Goal: Task Accomplishment & Management: Manage account settings

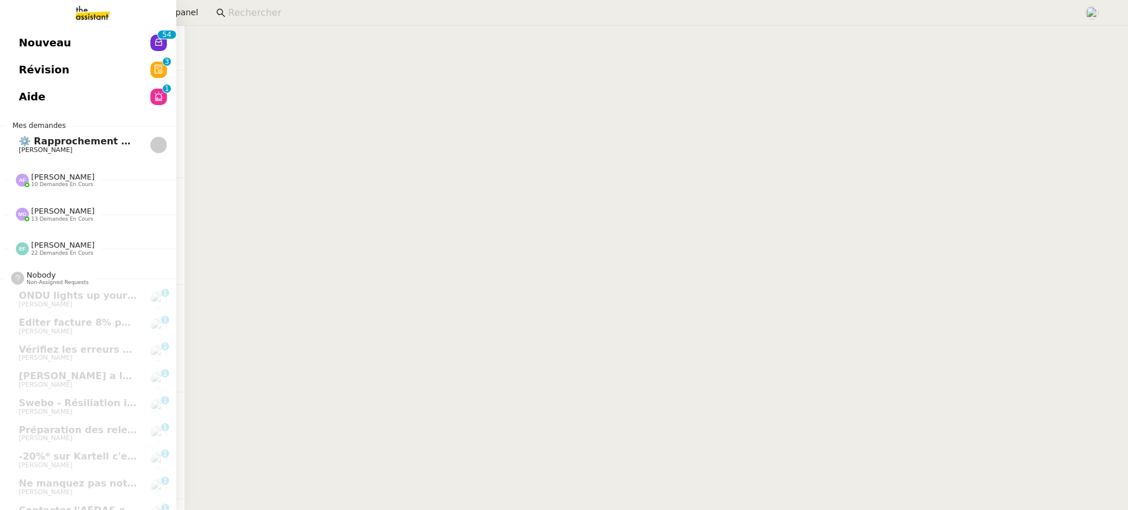
click at [22, 39] on span "Nouveau" at bounding box center [45, 43] width 52 height 18
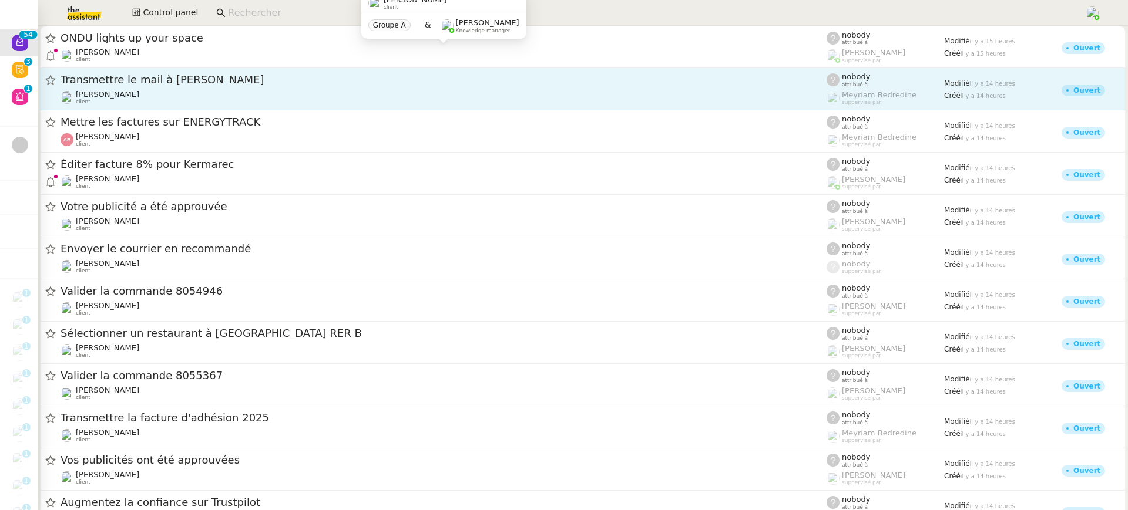
click at [201, 71] on link "Transmettre le mail à Charles Charles Da Conceicao client nobody attribué à Mey…" at bounding box center [582, 89] width 1085 height 42
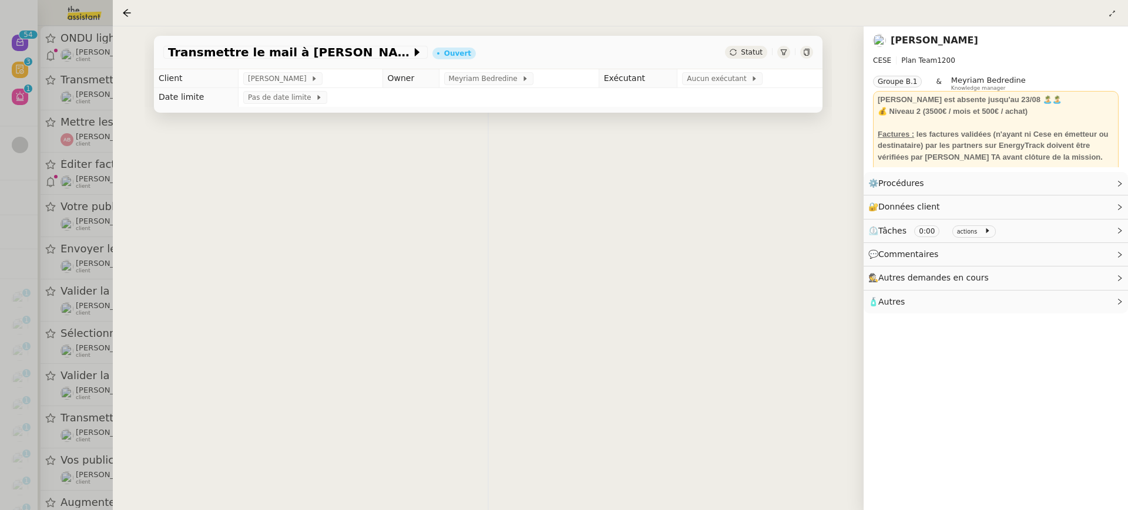
click at [125, 52] on nz-layout "Nouveau 0 1 2 3 4 5 6 7 8 9 0 1 2 3 4 5 6 7 8 9 Révision 0 1 2 3 4 5 6 7 8 9 Ai…" at bounding box center [564, 255] width 1128 height 510
click at [65, 41] on div at bounding box center [564, 255] width 1128 height 510
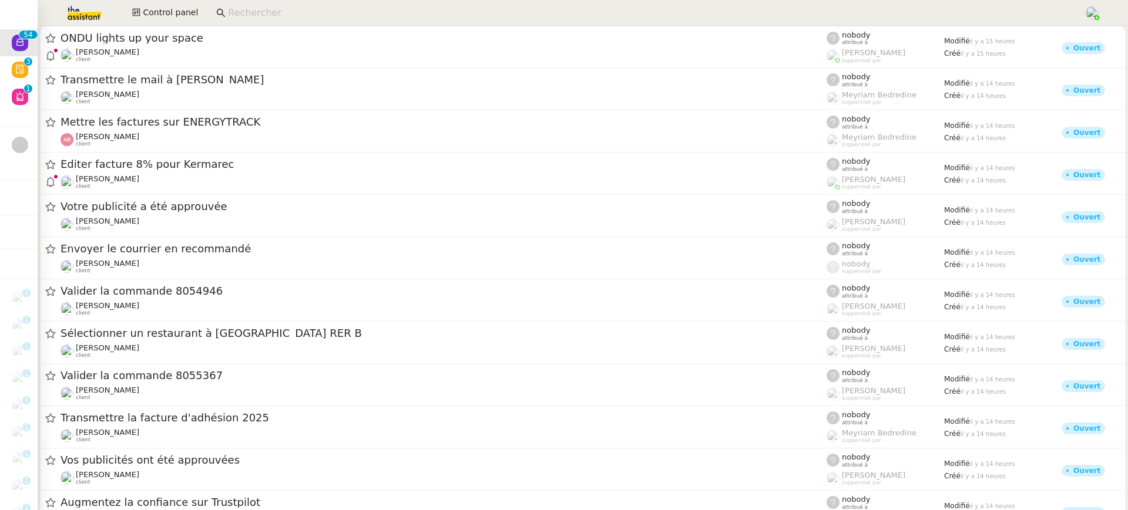
click at [99, 33] on span "ONDU lights up your space" at bounding box center [443, 38] width 766 height 11
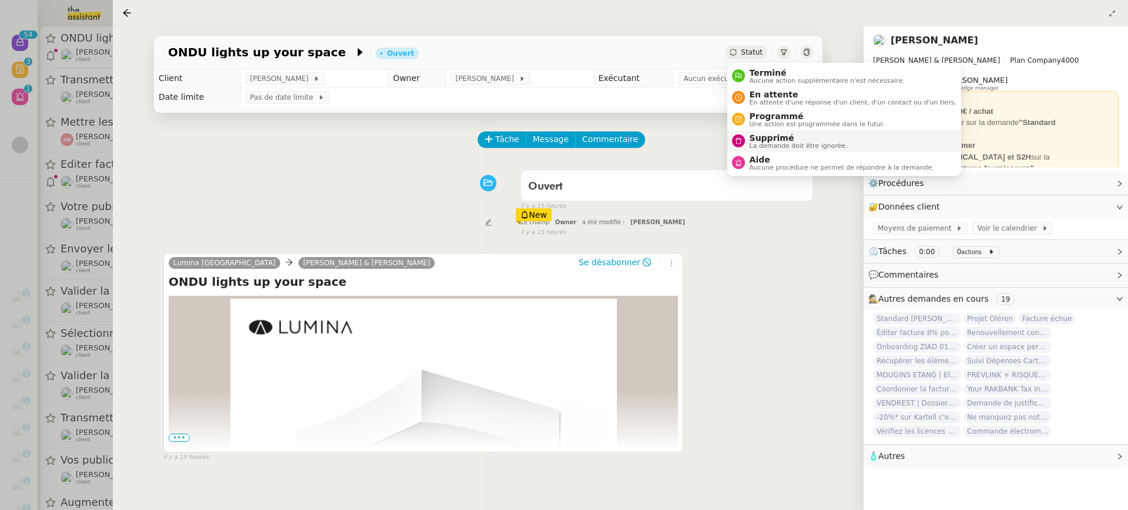
click at [814, 150] on li "Supprimé La demande doit être ignorée." at bounding box center [844, 141] width 234 height 22
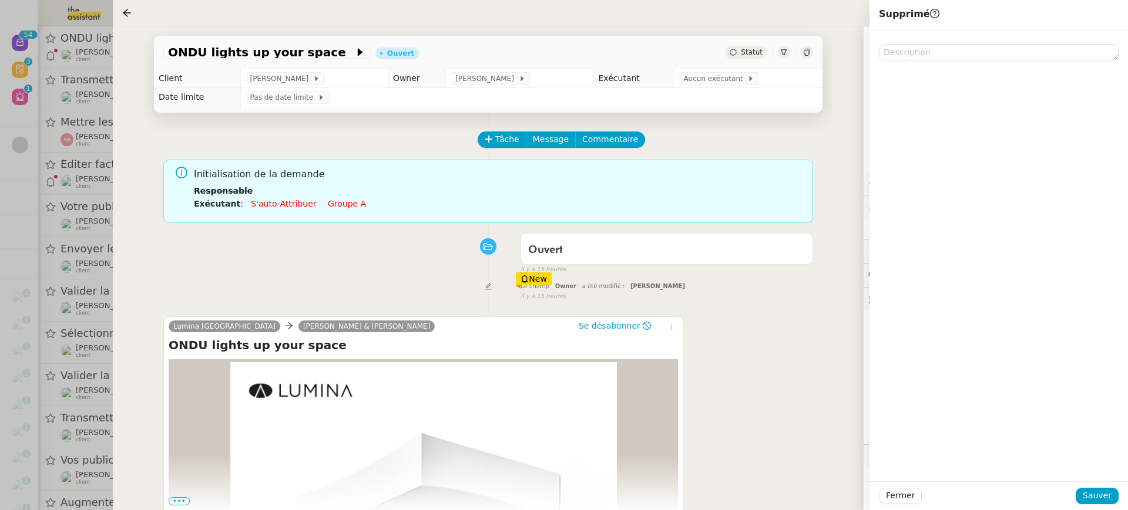
click at [1100, 505] on div "Fermer Sauver" at bounding box center [998, 496] width 258 height 29
click at [1095, 500] on span "Sauver" at bounding box center [1096, 496] width 29 height 14
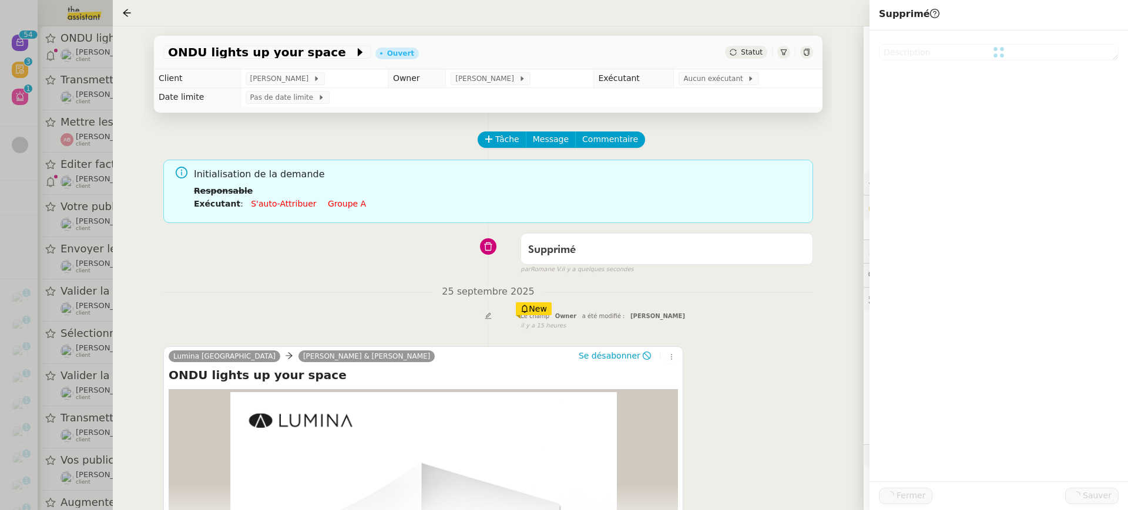
click at [106, 103] on div at bounding box center [564, 255] width 1128 height 510
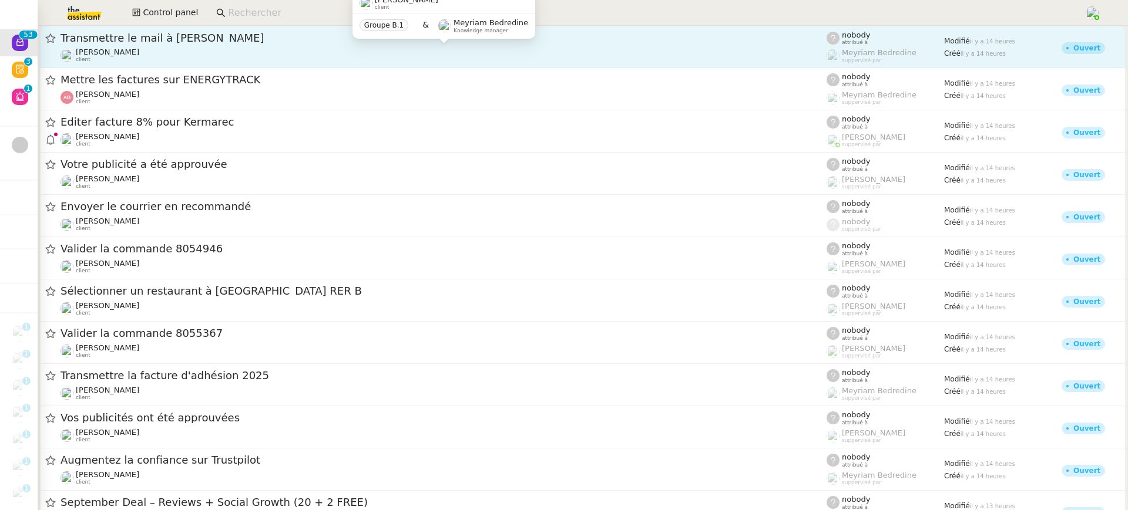
click at [172, 49] on div "Charles Da Conceicao client" at bounding box center [443, 55] width 766 height 15
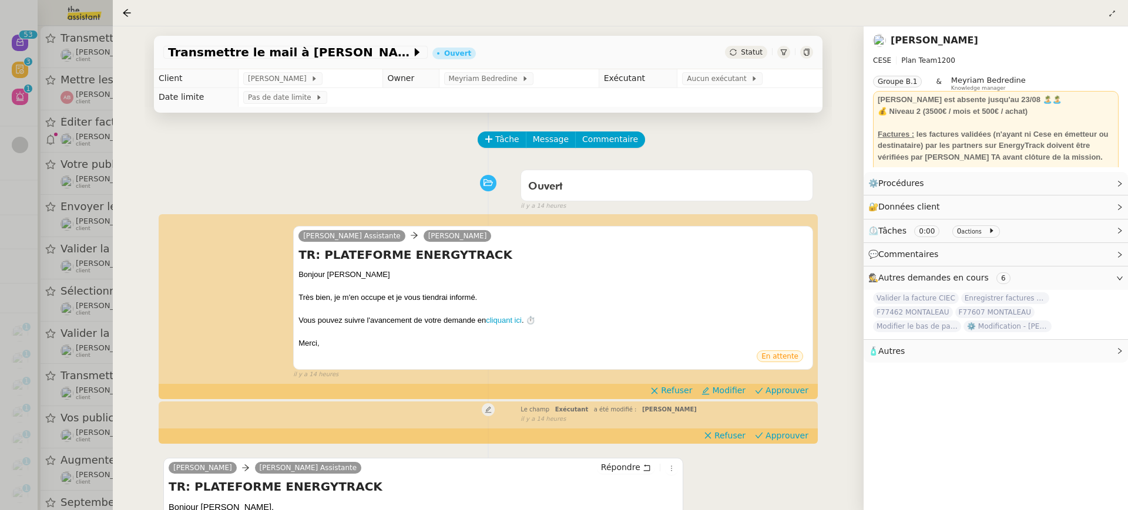
scroll to position [276, 0]
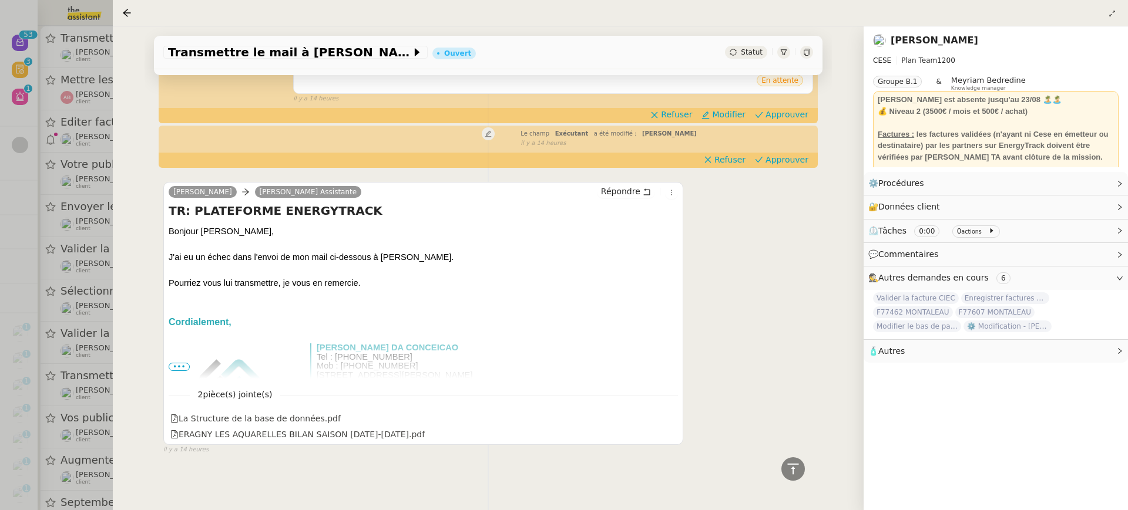
click at [84, 91] on div at bounding box center [564, 255] width 1128 height 510
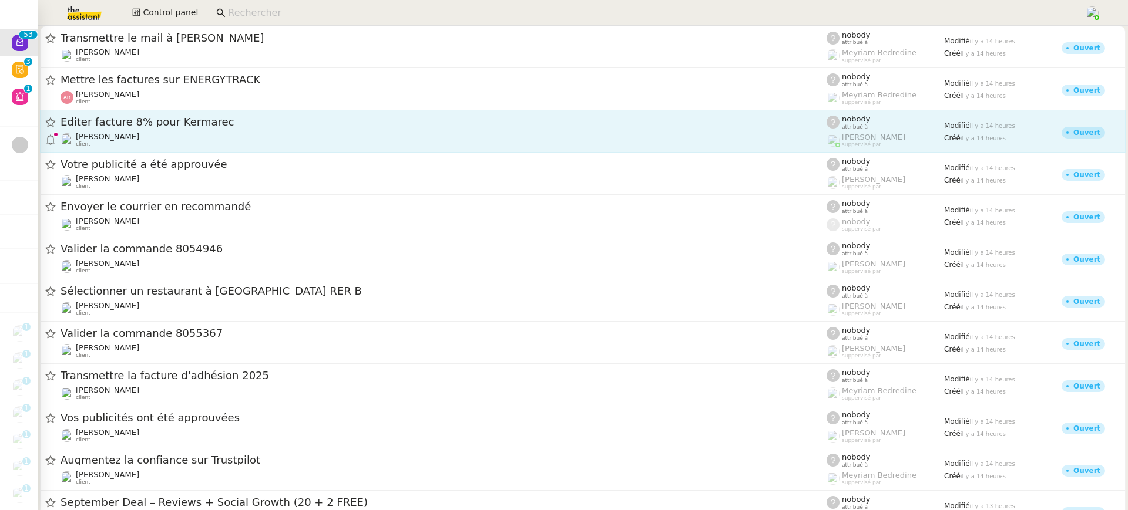
click at [169, 125] on span "Éditer facture 8% pour Kermarec" at bounding box center [443, 122] width 766 height 11
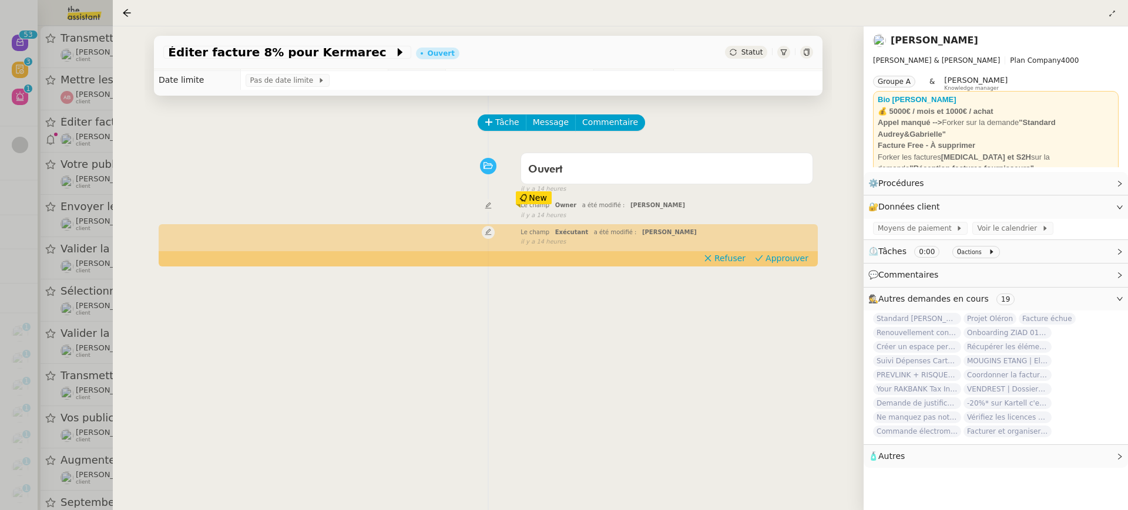
scroll to position [69, 0]
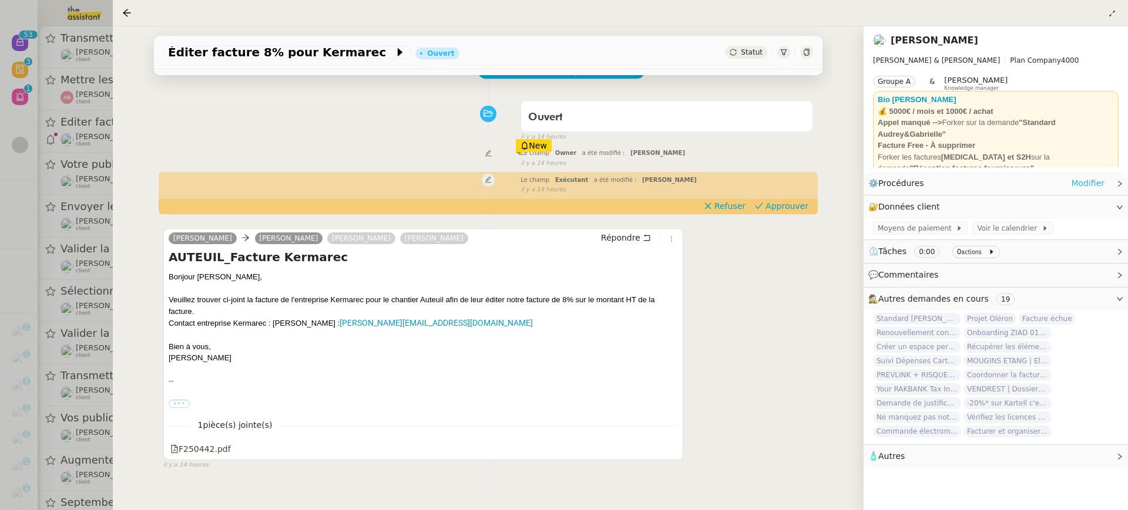
click at [1077, 179] on link "Modifier" at bounding box center [1087, 184] width 33 height 14
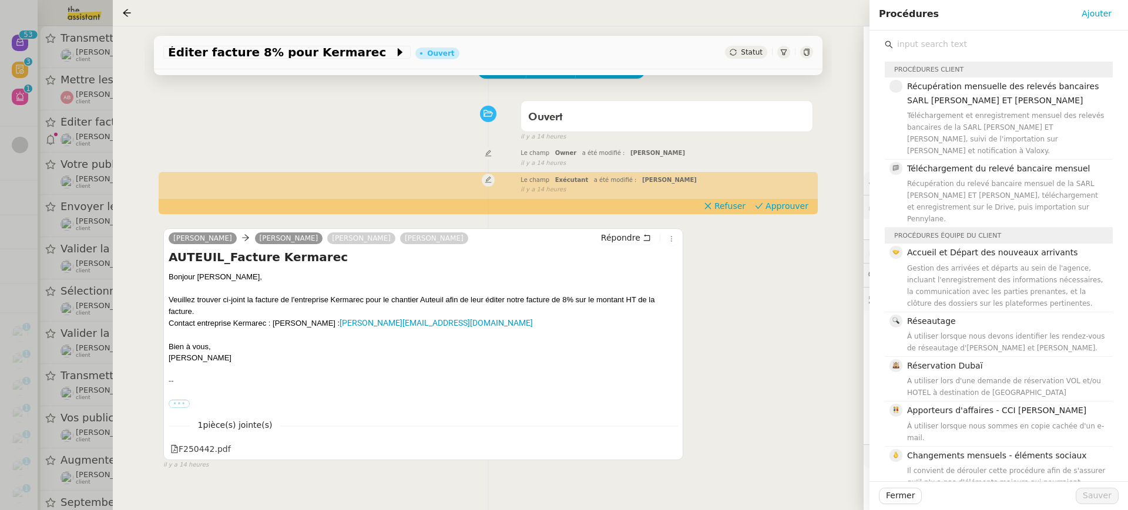
click at [964, 48] on input "text" at bounding box center [1003, 44] width 220 height 16
type input "r"
click at [724, 374] on div "Pauline Soethoudt Camille Aldo Ségolène Labinsky Gabrielle Joinau Tavernier Rép…" at bounding box center [488, 344] width 650 height 253
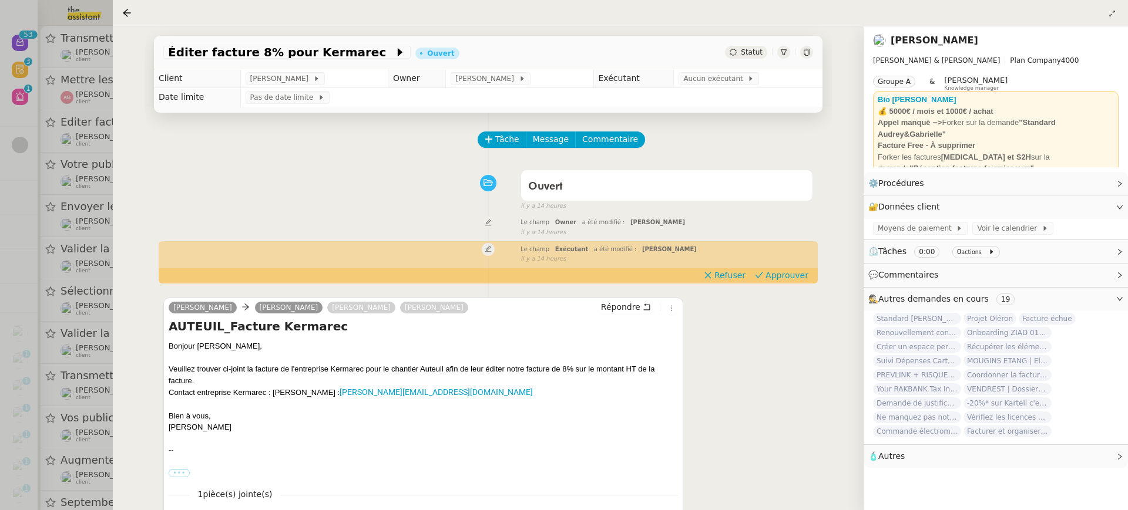
click at [699, 91] on td "Pas de date limite" at bounding box center [531, 97] width 582 height 19
click at [697, 65] on div "Éditer facture 8% pour Kermarec Ouvert Statut" at bounding box center [488, 52] width 668 height 33
click at [705, 89] on td "Pas de date limite" at bounding box center [531, 97] width 582 height 19
click at [1080, 188] on link "Modifier" at bounding box center [1087, 184] width 33 height 14
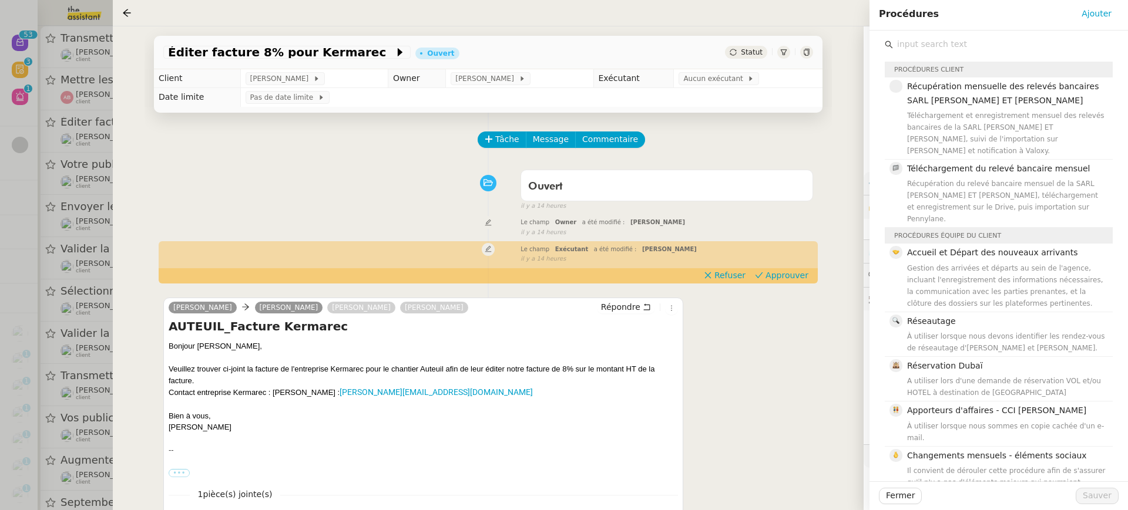
click at [1023, 45] on input "text" at bounding box center [1003, 44] width 220 height 16
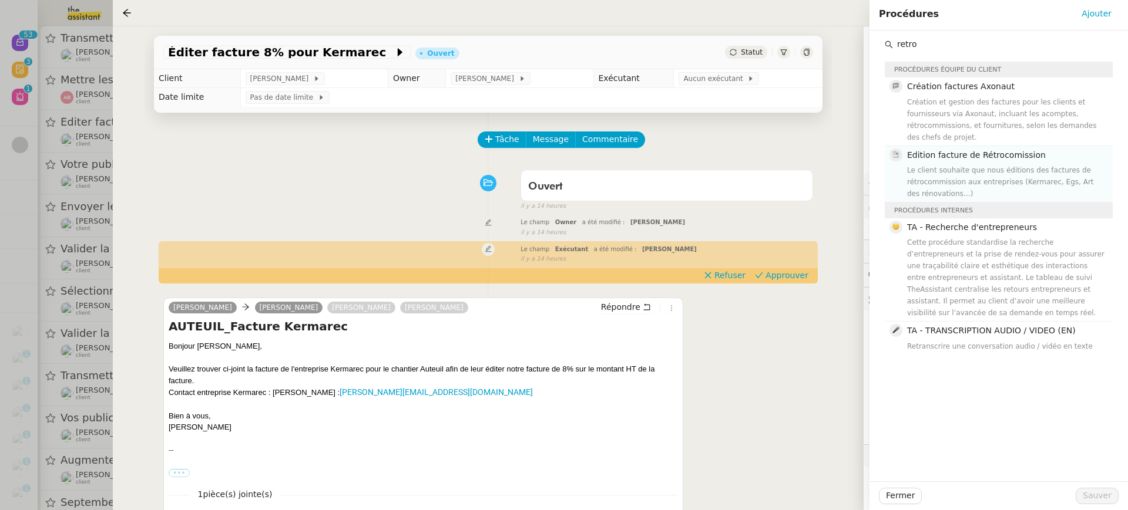
type input "retro"
click at [1031, 185] on div "Le client souhaite que nous éditions des factures de rétrocommission aux entrep…" at bounding box center [1006, 181] width 199 height 35
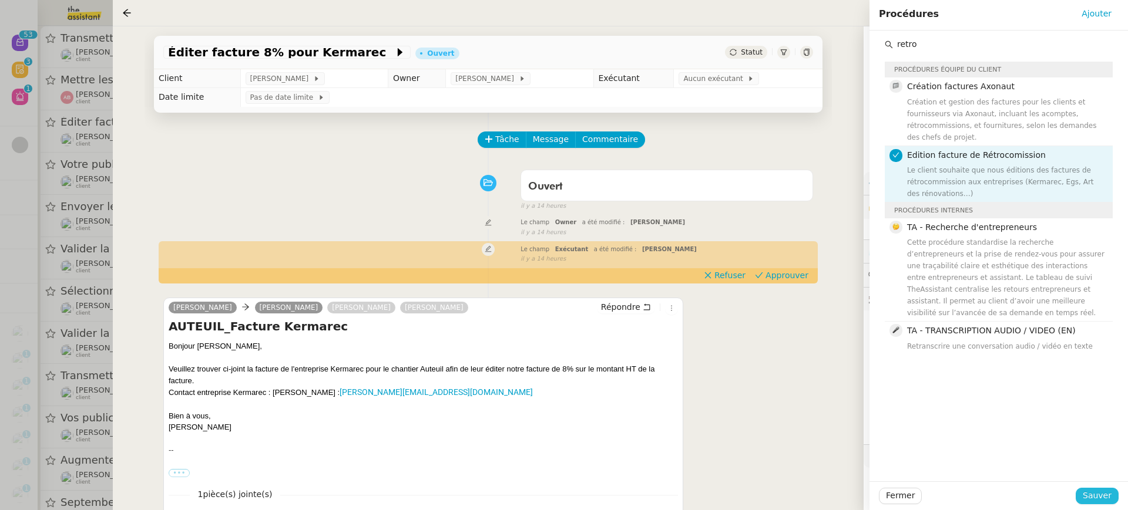
click at [1104, 500] on span "Sauver" at bounding box center [1096, 496] width 29 height 14
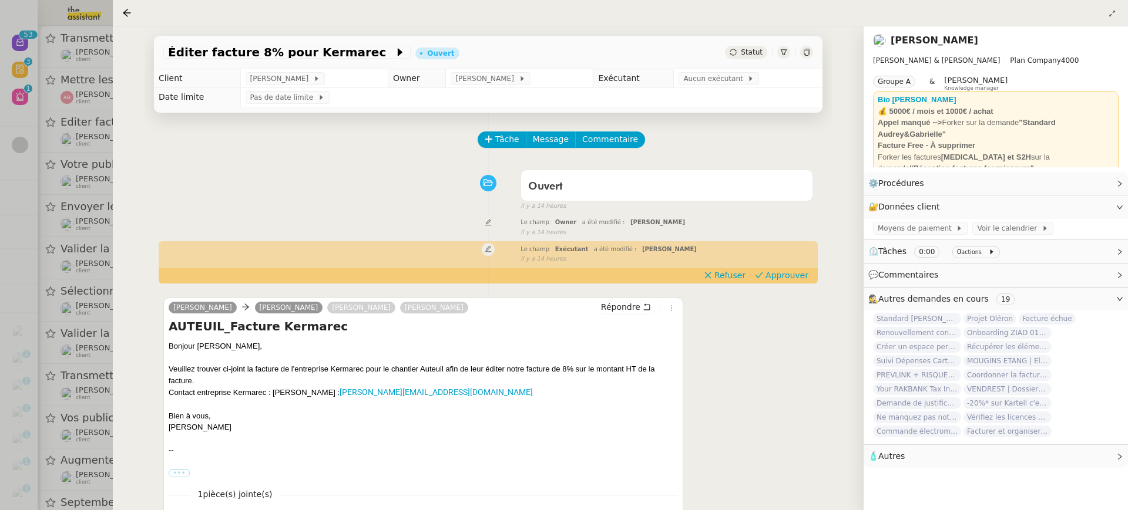
click at [718, 66] on div "Éditer facture 8% pour Kermarec Ouvert Statut" at bounding box center [488, 52] width 668 height 33
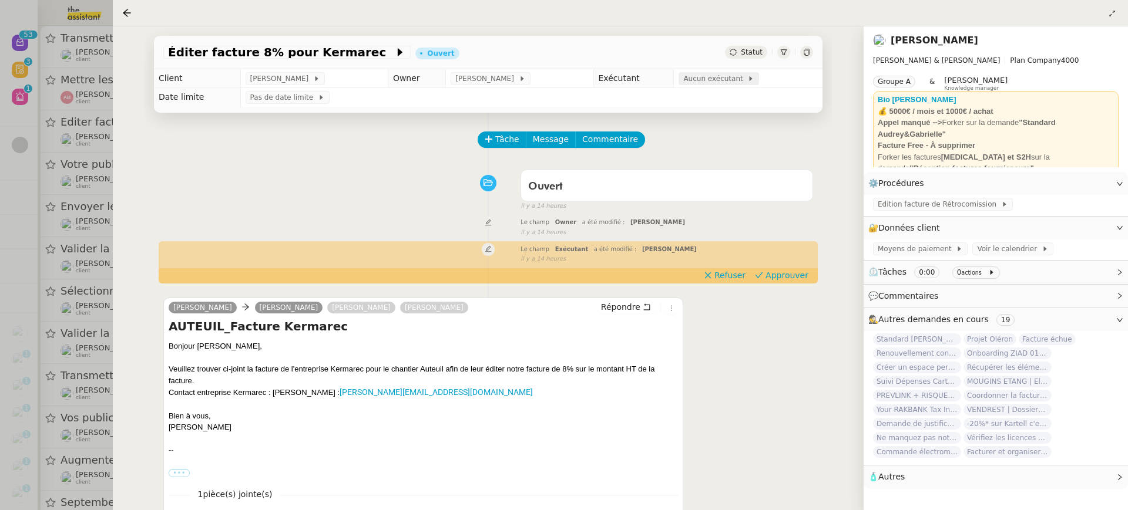
click at [722, 75] on span "Aucun exécutant" at bounding box center [715, 79] width 64 height 12
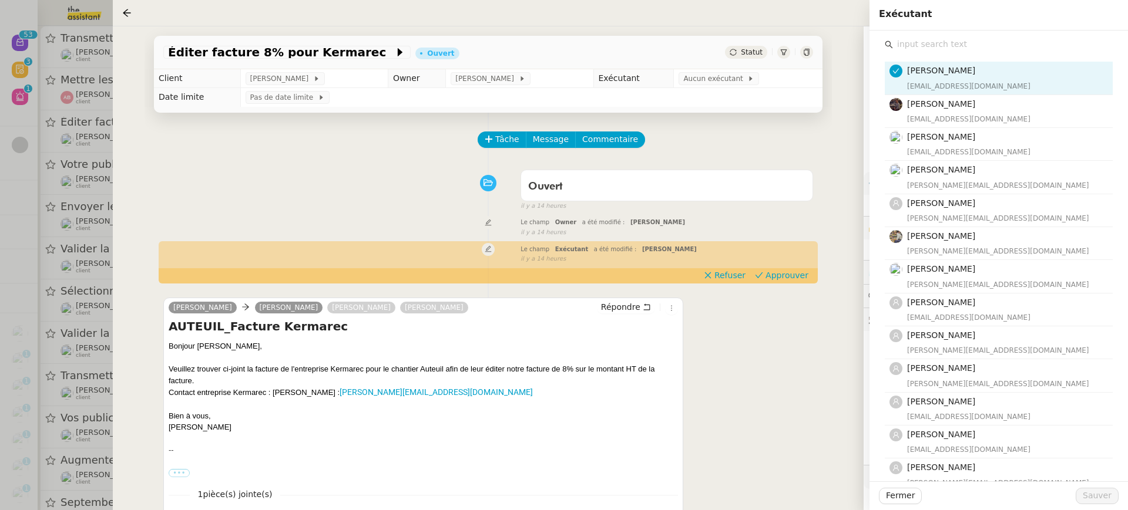
click at [914, 32] on div "Marie Orsoni marie@team.theassistant.com Bert Canavaggio bert.canavaggio@gmail.…" at bounding box center [999, 377] width 240 height 692
click at [915, 33] on div "Marie Orsoni marie@team.theassistant.com Bert Canavaggio bert.canavaggio@gmail.…" at bounding box center [999, 377] width 240 height 692
click at [922, 42] on input "text" at bounding box center [1003, 44] width 220 height 16
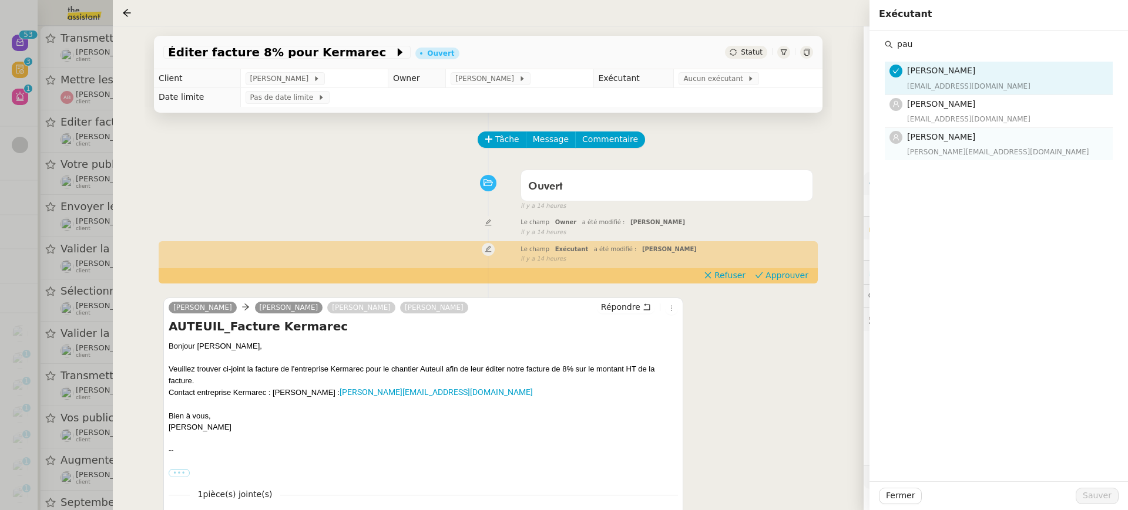
type input "pau"
click at [951, 144] on div "Pauline Ribas pauline@team.theassistant.com" at bounding box center [1006, 144] width 199 height 28
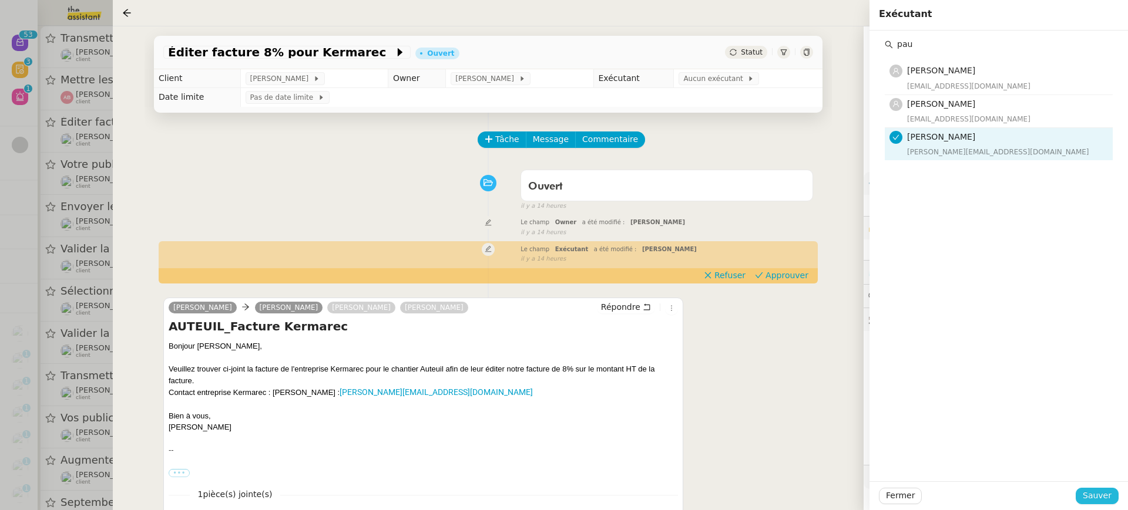
click at [1101, 497] on span "Sauver" at bounding box center [1096, 496] width 29 height 14
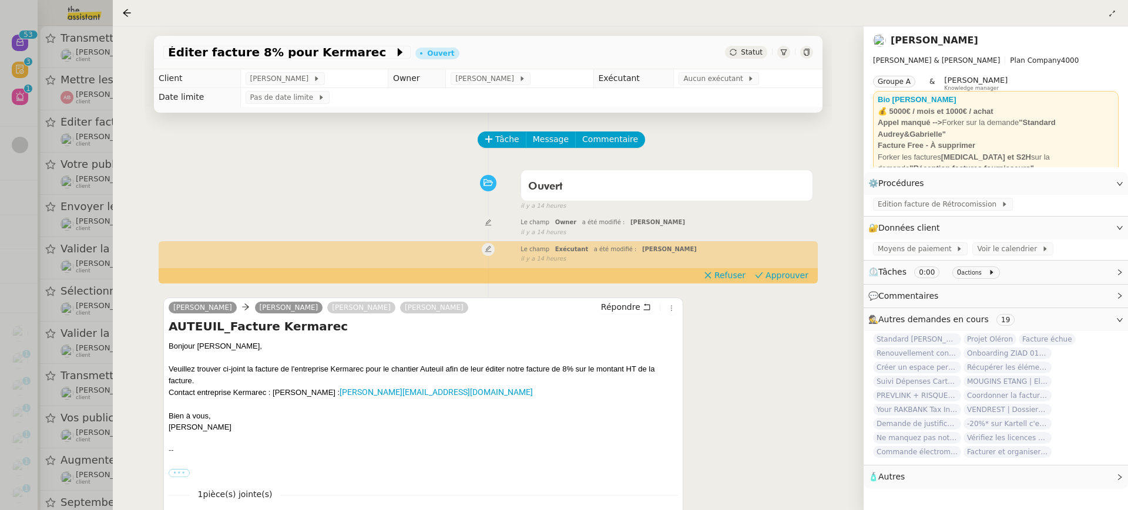
click at [70, 135] on div at bounding box center [564, 255] width 1128 height 510
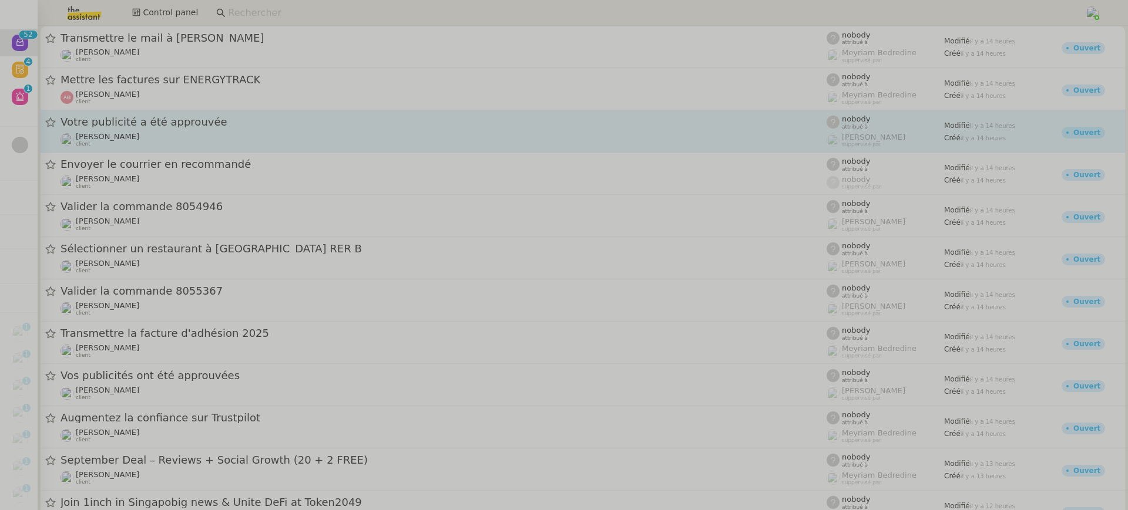
click at [238, 136] on div "Anthony Morcillo client" at bounding box center [443, 139] width 766 height 15
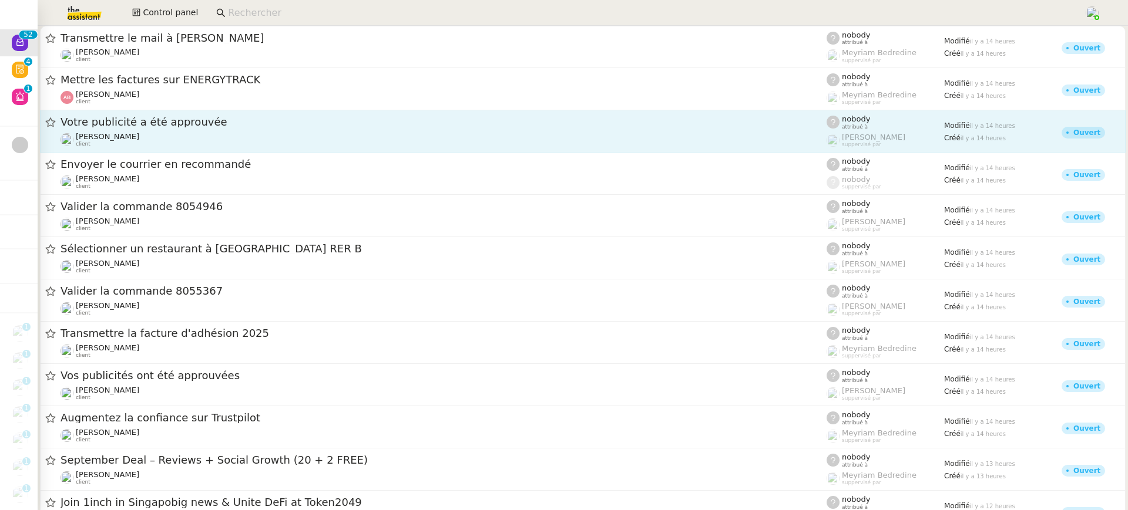
click at [238, 135] on div "Anthony Morcillo client" at bounding box center [443, 139] width 766 height 15
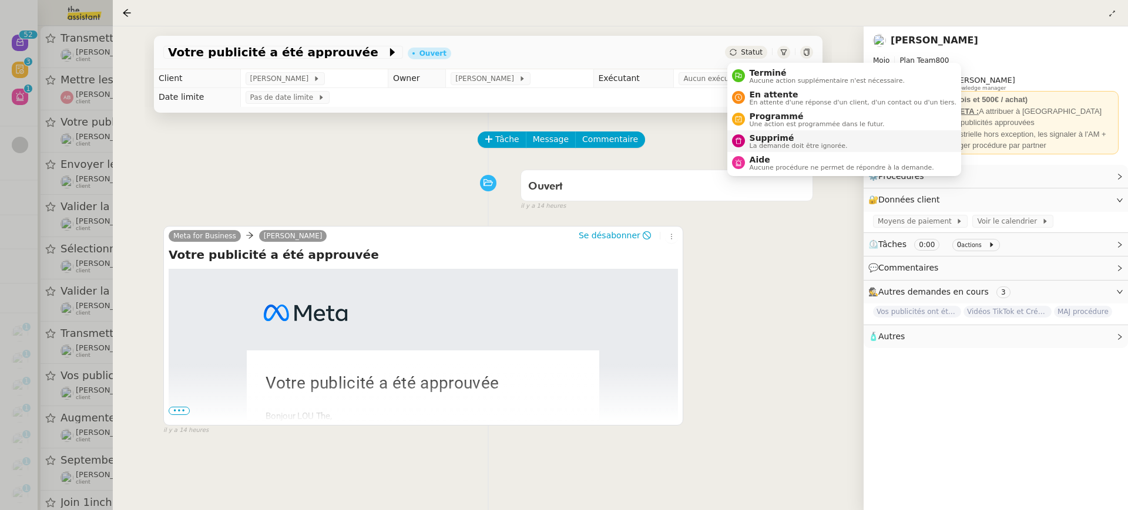
click at [795, 139] on span "Supprimé" at bounding box center [798, 137] width 98 height 9
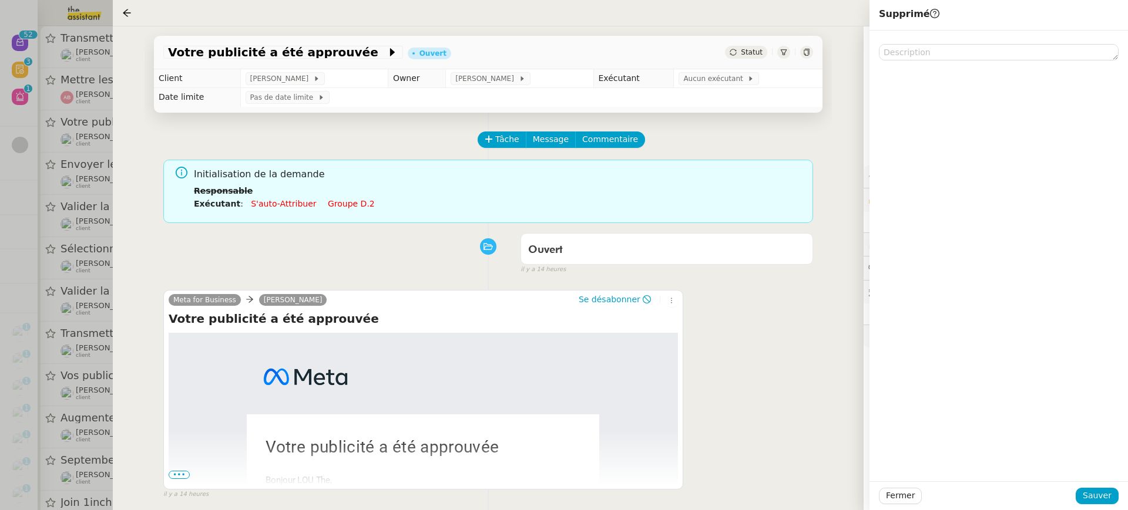
click at [1111, 506] on div "Fermer Sauver" at bounding box center [998, 496] width 258 height 29
click at [1109, 501] on span "Sauver" at bounding box center [1096, 496] width 29 height 14
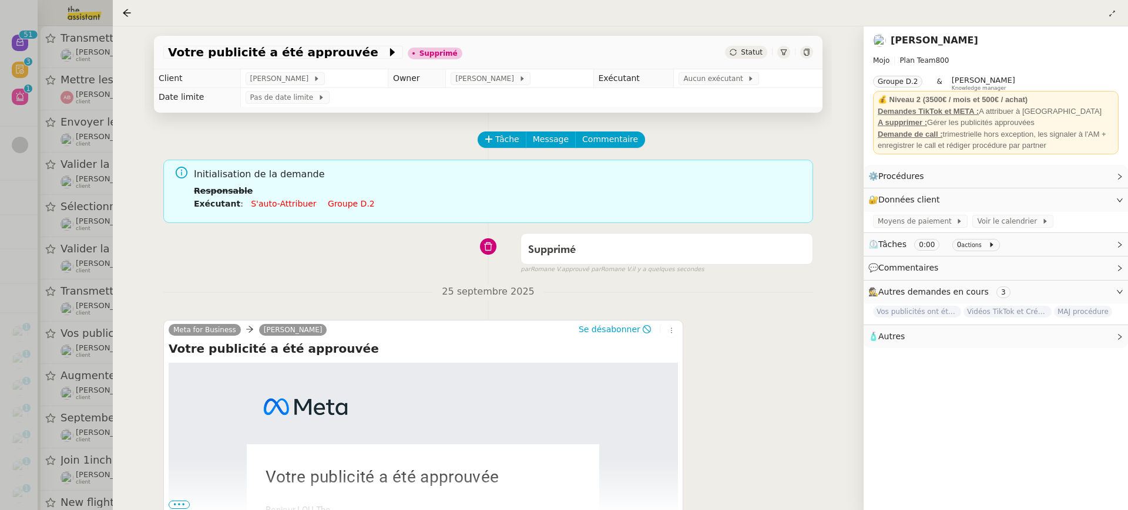
click at [43, 149] on div at bounding box center [564, 255] width 1128 height 510
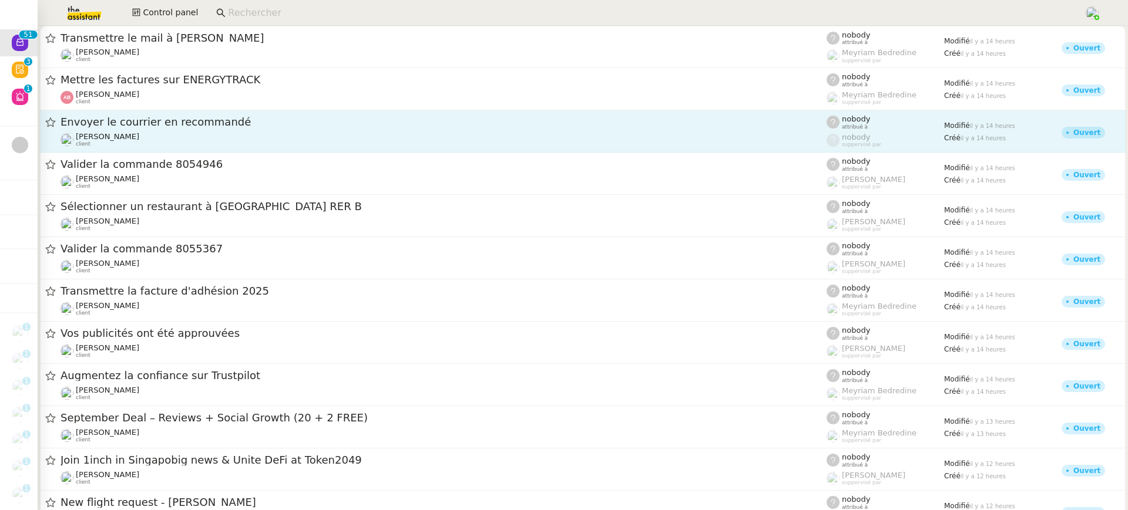
click at [164, 145] on div "Edouard Rudolf client" at bounding box center [443, 139] width 766 height 15
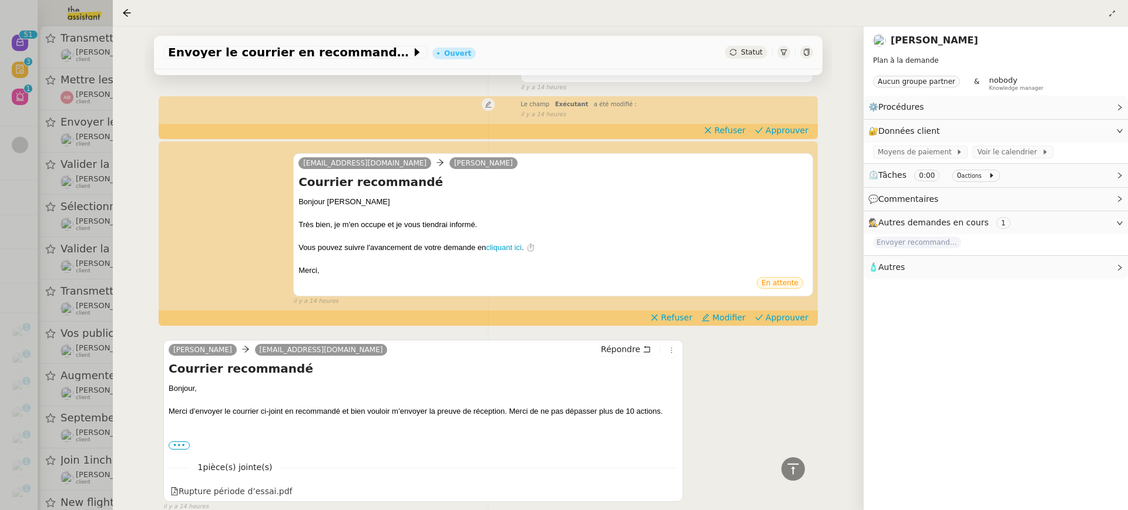
scroll to position [132, 0]
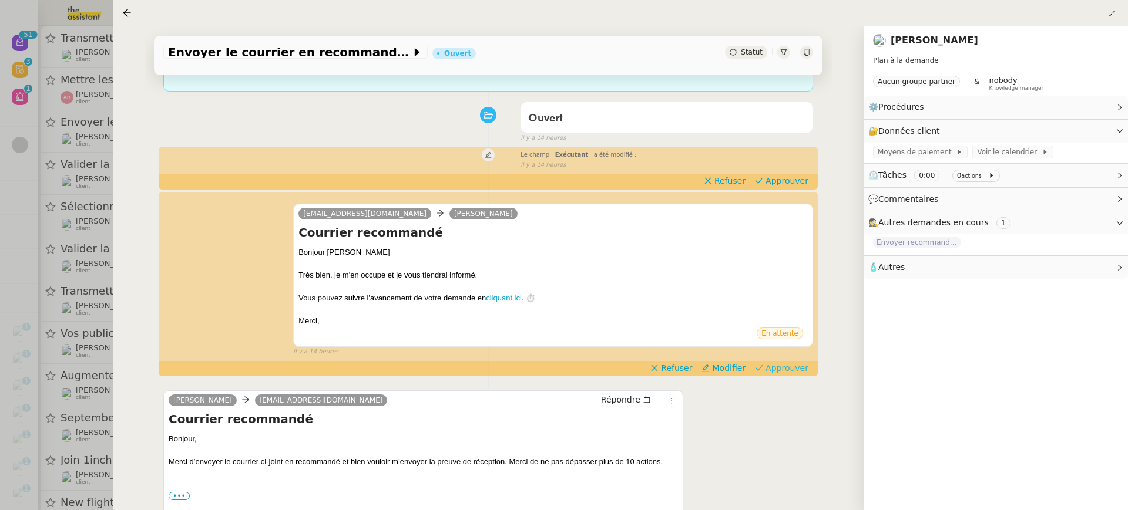
click at [795, 367] on span "Approuver" at bounding box center [786, 368] width 43 height 12
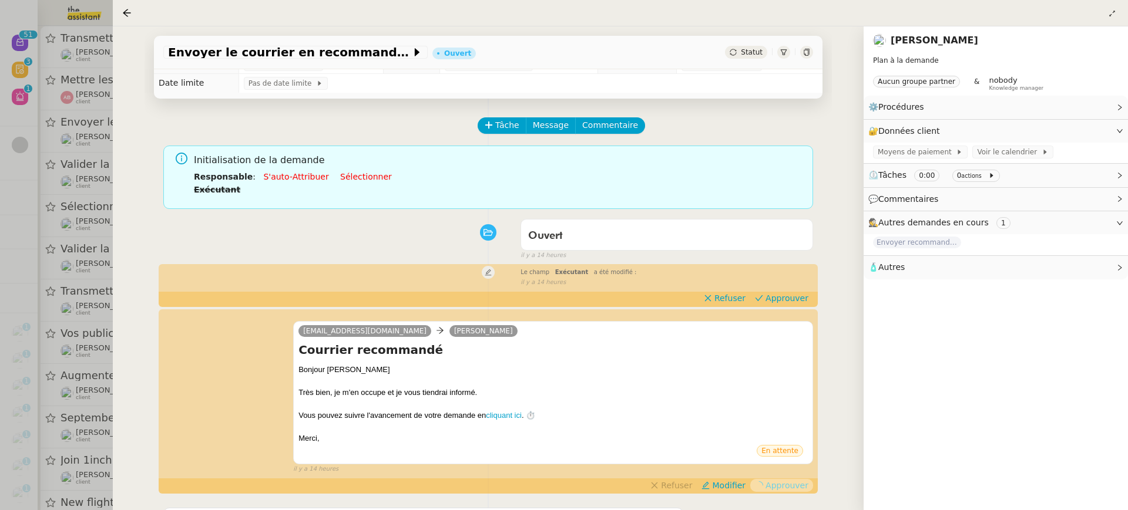
scroll to position [0, 0]
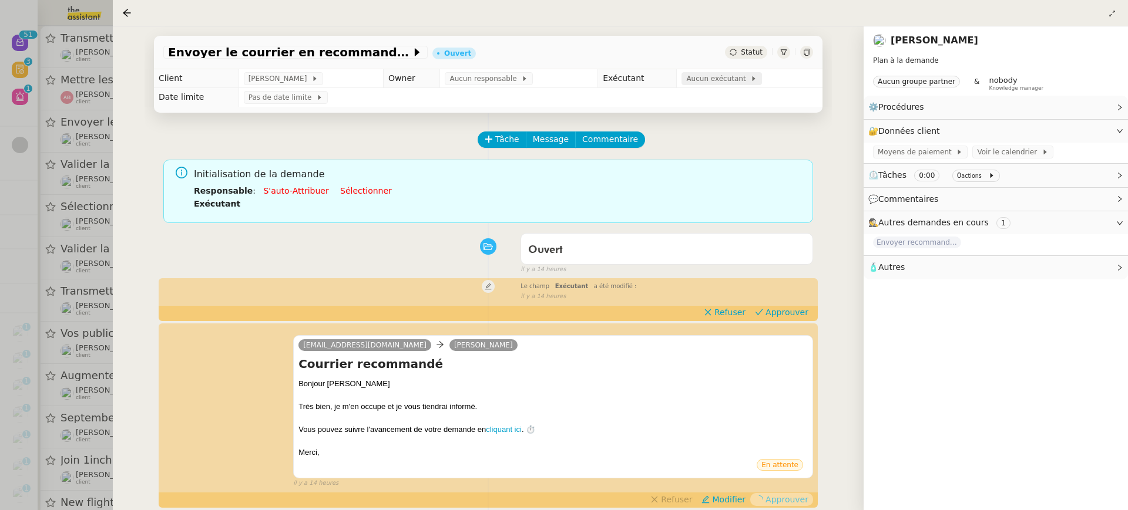
click at [708, 78] on span "Aucun exécutant" at bounding box center [718, 79] width 64 height 12
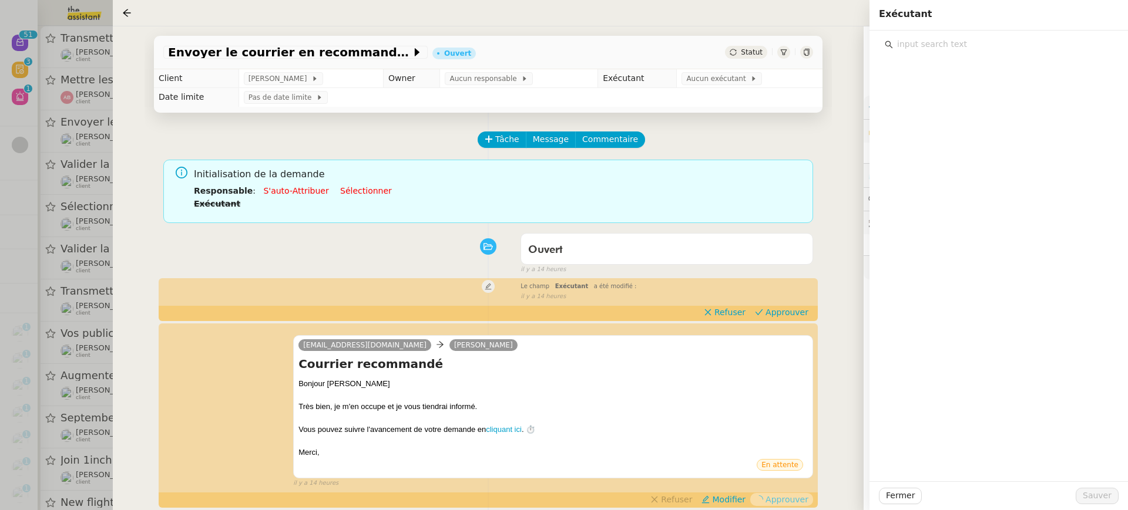
click at [956, 51] on input "text" at bounding box center [1003, 44] width 220 height 16
type input "esth"
click at [961, 98] on h4 "[PERSON_NAME]" at bounding box center [1006, 93] width 199 height 14
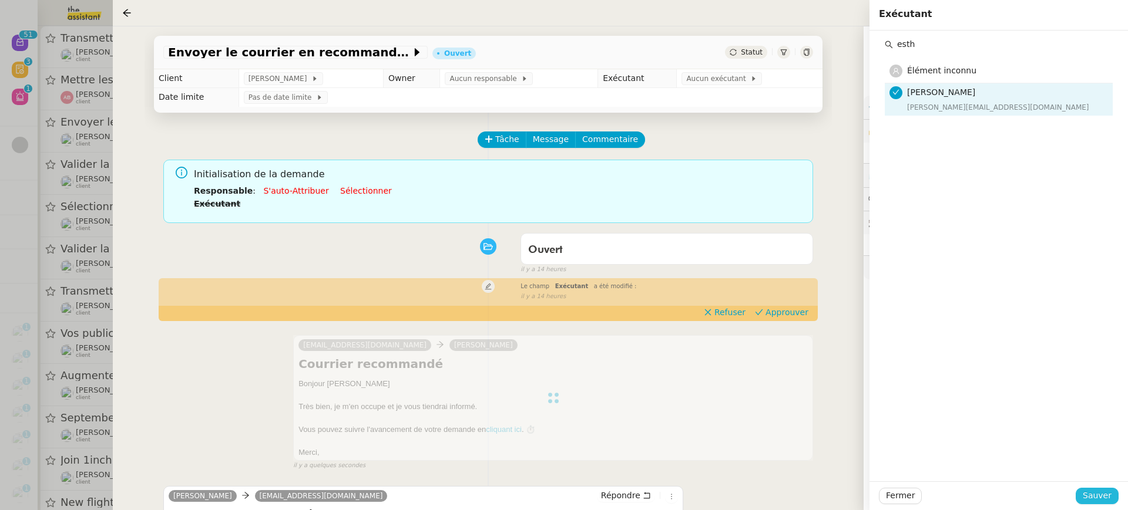
click at [1102, 489] on button "Sauver" at bounding box center [1096, 496] width 43 height 16
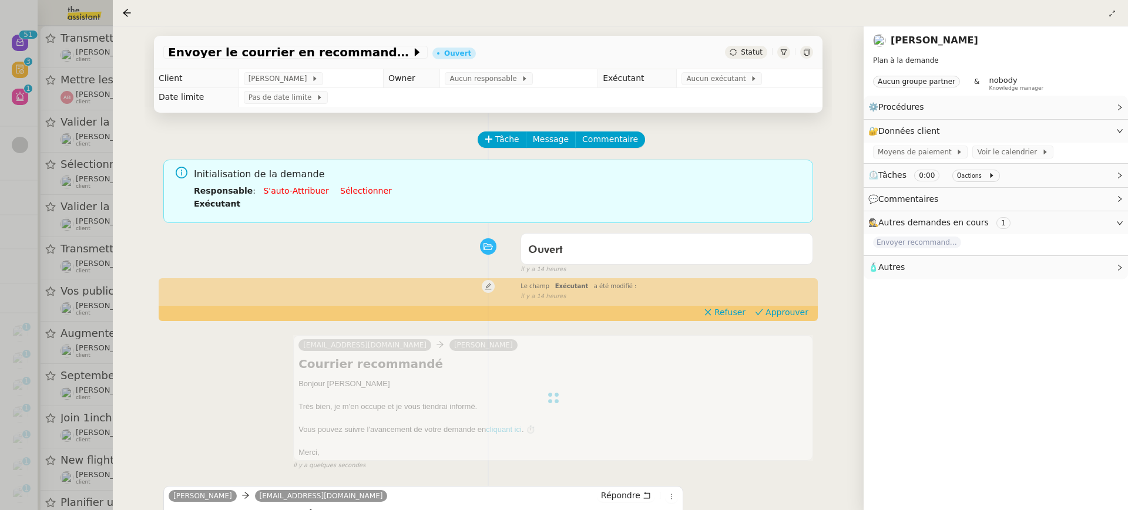
click at [79, 168] on div at bounding box center [564, 255] width 1128 height 510
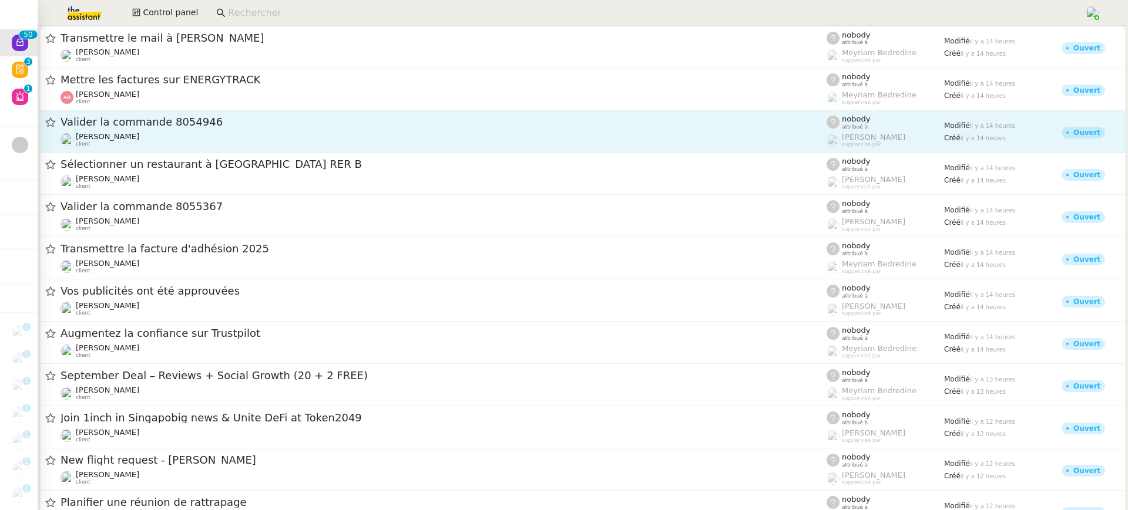
click at [193, 133] on div "David Berrebi client" at bounding box center [443, 139] width 766 height 15
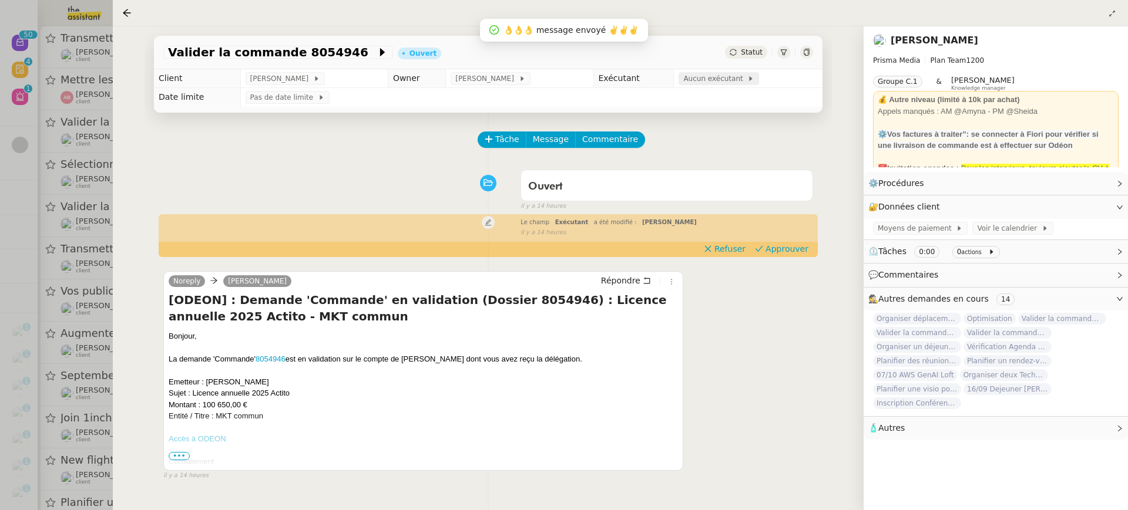
click at [701, 76] on span "Aucun exécutant" at bounding box center [715, 79] width 64 height 12
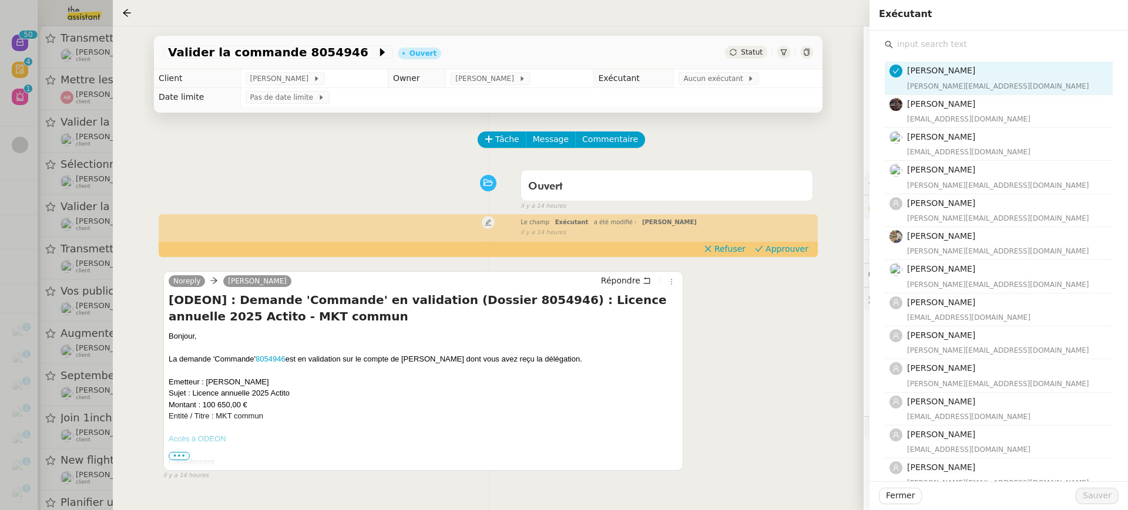
click at [926, 53] on div "Amyna Mehrez amyna@team.theassistant.com Bert Canavaggio bert.canavaggio@gmail.…" at bounding box center [999, 387] width 228 height 671
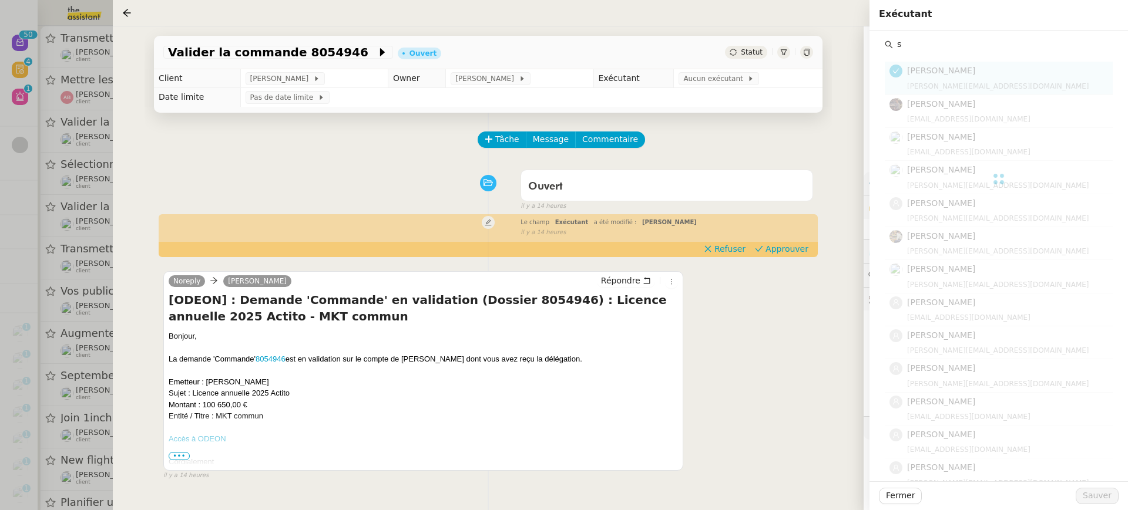
click at [926, 53] on div "Amyna Mehrez amyna@team.theassistant.com Bert Canavaggio bert.canavaggio@gmail.…" at bounding box center [999, 387] width 228 height 671
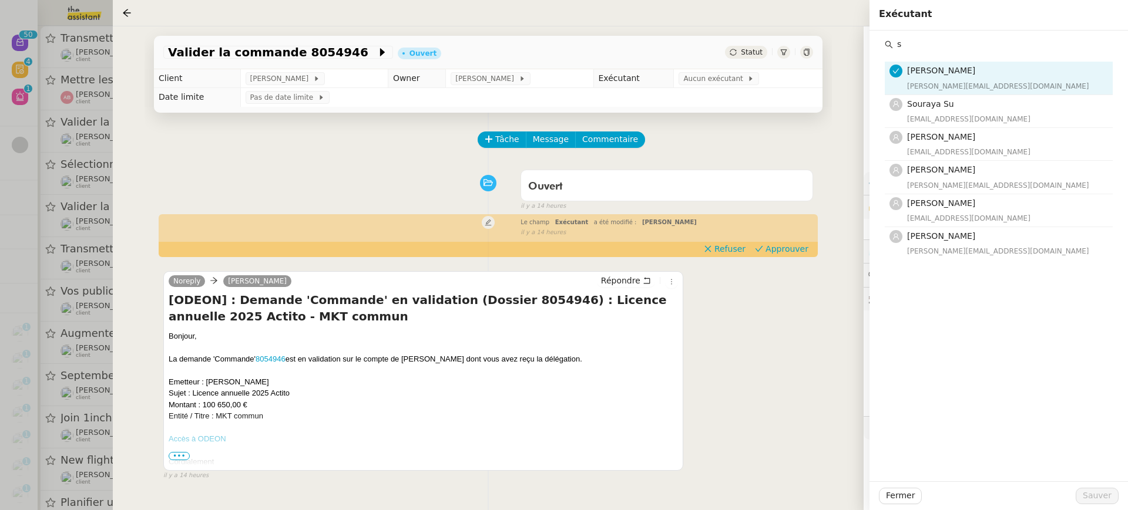
click at [916, 42] on input "s" at bounding box center [1003, 44] width 220 height 16
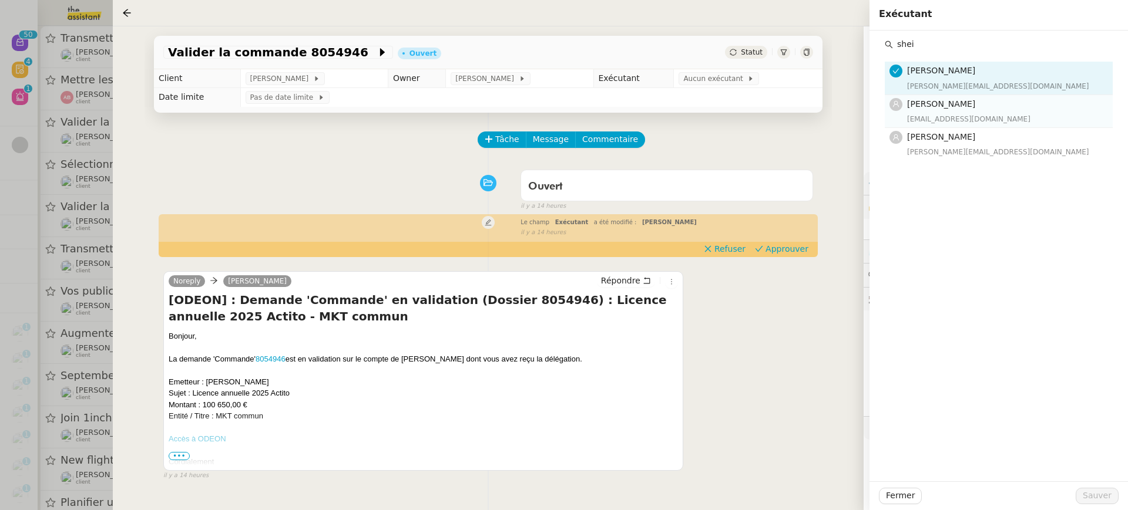
type input "shei"
click at [929, 103] on span "[PERSON_NAME]" at bounding box center [941, 103] width 68 height 9
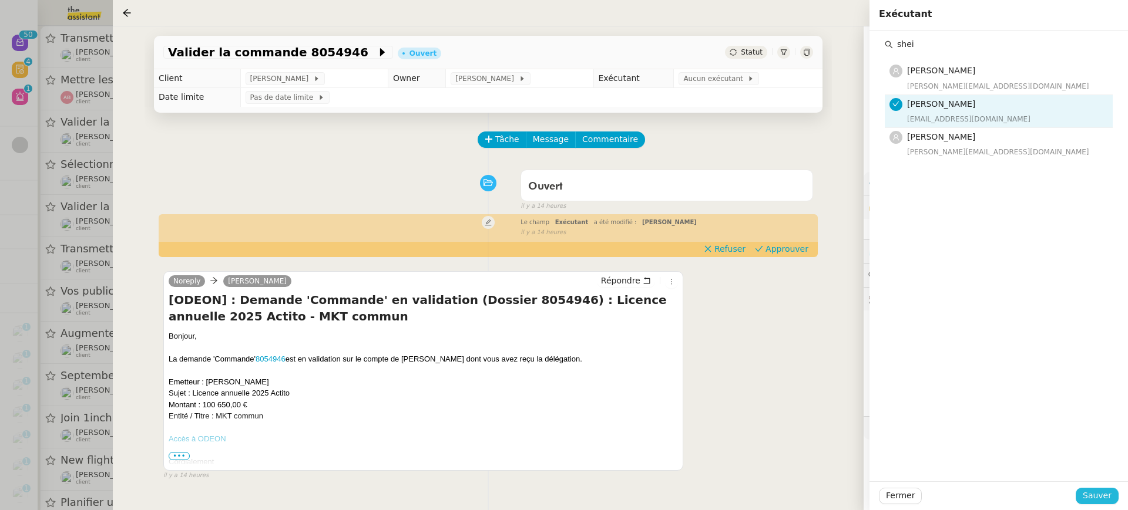
click at [1108, 497] on span "Sauver" at bounding box center [1096, 496] width 29 height 14
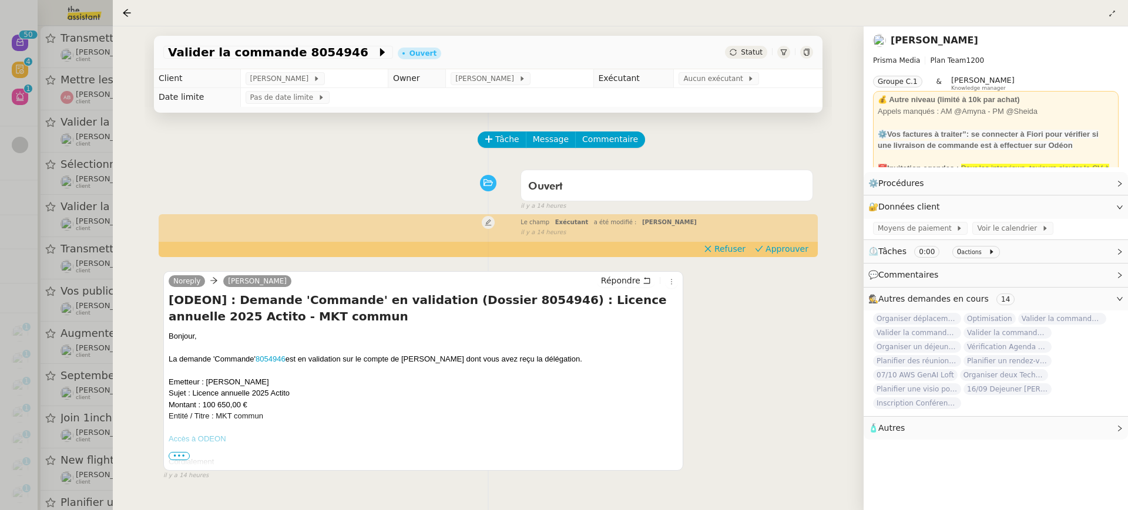
click at [79, 191] on div at bounding box center [564, 255] width 1128 height 510
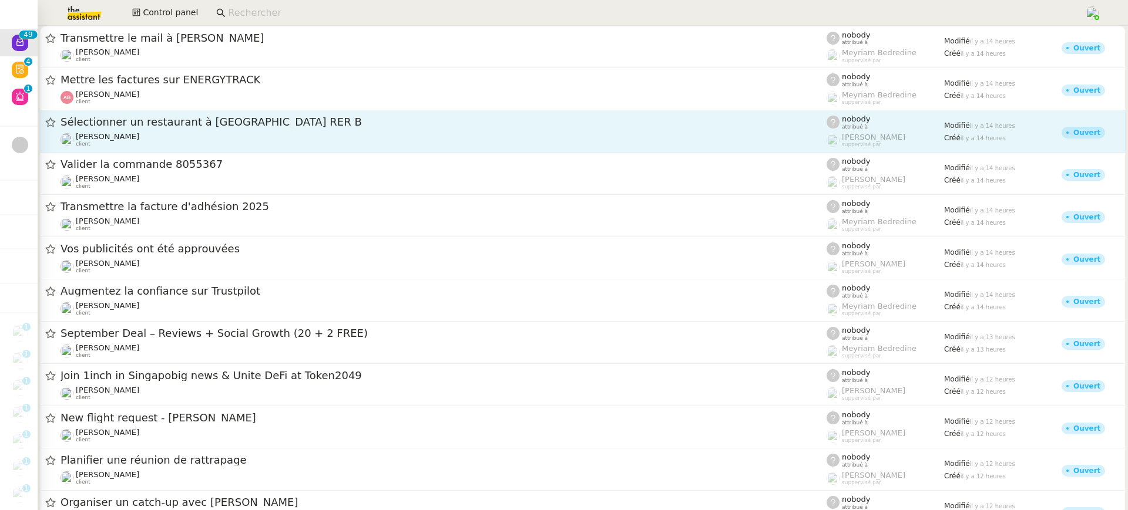
click at [204, 123] on span "Sélectionner un restaurant à Paris RER B" at bounding box center [443, 122] width 766 height 11
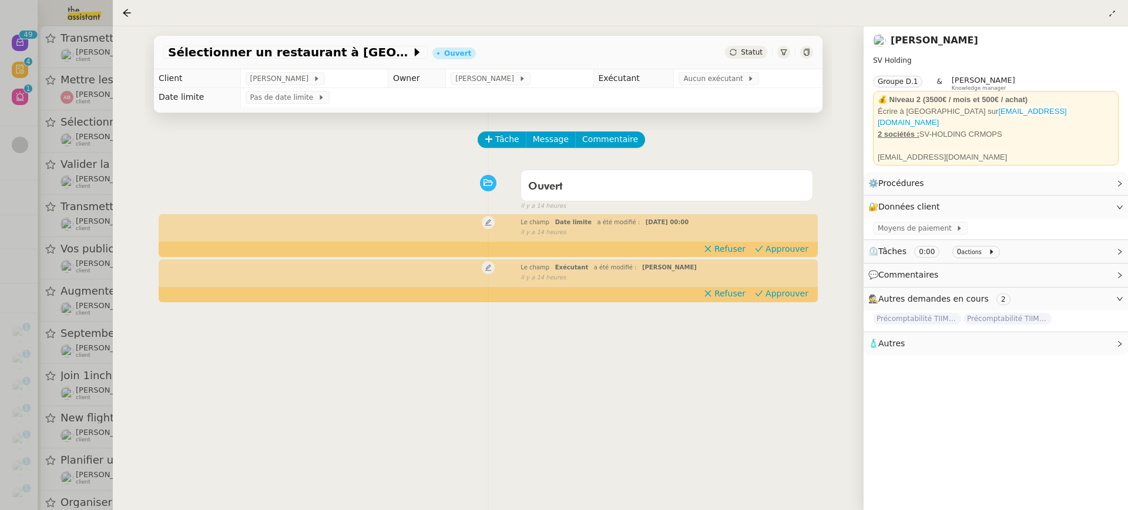
scroll to position [258, 0]
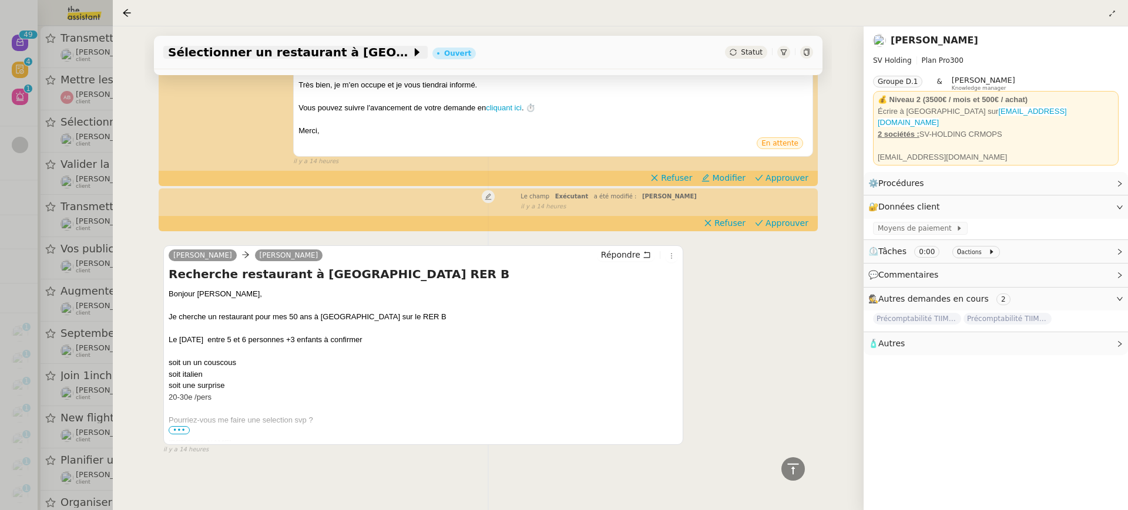
click at [327, 53] on span "Sélectionner un restaurant à Paris RER B" at bounding box center [289, 52] width 243 height 12
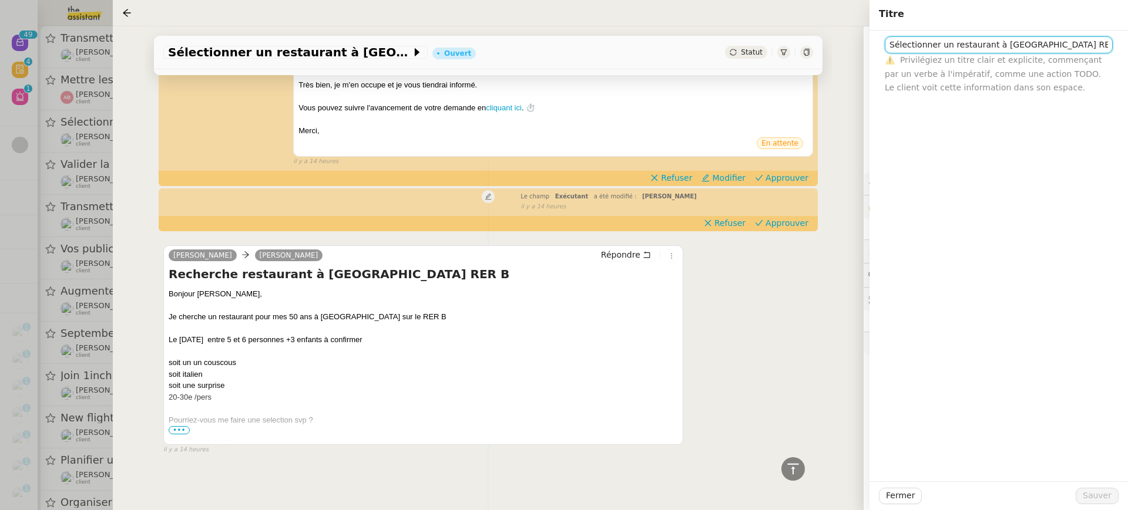
click at [887, 47] on input "Sélectionner un restaurant à Paris RER B" at bounding box center [999, 44] width 228 height 17
type input "11/10 - Sélectionner un restaurant à Paris RER B"
click at [1102, 493] on span "Sauver" at bounding box center [1096, 496] width 29 height 14
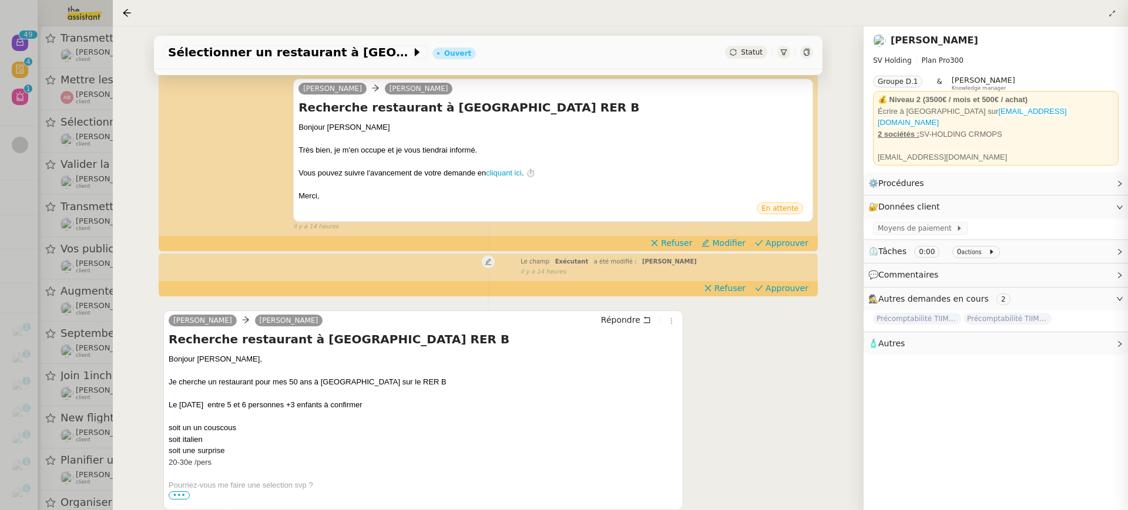
scroll to position [181, 0]
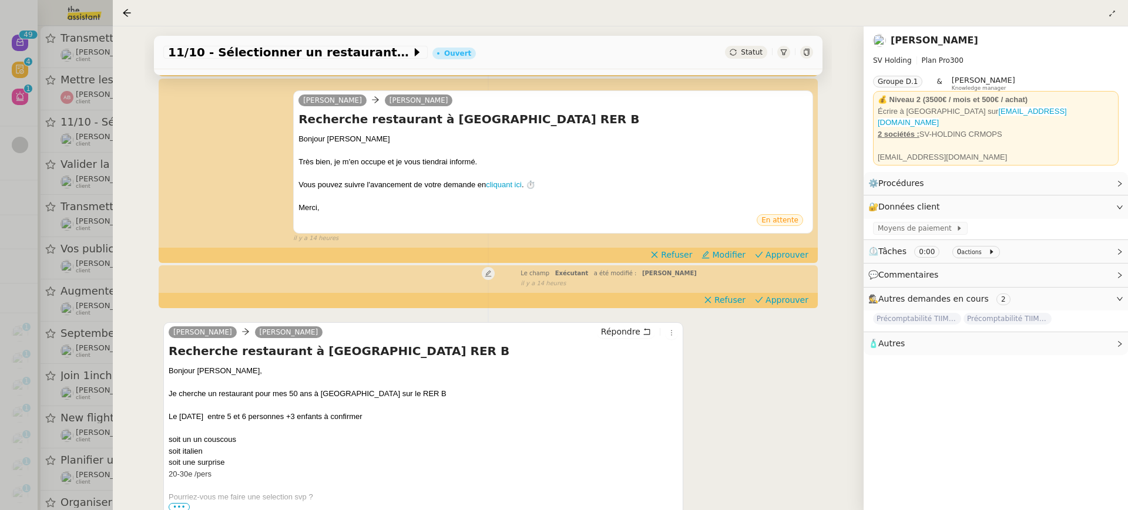
click at [813, 244] on div "Joana Sébastien VIGE Recherche restaurant à paris RER B Bonjour Sébastien Très …" at bounding box center [488, 162] width 650 height 164
click at [796, 252] on span "Approuver" at bounding box center [786, 255] width 43 height 12
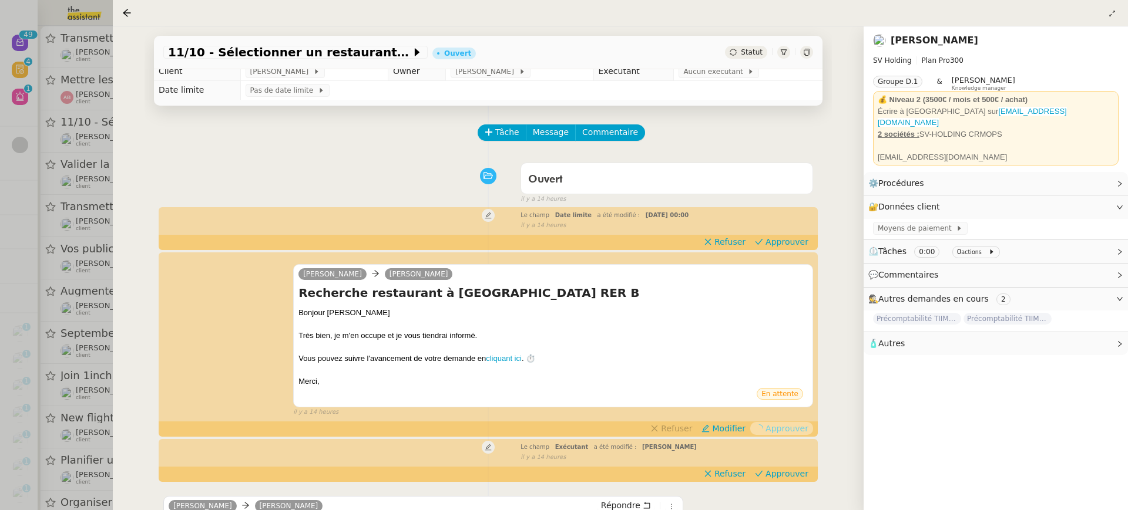
scroll to position [0, 0]
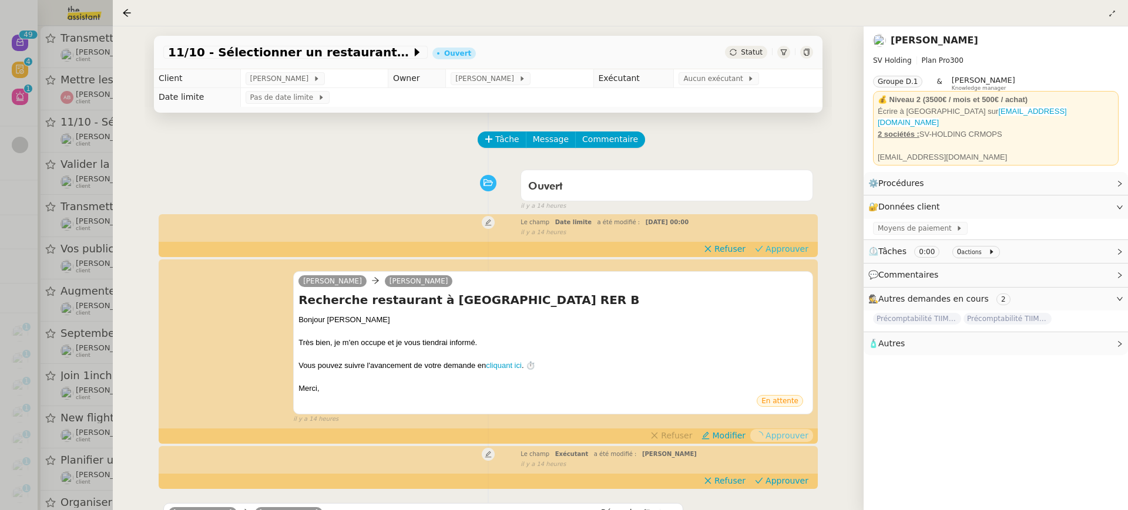
click at [791, 249] on span "Approuver" at bounding box center [786, 249] width 43 height 12
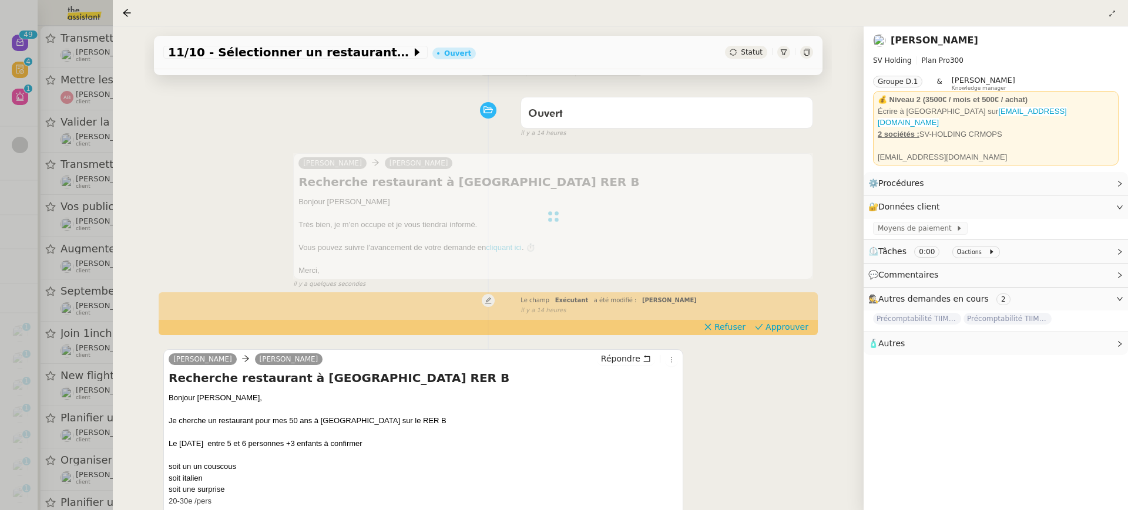
scroll to position [76, 0]
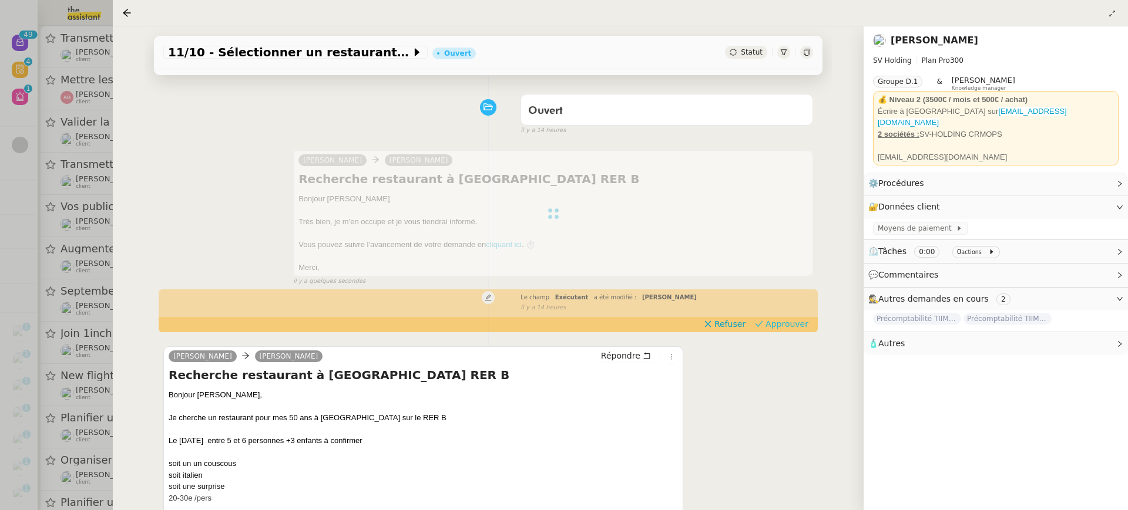
click at [792, 324] on span "Approuver" at bounding box center [786, 324] width 43 height 12
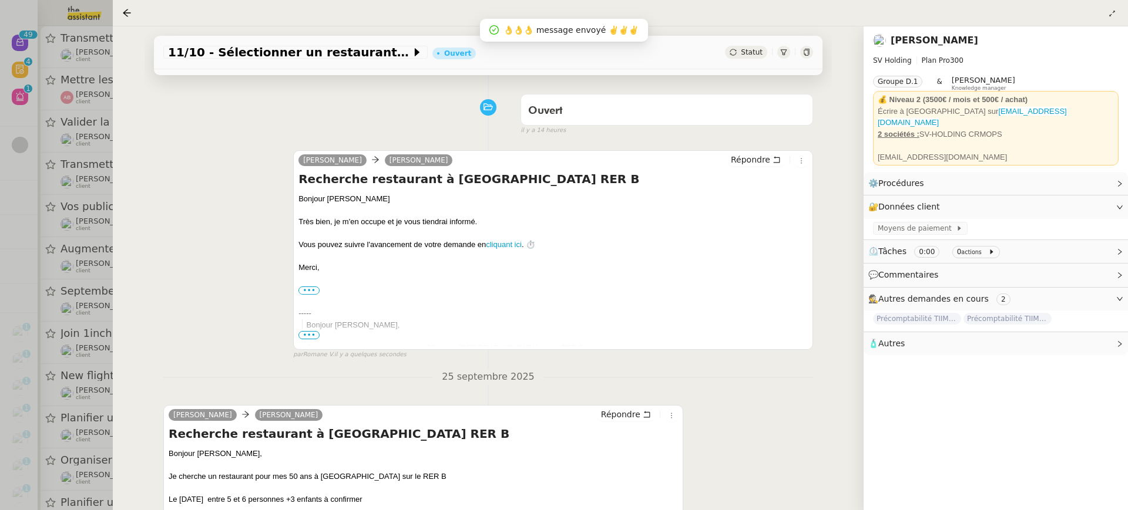
click at [84, 139] on div at bounding box center [564, 255] width 1128 height 510
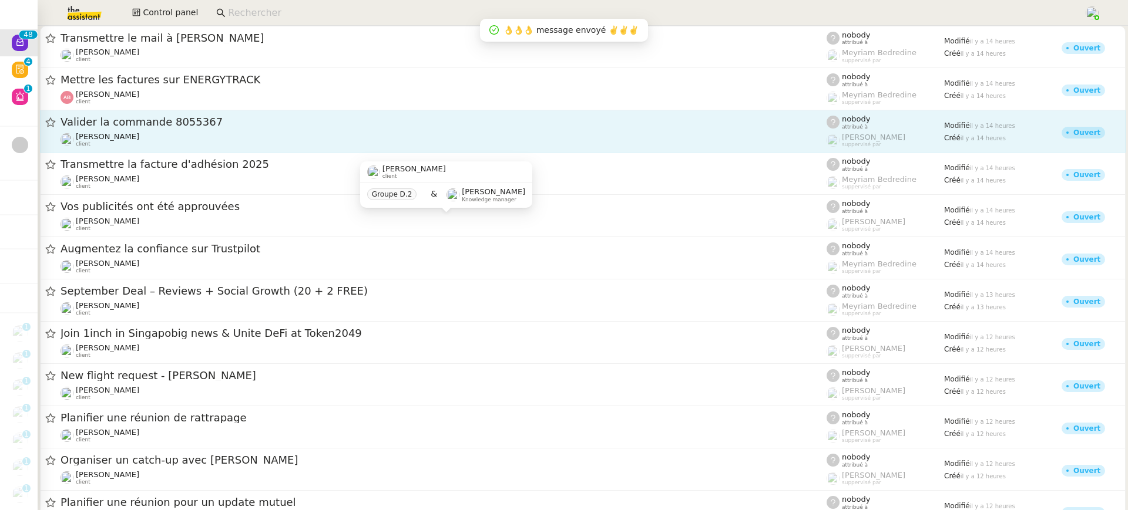
click at [146, 138] on div "David Berrebi client" at bounding box center [443, 139] width 766 height 15
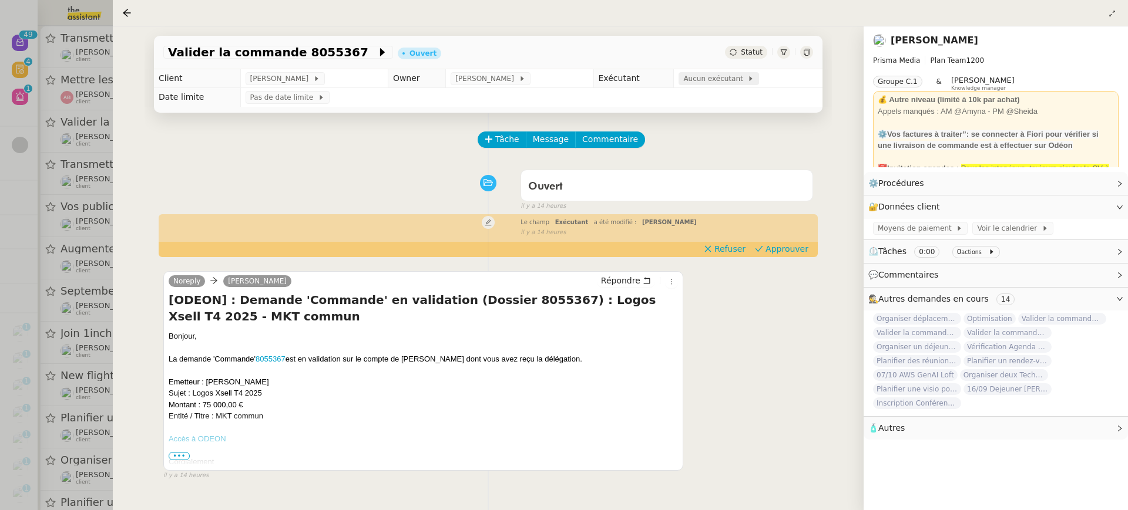
click at [705, 83] on span "Aucun exécutant" at bounding box center [715, 79] width 64 height 12
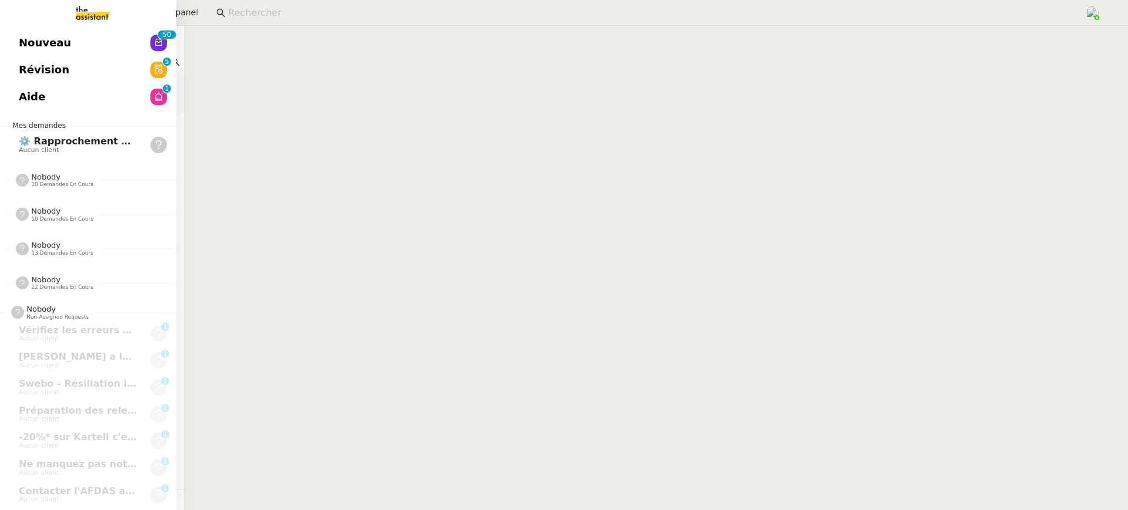
click at [15, 51] on link "Nouveau 0 1 2 3 4 5 6 7 8 9 0 1 2 3 4 5 6 7 8 9" at bounding box center [88, 42] width 176 height 27
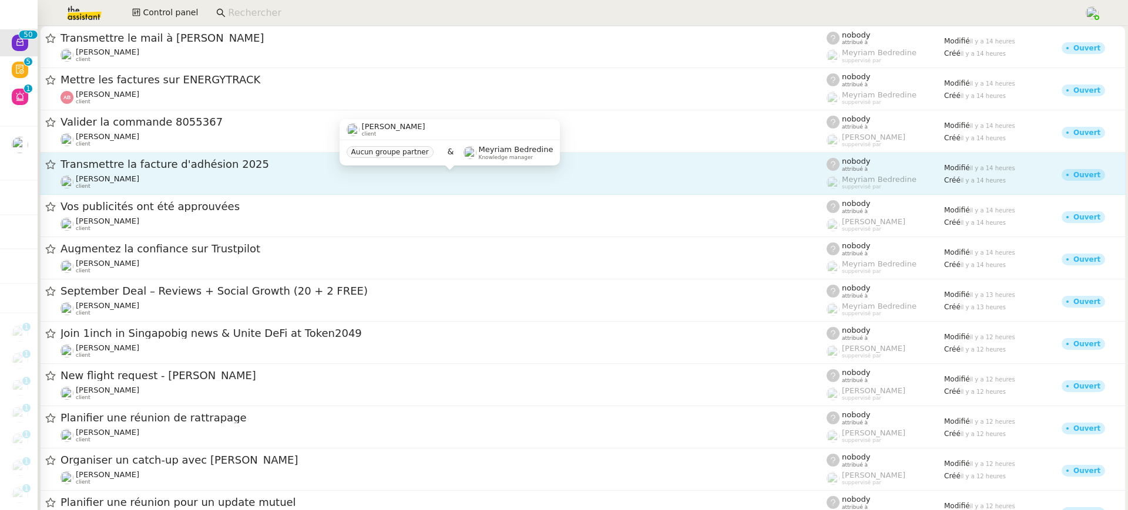
click at [136, 179] on span "[PERSON_NAME]" at bounding box center [107, 178] width 63 height 9
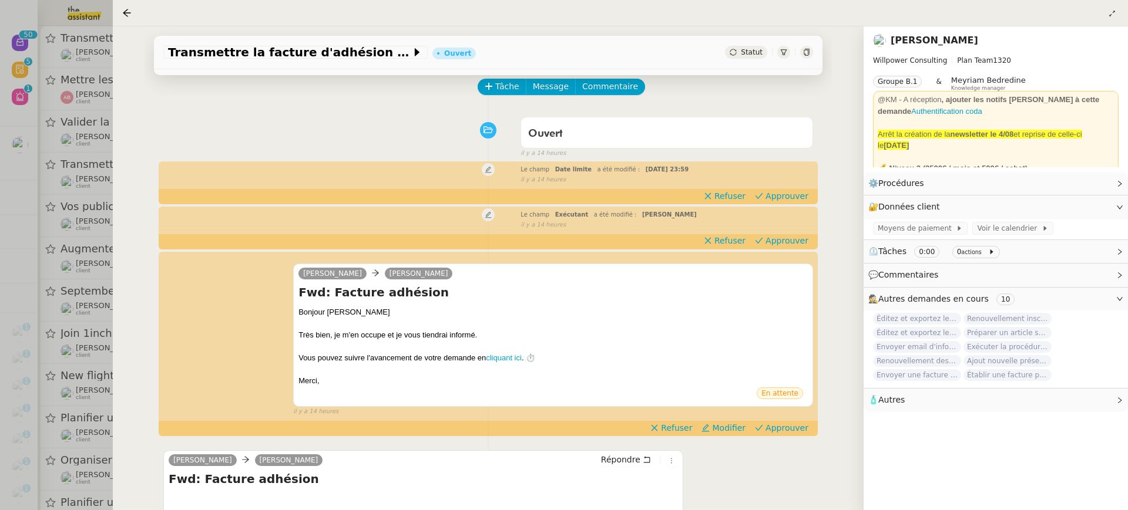
scroll to position [136, 0]
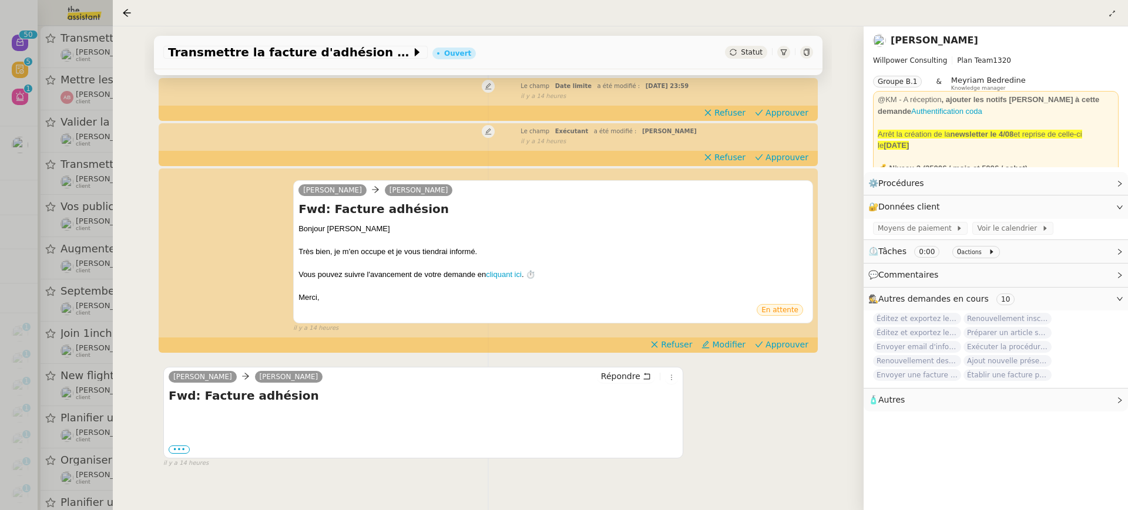
click at [76, 283] on div at bounding box center [564, 255] width 1128 height 510
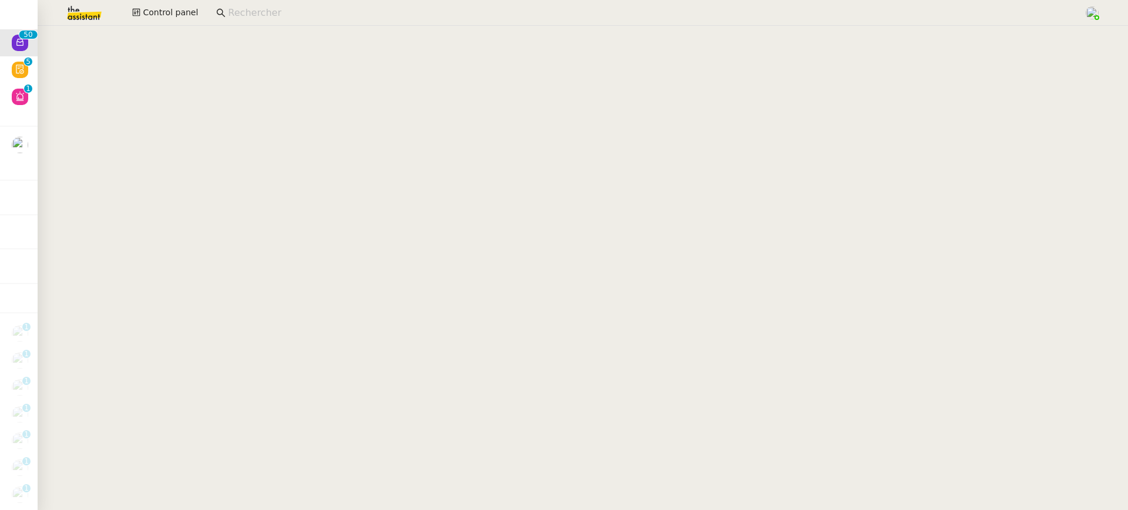
scroll to position [1747, 0]
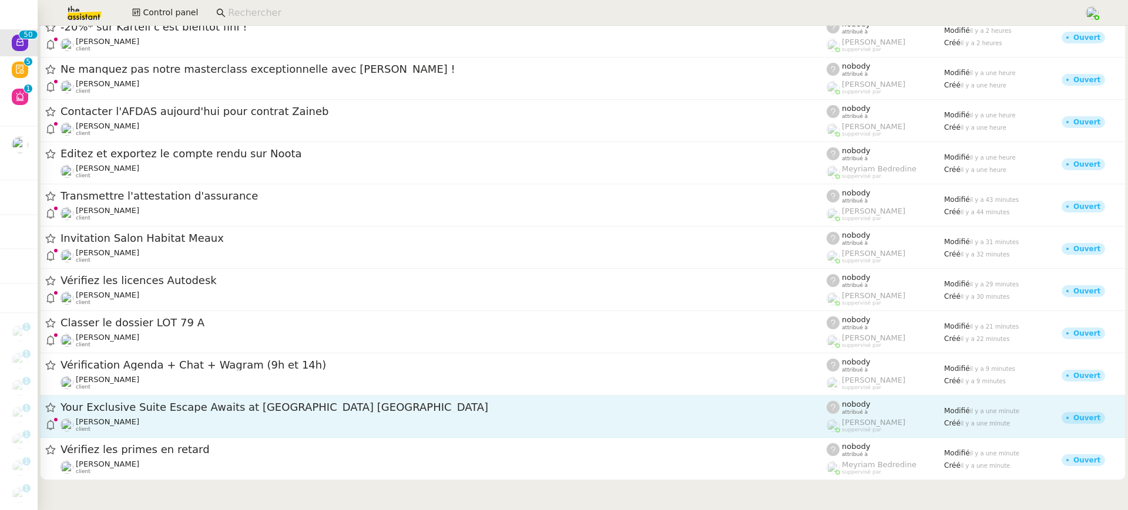
click at [166, 422] on div "[PERSON_NAME] client" at bounding box center [443, 425] width 766 height 15
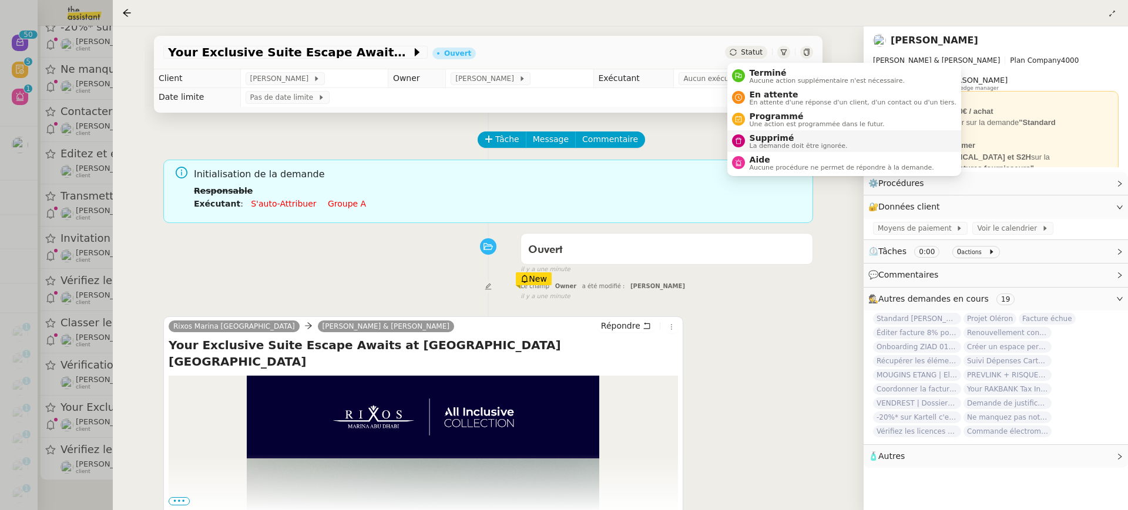
click at [790, 137] on span "Supprimé" at bounding box center [798, 137] width 98 height 9
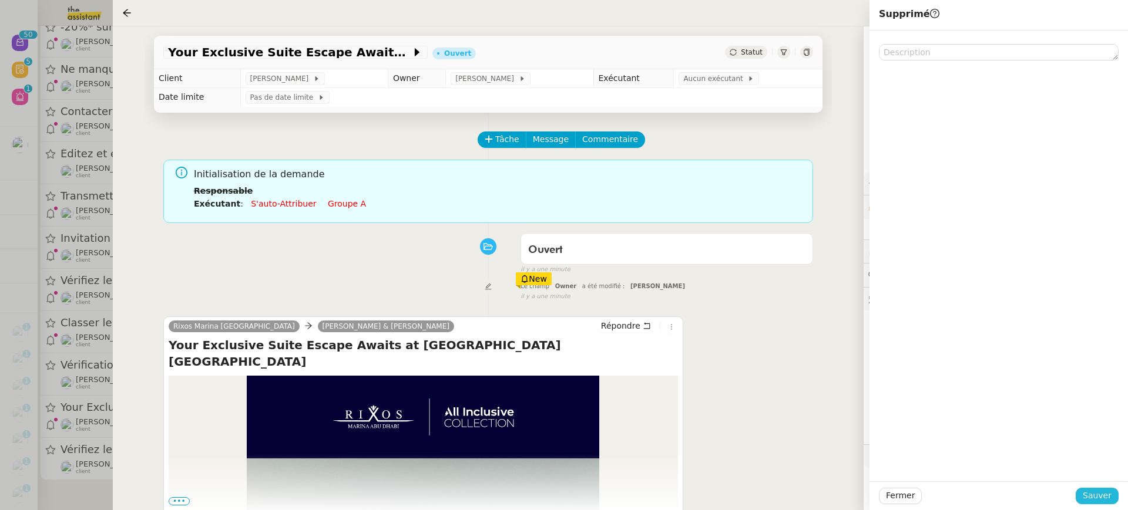
click at [1105, 504] on button "Sauver" at bounding box center [1096, 496] width 43 height 16
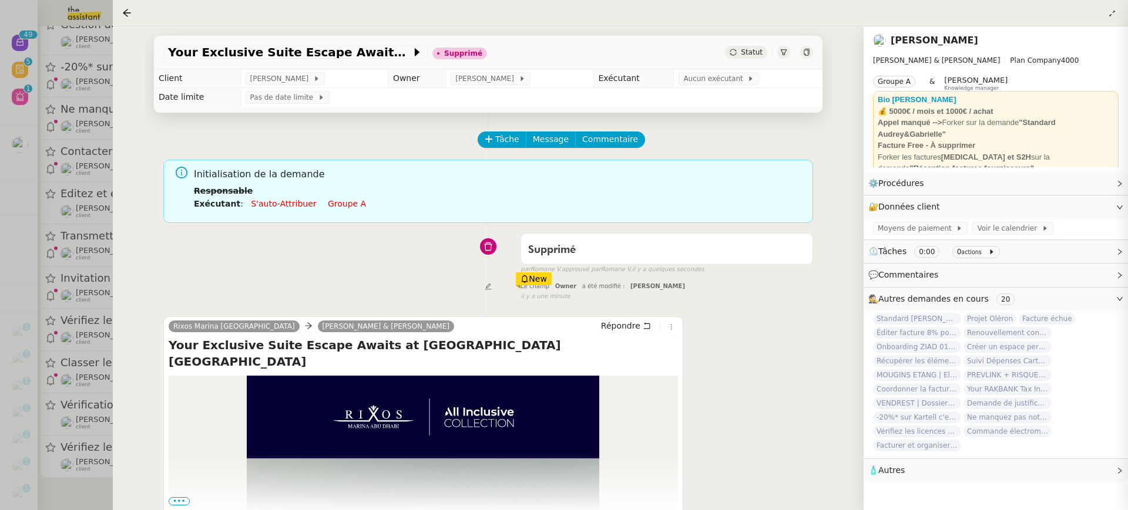
click at [42, 332] on div at bounding box center [564, 255] width 1128 height 510
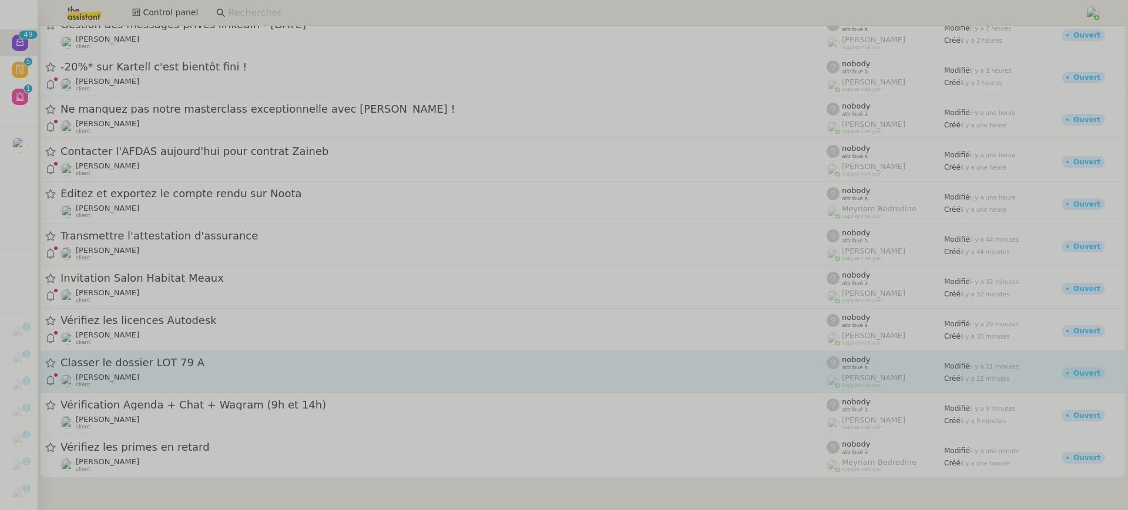
click at [231, 368] on div "Classer le dossier LOT 79 A" at bounding box center [443, 363] width 766 height 15
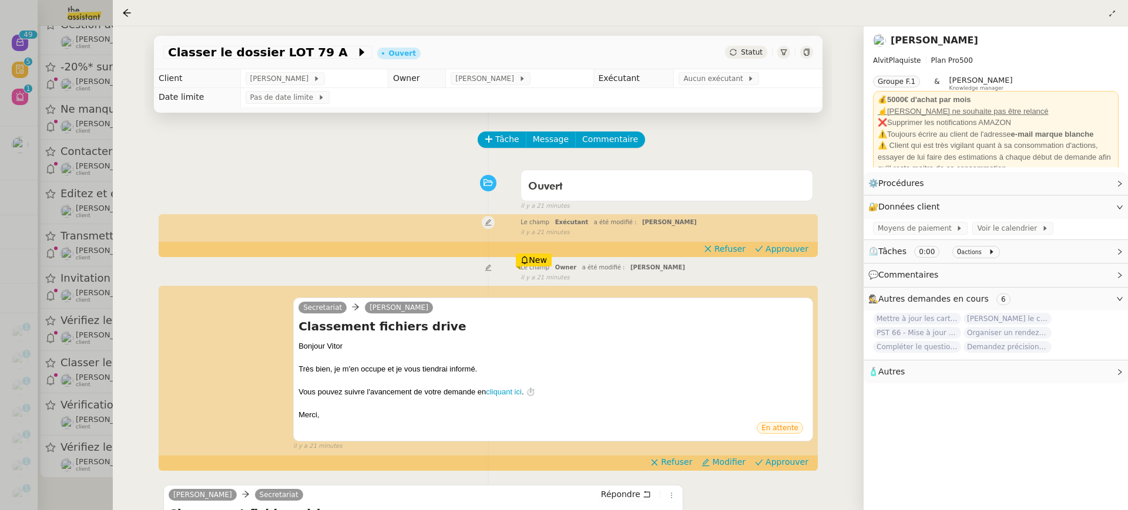
scroll to position [150, 0]
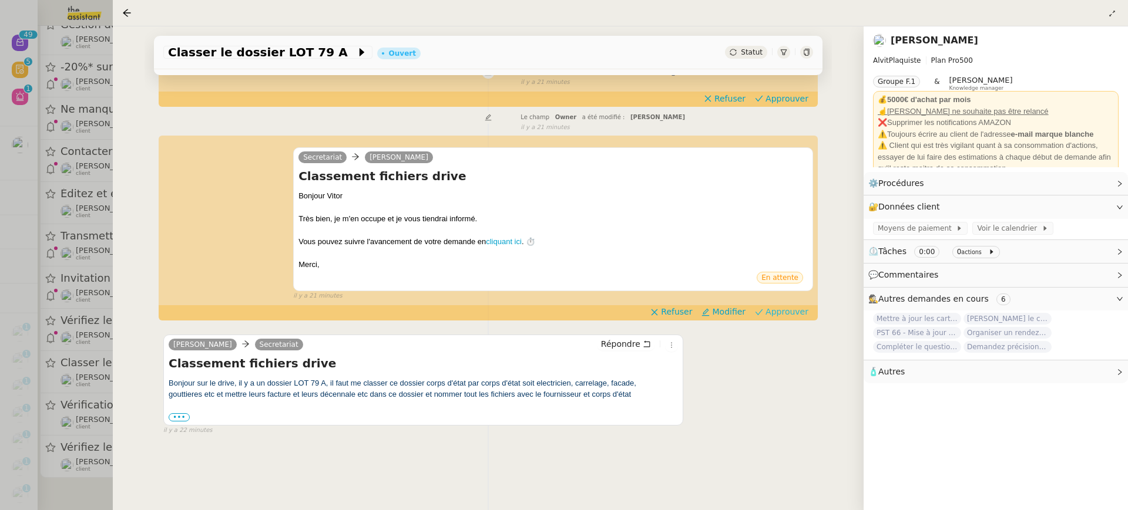
click at [803, 317] on span "Approuver" at bounding box center [786, 312] width 43 height 12
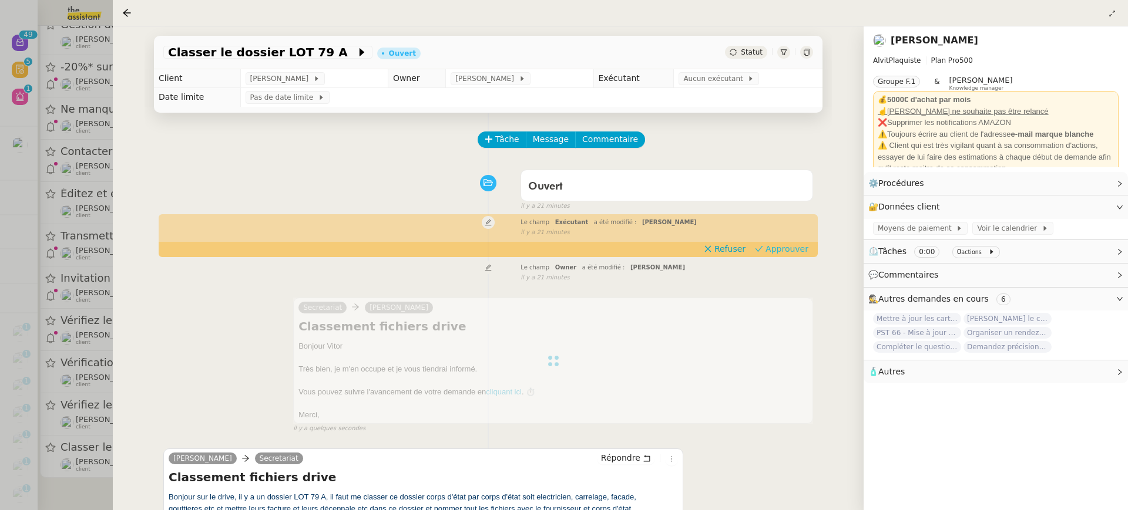
click at [778, 243] on button "Approuver" at bounding box center [781, 249] width 63 height 13
click at [73, 275] on div at bounding box center [564, 255] width 1128 height 510
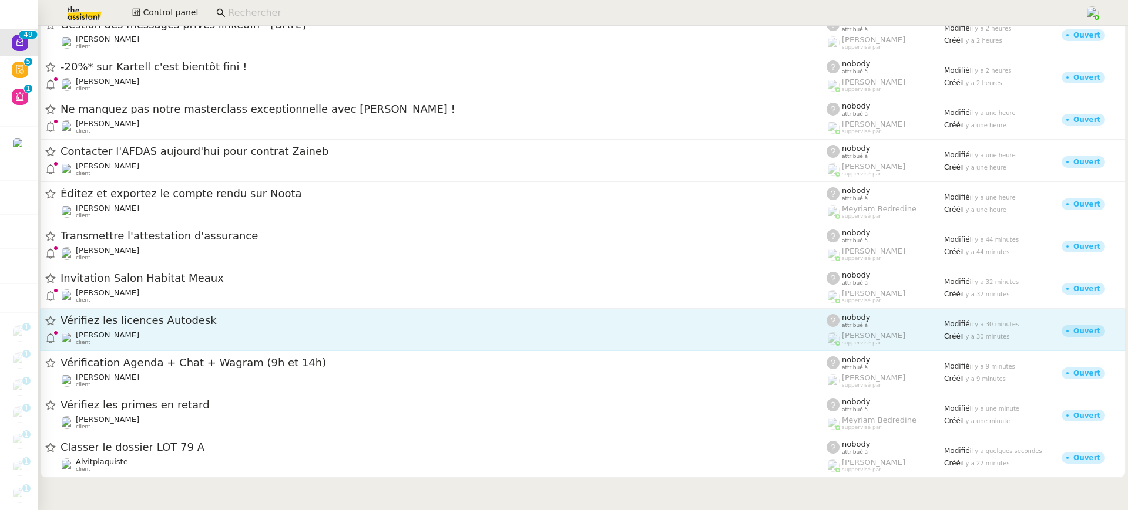
click at [200, 331] on div "Gabrielle Tavernier client" at bounding box center [443, 338] width 766 height 15
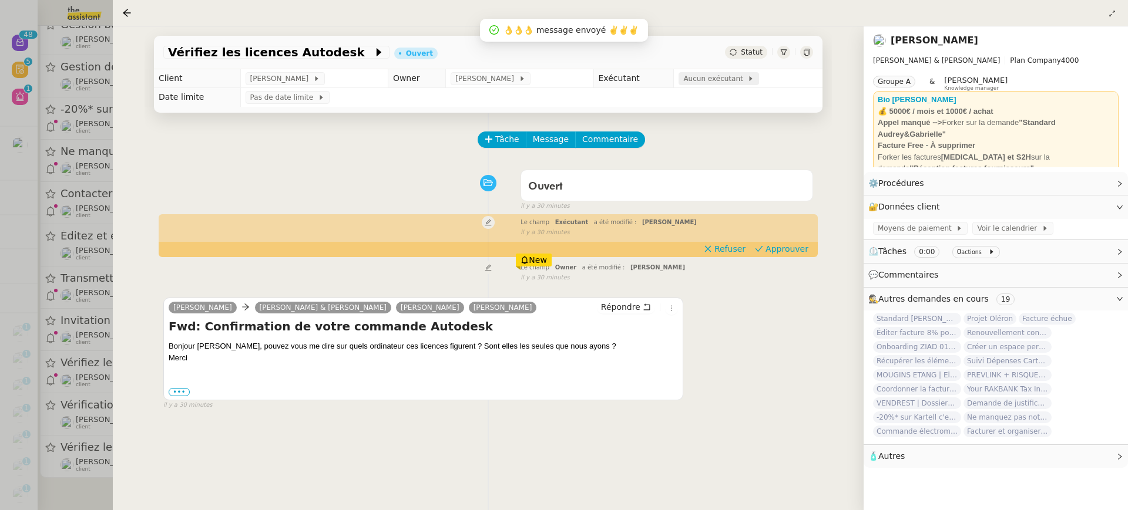
click at [709, 80] on span "Aucun exécutant" at bounding box center [715, 79] width 64 height 12
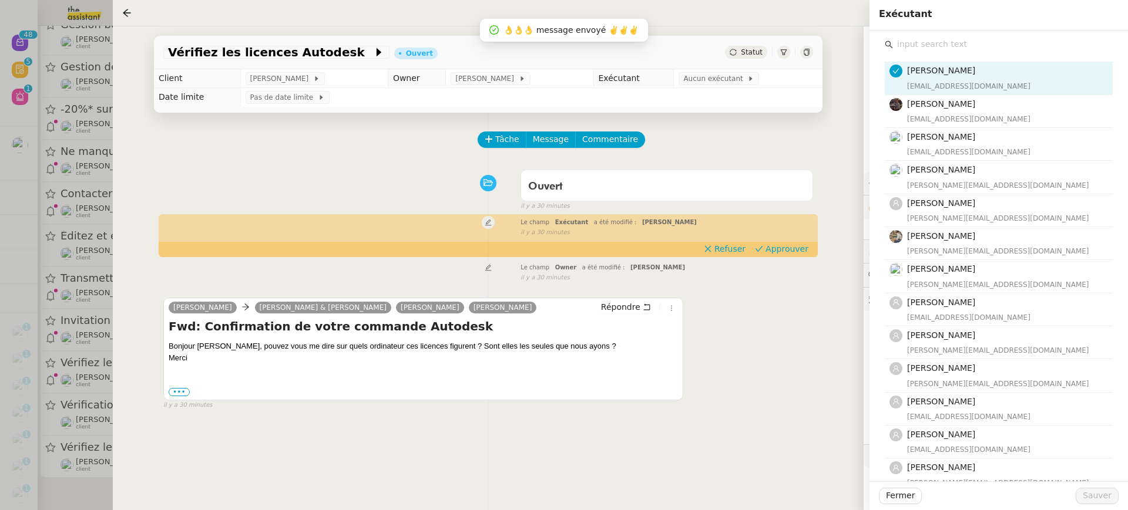
click at [920, 48] on input "text" at bounding box center [1003, 44] width 220 height 16
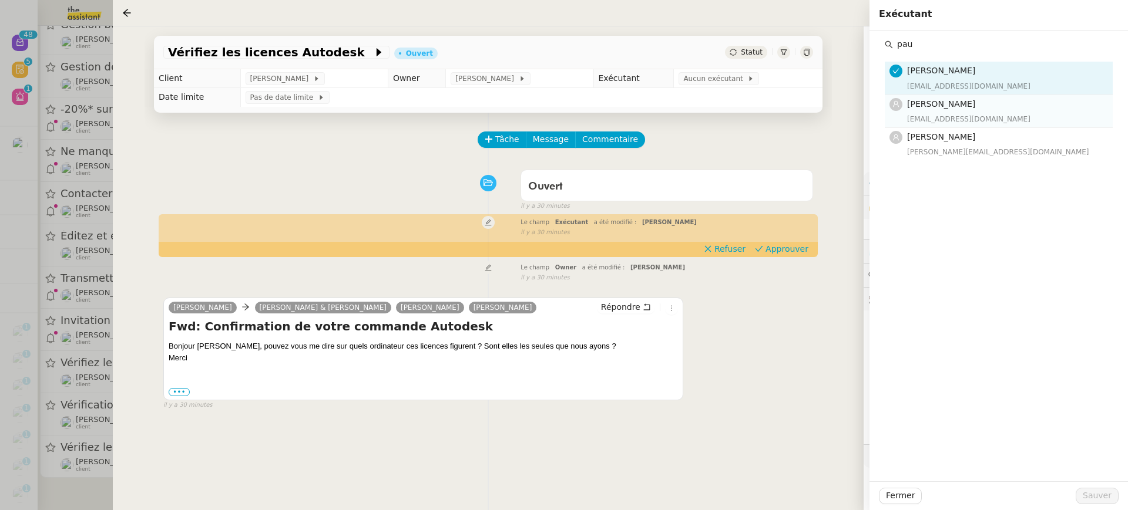
type input "pau"
click at [960, 126] on nz-list-item "Pauline Jennah paulinej@team.theassistant.com" at bounding box center [999, 111] width 228 height 33
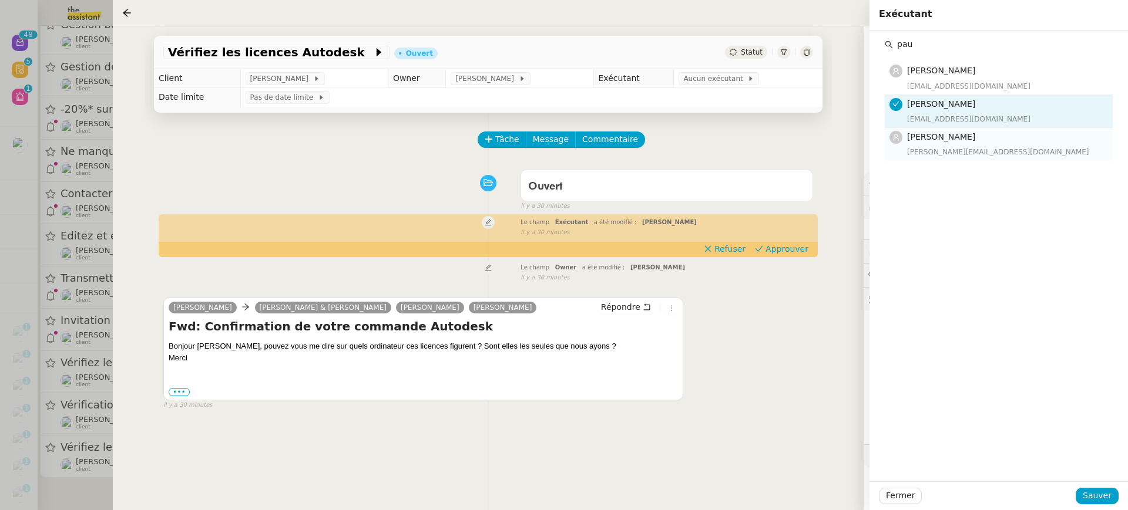
click at [959, 154] on div "pauline@team.theassistant.com" at bounding box center [1006, 152] width 199 height 12
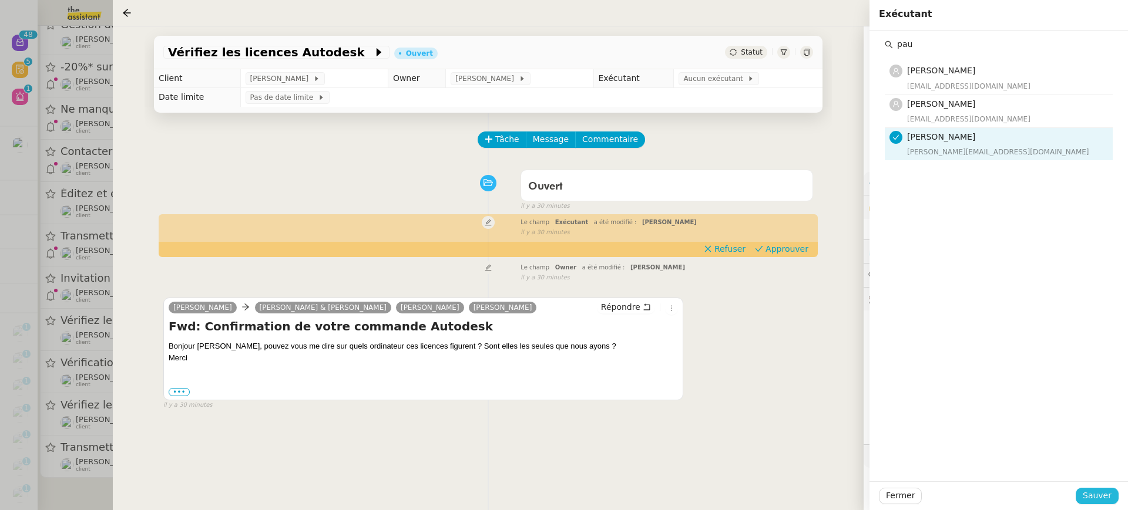
click at [1100, 503] on span "Sauver" at bounding box center [1096, 496] width 29 height 14
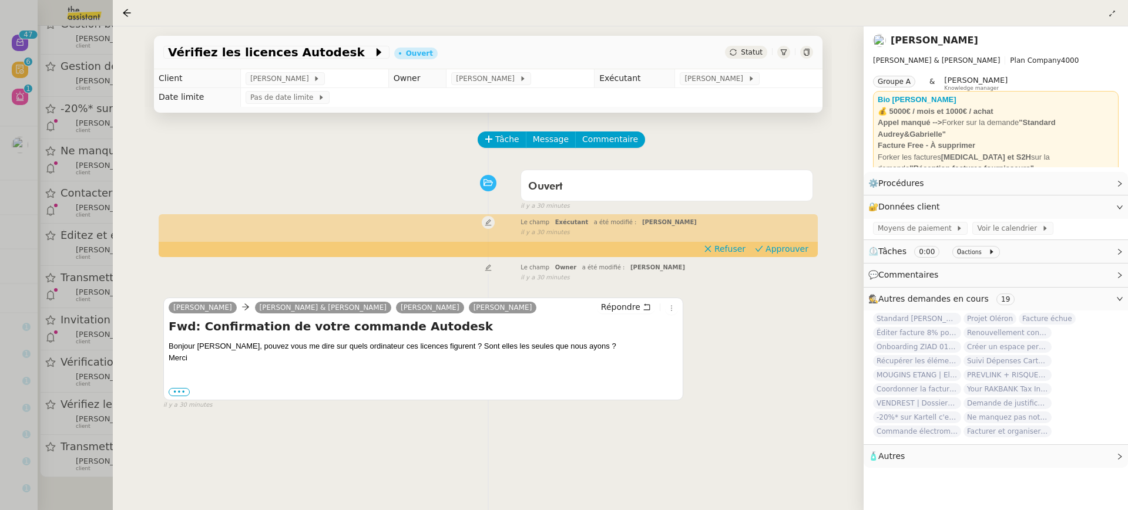
scroll to position [1613, 0]
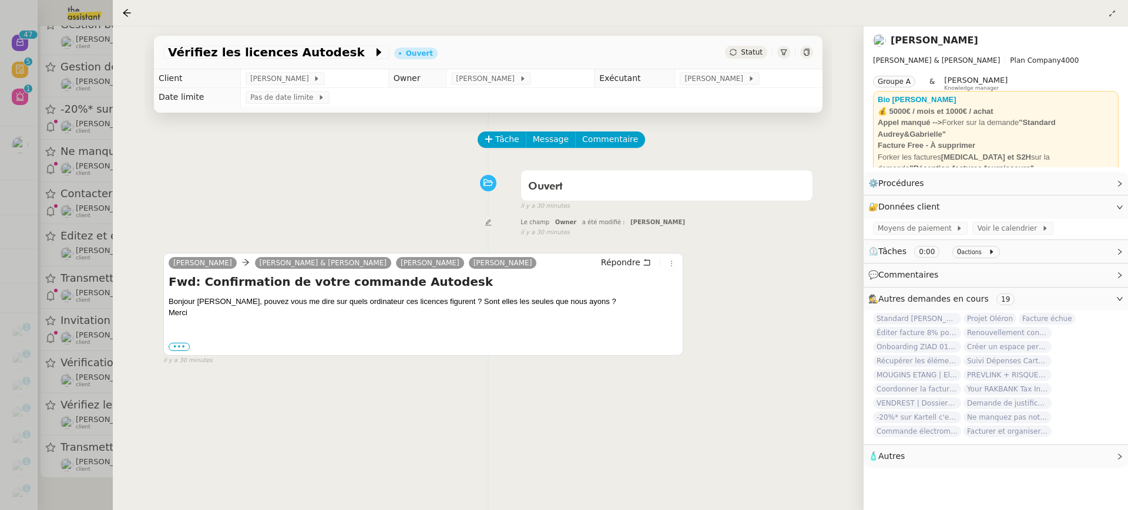
click at [52, 287] on div at bounding box center [564, 255] width 1128 height 510
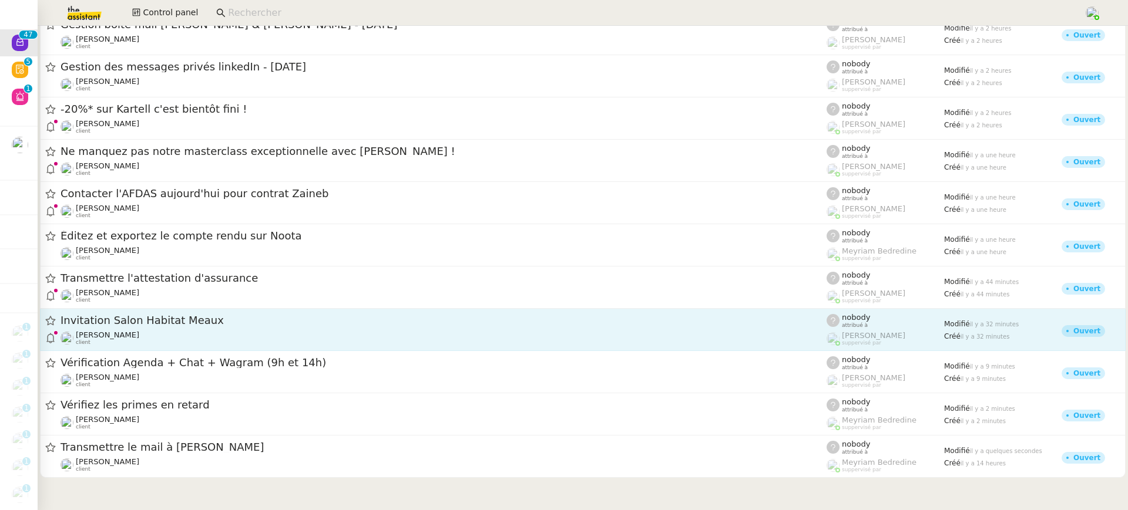
click at [210, 340] on div "Jeremy DUMONT-FILLON client" at bounding box center [443, 338] width 766 height 15
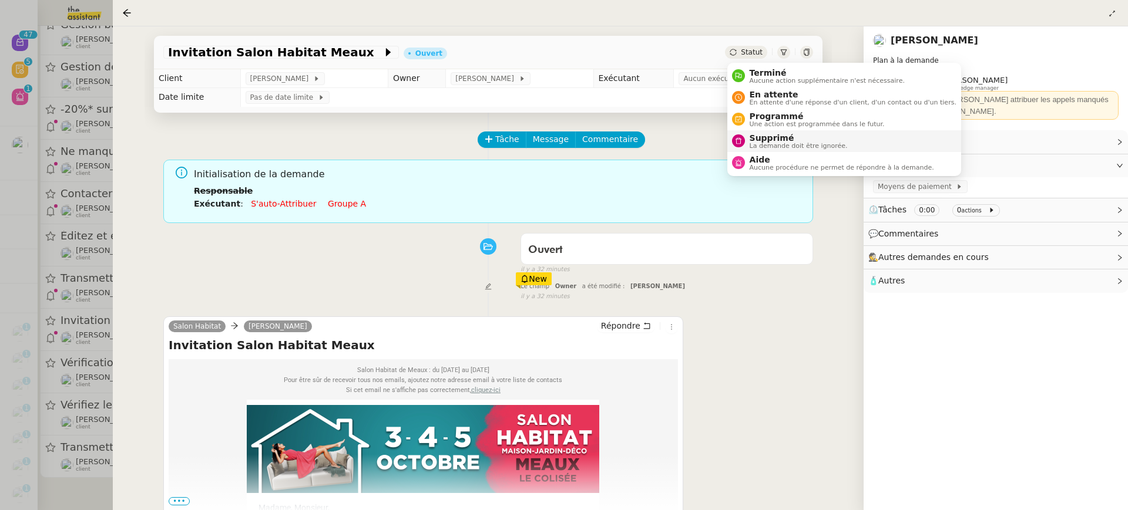
click at [799, 146] on span "La demande doit être ignorée." at bounding box center [798, 146] width 98 height 6
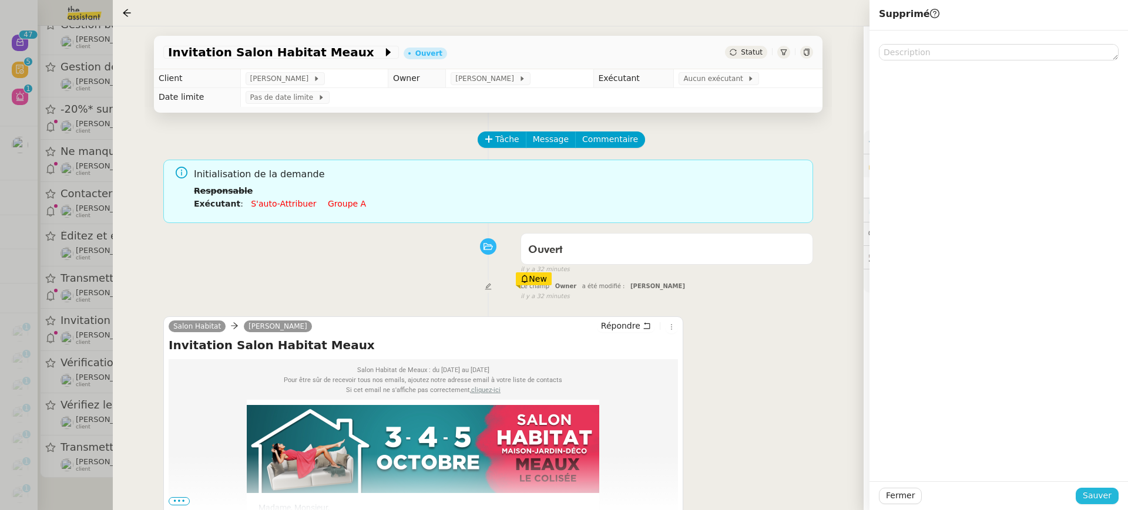
click at [1115, 502] on button "Sauver" at bounding box center [1096, 496] width 43 height 16
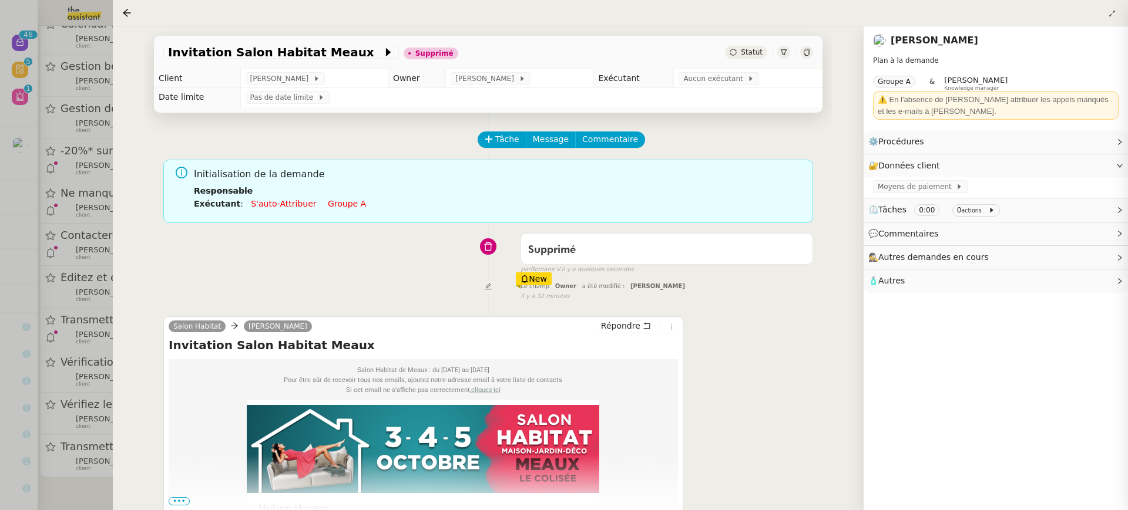
scroll to position [1568, 0]
click at [113, 258] on div "Invitation Salon Habitat Meaux Supprimé Statut Client Jeremy DUMONT-FILLON Owne…" at bounding box center [488, 268] width 751 height 484
click at [80, 254] on div at bounding box center [564, 255] width 1128 height 510
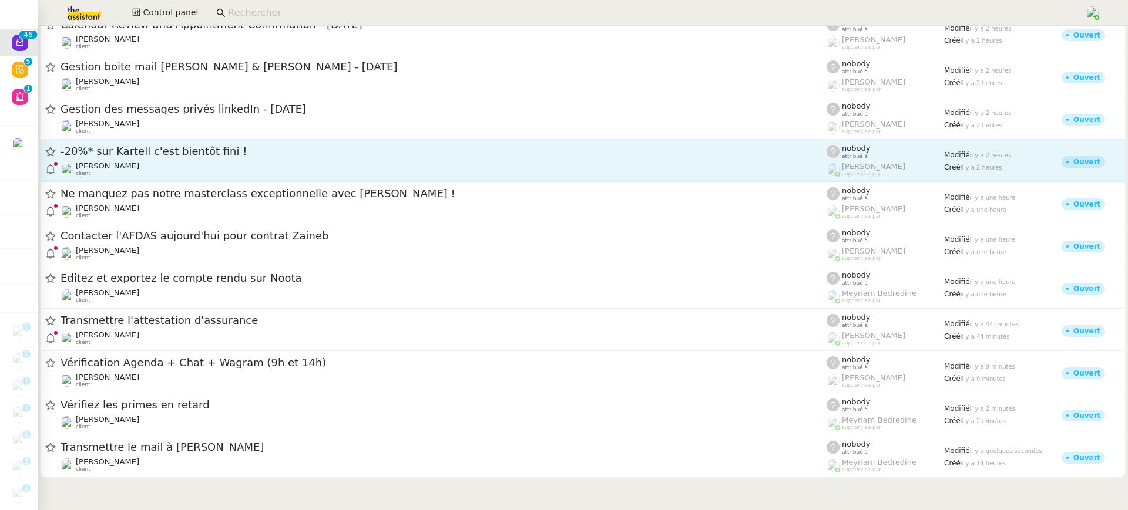
click at [248, 153] on span "-20%* sur Kartell c'est bientôt fini !" at bounding box center [443, 151] width 766 height 11
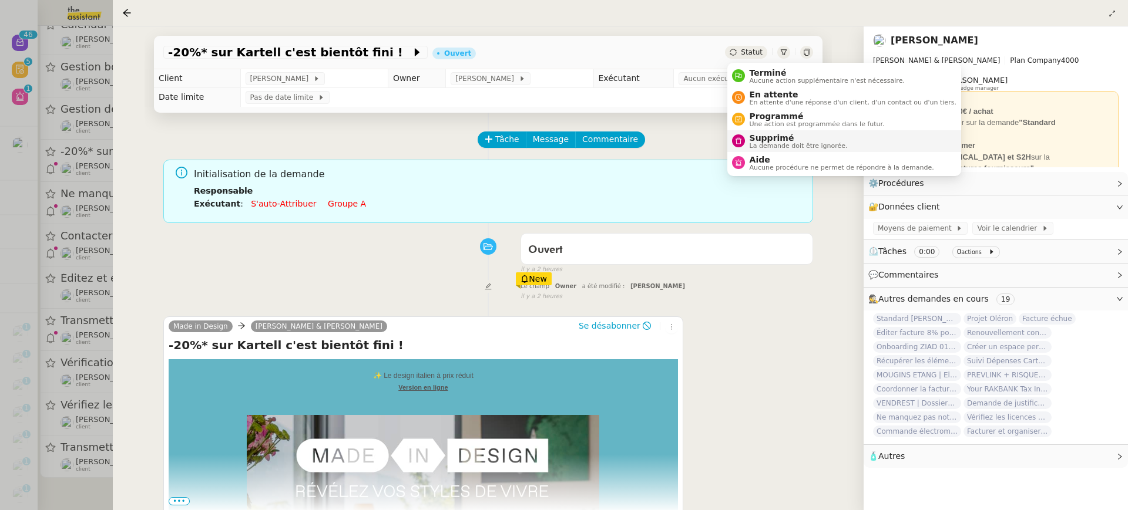
click at [800, 143] on span "La demande doit être ignorée." at bounding box center [798, 146] width 98 height 6
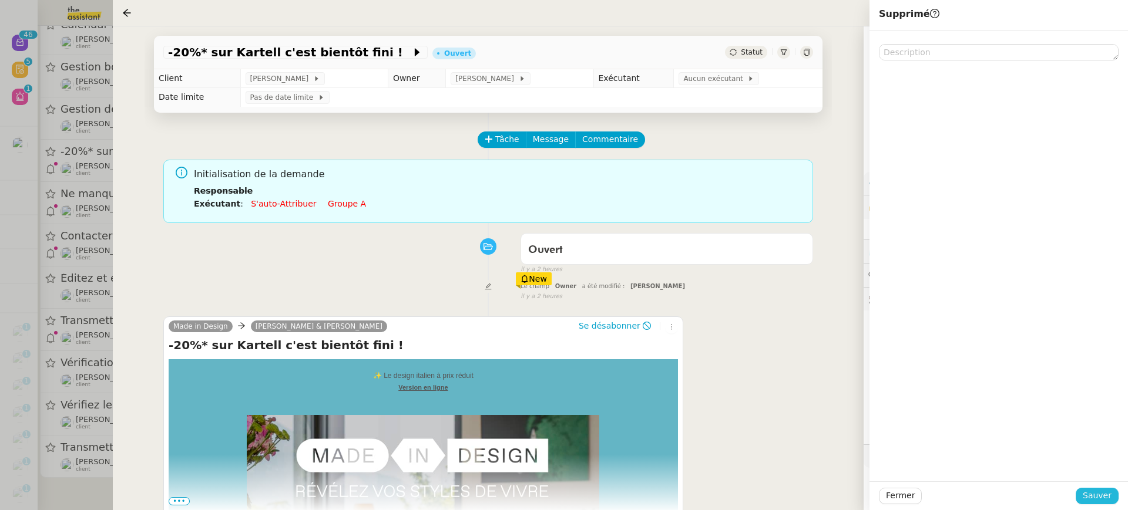
click at [1082, 490] on button "Sauver" at bounding box center [1096, 496] width 43 height 16
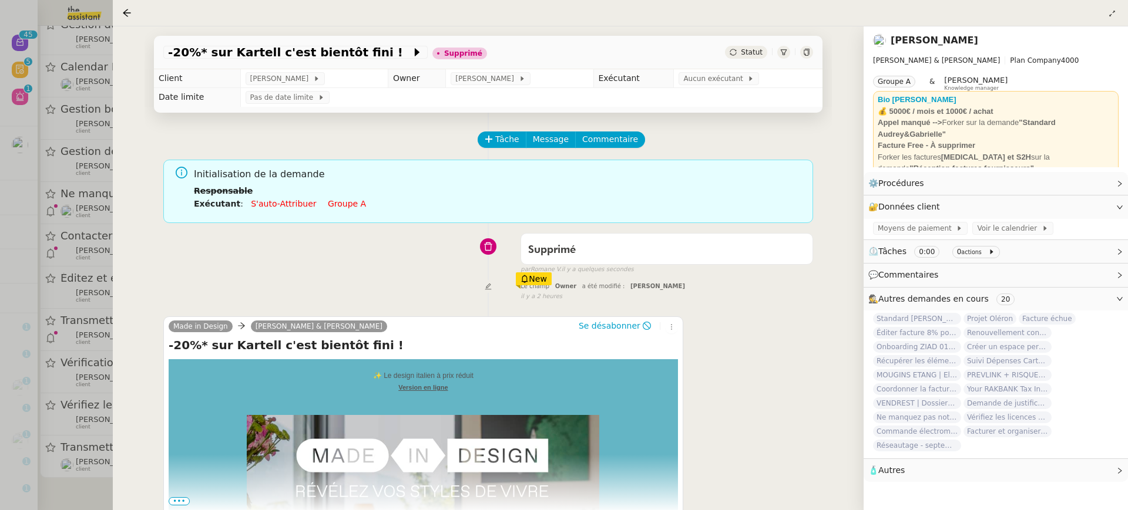
click at [68, 310] on div at bounding box center [564, 255] width 1128 height 510
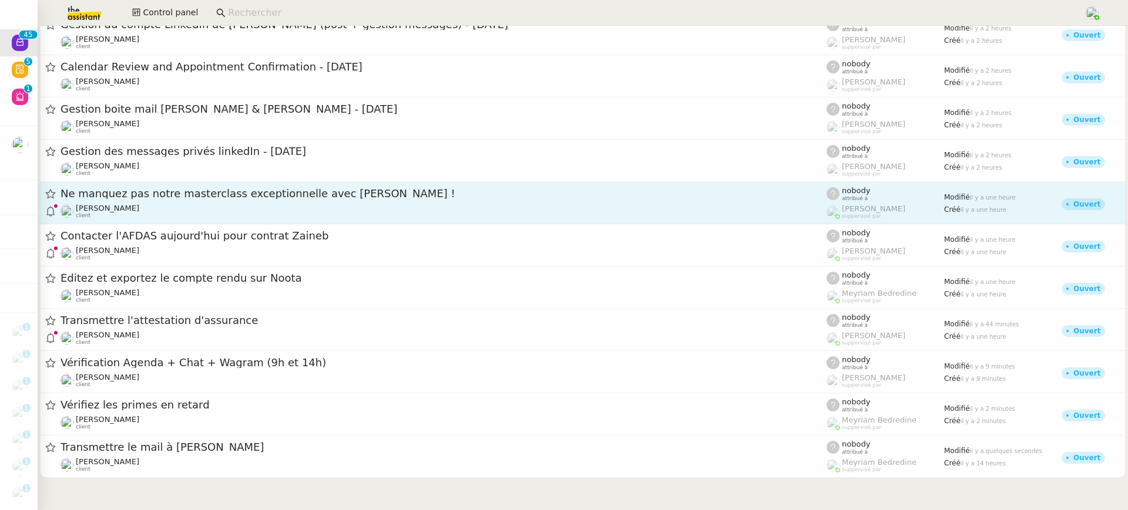
click at [162, 217] on div "Gabrielle Tavernier client" at bounding box center [443, 211] width 766 height 15
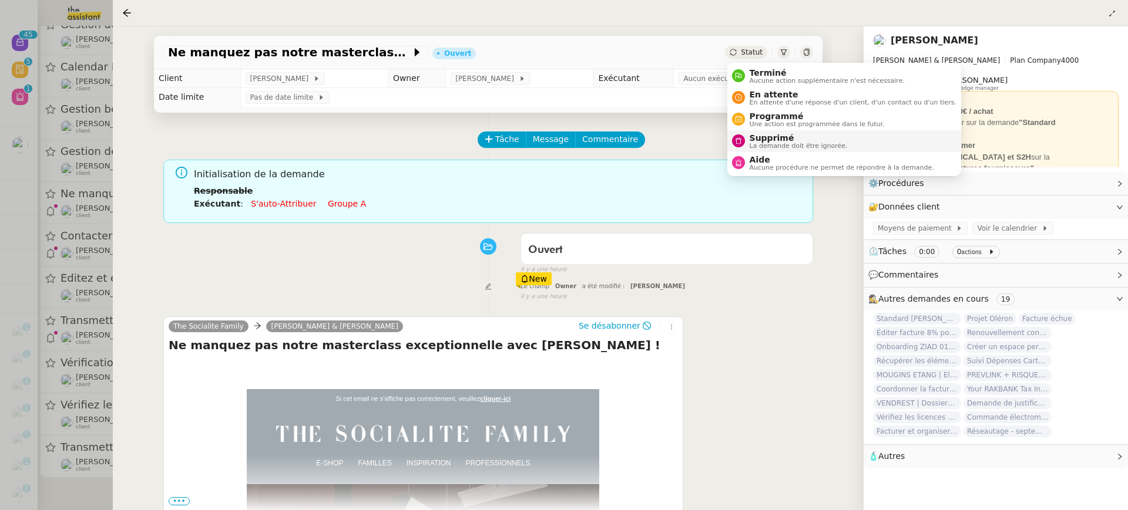
click at [789, 144] on span "La demande doit être ignorée." at bounding box center [798, 146] width 98 height 6
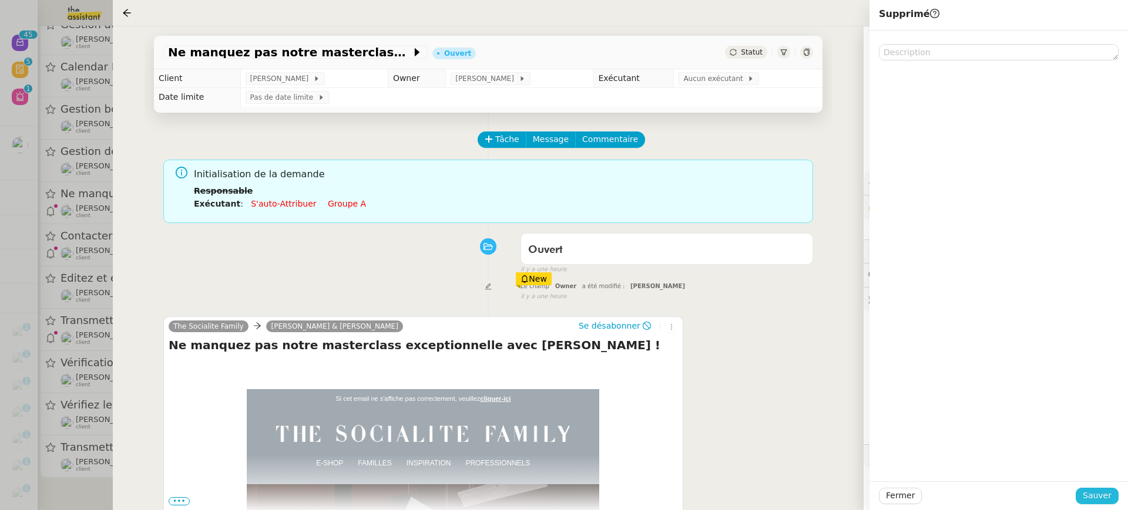
click at [1113, 494] on button "Sauver" at bounding box center [1096, 496] width 43 height 16
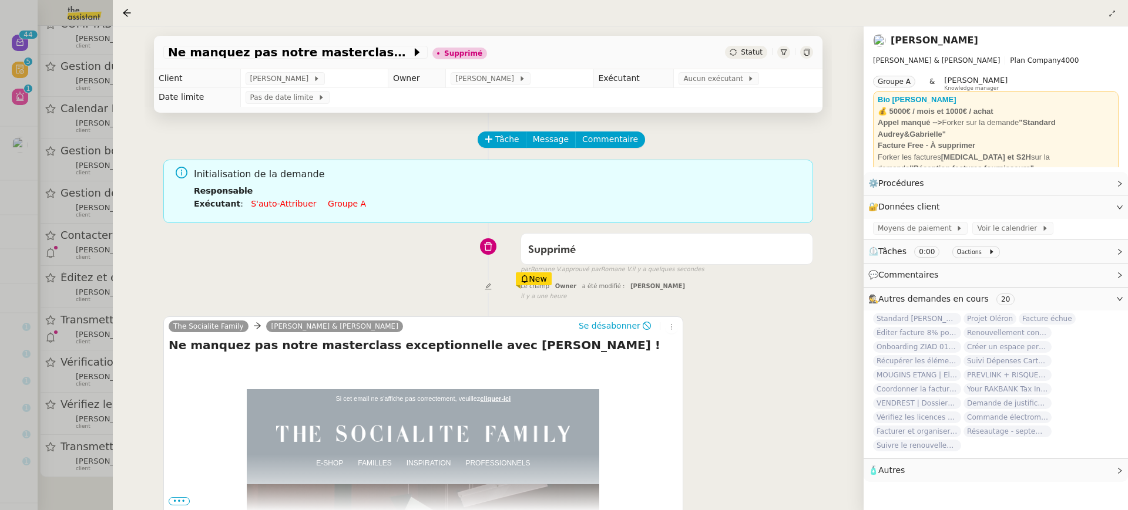
scroll to position [1479, 0]
click at [65, 280] on div at bounding box center [564, 255] width 1128 height 510
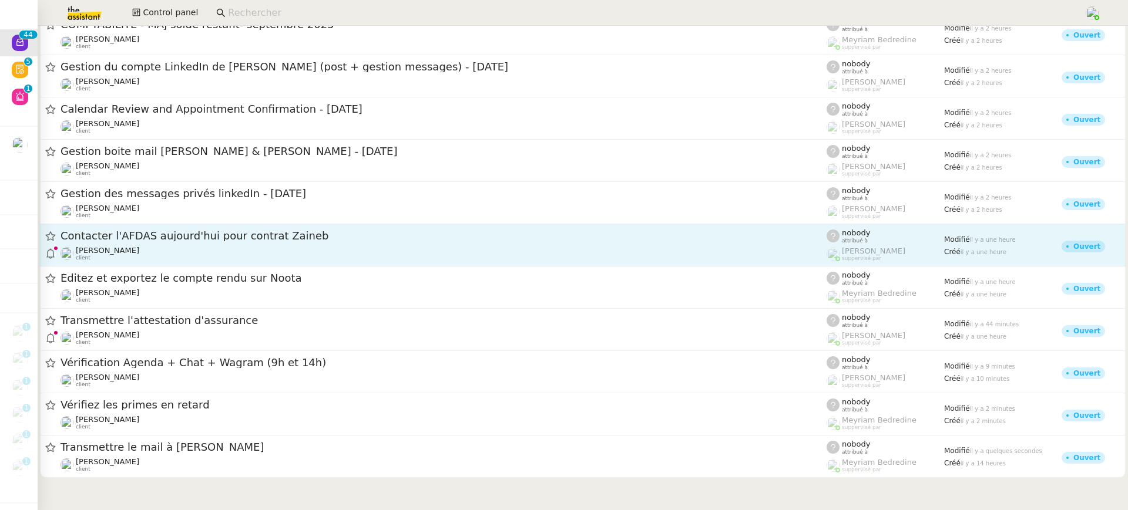
click at [155, 261] on link "Contacter l'AFDAS aujourd'hui pour contrat Zaineb Céline MAS client nobody attr…" at bounding box center [582, 245] width 1085 height 42
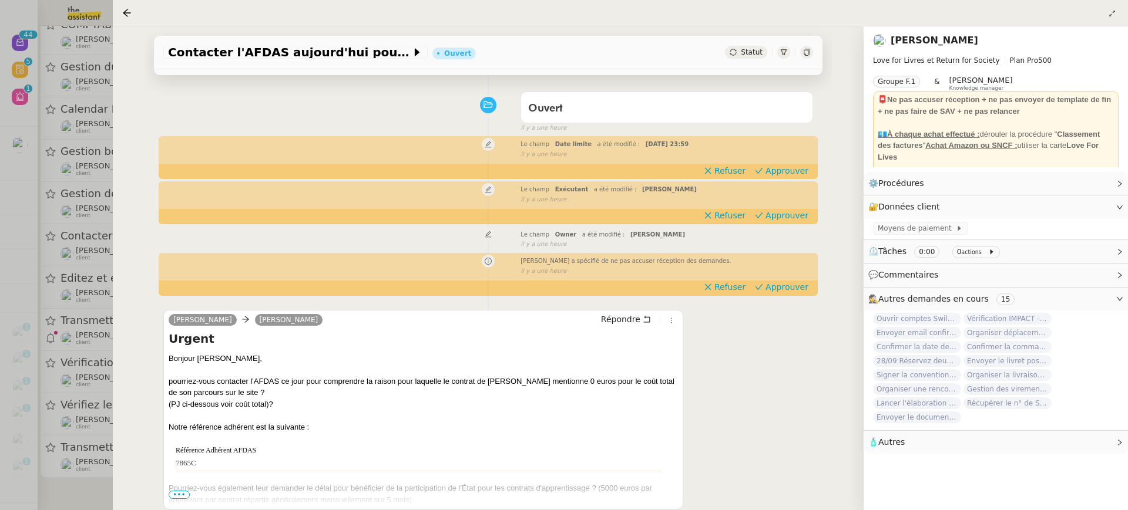
scroll to position [78, 0]
click at [770, 217] on span "Approuver" at bounding box center [786, 216] width 43 height 12
click at [784, 156] on div "il y a une heure" at bounding box center [666, 155] width 292 height 10
click at [786, 168] on span "Approuver" at bounding box center [786, 172] width 43 height 12
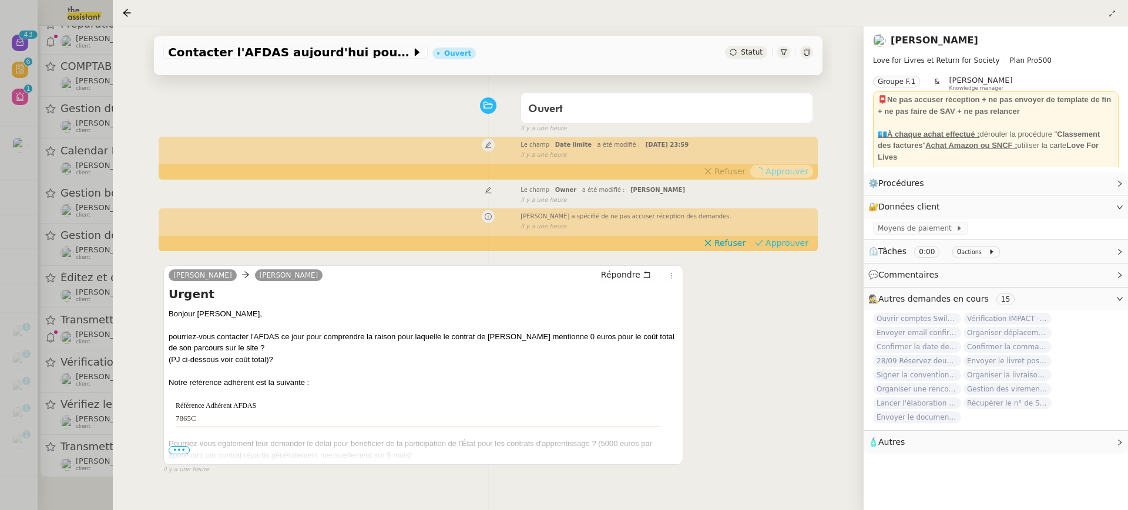
scroll to position [1434, 0]
click at [786, 240] on span "Approuver" at bounding box center [786, 243] width 43 height 12
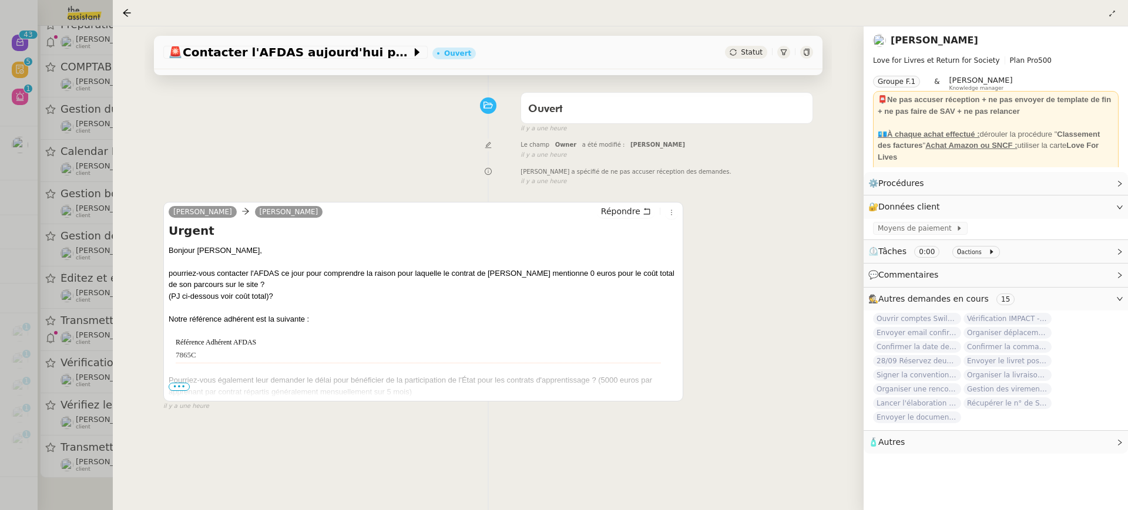
click at [51, 214] on div at bounding box center [564, 255] width 1128 height 510
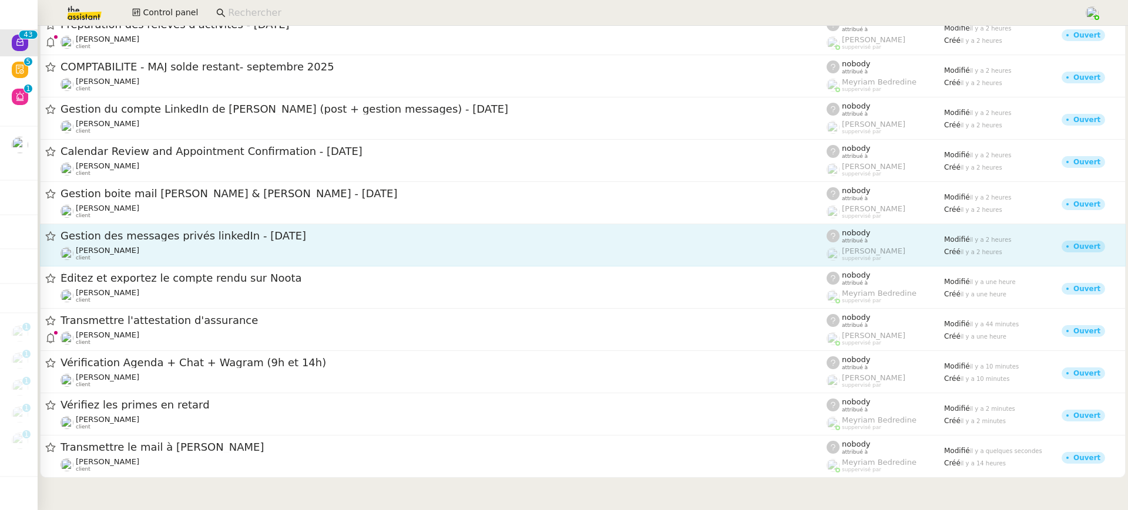
click at [221, 255] on div "Hugo Bentz client" at bounding box center [443, 253] width 766 height 15
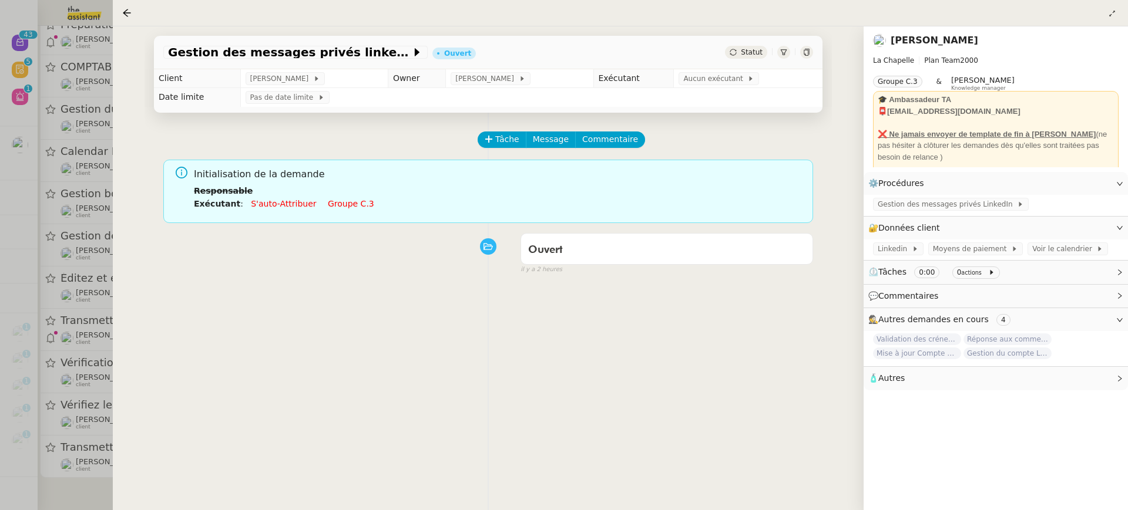
click at [344, 205] on link "Groupe c.3" at bounding box center [351, 203] width 46 height 9
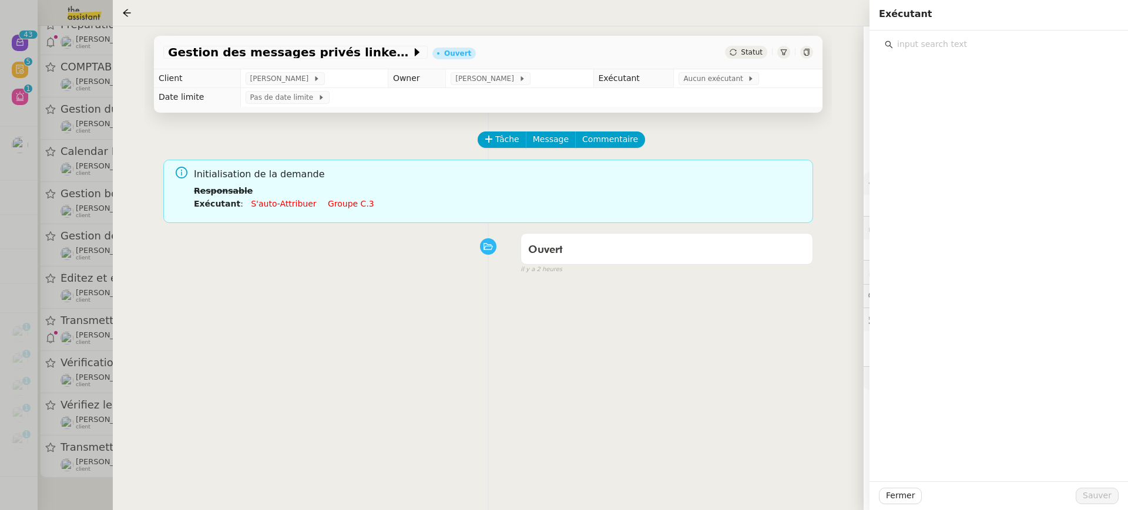
click at [941, 142] on div at bounding box center [998, 256] width 258 height 451
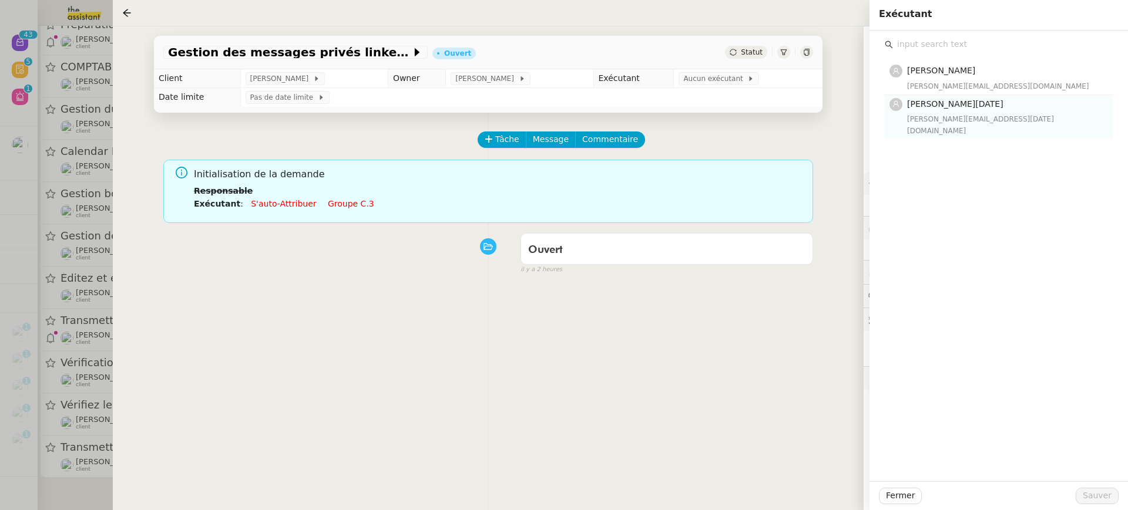
click at [927, 112] on div "Jean-Noël De Tinguy jean-noel@theassistant.team" at bounding box center [1006, 116] width 199 height 39
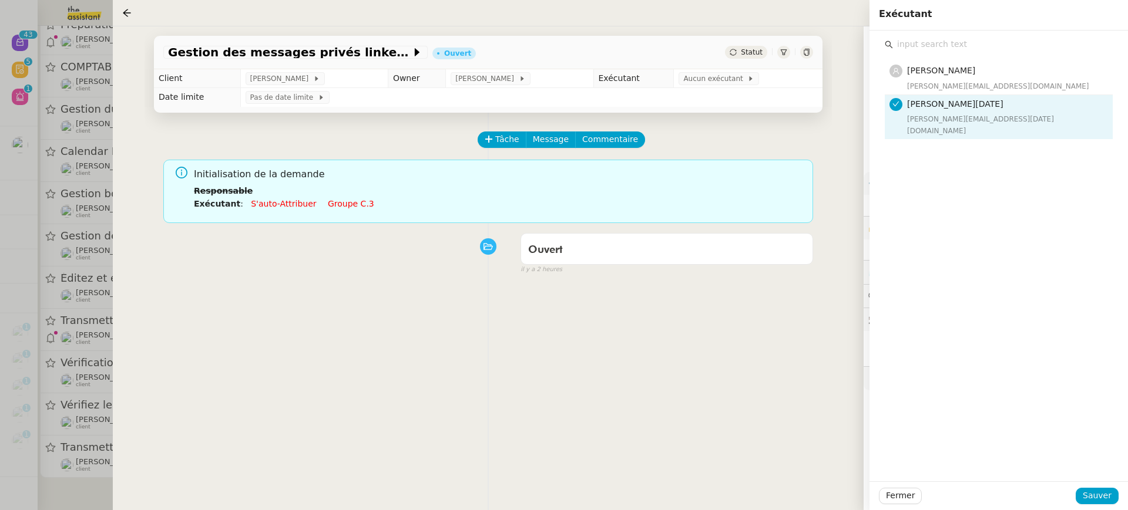
click at [1110, 486] on div "Fermer Sauver" at bounding box center [998, 496] width 258 height 29
click at [1112, 493] on button "Sauver" at bounding box center [1096, 496] width 43 height 16
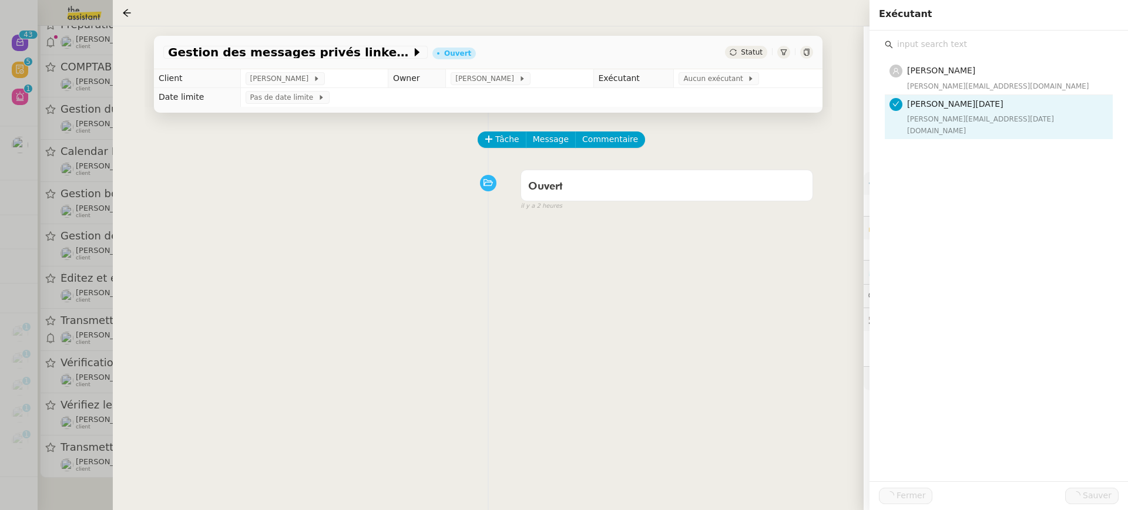
scroll to position [1390, 0]
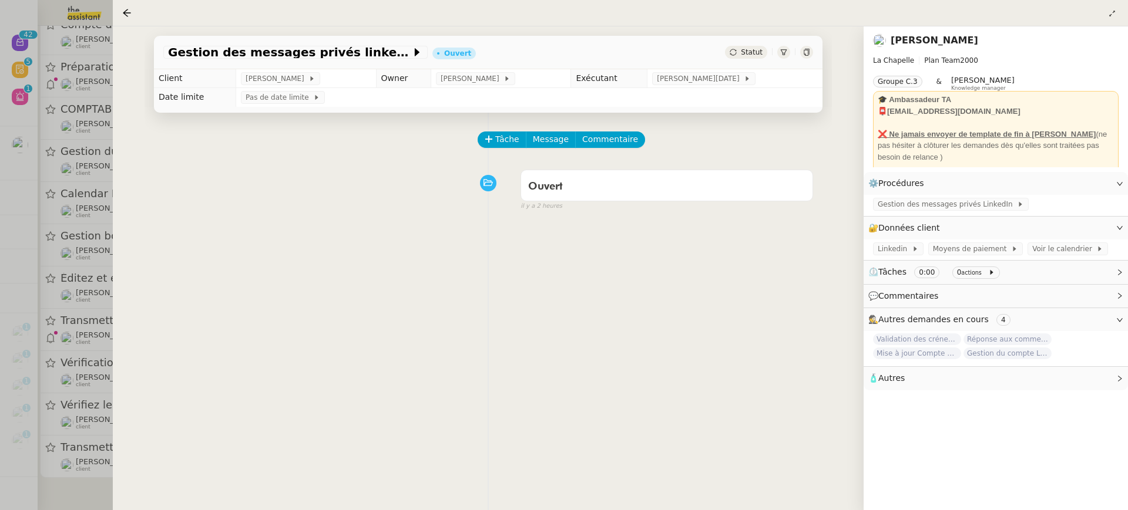
click at [27, 73] on div at bounding box center [564, 255] width 1128 height 510
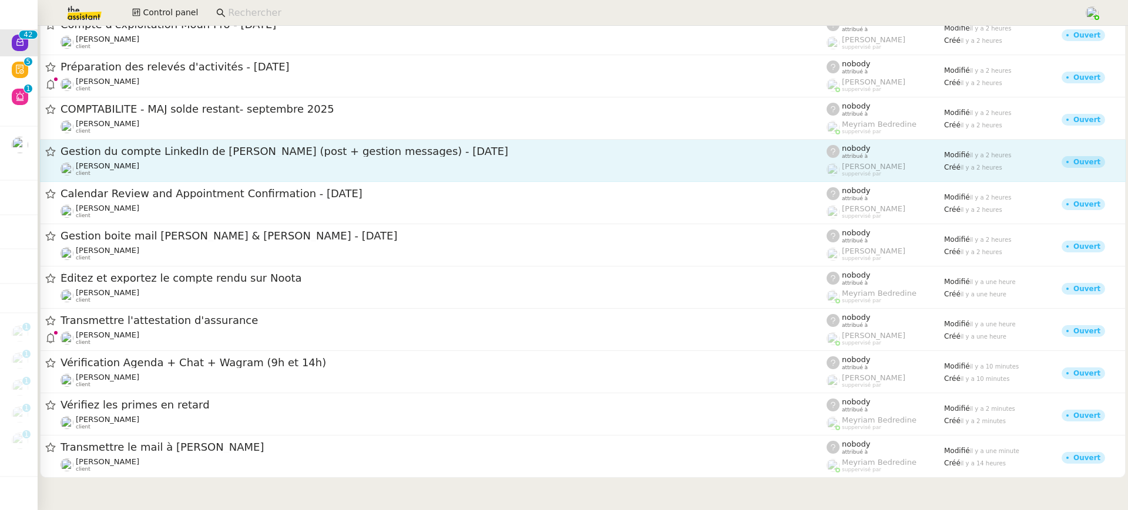
click at [217, 160] on div "Gestion du compte LinkedIn de Charly LAMARD (post + gestion messages) - 26 sept…" at bounding box center [443, 160] width 766 height 32
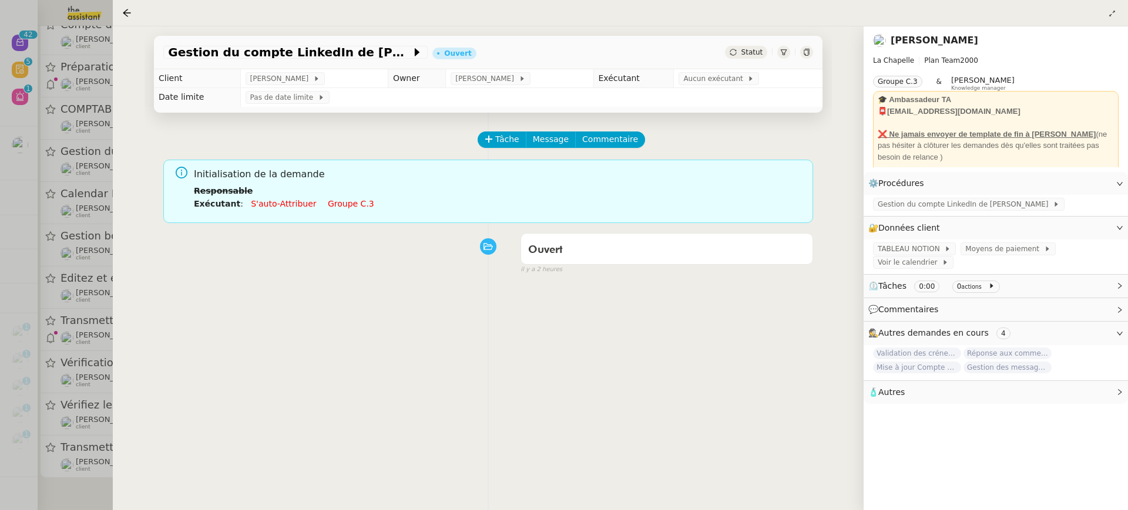
click at [337, 206] on link "Groupe c.3" at bounding box center [351, 203] width 46 height 9
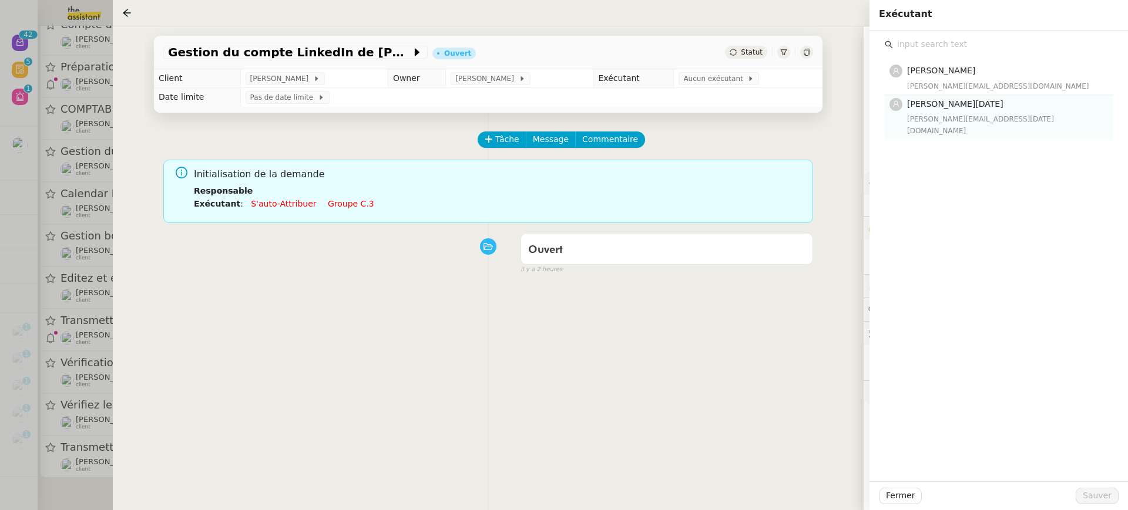
click at [919, 125] on nz-list-item "Jean-Noël De Tinguy jean-noel@theassistant.team" at bounding box center [999, 117] width 228 height 44
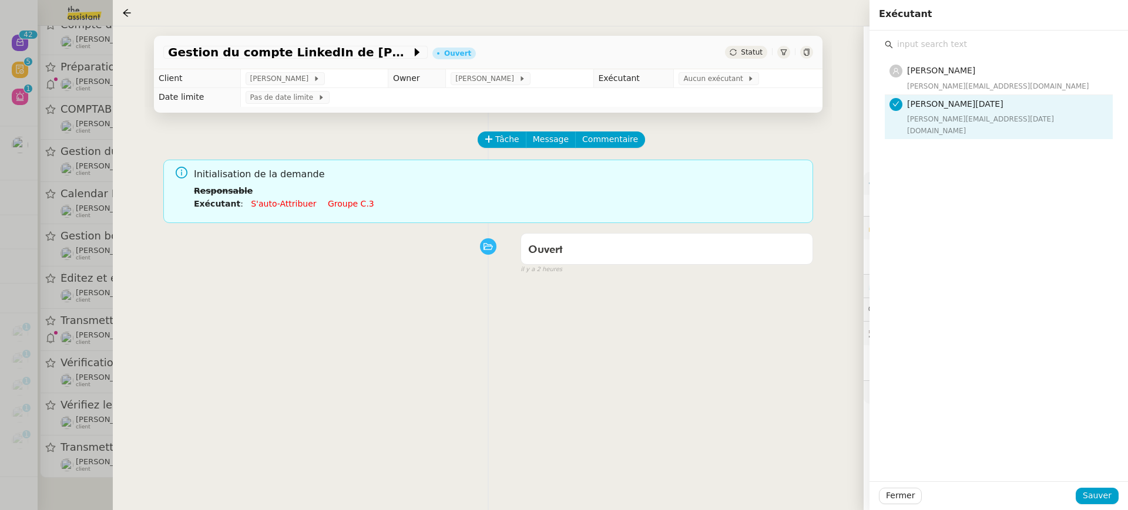
click at [1106, 505] on div "Fermer Sauver" at bounding box center [998, 496] width 258 height 29
click at [1106, 502] on span "Sauver" at bounding box center [1096, 496] width 29 height 14
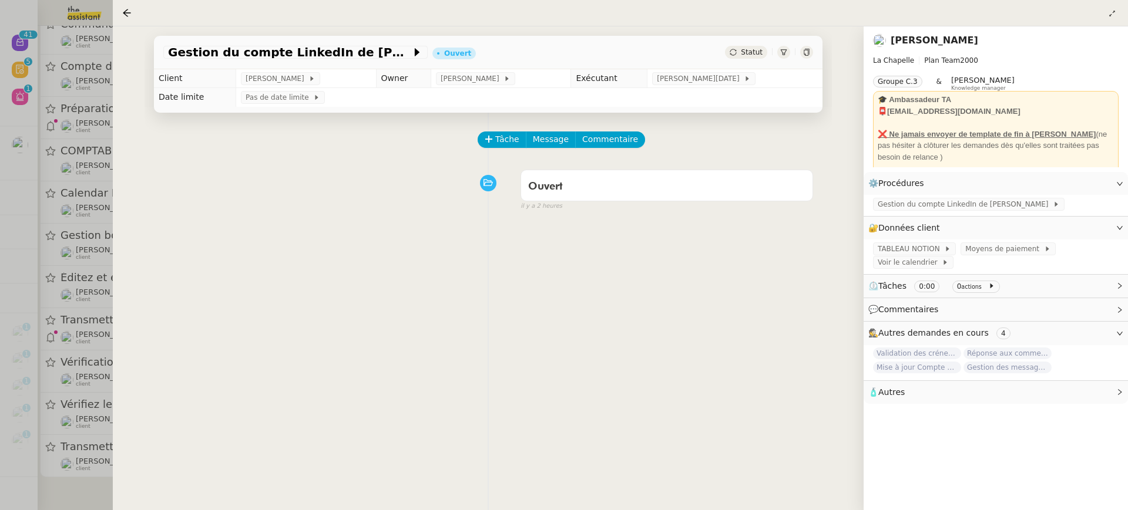
scroll to position [1345, 0]
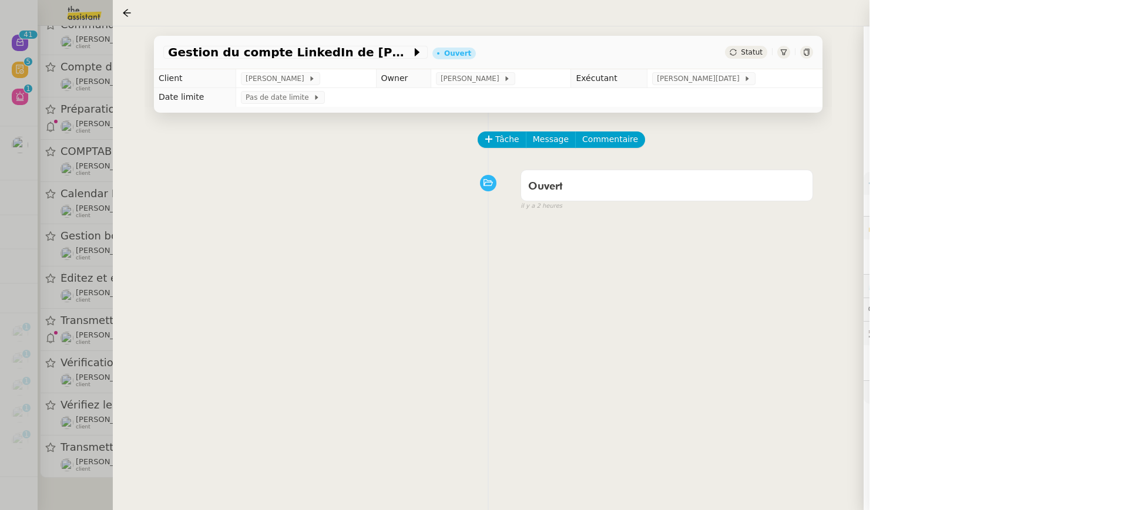
click at [95, 58] on div at bounding box center [564, 255] width 1128 height 510
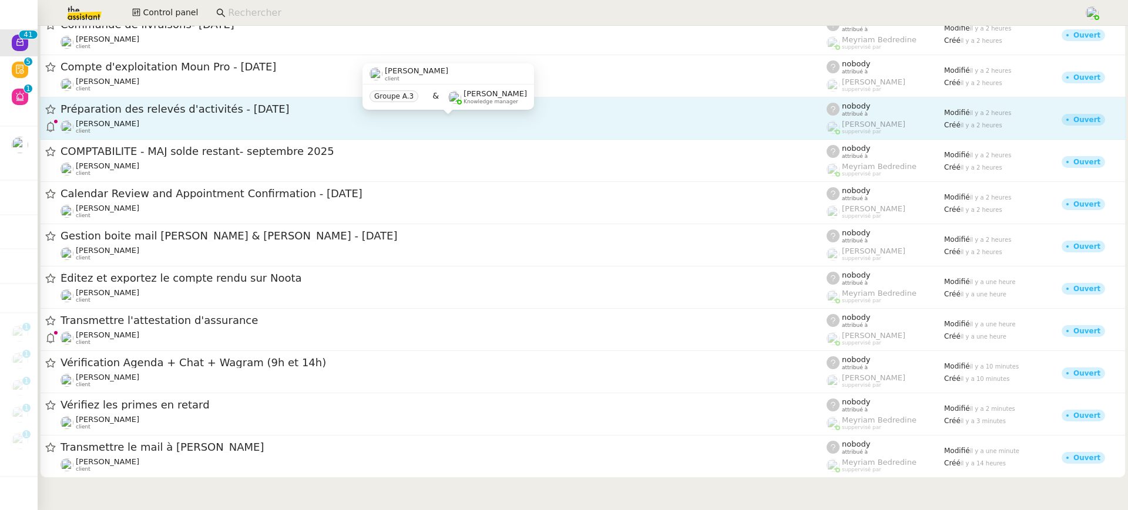
click at [200, 122] on div "Juliette Rihal client" at bounding box center [443, 126] width 766 height 15
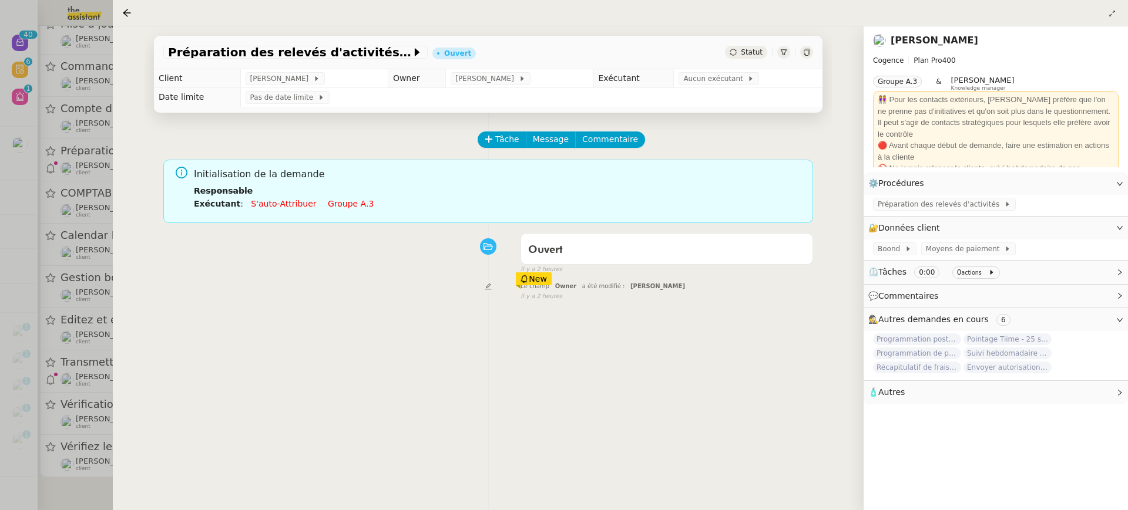
scroll to position [1300, 0]
click at [85, 270] on div at bounding box center [564, 255] width 1128 height 510
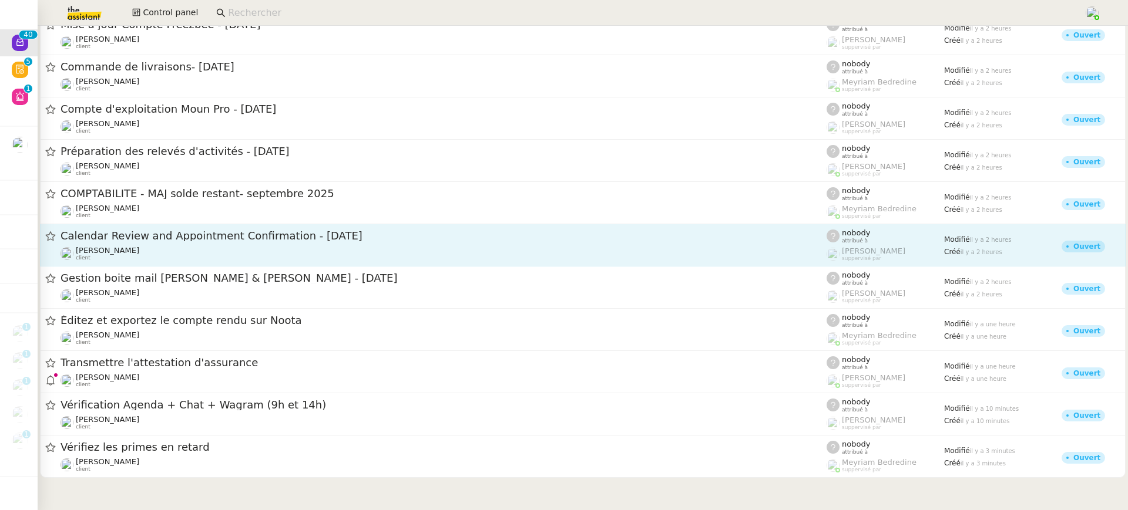
click at [203, 241] on span "Calendar Review and Appointment Confirmation - 26 septembre 2025" at bounding box center [443, 236] width 766 height 11
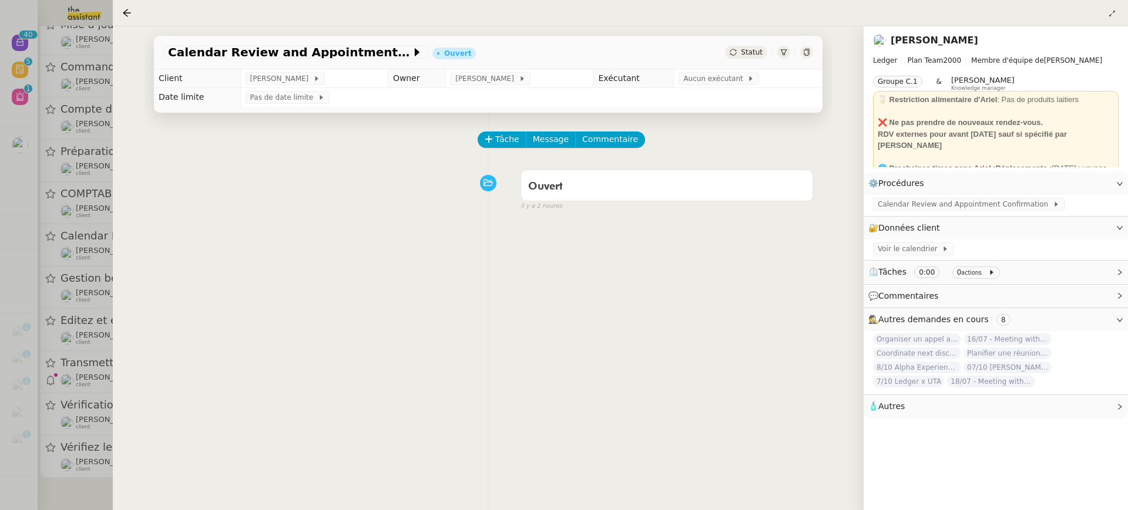
click at [726, 88] on td "Pas de date limite" at bounding box center [531, 97] width 582 height 19
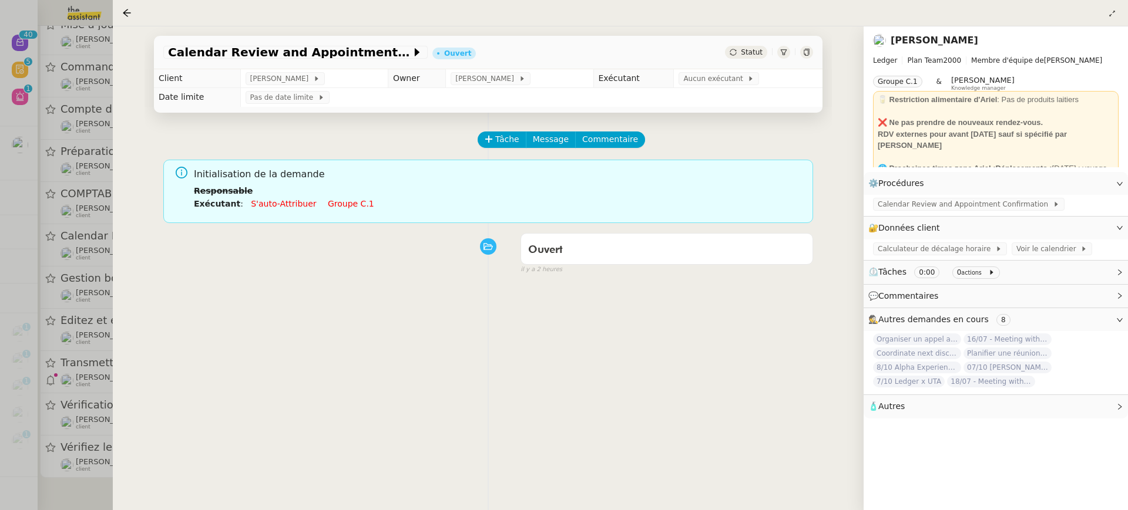
click at [722, 88] on td "Pas de date limite" at bounding box center [531, 97] width 582 height 19
click at [720, 85] on span "Aucun exécutant" at bounding box center [715, 79] width 64 height 12
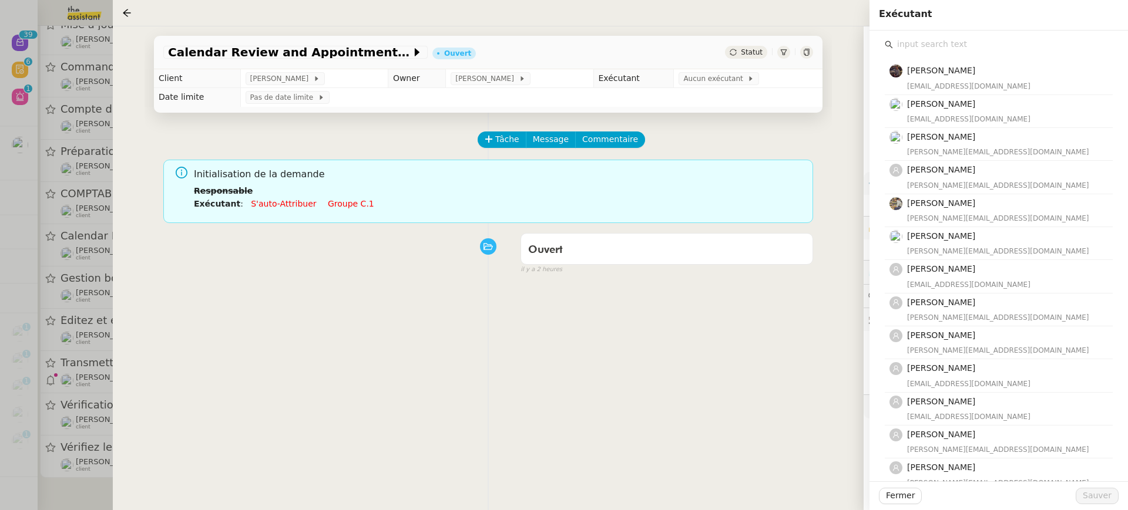
click at [916, 36] on div "Bert Canavaggio bert.canavaggio@gmail.com Romane Vachon romane@team.theassistan…" at bounding box center [999, 377] width 240 height 692
click at [919, 42] on input "text" at bounding box center [1003, 44] width 220 height 16
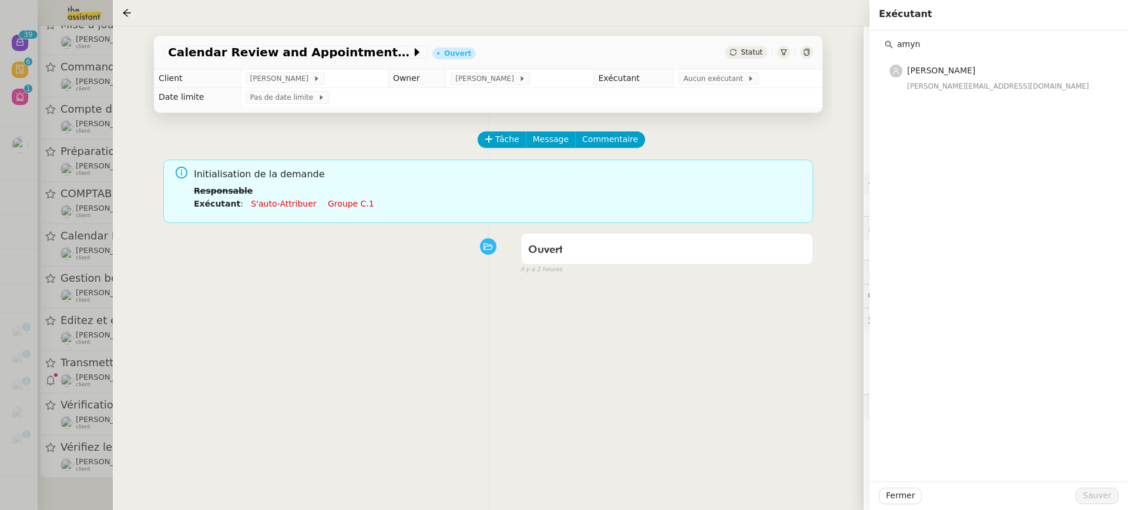
type input "amyn"
drag, startPoint x: 921, startPoint y: 98, endPoint x: 921, endPoint y: 83, distance: 15.3
click at [921, 98] on div "amyn Amyna Mehrez amyna@team.theassistant.com" at bounding box center [998, 256] width 258 height 451
click at [921, 83] on div "[PERSON_NAME][EMAIL_ADDRESS][DOMAIN_NAME]" at bounding box center [1006, 86] width 199 height 12
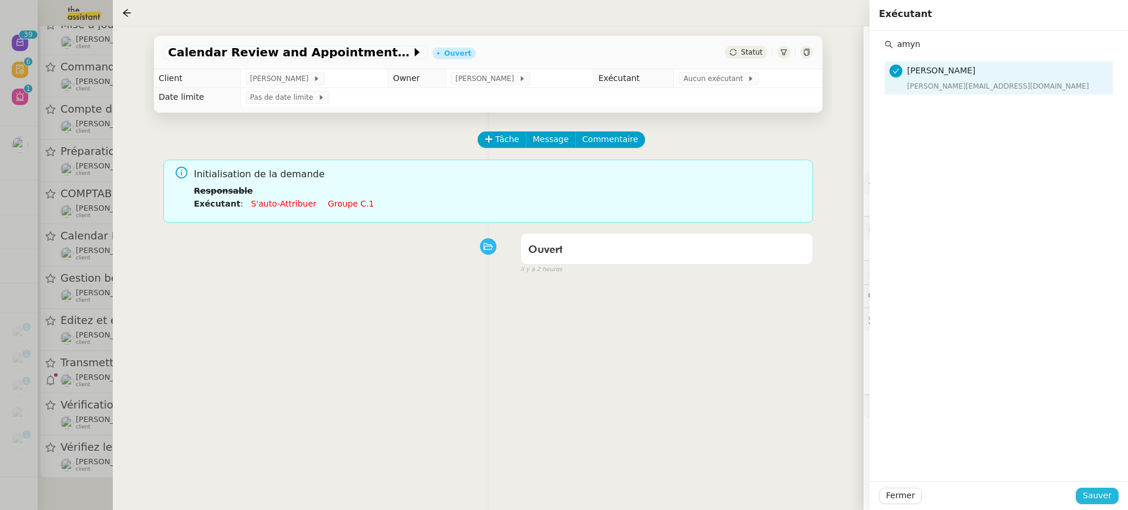
click at [1105, 490] on span "Sauver" at bounding box center [1096, 496] width 29 height 14
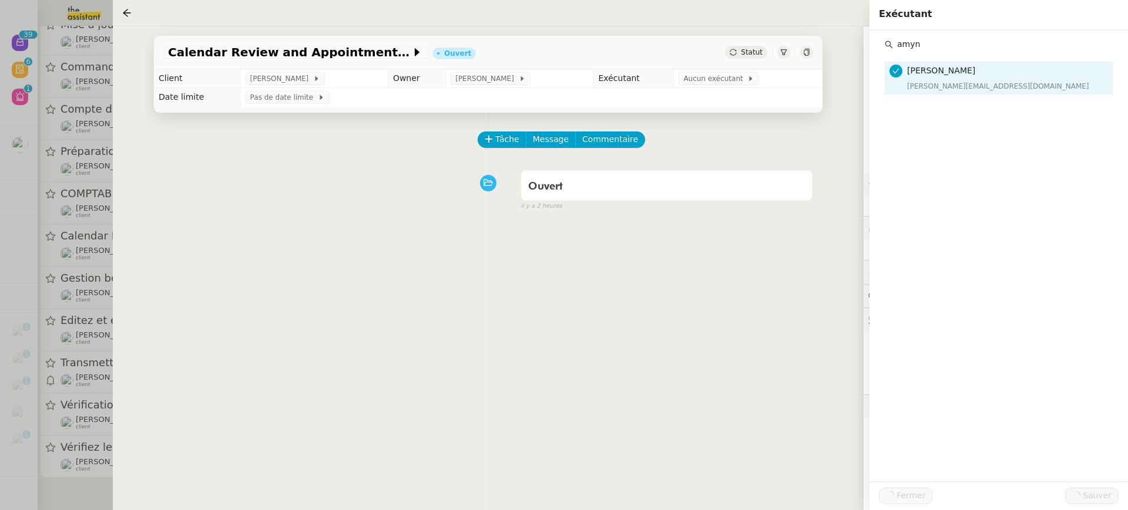
scroll to position [1211, 0]
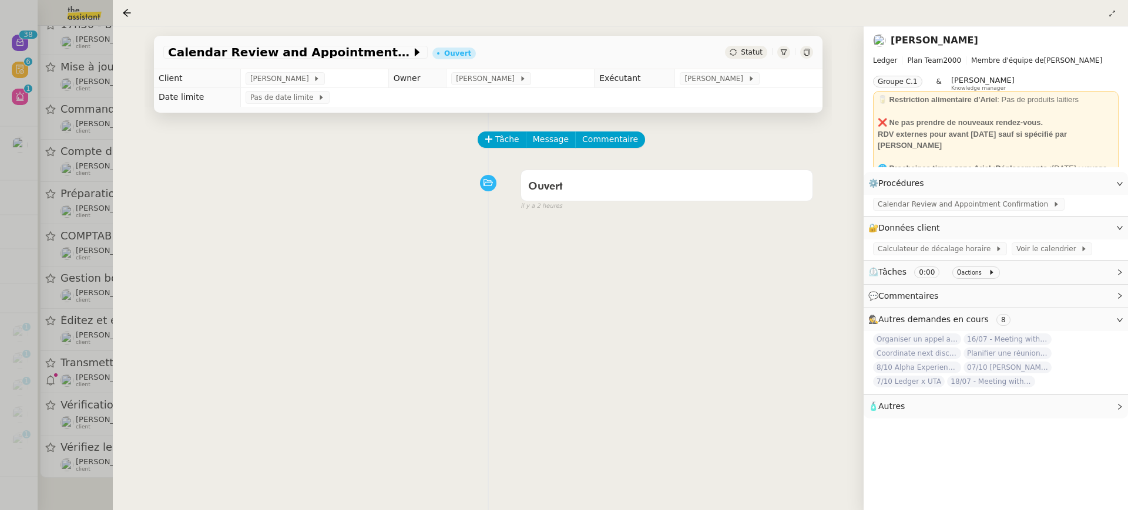
click at [70, 250] on div at bounding box center [564, 255] width 1128 height 510
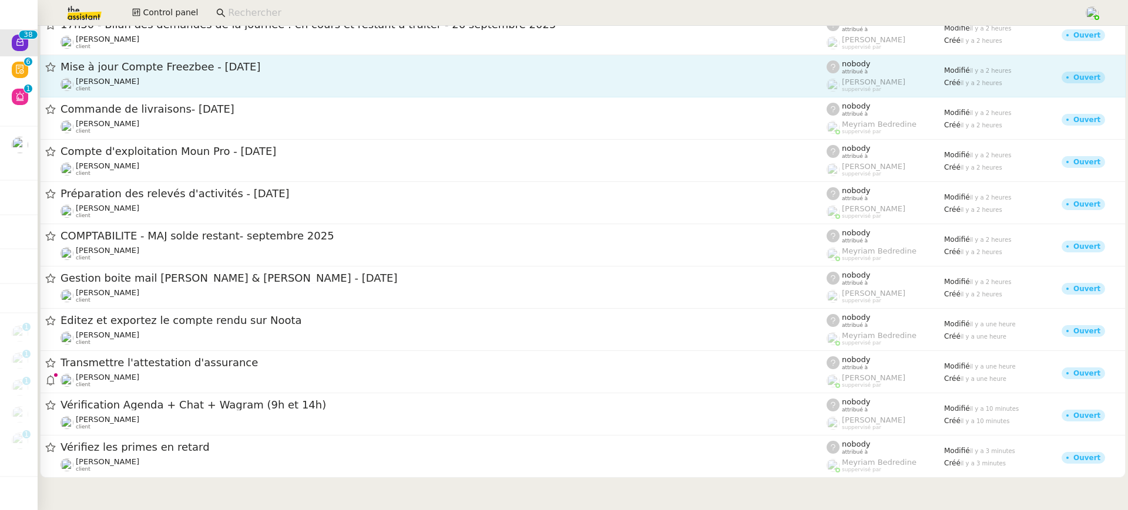
click at [246, 89] on div "Hugo Bentz client" at bounding box center [443, 84] width 766 height 15
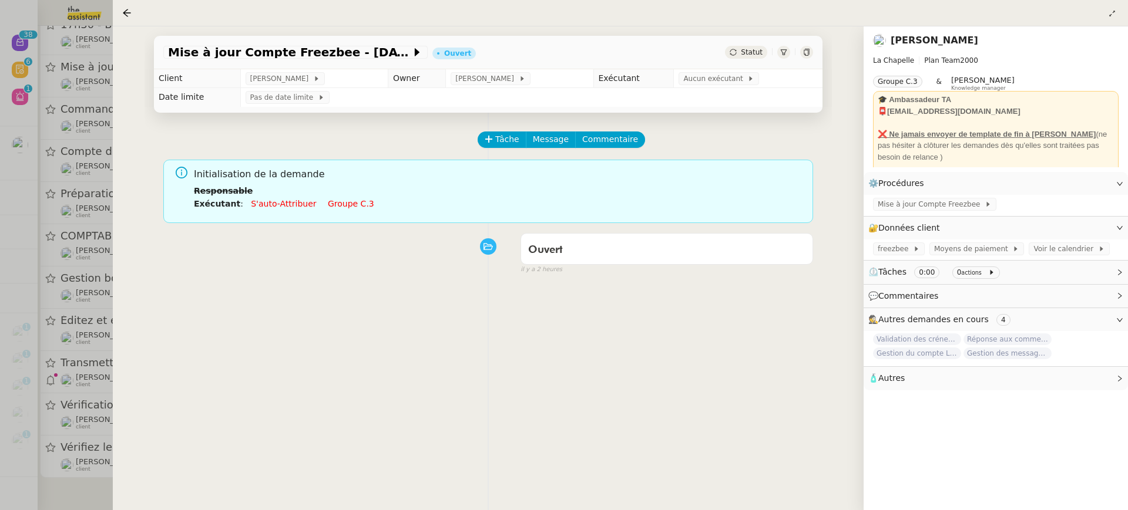
click at [325, 211] on div "Initialisation de la demande Responsable Exécutant : S'auto-attribuer Groupe c.3" at bounding box center [499, 193] width 610 height 52
click at [328, 203] on link "Groupe c.3" at bounding box center [351, 203] width 46 height 9
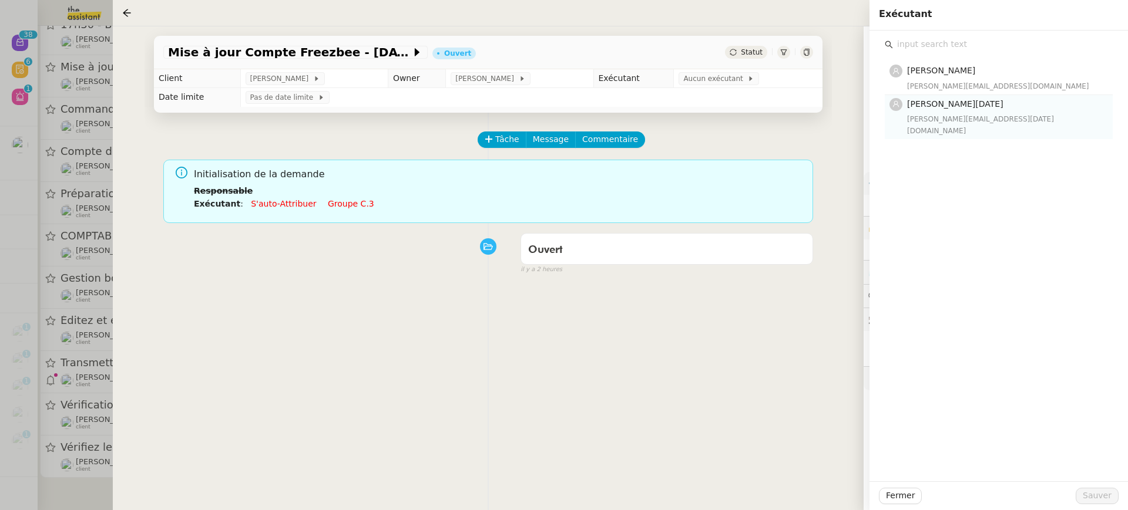
click at [977, 119] on div "jean-noel@theassistant.team" at bounding box center [1006, 124] width 199 height 23
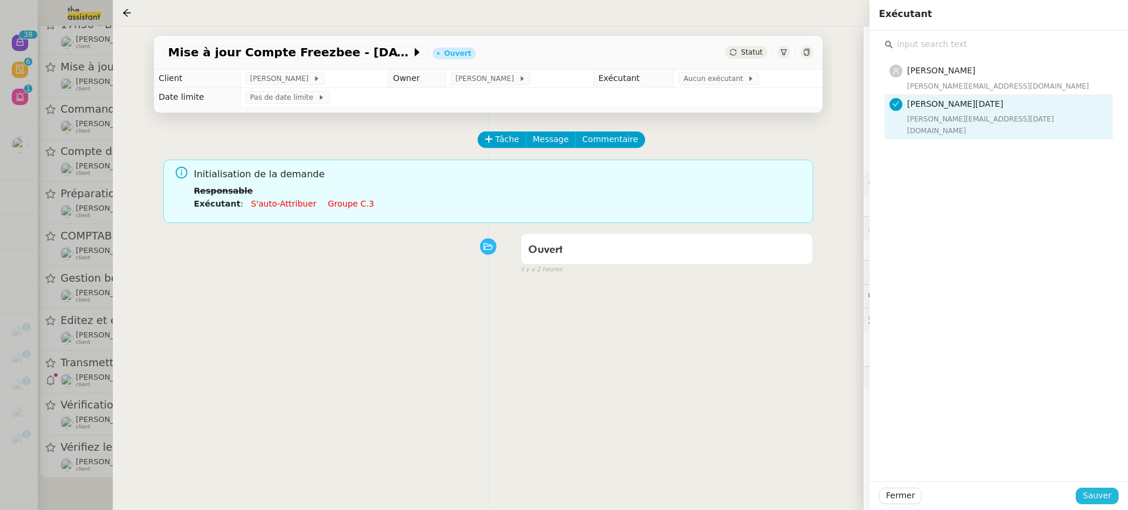
click at [1102, 501] on span "Sauver" at bounding box center [1096, 496] width 29 height 14
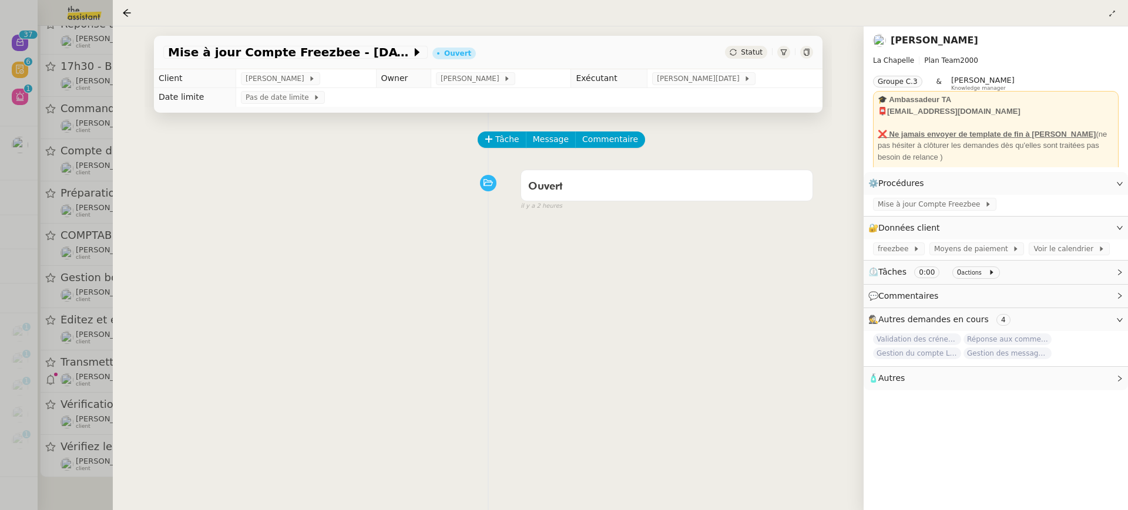
scroll to position [1166, 0]
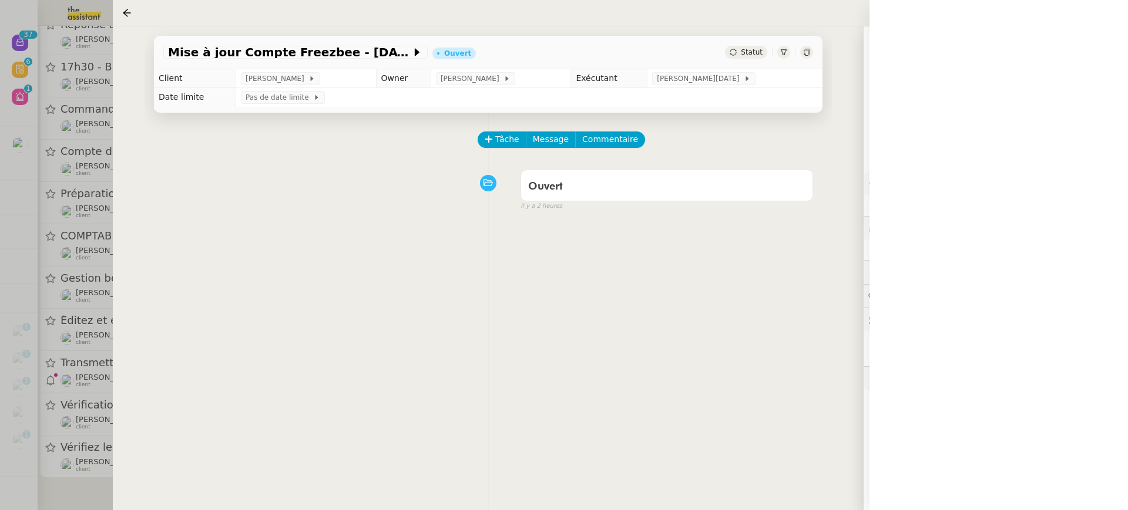
click at [72, 156] on div at bounding box center [564, 255] width 1128 height 510
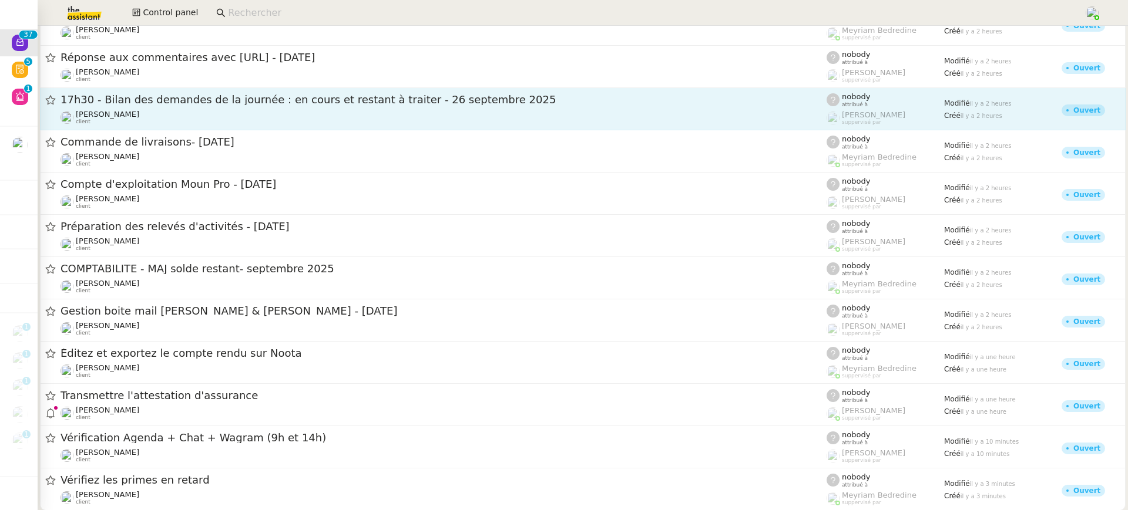
scroll to position [1133, 0]
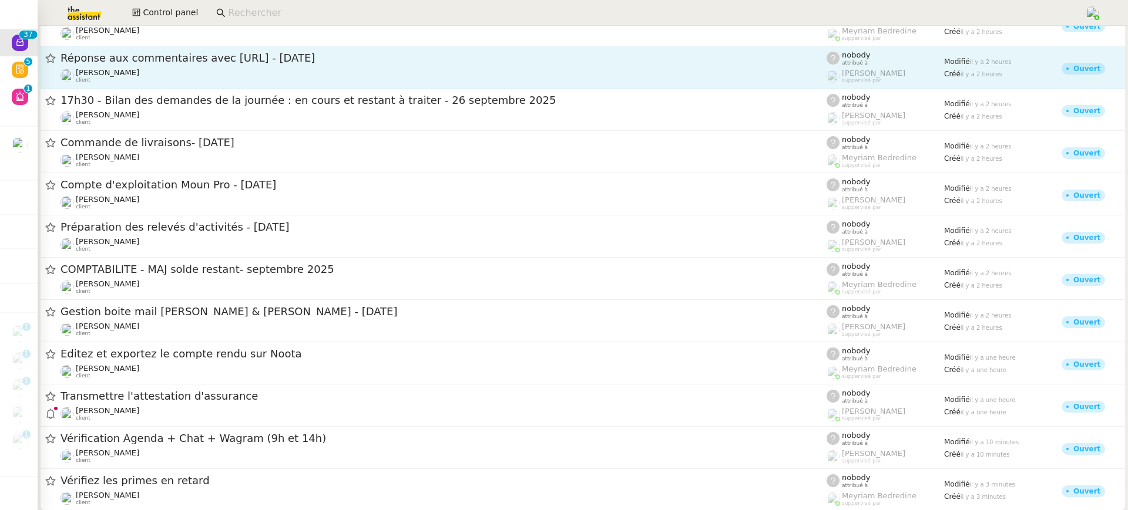
click at [204, 75] on div "Hugo Bentz client" at bounding box center [443, 75] width 766 height 15
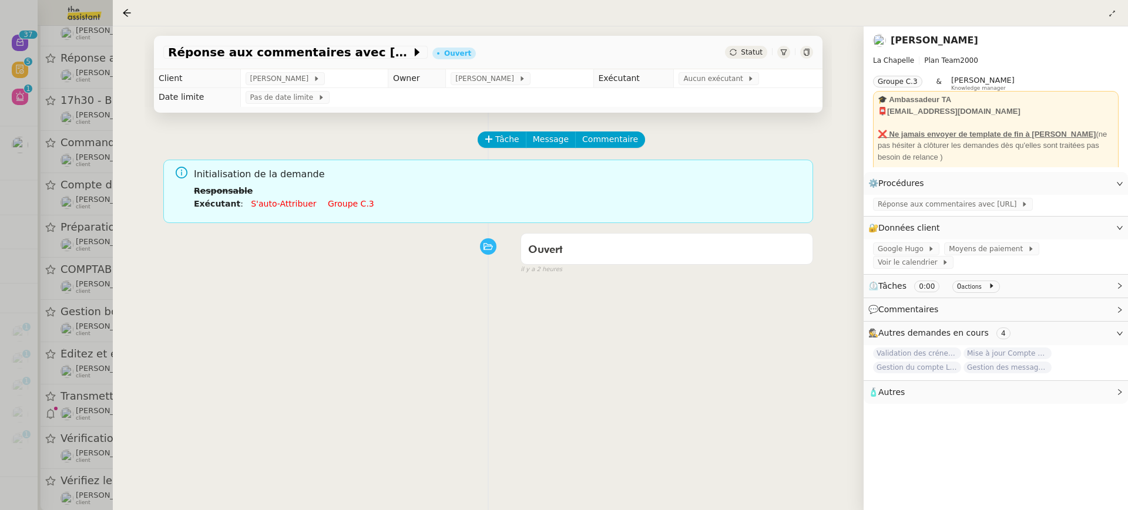
click at [357, 200] on link "Groupe c.3" at bounding box center [351, 203] width 46 height 9
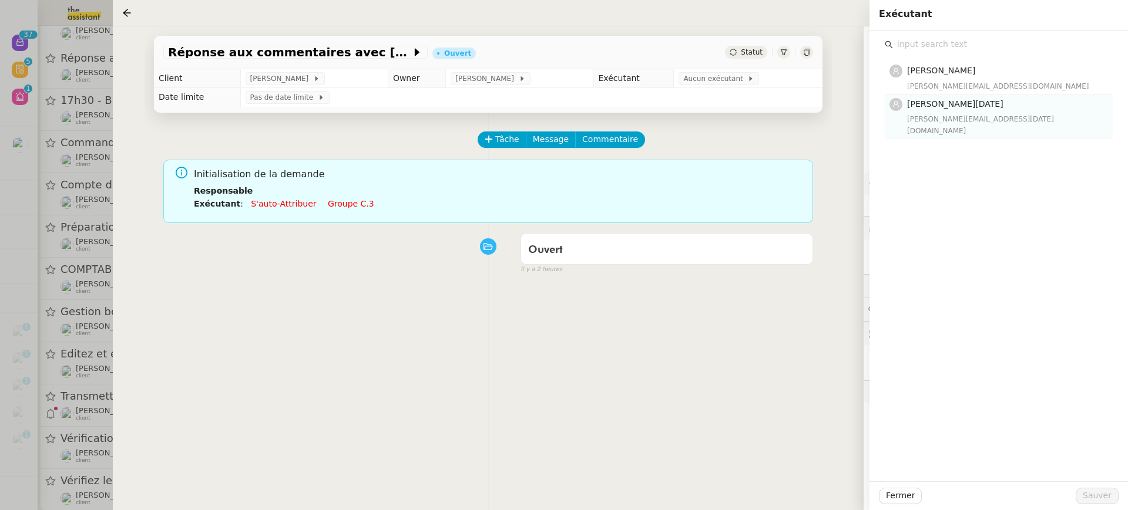
click at [985, 120] on div "jean-noel@theassistant.team" at bounding box center [1006, 124] width 199 height 23
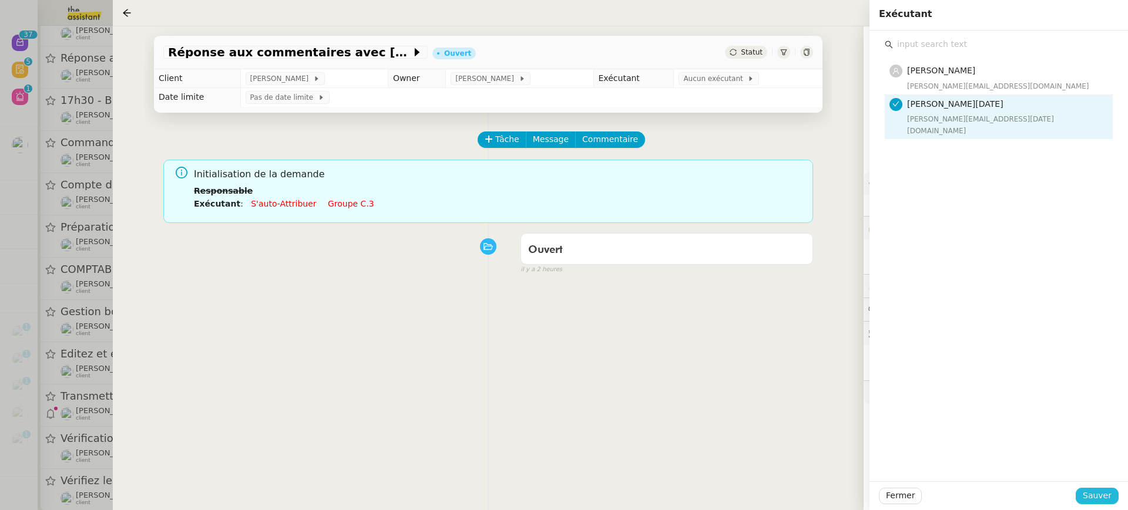
click at [1105, 502] on span "Sauver" at bounding box center [1096, 496] width 29 height 14
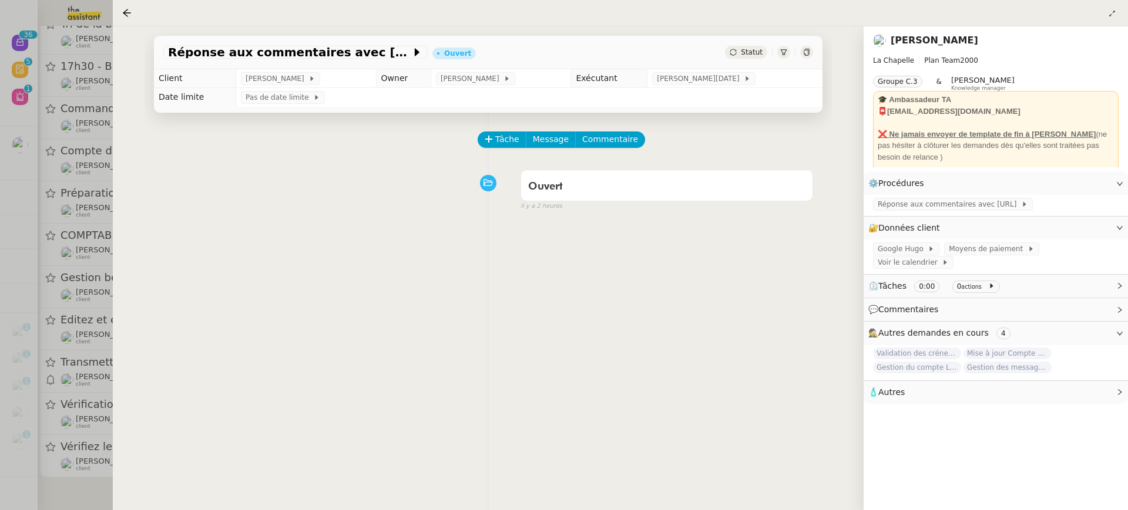
scroll to position [1077, 0]
click at [62, 270] on div at bounding box center [564, 255] width 1128 height 510
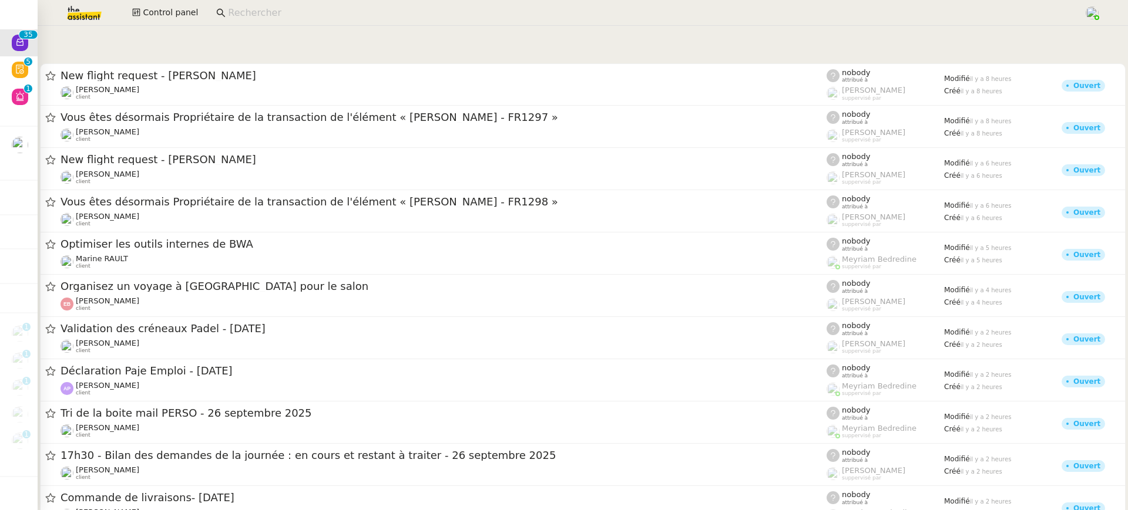
scroll to position [1077, 0]
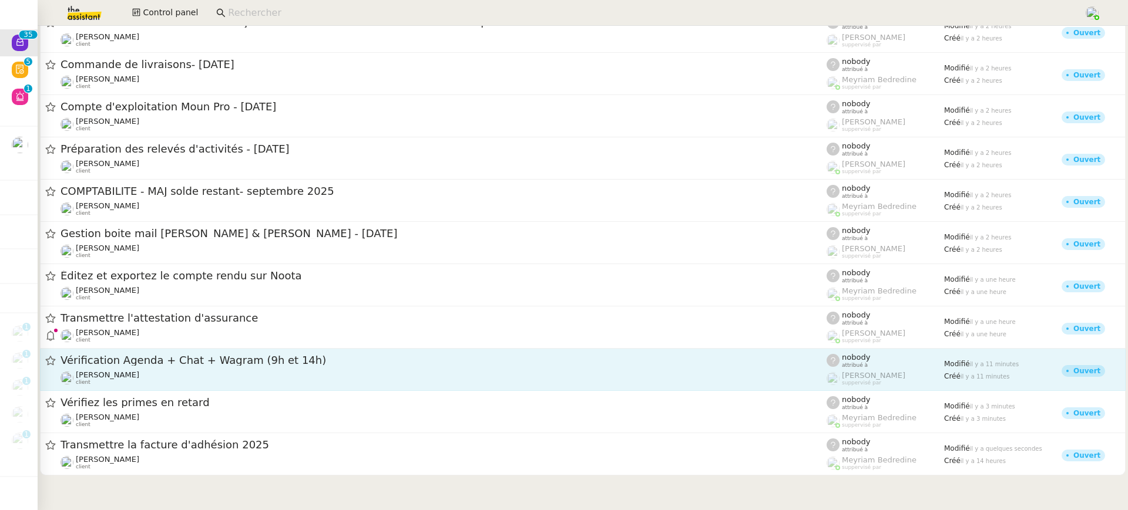
click at [180, 372] on div "David Berrebi client" at bounding box center [443, 378] width 766 height 15
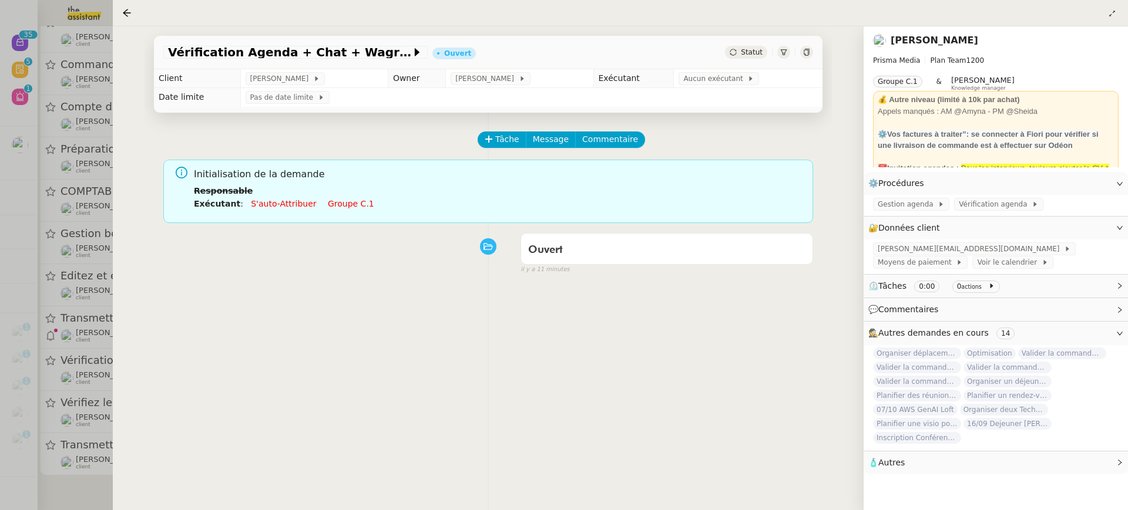
click at [357, 205] on link "Groupe c.1" at bounding box center [351, 203] width 46 height 9
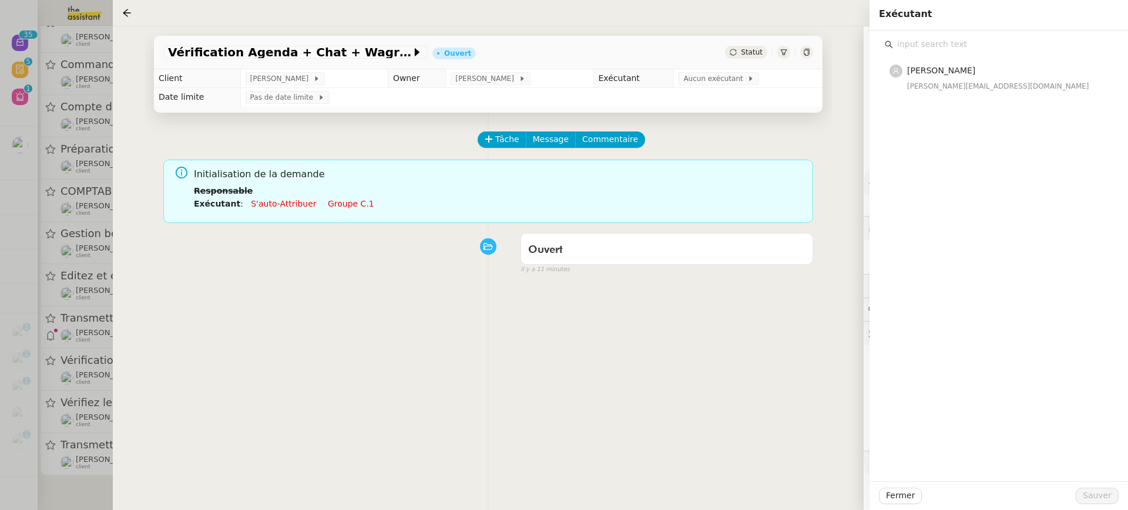
click at [963, 119] on div "Amyna Mehrez amyna@team.theassistant.com" at bounding box center [998, 256] width 258 height 451
click at [701, 82] on span "Aucun exécutant" at bounding box center [715, 79] width 64 height 12
click at [974, 51] on input "text" at bounding box center [1003, 44] width 220 height 16
type input "she"
click at [988, 79] on div "Sheida Delpazir sheida@team.theassistant.com" at bounding box center [1006, 78] width 199 height 28
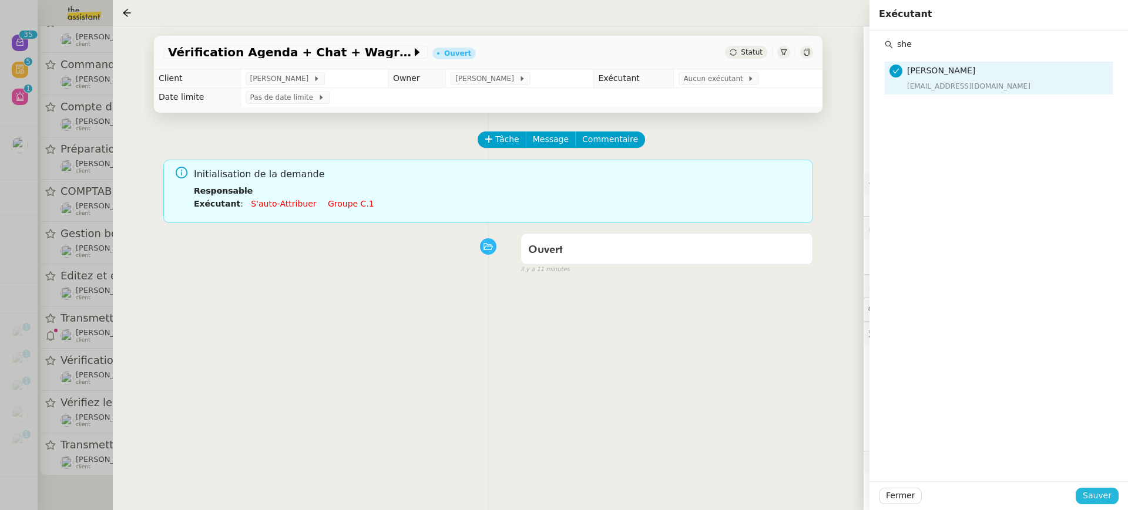
click at [1101, 500] on span "Sauver" at bounding box center [1096, 496] width 29 height 14
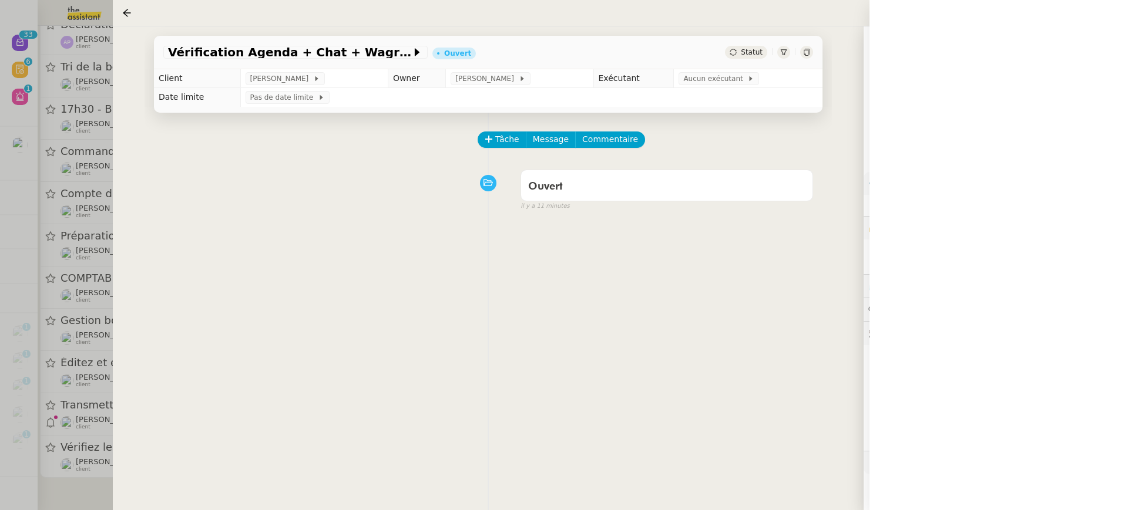
click at [69, 310] on div at bounding box center [564, 255] width 1128 height 510
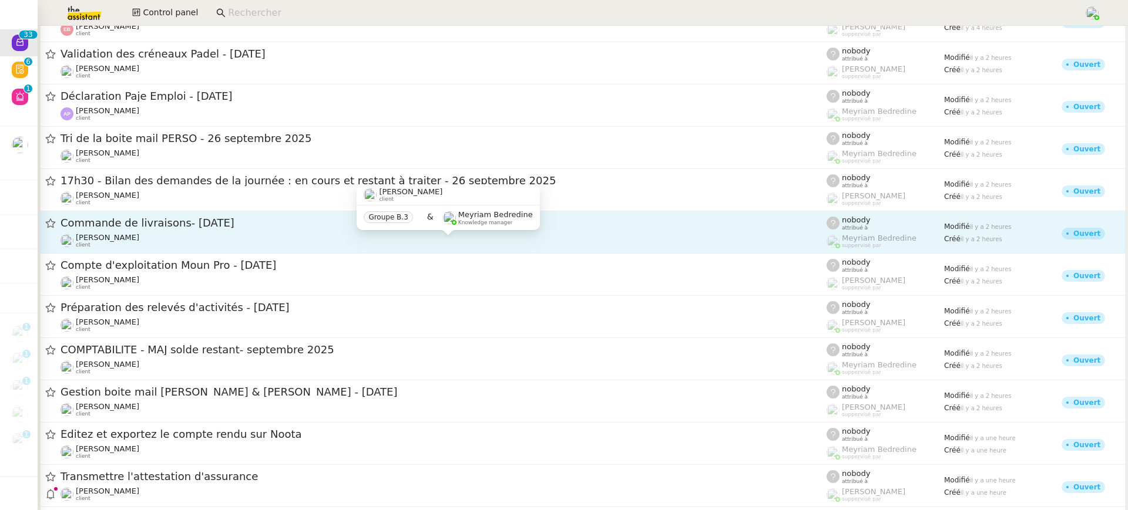
scroll to position [905, 0]
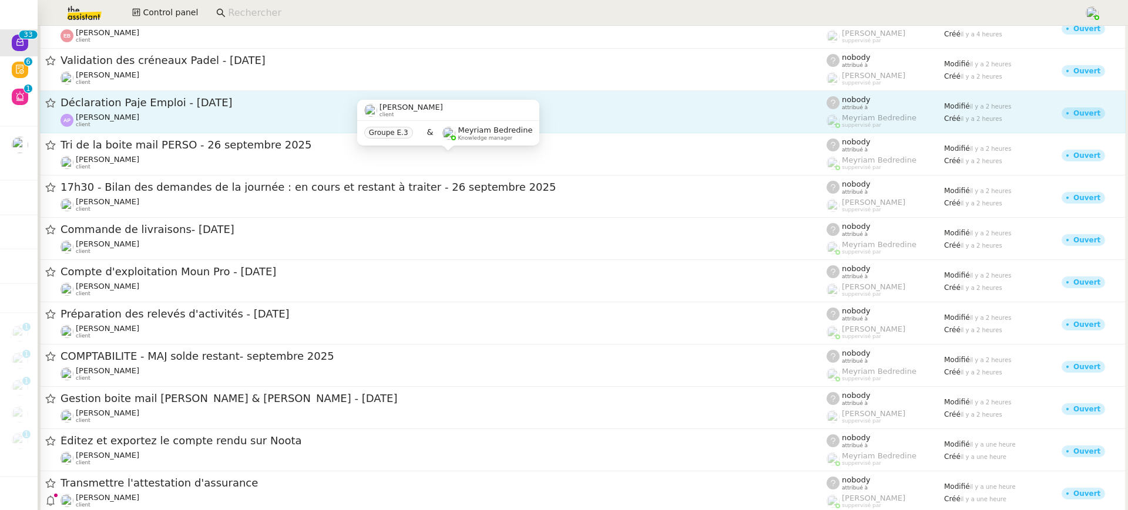
click at [217, 126] on div "Ashley Poniatowski client" at bounding box center [443, 120] width 766 height 15
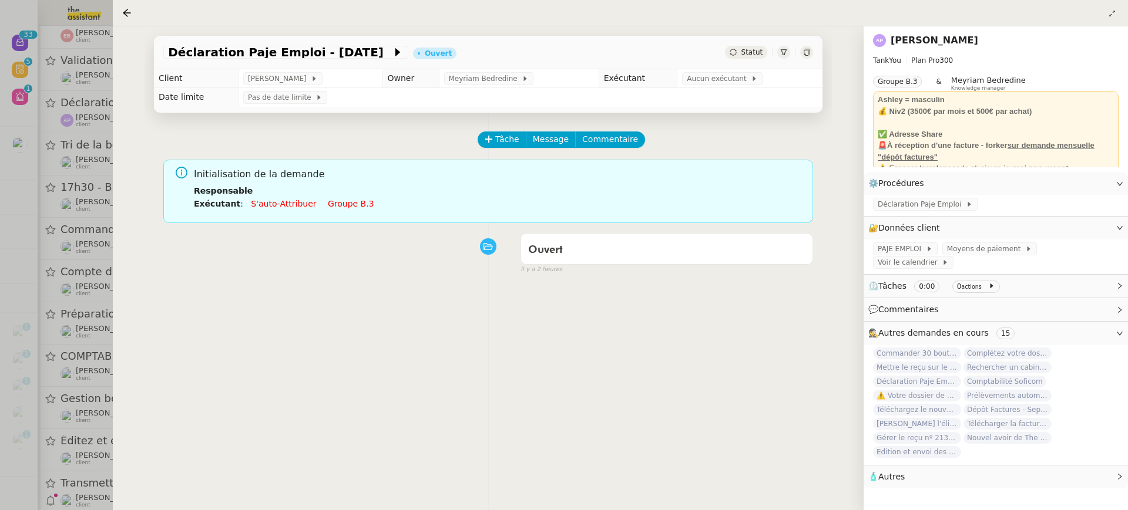
click at [60, 156] on div at bounding box center [564, 255] width 1128 height 510
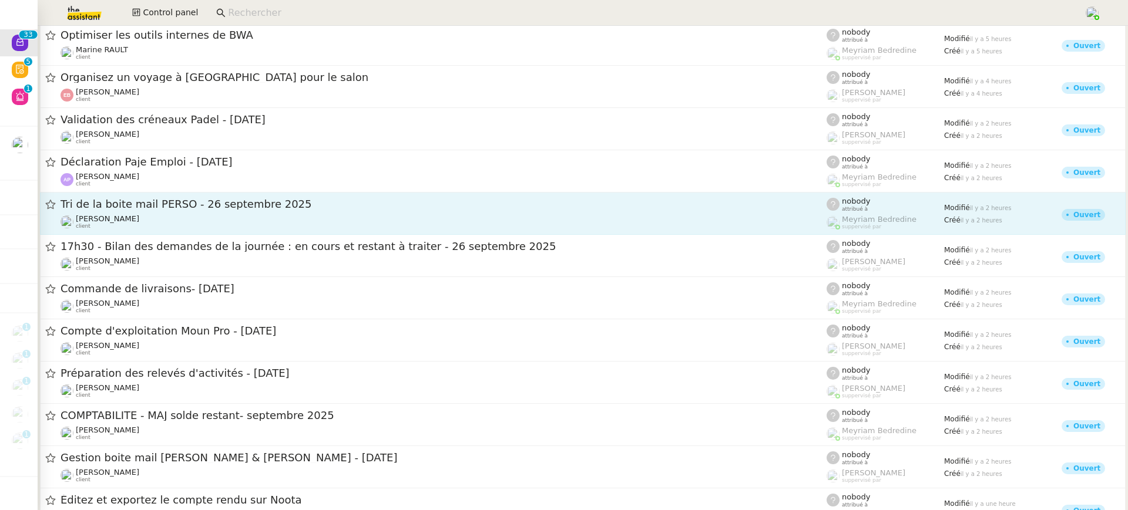
scroll to position [792, 0]
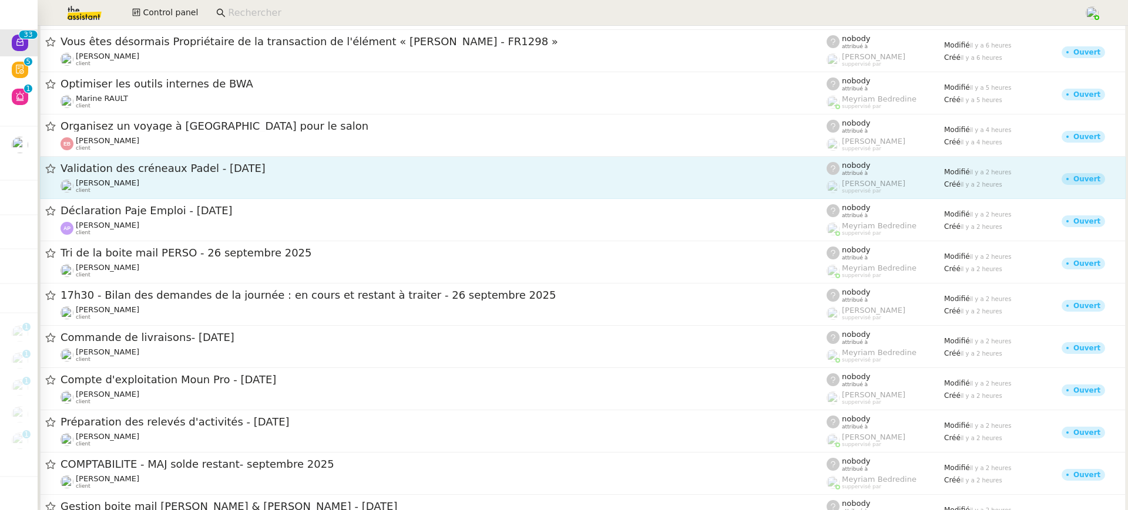
click at [187, 173] on span "Validation des créneaux Padel - 26 septembre 2025" at bounding box center [443, 168] width 766 height 11
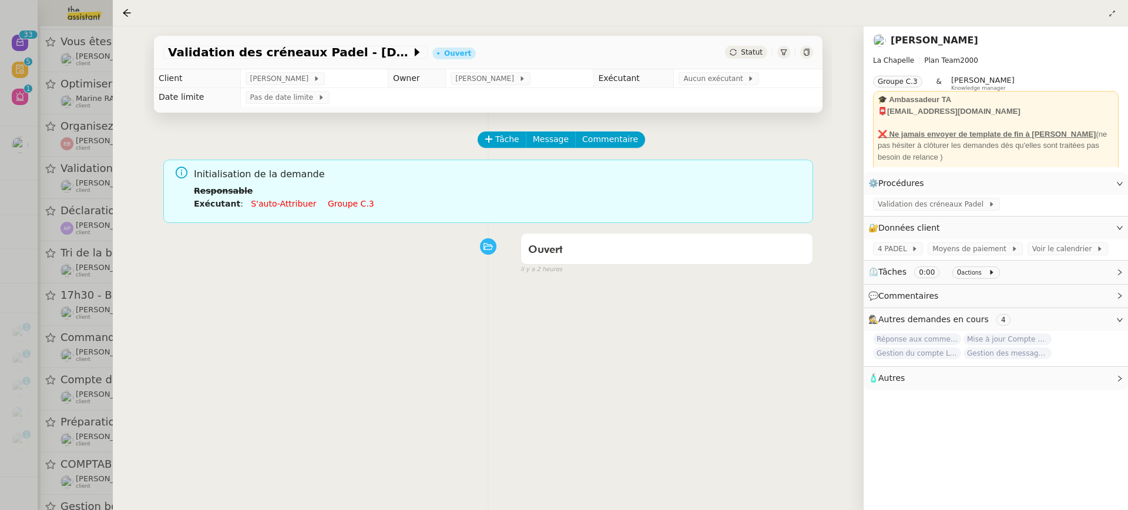
click at [328, 206] on link "Groupe c.3" at bounding box center [351, 203] width 46 height 9
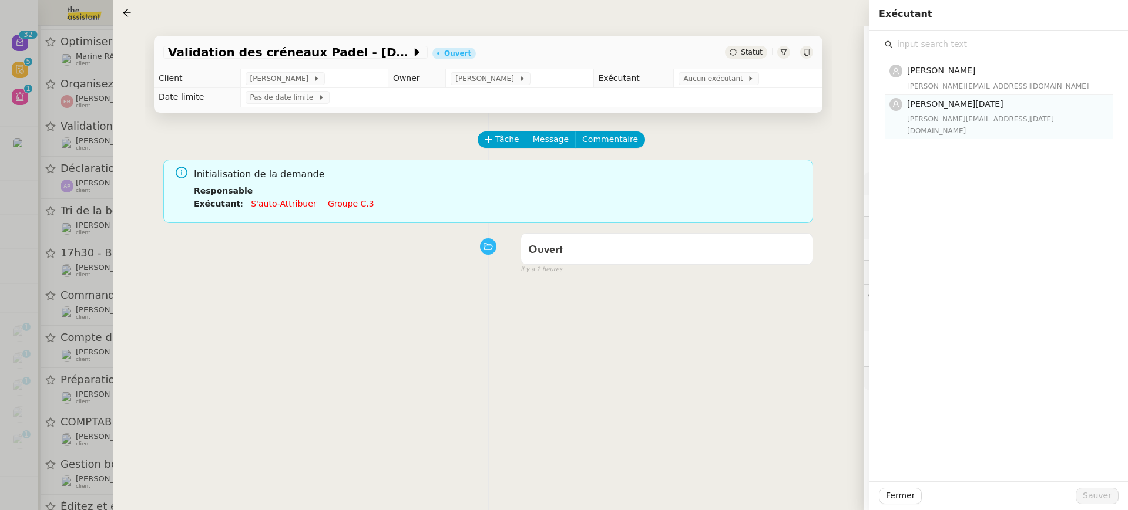
click at [911, 99] on span "Jean-Noël De Tinguy" at bounding box center [955, 103] width 96 height 9
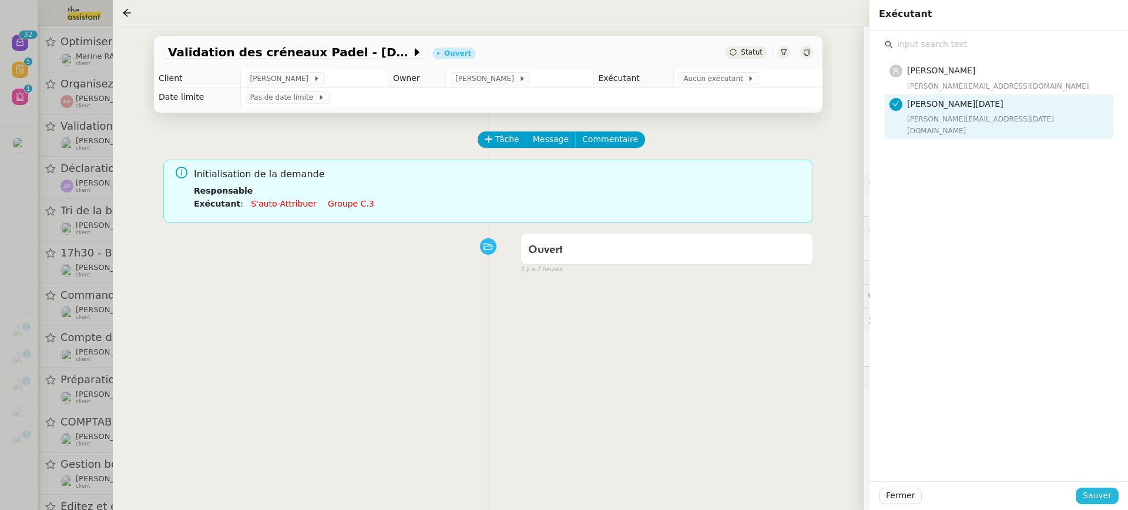
click at [1093, 495] on span "Sauver" at bounding box center [1096, 496] width 29 height 14
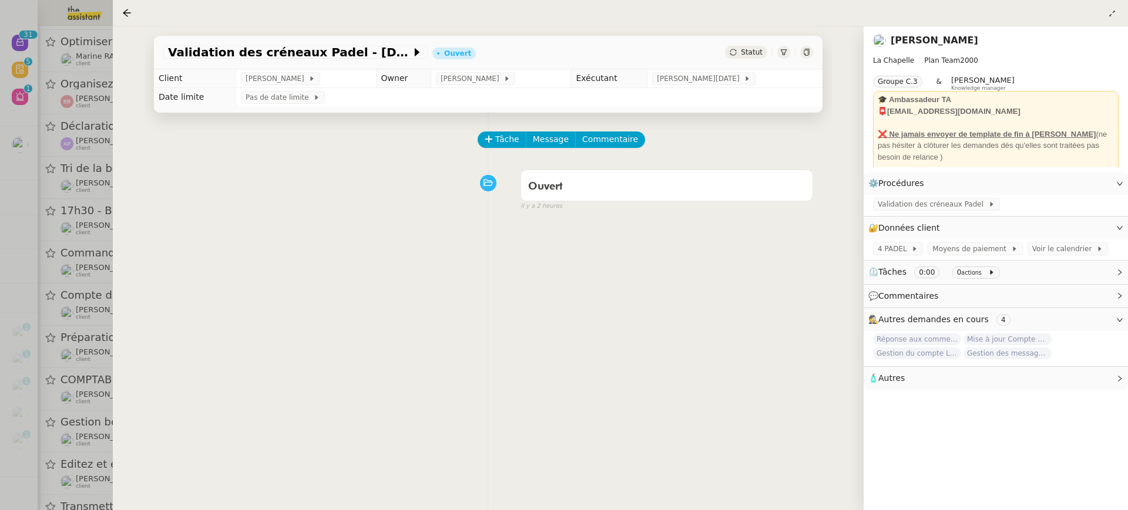
click at [100, 185] on div at bounding box center [564, 255] width 1128 height 510
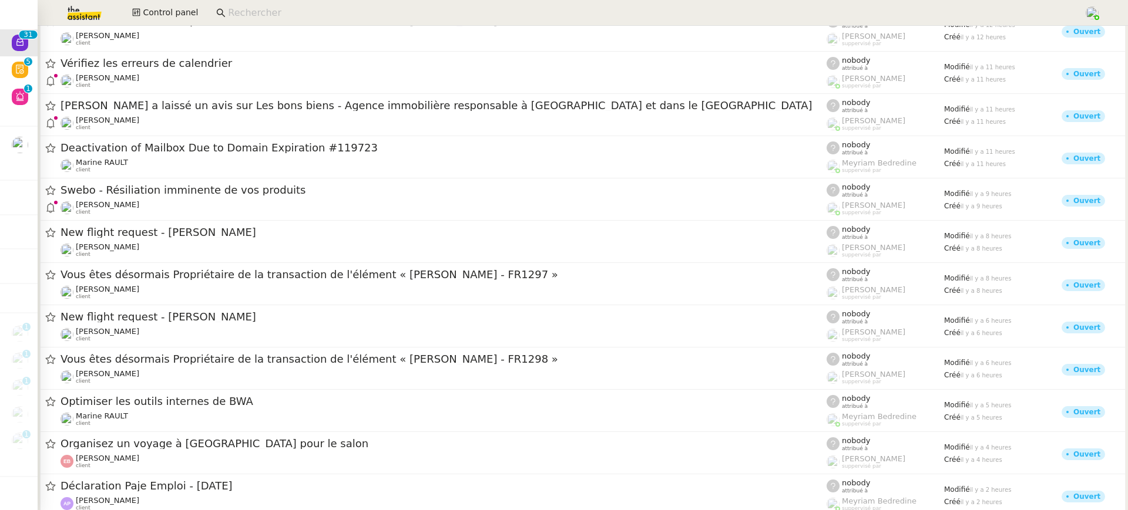
scroll to position [409, 0]
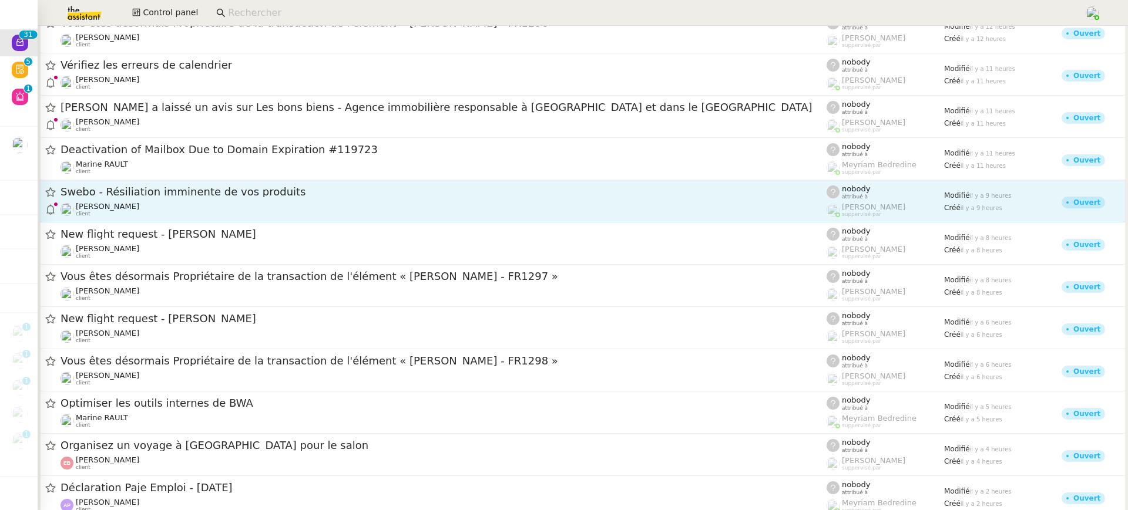
click at [108, 195] on span "Swebo - Résiliation imminente de vos produits" at bounding box center [443, 192] width 766 height 11
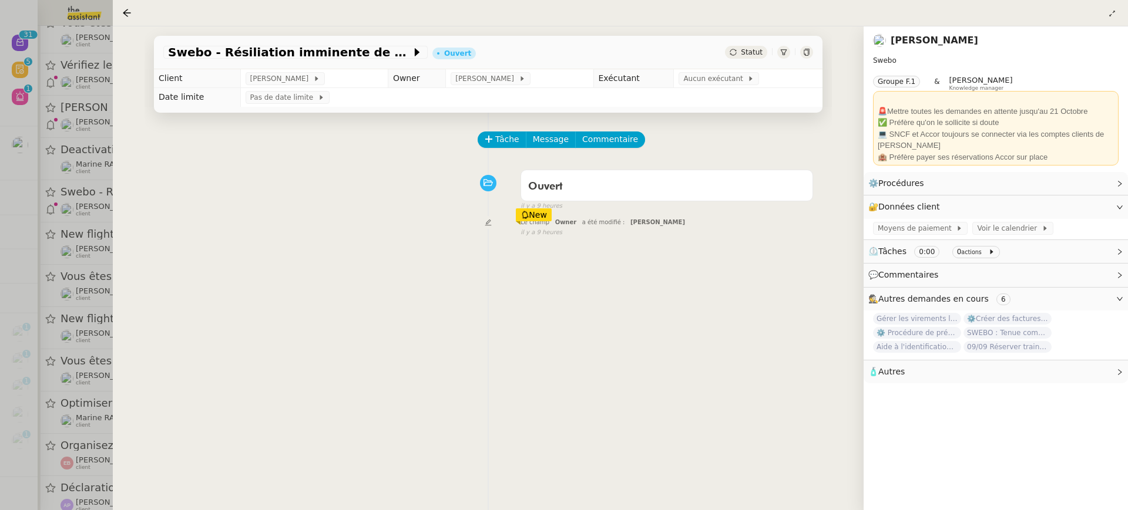
click at [77, 146] on div at bounding box center [564, 255] width 1128 height 510
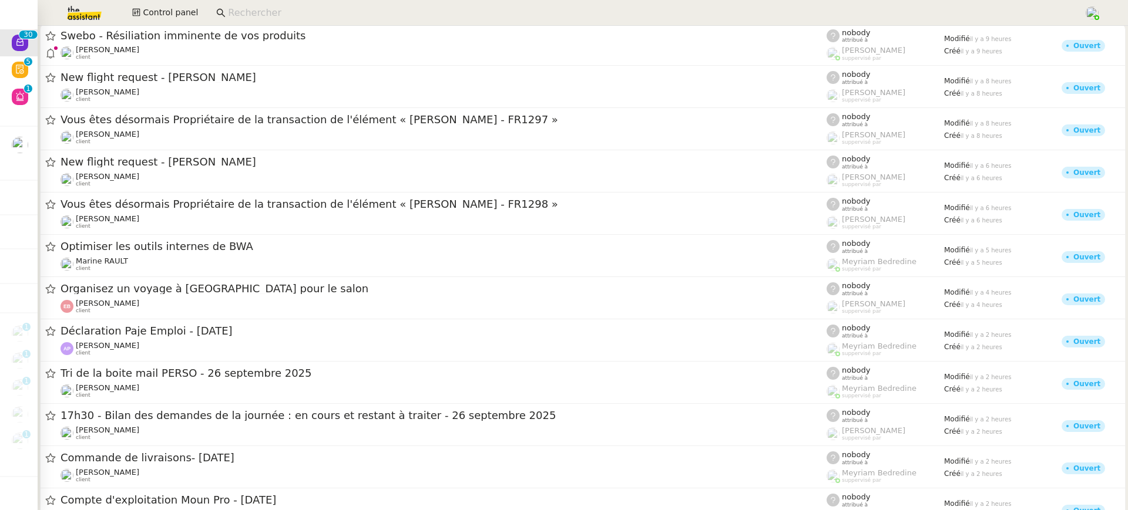
scroll to position [854, 0]
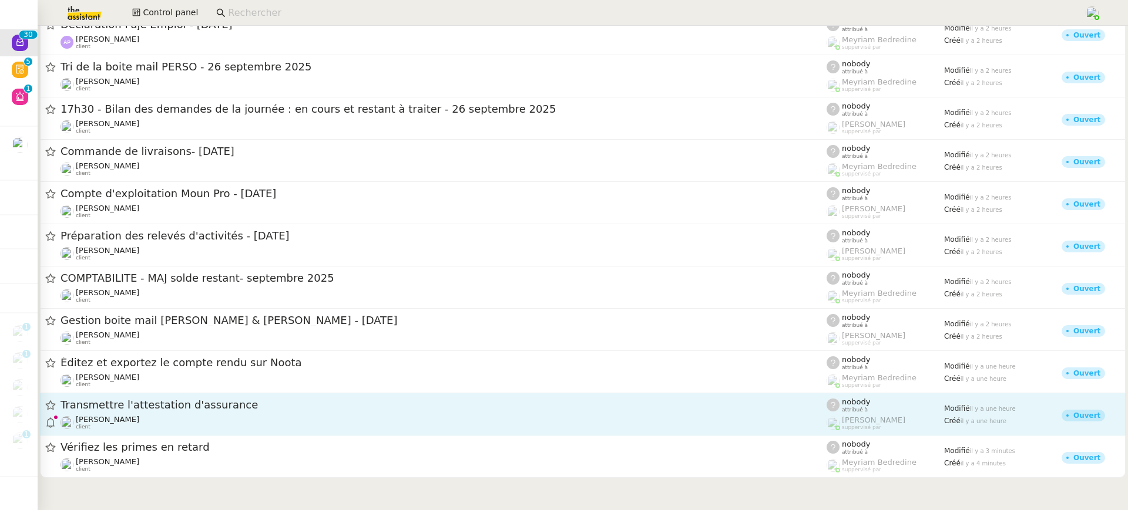
click at [95, 408] on span "Transmettre l'attestation d'assurance" at bounding box center [443, 405] width 766 height 11
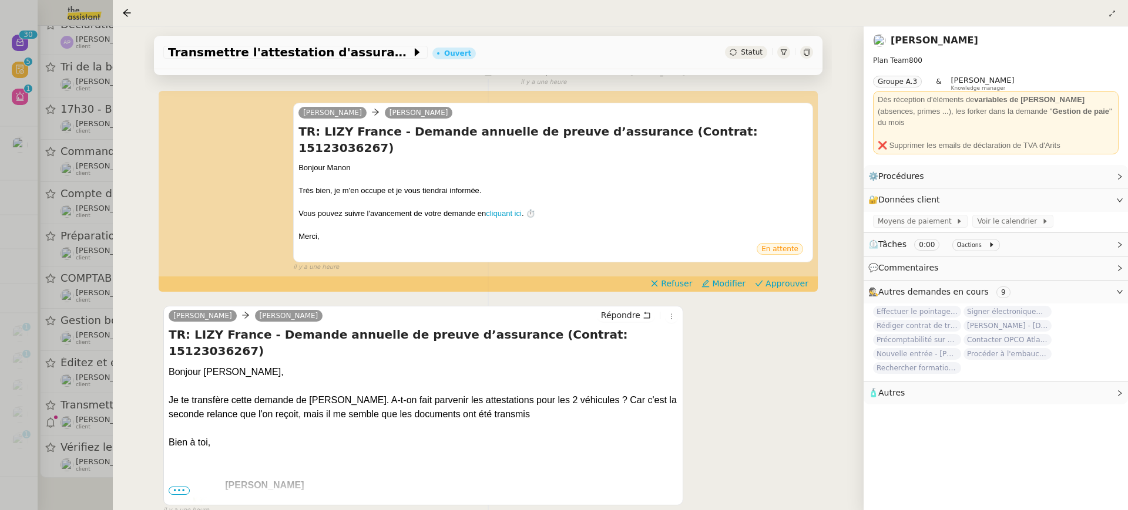
scroll to position [284, 0]
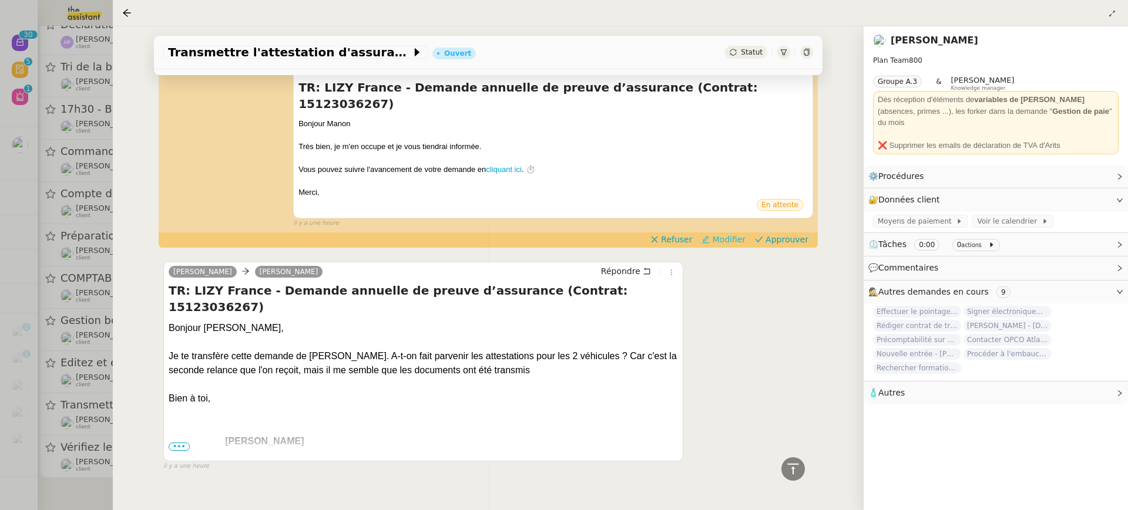
click at [729, 234] on span "Modifier" at bounding box center [728, 240] width 33 height 12
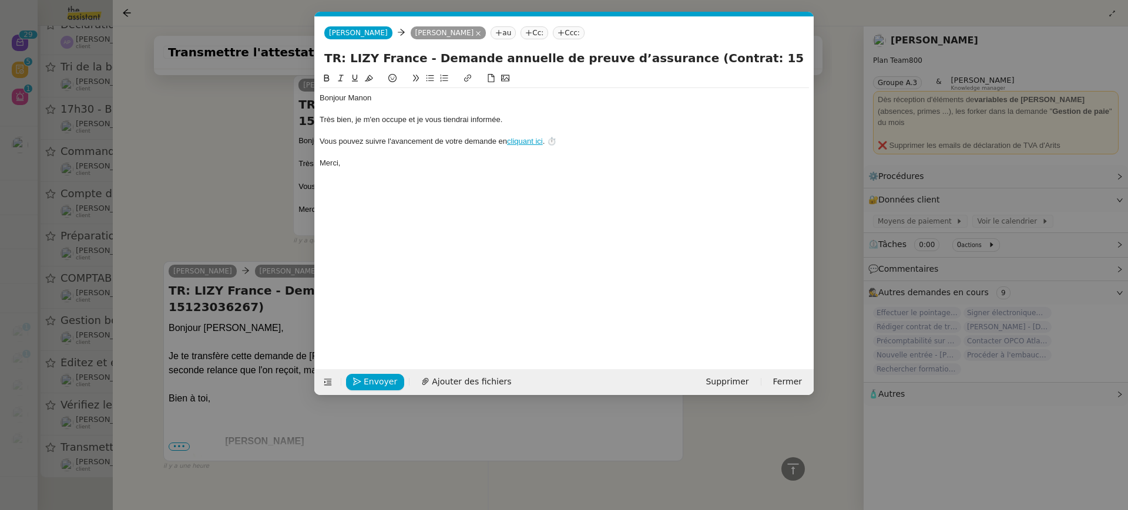
scroll to position [0, 25]
drag, startPoint x: 529, startPoint y: 115, endPoint x: 228, endPoint y: 126, distance: 300.4
click at [228, 127] on nz-modal-container "Service TA - VOYAGE - PROPOSITION GLOBALE A utiliser dans le cadre de propositi…" at bounding box center [564, 255] width 1128 height 510
drag, startPoint x: 556, startPoint y: 125, endPoint x: 296, endPoint y: 119, distance: 259.7
click at [296, 119] on nz-modal-container "Service TA - VOYAGE - PROPOSITION GLOBALE A utiliser dans le cadre de propositi…" at bounding box center [564, 255] width 1128 height 510
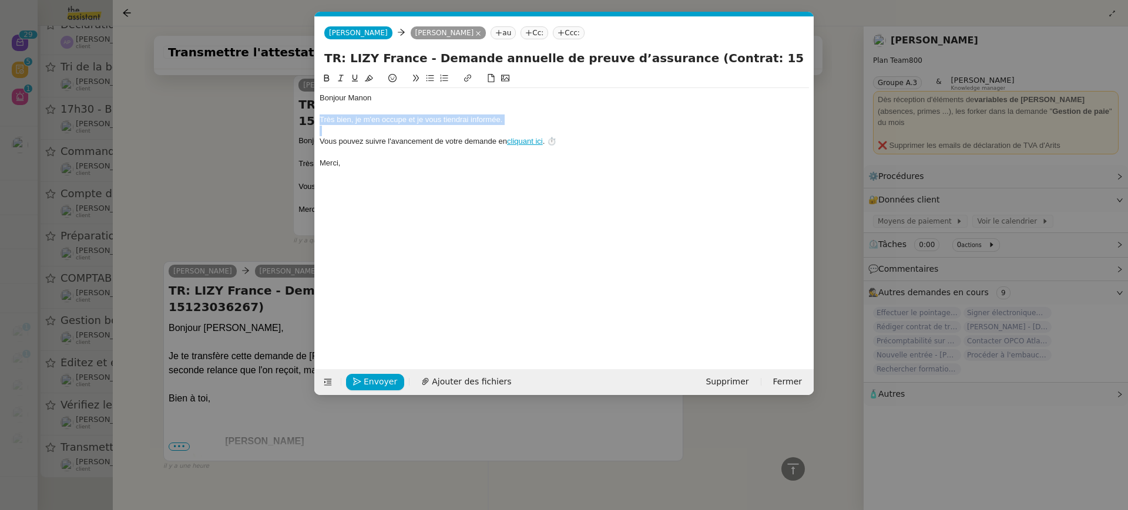
drag, startPoint x: 522, startPoint y: 127, endPoint x: 318, endPoint y: 120, distance: 204.5
click at [318, 120] on nz-spin "Bonjour Manon Très bien, je m'en occupe et je vous tiendrai informée. Vous pouv…" at bounding box center [564, 214] width 499 height 284
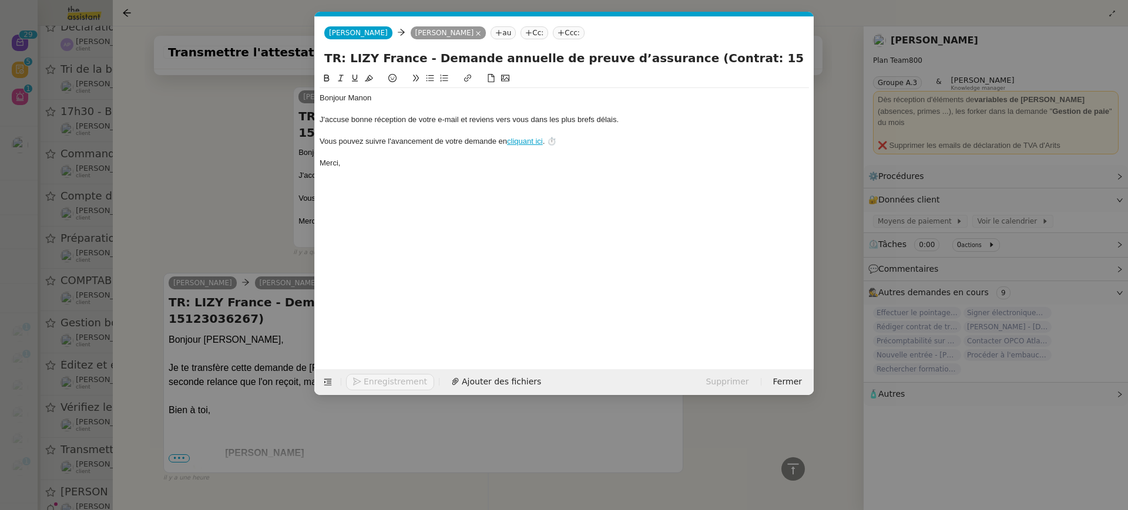
scroll to position [268, 0]
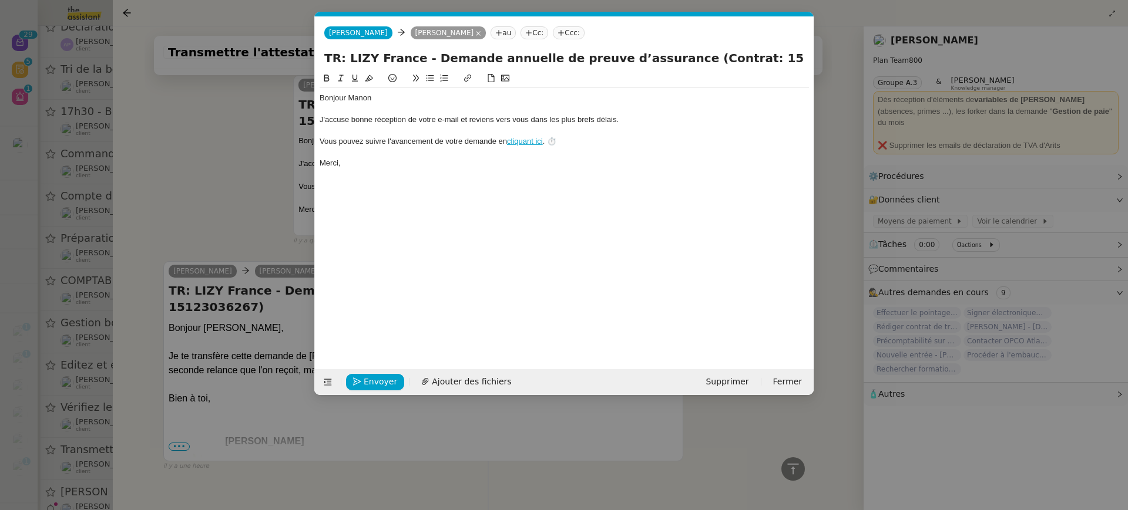
click at [356, 371] on div "Envoyer Ajouter des fichiers Supprimer Fermer" at bounding box center [564, 382] width 499 height 26
click at [362, 382] on button "Envoyer" at bounding box center [375, 382] width 58 height 16
click at [362, 381] on button "Confirmer l'envoi" at bounding box center [393, 382] width 95 height 16
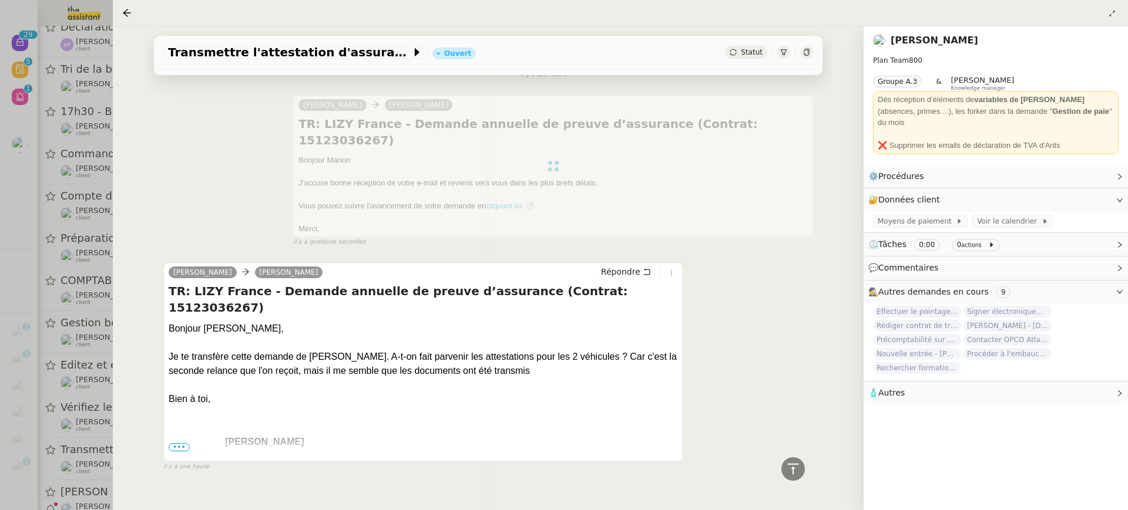
scroll to position [0, 0]
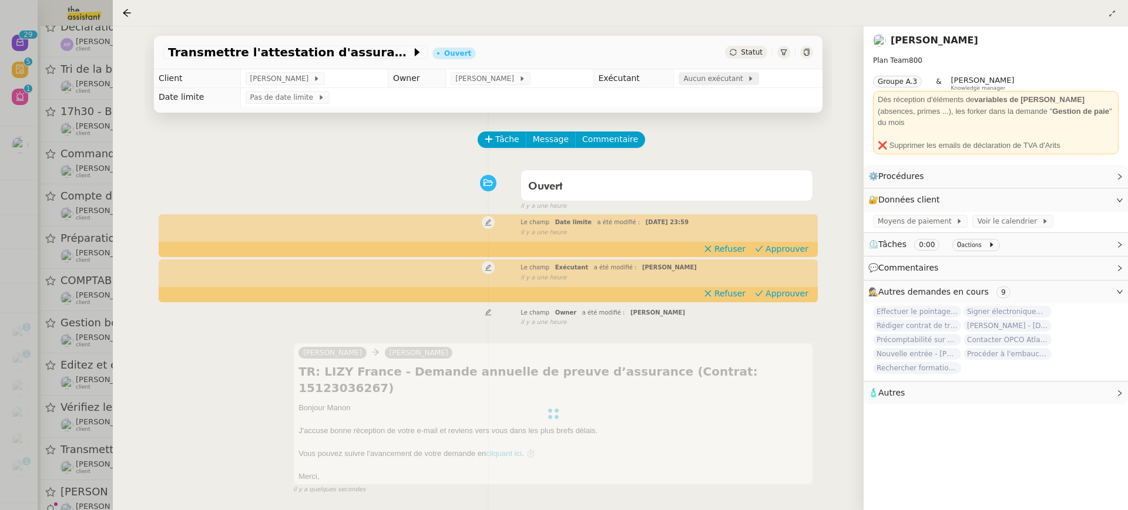
click at [703, 81] on span "Aucun exécutant" at bounding box center [715, 79] width 64 height 12
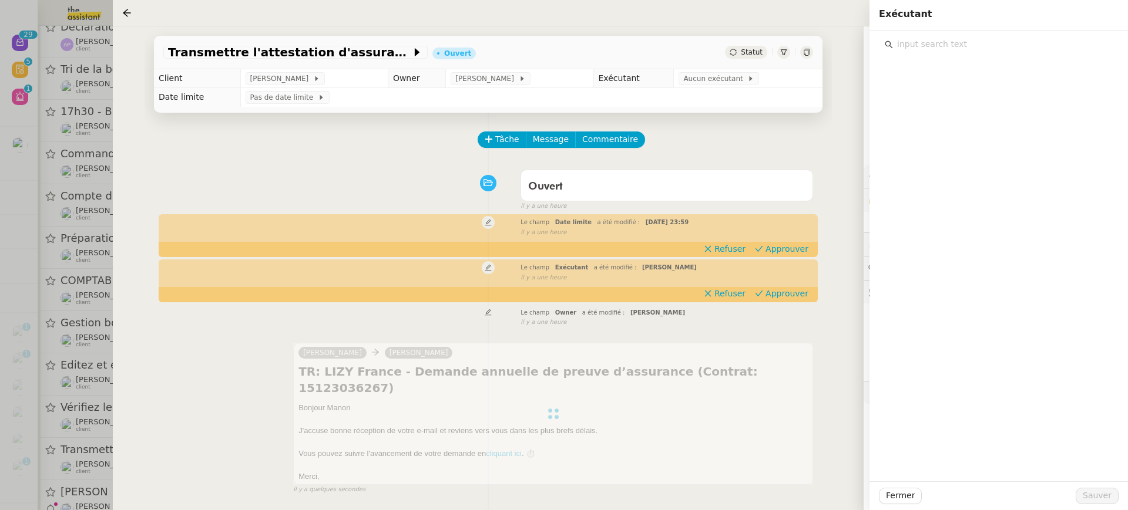
click at [970, 42] on input "text" at bounding box center [1003, 44] width 220 height 16
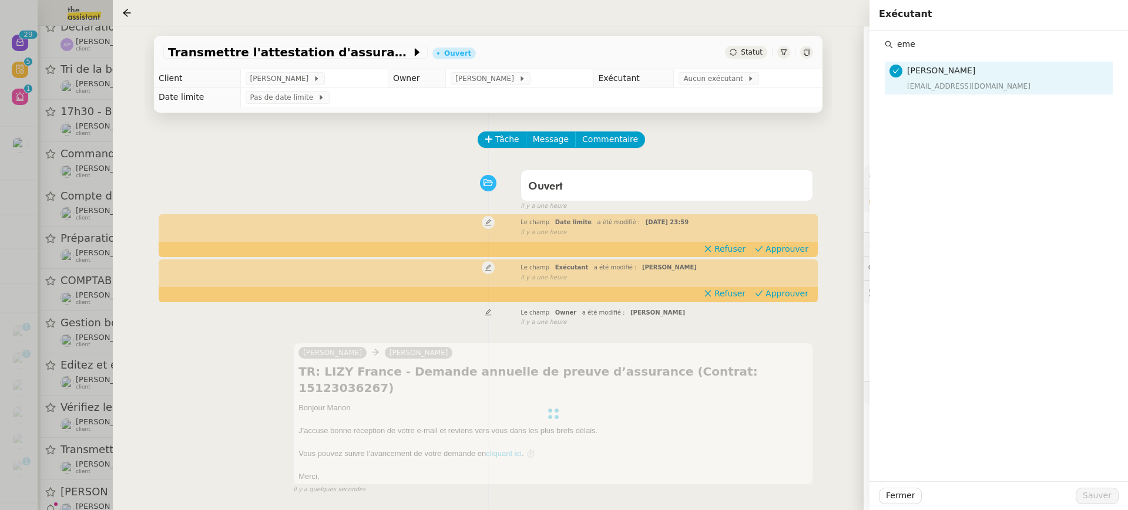
type input "eme"
click at [959, 92] on div "emelyne@team.theassistant.com" at bounding box center [1006, 86] width 199 height 12
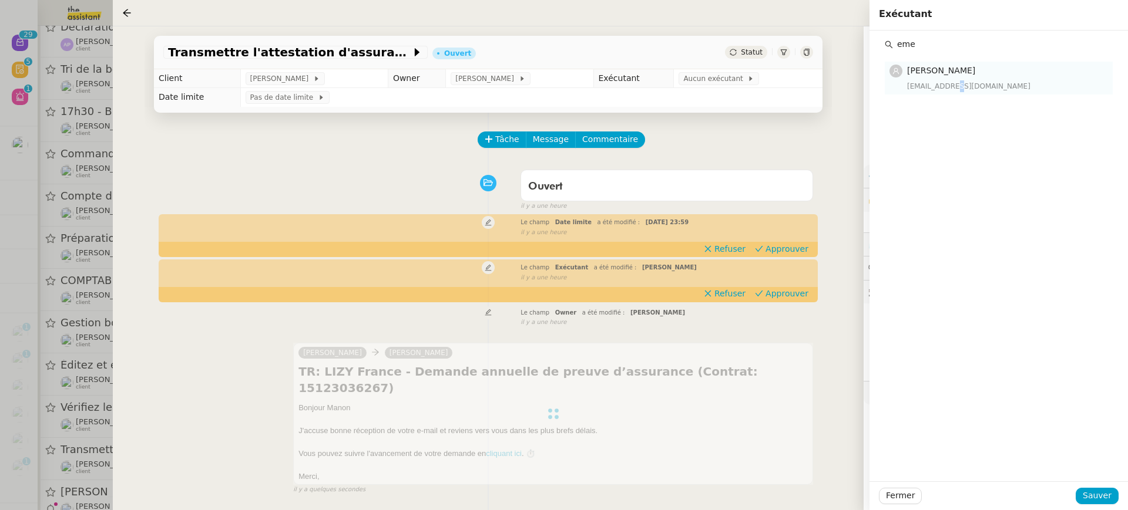
click at [959, 92] on div "emelyne@team.theassistant.com" at bounding box center [1006, 86] width 199 height 12
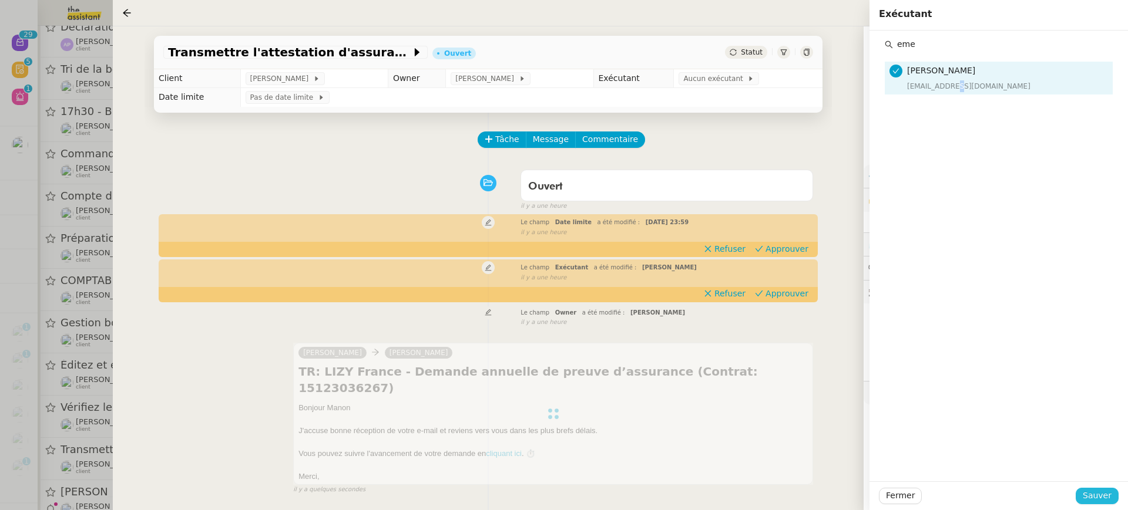
click at [1098, 493] on span "Sauver" at bounding box center [1096, 496] width 29 height 14
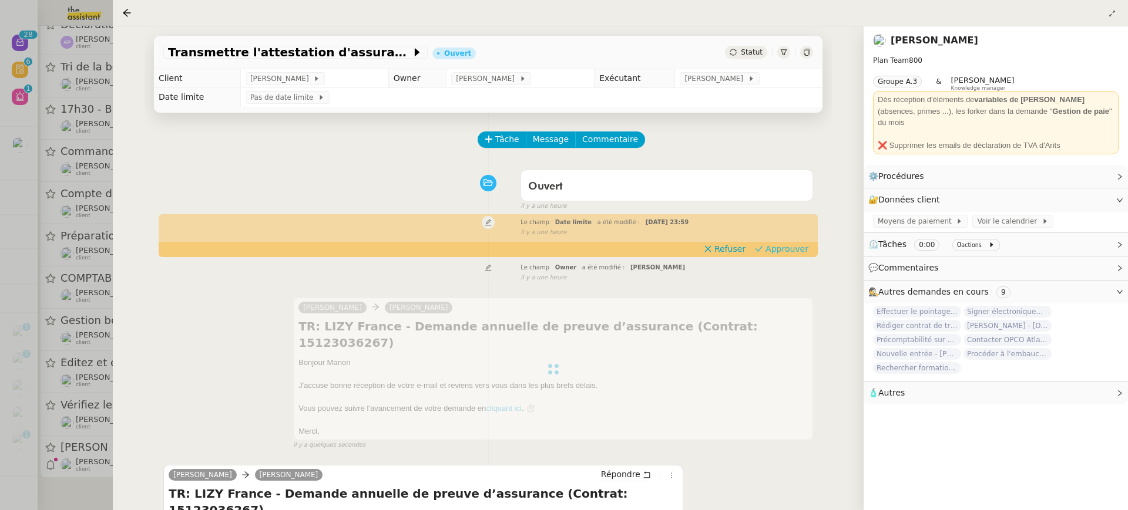
click at [769, 243] on button "Approuver" at bounding box center [781, 249] width 63 height 13
click at [80, 204] on div at bounding box center [564, 255] width 1128 height 510
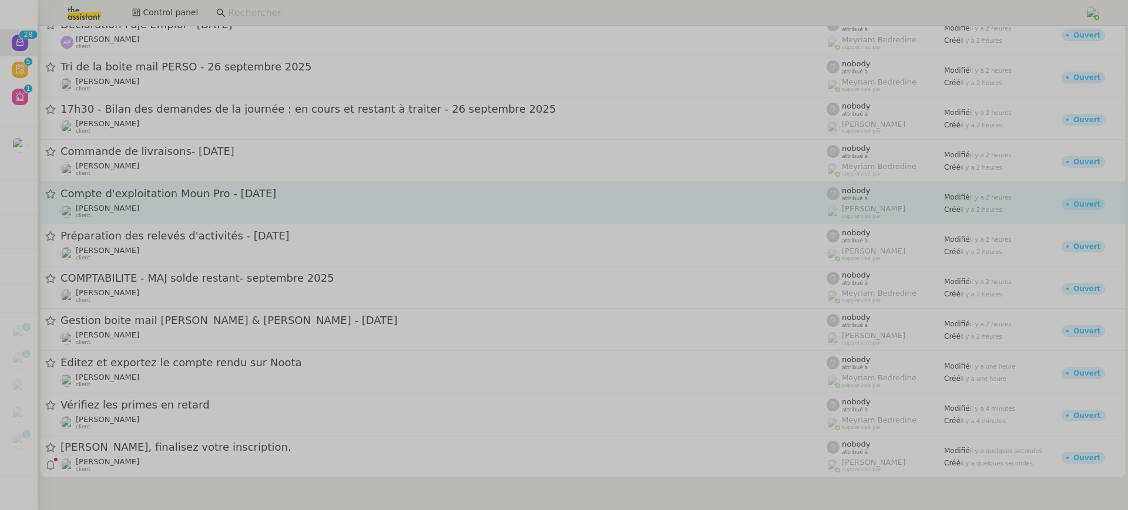
click at [152, 205] on div "Guillaume Farina client" at bounding box center [443, 211] width 766 height 15
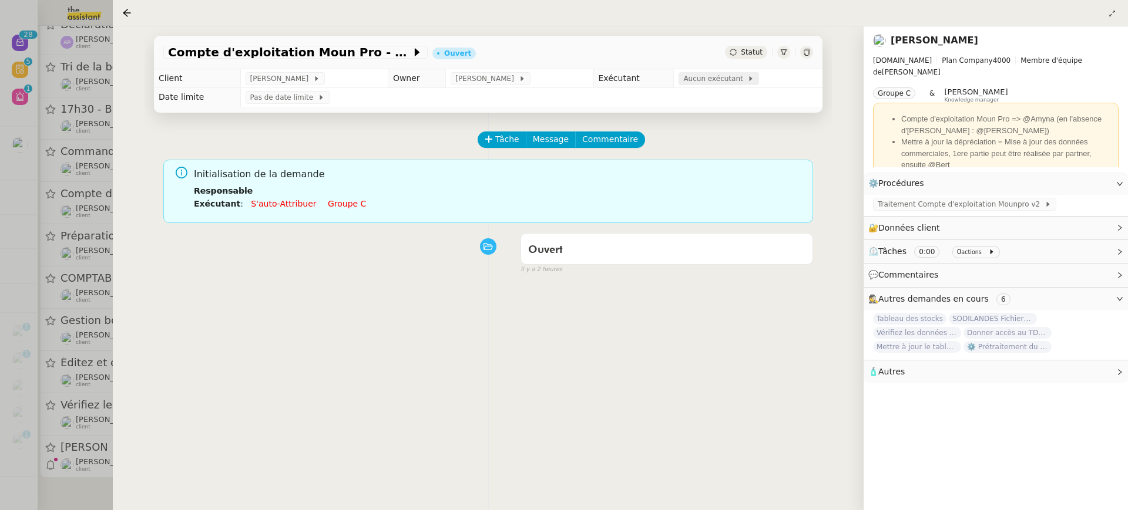
click at [712, 80] on span "Aucun exécutant" at bounding box center [715, 79] width 64 height 12
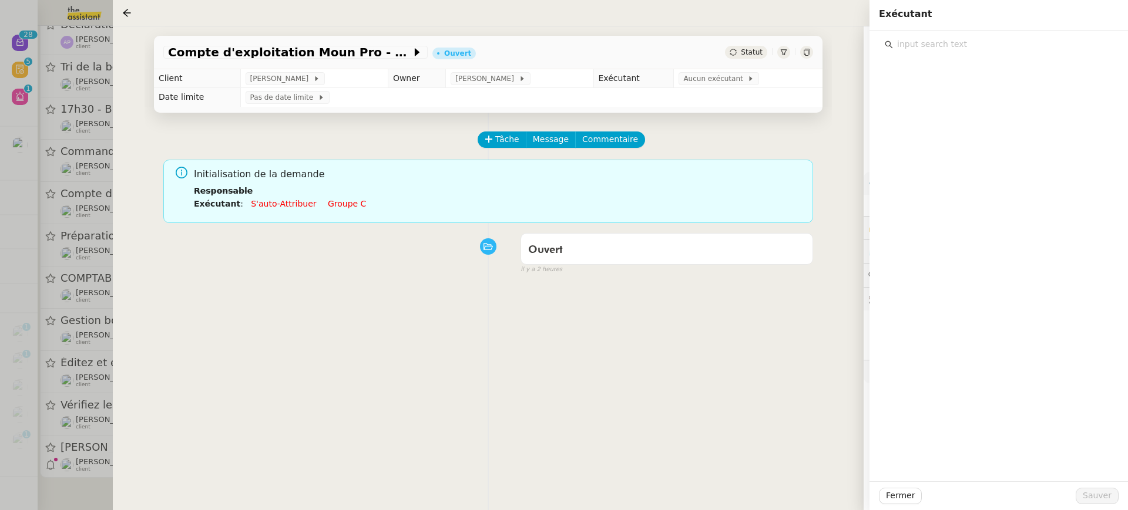
click at [947, 42] on input "text" at bounding box center [1003, 44] width 220 height 16
type input "amyna"
click at [1020, 76] on h4 "Amyna Mehrez" at bounding box center [1006, 71] width 199 height 14
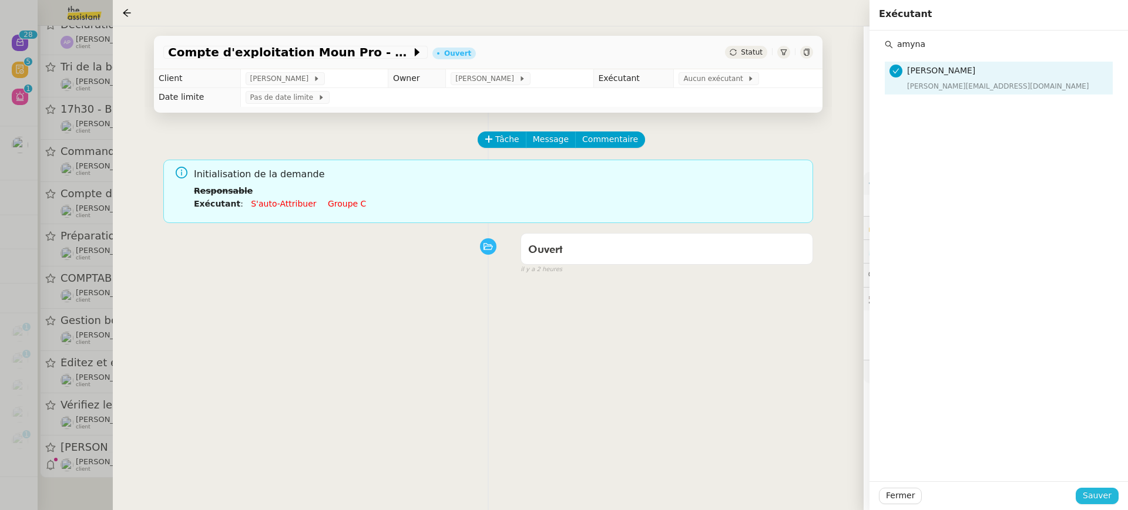
click at [1098, 490] on span "Sauver" at bounding box center [1096, 496] width 29 height 14
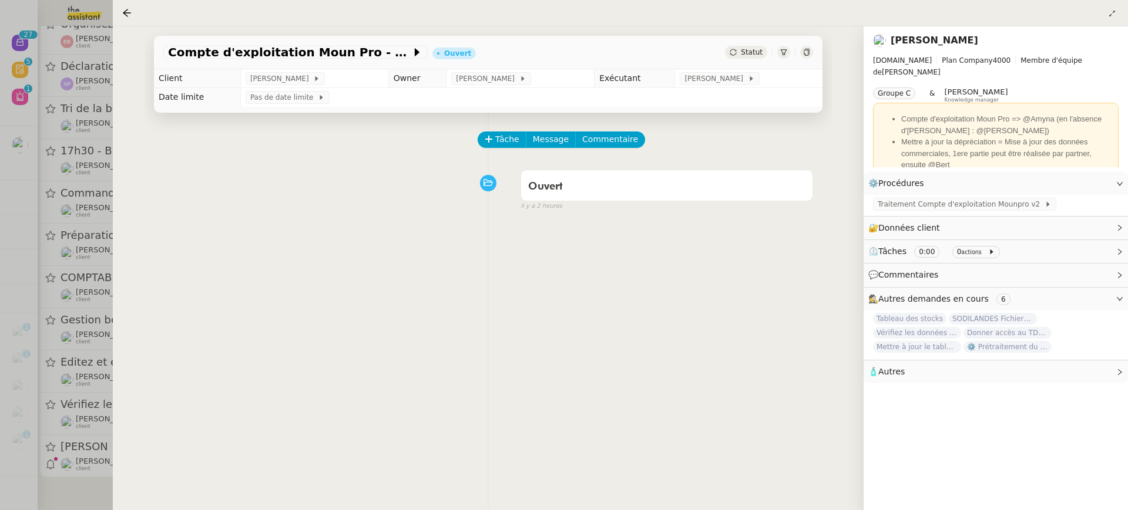
scroll to position [720, 0]
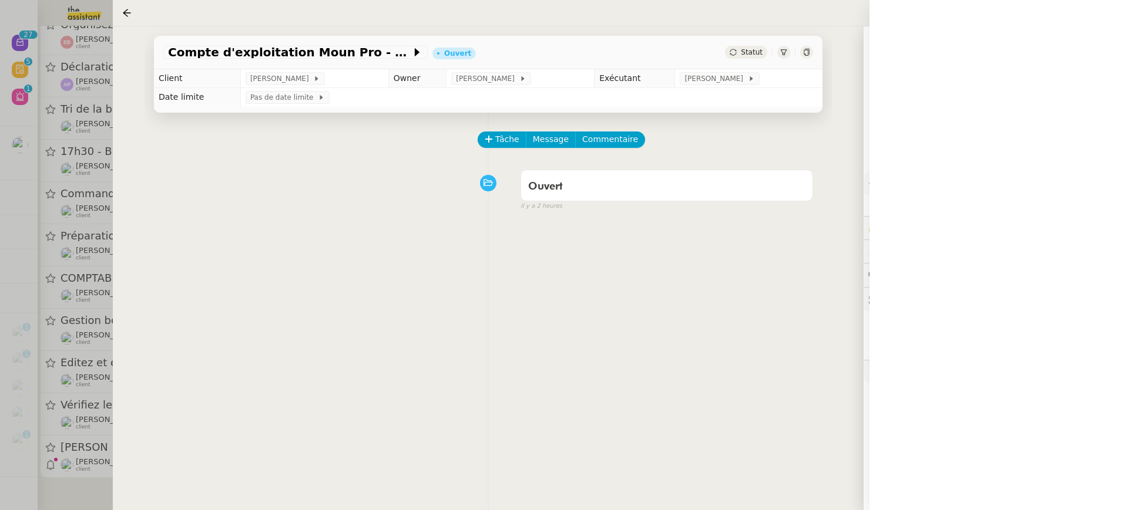
click at [79, 226] on div at bounding box center [564, 255] width 1128 height 510
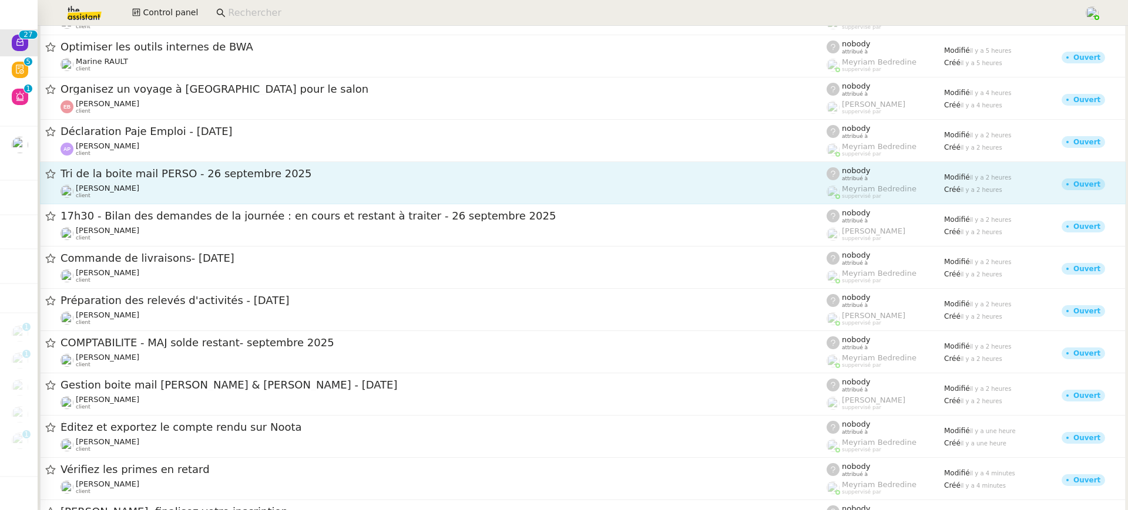
scroll to position [720, 0]
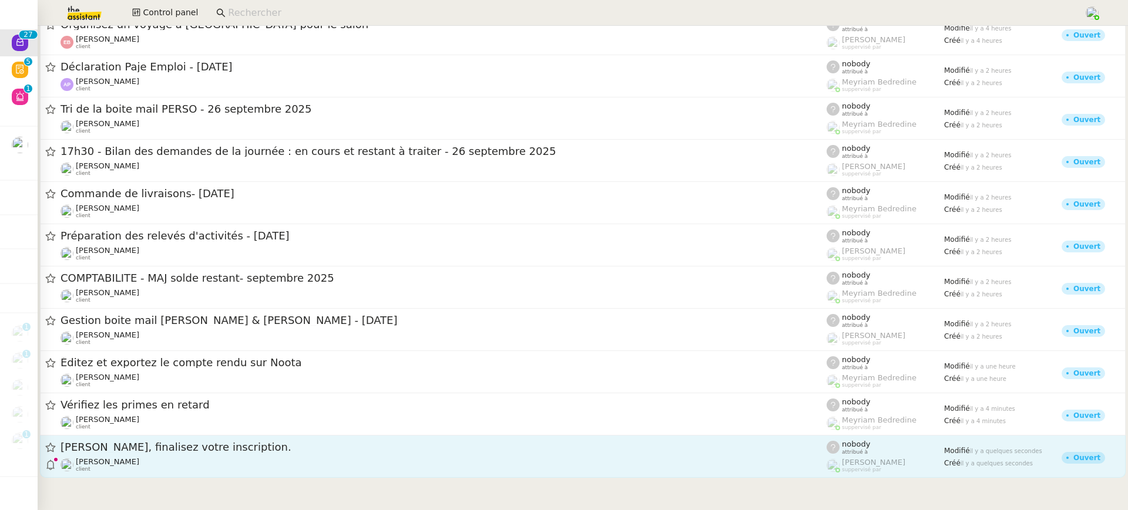
click at [202, 468] on div "Vitor Alvites client" at bounding box center [443, 465] width 766 height 15
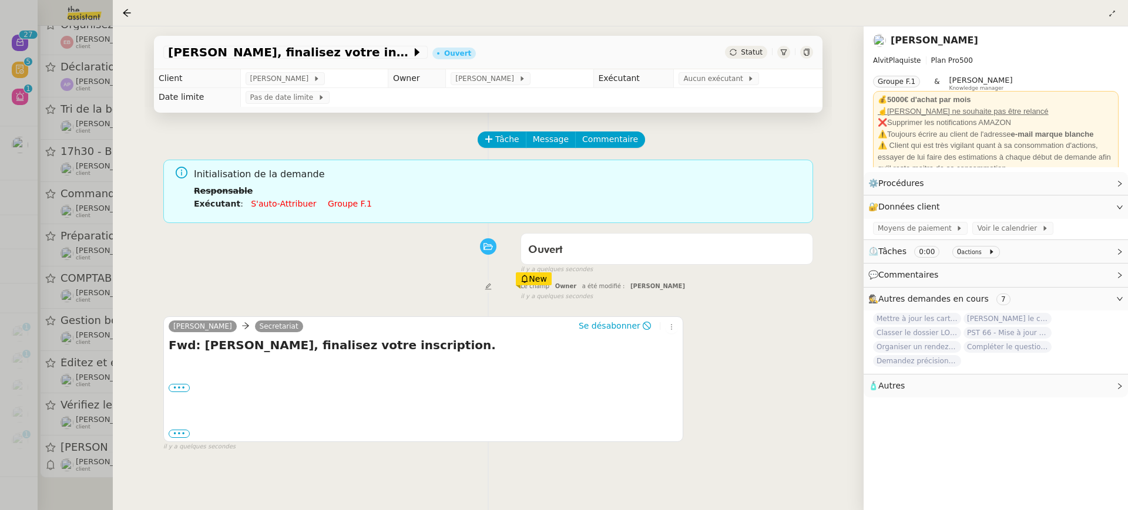
scroll to position [675, 0]
click at [337, 206] on link "Groupe f.1" at bounding box center [350, 203] width 44 height 9
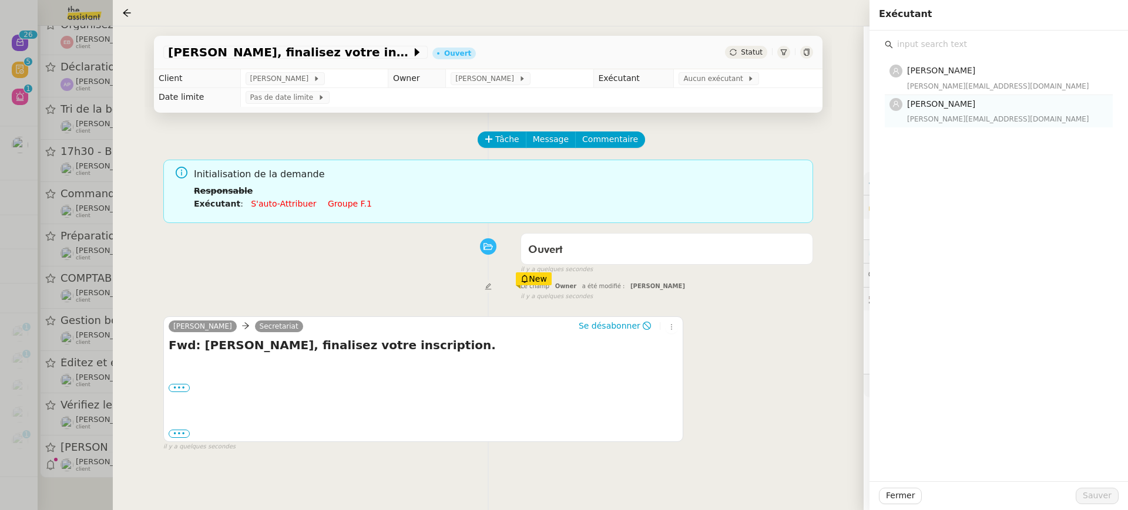
click at [981, 124] on div "esther@theassistant.team" at bounding box center [1006, 119] width 199 height 12
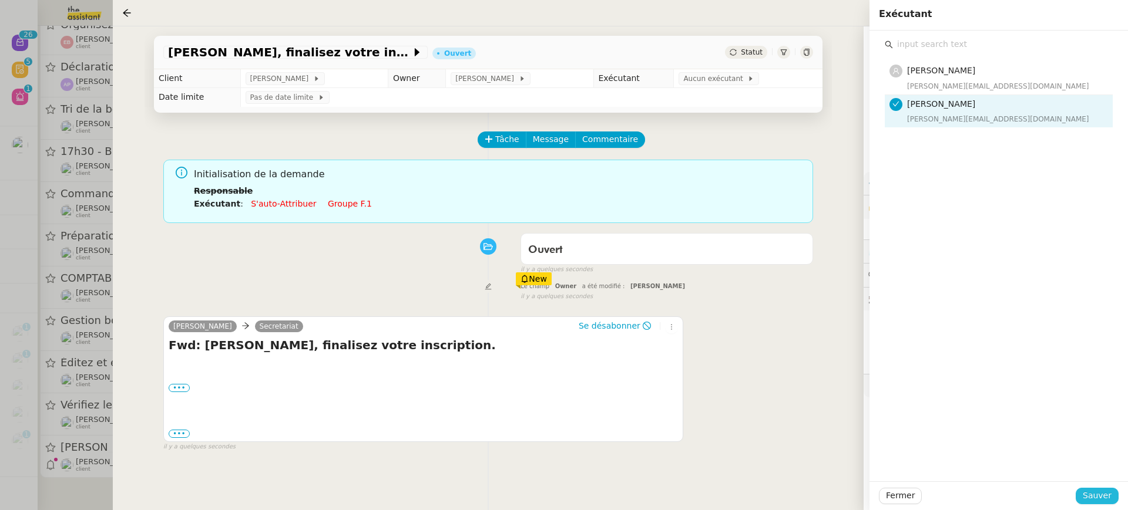
click at [1109, 499] on span "Sauver" at bounding box center [1096, 496] width 29 height 14
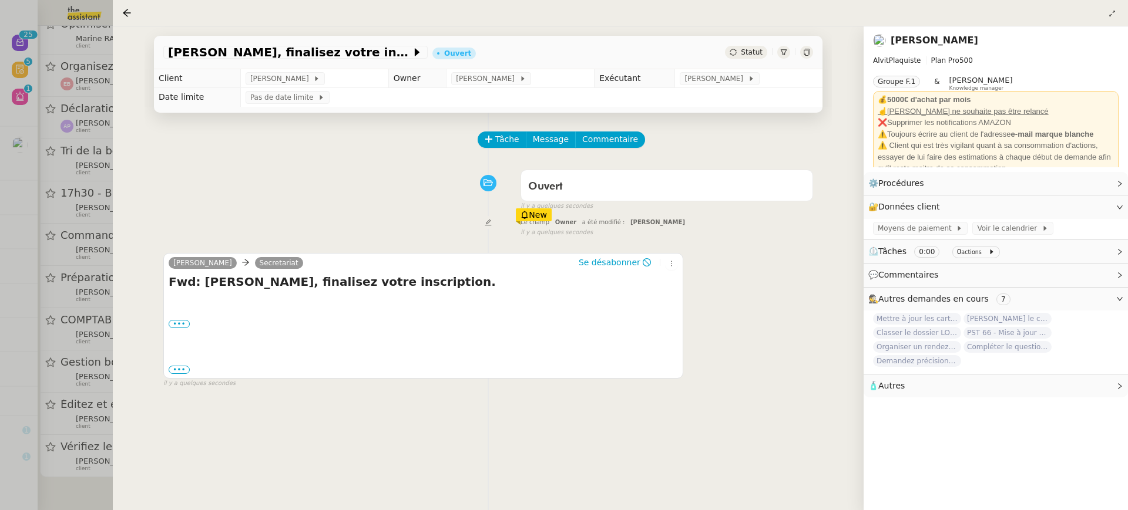
scroll to position [631, 0]
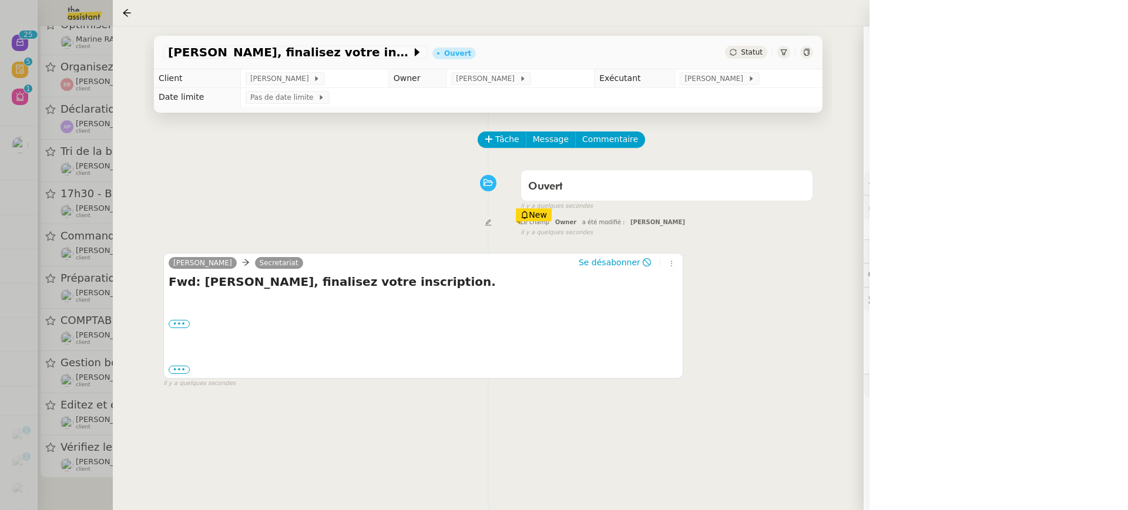
click at [97, 448] on div at bounding box center [564, 255] width 1128 height 510
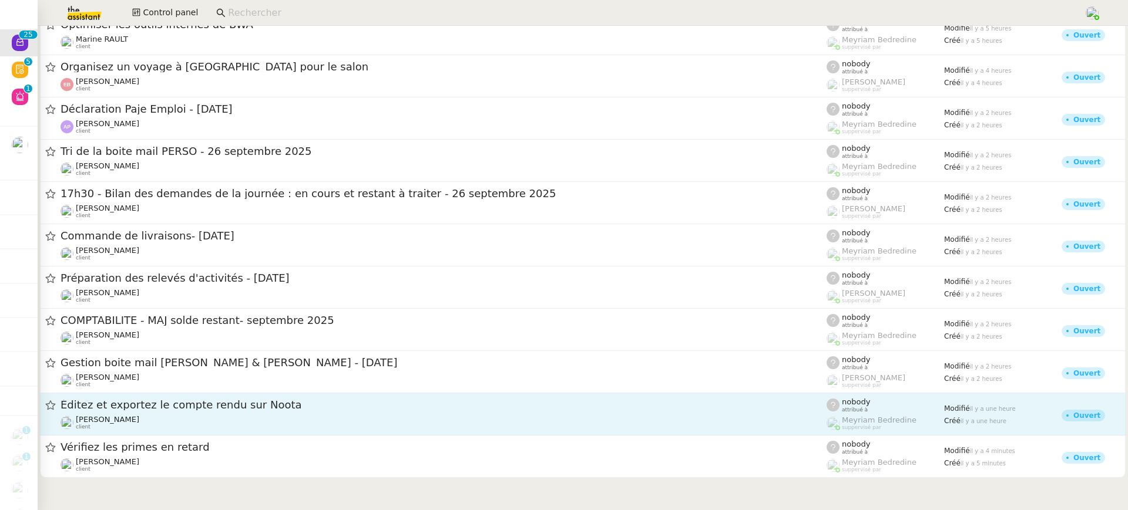
click at [202, 412] on div "Éditez et exportez le compte rendu sur Noota" at bounding box center [443, 405] width 766 height 15
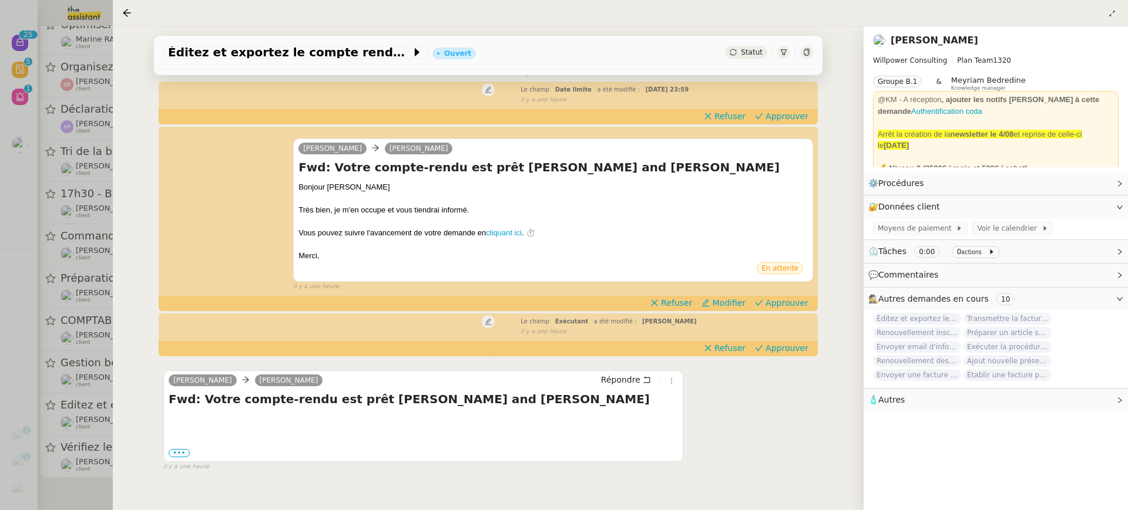
scroll to position [139, 0]
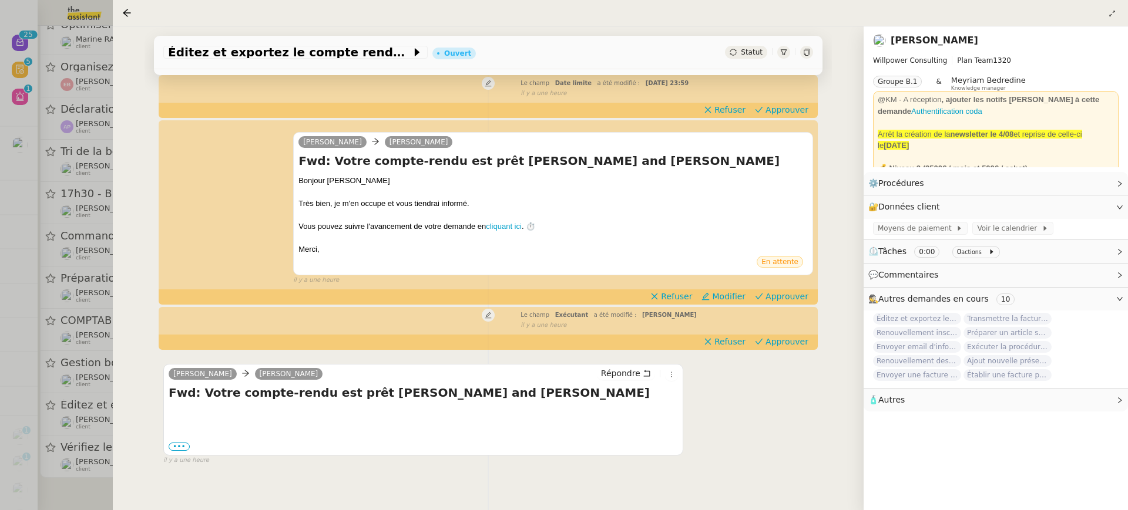
click at [781, 290] on app-ticket-timeline-item "Charles Cédric Tempestini Fwd: Votre compte-rendu est prêt Monica Sorinas and C…" at bounding box center [488, 213] width 650 height 182
click at [789, 285] on div "Charles Cédric Tempestini Fwd: Votre compte-rendu est prêt Monica Sorinas and C…" at bounding box center [488, 204] width 650 height 164
click at [786, 296] on span "Approuver" at bounding box center [786, 297] width 43 height 12
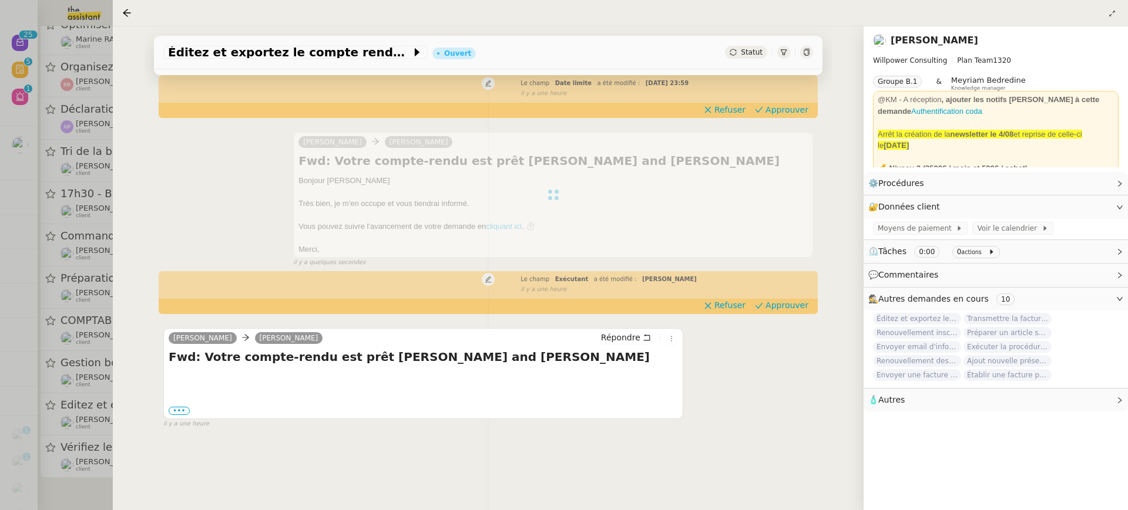
click at [798, 342] on div "Cédric Tempestini Charles Répondre Fwd: Votre compte-rendu est prêt Monica Sori…" at bounding box center [488, 374] width 650 height 112
click at [791, 308] on span "Approuver" at bounding box center [786, 306] width 43 height 12
click at [807, 96] on div "il y a une heure" at bounding box center [666, 94] width 292 height 10
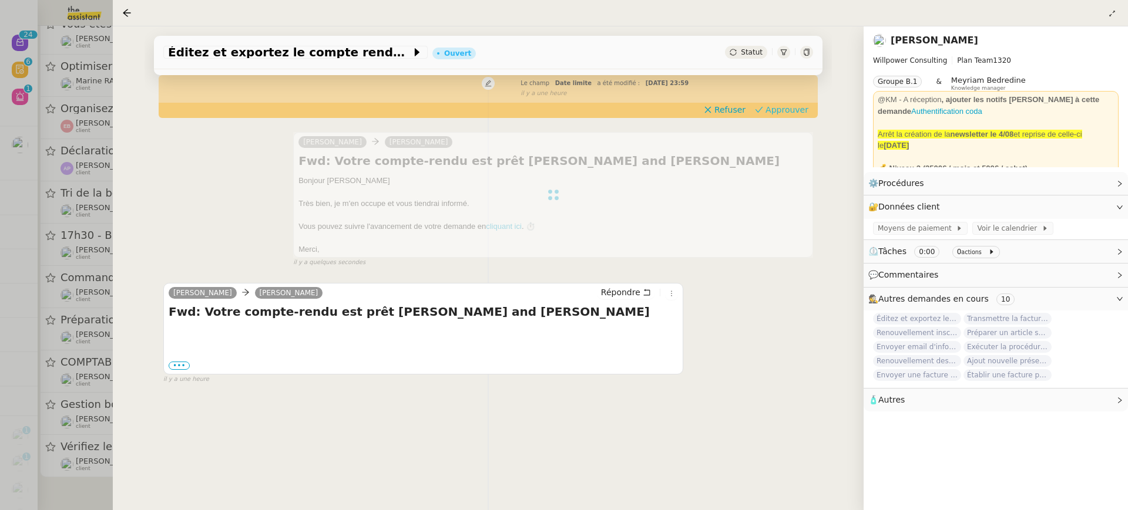
scroll to position [586, 0]
click at [807, 109] on span "Approuver" at bounding box center [786, 110] width 43 height 12
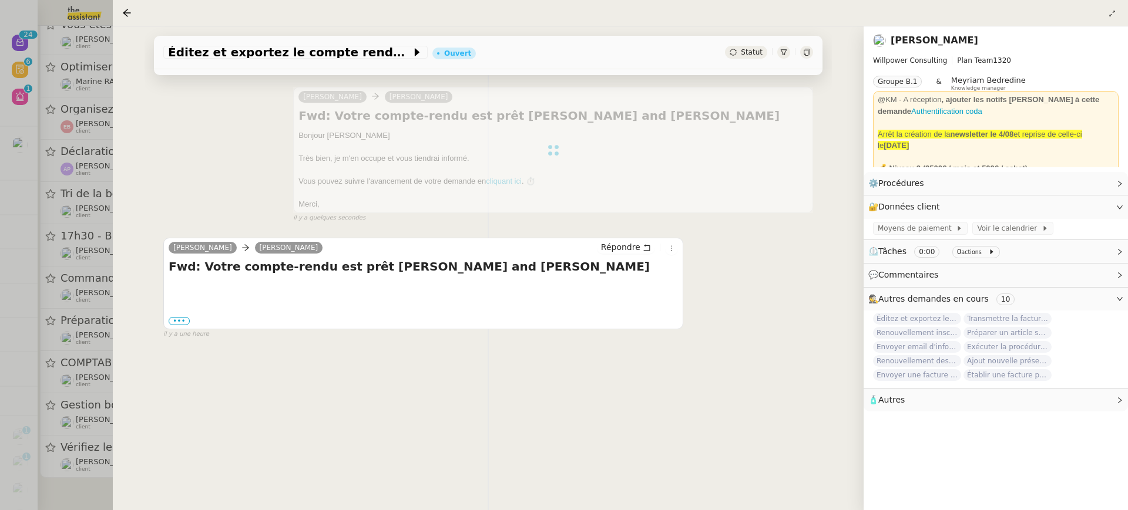
click at [40, 229] on div at bounding box center [564, 255] width 1128 height 510
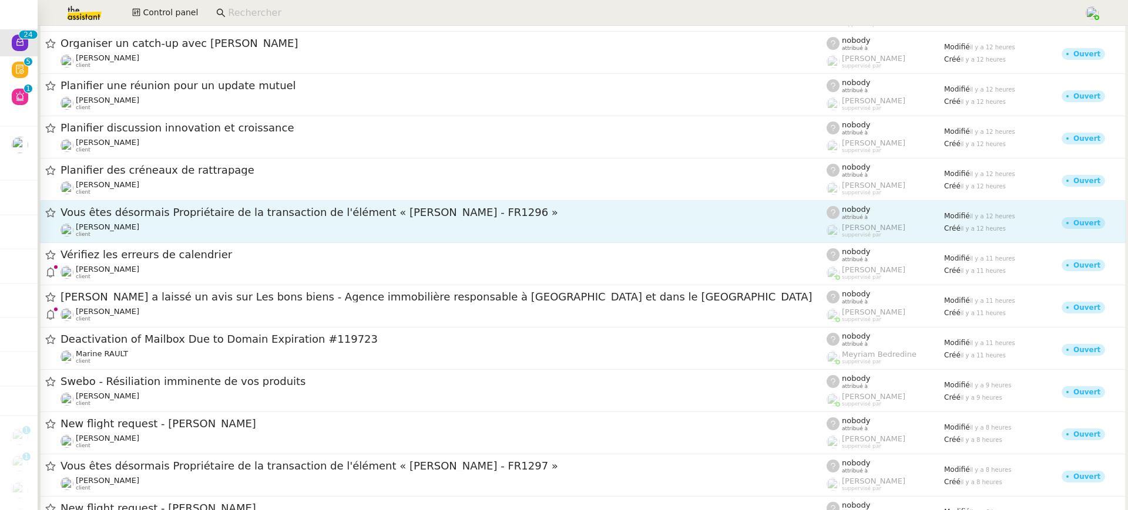
scroll to position [33, 0]
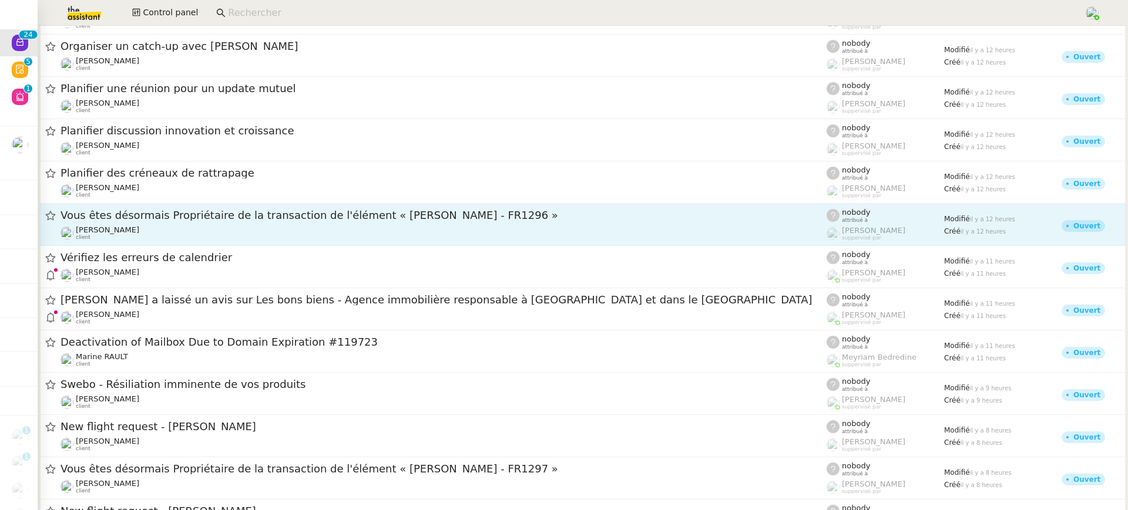
click at [308, 218] on span "Vous êtes désormais Propriétaire de la transaction de l'élément « Pauline Berni…" at bounding box center [443, 215] width 766 height 11
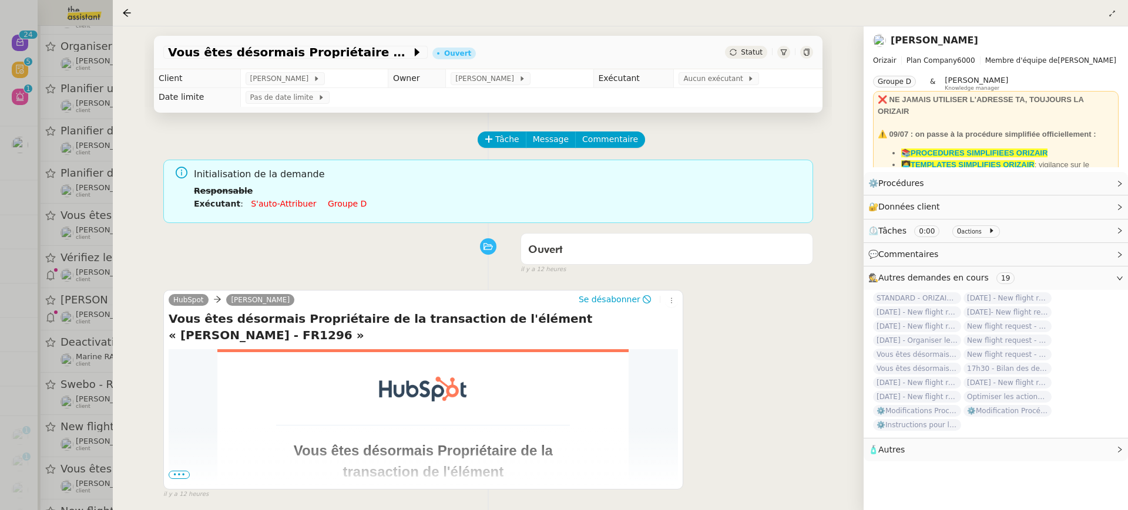
click at [28, 270] on div at bounding box center [564, 255] width 1128 height 510
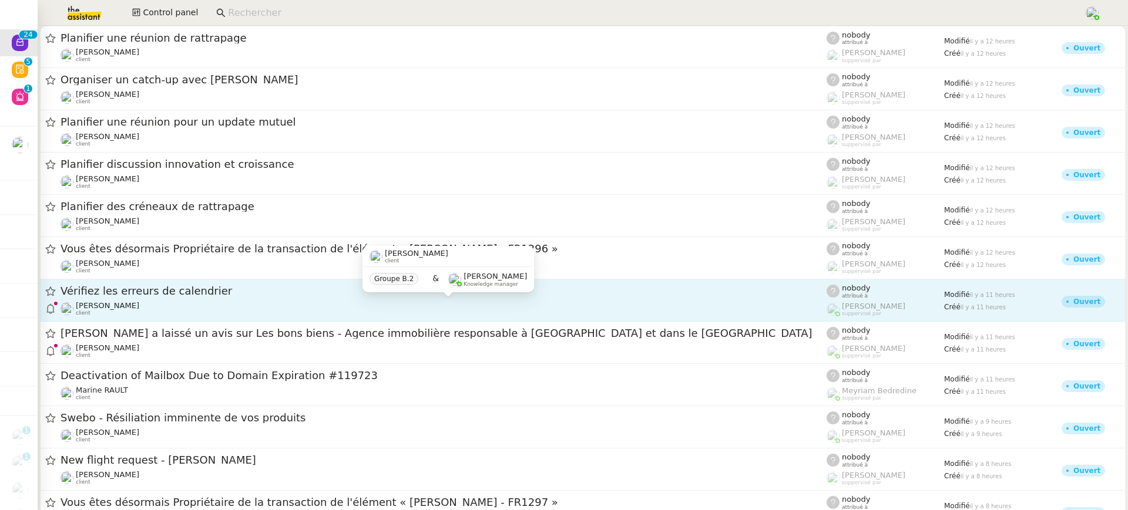
scroll to position [586, 0]
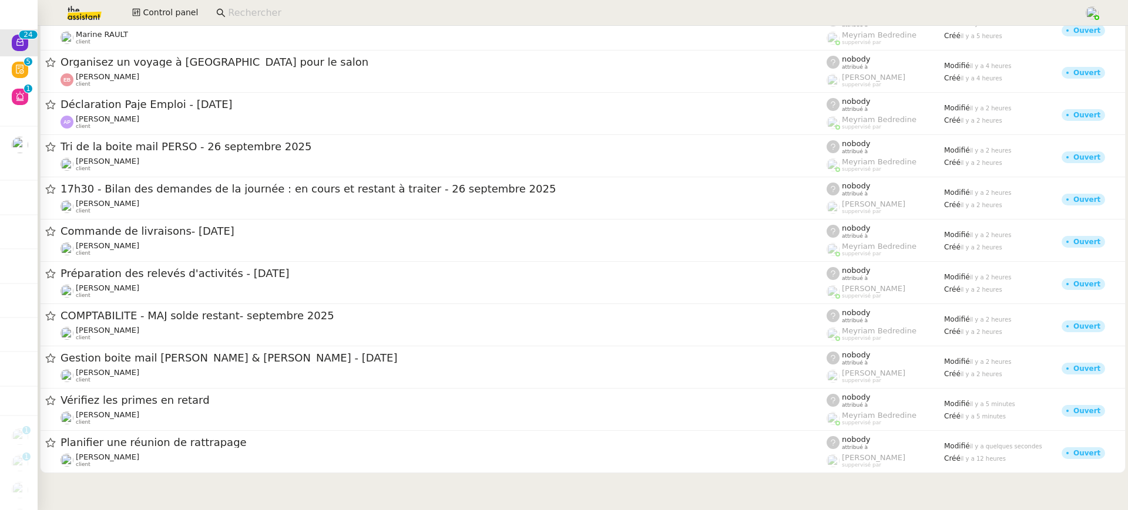
click at [189, 457] on div "Maurice N'Diaye client" at bounding box center [443, 460] width 766 height 15
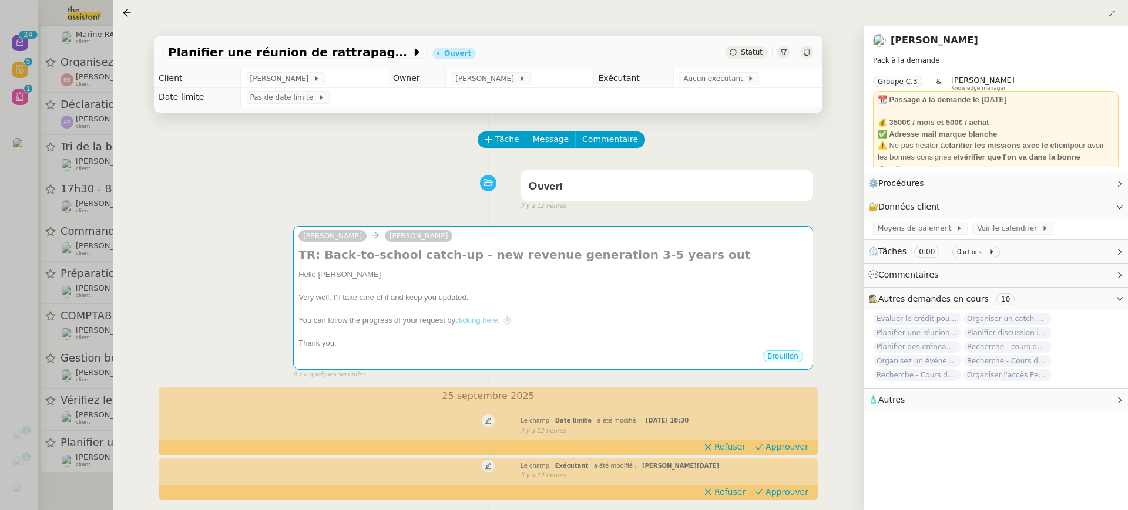
click at [65, 325] on div at bounding box center [564, 255] width 1128 height 510
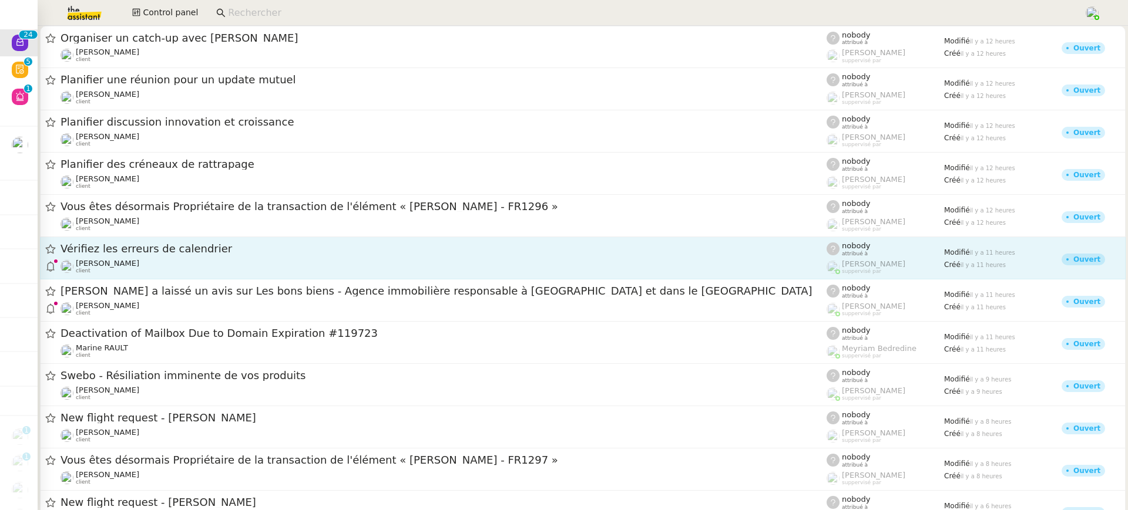
click at [200, 253] on span "Vérifiez les erreurs de calendrier" at bounding box center [443, 249] width 766 height 11
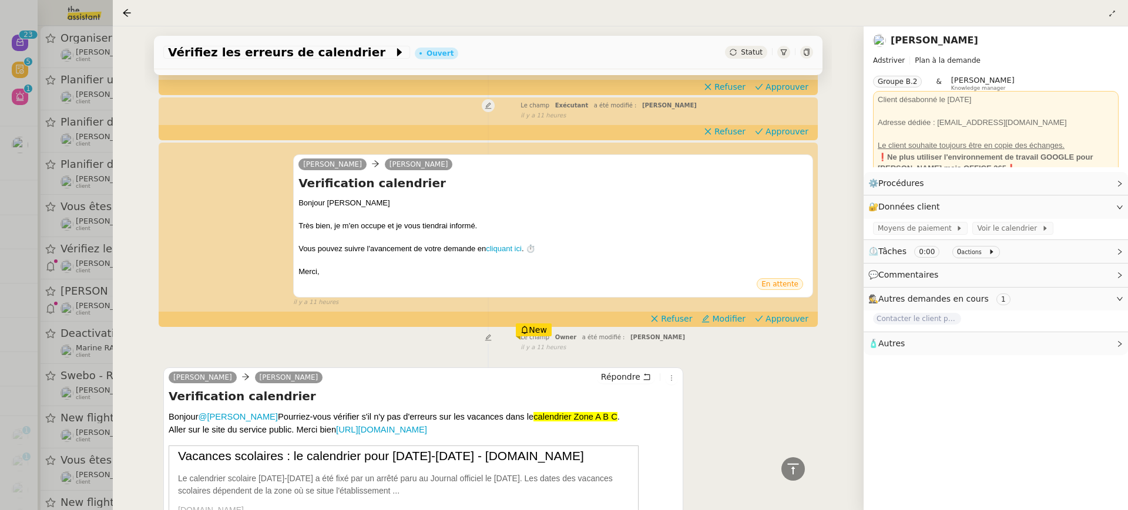
scroll to position [142, 0]
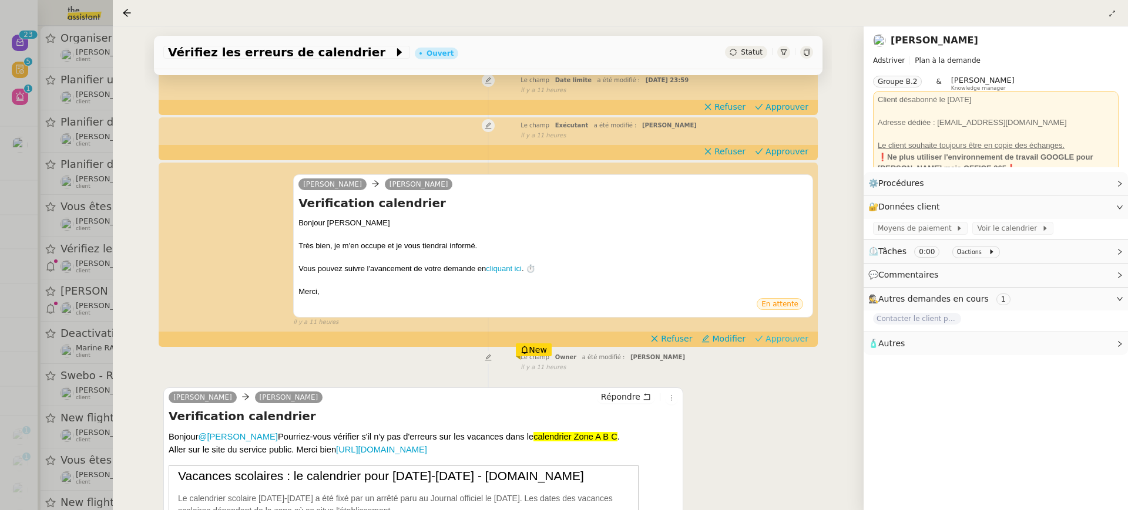
click at [793, 335] on span "Approuver" at bounding box center [786, 339] width 43 height 12
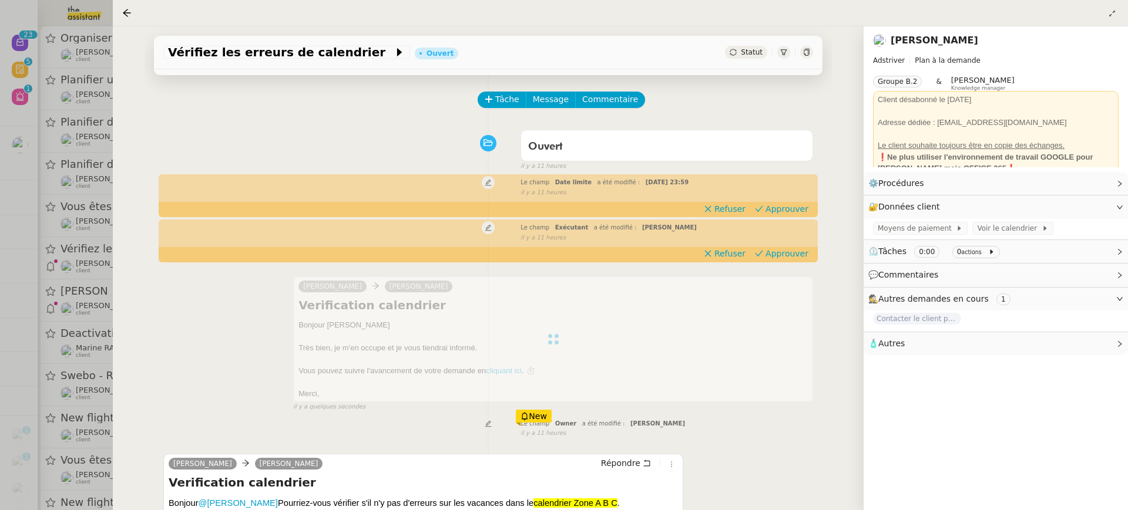
scroll to position [0, 0]
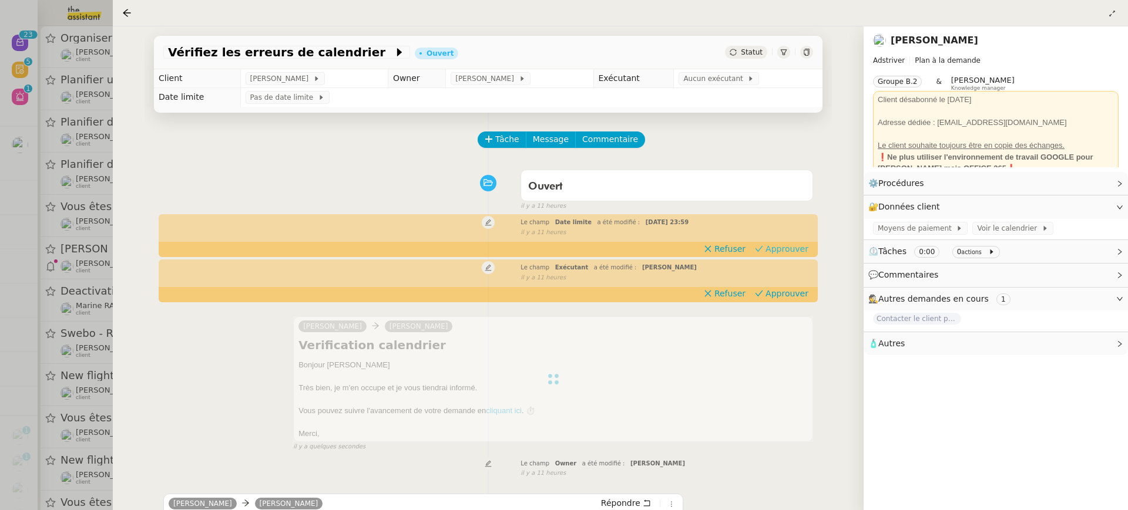
click at [775, 251] on span "Approuver" at bounding box center [786, 249] width 43 height 12
click at [711, 80] on span "Aucun exécutant" at bounding box center [715, 79] width 64 height 12
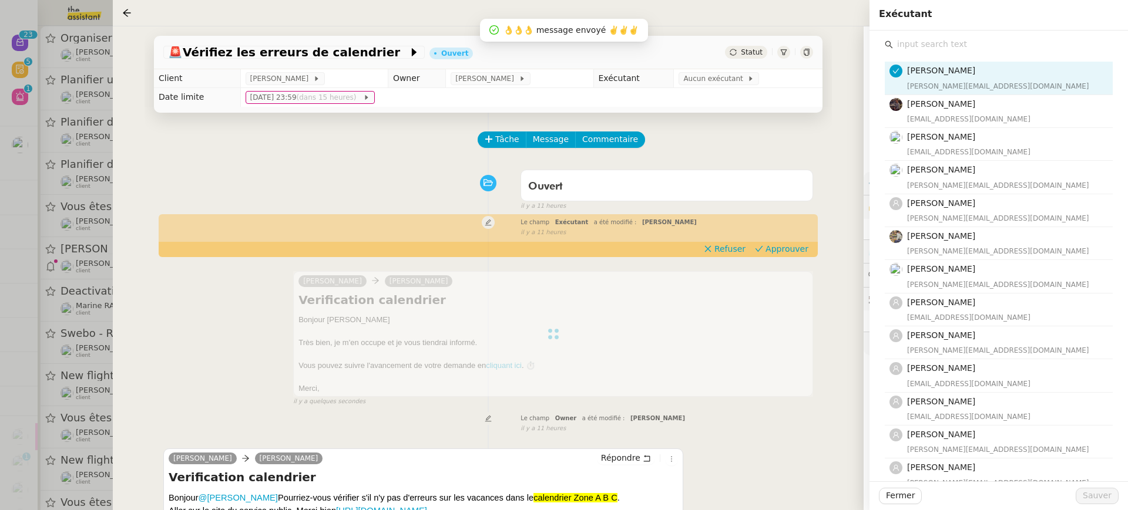
click at [985, 35] on div "Tatyana Orec tatyana@theassistant.team Bert Canavaggio bert.canavaggio@gmail.co…" at bounding box center [999, 377] width 240 height 692
click at [993, 54] on div "Tatyana Orec tatyana@theassistant.team Bert Canavaggio bert.canavaggio@gmail.co…" at bounding box center [999, 387] width 228 height 671
click at [980, 47] on input "text" at bounding box center [1003, 44] width 220 height 16
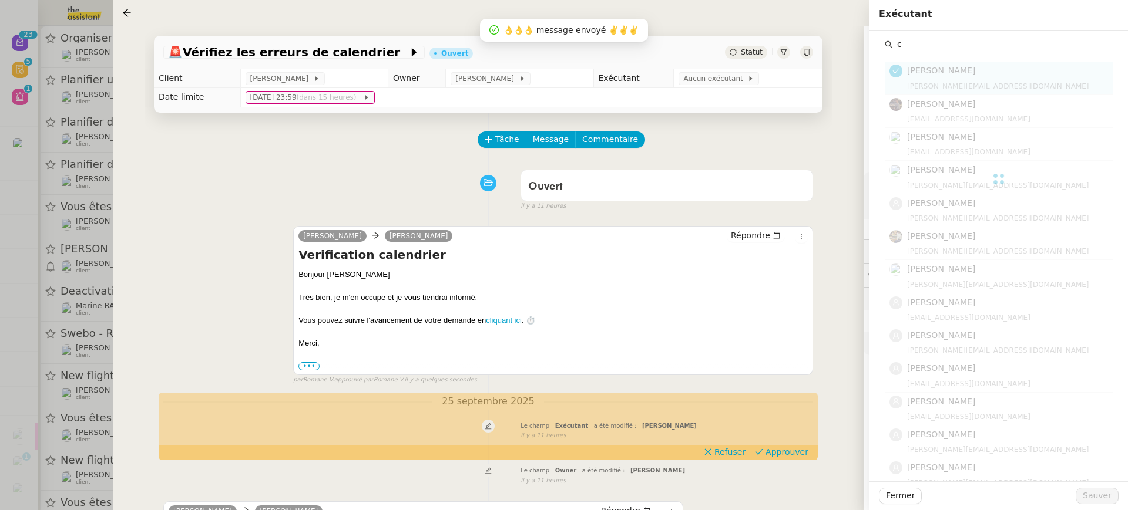
type input "co"
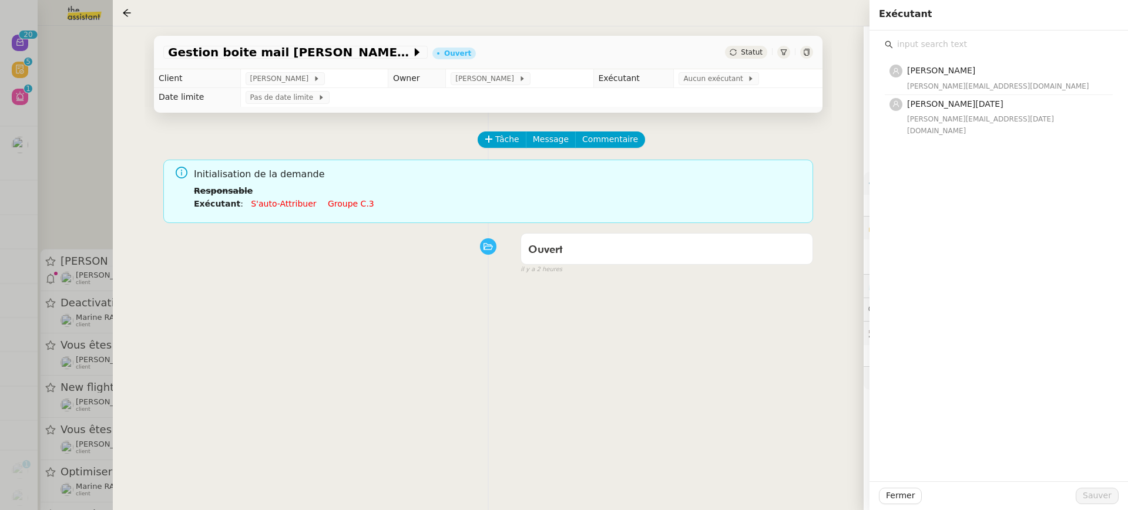
scroll to position [408, 0]
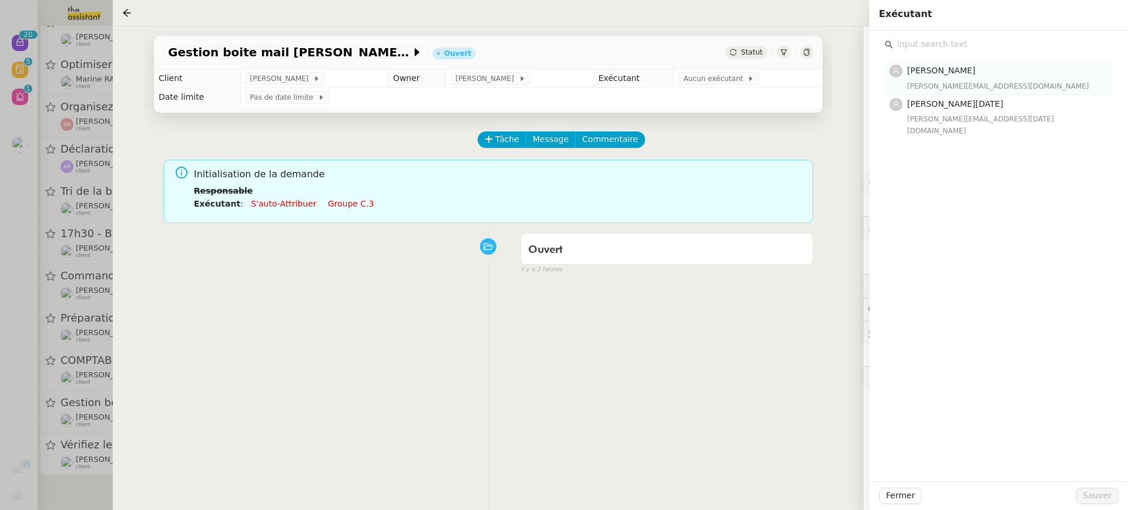
click at [942, 71] on span "[PERSON_NAME]" at bounding box center [941, 70] width 68 height 9
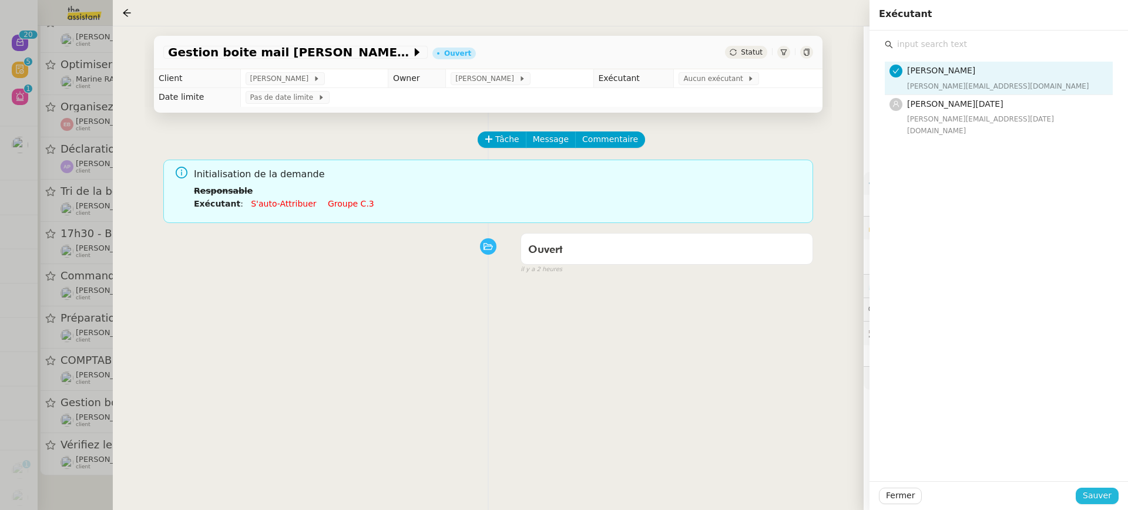
click at [1095, 498] on span "Sauver" at bounding box center [1096, 496] width 29 height 14
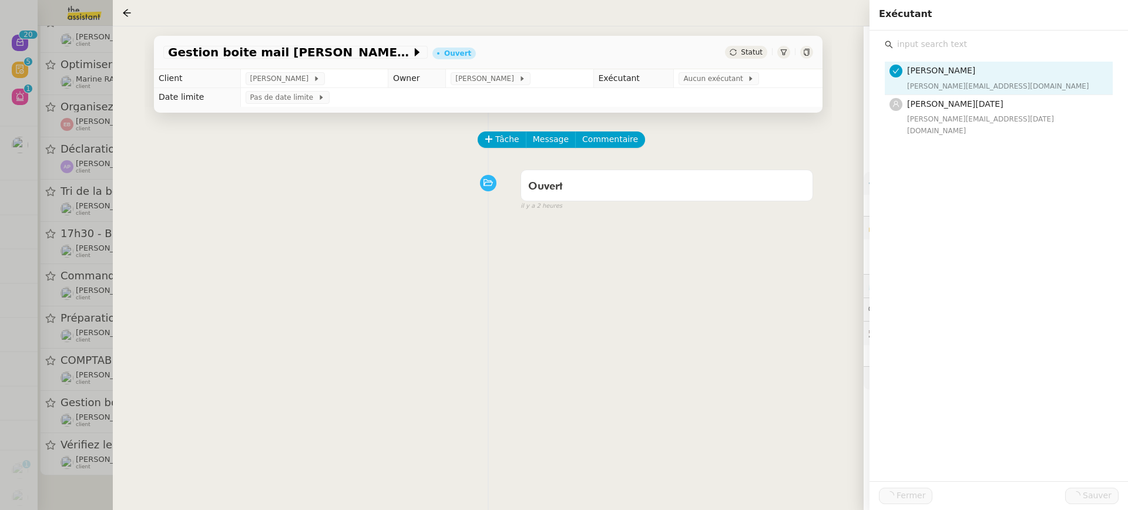
scroll to position [363, 0]
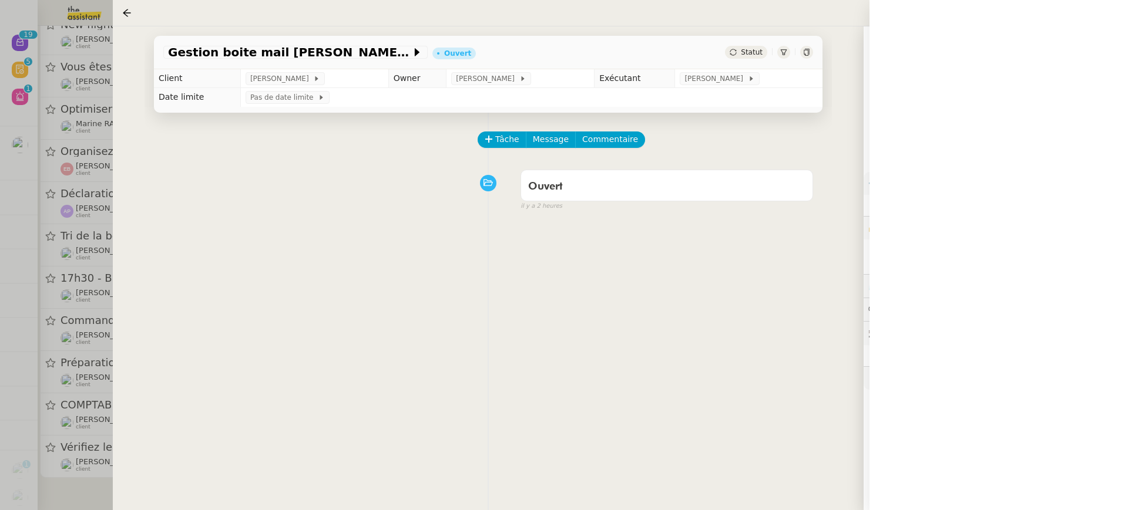
click at [36, 390] on div at bounding box center [564, 255] width 1128 height 510
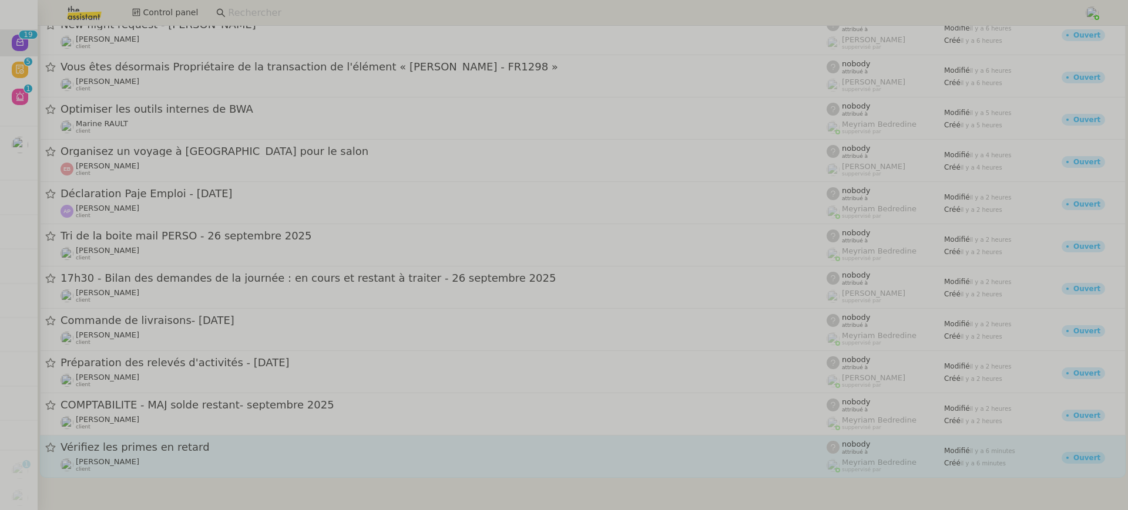
click at [242, 469] on div "Sophie Mouraire client" at bounding box center [443, 465] width 766 height 15
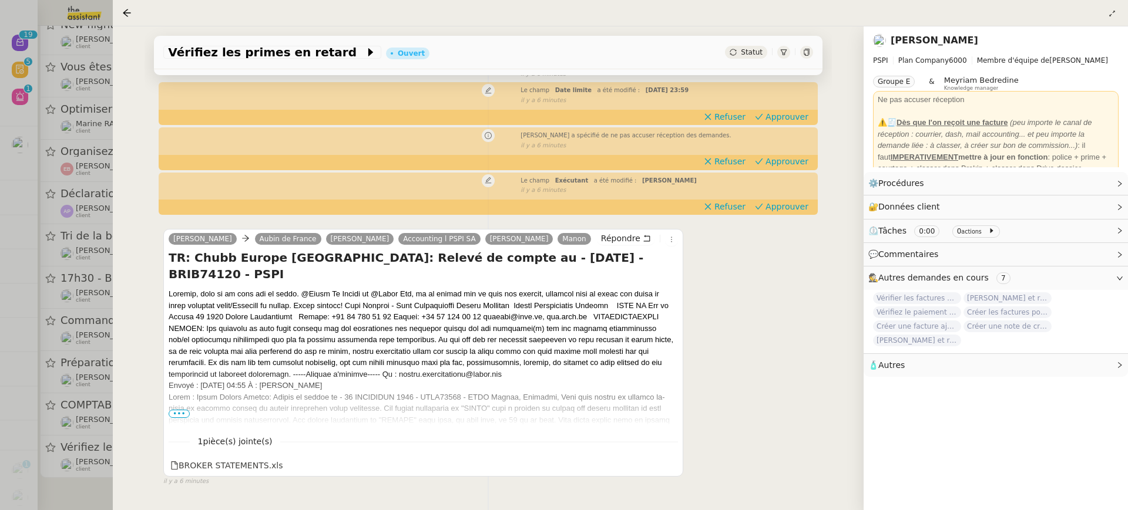
scroll to position [164, 0]
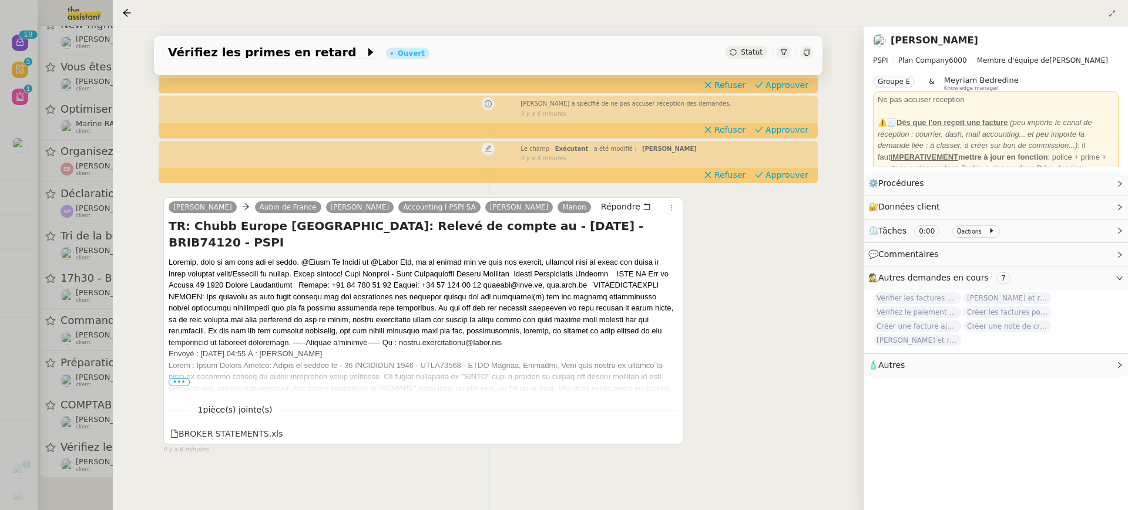
click at [74, 308] on div at bounding box center [564, 255] width 1128 height 510
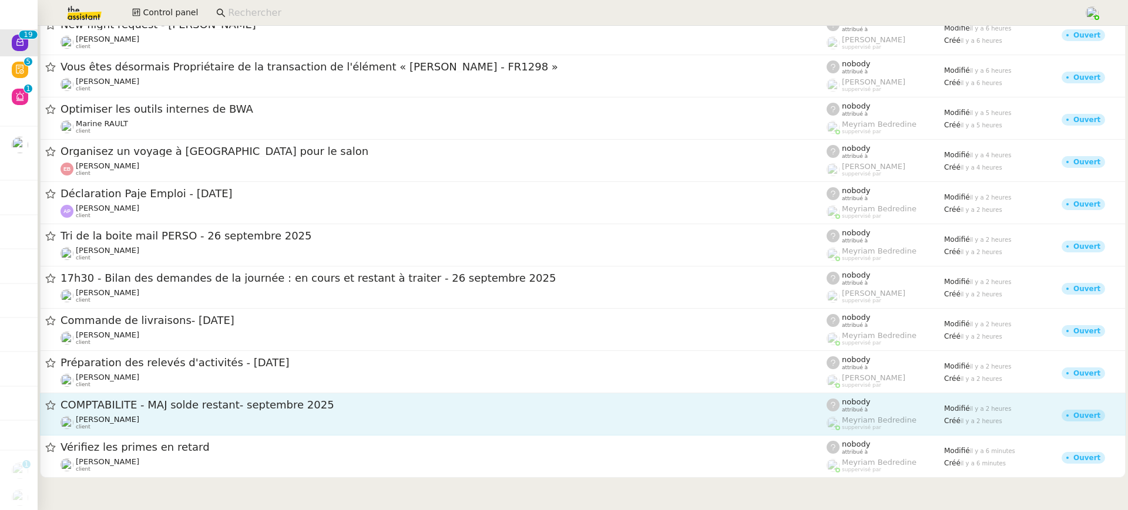
click at [203, 423] on div "Pierrick Morel client" at bounding box center [443, 422] width 766 height 15
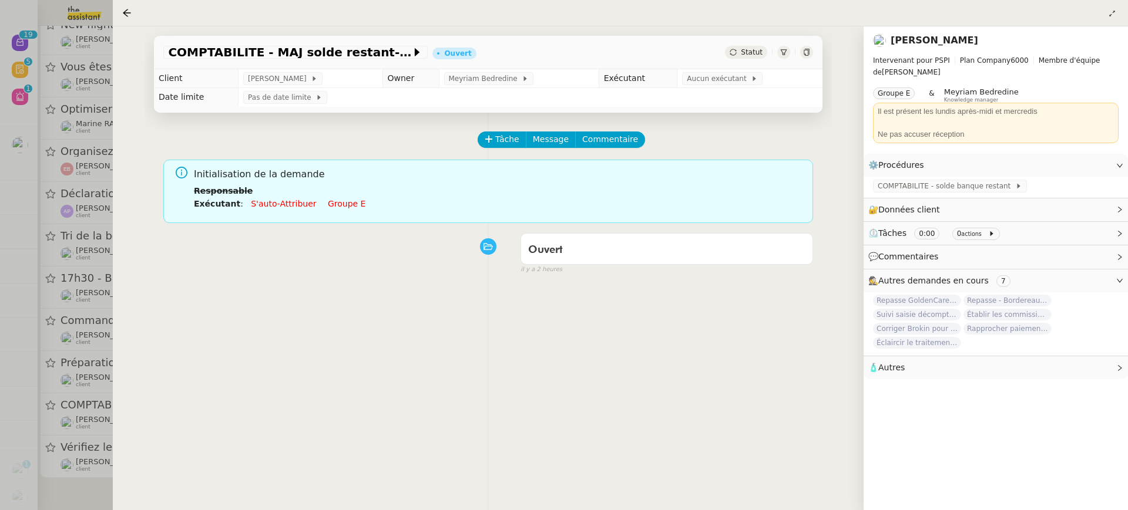
click at [349, 207] on link "Groupe e" at bounding box center [347, 203] width 38 height 9
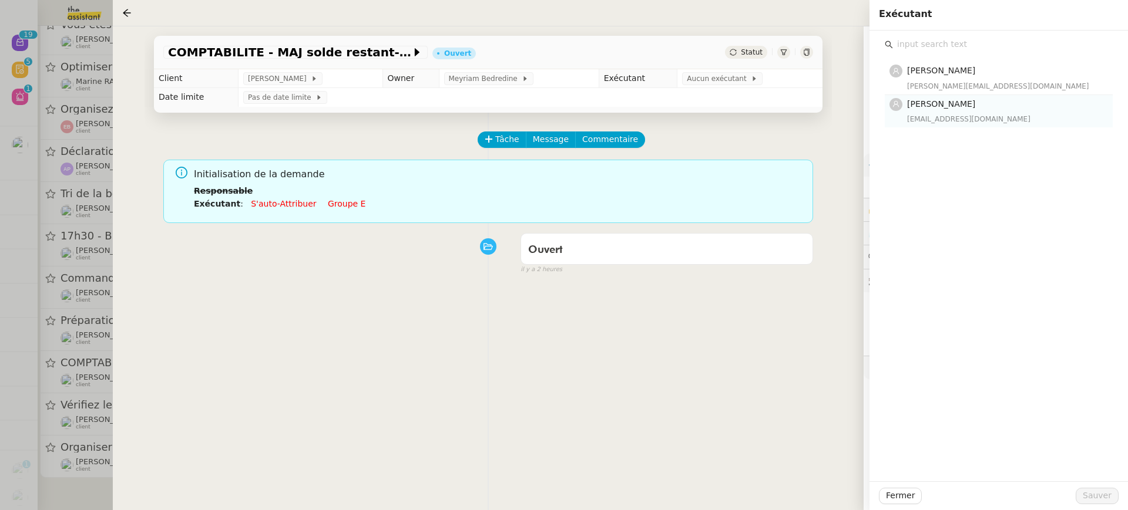
click at [938, 115] on div "eva@theassistant.team" at bounding box center [1006, 119] width 199 height 12
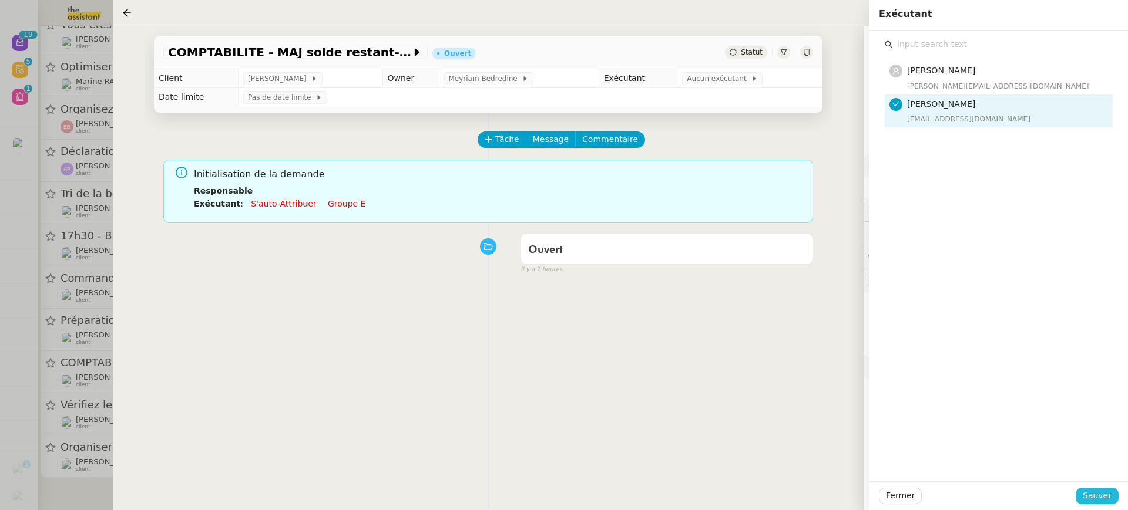
click at [1100, 496] on span "Sauver" at bounding box center [1096, 496] width 29 height 14
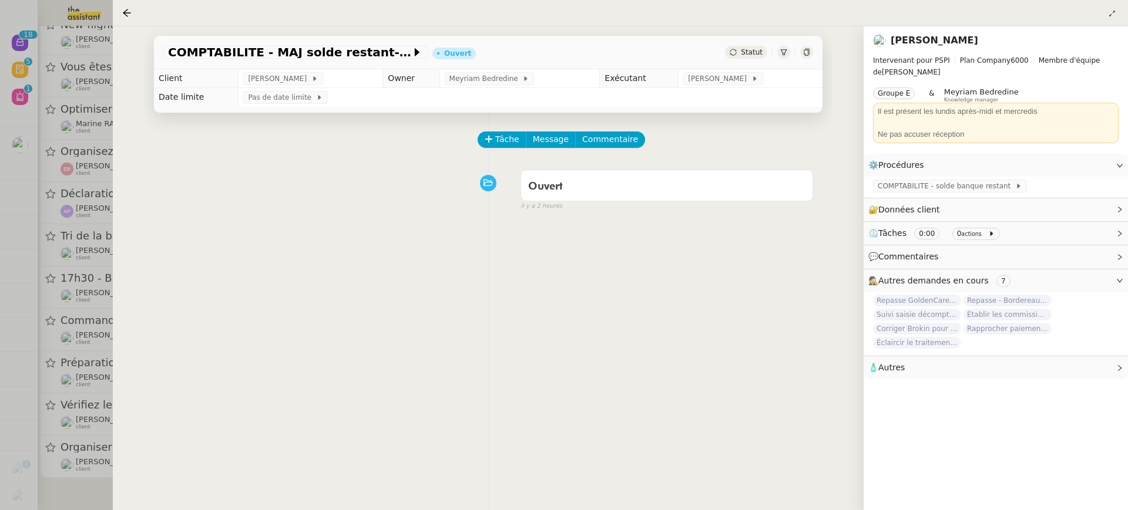
click at [55, 409] on div at bounding box center [564, 255] width 1128 height 510
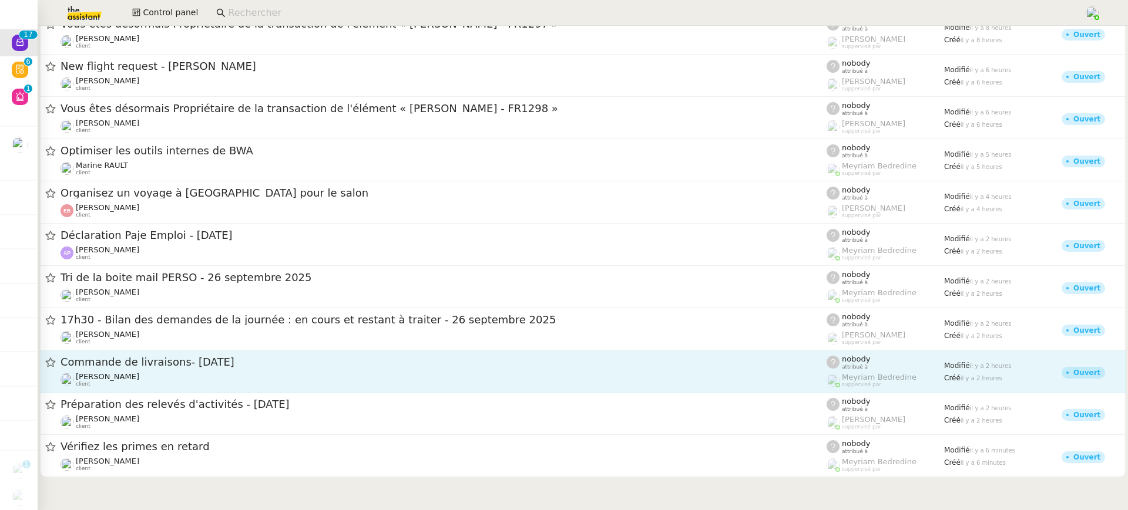
scroll to position [274, 0]
click at [187, 389] on link "Commande de livraisons- 26 septembre 2025 Ilyes Hadj client nobody attribué à M…" at bounding box center [582, 372] width 1085 height 42
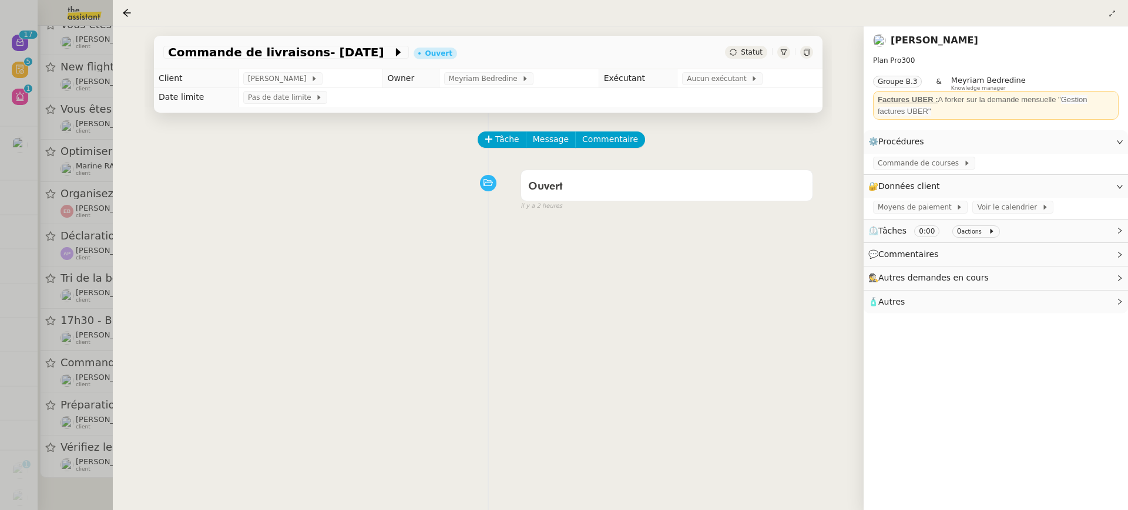
click at [82, 402] on div at bounding box center [564, 255] width 1128 height 510
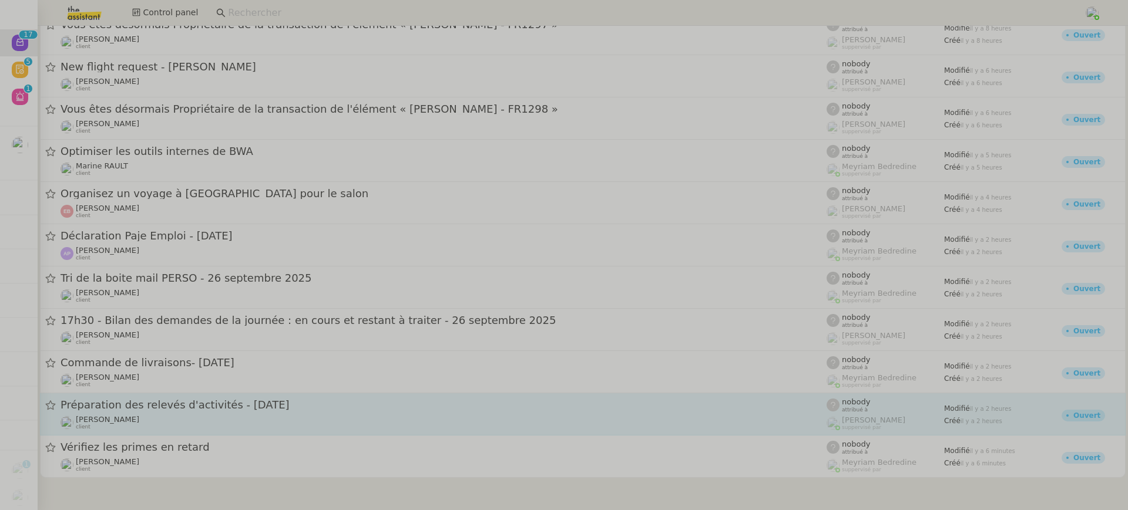
click at [174, 413] on div "Préparation des relevés d'activités - septembre 2025 Juliette Rihal client" at bounding box center [443, 414] width 766 height 32
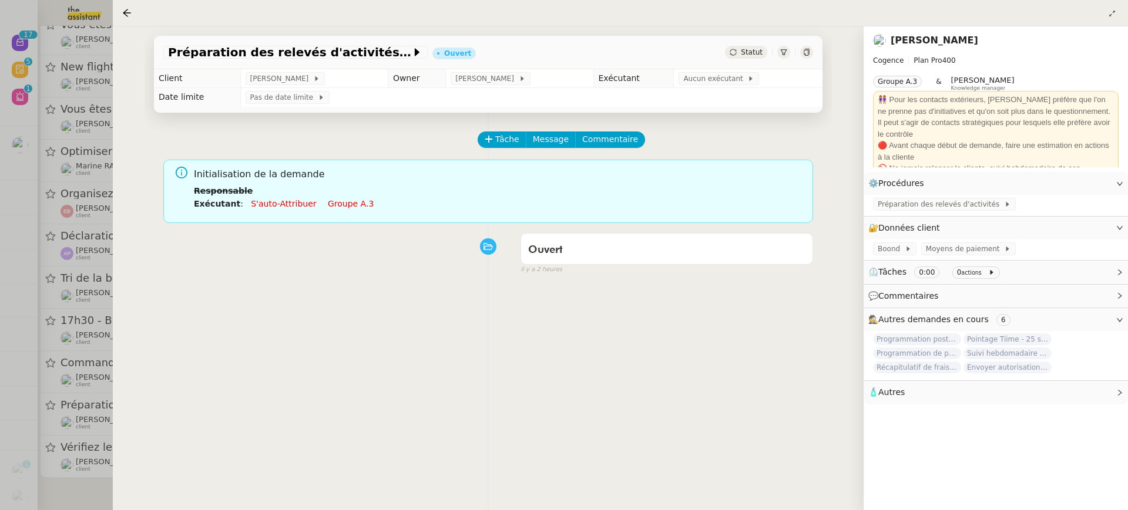
click at [335, 199] on li "Exécutant : S'auto-attribuer Groupe a.3" at bounding box center [499, 203] width 610 height 13
click at [335, 199] on link "Groupe a.3" at bounding box center [351, 203] width 46 height 9
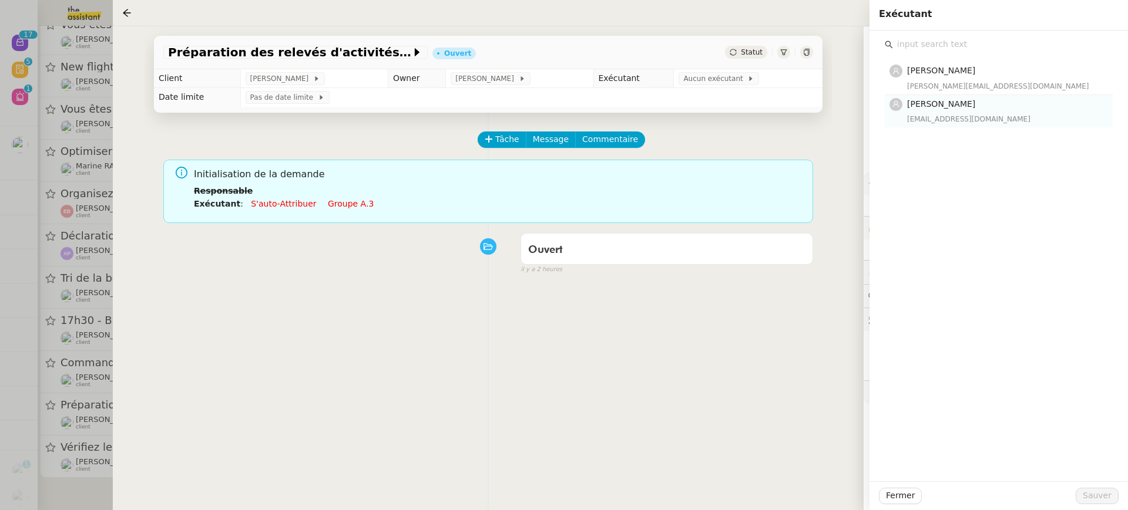
scroll to position [229, 0]
click at [947, 106] on span "[PERSON_NAME]" at bounding box center [941, 103] width 68 height 9
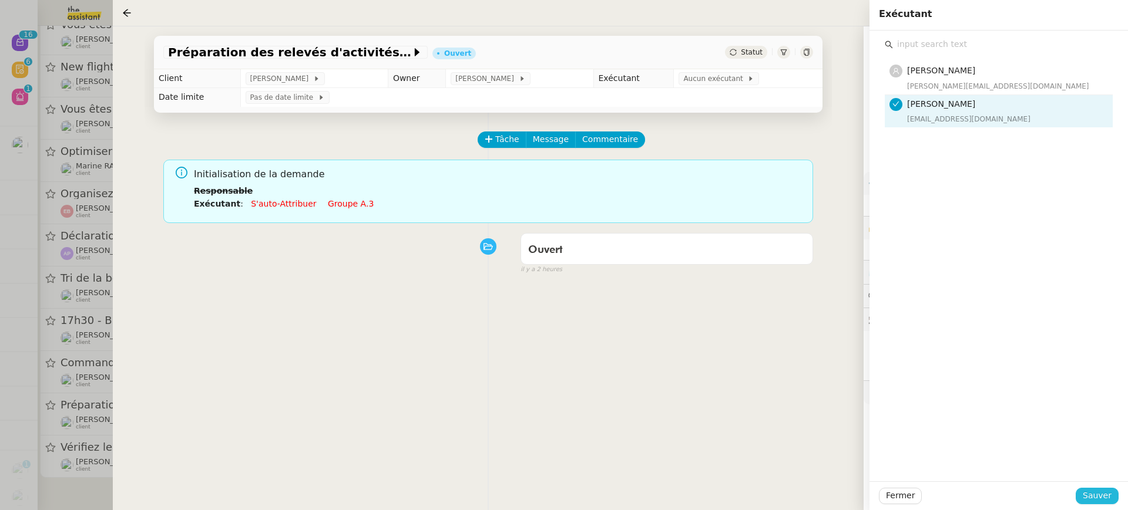
click at [1094, 495] on span "Sauver" at bounding box center [1096, 496] width 29 height 14
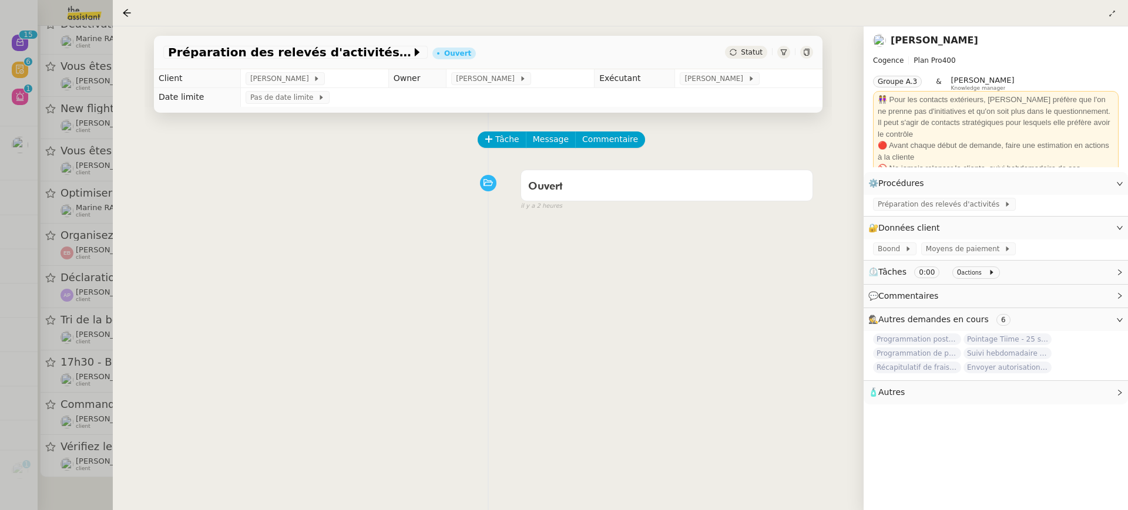
scroll to position [184, 0]
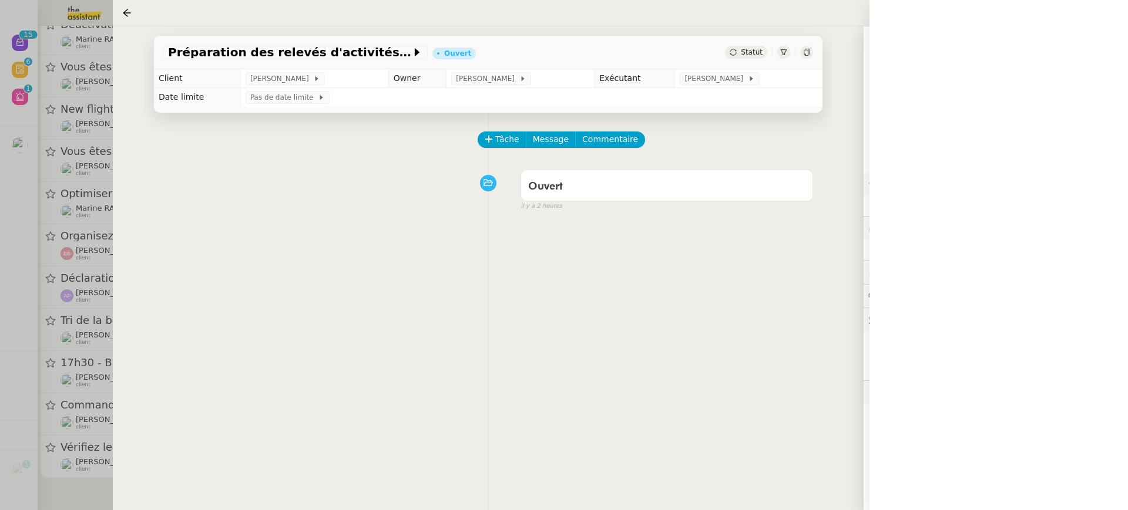
click at [93, 394] on div at bounding box center [564, 255] width 1128 height 510
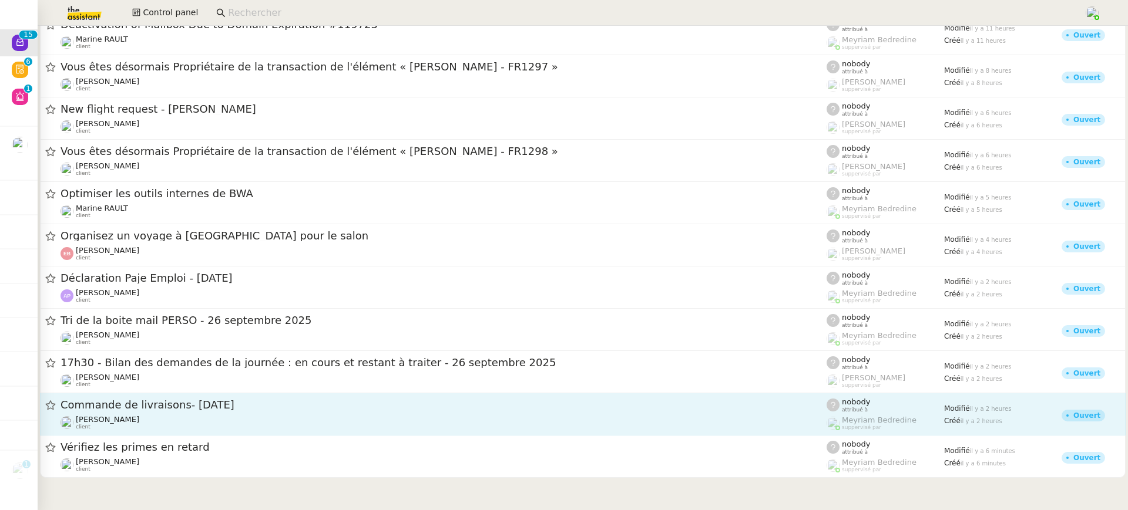
click at [139, 406] on span "Commande de livraisons- [DATE]" at bounding box center [443, 405] width 766 height 11
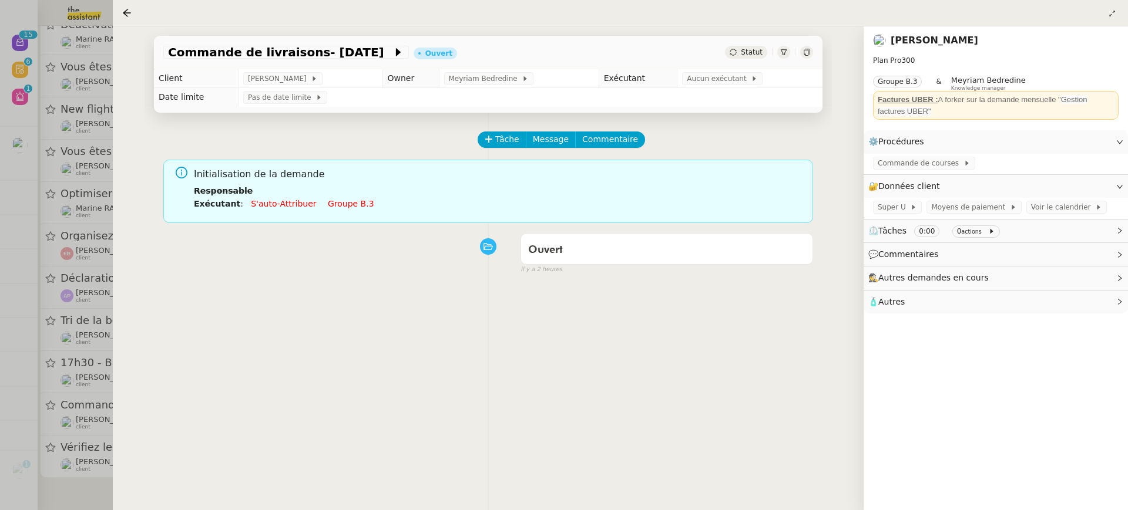
click at [331, 207] on link "Groupe b.3" at bounding box center [351, 203] width 46 height 9
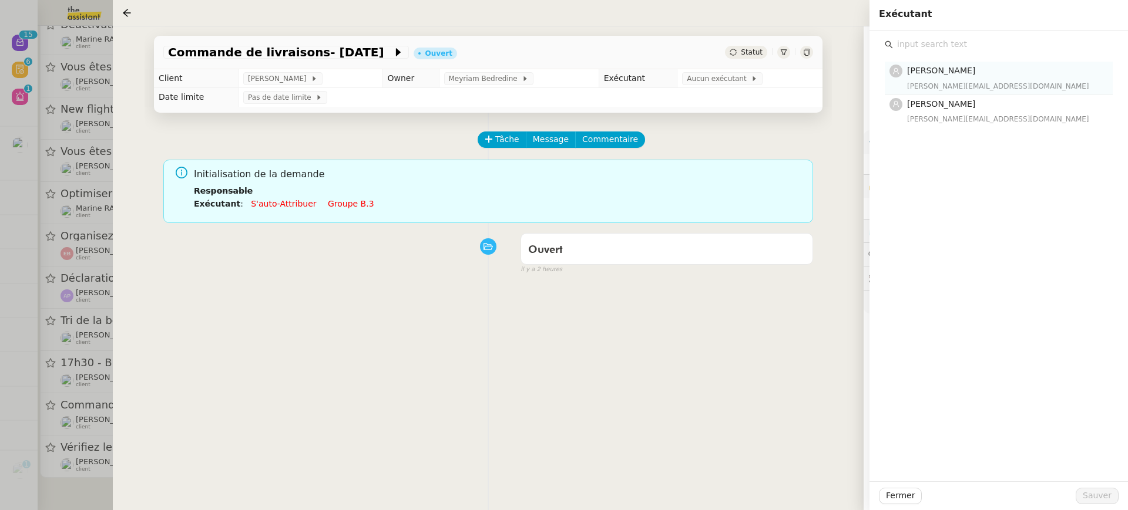
click at [974, 79] on div "Tatyana Orec tatyana@theassistant.team" at bounding box center [1006, 78] width 199 height 28
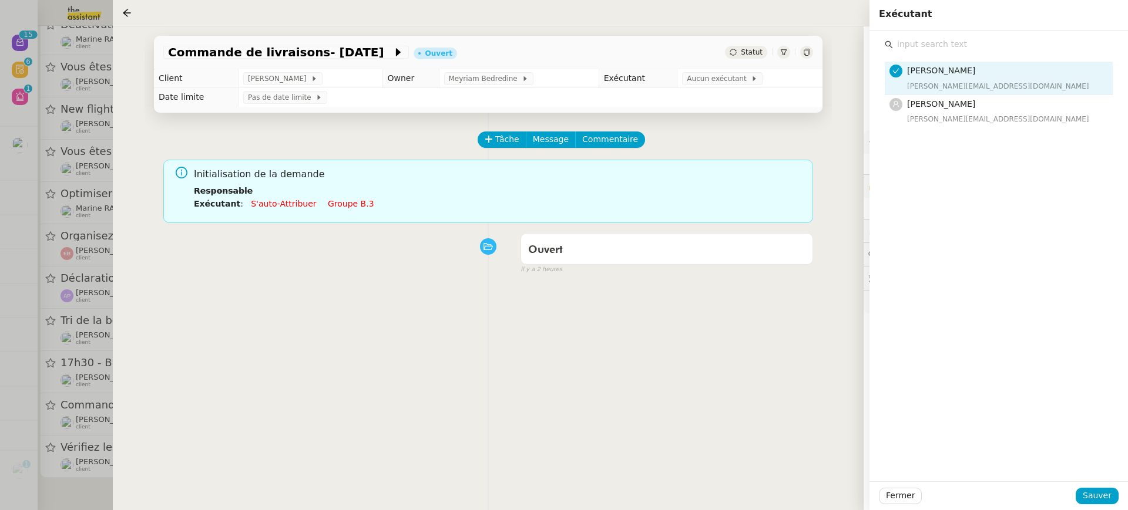
click at [621, 473] on div "Tâche Message Commentaire Veuillez patienter une erreur s'est produite 👌👌👌 mess…" at bounding box center [487, 368] width 687 height 510
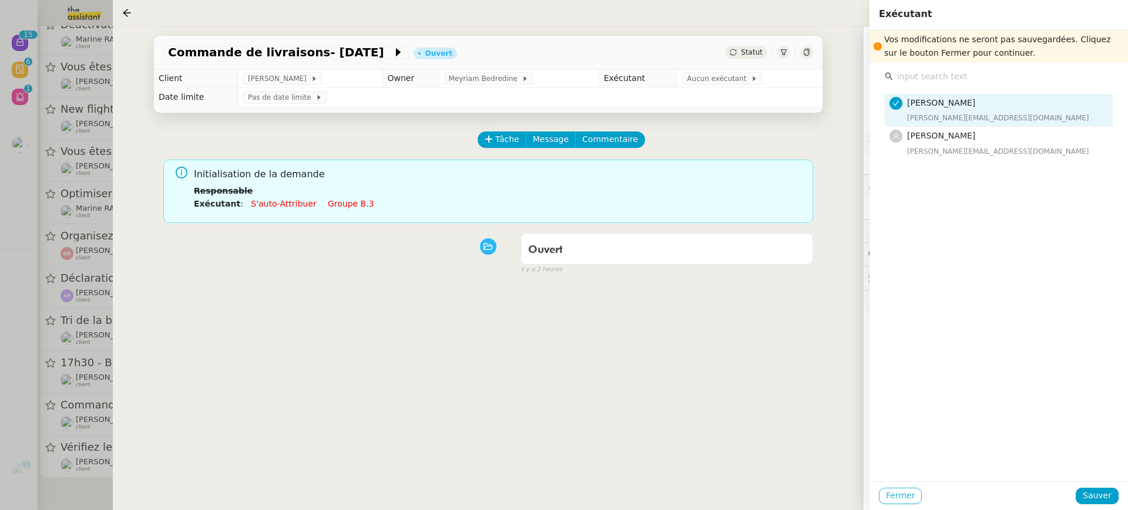
click at [905, 490] on span "Fermer" at bounding box center [900, 496] width 29 height 14
click at [998, 463] on span "Ok" at bounding box center [1003, 465] width 11 height 12
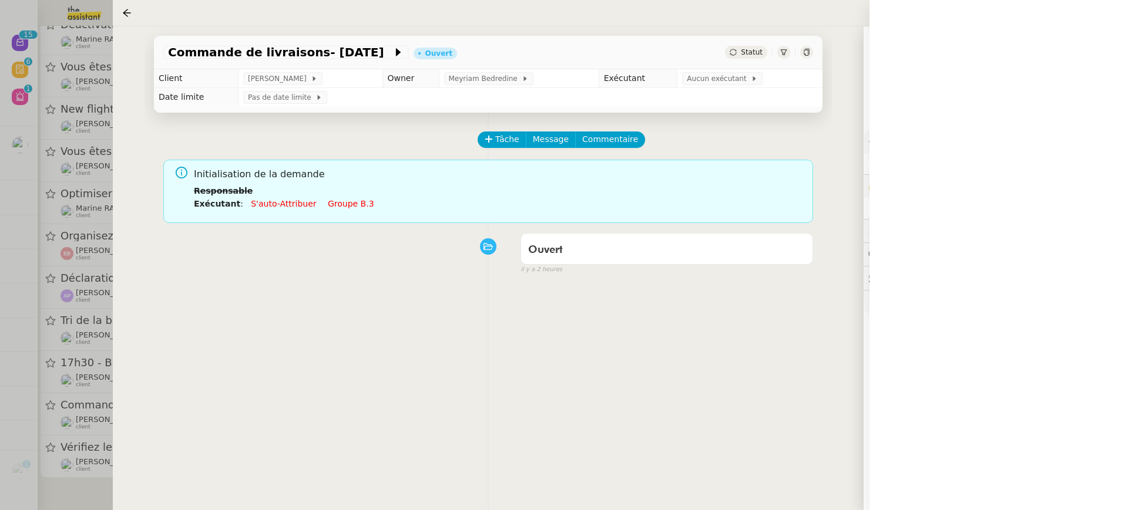
click at [15, 345] on div at bounding box center [564, 255] width 1128 height 510
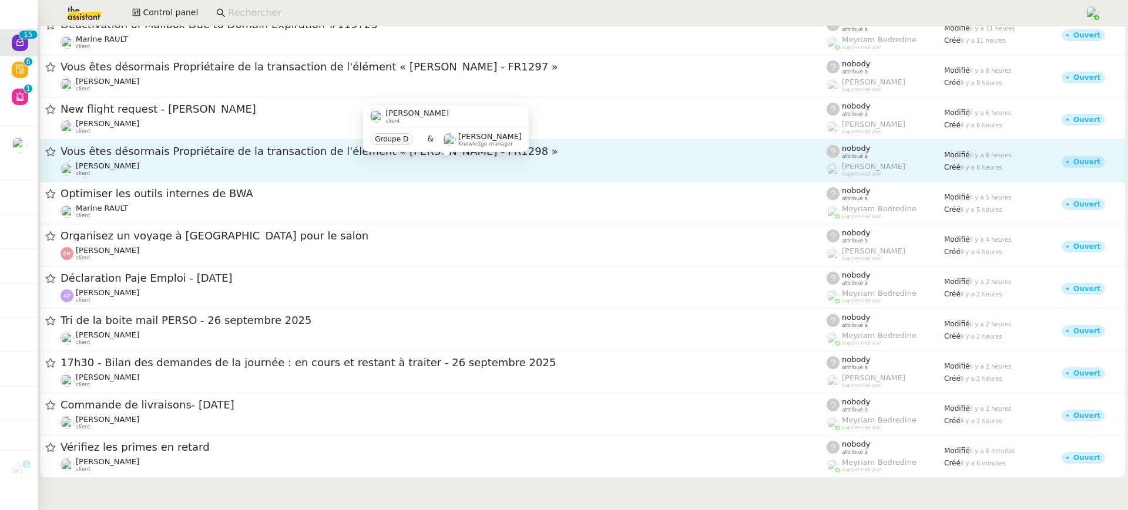
click at [224, 164] on div "Louis Frei client" at bounding box center [443, 169] width 766 height 15
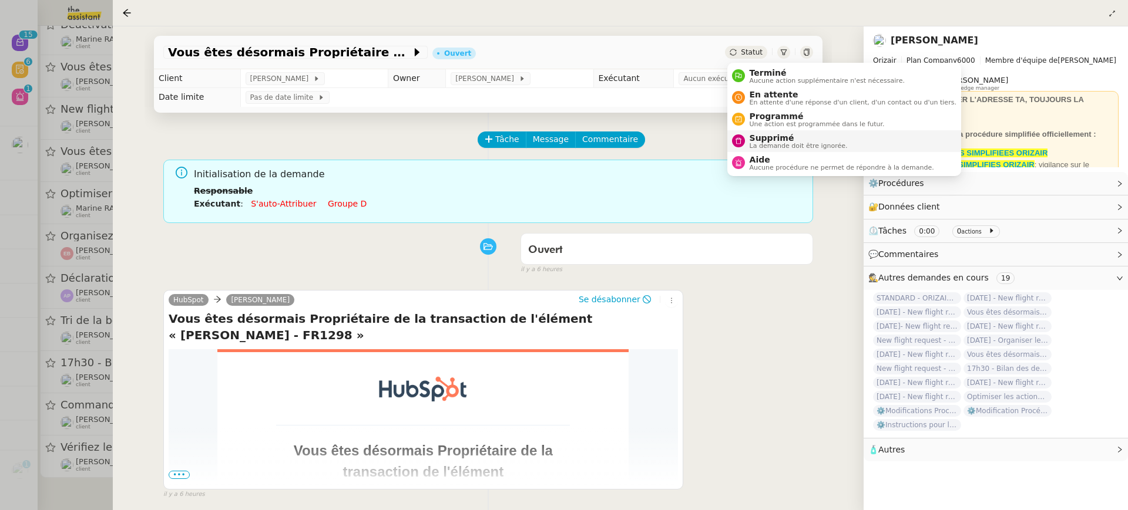
click at [806, 144] on span "La demande doit être ignorée." at bounding box center [798, 146] width 98 height 6
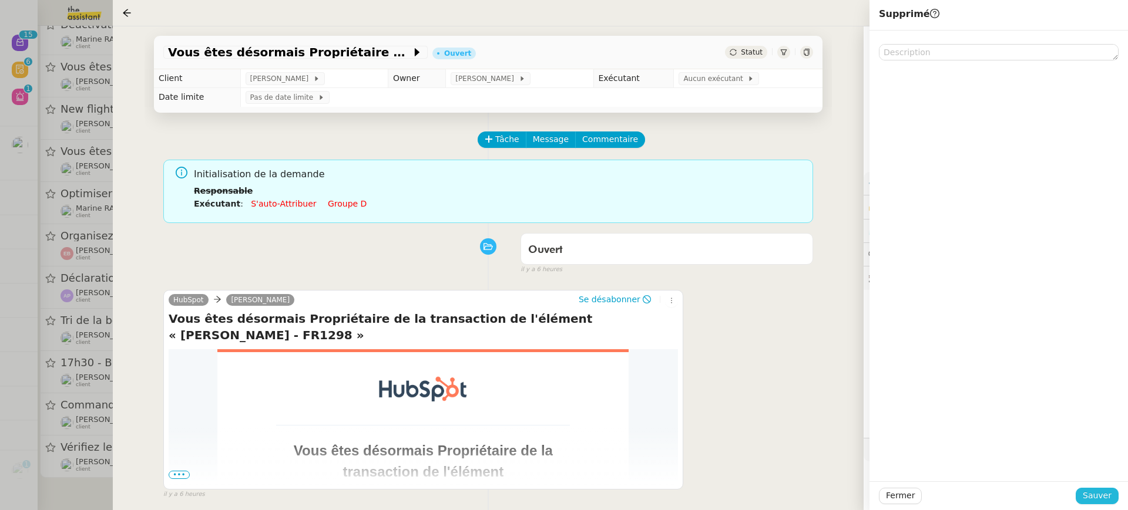
click at [1109, 493] on span "Sauver" at bounding box center [1096, 496] width 29 height 14
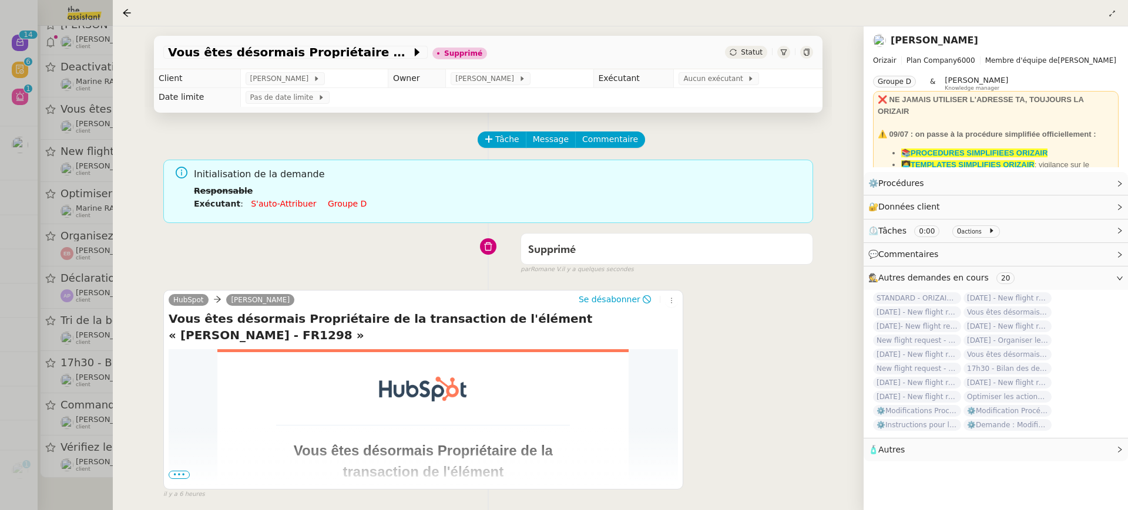
click at [89, 170] on div at bounding box center [564, 255] width 1128 height 510
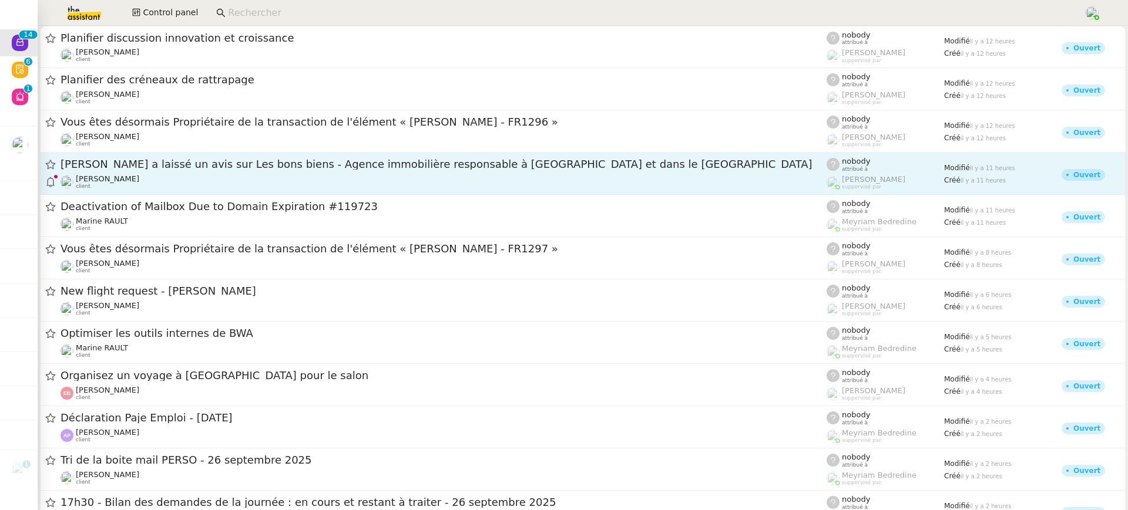
click at [238, 176] on div "Arthur Serpette client" at bounding box center [443, 181] width 766 height 15
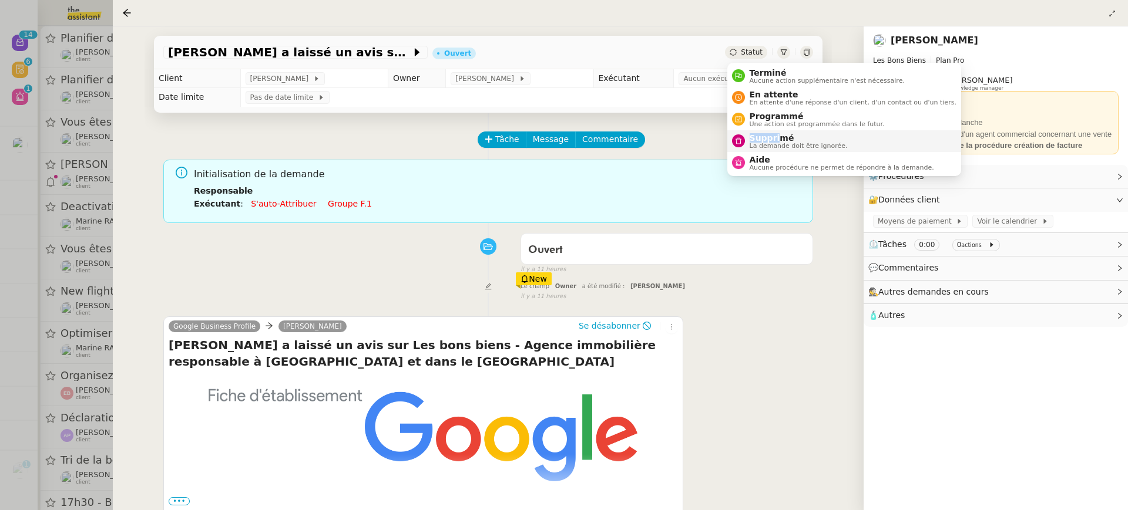
click at [776, 133] on span "Supprimé" at bounding box center [798, 137] width 98 height 9
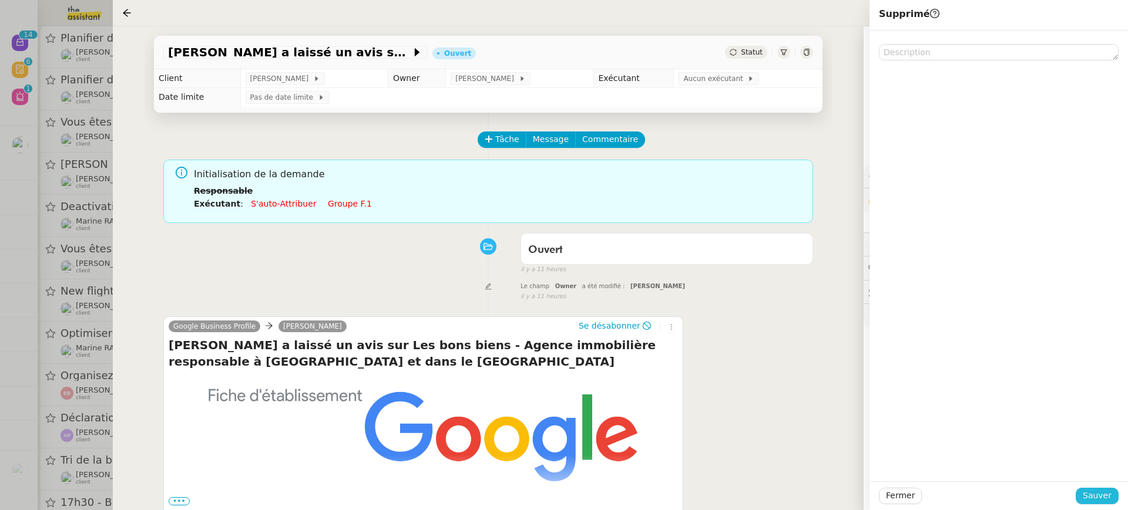
click at [1112, 501] on button "Sauver" at bounding box center [1096, 496] width 43 height 16
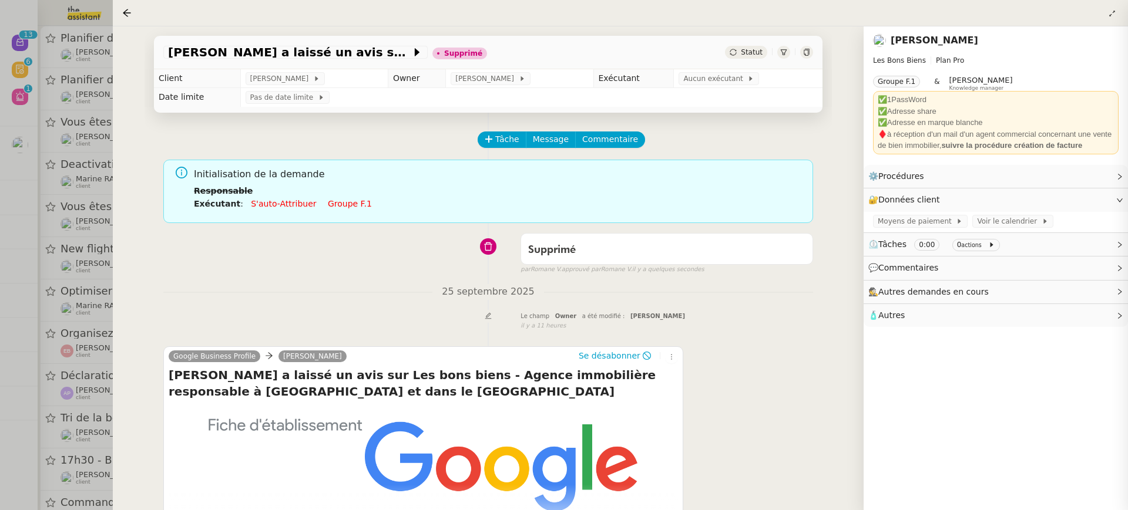
click at [82, 323] on div at bounding box center [564, 255] width 1128 height 510
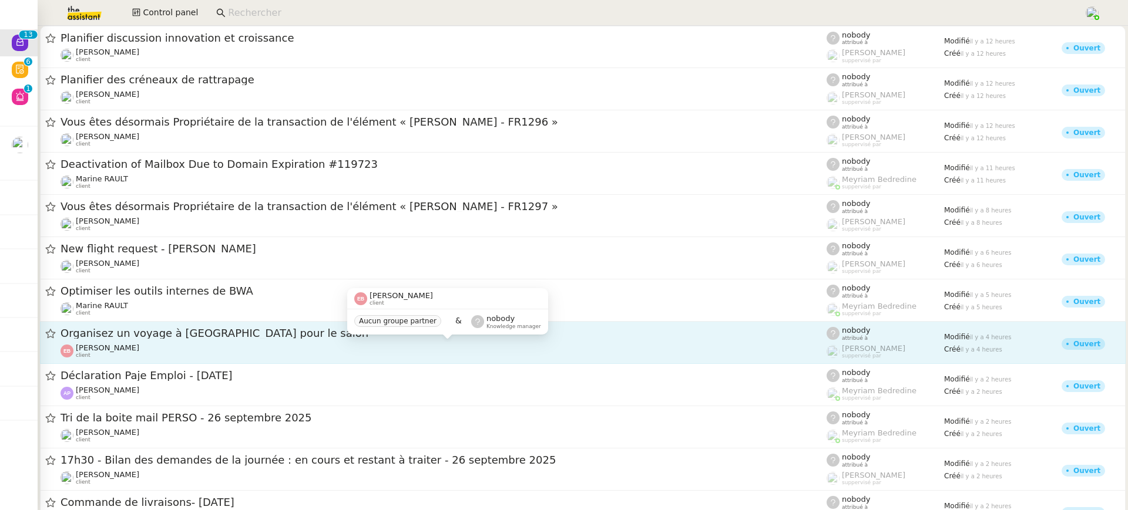
click at [236, 348] on div "Emilie Bornancin client" at bounding box center [443, 351] width 766 height 15
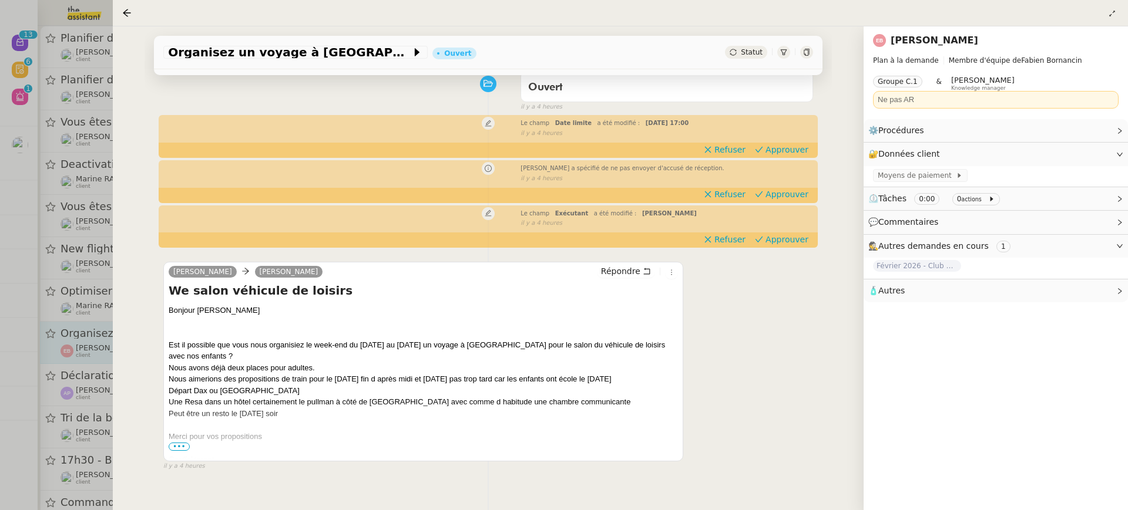
scroll to position [150, 0]
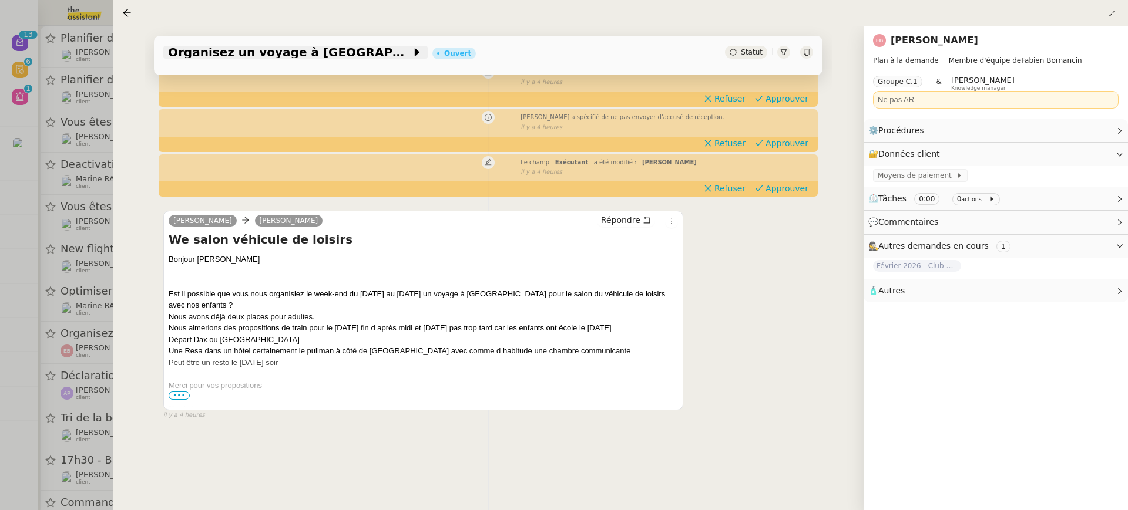
click at [275, 55] on span "Organisez un voyage à [GEOGRAPHIC_DATA] pour le salon" at bounding box center [289, 52] width 243 height 12
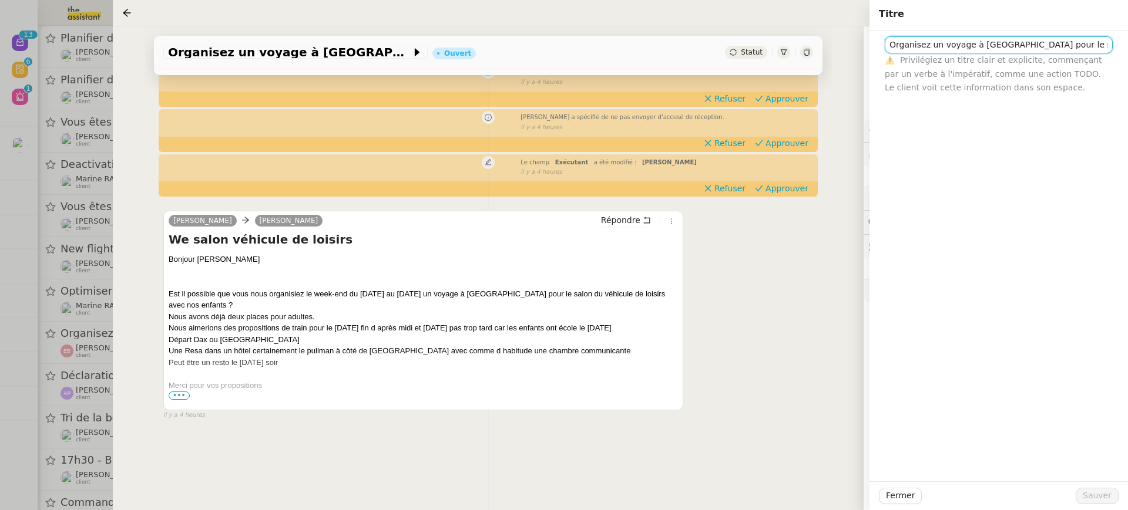
click at [891, 49] on input "Organisez un voyage à [GEOGRAPHIC_DATA] pour le salon" at bounding box center [999, 44] width 228 height 17
type input "3-5/10 Organisez un voyage à Paris pour le salon"
click at [1099, 496] on span "Sauver" at bounding box center [1096, 496] width 29 height 14
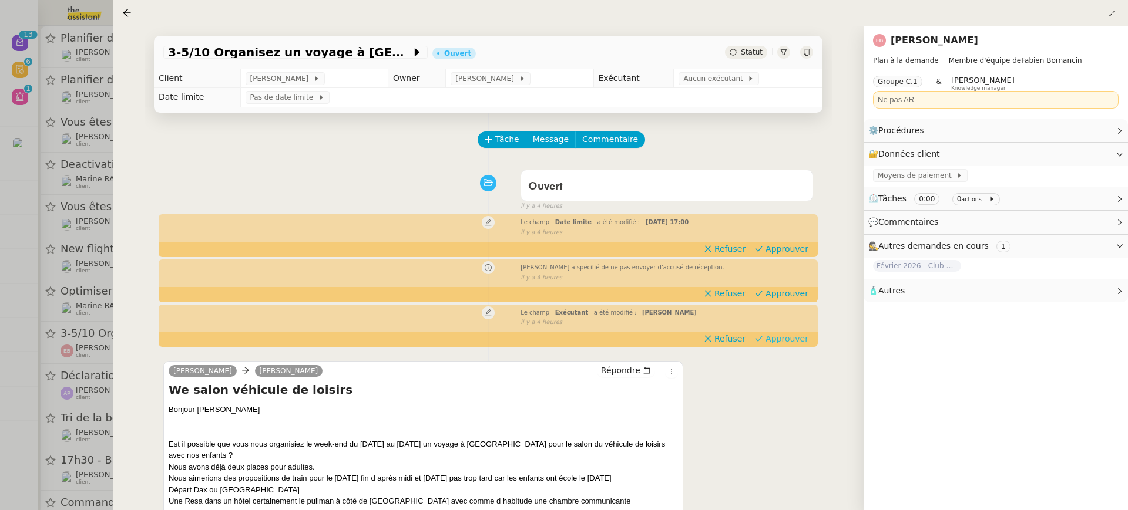
click at [803, 336] on span "Approuver" at bounding box center [786, 339] width 43 height 12
click at [786, 290] on span "Approuver" at bounding box center [786, 294] width 43 height 12
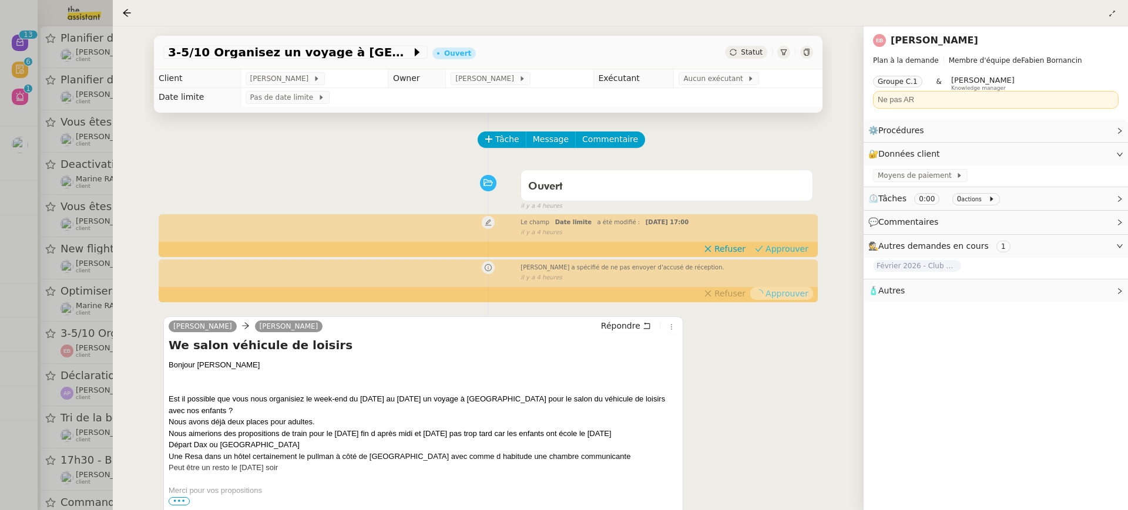
click at [787, 247] on span "Approuver" at bounding box center [786, 249] width 43 height 12
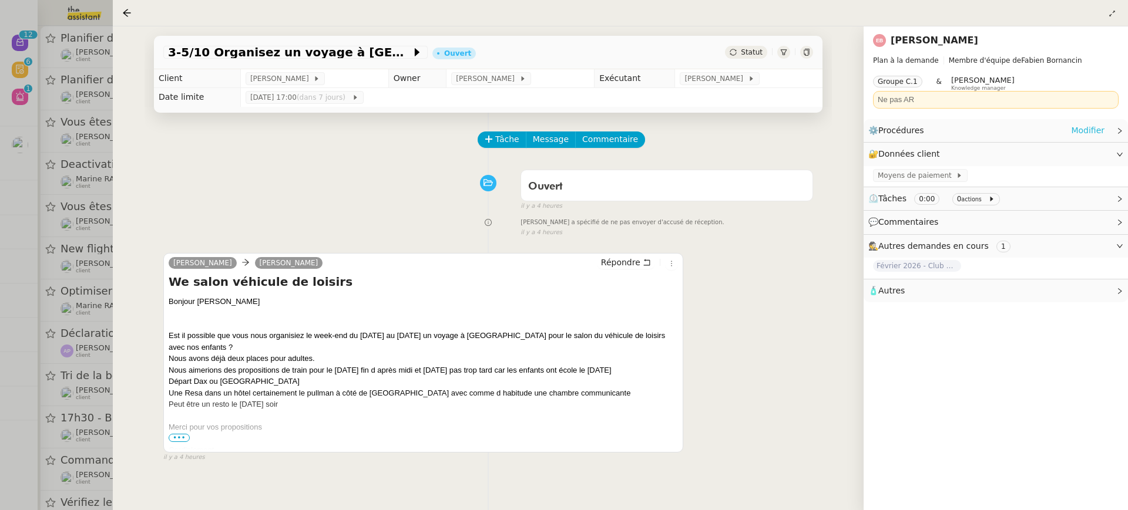
click at [1089, 134] on link "Modifier" at bounding box center [1087, 131] width 33 height 14
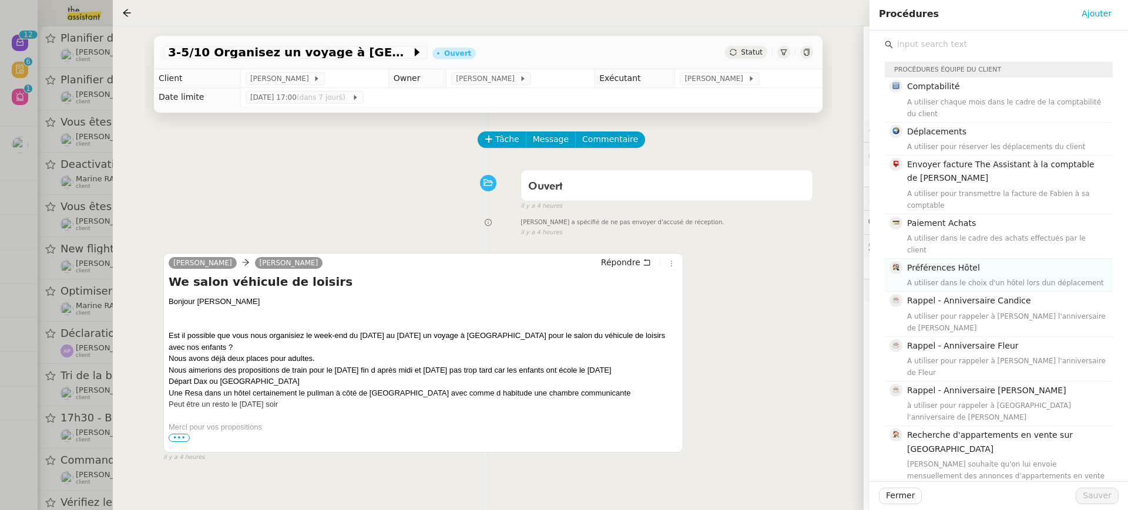
click at [981, 264] on div "Préférences Hôtel A utiliser dans le choix d'un hôtel lors dun déplacement" at bounding box center [1006, 275] width 199 height 28
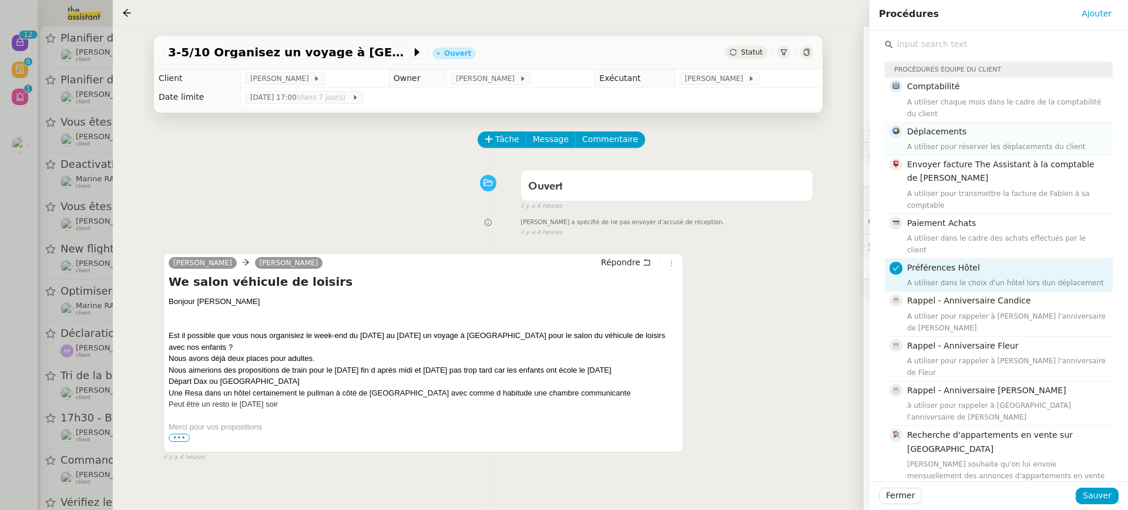
click at [954, 150] on div "A utiliser pour réserver les déplacements du client" at bounding box center [1006, 147] width 199 height 12
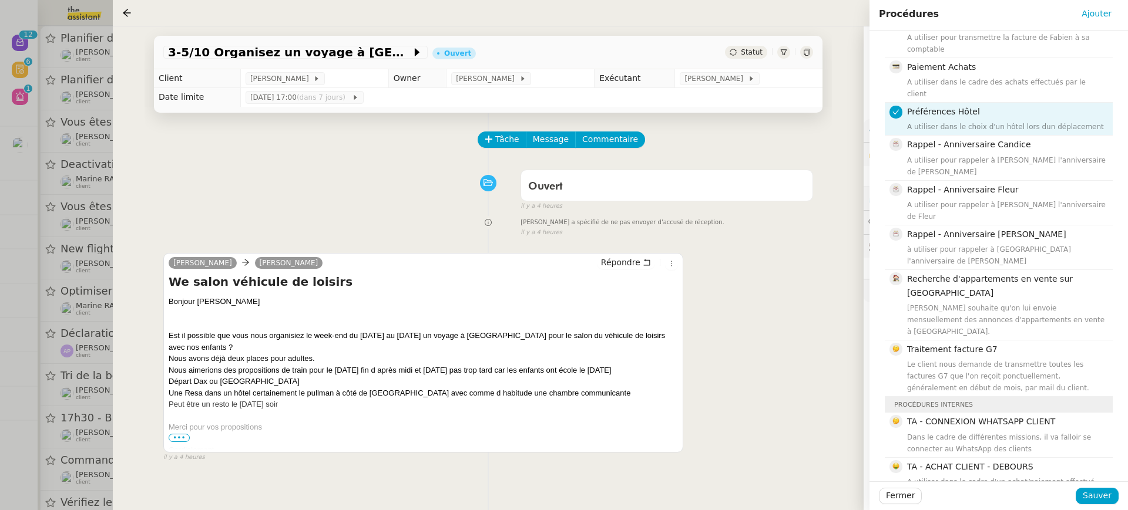
scroll to position [160, 0]
click at [1110, 497] on span "Sauver" at bounding box center [1096, 496] width 29 height 14
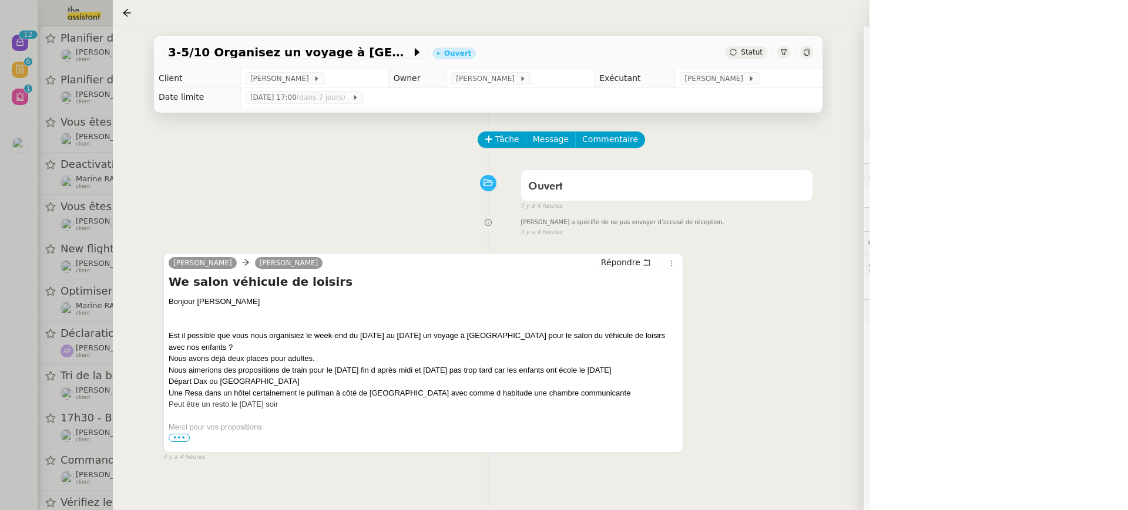
click at [83, 327] on div at bounding box center [564, 255] width 1128 height 510
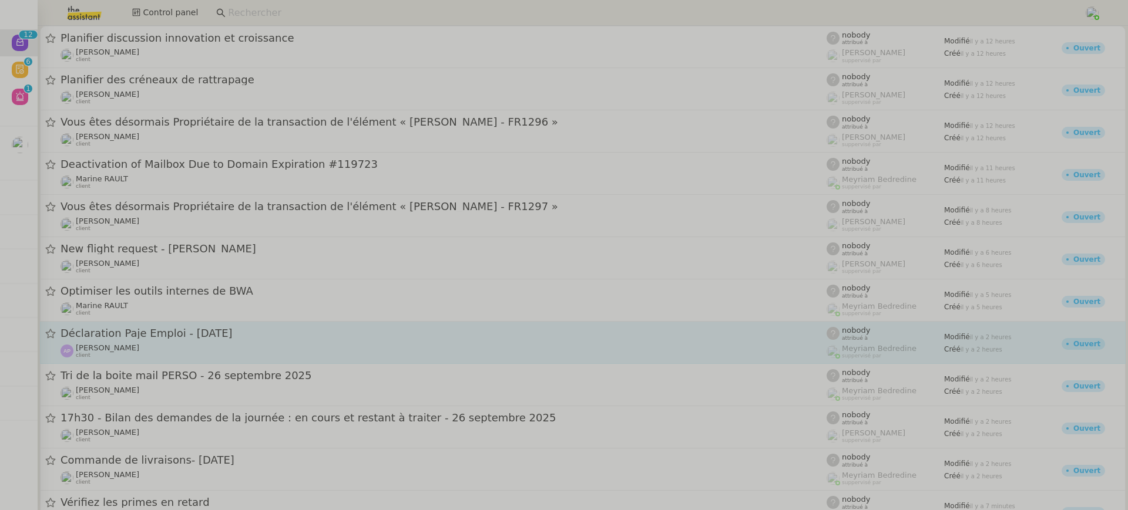
click at [160, 341] on div "Déclaration Paje Emploi - [DATE]" at bounding box center [443, 334] width 766 height 15
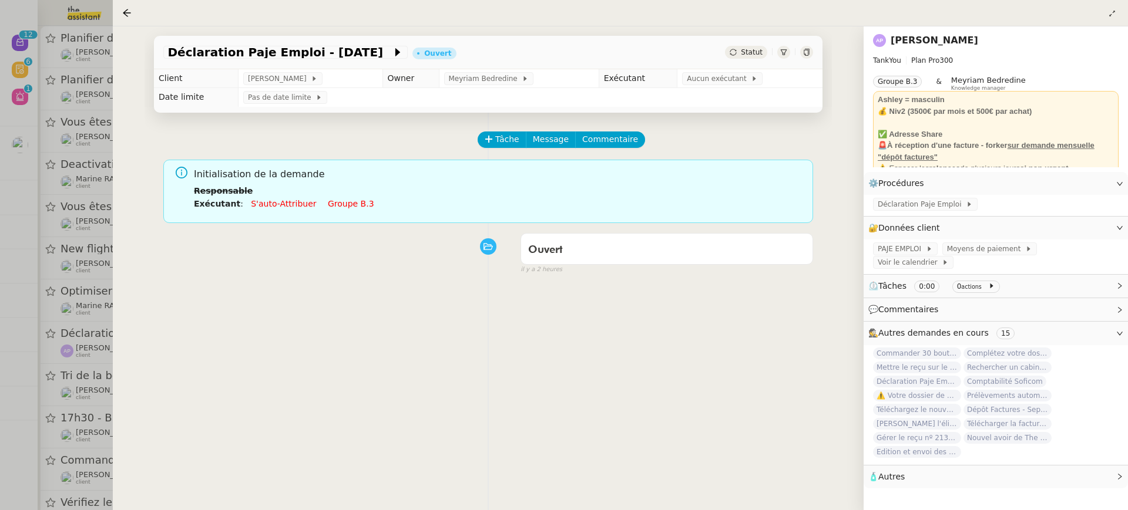
click at [345, 204] on link "Groupe b.3" at bounding box center [351, 203] width 46 height 9
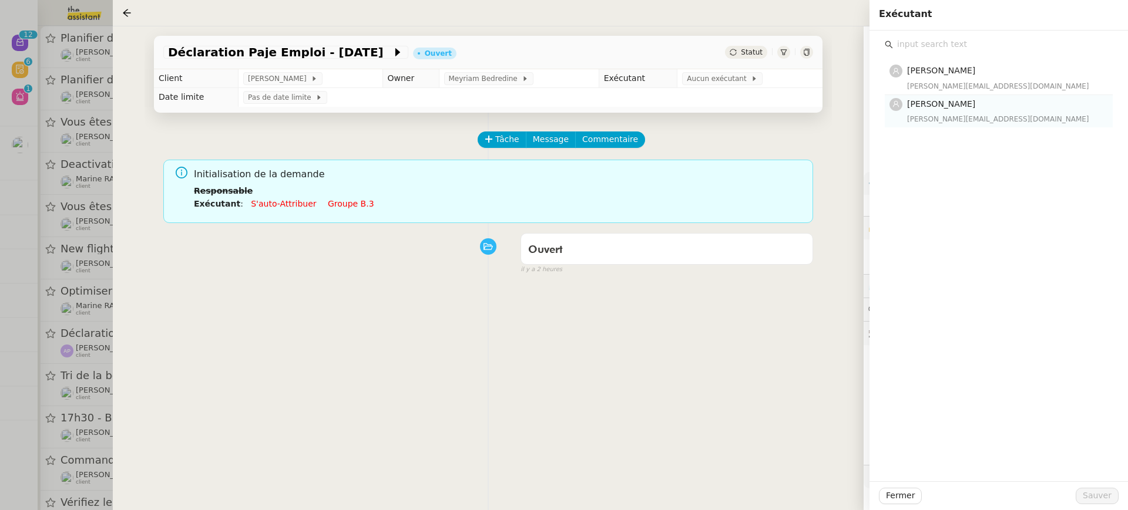
click at [943, 122] on div "[PERSON_NAME][EMAIL_ADDRESS][DOMAIN_NAME]" at bounding box center [1006, 119] width 199 height 12
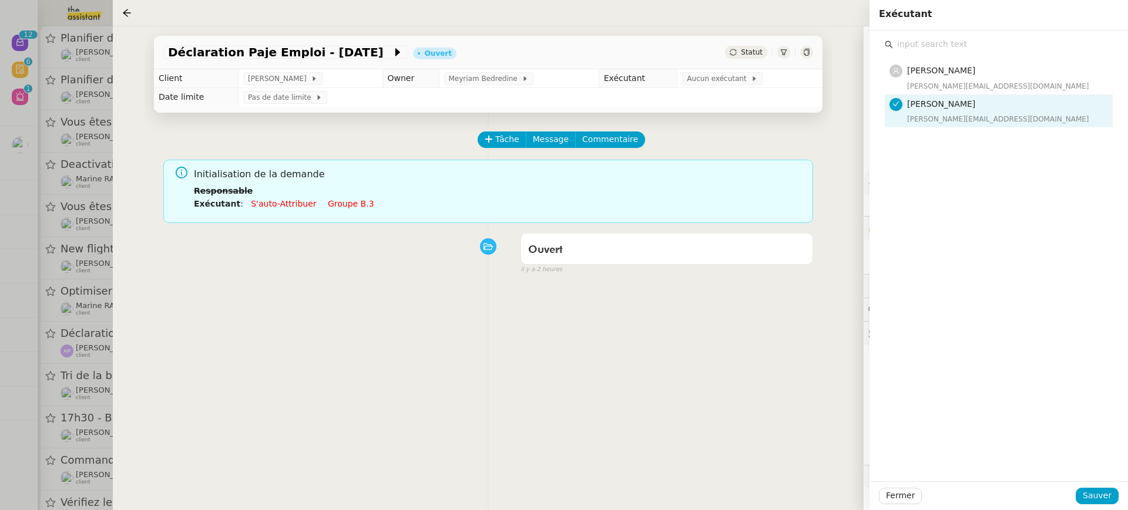
click at [1106, 505] on div "Fermer Sauver" at bounding box center [998, 496] width 258 height 29
click at [1105, 500] on span "Sauver" at bounding box center [1096, 496] width 29 height 14
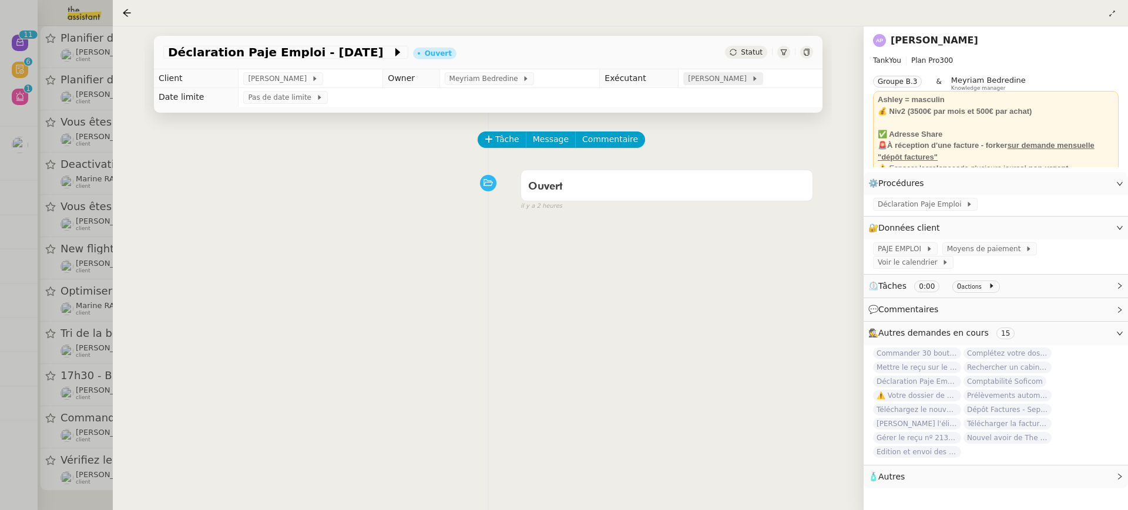
click at [747, 76] on span at bounding box center [749, 79] width 5 height 8
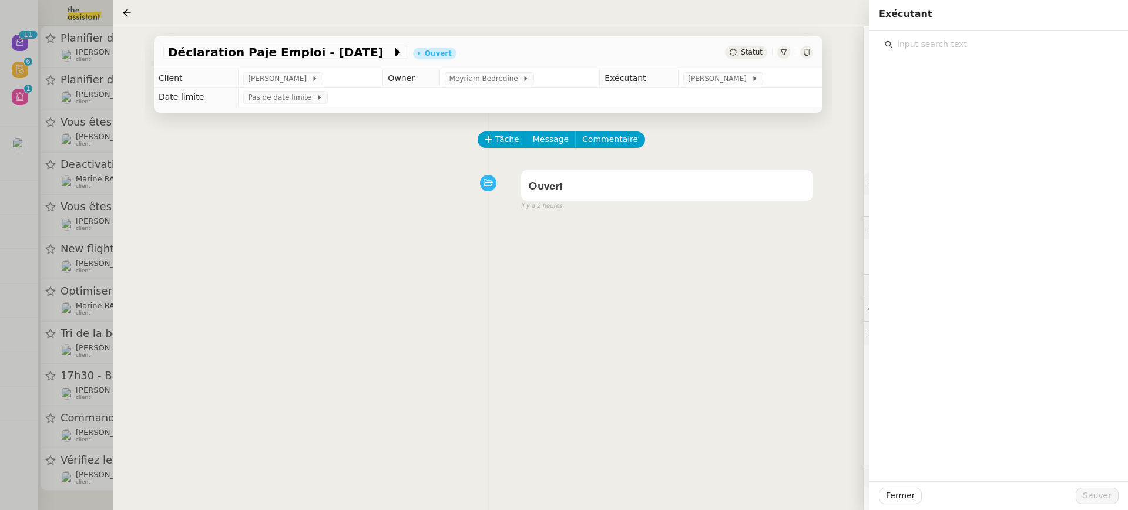
click at [1003, 47] on input "text" at bounding box center [1003, 44] width 220 height 16
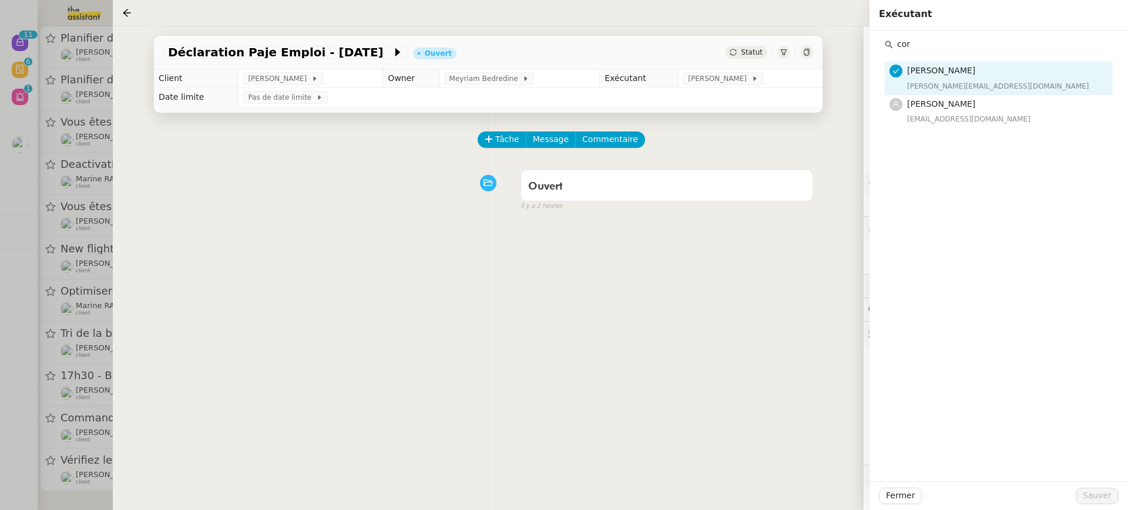
type input "cor"
click at [963, 128] on div "cor Marylou Deybach marylou@team.theassistant.com Coralie Bordas coralie@team.t…" at bounding box center [998, 256] width 258 height 451
click at [961, 122] on div "[EMAIL_ADDRESS][DOMAIN_NAME]" at bounding box center [1006, 119] width 199 height 12
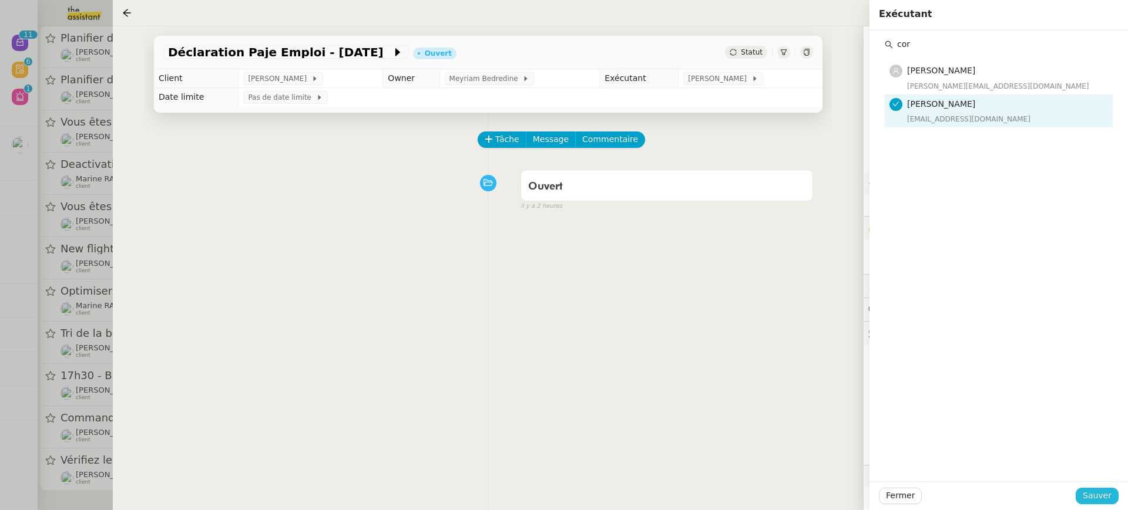
click at [1111, 488] on button "Sauver" at bounding box center [1096, 496] width 43 height 16
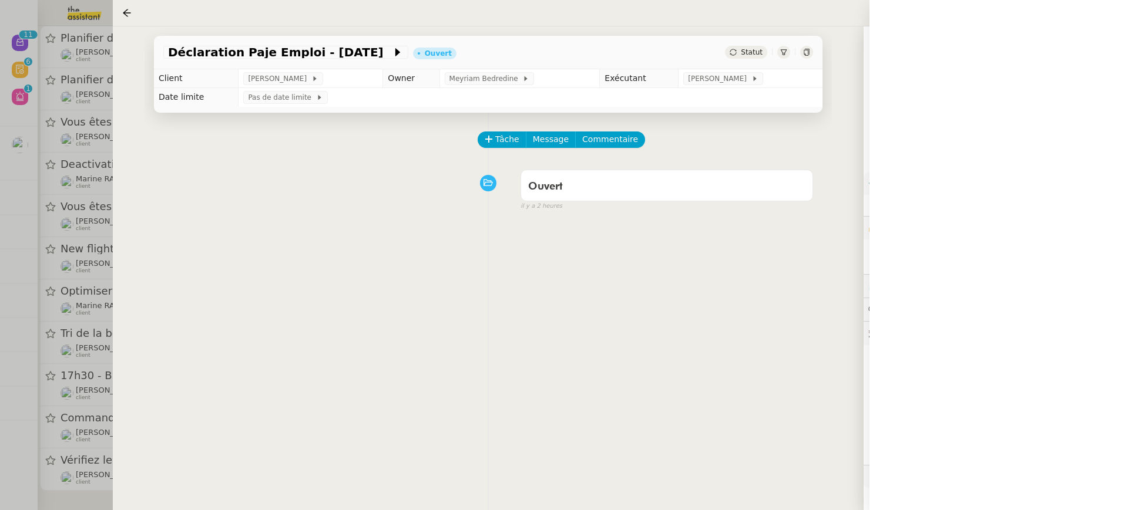
click at [95, 162] on div at bounding box center [564, 255] width 1128 height 510
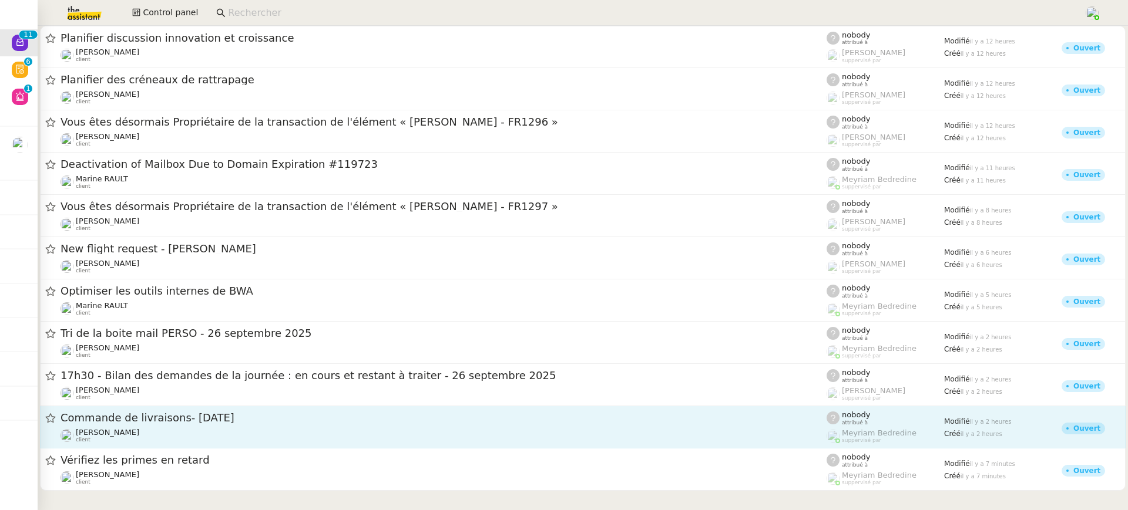
click at [210, 421] on span "Commande de livraisons- [DATE]" at bounding box center [443, 418] width 766 height 11
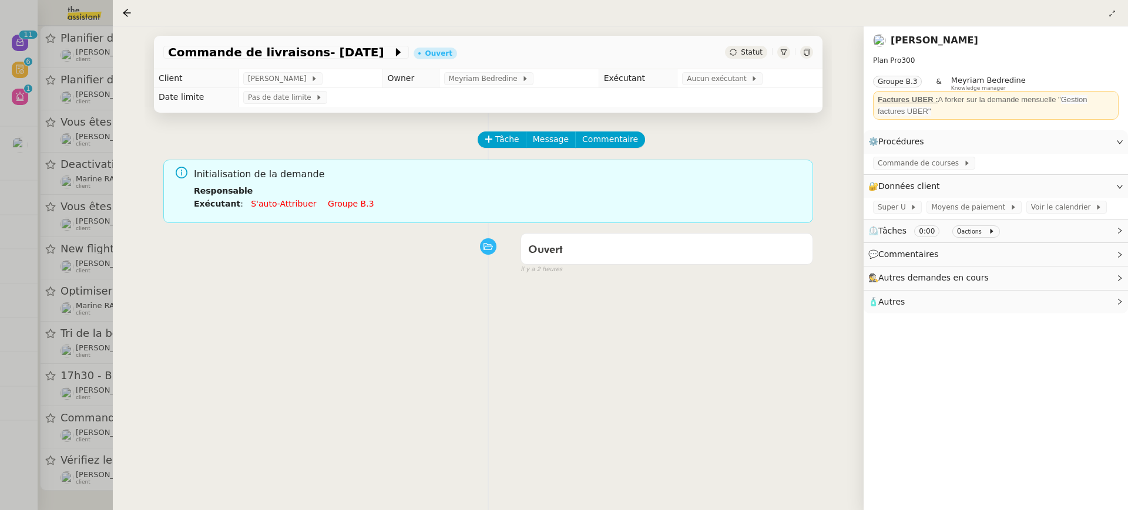
click at [55, 193] on div at bounding box center [564, 255] width 1128 height 510
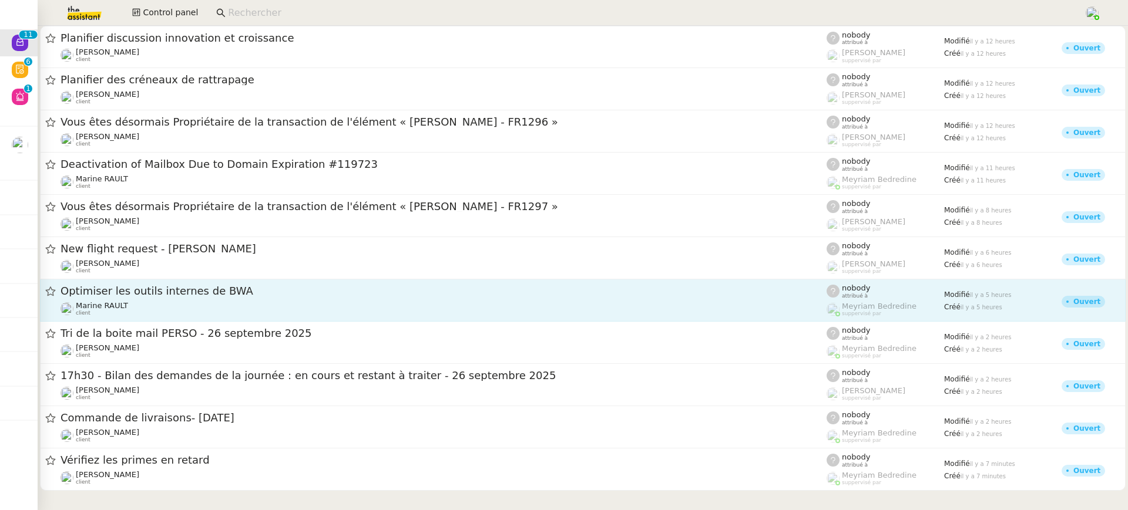
click at [216, 302] on div "Marine RAULT client" at bounding box center [443, 308] width 766 height 15
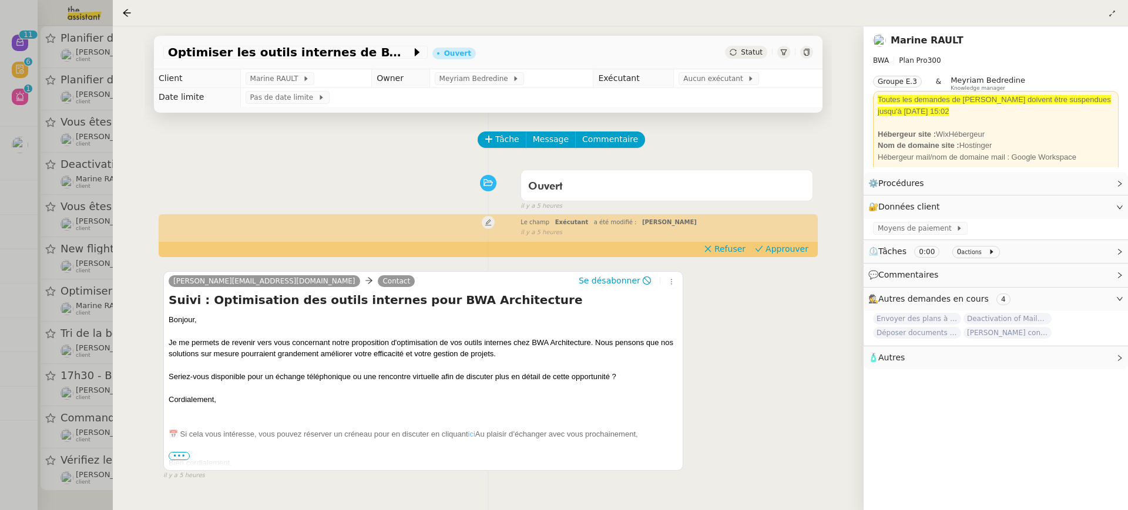
scroll to position [150, 0]
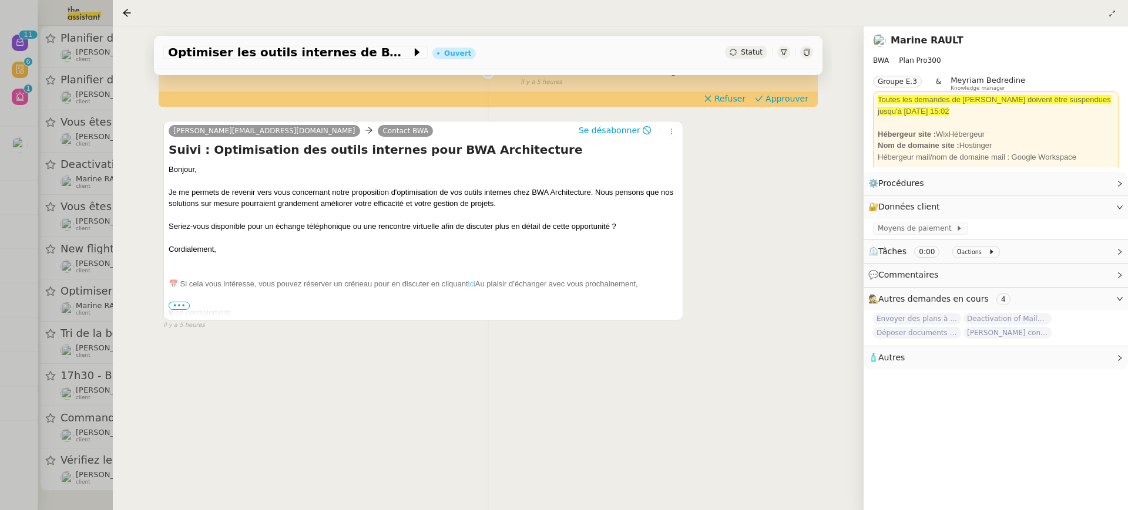
click at [148, 188] on div "Tâche Message Commentaire Veuillez patienter une erreur s'est produite 👌👌👌 mess…" at bounding box center [487, 217] width 687 height 510
click at [114, 179] on div "Optimiser les outils internes de BWA Ouvert Statut Client Marine RAULT Owner Me…" at bounding box center [488, 268] width 751 height 484
click at [99, 159] on div at bounding box center [564, 255] width 1128 height 510
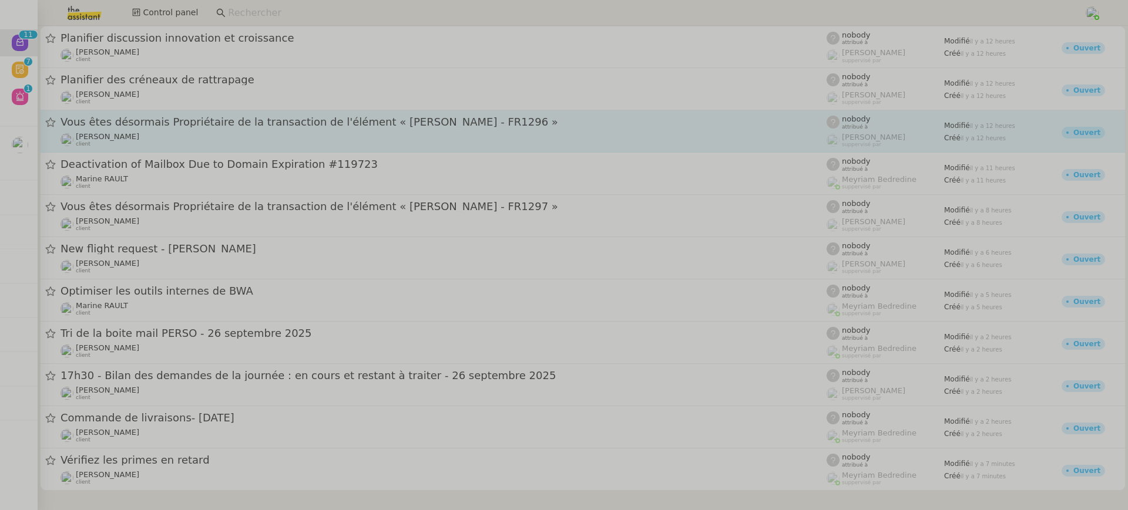
click at [217, 127] on div "Vous êtes désormais Propriétaire de la transaction de l'élément « Pauline Berni…" at bounding box center [443, 122] width 766 height 15
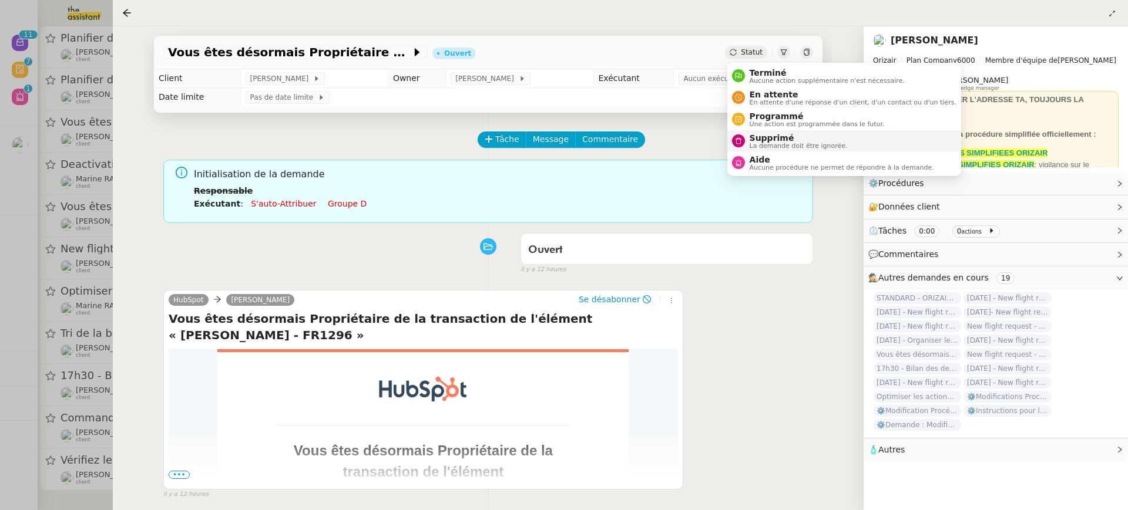
click at [796, 143] on span "La demande doit être ignorée." at bounding box center [798, 146] width 98 height 6
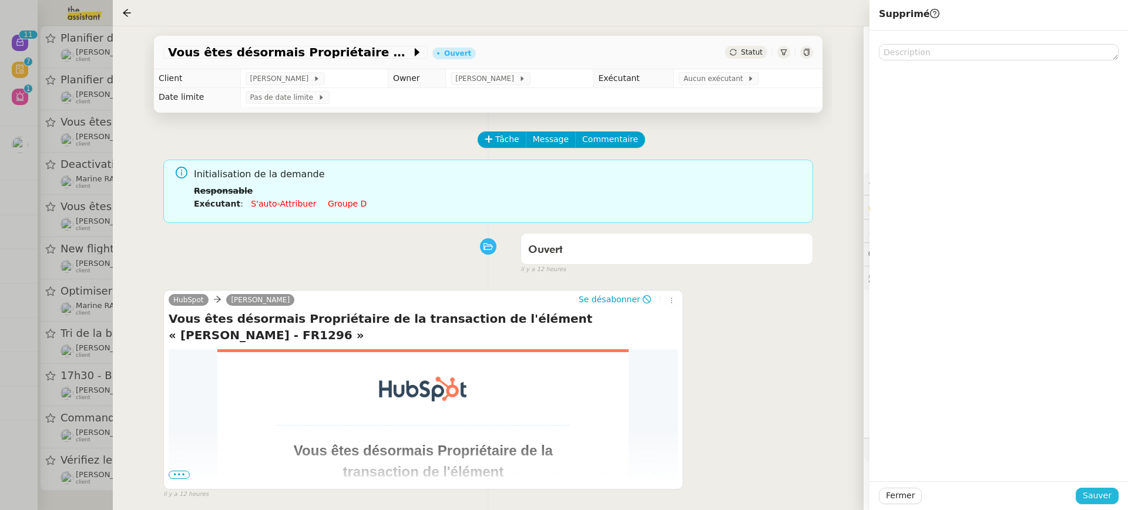
click at [1099, 499] on span "Sauver" at bounding box center [1096, 496] width 29 height 14
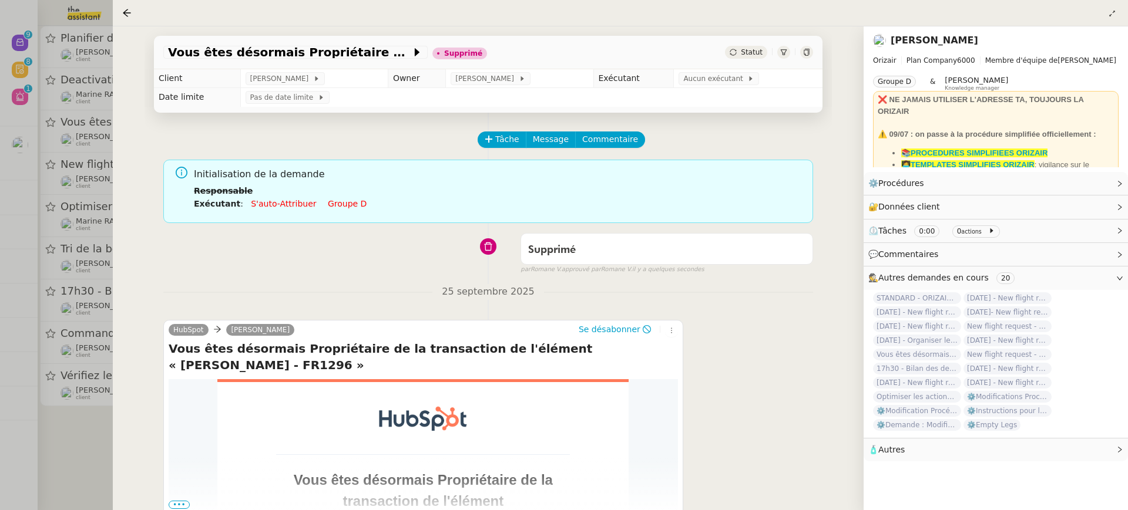
click at [75, 186] on div at bounding box center [564, 255] width 1128 height 510
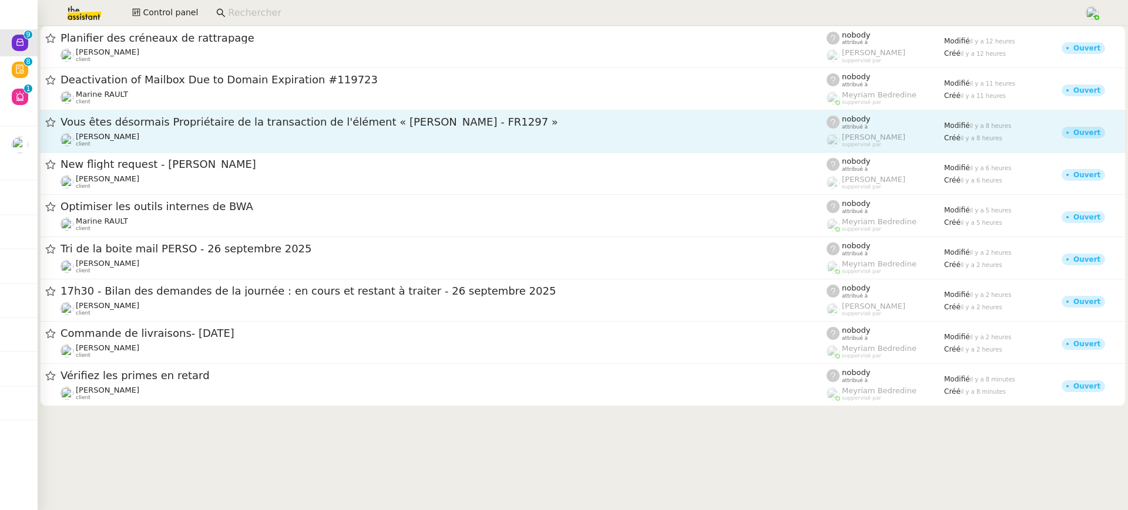
click at [160, 115] on div "Vous êtes désormais Propriétaire de la transaction de l'élément « Louise Marris…" at bounding box center [443, 122] width 766 height 15
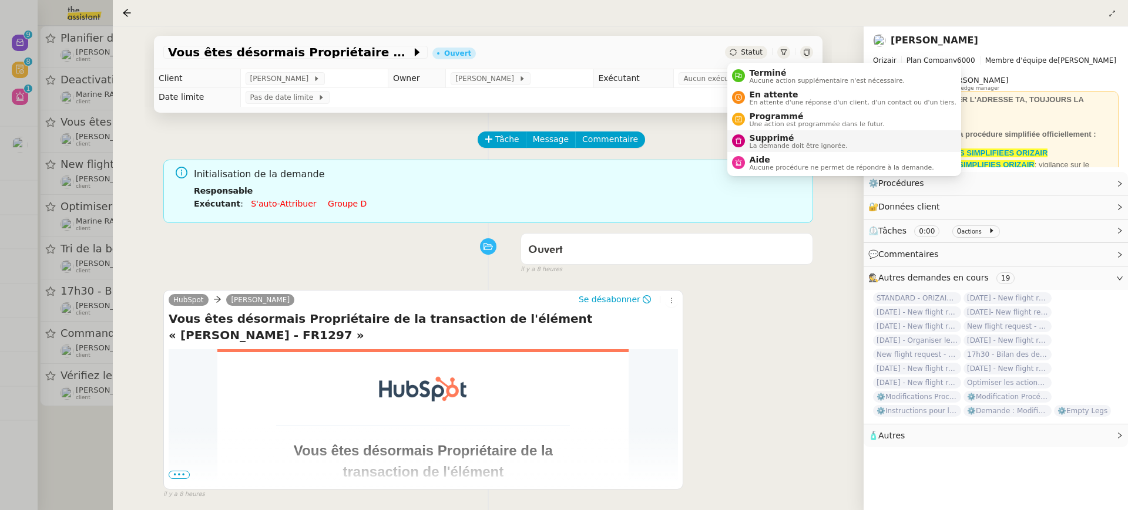
click at [791, 148] on span "La demande doit être ignorée." at bounding box center [798, 146] width 98 height 6
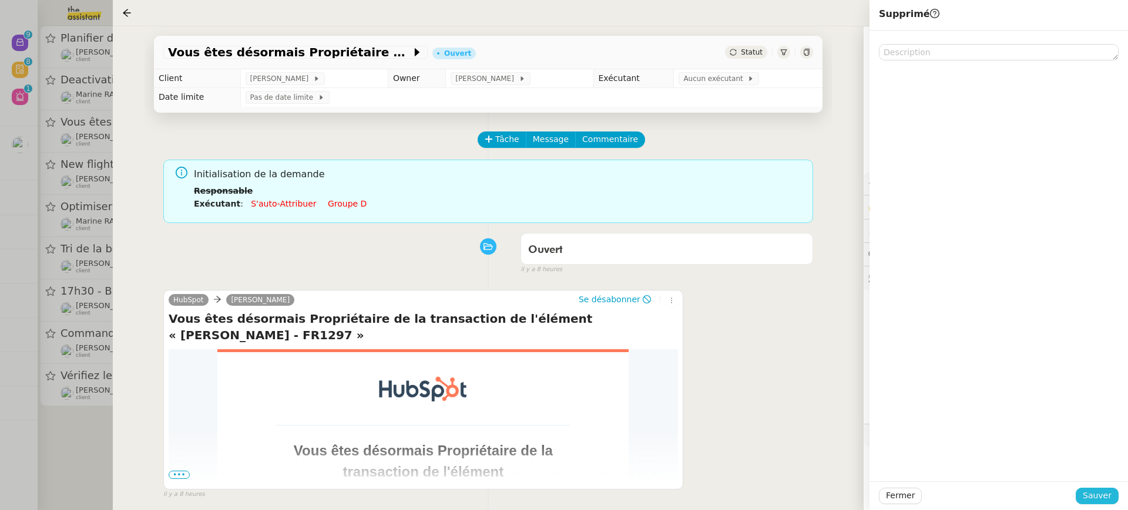
click at [1094, 496] on span "Sauver" at bounding box center [1096, 496] width 29 height 14
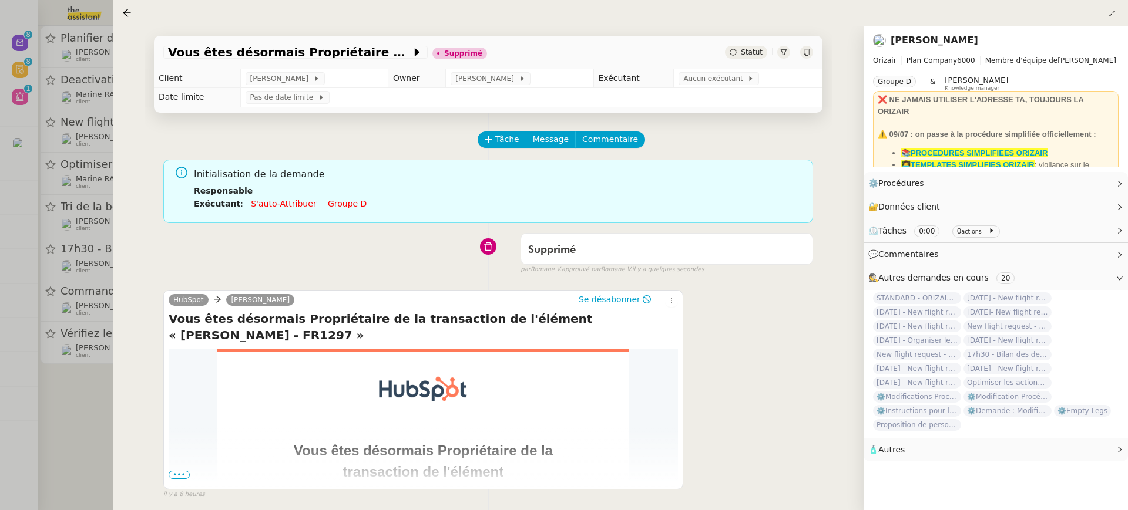
click at [83, 186] on div at bounding box center [564, 255] width 1128 height 510
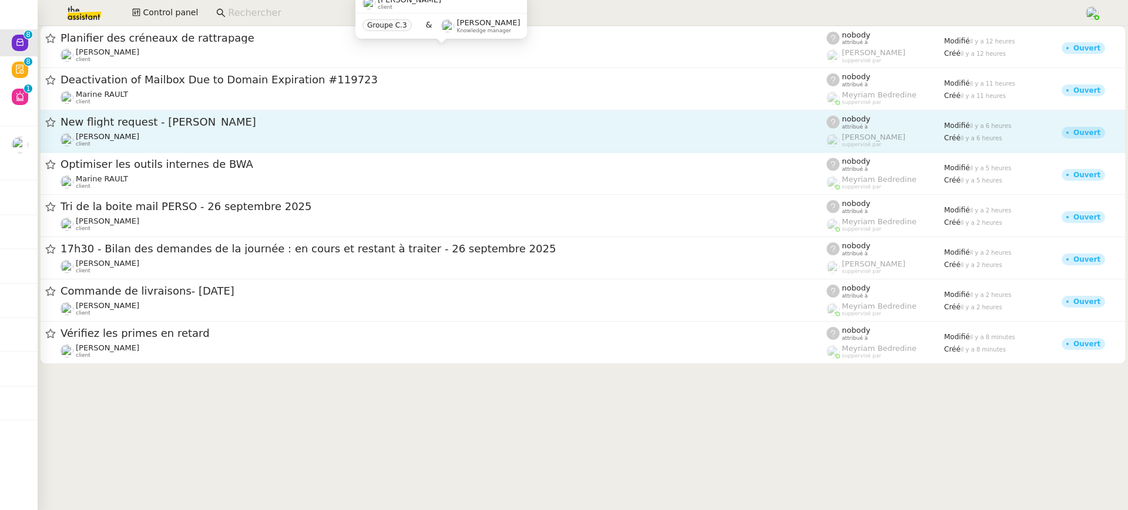
click at [151, 132] on div "Louis Frei client" at bounding box center [443, 139] width 766 height 15
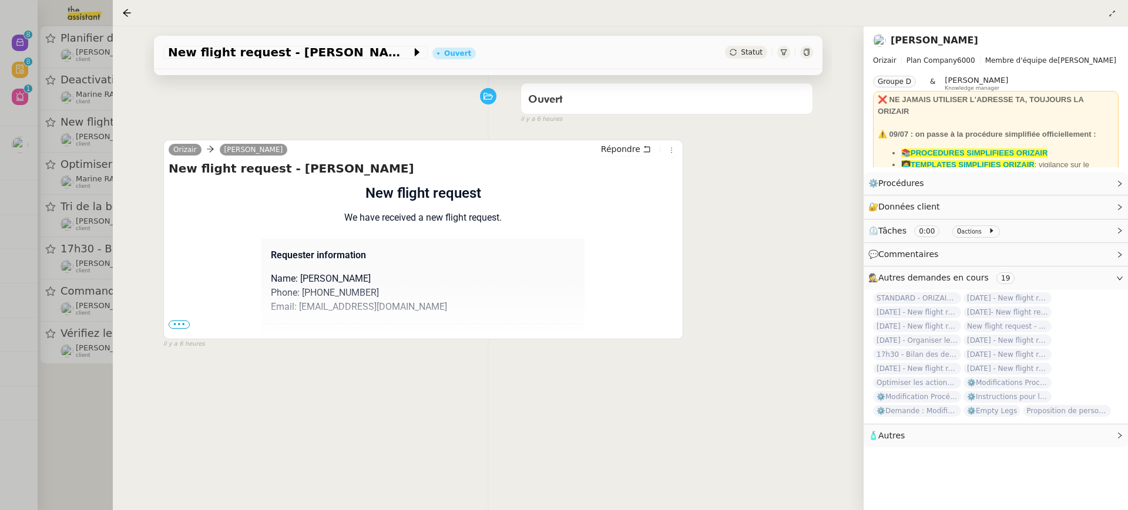
click at [184, 325] on span "•••" at bounding box center [179, 325] width 21 height 8
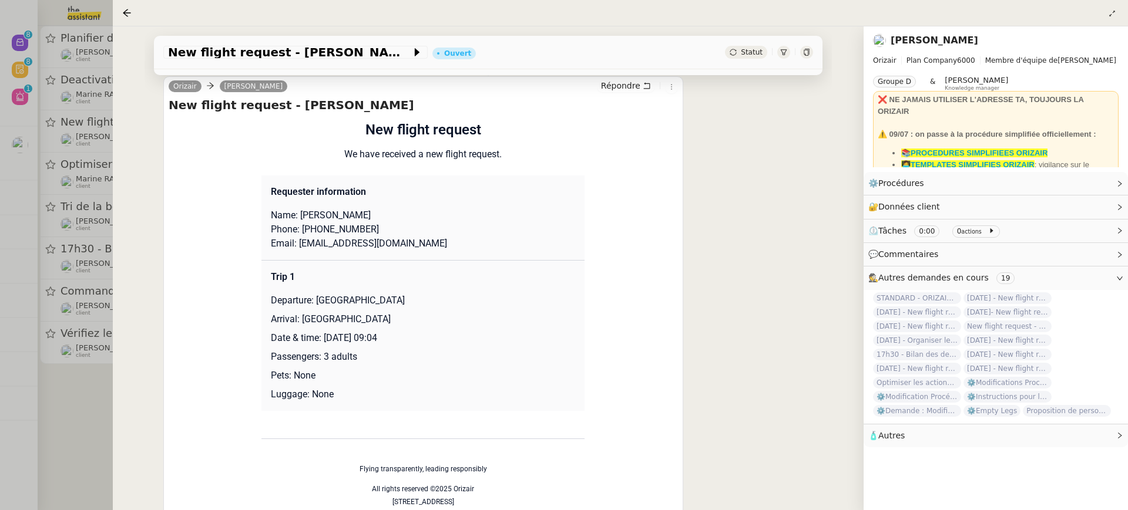
drag, startPoint x: 397, startPoint y: 339, endPoint x: 322, endPoint y: 333, distance: 74.8
click at [322, 333] on p "Date & time: 3rd October 2025 09:04" at bounding box center [423, 338] width 304 height 14
copy p "3rd October 2025"
click at [257, 51] on span "New flight request - Adam Graystone" at bounding box center [289, 52] width 243 height 12
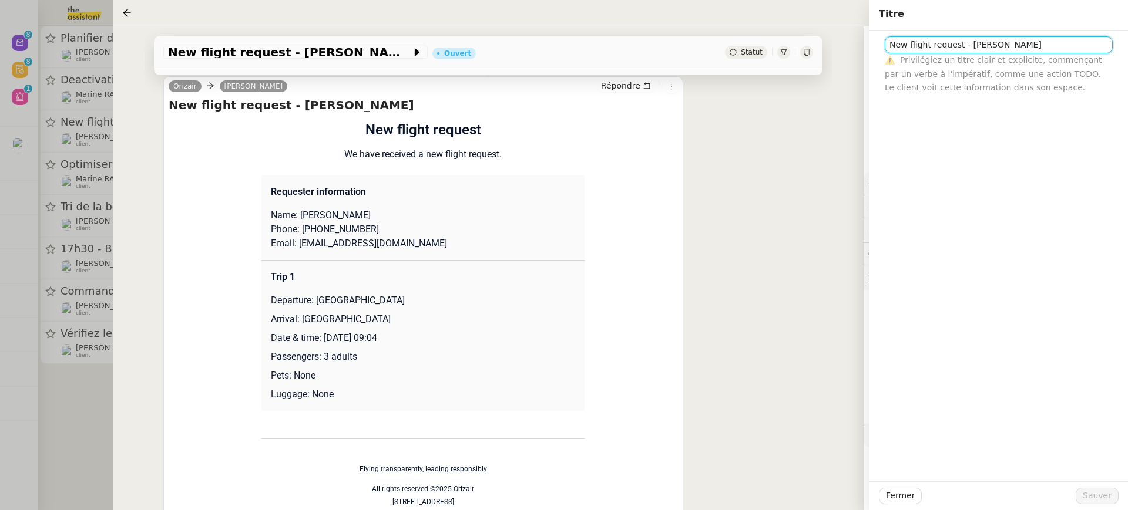
click at [889, 45] on input "New flight request - Adam Graystone" at bounding box center [999, 44] width 228 height 17
paste input "3rd October 2025"
type input "3rd October 2025 New flight request - Adam Graystone"
click at [1108, 492] on span "Sauver" at bounding box center [1096, 496] width 29 height 14
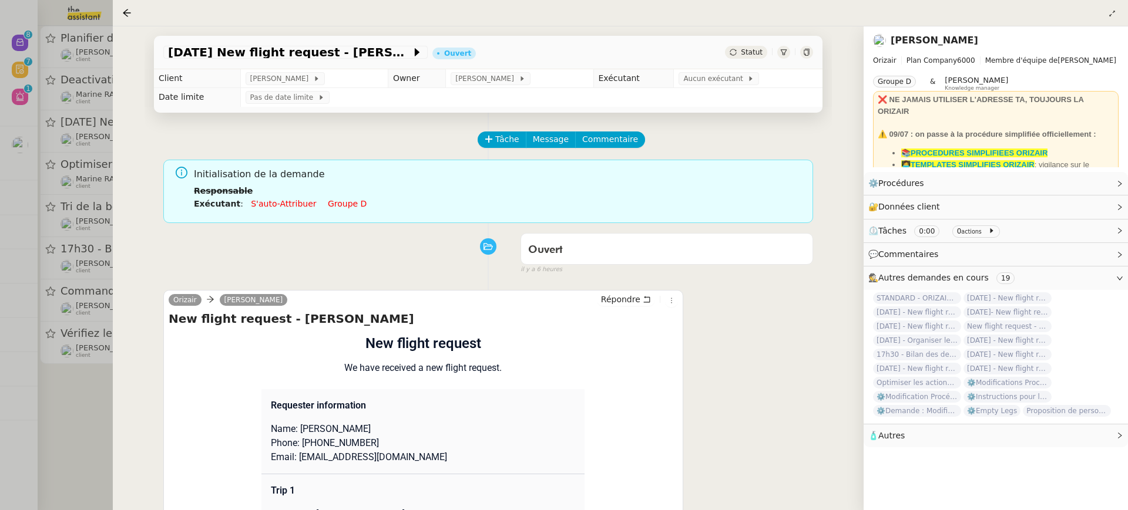
click at [352, 199] on link "Groupe d" at bounding box center [347, 203] width 39 height 9
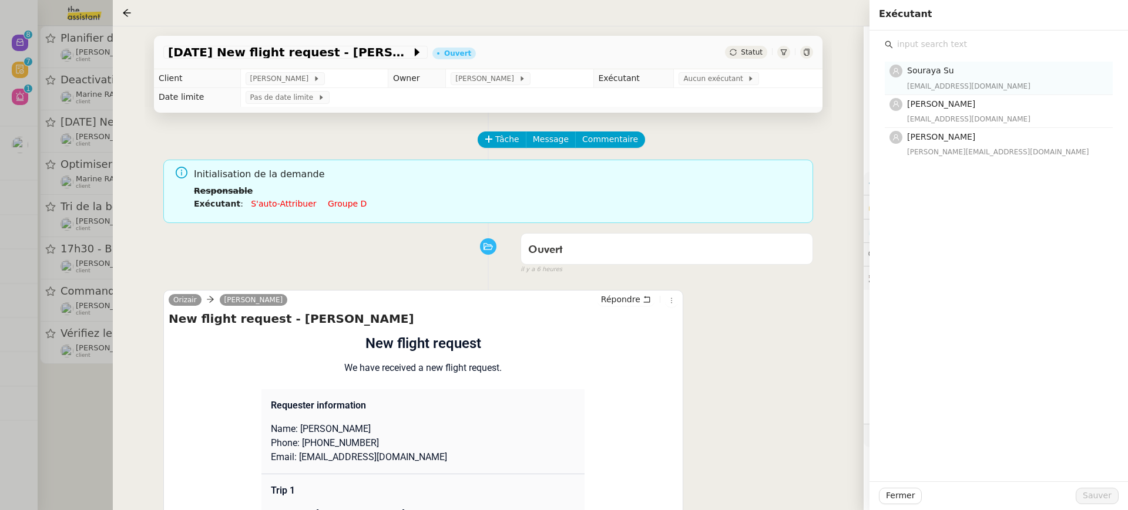
click at [955, 93] on nz-list-item "Souraya Su souraya@team.theassistant.com" at bounding box center [999, 78] width 228 height 33
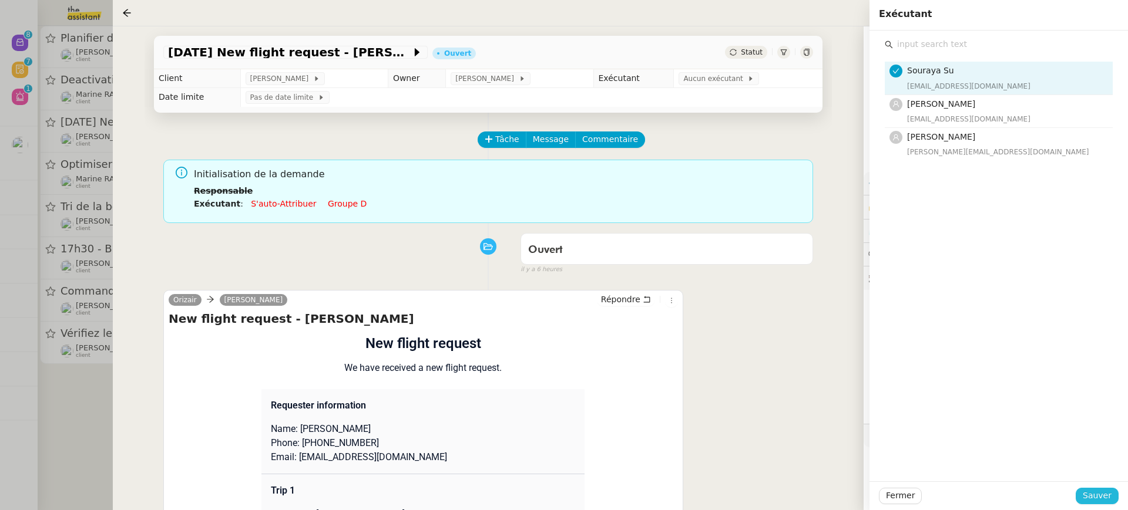
click at [1102, 495] on span "Sauver" at bounding box center [1096, 496] width 29 height 14
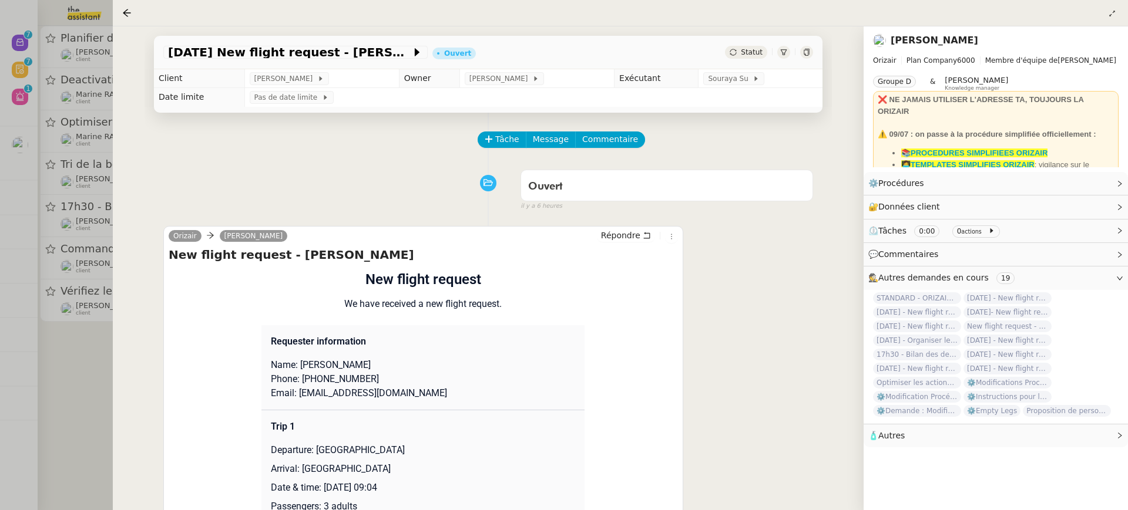
click at [76, 138] on div at bounding box center [564, 255] width 1128 height 510
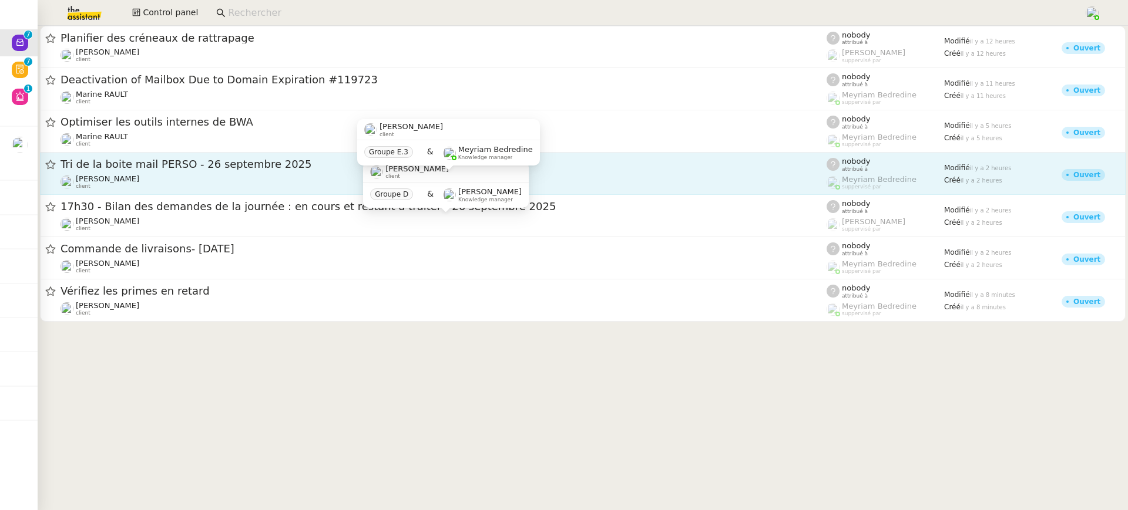
click at [150, 177] on div "Patrick Chotard client" at bounding box center [443, 181] width 766 height 15
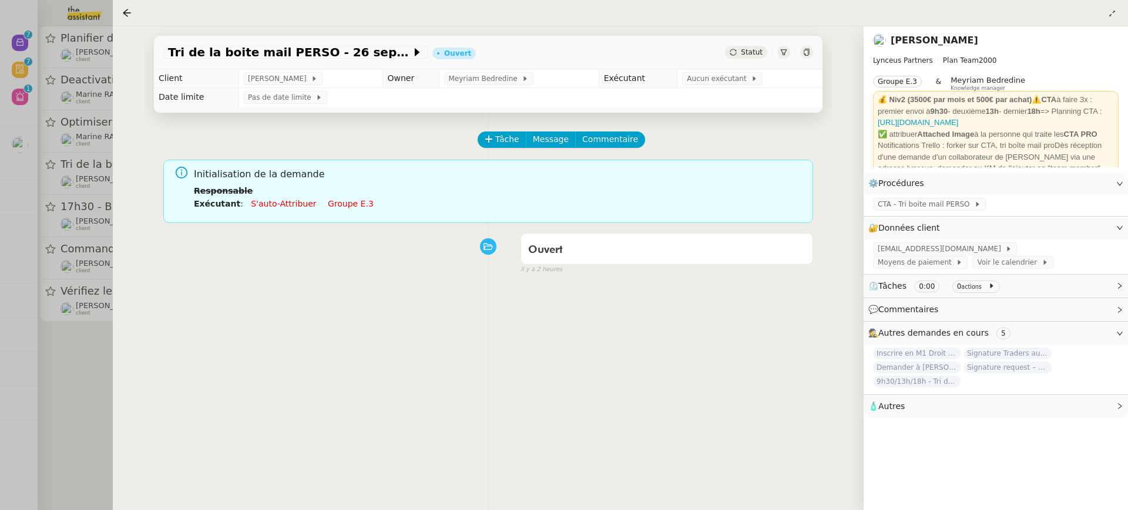
click at [349, 197] on ol "Responsable Exécutant : S'auto-attribuer Groupe e.3" at bounding box center [499, 197] width 610 height 26
click at [352, 204] on link "Groupe e.3" at bounding box center [351, 203] width 46 height 9
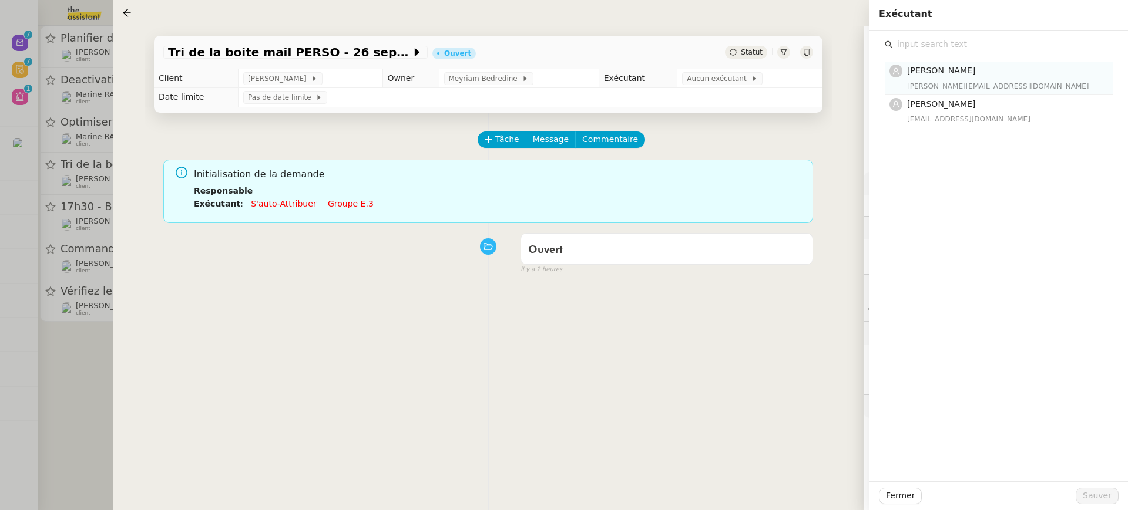
click at [963, 73] on span "[PERSON_NAME]" at bounding box center [941, 70] width 68 height 9
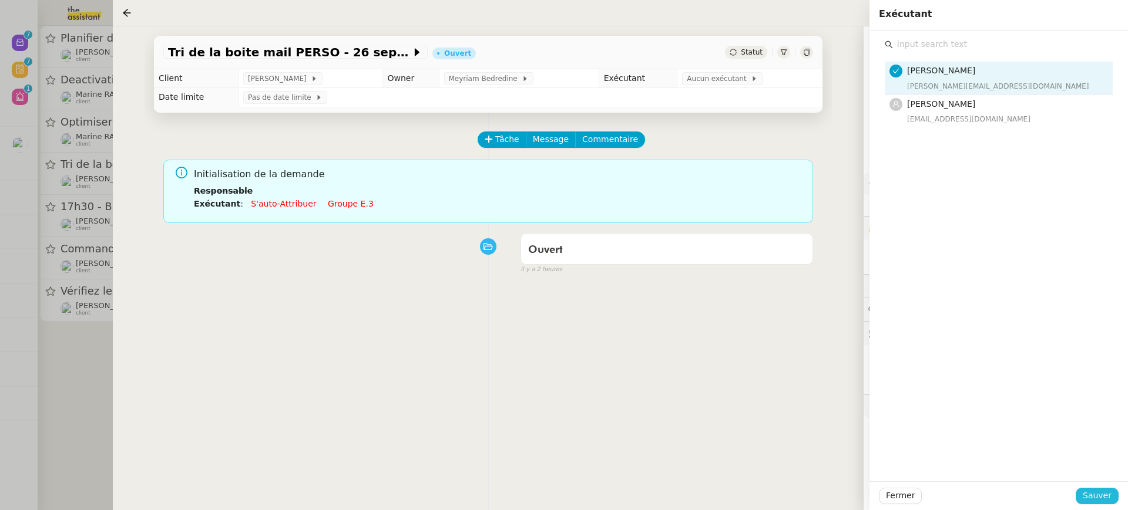
click at [1100, 500] on span "Sauver" at bounding box center [1096, 496] width 29 height 14
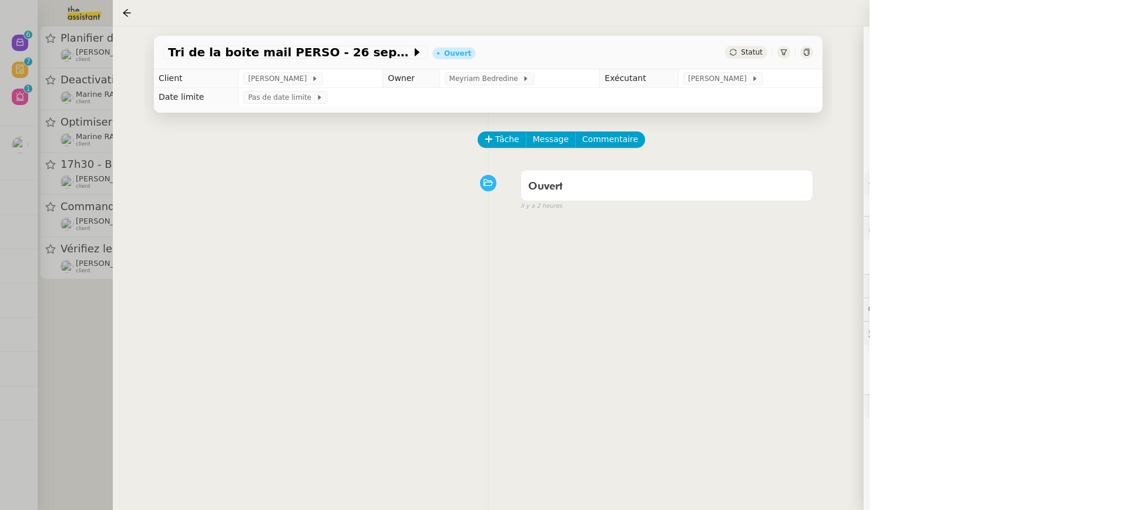
click at [85, 182] on div at bounding box center [564, 255] width 1128 height 510
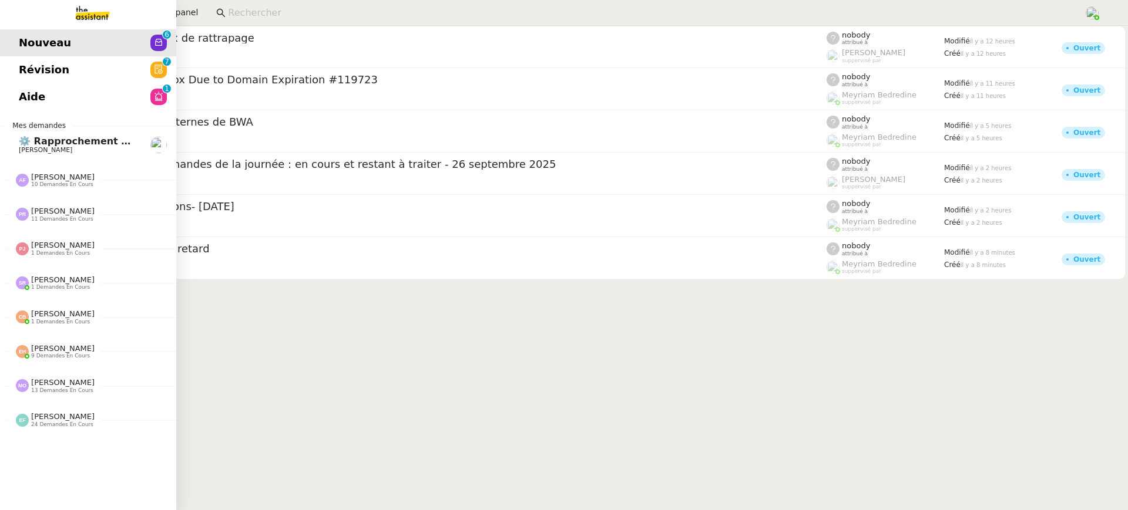
click at [19, 67] on span "Révision" at bounding box center [44, 70] width 51 height 18
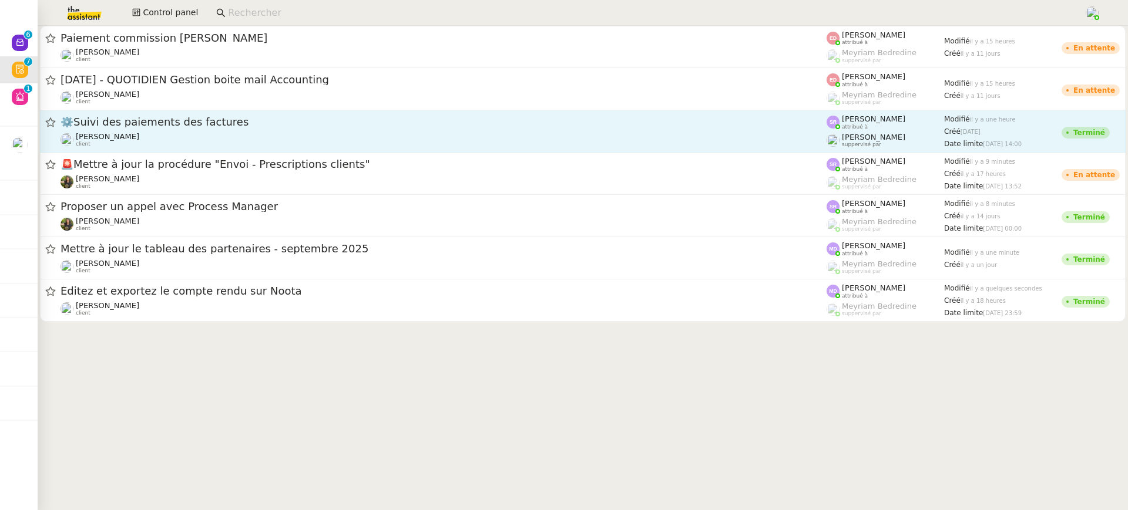
click at [859, 136] on span "[PERSON_NAME]" at bounding box center [873, 137] width 63 height 9
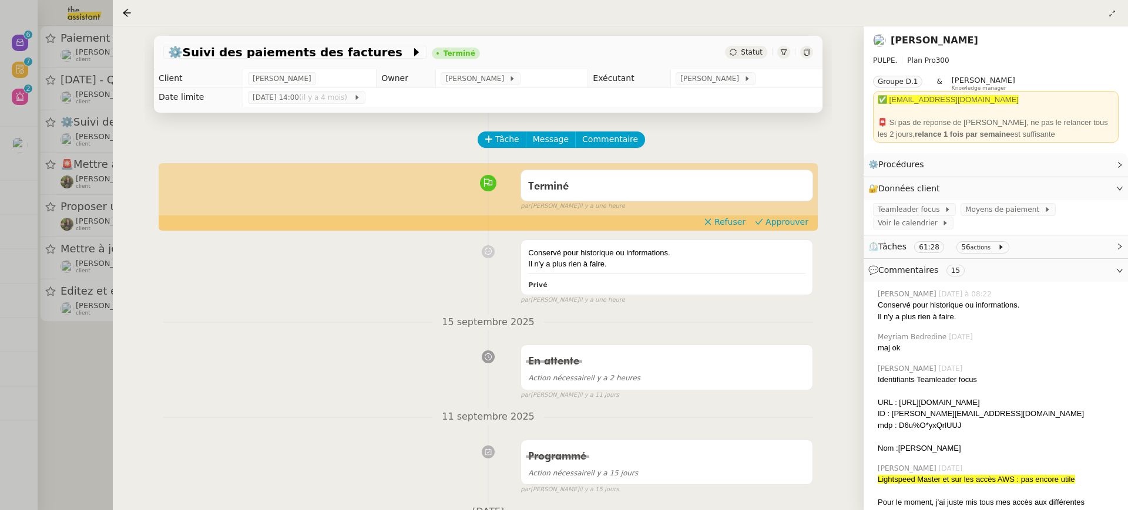
click at [40, 154] on div at bounding box center [564, 255] width 1128 height 510
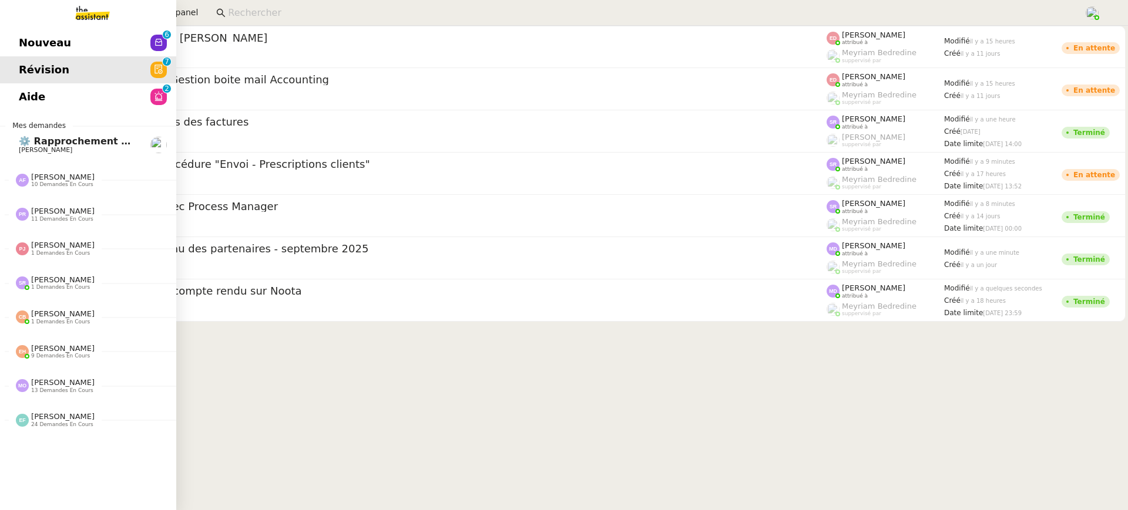
click at [28, 112] on div "Nouveau 0 1 2 3 4 5 6 7 8 9 Révision 0 1 2 3 4 5 6 7 8 9 Aide 0 1 2 3 4 5 6 7 8…" at bounding box center [88, 268] width 176 height 485
click at [39, 99] on span "Aide" at bounding box center [32, 97] width 26 height 18
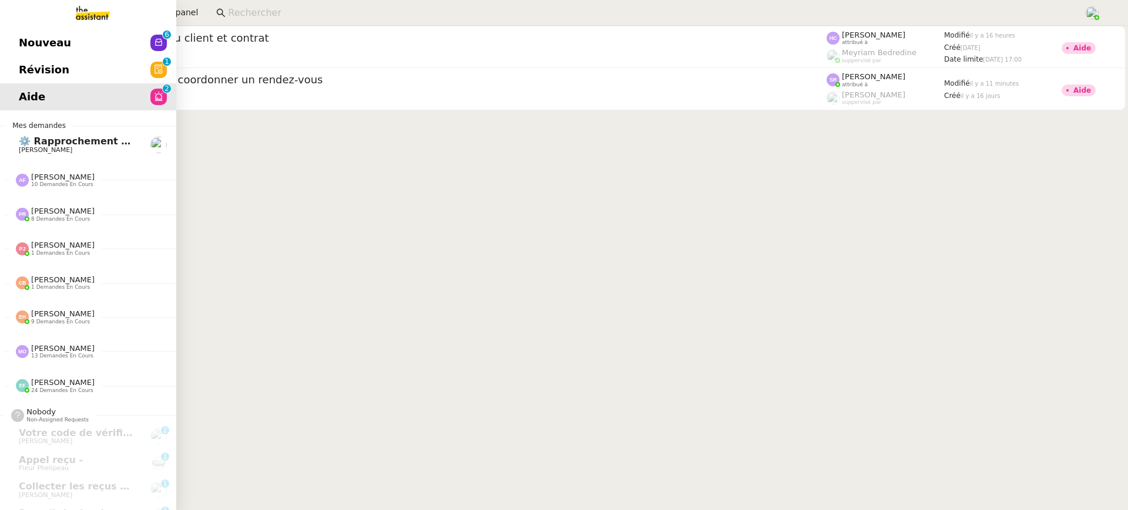
click at [9, 37] on link "Nouveau 0 1 2 3 4 5 6 7 8 9" at bounding box center [88, 42] width 176 height 27
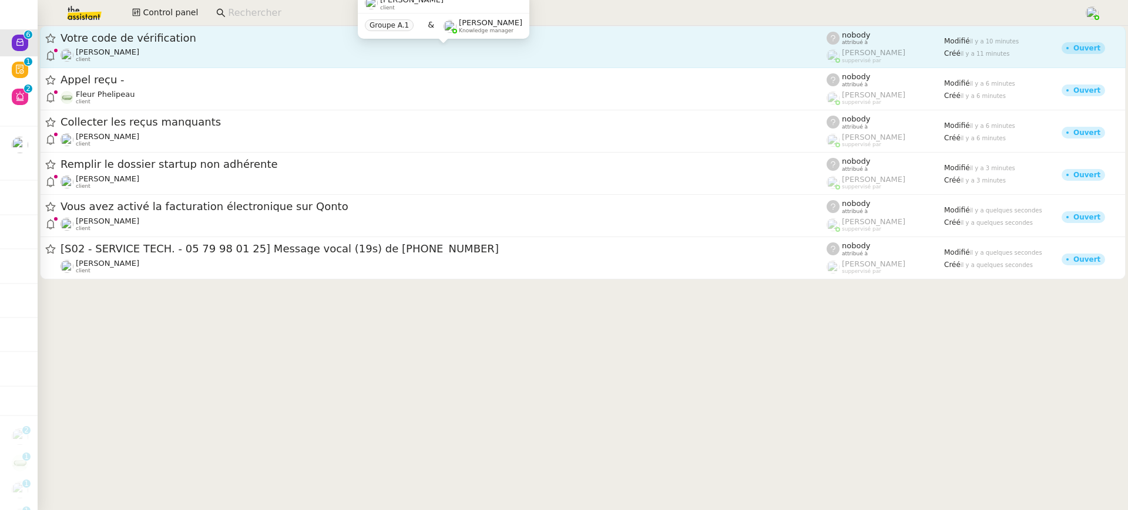
click at [218, 55] on div "Guy Messina client" at bounding box center [443, 55] width 766 height 15
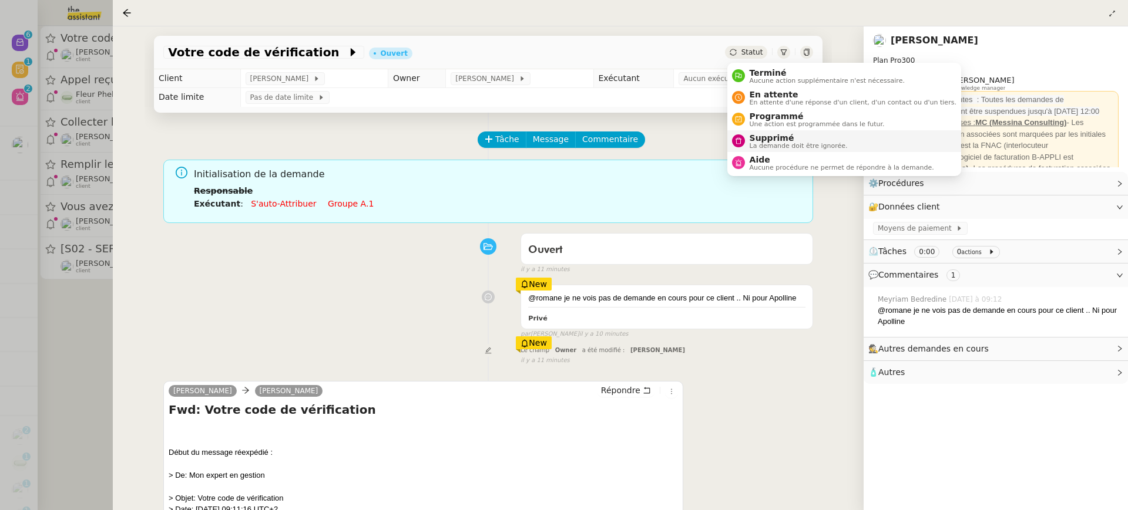
click at [799, 143] on span "La demande doit être ignorée." at bounding box center [798, 146] width 98 height 6
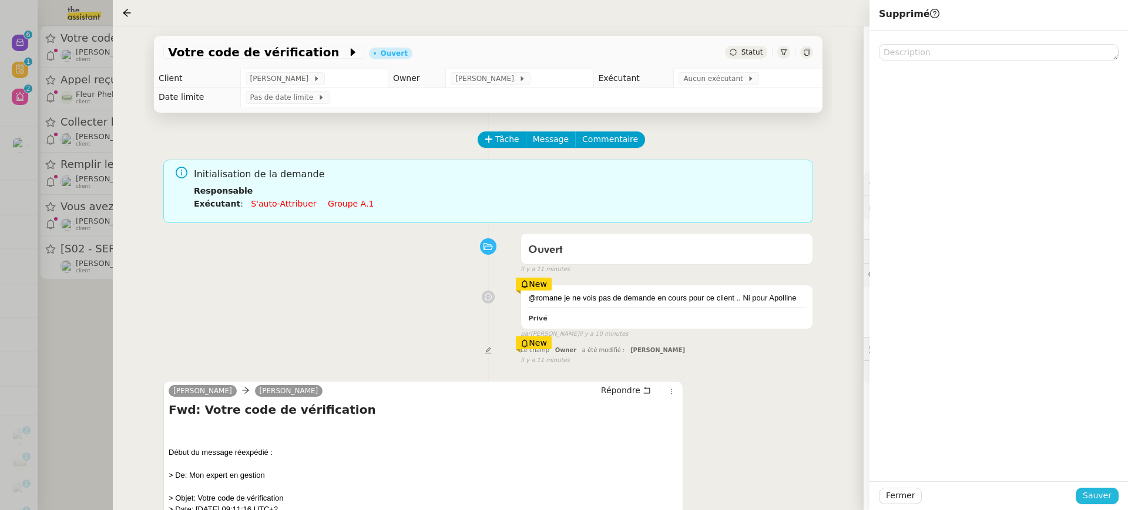
click at [1097, 499] on span "Sauver" at bounding box center [1096, 496] width 29 height 14
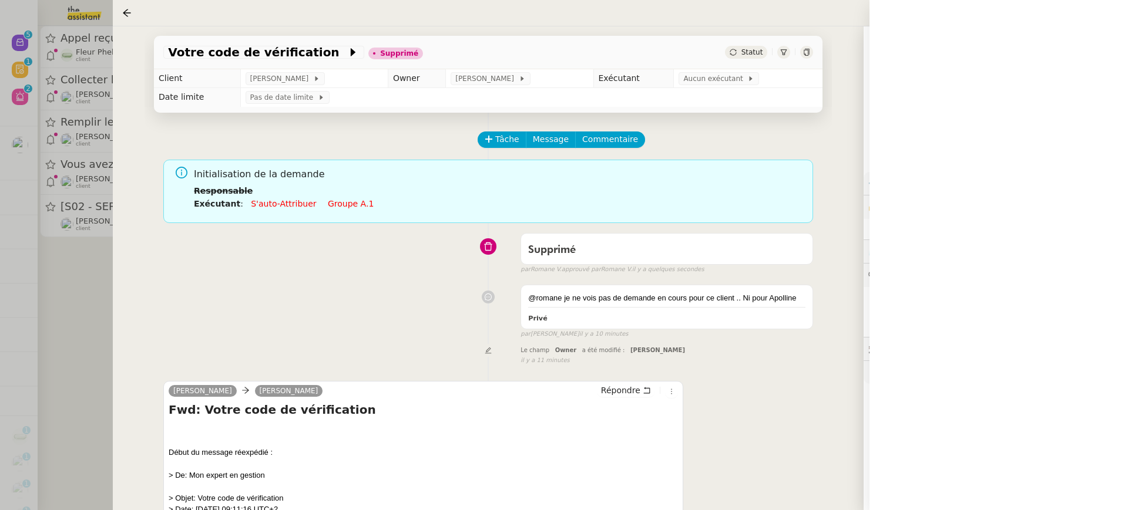
click at [159, 106] on td "Date limite" at bounding box center [197, 97] width 86 height 19
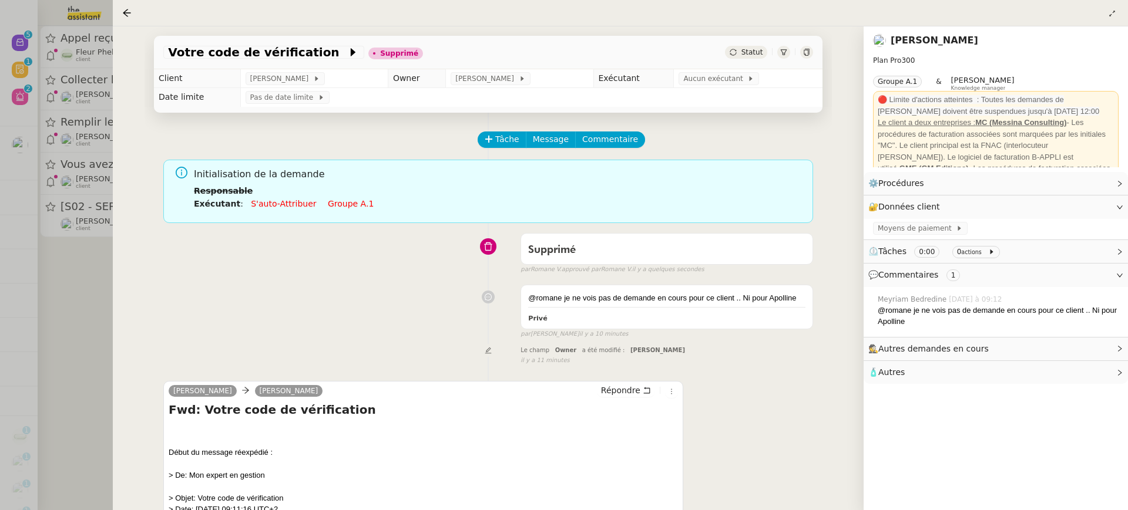
click at [98, 90] on div at bounding box center [564, 255] width 1128 height 510
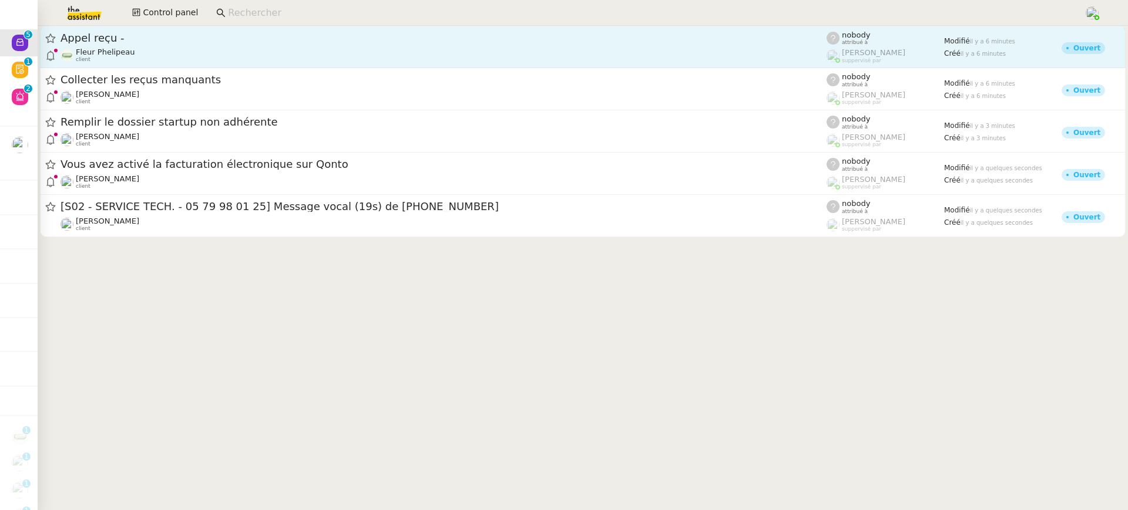
click at [137, 37] on span "Appel reçu -" at bounding box center [443, 38] width 766 height 11
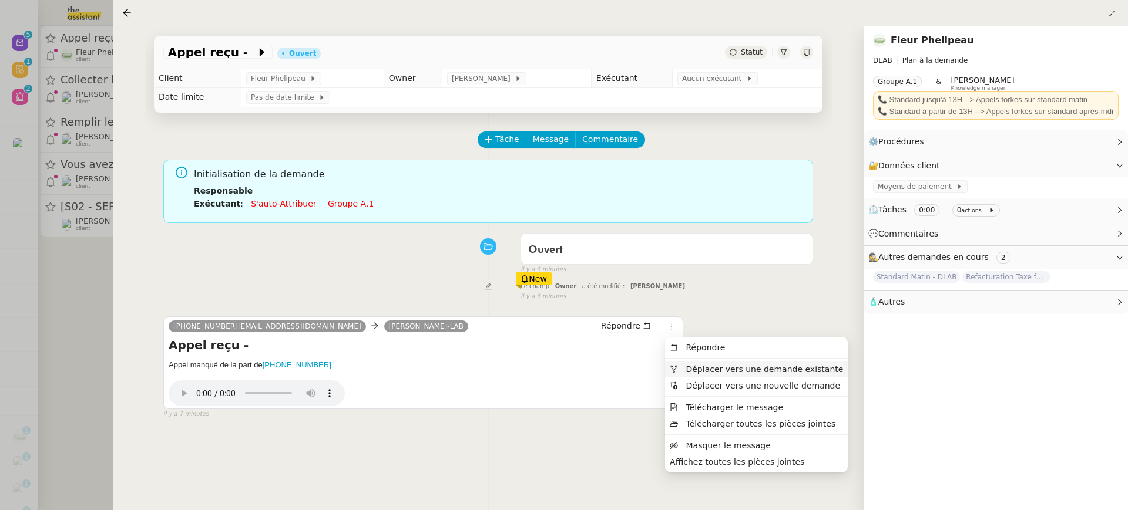
click at [701, 368] on span "Déplacer vers une demande existante" at bounding box center [763, 369] width 157 height 9
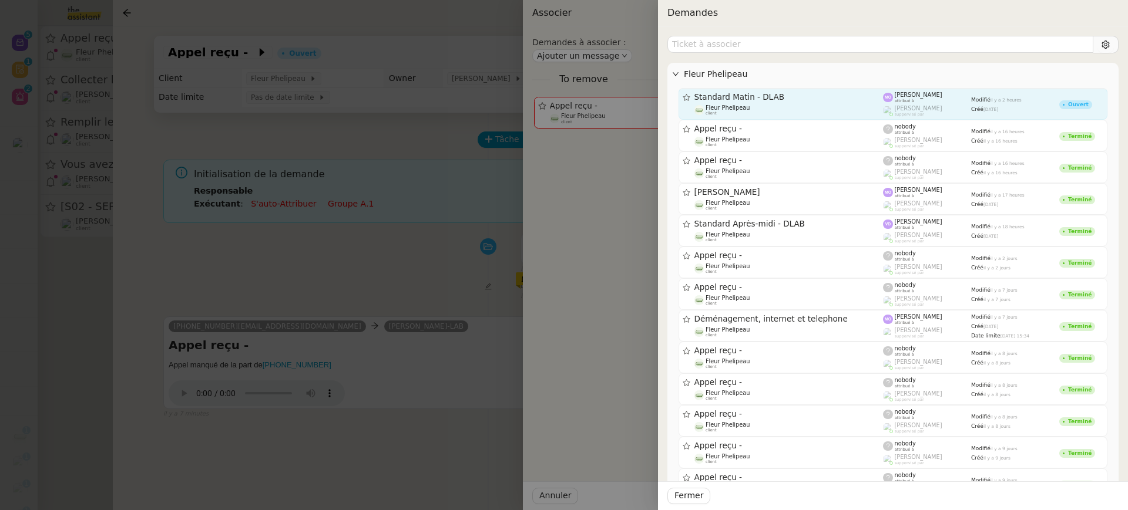
click at [786, 97] on span "Standard Matin - DLAB" at bounding box center [788, 97] width 189 height 8
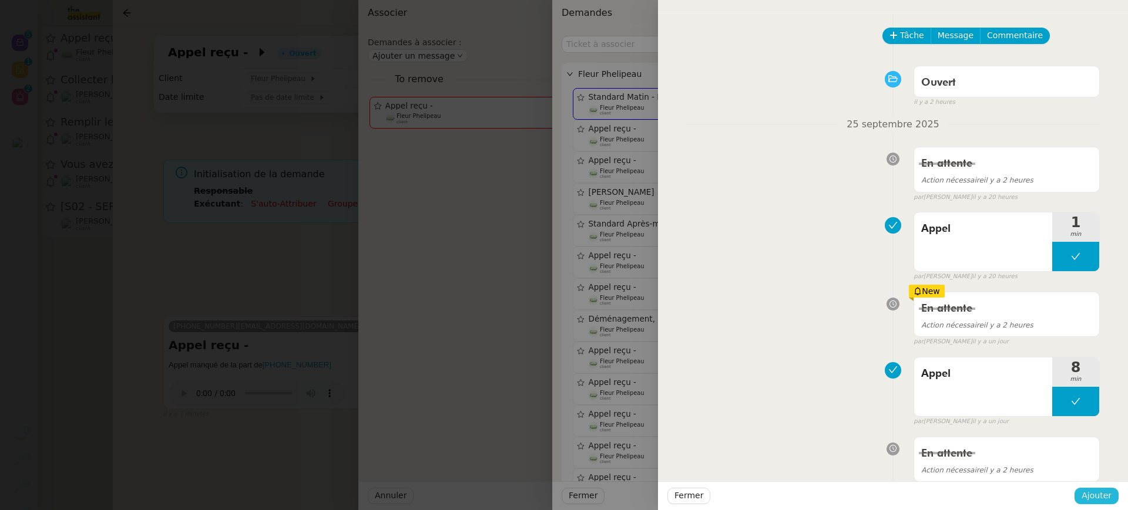
click at [1110, 496] on span "Ajouter" at bounding box center [1096, 496] width 30 height 14
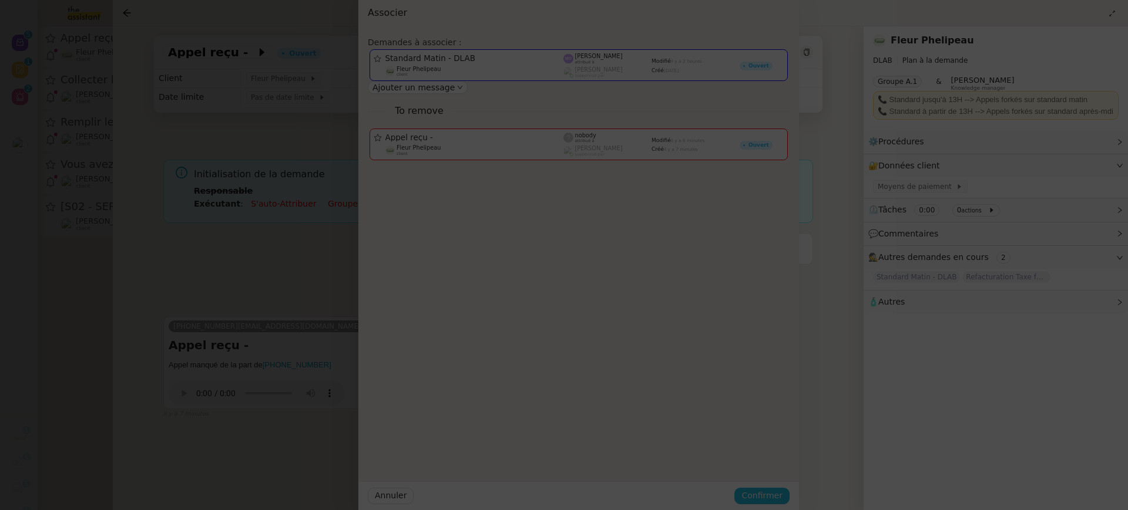
click at [782, 496] on span "Confirmer" at bounding box center [761, 496] width 41 height 14
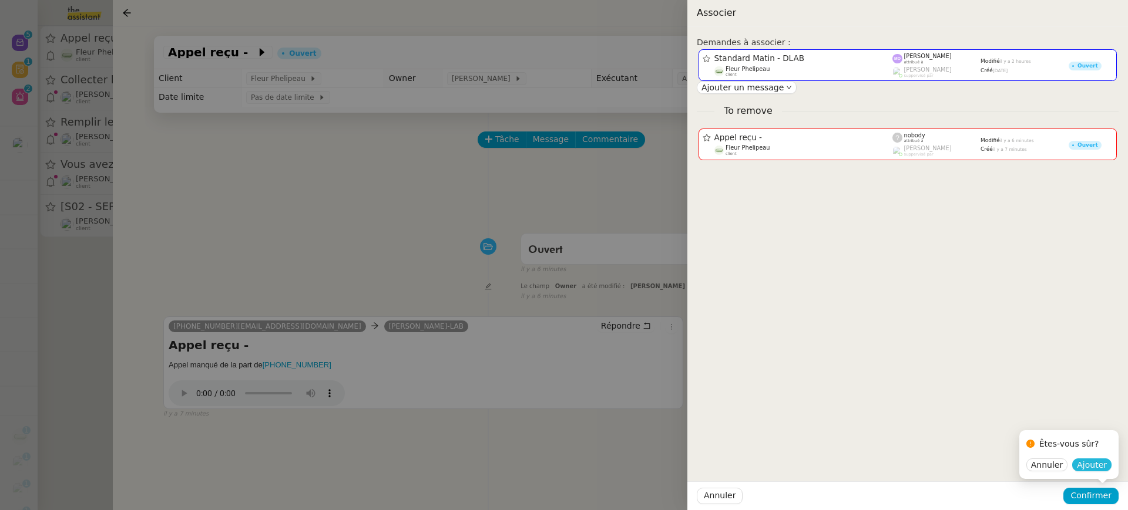
click at [1084, 459] on span "Ajouter" at bounding box center [1092, 465] width 30 height 12
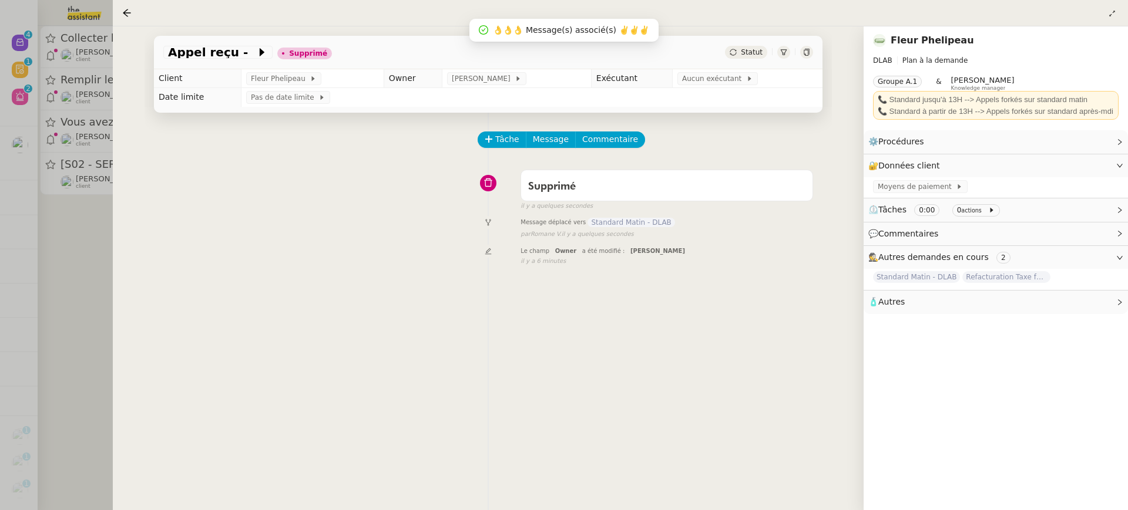
click at [57, 86] on div at bounding box center [564, 255] width 1128 height 510
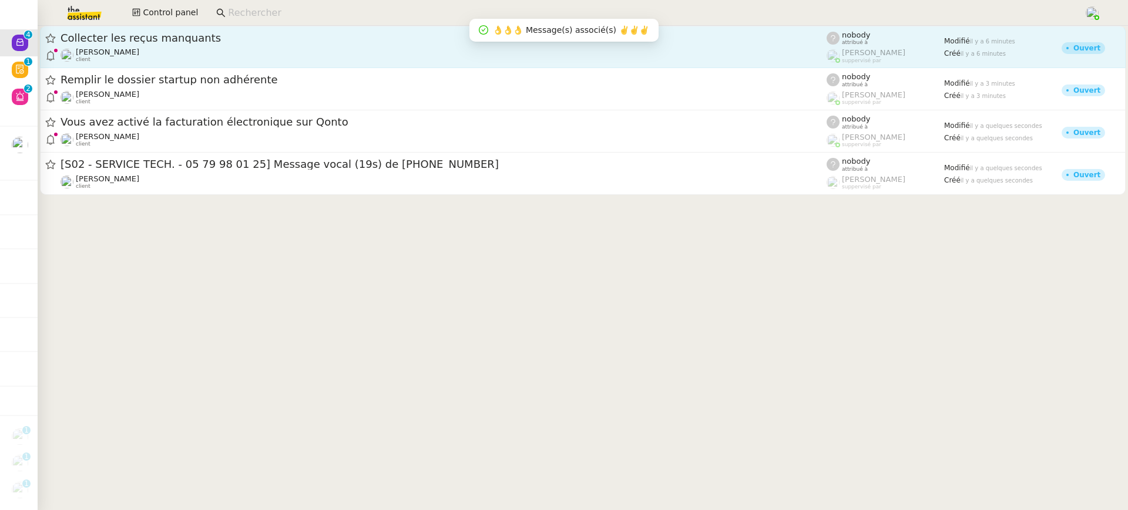
click at [157, 56] on div "Gabrielle Tavernier client" at bounding box center [443, 55] width 766 height 15
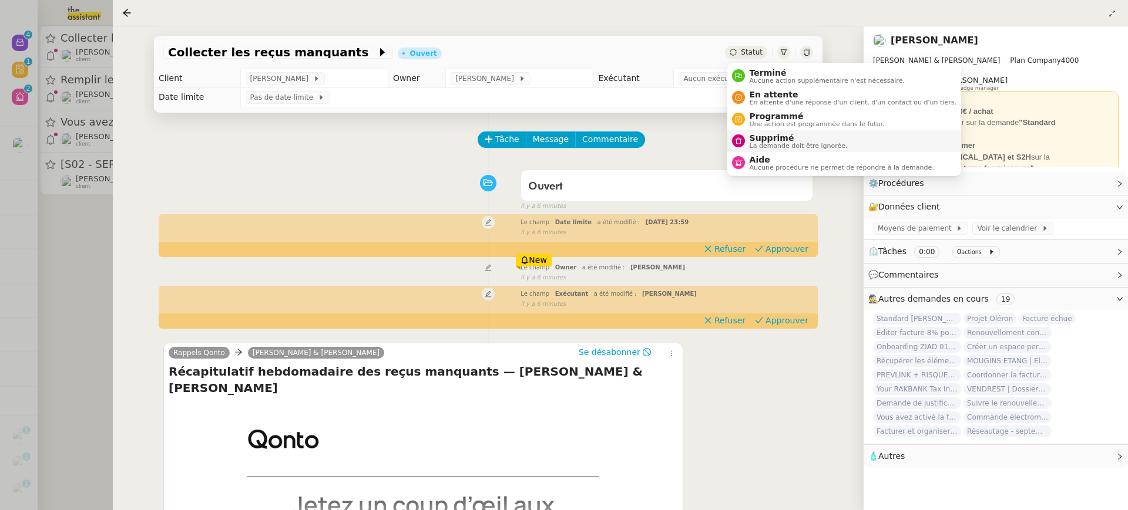
click at [796, 143] on span "La demande doit être ignorée." at bounding box center [798, 146] width 98 height 6
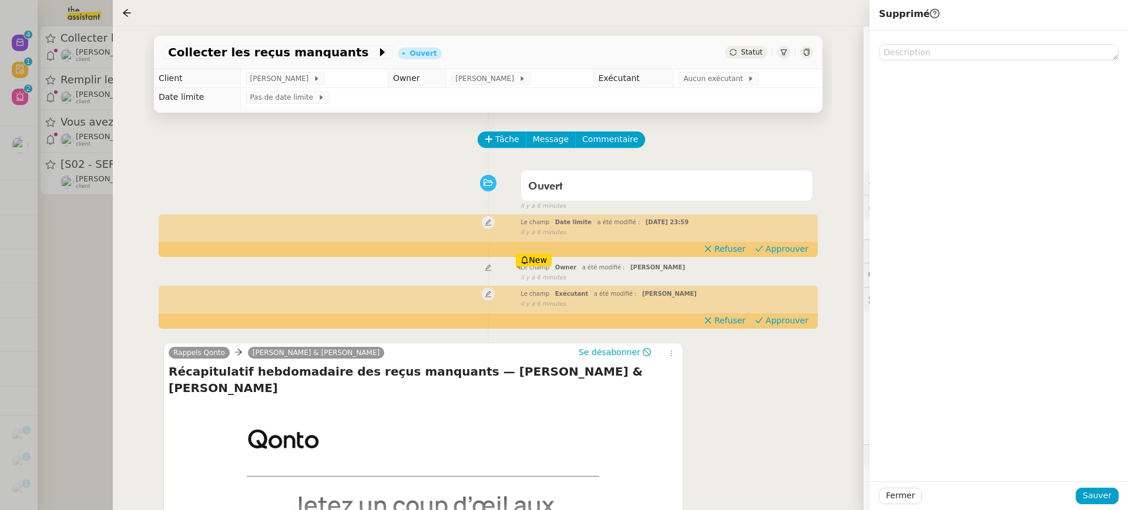
click at [1115, 481] on div at bounding box center [998, 256] width 258 height 451
click at [1105, 499] on span "Sauver" at bounding box center [1096, 496] width 29 height 14
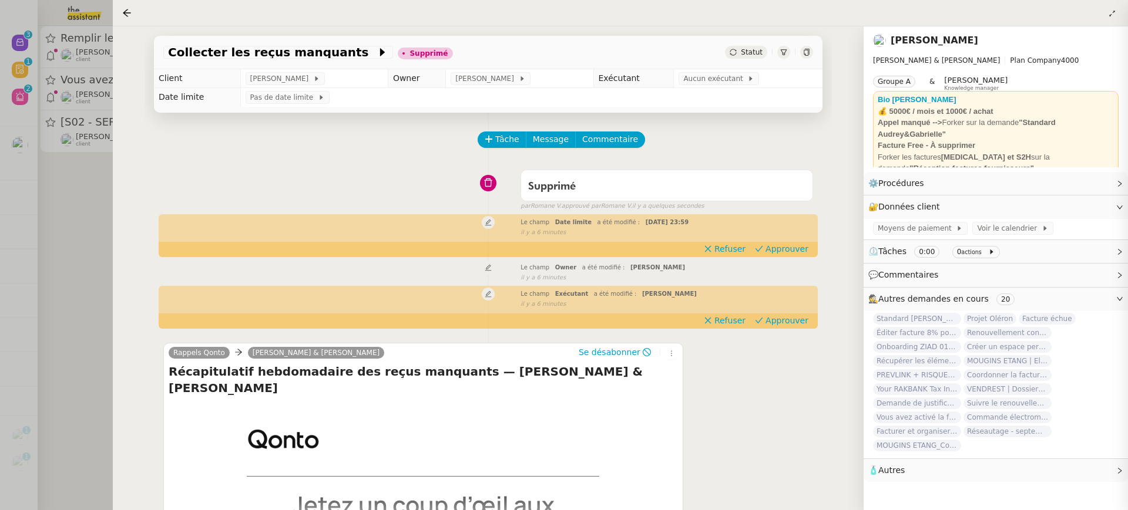
click at [5, 79] on div at bounding box center [564, 255] width 1128 height 510
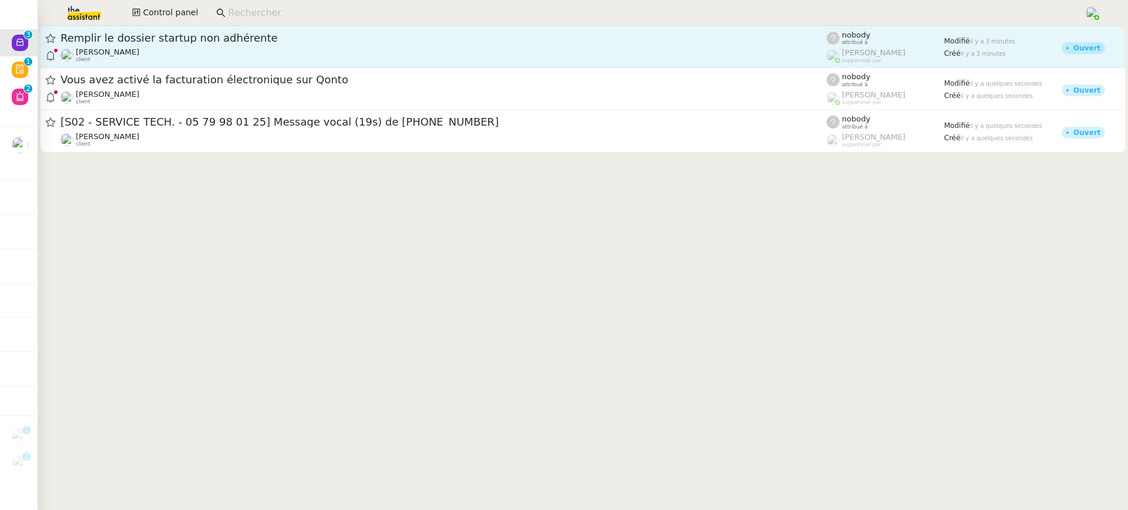
click at [149, 53] on div "Manon Loustau client" at bounding box center [443, 55] width 766 height 15
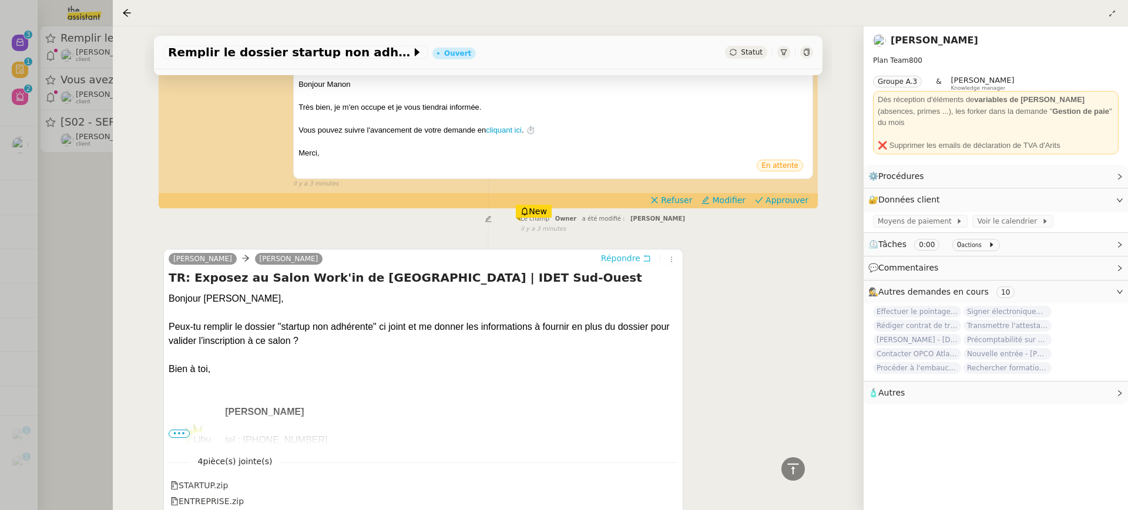
scroll to position [226, 0]
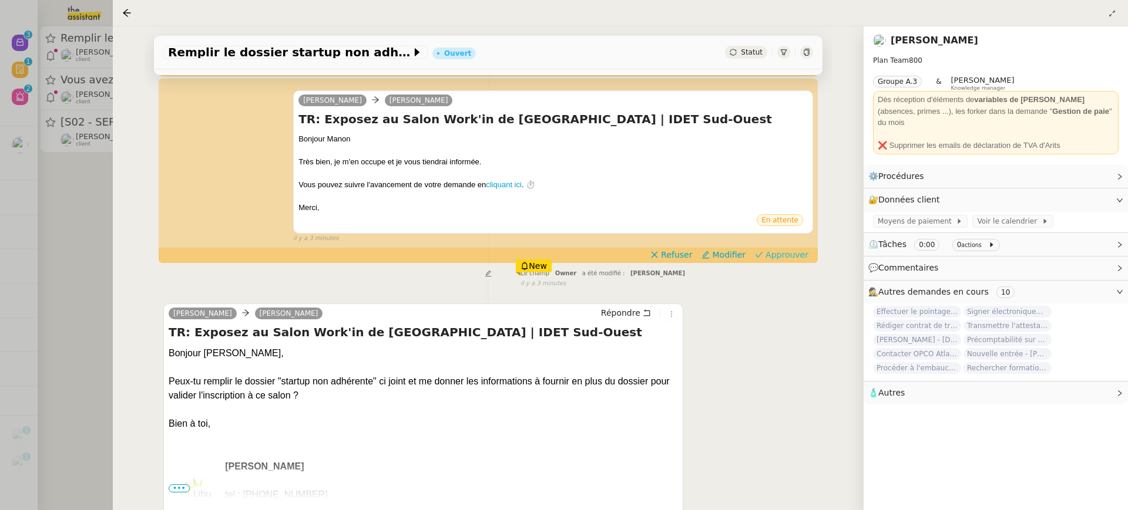
click at [773, 259] on span "Approuver" at bounding box center [786, 255] width 43 height 12
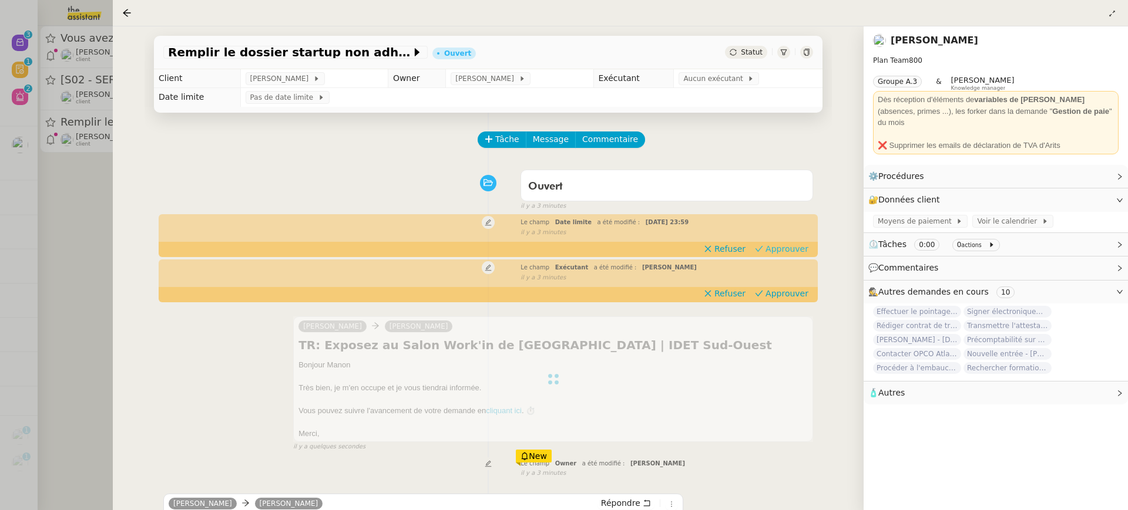
click at [784, 252] on span "Approuver" at bounding box center [786, 249] width 43 height 12
click at [714, 86] on td "Aucun exécutant" at bounding box center [748, 78] width 149 height 19
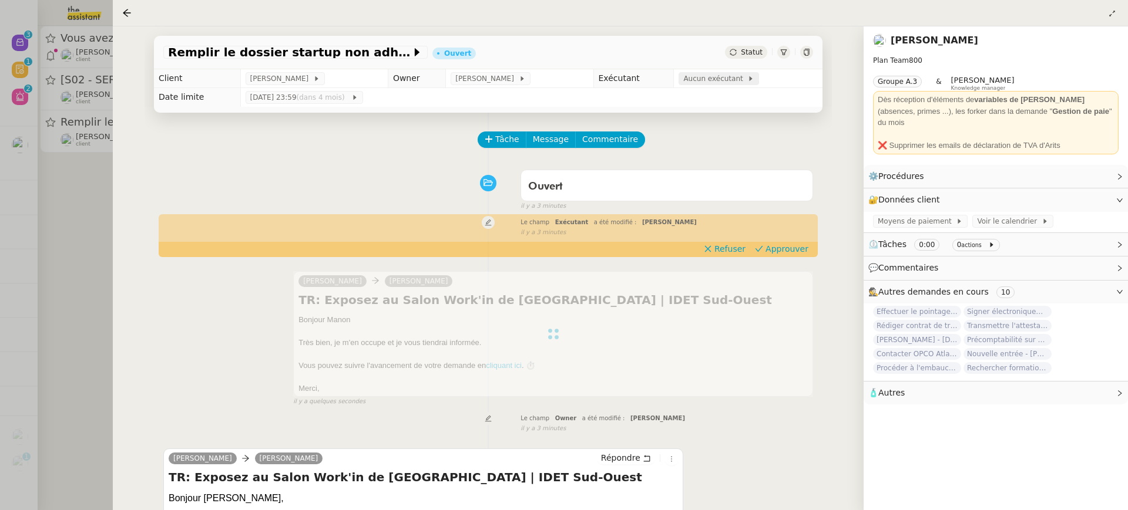
click at [711, 84] on span "Aucun exécutant" at bounding box center [715, 79] width 64 height 12
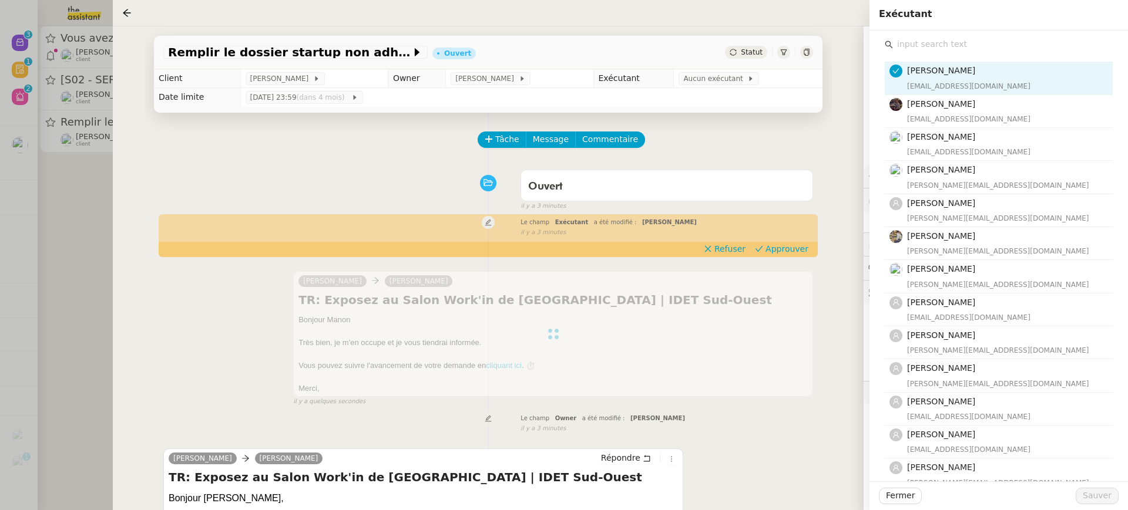
click at [922, 49] on input "text" at bounding box center [1003, 44] width 220 height 16
click at [965, 85] on div "emelyne@team.theassistant.com" at bounding box center [1006, 86] width 199 height 12
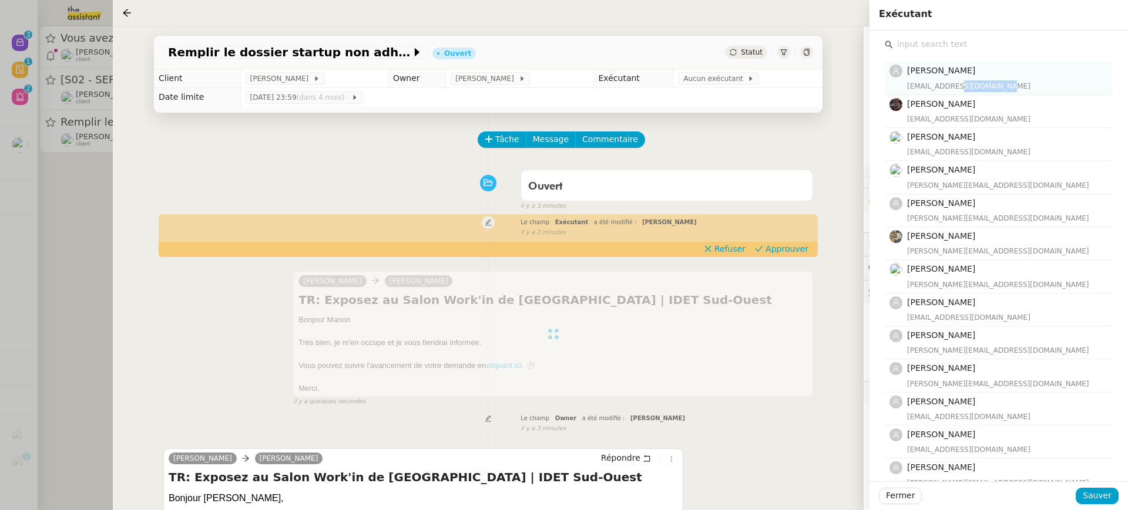
click at [965, 85] on div "emelyne@team.theassistant.com" at bounding box center [1006, 86] width 199 height 12
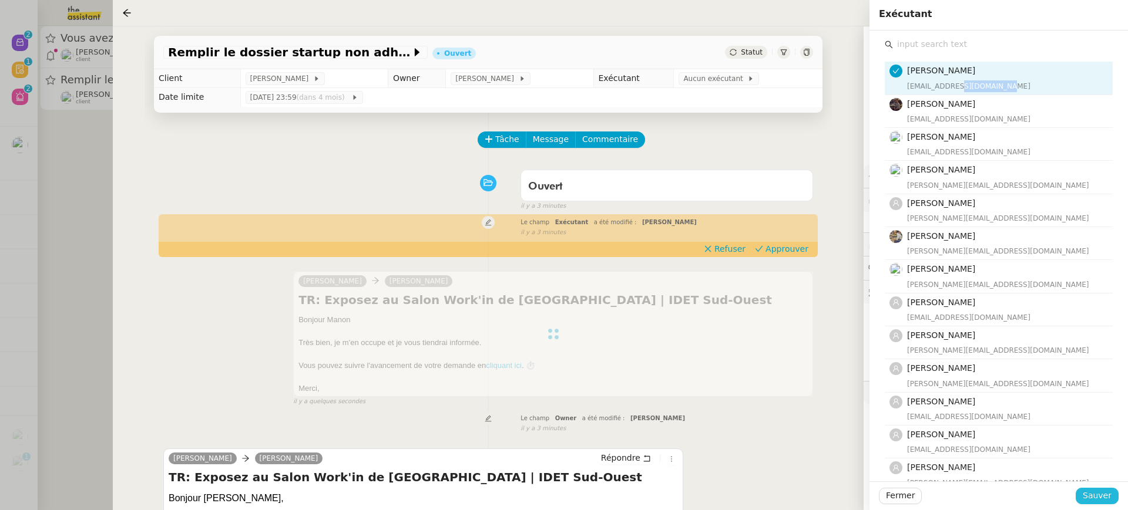
click at [1094, 496] on span "Sauver" at bounding box center [1096, 496] width 29 height 14
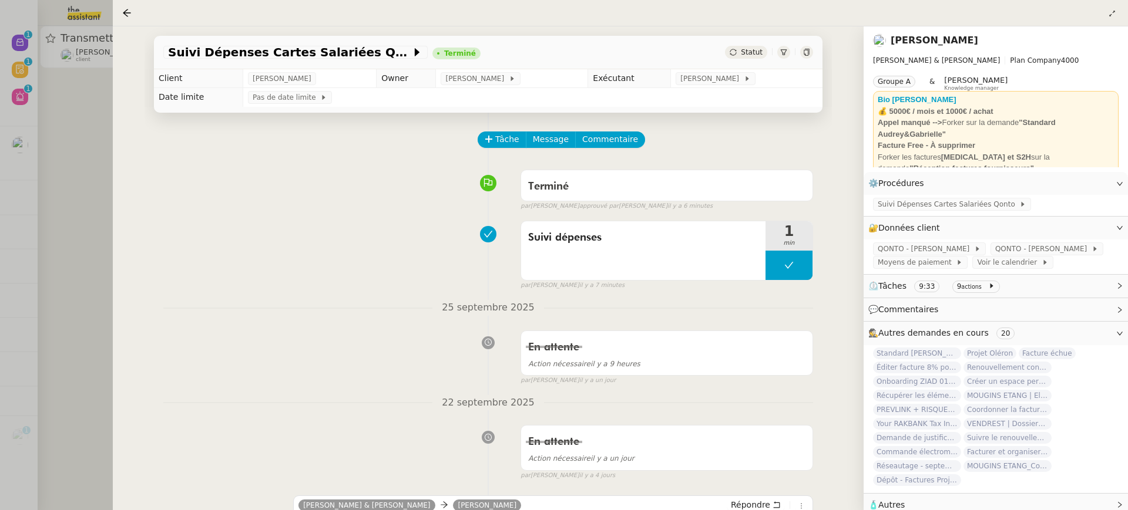
click at [25, 191] on div at bounding box center [564, 255] width 1128 height 510
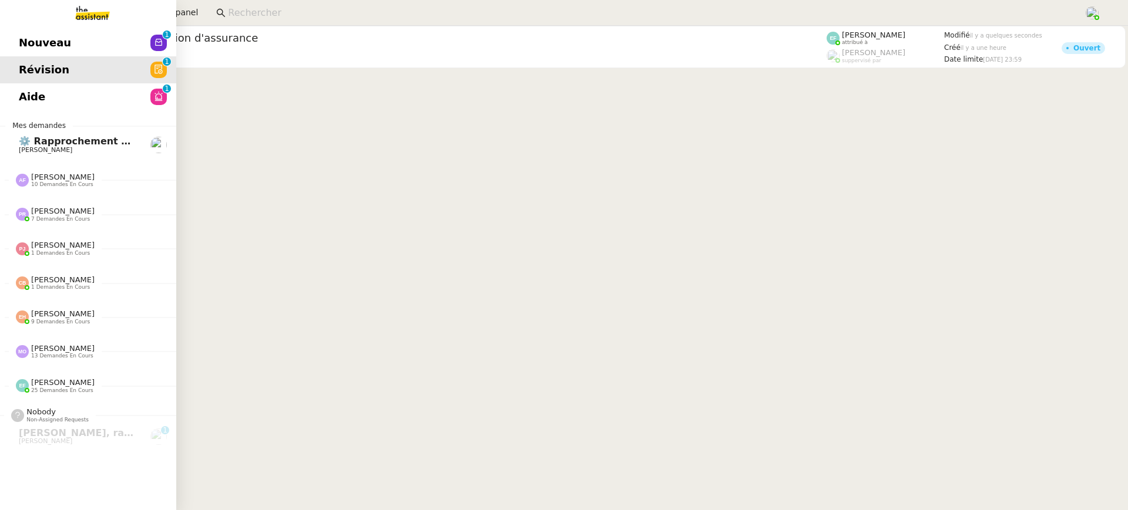
click at [33, 49] on span "Nouveau" at bounding box center [45, 43] width 52 height 18
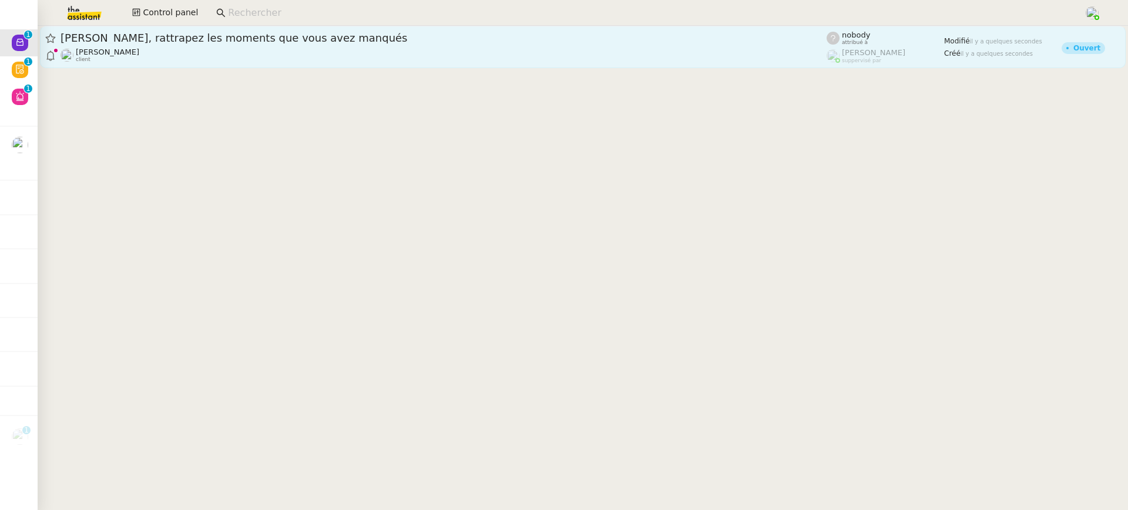
click at [512, 59] on div "Astrid Brucker client" at bounding box center [443, 55] width 766 height 15
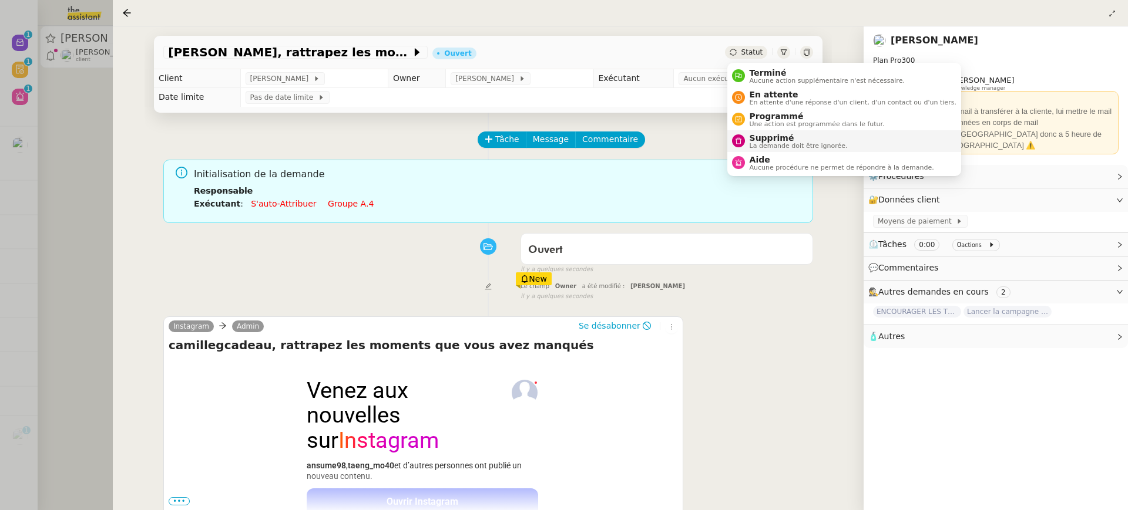
click at [777, 139] on span "Supprimé" at bounding box center [798, 137] width 98 height 9
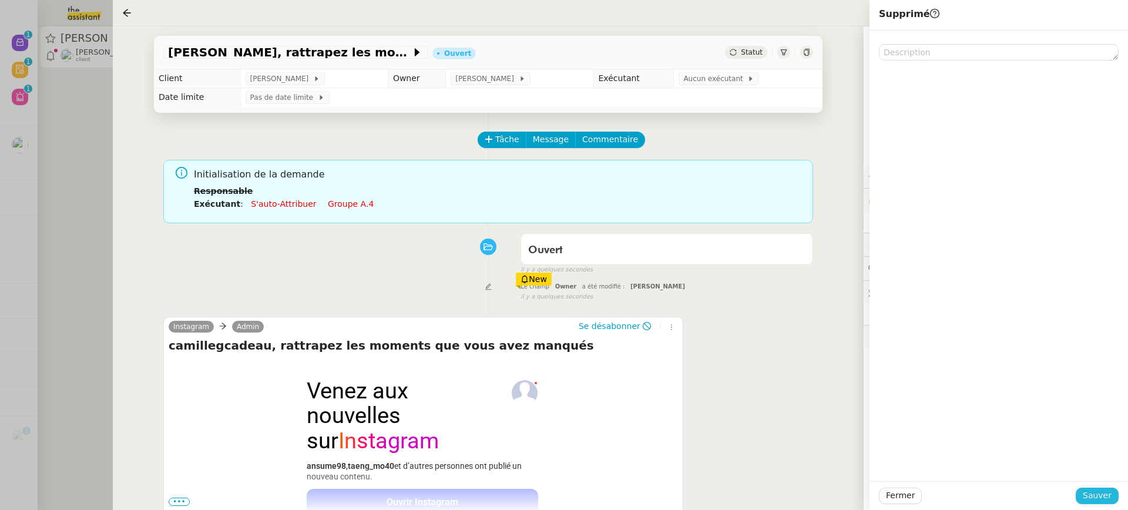
click at [1108, 499] on span "Sauver" at bounding box center [1096, 496] width 29 height 14
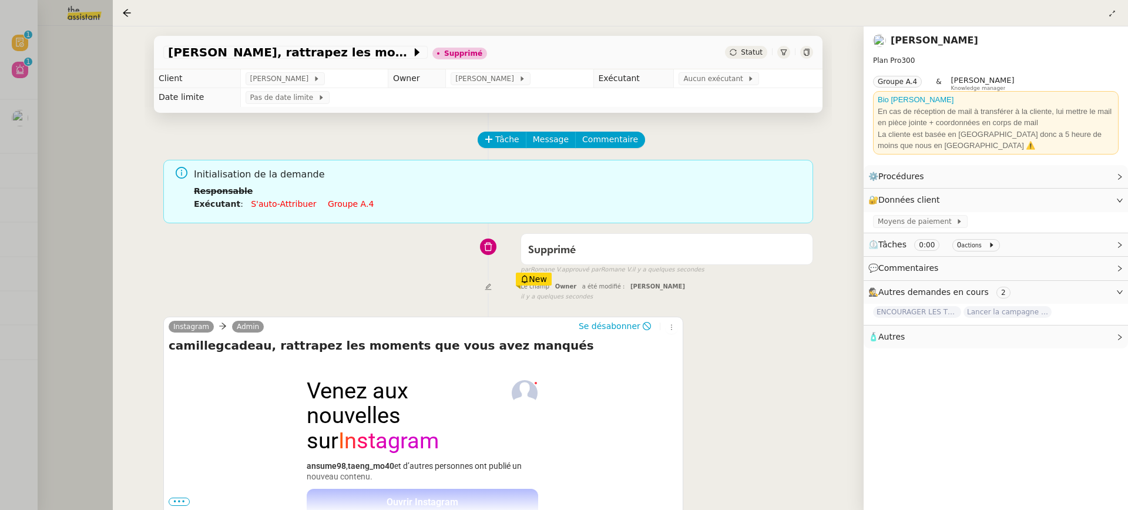
click at [90, 152] on div at bounding box center [564, 255] width 1128 height 510
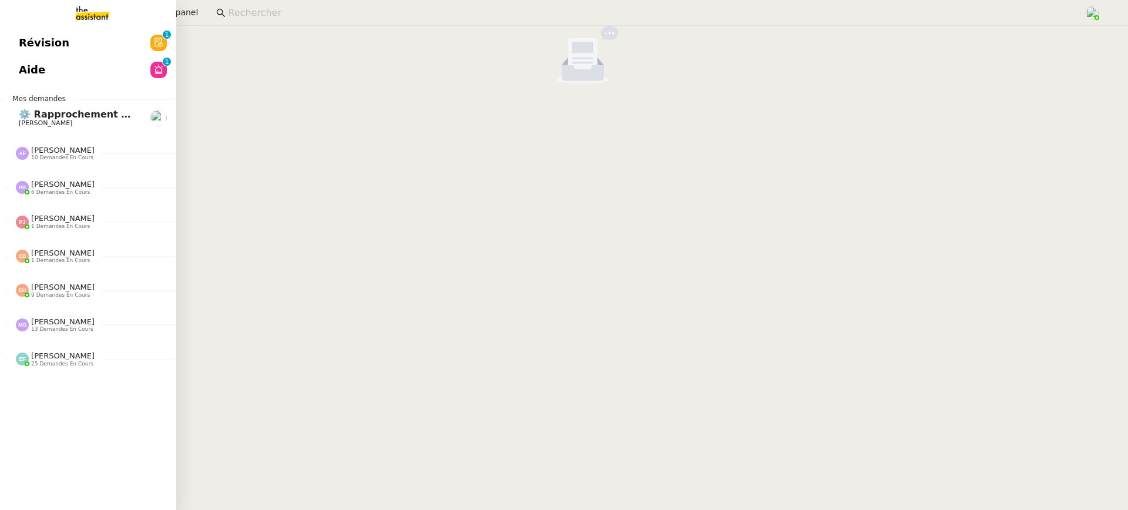
click at [22, 36] on span "Révision" at bounding box center [44, 43] width 51 height 18
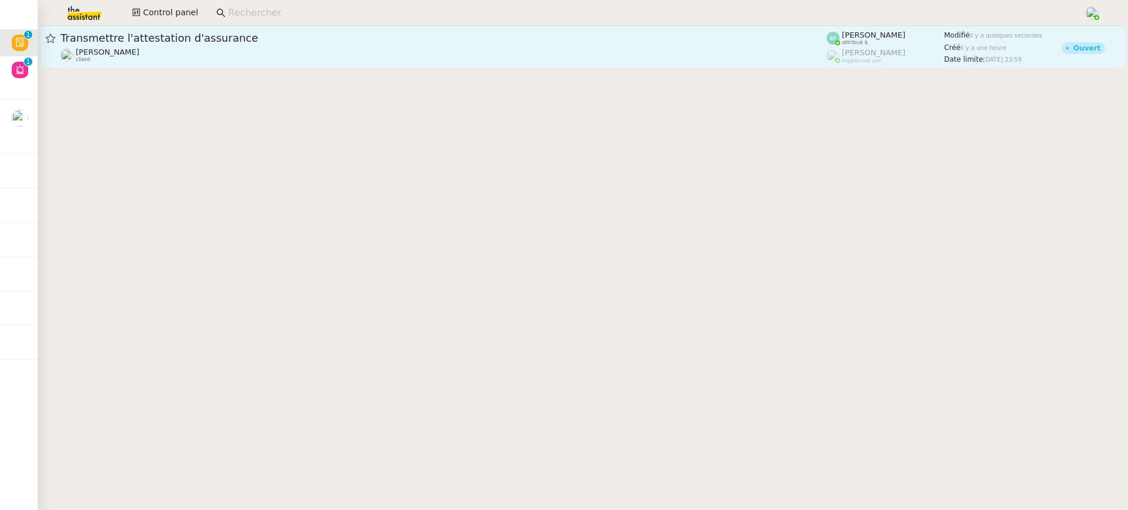
click at [46, 33] on icon at bounding box center [50, 38] width 11 height 11
click at [80, 48] on span "[PERSON_NAME]" at bounding box center [107, 52] width 63 height 9
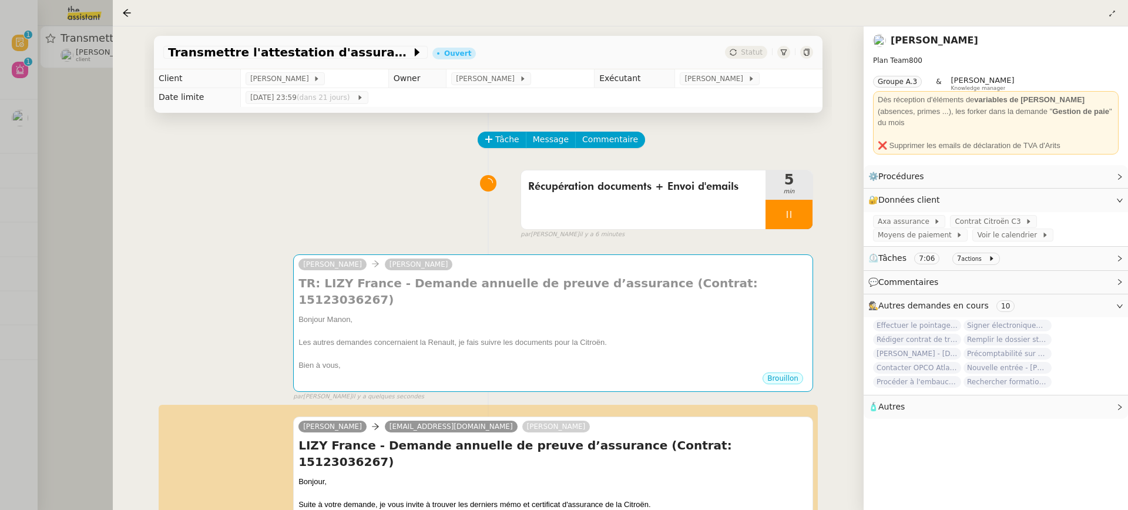
click at [44, 165] on div at bounding box center [564, 255] width 1128 height 510
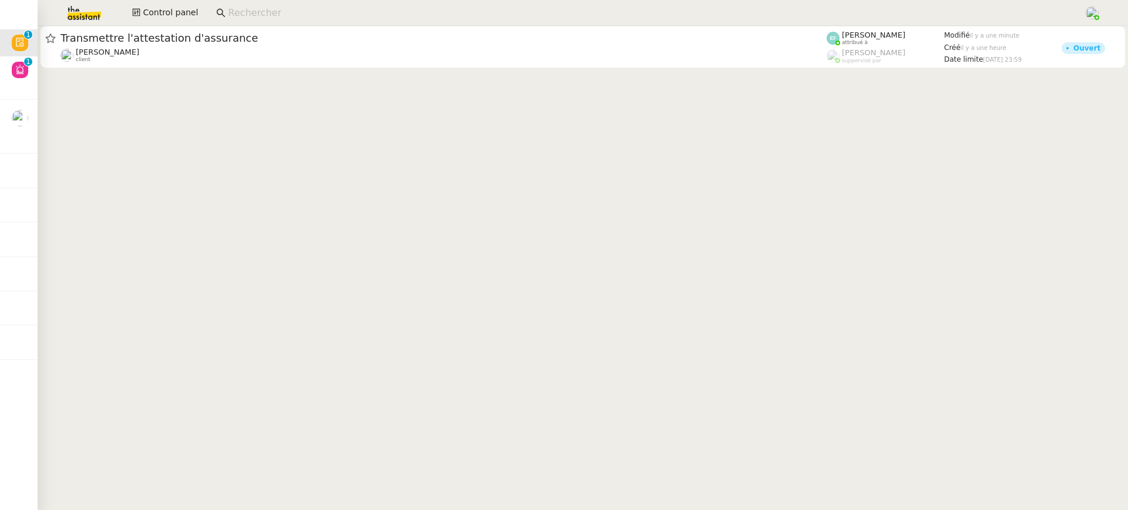
click at [85, 8] on img at bounding box center [74, 13] width 91 height 26
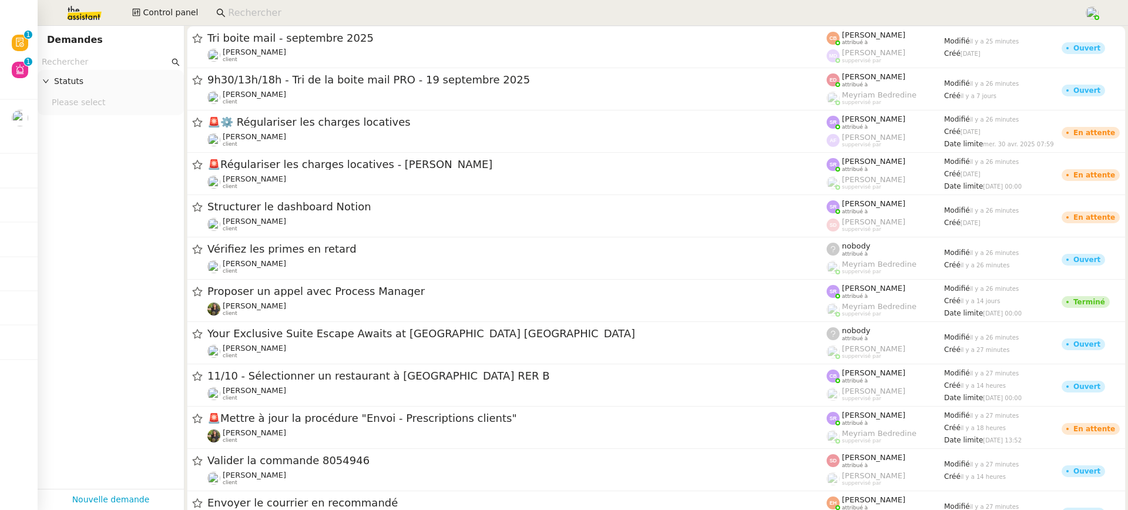
click at [127, 60] on input "text" at bounding box center [105, 62] width 127 height 14
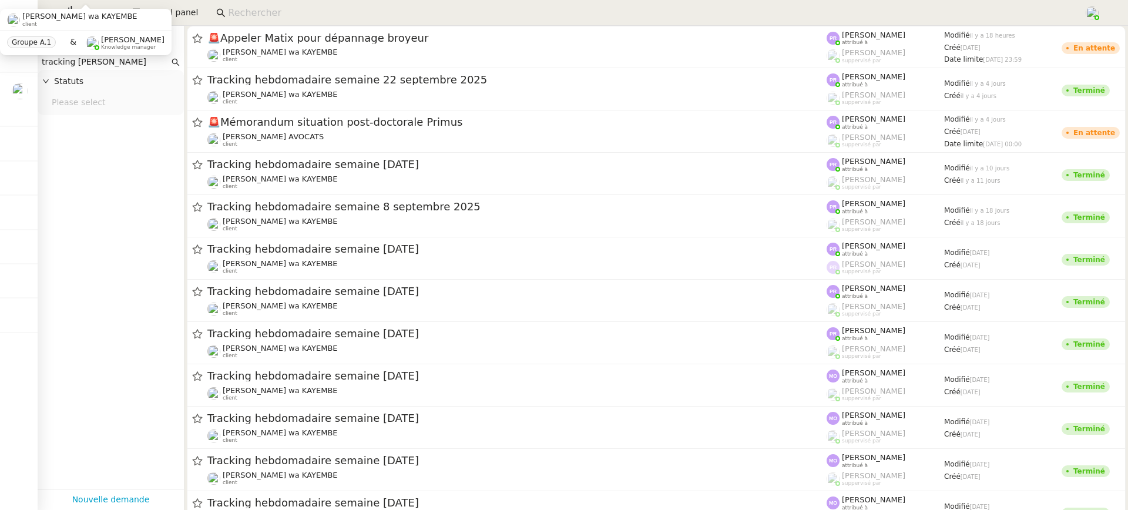
type input "tracking naomi"
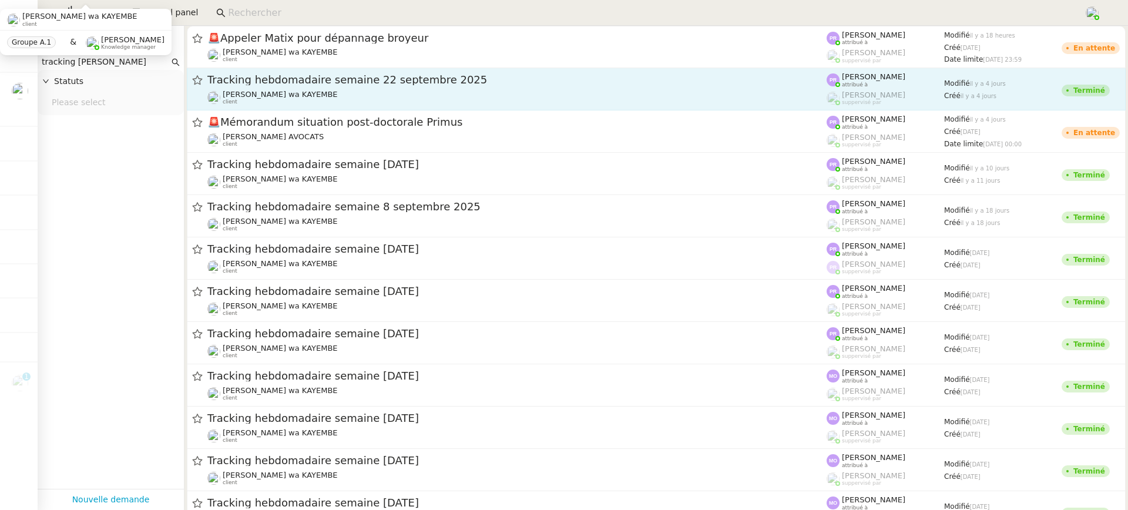
click at [367, 89] on div "Tracking hebdomadaire semaine 22 septembre 2025 Naomi OMEONGA wa KAYEMBE client" at bounding box center [516, 89] width 619 height 32
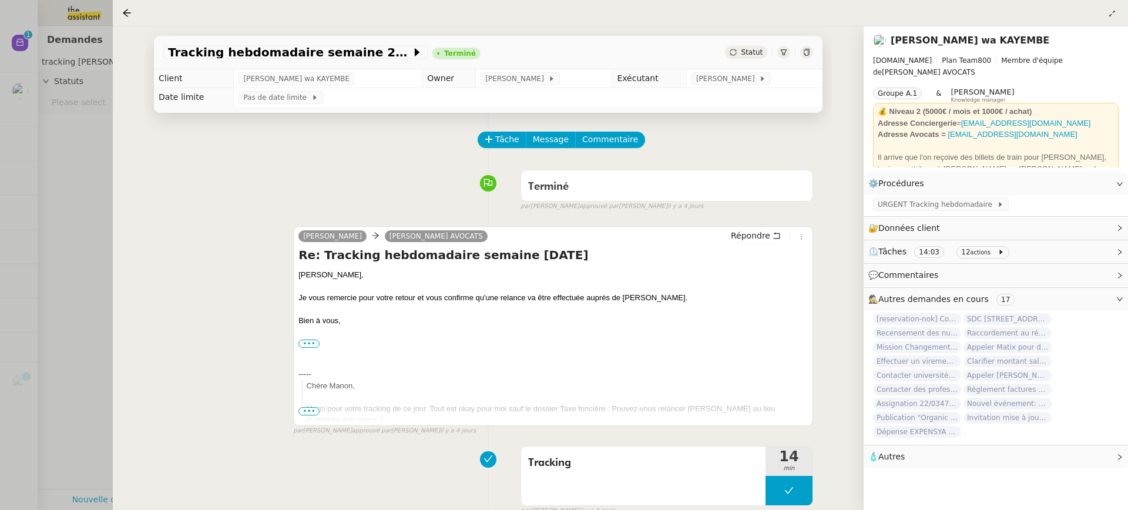
click at [799, 59] on div "Tracking hebdomadaire semaine 22 septembre 2025 Terminé Statut" at bounding box center [488, 52] width 668 height 33
click at [806, 58] on div at bounding box center [806, 52] width 13 height 13
click at [29, 36] on div at bounding box center [564, 255] width 1128 height 510
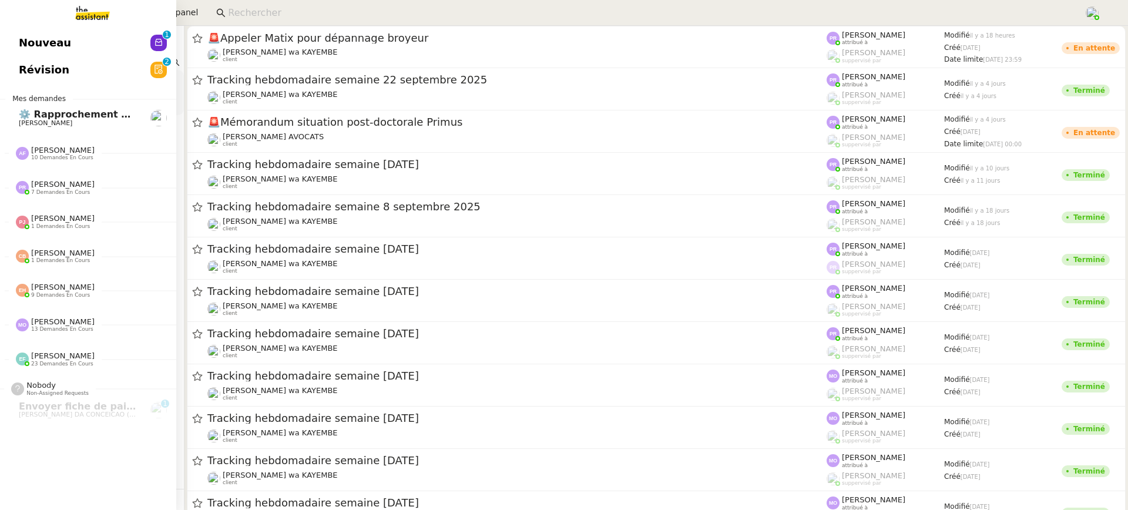
click at [20, 38] on link "Nouveau 0 1 2 3 4 5 6 7 8 9" at bounding box center [88, 42] width 176 height 27
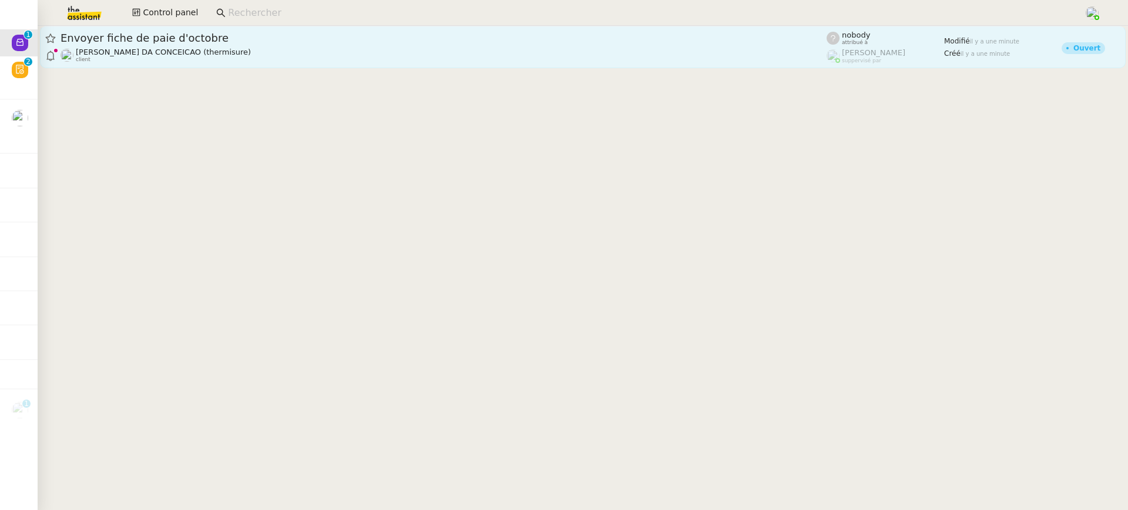
click at [268, 60] on div "Charles DA CONCEICAO (thermisure) client" at bounding box center [443, 55] width 766 height 15
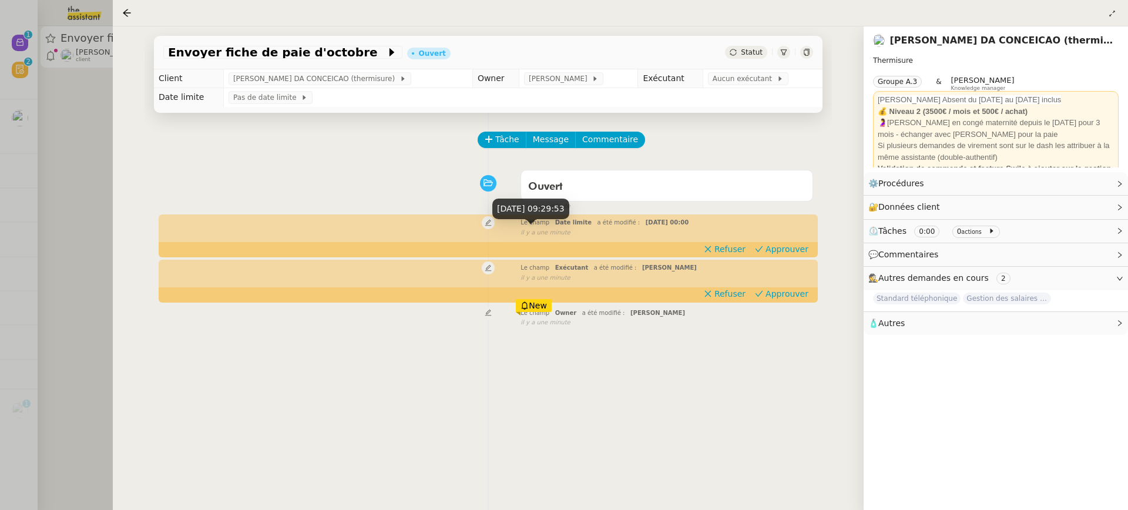
scroll to position [148, 0]
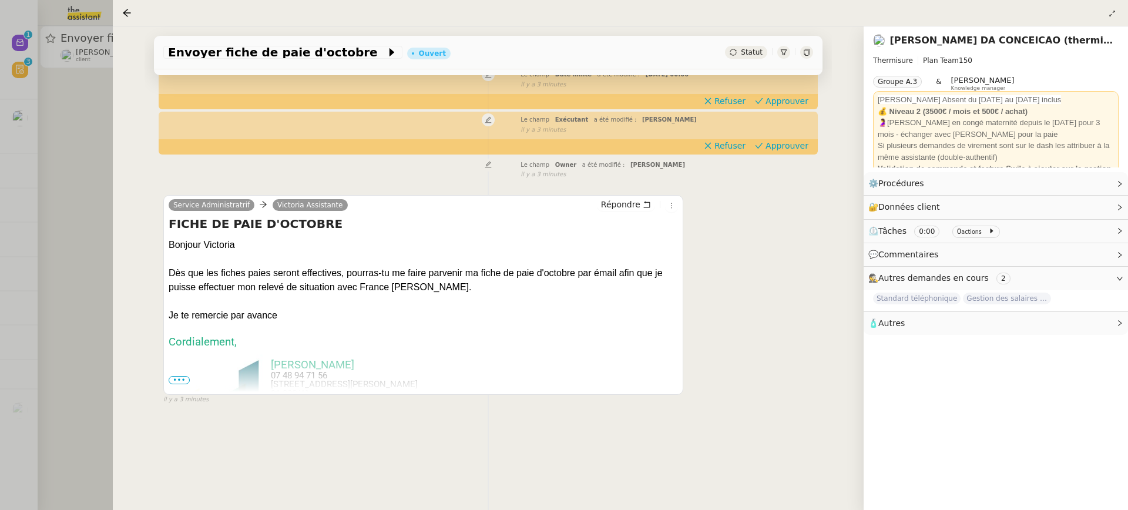
click at [73, 62] on div at bounding box center [564, 255] width 1128 height 510
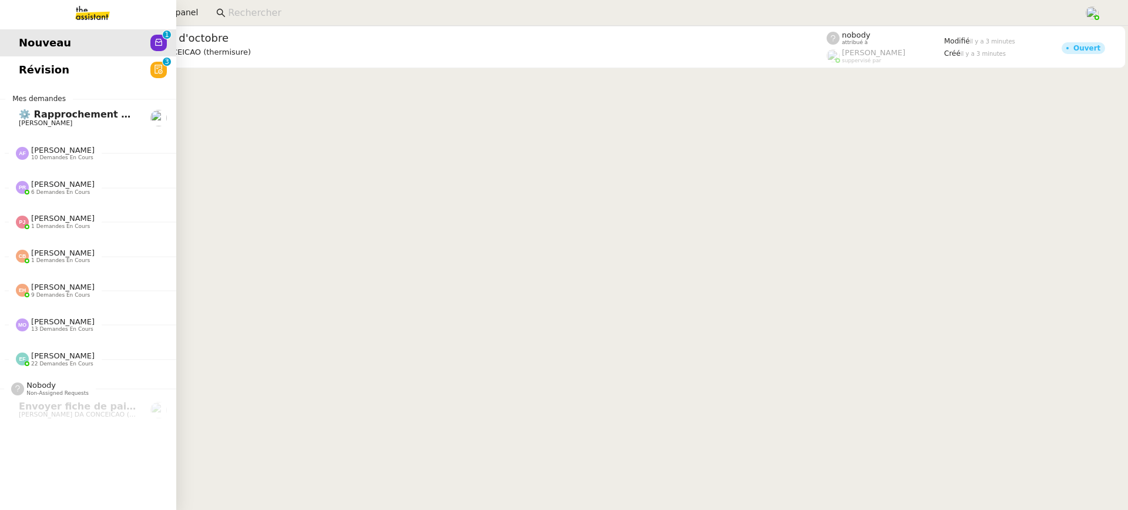
click at [21, 67] on span "Révision" at bounding box center [44, 70] width 51 height 18
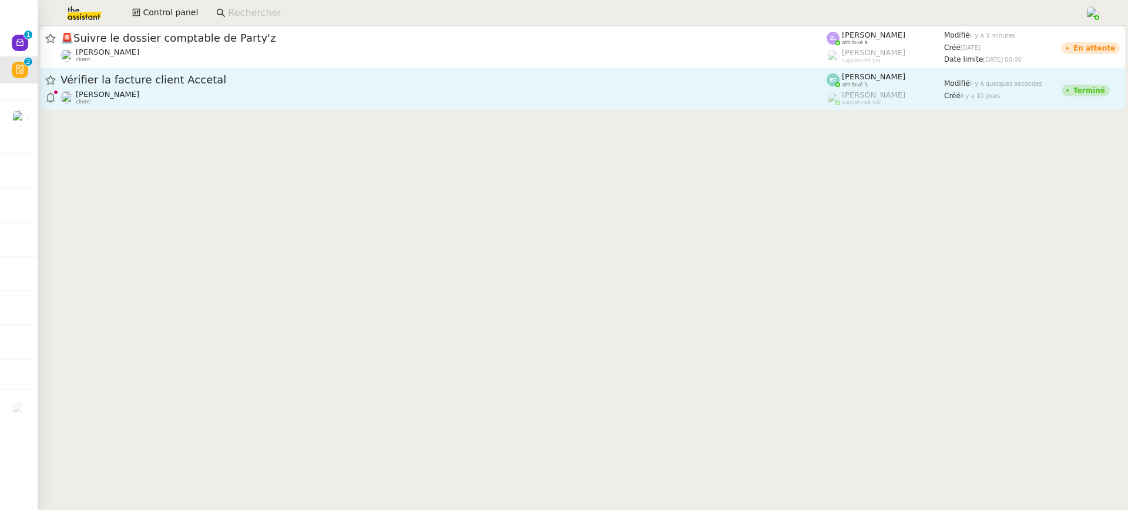
click at [674, 86] on div "Vérifier la facture client Accetal" at bounding box center [443, 80] width 766 height 15
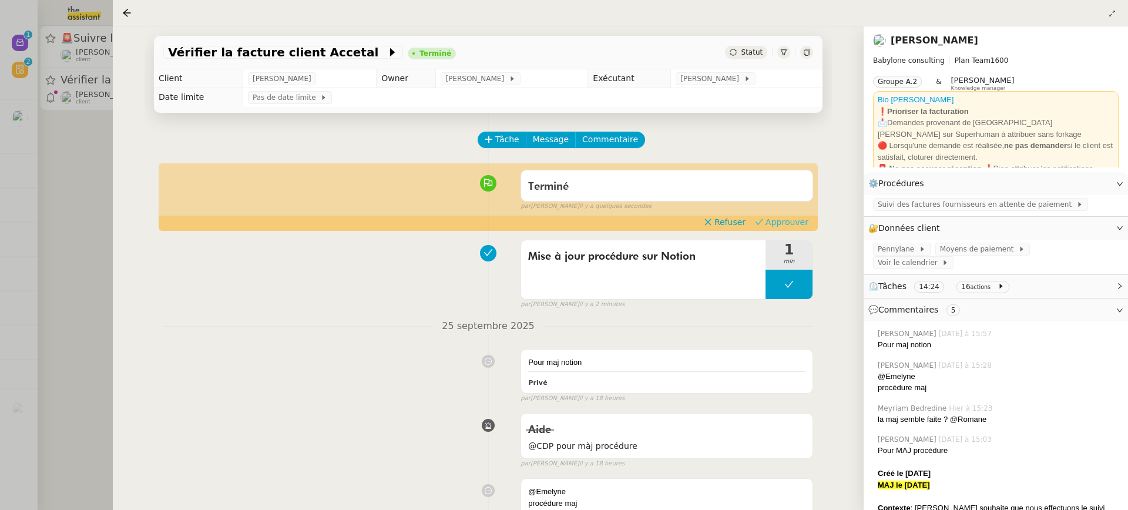
click at [809, 226] on button "Approuver" at bounding box center [781, 222] width 63 height 13
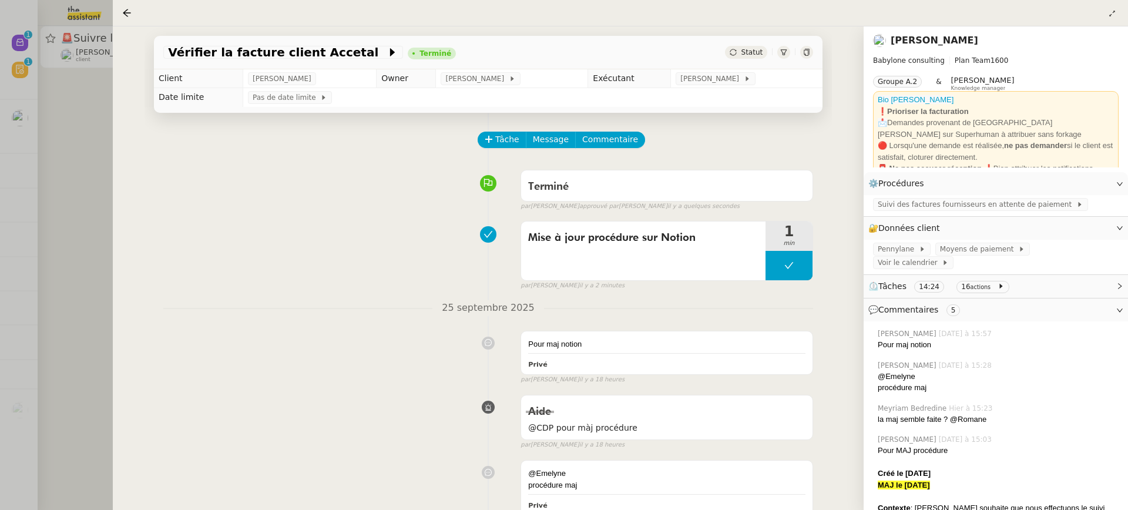
click at [66, 39] on div at bounding box center [564, 255] width 1128 height 510
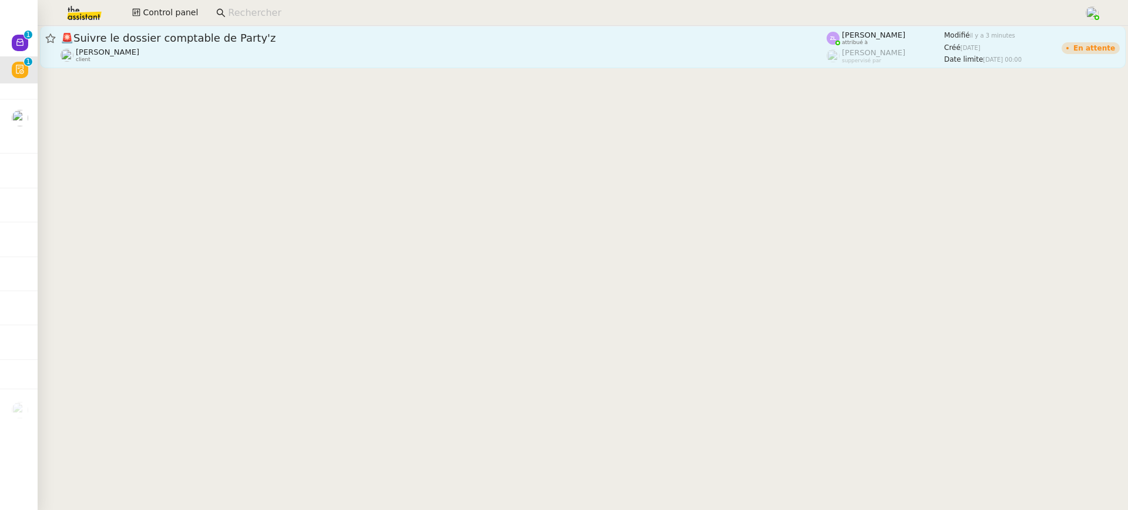
click at [187, 58] on div "Réma Ngaiboye client" at bounding box center [443, 55] width 766 height 15
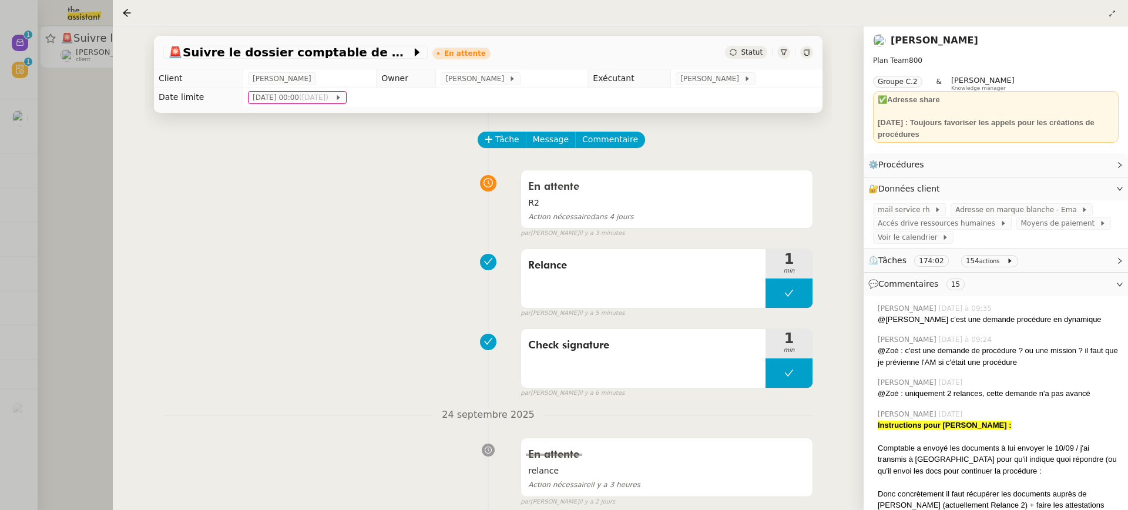
scroll to position [141, 0]
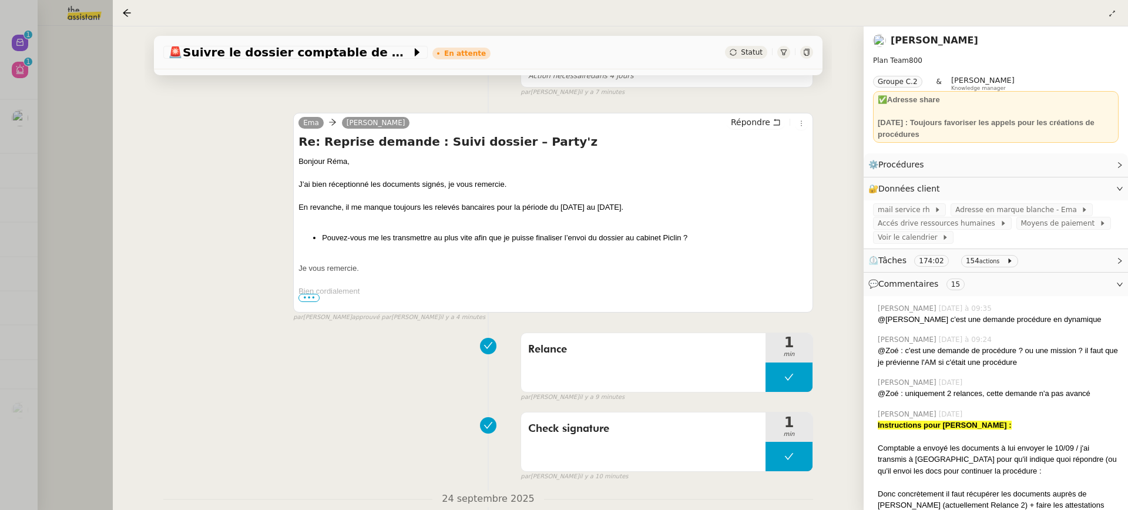
click at [53, 208] on div at bounding box center [564, 255] width 1128 height 510
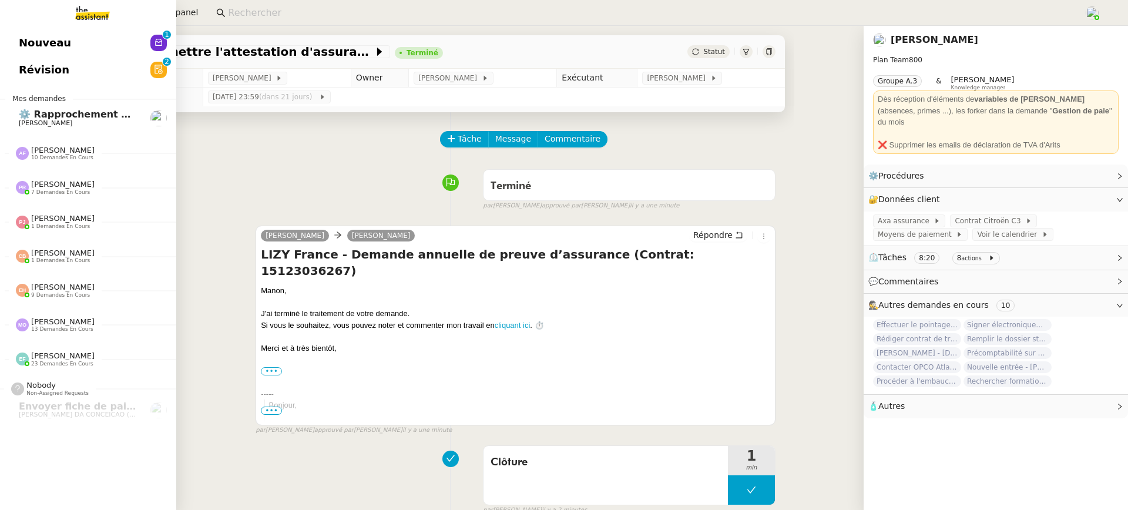
click at [90, 32] on link "Nouveau 0 1 2 3 4 5 6 7 8 9" at bounding box center [88, 42] width 176 height 27
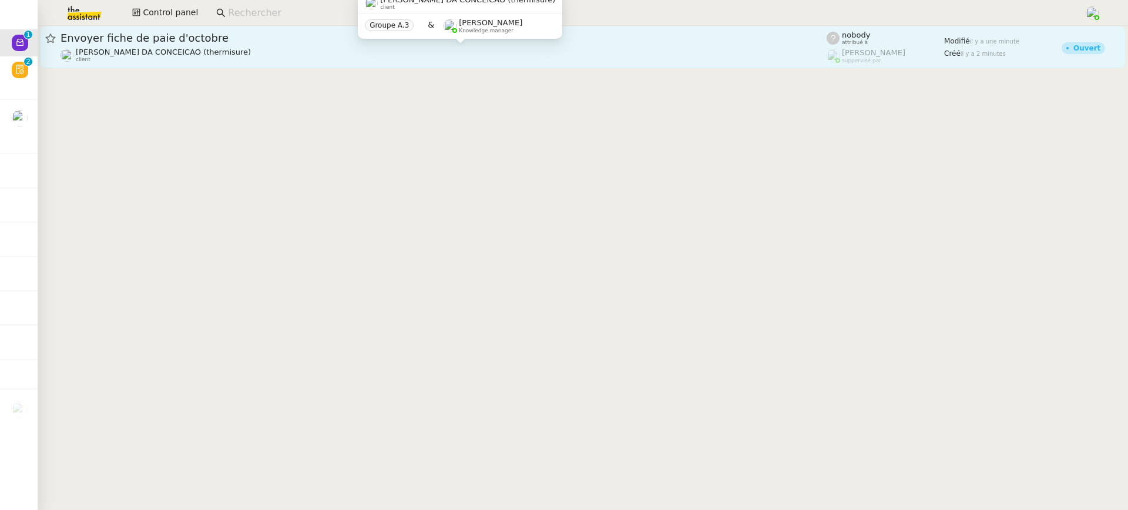
click at [270, 54] on div "[PERSON_NAME] DA CONCEICAO (thermisure) client" at bounding box center [443, 55] width 766 height 15
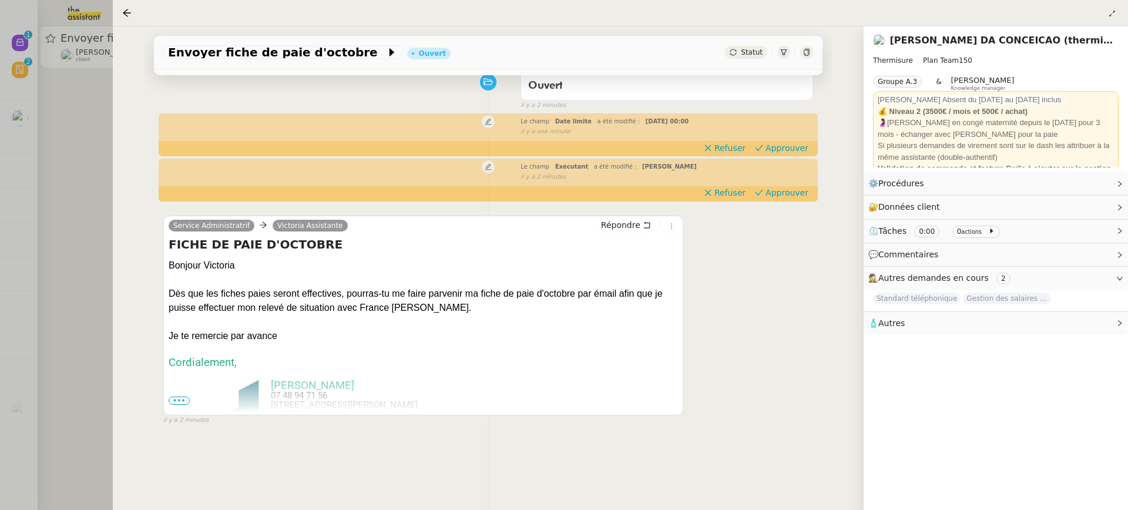
scroll to position [102, 0]
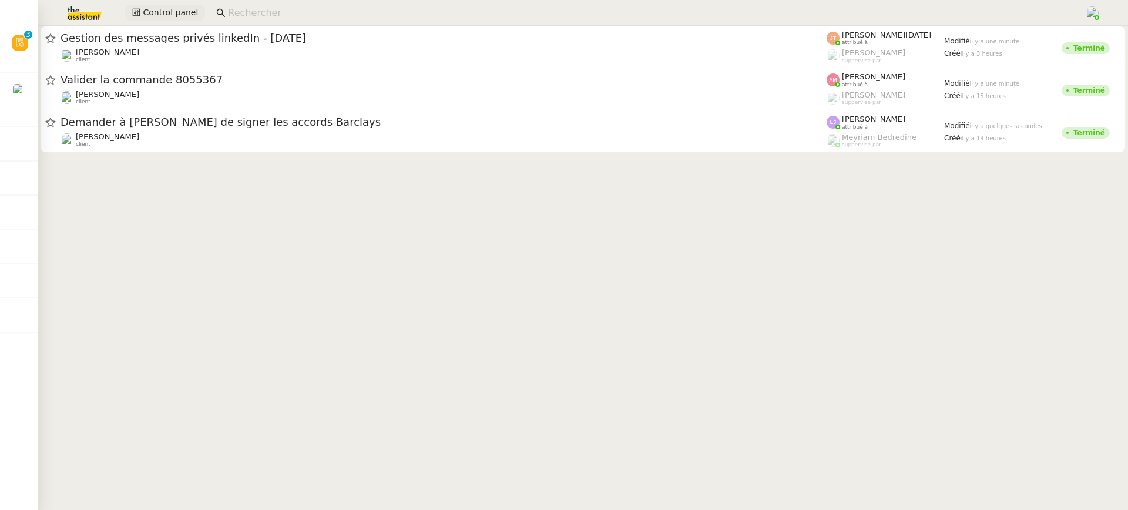
click at [154, 15] on span "Control panel" at bounding box center [170, 13] width 55 height 14
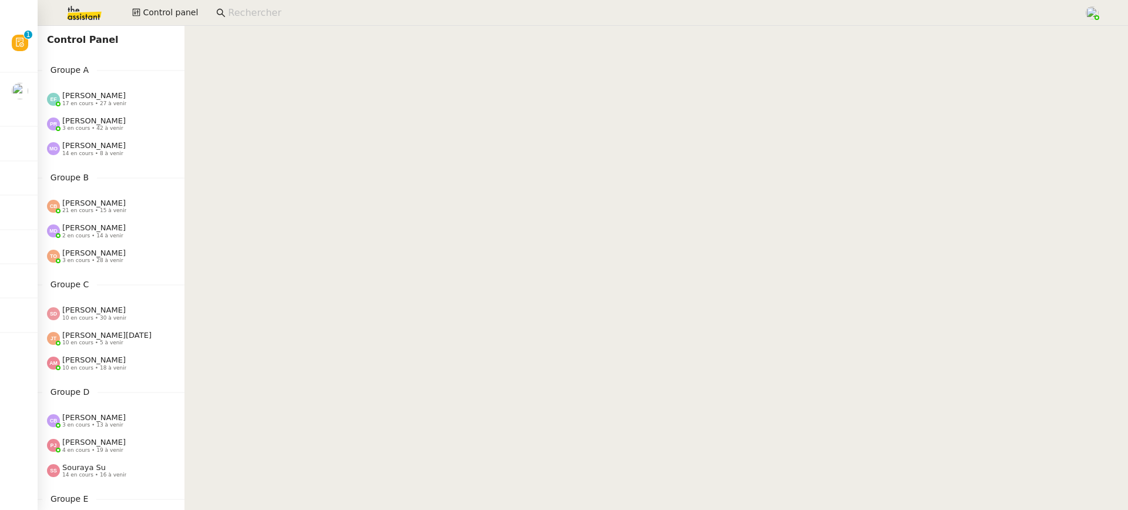
click at [41, 44] on nz-page-header "Control Panel" at bounding box center [111, 40] width 147 height 28
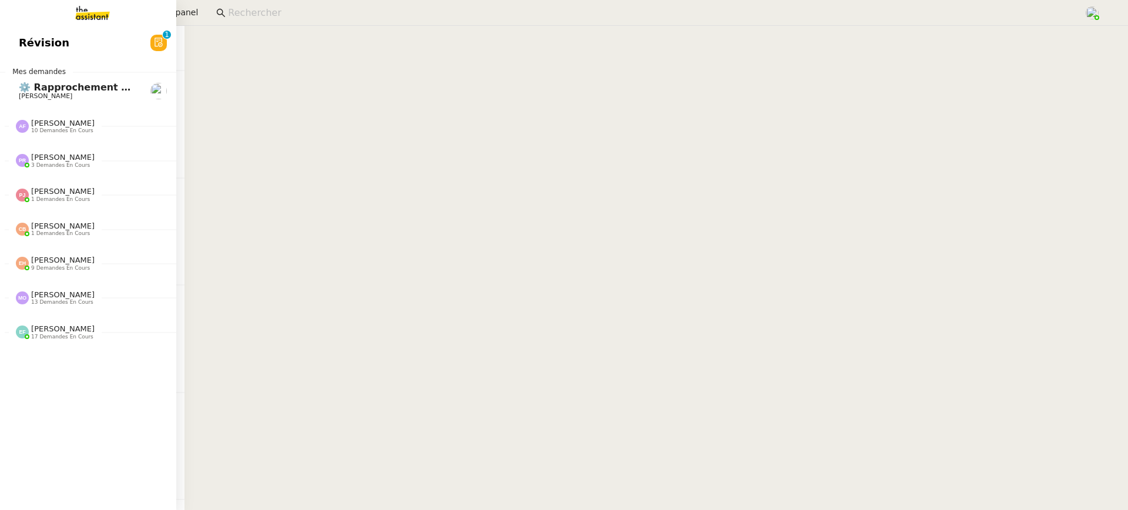
click at [25, 38] on link "Révision 0 1 2 3 4 5 6 7 8 9" at bounding box center [88, 42] width 176 height 27
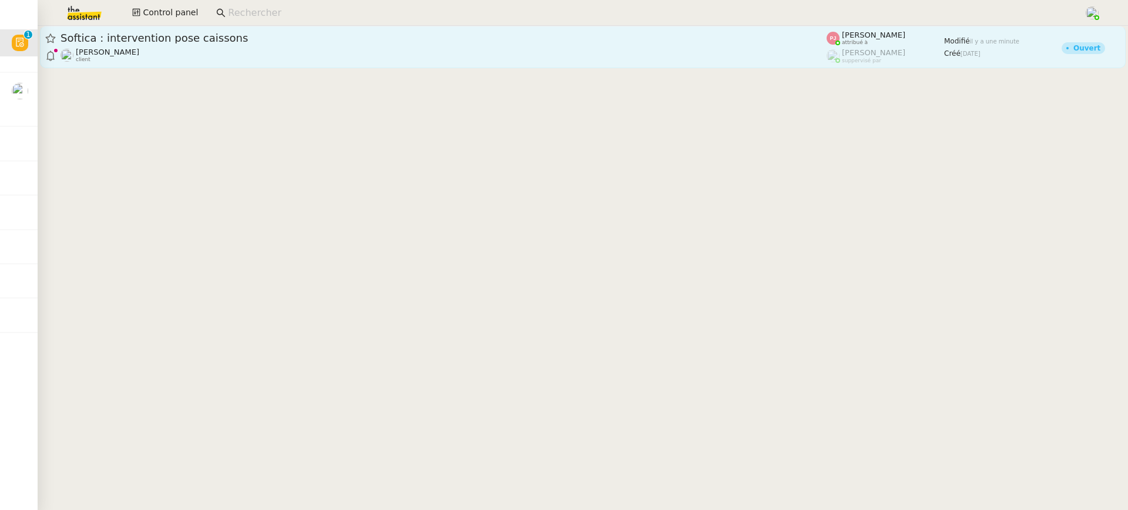
click at [199, 37] on span "Softica : intervention pose caissons" at bounding box center [443, 38] width 766 height 11
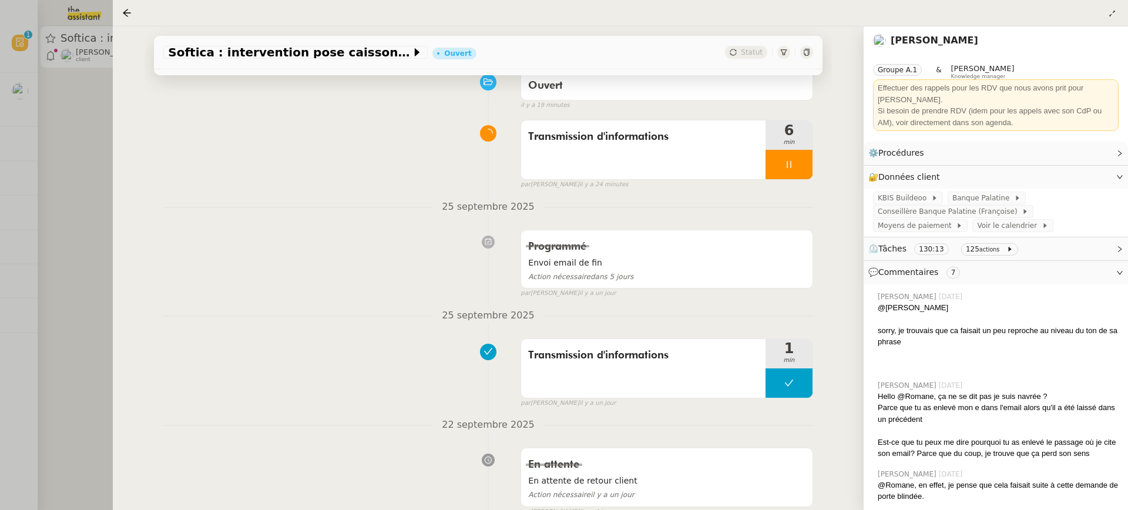
scroll to position [163, 0]
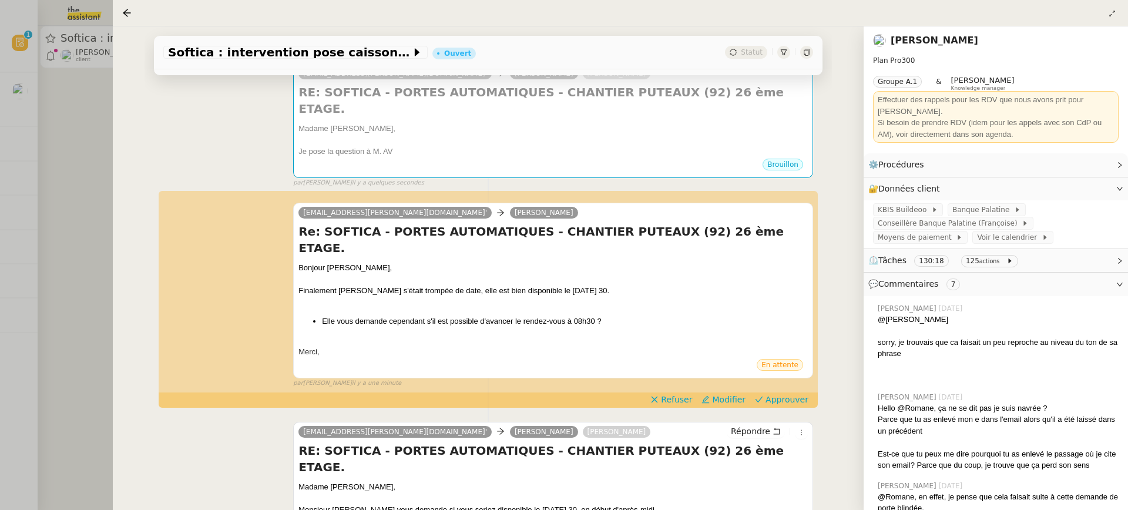
click at [80, 173] on div at bounding box center [564, 255] width 1128 height 510
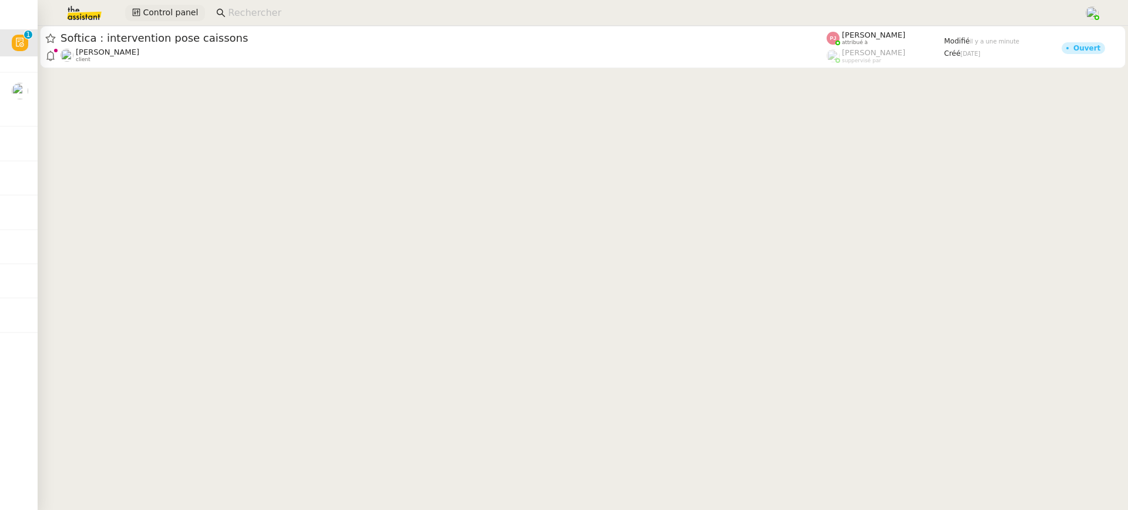
click at [177, 18] on span "Control panel" at bounding box center [170, 13] width 55 height 14
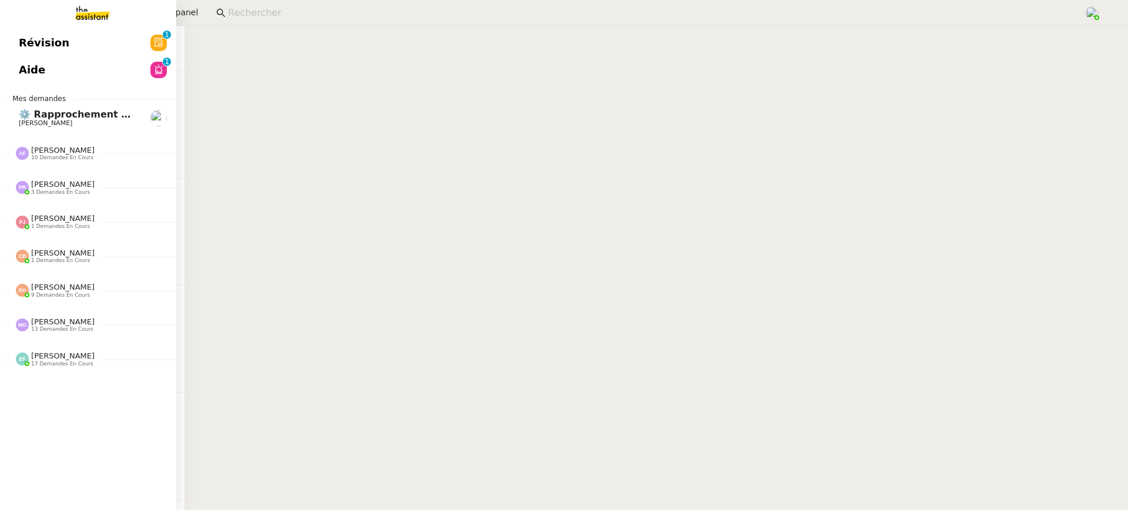
click at [12, 60] on link "Aide 0 1 2 3 4 5 6 7 8 9" at bounding box center [88, 69] width 176 height 27
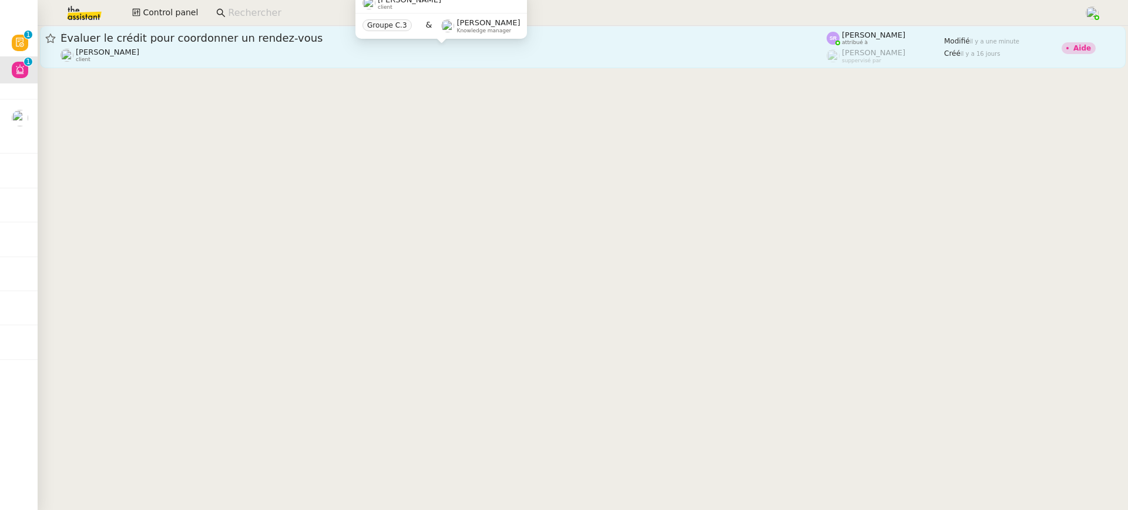
click at [407, 47] on div "[PERSON_NAME] N'Diaye client Groupe C.3 & [PERSON_NAME] Knowledge manager" at bounding box center [441, 19] width 172 height 55
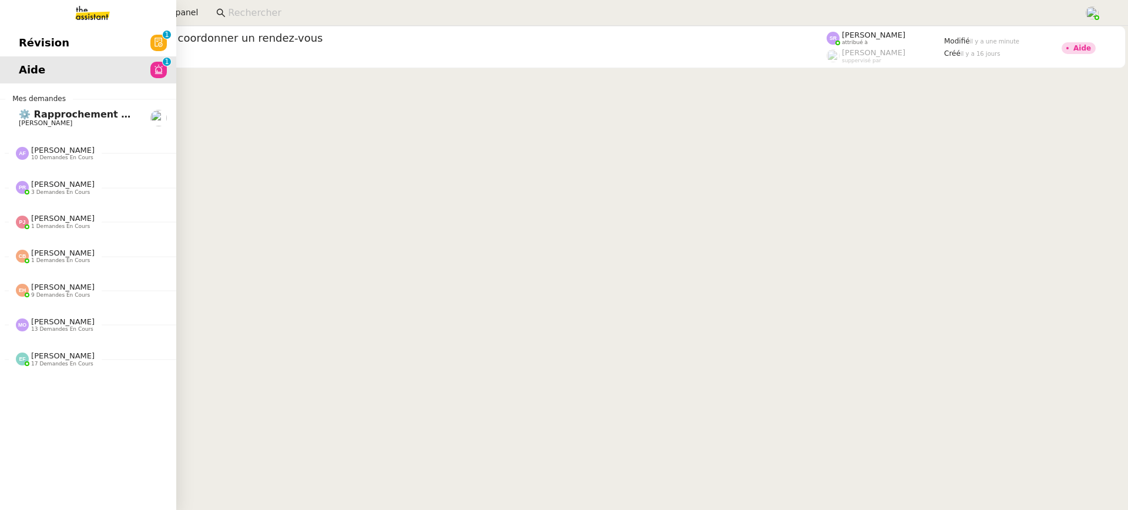
click at [19, 34] on span "Révision" at bounding box center [44, 43] width 51 height 18
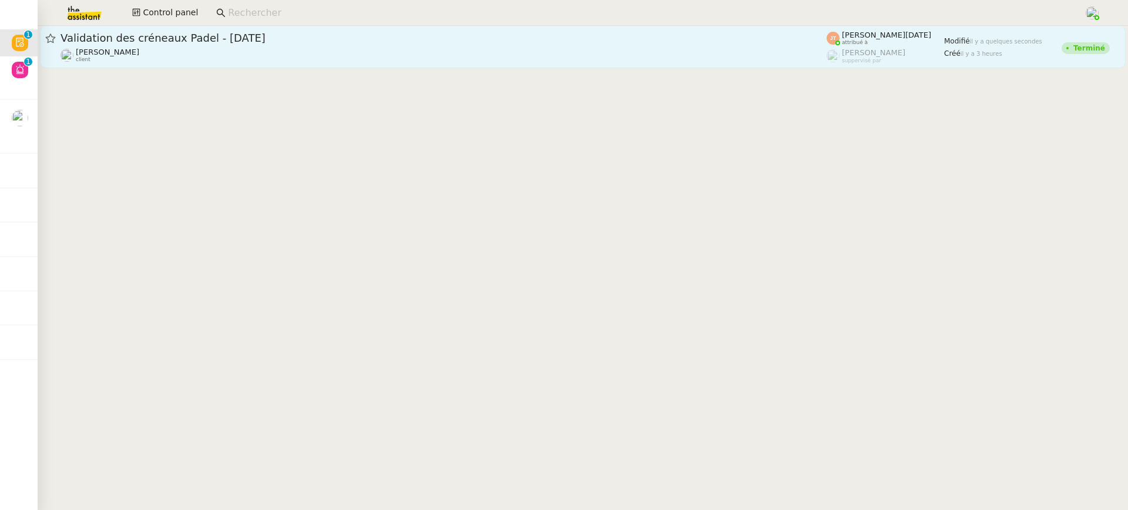
click at [408, 56] on div "[PERSON_NAME] client" at bounding box center [443, 55] width 766 height 15
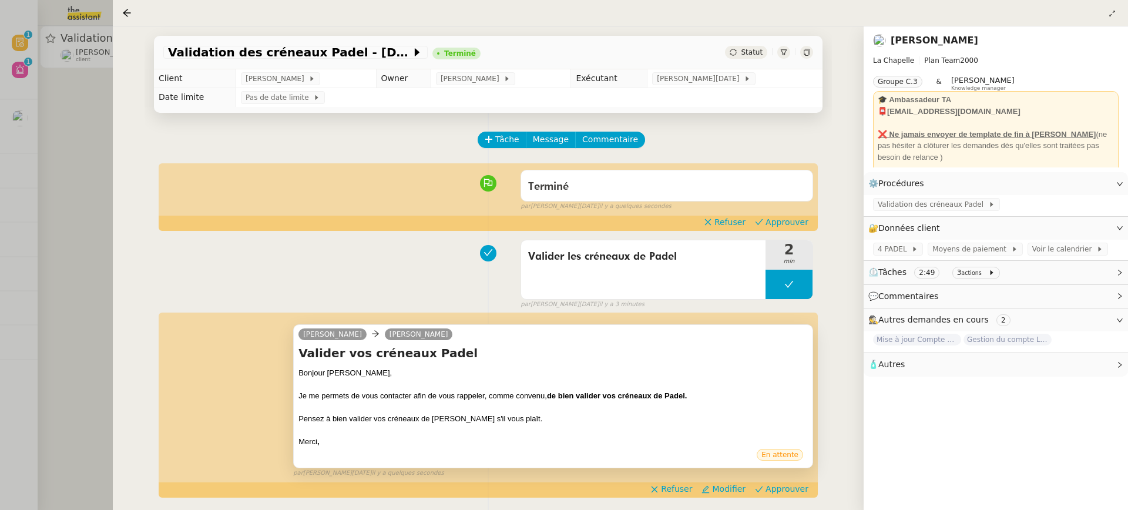
scroll to position [85, 0]
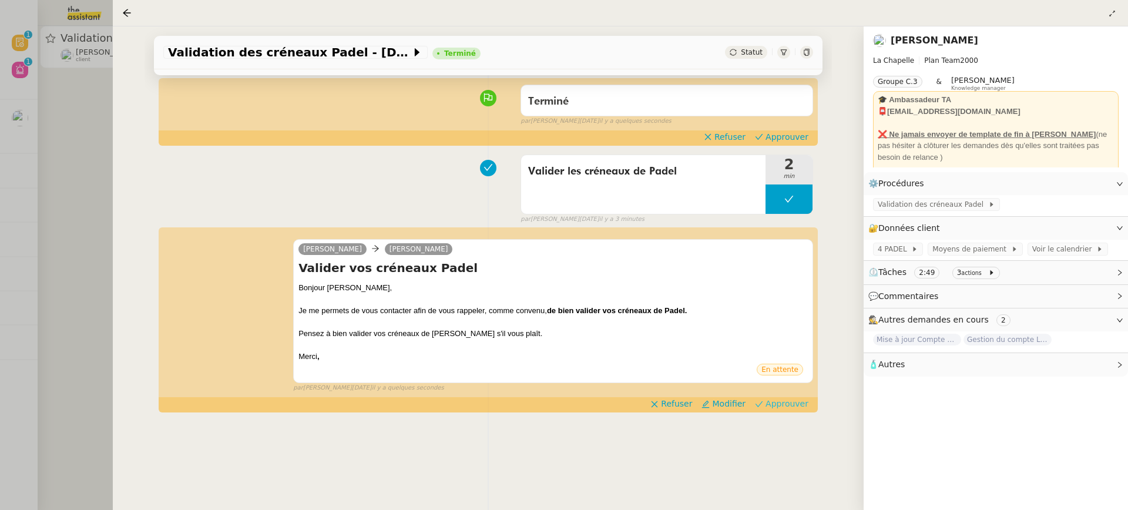
click at [782, 402] on span "Approuver" at bounding box center [786, 404] width 43 height 12
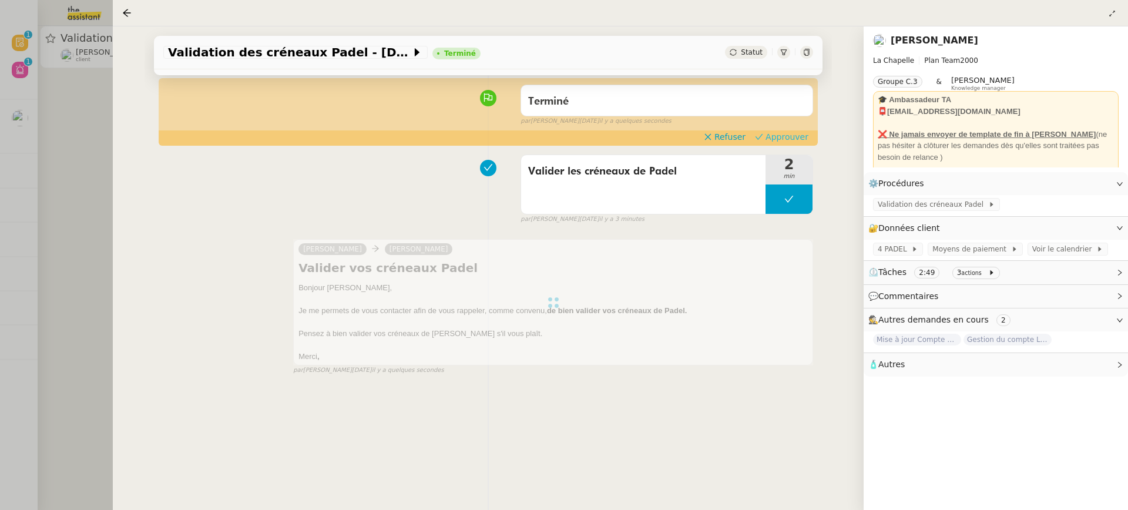
click at [798, 134] on span "Approuver" at bounding box center [786, 137] width 43 height 12
click at [106, 89] on div at bounding box center [564, 255] width 1128 height 510
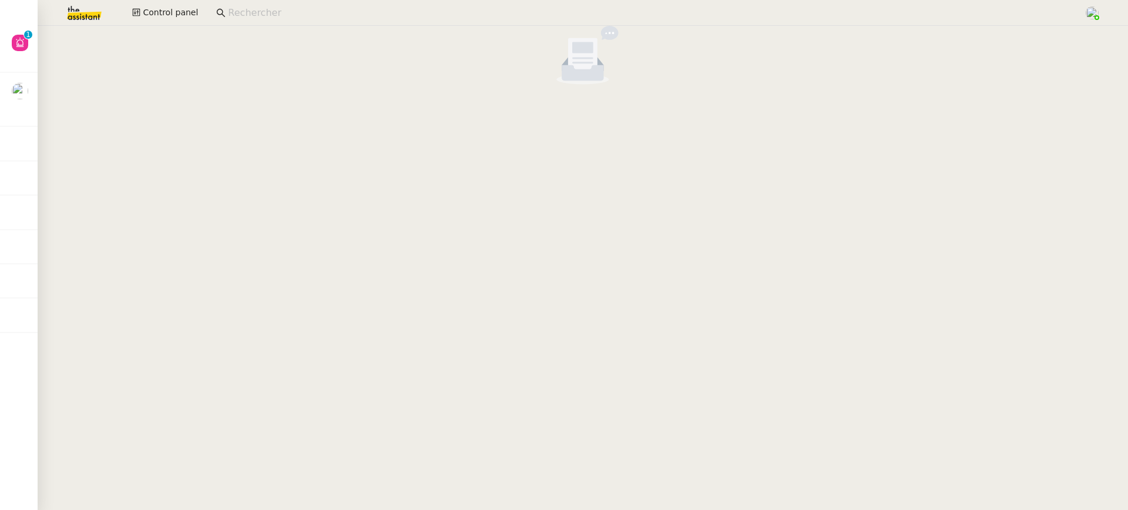
click at [41, 56] on div at bounding box center [583, 57] width 1090 height 63
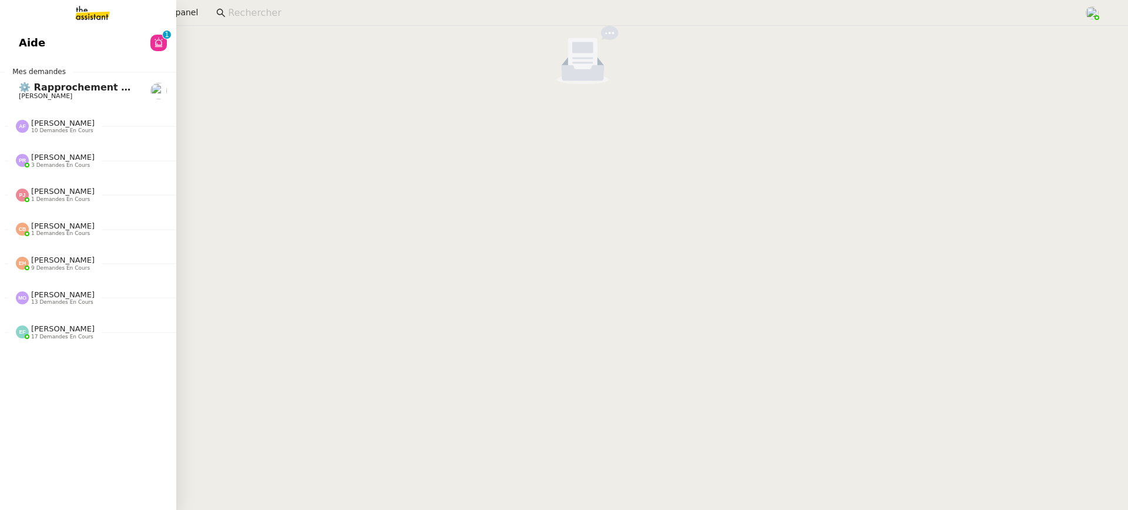
click at [19, 42] on link "Aide 0 1 2 3 4 5 6 7 8 9" at bounding box center [88, 42] width 176 height 27
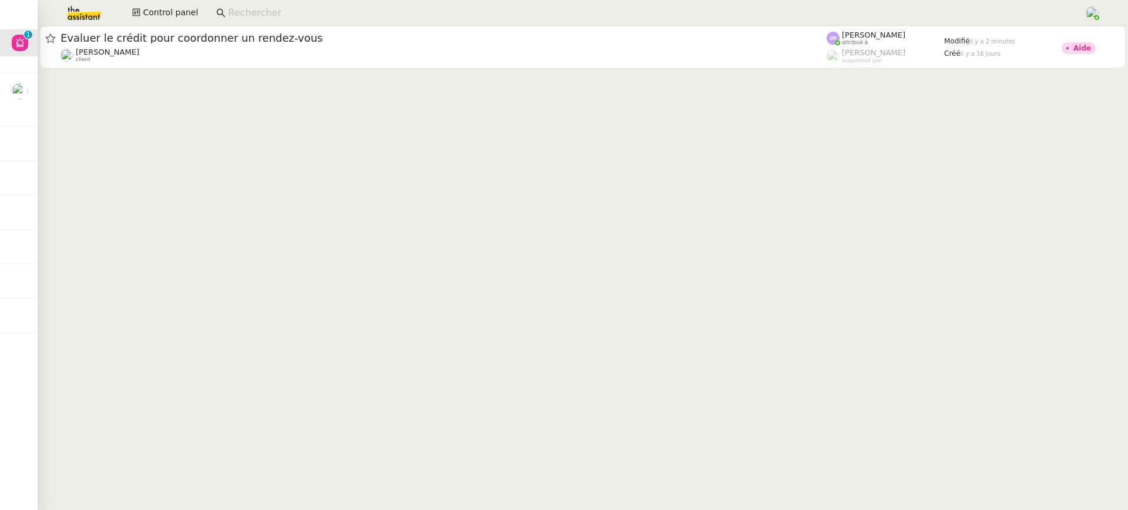
click at [186, 21] on div "Control panel" at bounding box center [563, 13] width 1069 height 26
click at [176, 16] on span "Control panel" at bounding box center [170, 13] width 55 height 14
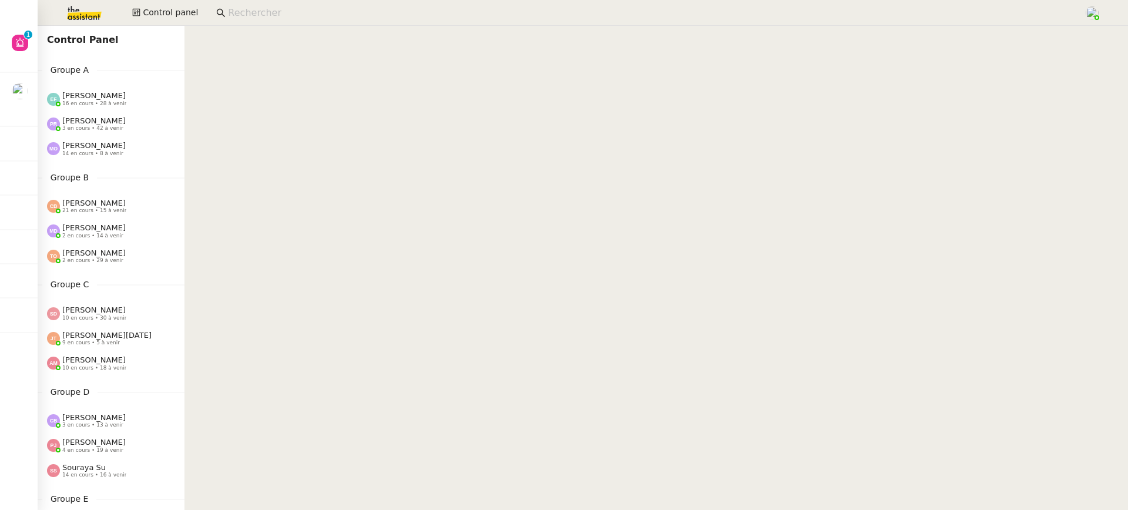
click at [119, 184] on div "Groupe B [PERSON_NAME] 21 en cours • 15 à venir [PERSON_NAME] 2 en cours • 14 à…" at bounding box center [111, 220] width 147 height 98
click at [109, 145] on div "[PERSON_NAME] 14 en cours • 8 à venir" at bounding box center [93, 148] width 63 height 15
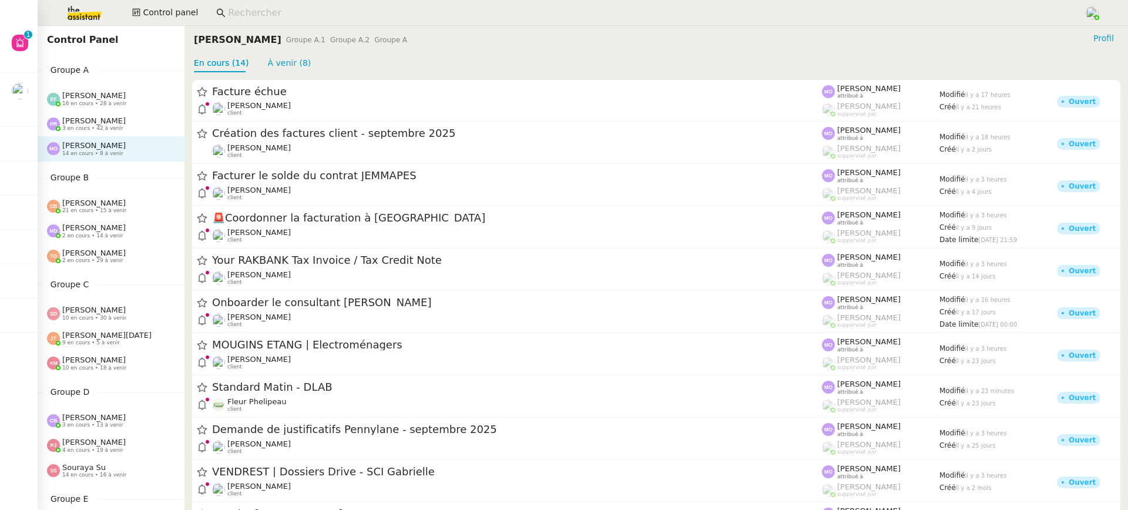
click at [100, 127] on span "3 en cours • 42 à venir" at bounding box center [92, 128] width 61 height 6
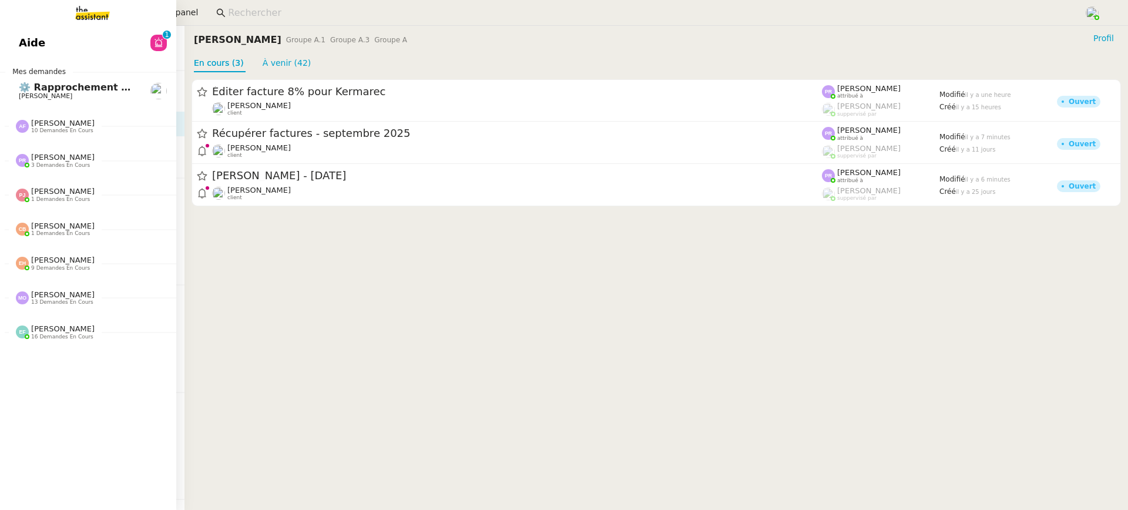
click at [48, 41] on link "Aide 0 1 2 3 4 5 6 7 8 9" at bounding box center [88, 42] width 176 height 27
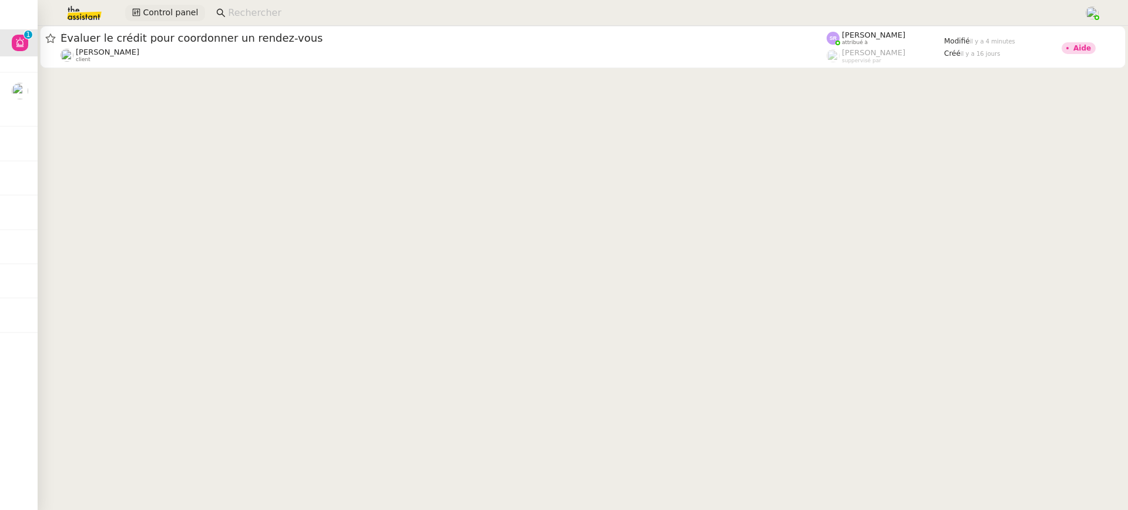
click at [173, 21] on button "Control panel" at bounding box center [165, 13] width 80 height 16
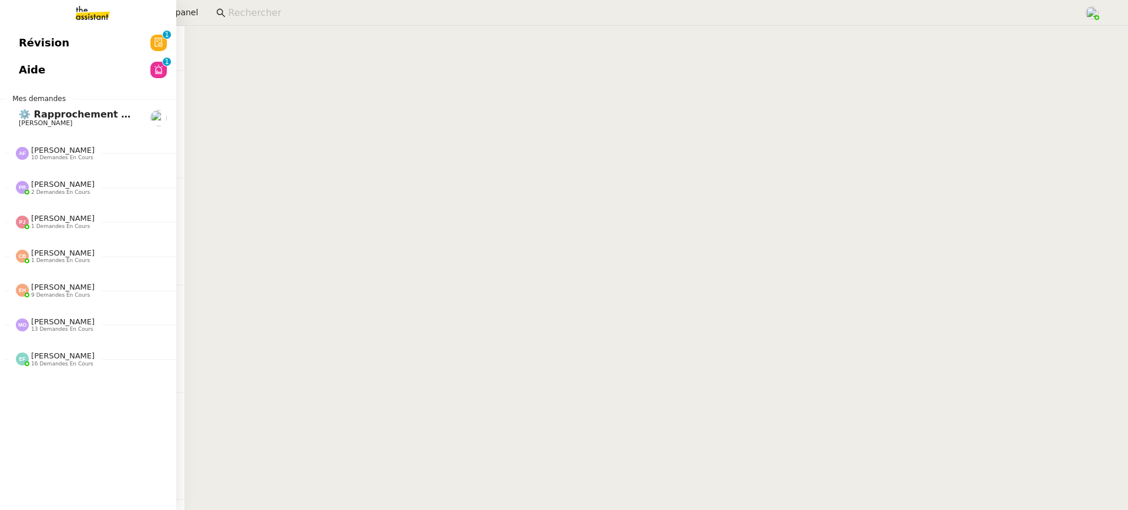
click at [22, 68] on span "Aide" at bounding box center [32, 70] width 26 height 18
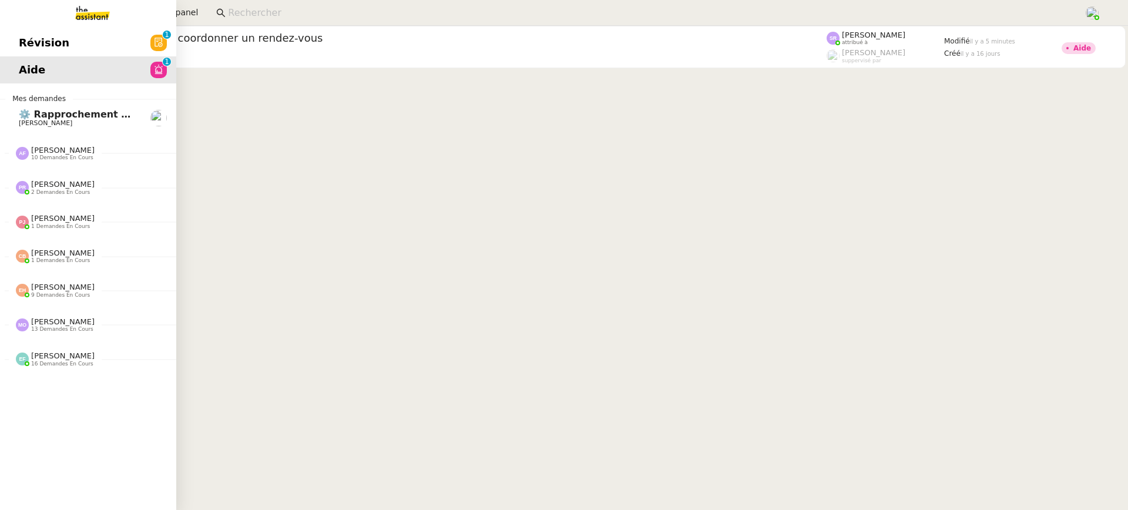
click at [43, 43] on span "Révision" at bounding box center [44, 43] width 51 height 18
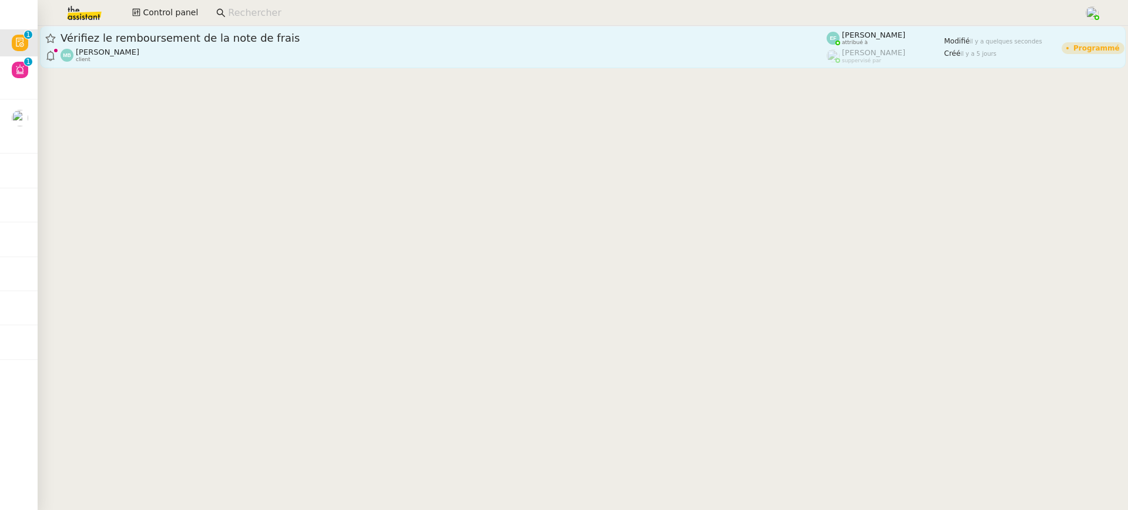
click at [665, 30] on link "Vérifiez le remboursement de la note de frais [PERSON_NAME] client [PERSON_NAME…" at bounding box center [582, 47] width 1085 height 42
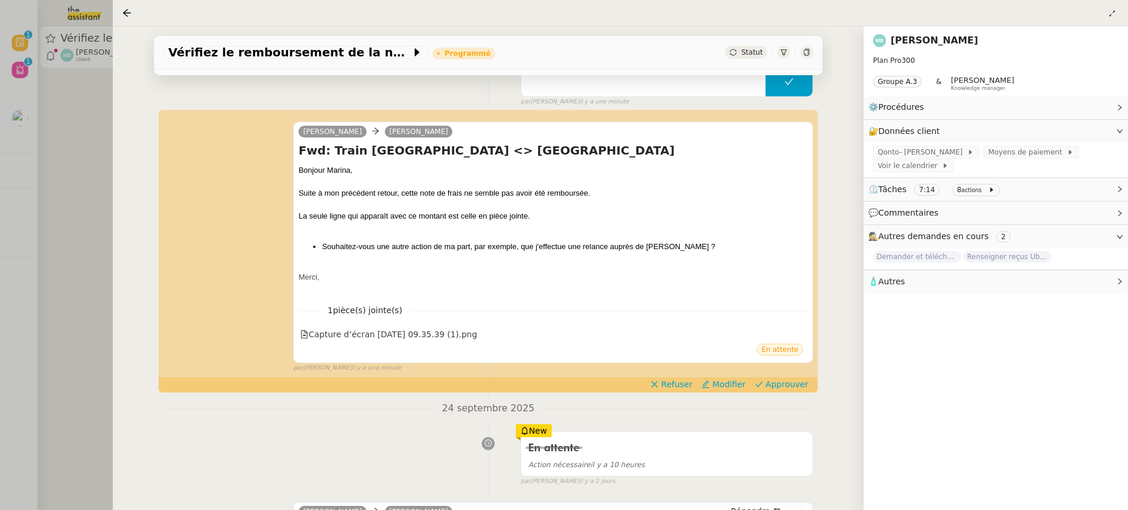
scroll to position [214, 0]
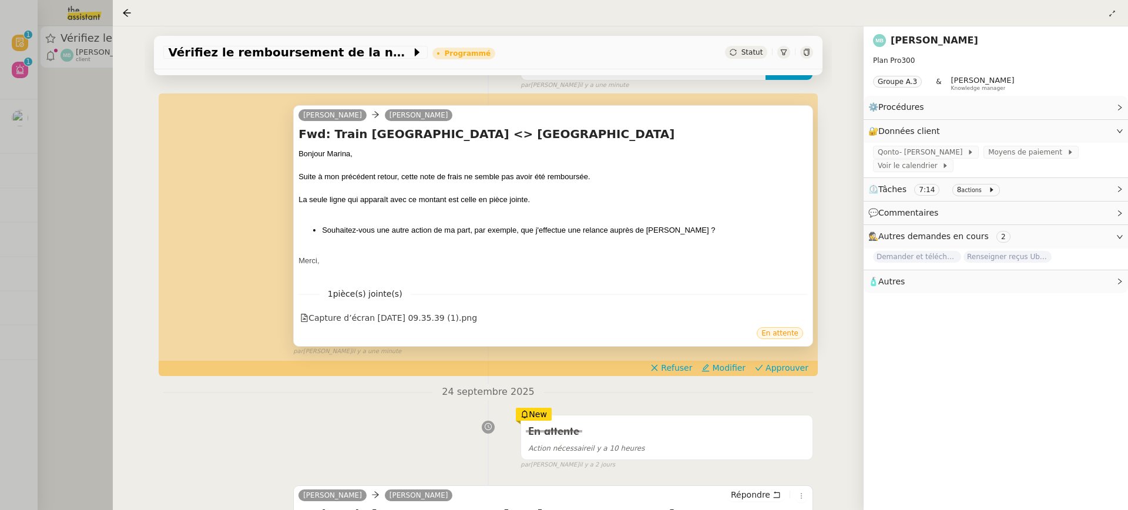
click at [438, 308] on div "1 pièce(s) jointe(s) Capture d’écran 2025-09-22 à 09.35.39 (1).png" at bounding box center [552, 302] width 509 height 48
click at [439, 314] on div "Capture d’écran 2025-09-22 à 09.35.39 (1).png" at bounding box center [388, 318] width 177 height 14
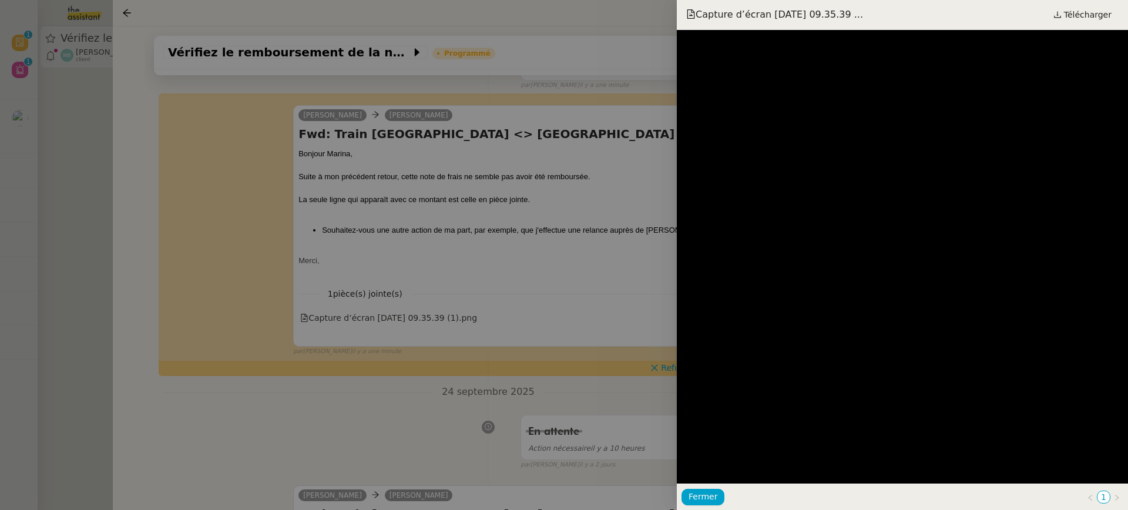
click at [1060, 25] on div "Capture d’écran 2025-09-22 à 09.35.39 ... Télécharger" at bounding box center [902, 15] width 451 height 30
click at [1070, 18] on span "Télécharger" at bounding box center [1088, 14] width 48 height 15
click at [538, 182] on div at bounding box center [564, 255] width 1128 height 510
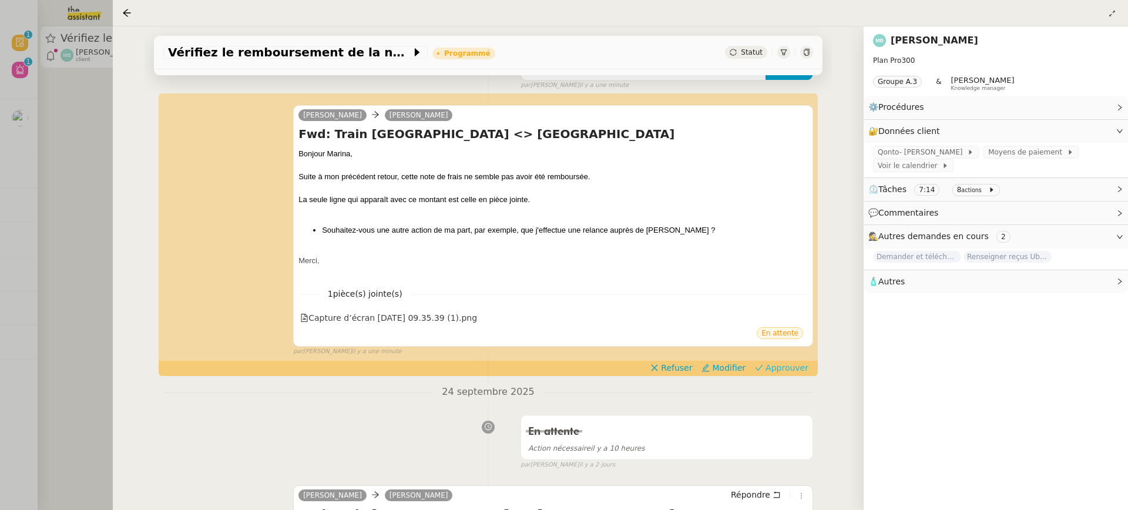
click at [791, 369] on span "Approuver" at bounding box center [786, 368] width 43 height 12
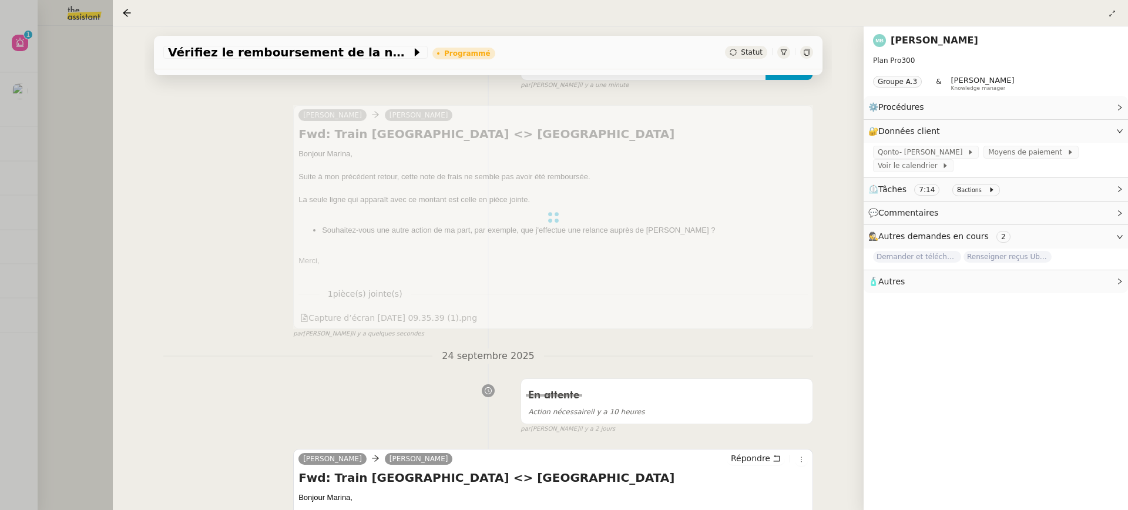
click at [120, 133] on div "Vérifiez le remboursement de la note de frais Programmé Statut Client Marina Ba…" at bounding box center [488, 267] width 751 height 483
click at [80, 106] on div at bounding box center [564, 255] width 1128 height 510
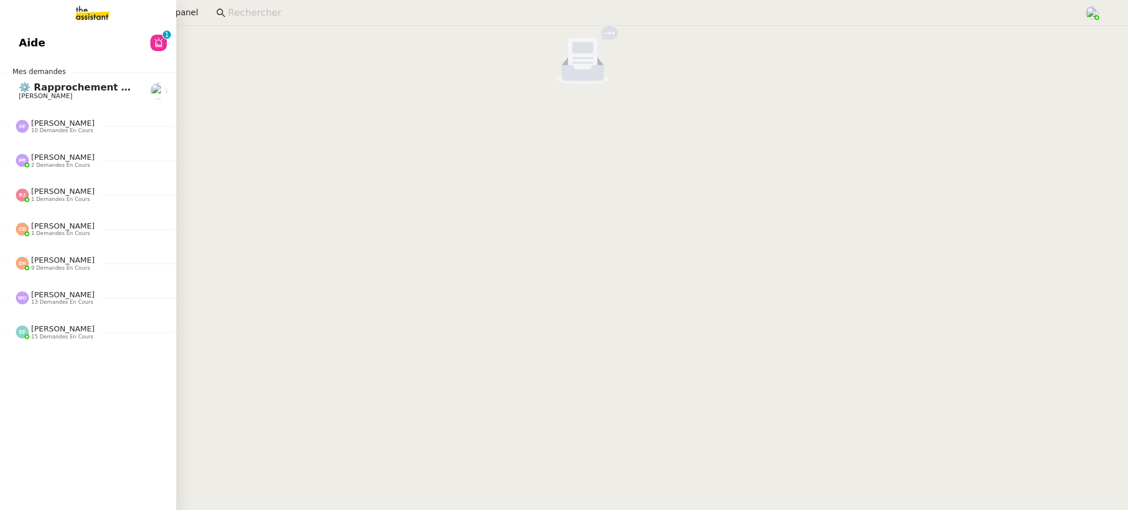
click at [28, 48] on link "Aide 0 1 2 3 4 5 6 7 8 9" at bounding box center [88, 42] width 176 height 27
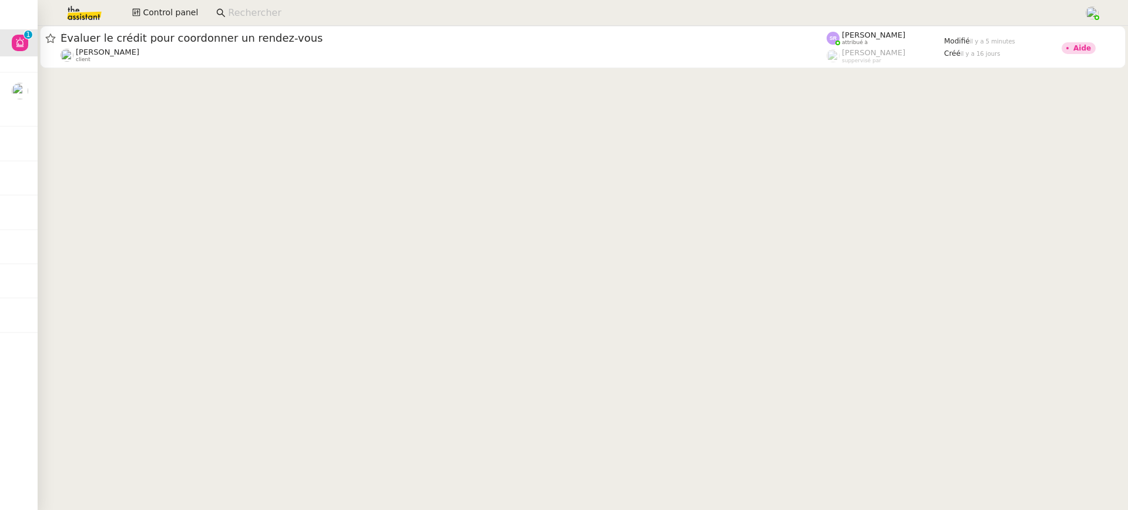
click at [590, 17] on input at bounding box center [650, 13] width 844 height 16
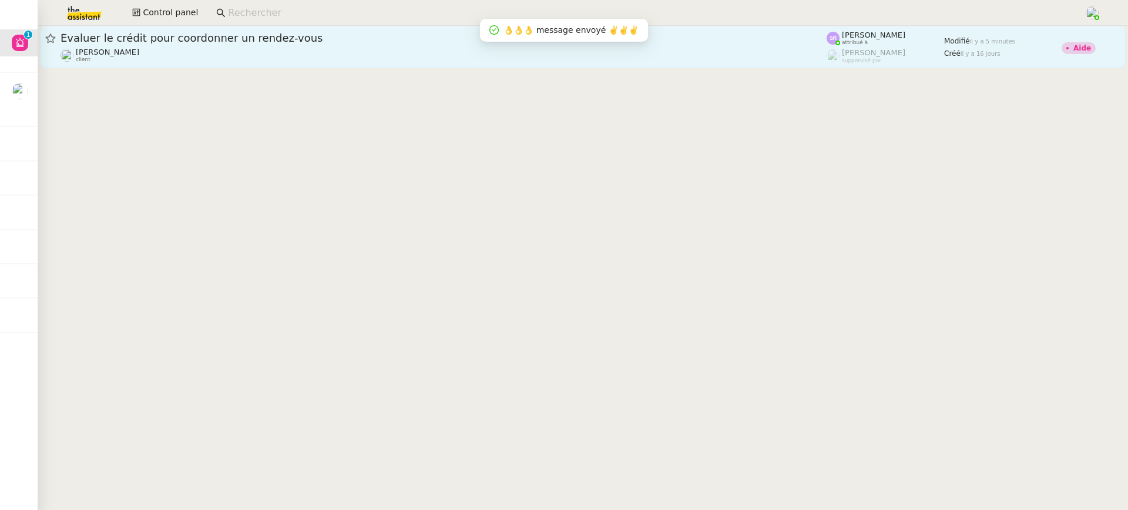
click at [590, 46] on div "Évaluer le crédit pour coordonner un rendez-vous Maurice N'Diaye client" at bounding box center [443, 47] width 766 height 32
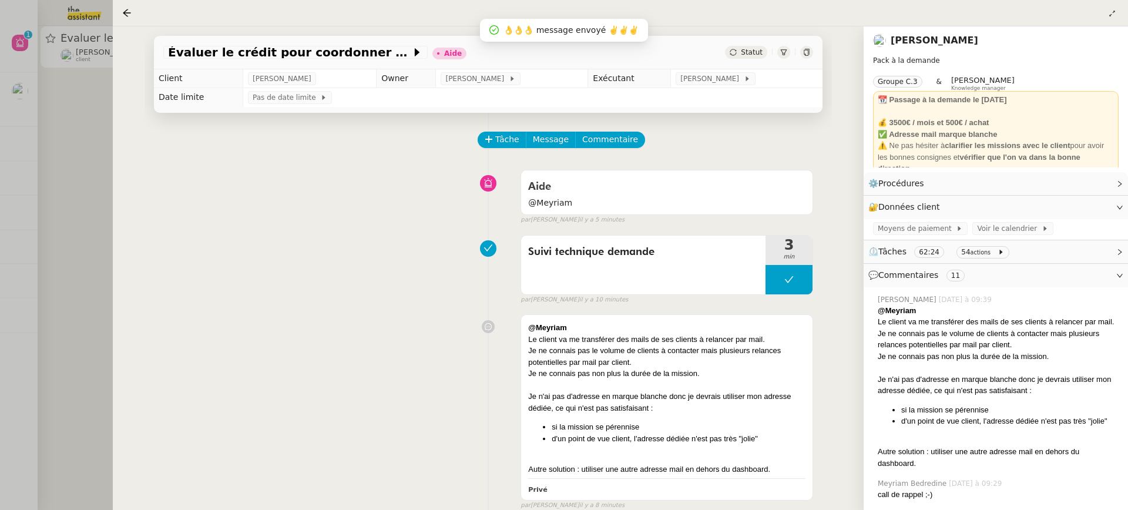
click at [73, 195] on div at bounding box center [564, 255] width 1128 height 510
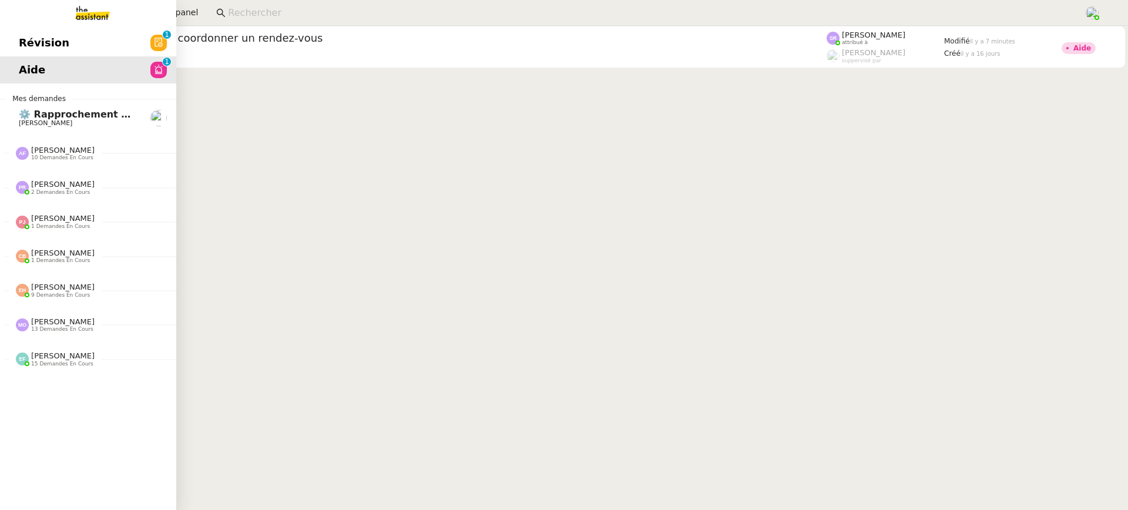
click at [14, 36] on link "Révision 0 1 2 3 4 5 6 7 8 9" at bounding box center [88, 42] width 176 height 27
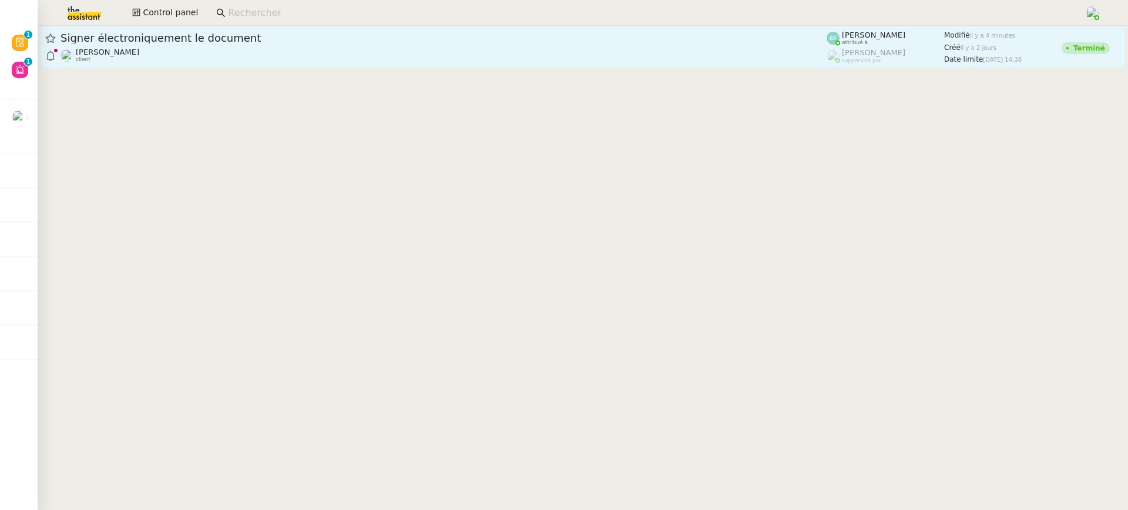
click at [200, 46] on div "Signer électroniquement le document Manon Loustau client" at bounding box center [443, 47] width 766 height 32
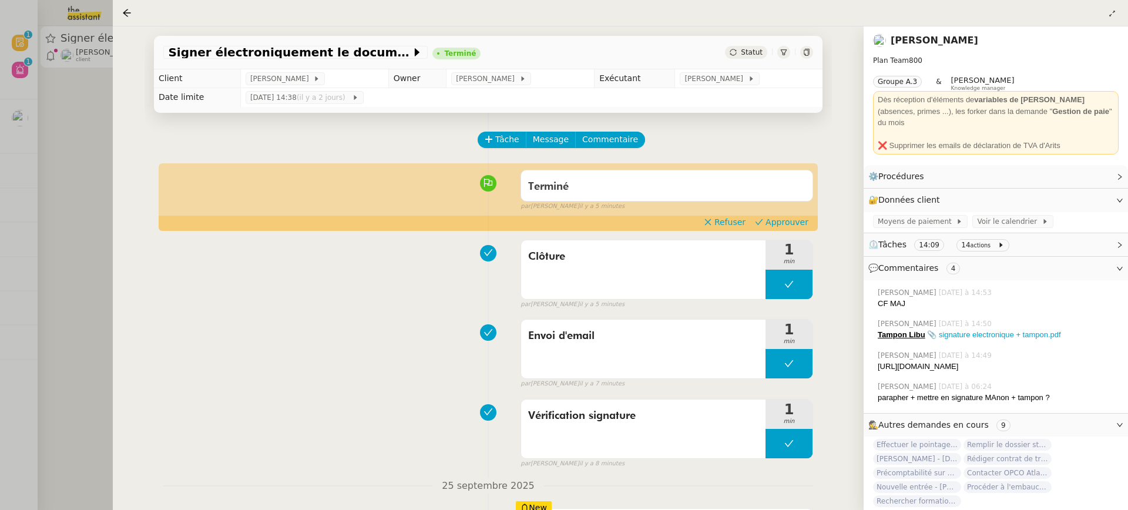
scroll to position [55, 0]
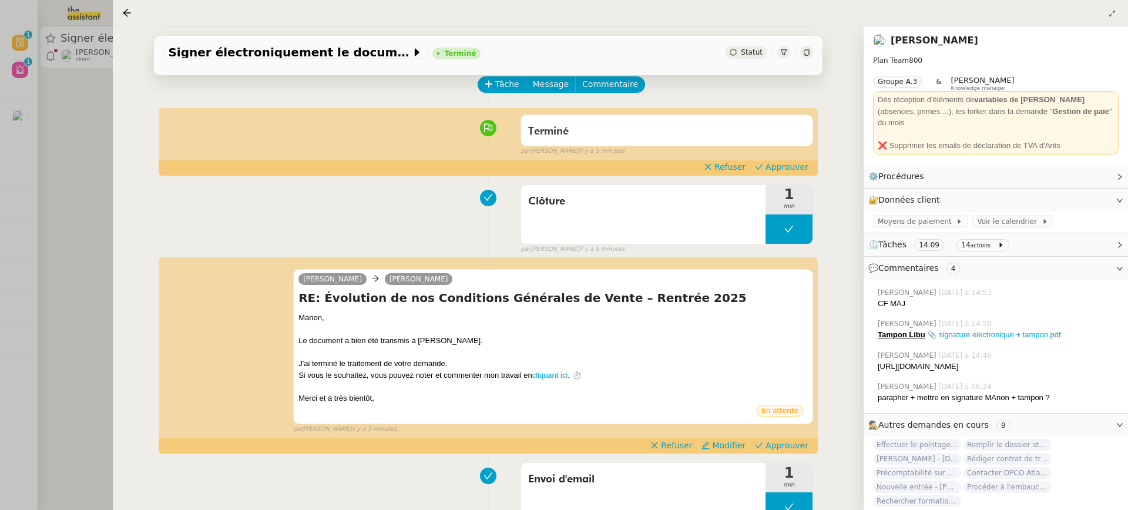
click at [786, 433] on div "Sam Manon Loustau RE: Évolution de nos Conditions Générales de Vente – Rentrée …" at bounding box center [488, 346] width 650 height 176
click at [786, 434] on div "Sam Manon Loustau RE: Évolution de nos Conditions Générales de Vente – Rentrée …" at bounding box center [488, 346] width 650 height 176
click at [786, 442] on span "Approuver" at bounding box center [786, 445] width 43 height 12
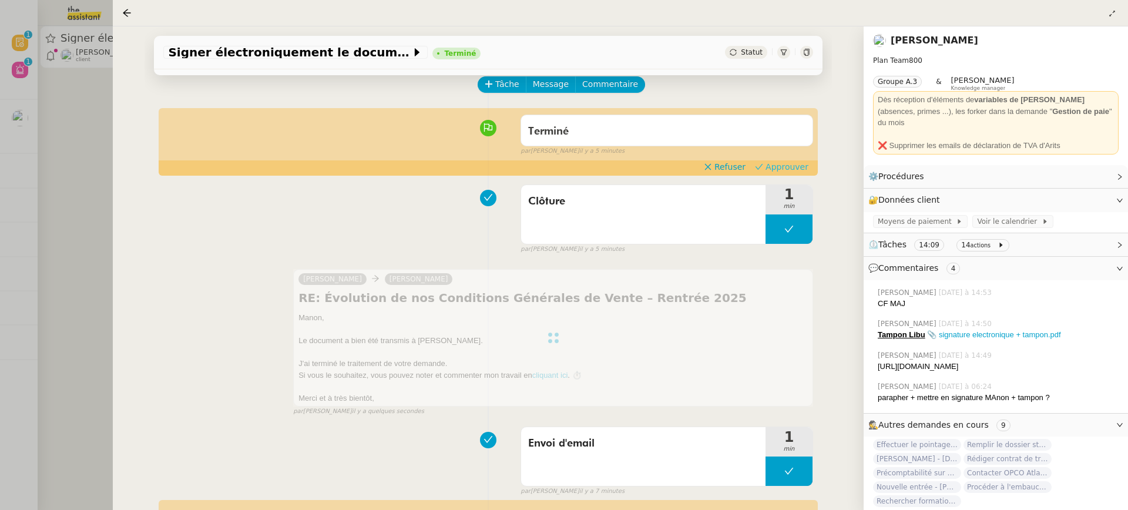
click at [795, 172] on span "Approuver" at bounding box center [786, 167] width 43 height 12
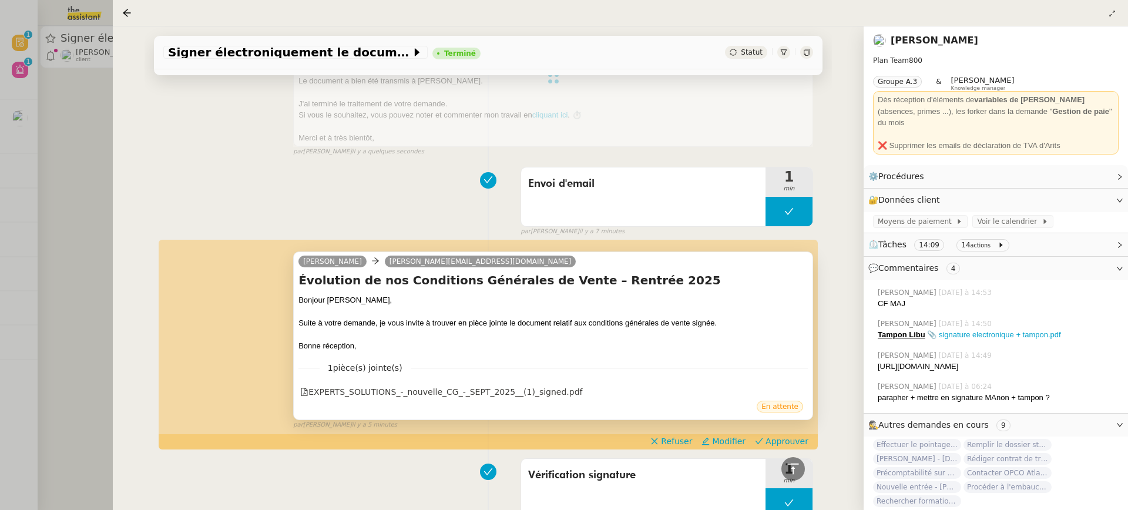
scroll to position [305, 0]
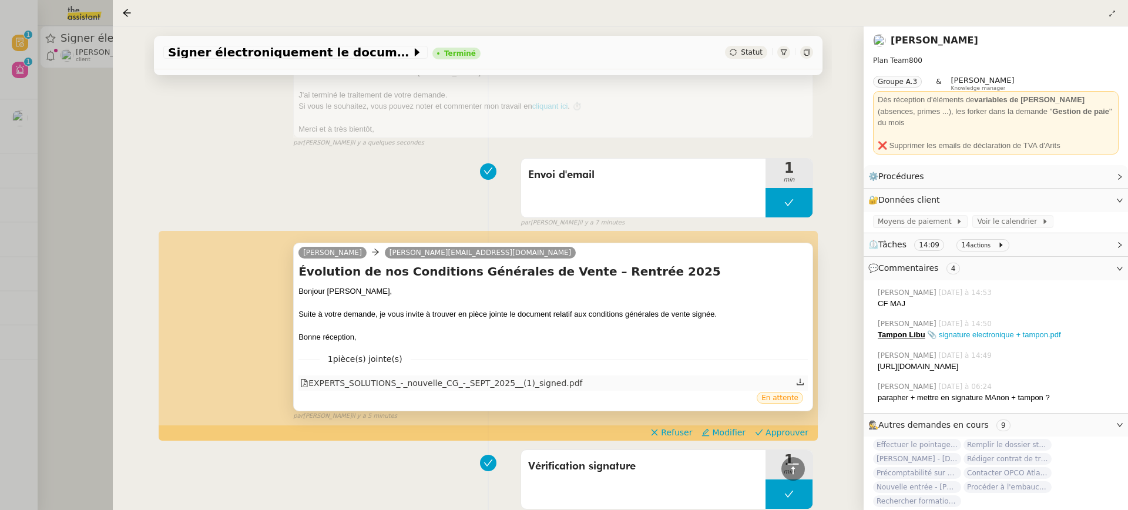
click at [497, 383] on div "EXPERTS_SOLUTIONS_-_nouvelle_CG_-_SEPT_2025__(1)_signed.pdf" at bounding box center [441, 383] width 282 height 14
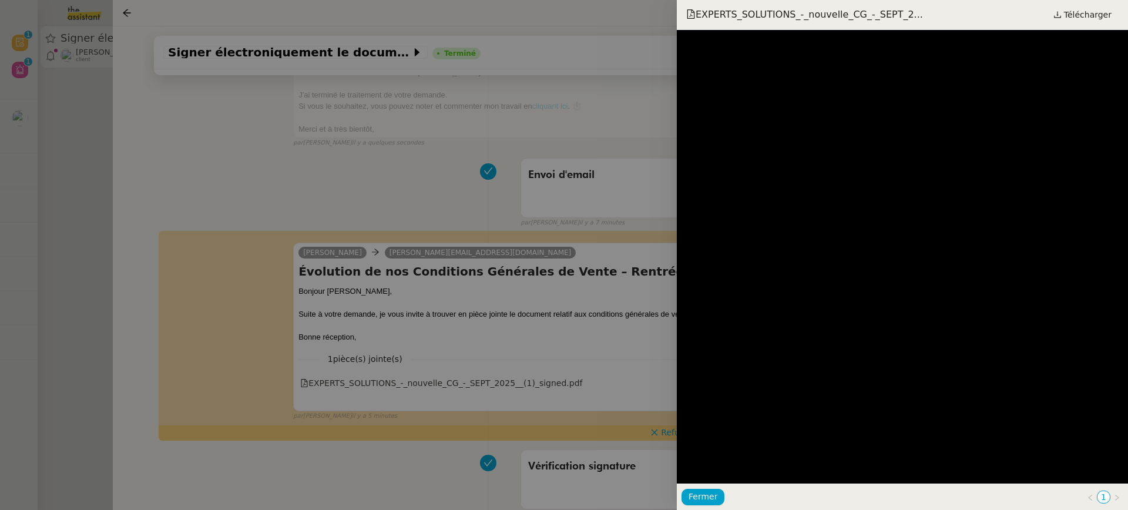
click at [619, 264] on div at bounding box center [564, 255] width 1128 height 510
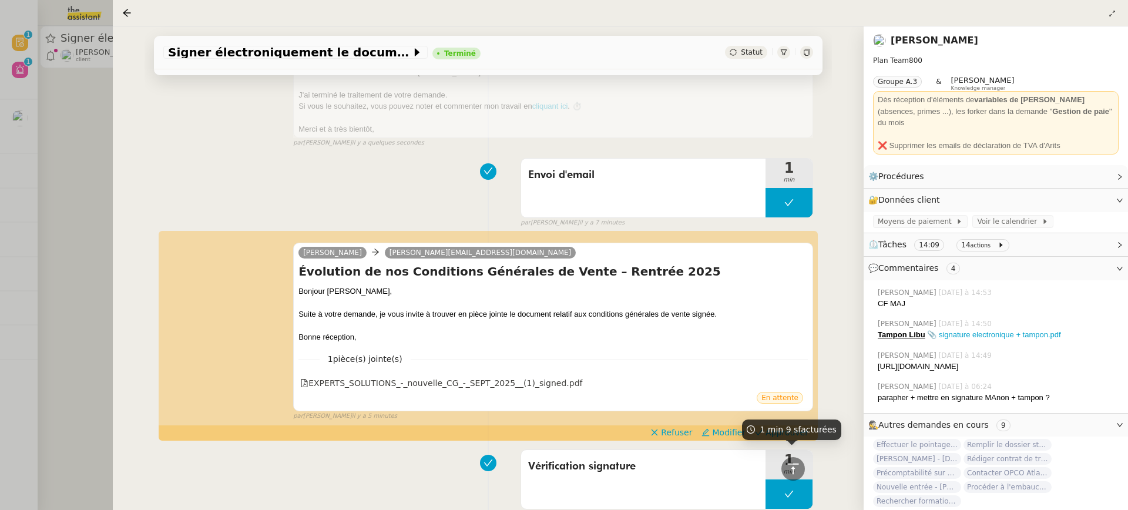
click at [782, 430] on span "1 min 9 s facturées" at bounding box center [797, 429] width 76 height 9
click at [784, 435] on span "Approuver" at bounding box center [786, 432] width 43 height 12
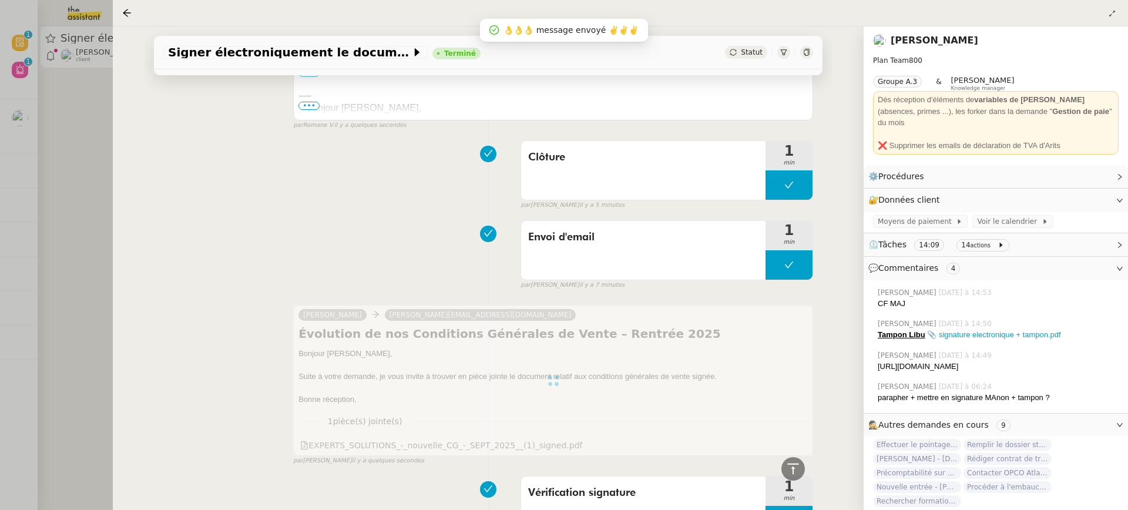
click at [85, 46] on div at bounding box center [564, 255] width 1128 height 510
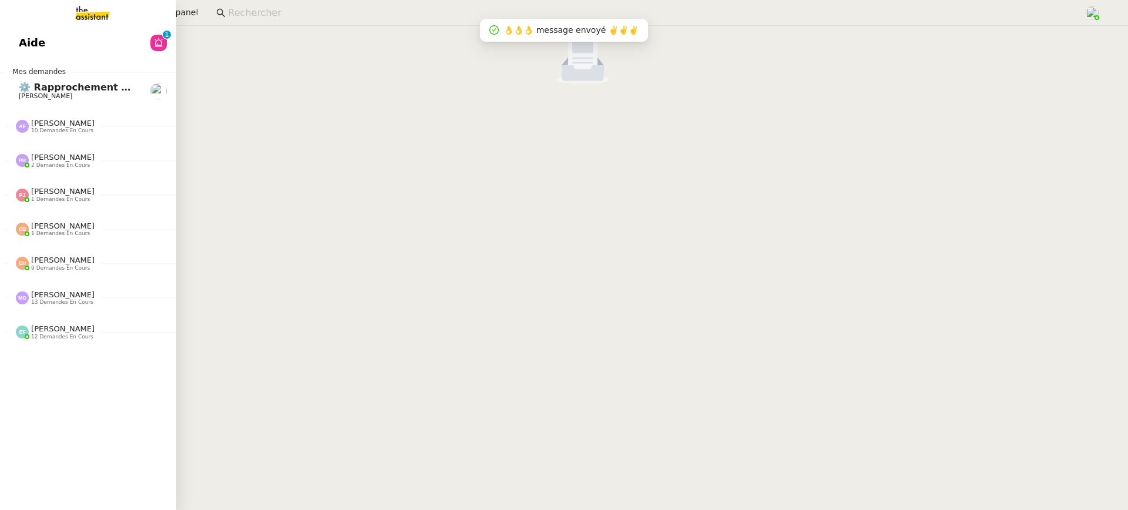
click at [11, 30] on link "Aide 0 1 2 3 4 5 6 7 8 9" at bounding box center [88, 42] width 176 height 27
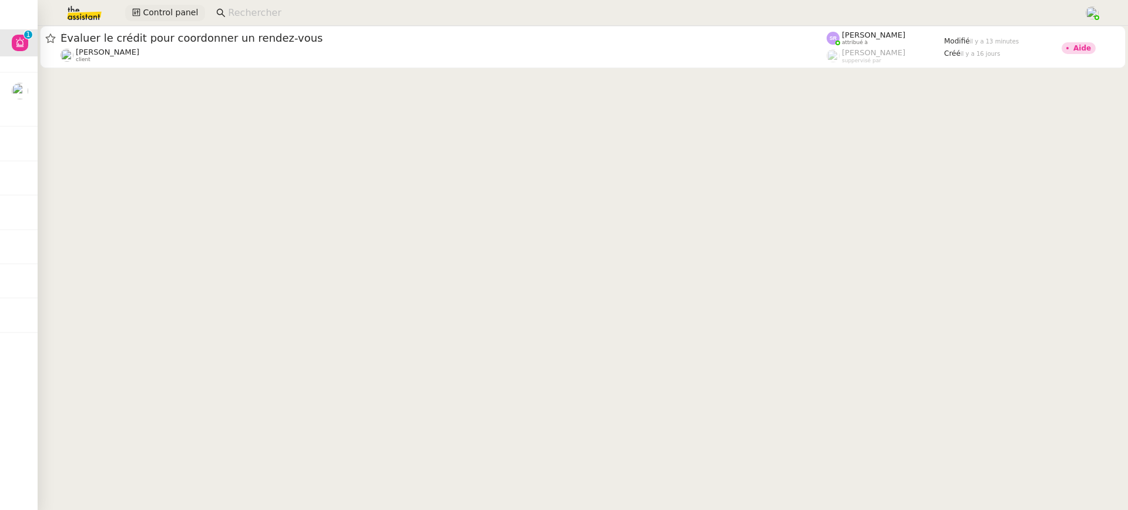
click at [173, 8] on span "Control panel" at bounding box center [170, 13] width 55 height 14
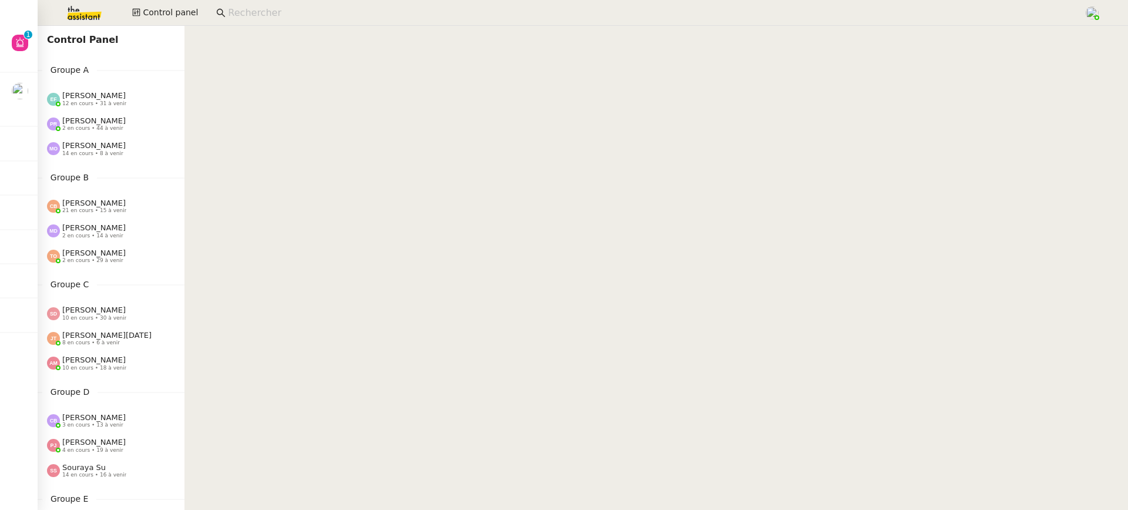
click at [115, 127] on span "2 en cours • 44 à venir" at bounding box center [92, 128] width 61 height 6
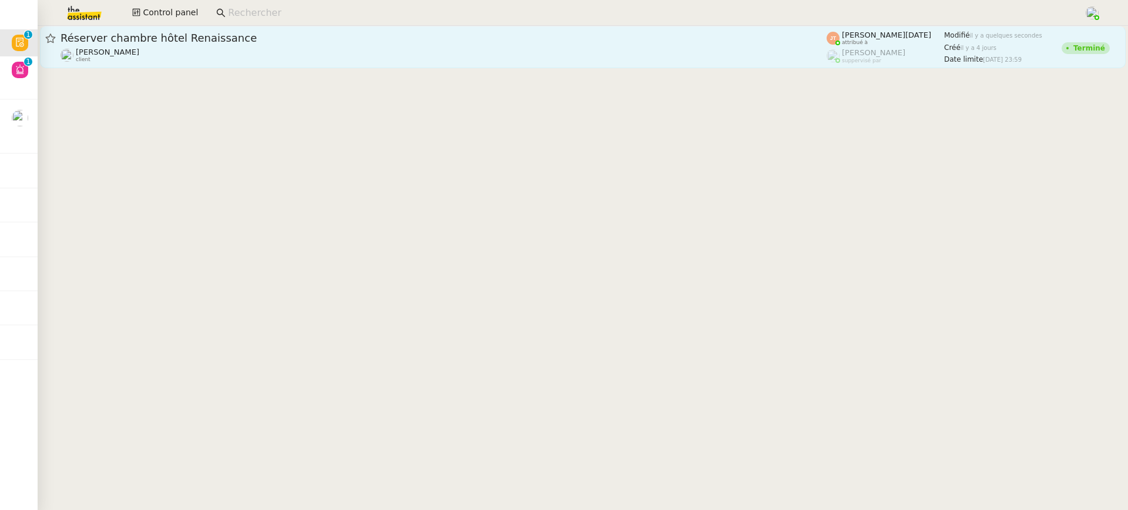
click at [459, 64] on link "Réserver chambre hôtel Renaissance Lydie Laulon client Jean-Noël De Tinguy attr…" at bounding box center [582, 47] width 1085 height 42
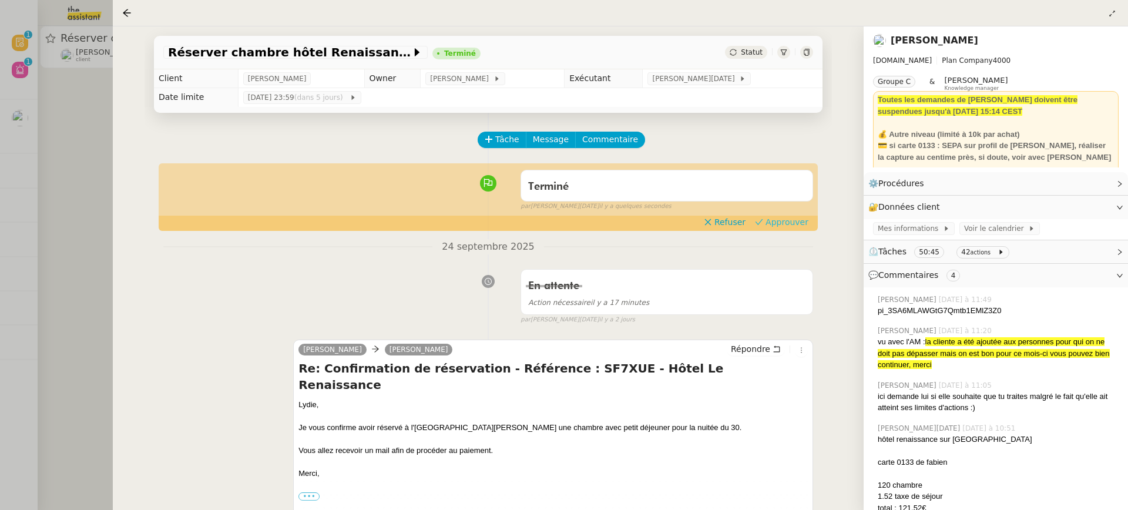
click at [776, 221] on span "Approuver" at bounding box center [786, 222] width 43 height 12
click at [29, 123] on div at bounding box center [564, 255] width 1128 height 510
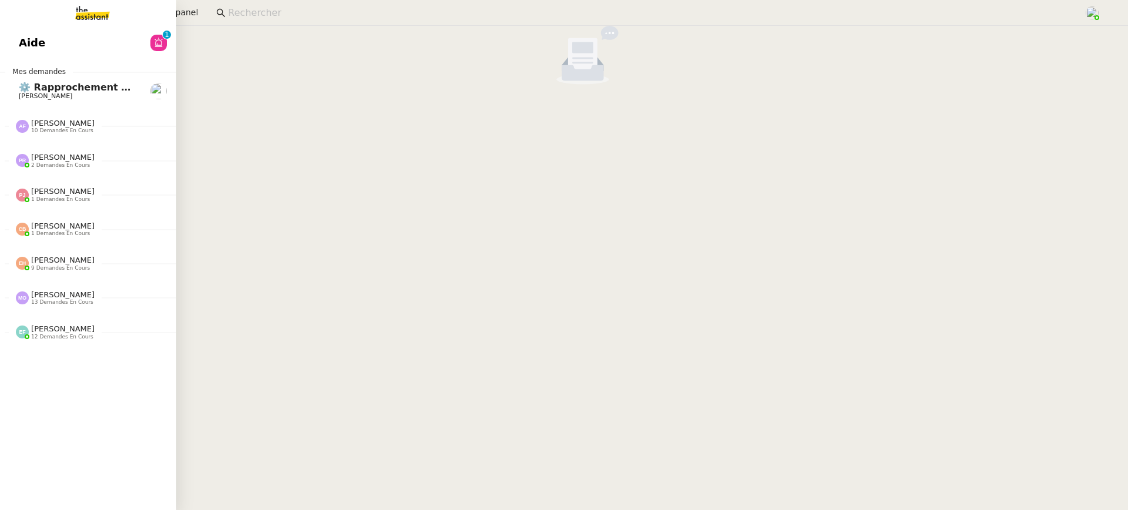
click at [18, 61] on div "Aide 0 1 2 3 4 5 6 7 8 9 Mes demandes ⚙️ Rapprochement bancaire Raphael Tougero…" at bounding box center [88, 268] width 176 height 484
click at [29, 49] on span "Aide" at bounding box center [32, 43] width 26 height 18
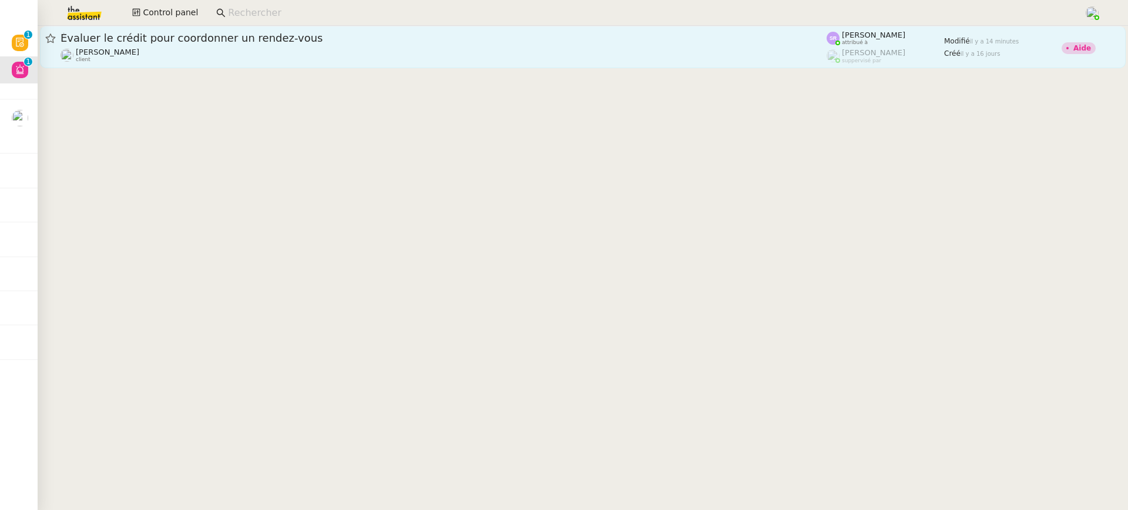
click at [45, 41] on icon at bounding box center [50, 38] width 11 height 11
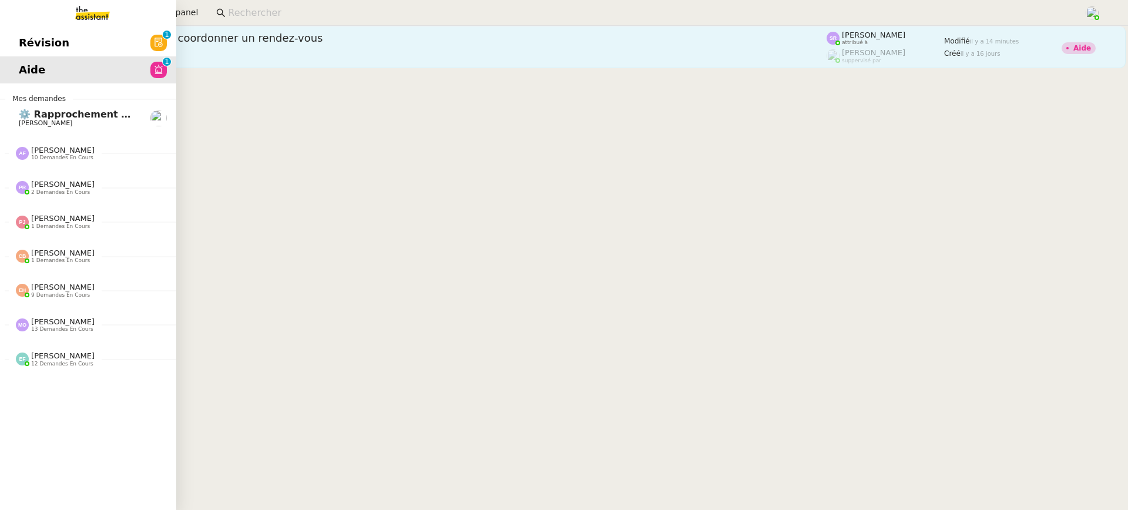
click at [32, 41] on span "Révision" at bounding box center [44, 43] width 51 height 18
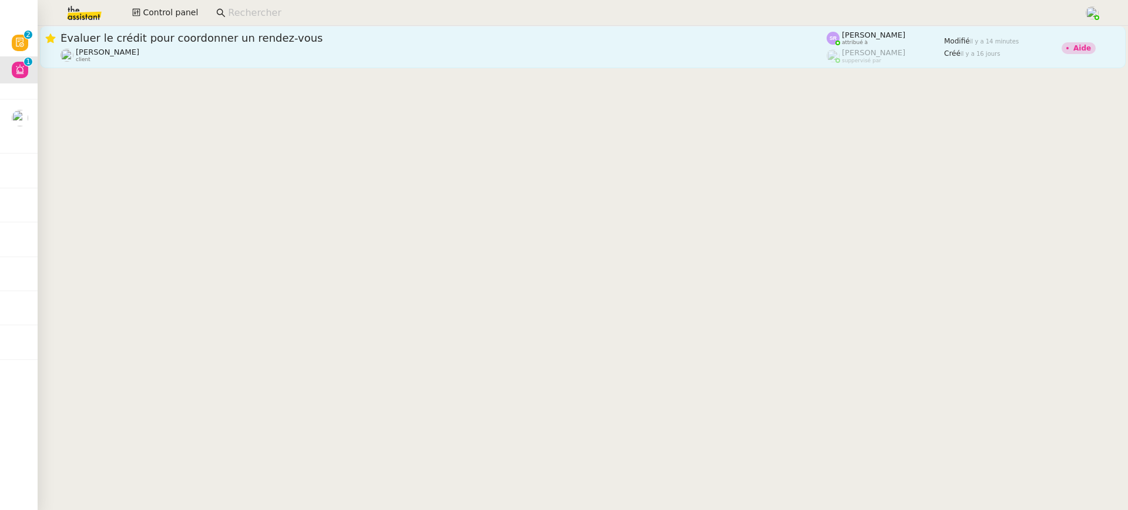
click at [45, 38] on icon at bounding box center [50, 38] width 11 height 11
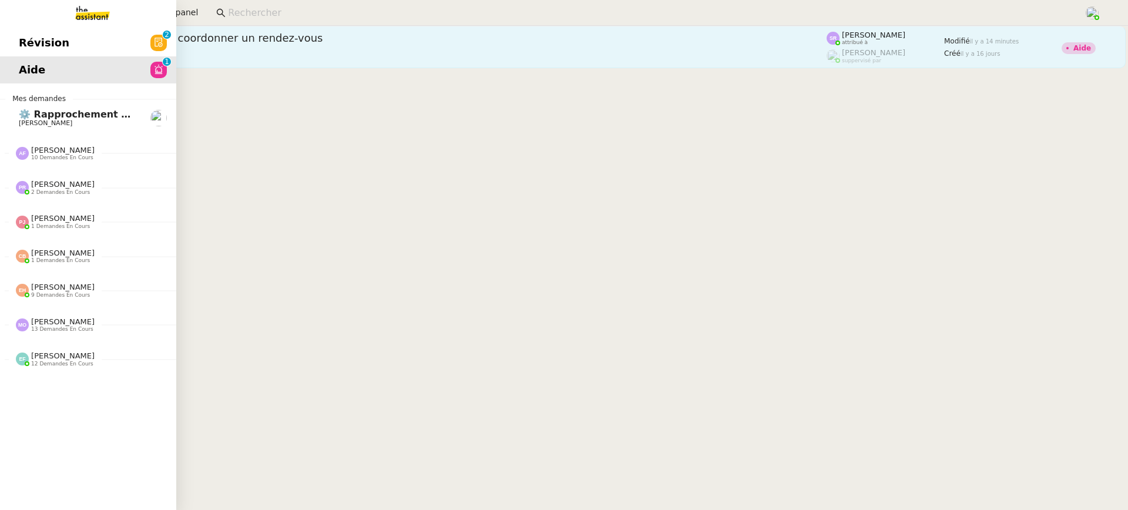
click at [25, 44] on span "Révision" at bounding box center [44, 43] width 51 height 18
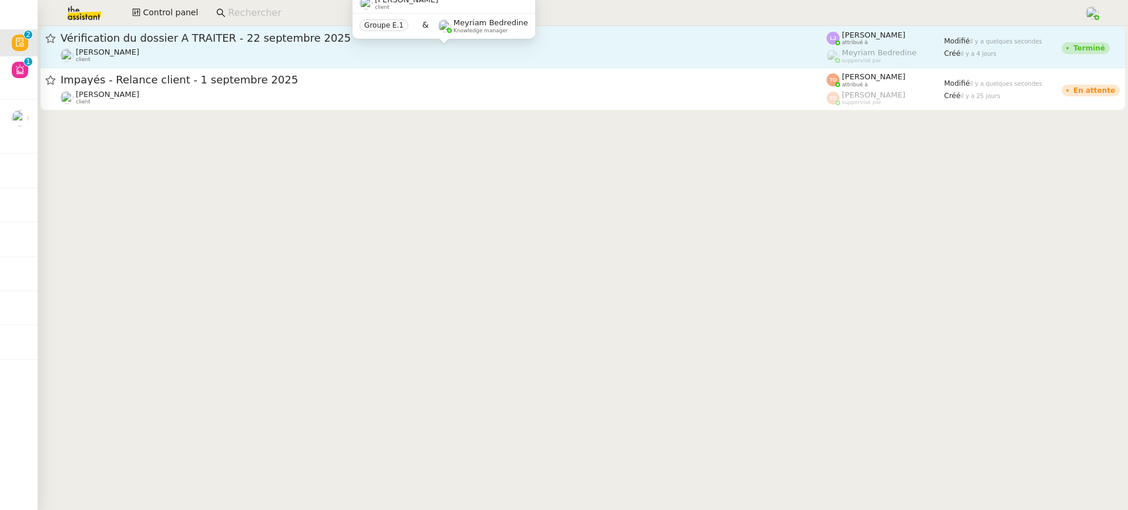
click at [688, 48] on div "Sylvie SUCRA client" at bounding box center [443, 55] width 766 height 15
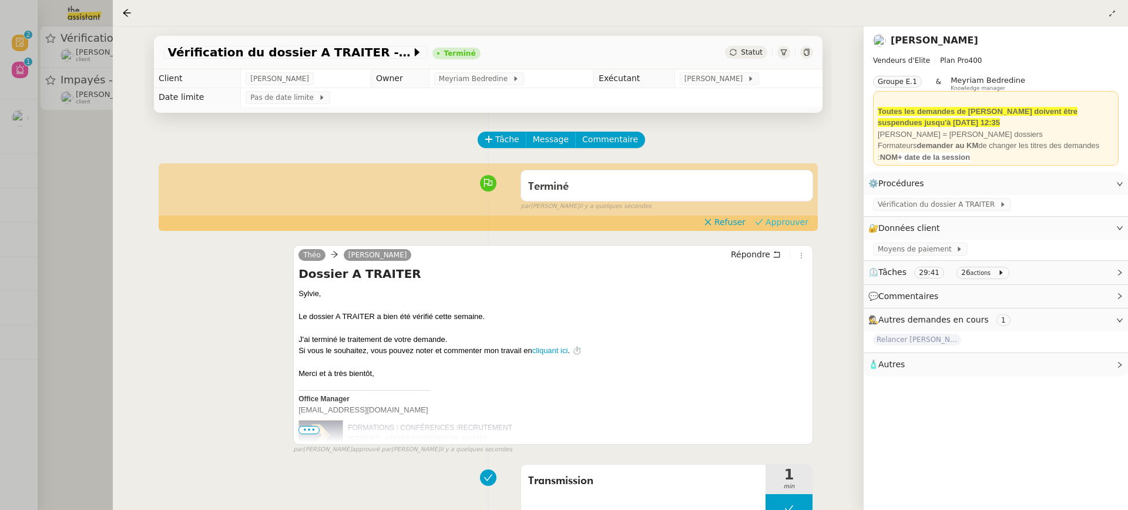
click at [792, 222] on span "Approuver" at bounding box center [786, 222] width 43 height 12
click at [80, 97] on div at bounding box center [564, 255] width 1128 height 510
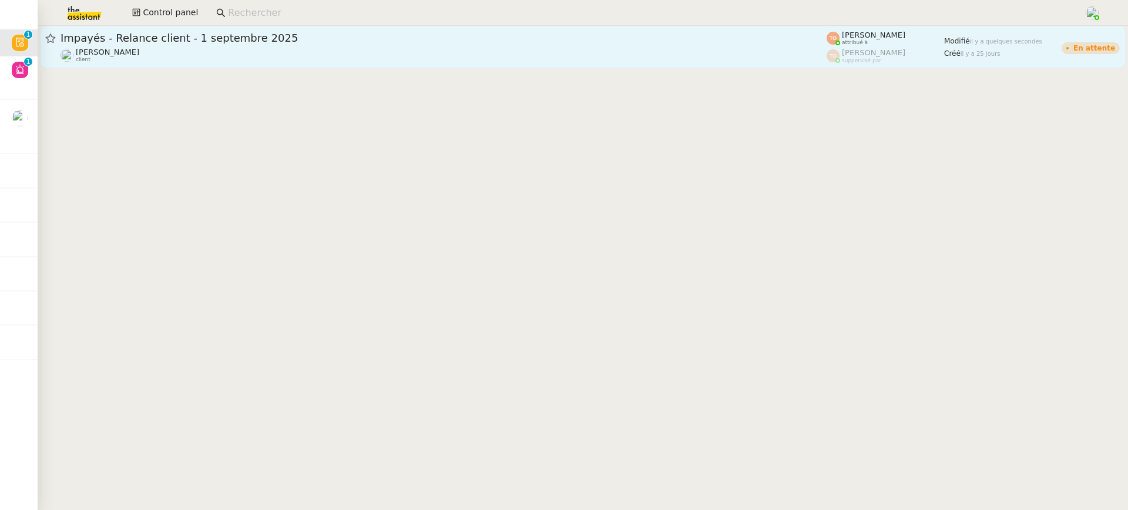
click at [149, 64] on link "Impayés - Relance client - 1 septembre 2025 Mathilde Borel client Tatyana Orec …" at bounding box center [582, 47] width 1085 height 42
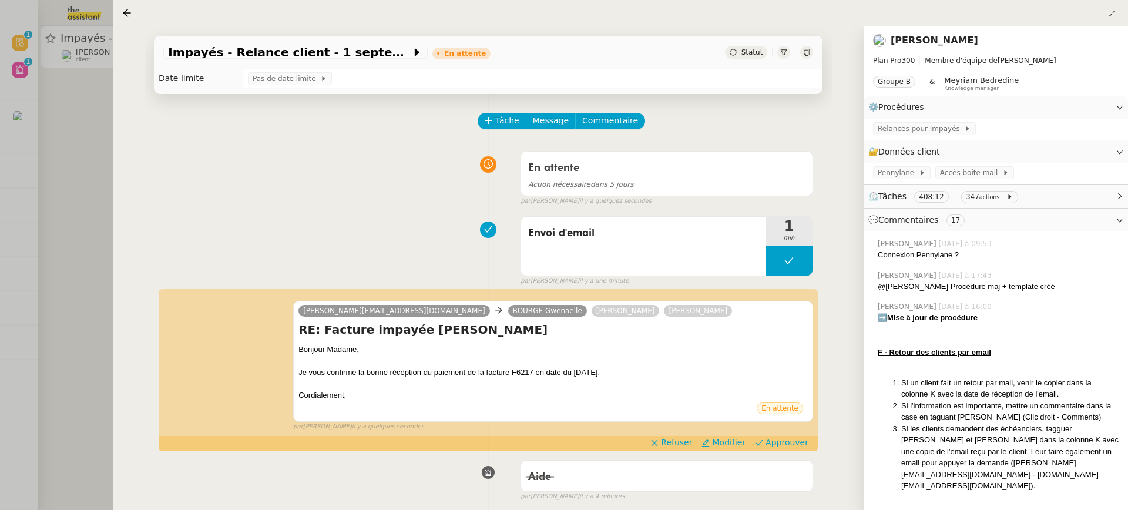
scroll to position [19, 0]
click at [113, 168] on div "Impayés - Relance client - 1 septembre 2025 En attente Statut Client Mathilde B…" at bounding box center [488, 267] width 751 height 483
click at [74, 148] on div at bounding box center [564, 255] width 1128 height 510
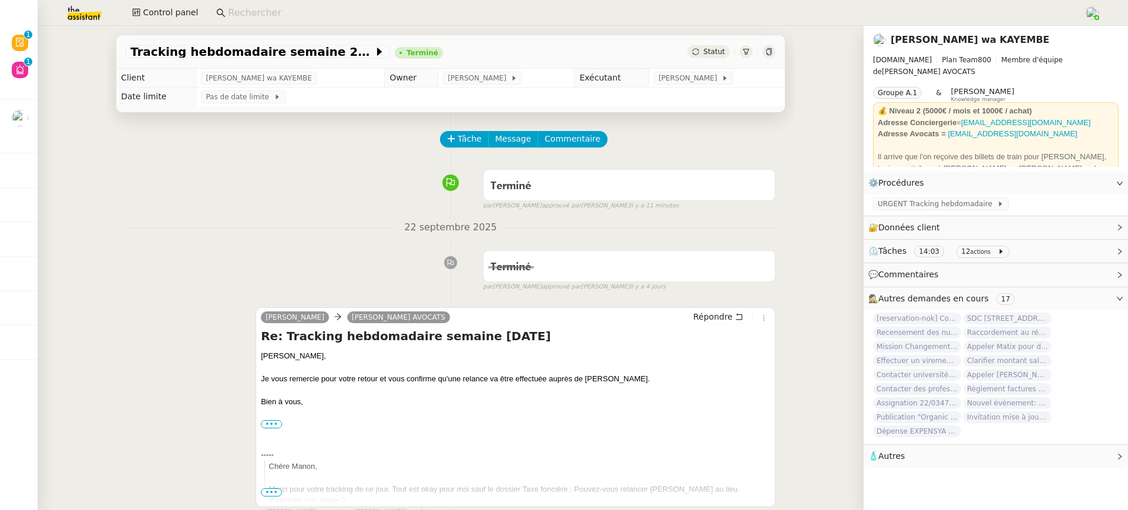
click at [203, 43] on div "Tracking hebdomadaire semaine [DATE] Terminé Statut" at bounding box center [450, 51] width 668 height 33
click at [211, 62] on div "Tracking hebdomadaire semaine [DATE] Terminé Statut" at bounding box center [450, 51] width 668 height 33
click at [203, 53] on span "Tracking hebdomadaire semaine 22 septembre 2025" at bounding box center [251, 52] width 243 height 12
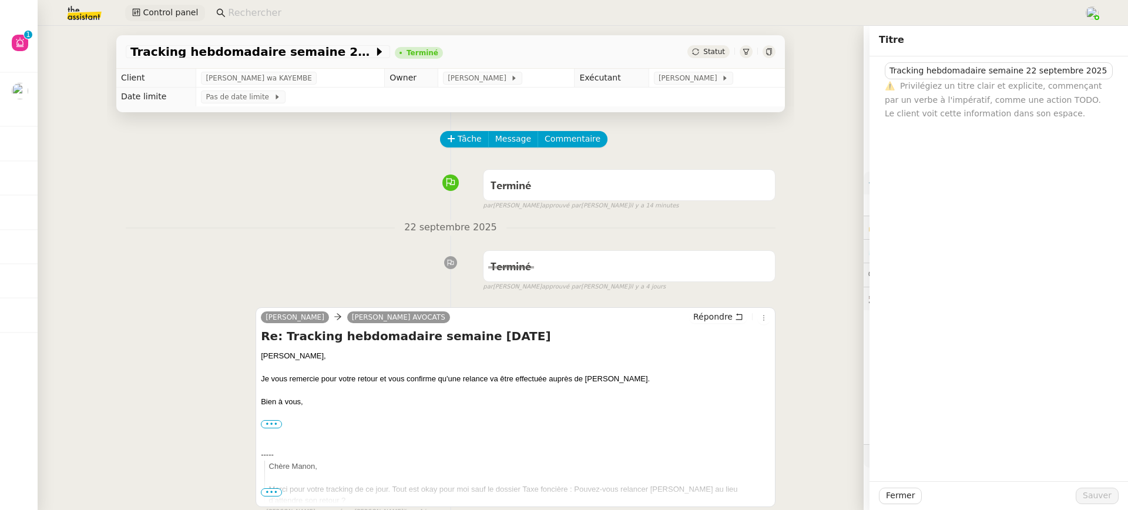
click at [176, 16] on span "Control panel" at bounding box center [170, 13] width 55 height 14
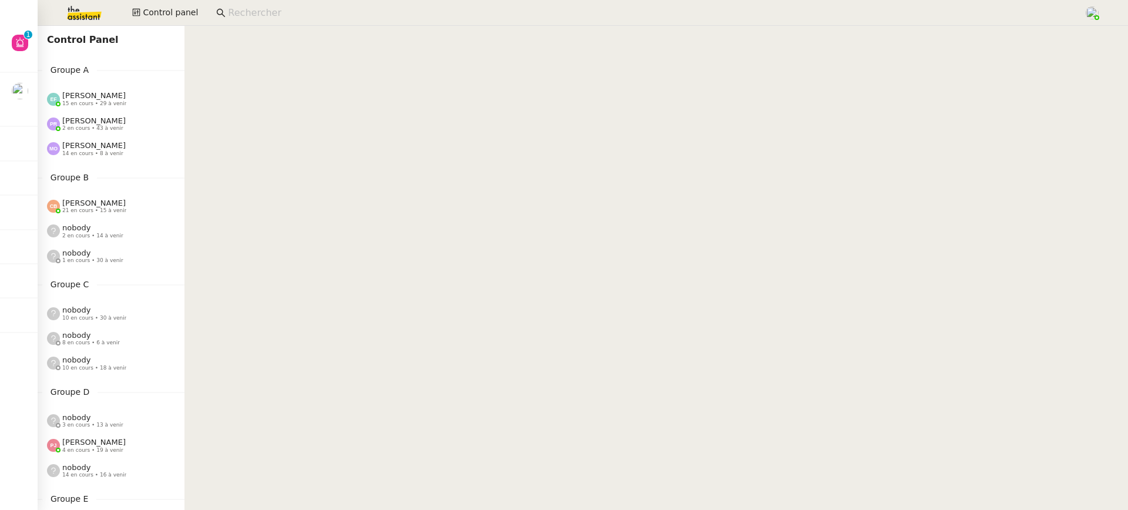
click at [110, 115] on div "[PERSON_NAME] 2 en cours • 43 à venir" at bounding box center [111, 124] width 147 height 25
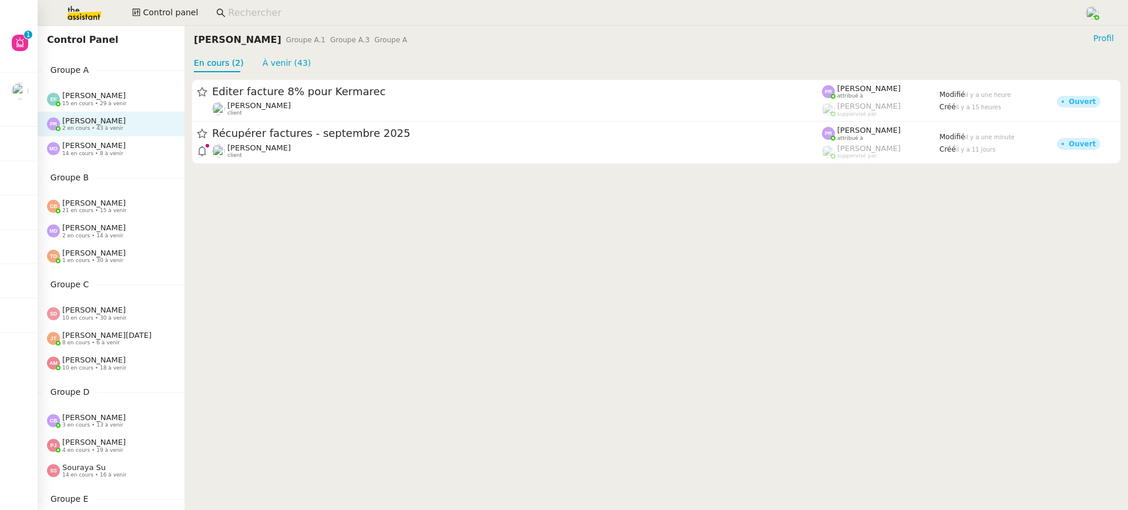
scroll to position [452, 0]
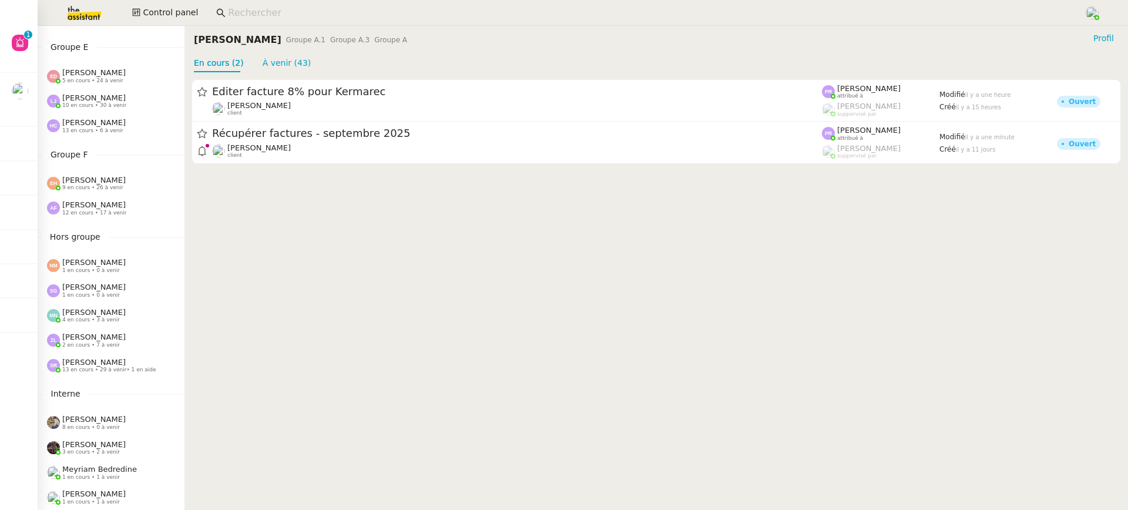
click at [88, 201] on span "[PERSON_NAME]" at bounding box center [93, 204] width 63 height 9
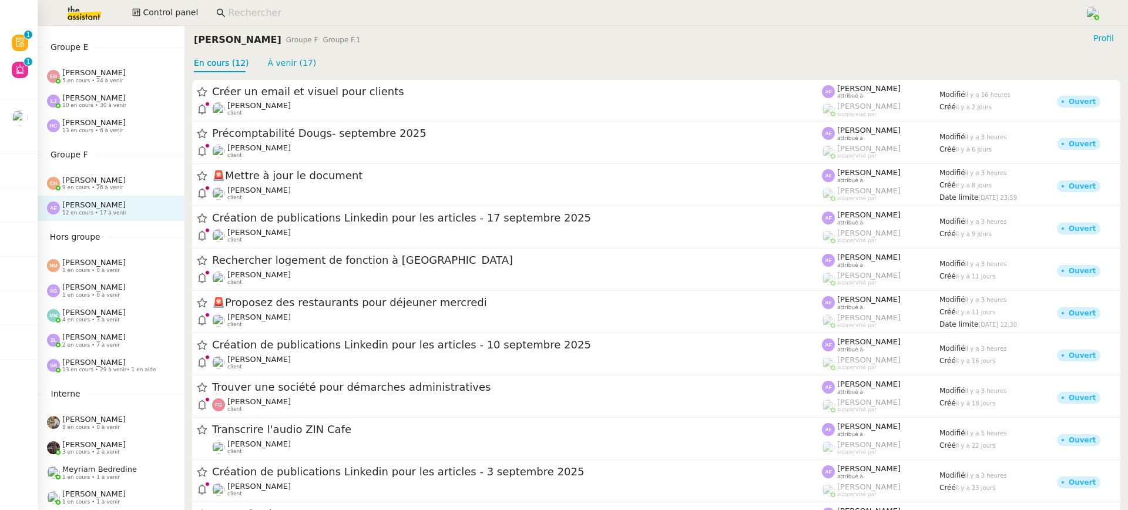
click at [92, 189] on span "9 en cours • 26 à venir" at bounding box center [92, 187] width 61 height 6
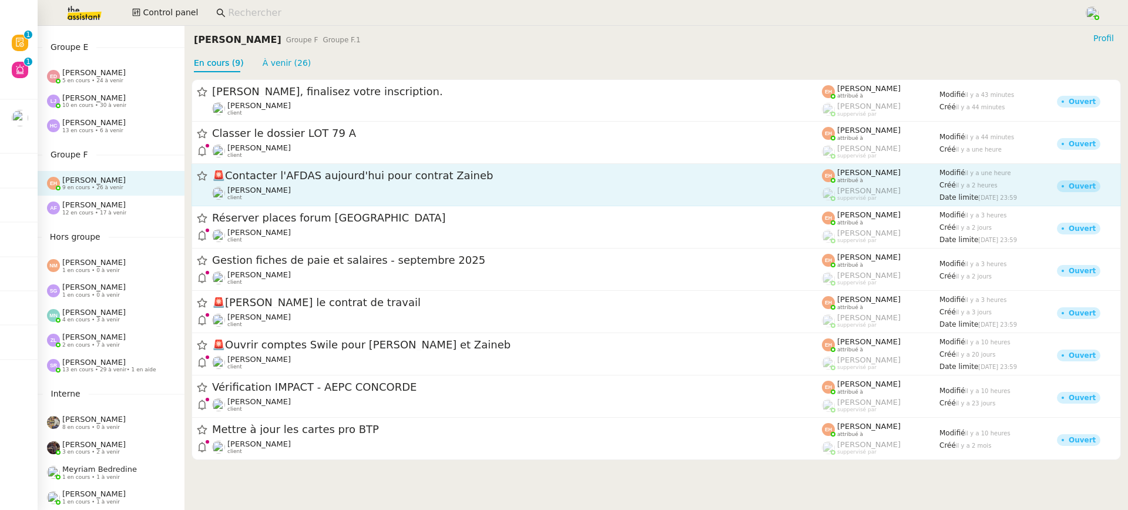
click at [253, 176] on span "🚨 Contacter l'AFDAS [DATE] pour contrat Zaineb" at bounding box center [517, 176] width 610 height 11
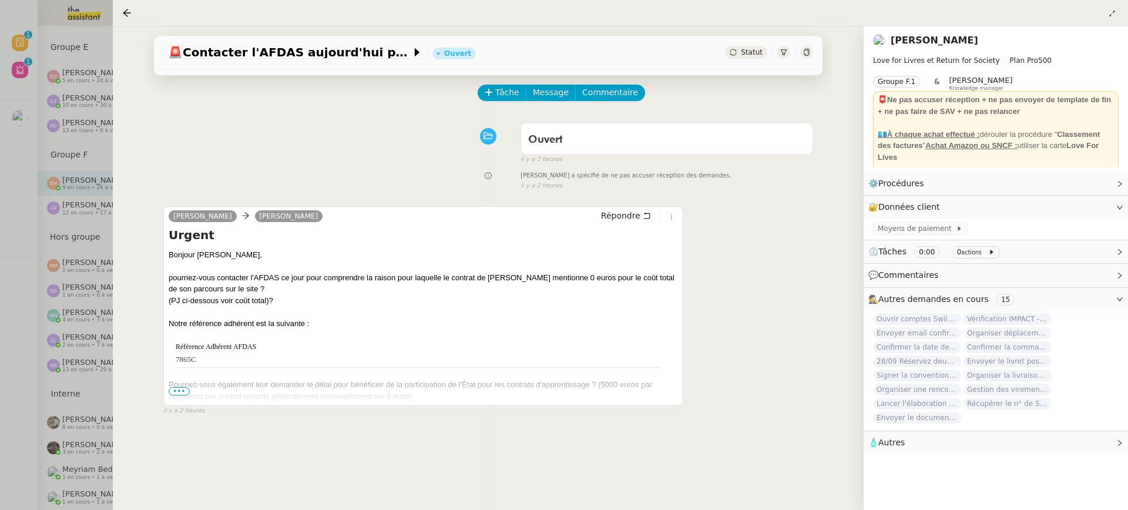
scroll to position [100, 0]
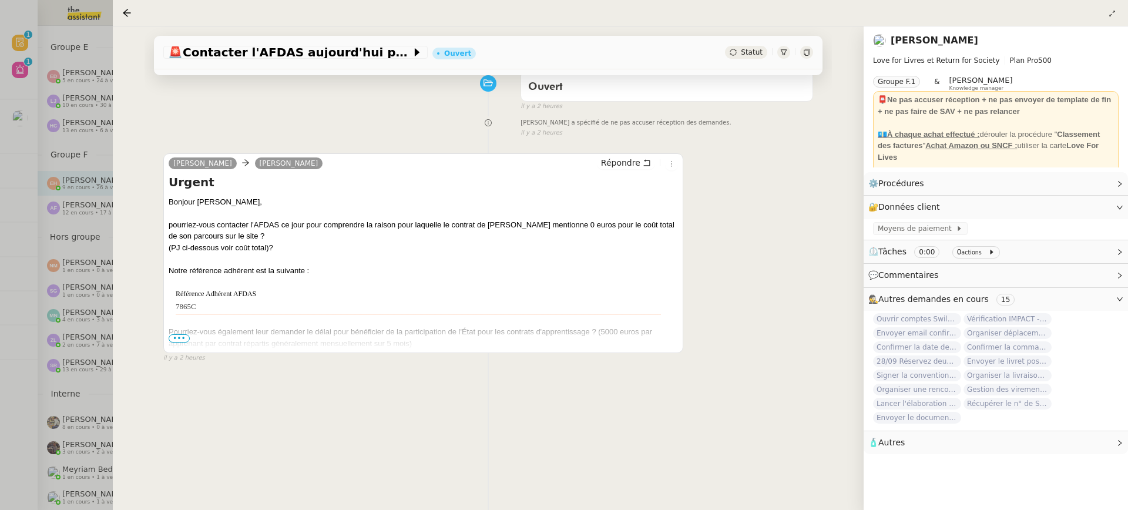
click at [793, 57] on div "Statut" at bounding box center [769, 52] width 88 height 13
click at [806, 60] on div "🚨 Contacter l'AFDAS [DATE] pour contrat Zaineb Ouvert Statut" at bounding box center [488, 52] width 668 height 33
click at [806, 50] on icon at bounding box center [806, 52] width 7 height 7
click at [49, 268] on div at bounding box center [564, 255] width 1128 height 510
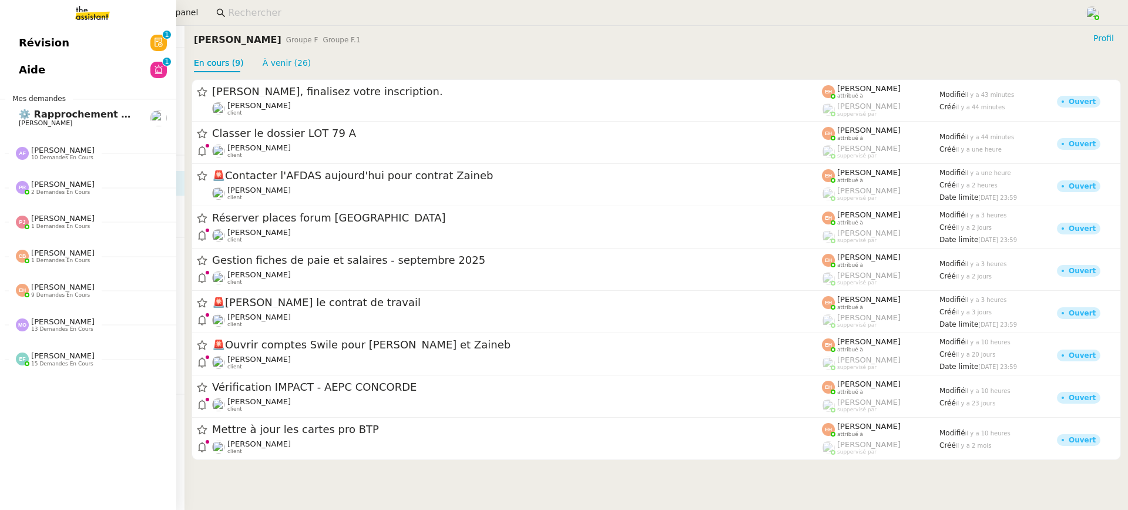
click at [67, 291] on div "[PERSON_NAME] 9 demandes en cours" at bounding box center [62, 290] width 63 height 15
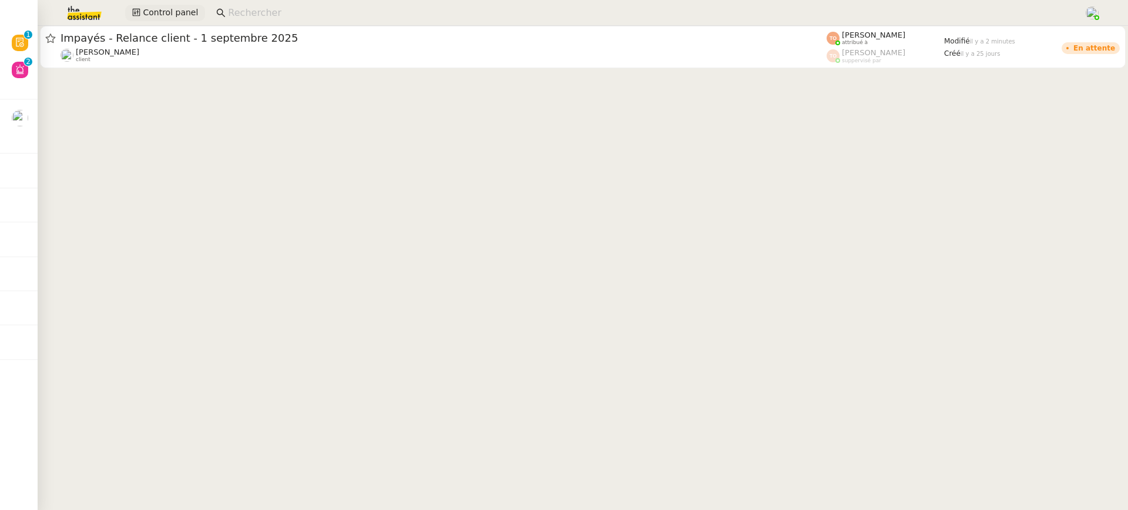
click at [149, 8] on span "Control panel" at bounding box center [170, 13] width 55 height 14
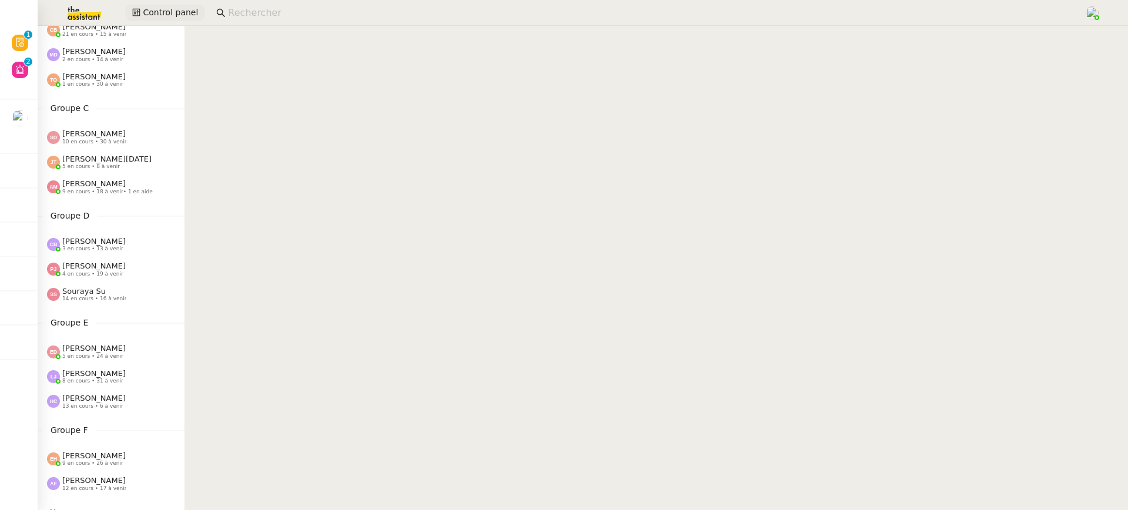
scroll to position [452, 0]
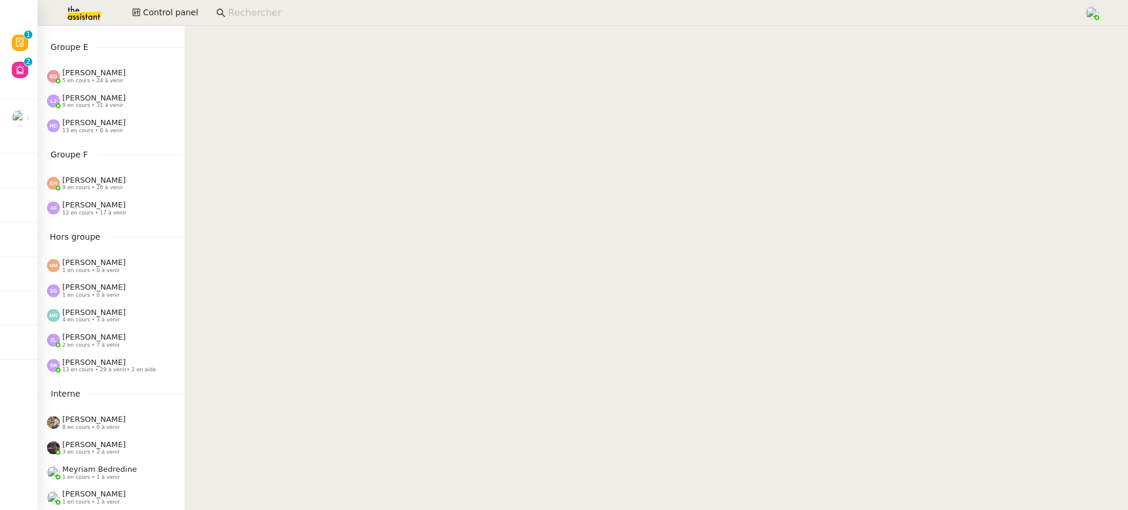
click at [116, 180] on span "[PERSON_NAME]" at bounding box center [93, 180] width 63 height 9
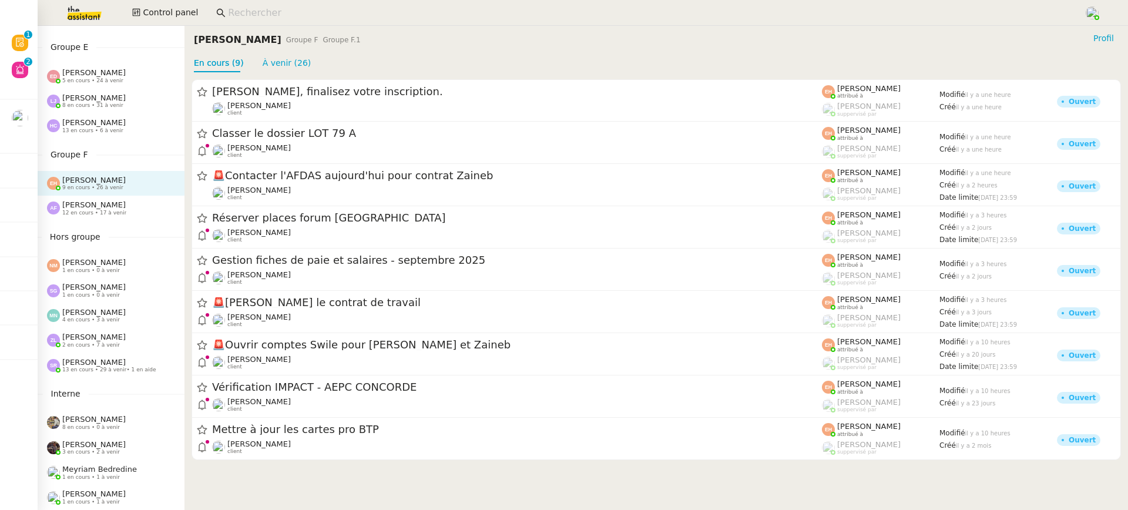
click at [119, 203] on div "[PERSON_NAME] 12 en cours • 17 à venir" at bounding box center [94, 207] width 64 height 15
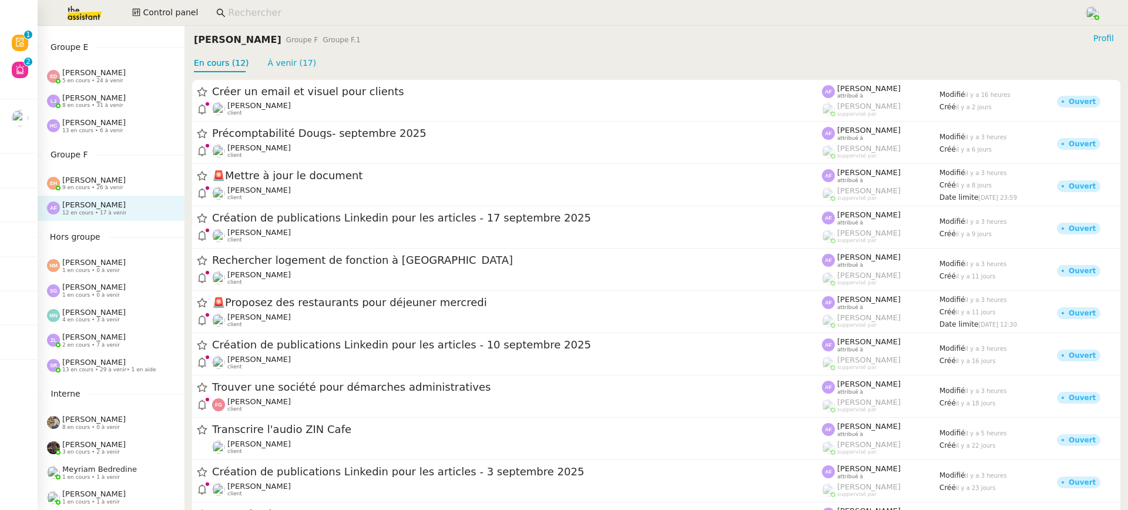
click at [120, 365] on span "[PERSON_NAME]" at bounding box center [93, 362] width 63 height 9
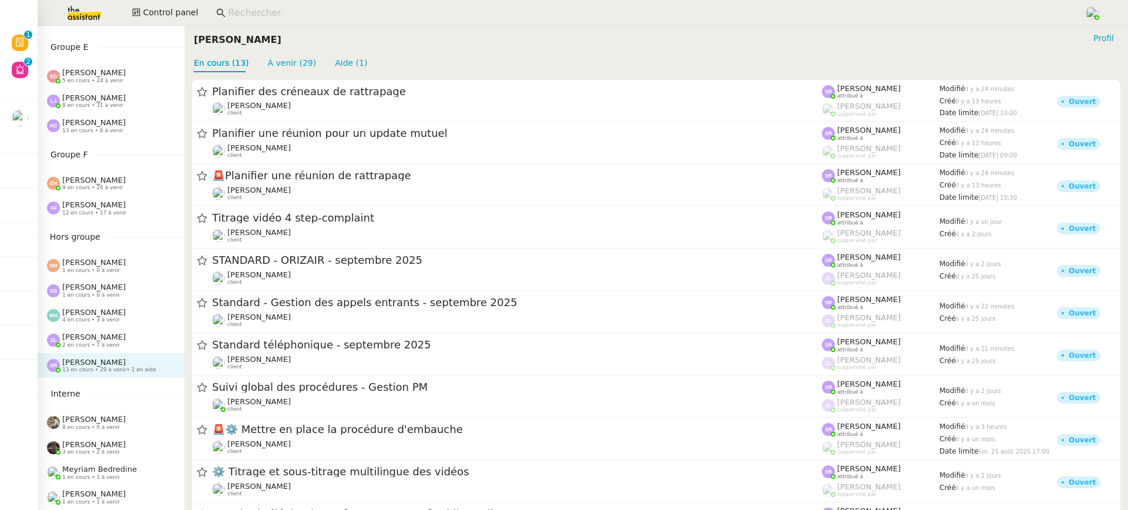
click at [113, 348] on div "[PERSON_NAME] 2 en cours • 7 à venir" at bounding box center [111, 340] width 147 height 25
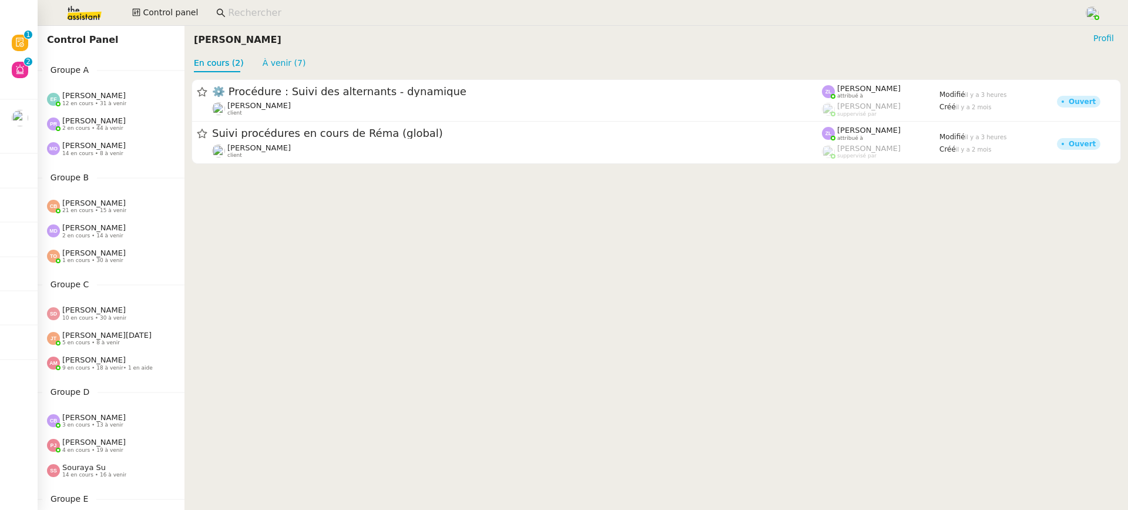
click at [88, 86] on div "Groupe A [PERSON_NAME] 12 en cours • 31 à venir [PERSON_NAME] 2 en cours • 44 à…" at bounding box center [111, 112] width 147 height 98
click at [93, 96] on span "[PERSON_NAME]" at bounding box center [93, 95] width 63 height 9
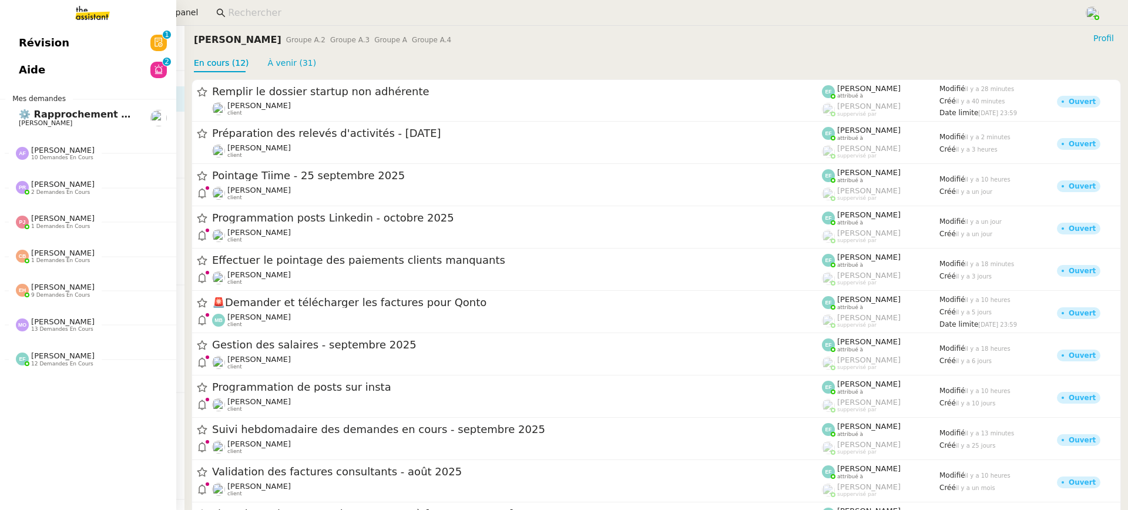
click at [22, 70] on span "Aide" at bounding box center [32, 70] width 26 height 18
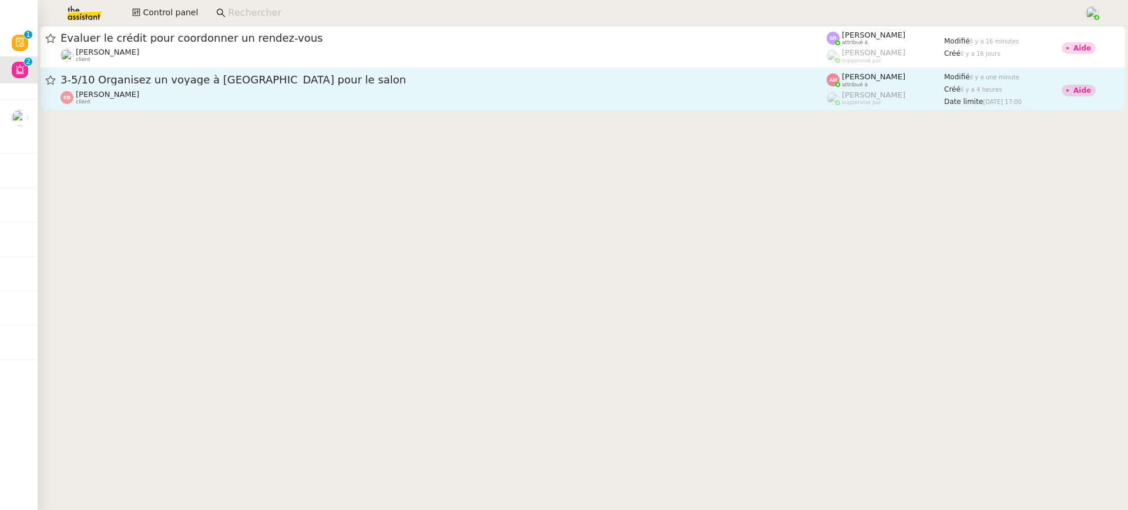
click at [602, 86] on div "3-5/10 Organisez un voyage à [GEOGRAPHIC_DATA] pour le salon" at bounding box center [443, 80] width 766 height 15
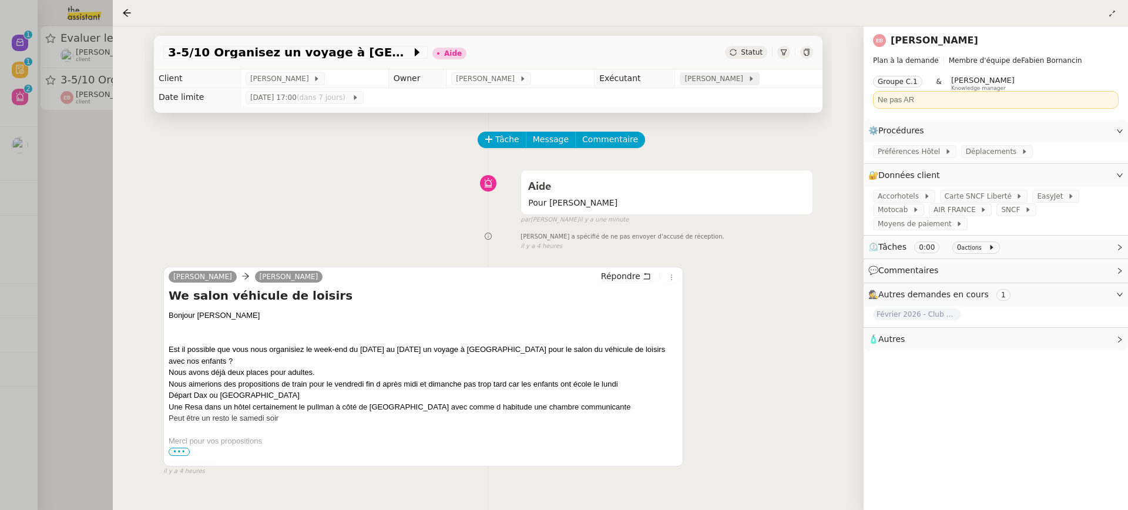
click at [711, 74] on span "[PERSON_NAME]" at bounding box center [715, 79] width 63 height 12
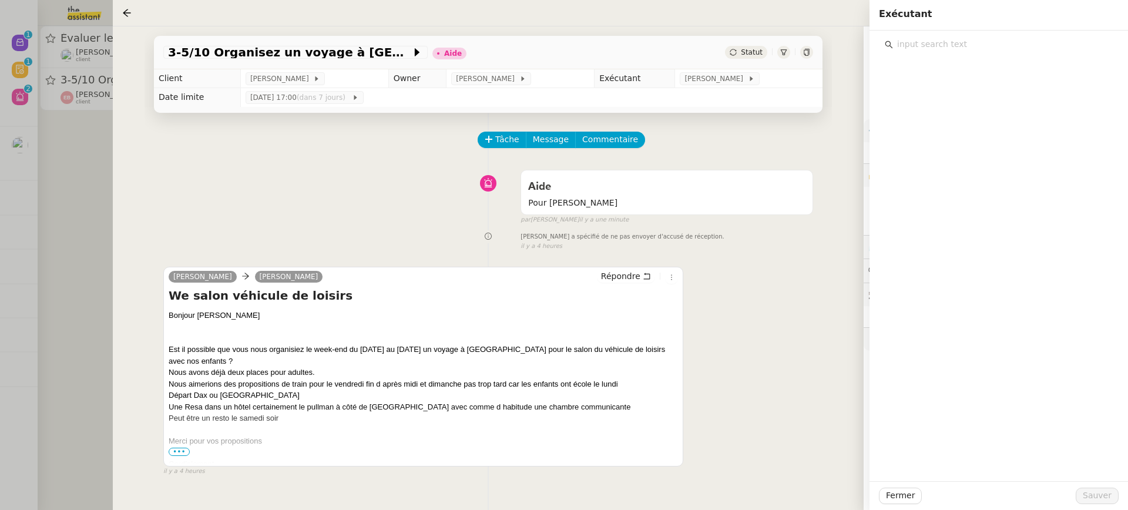
click at [920, 47] on input "text" at bounding box center [1003, 44] width 220 height 16
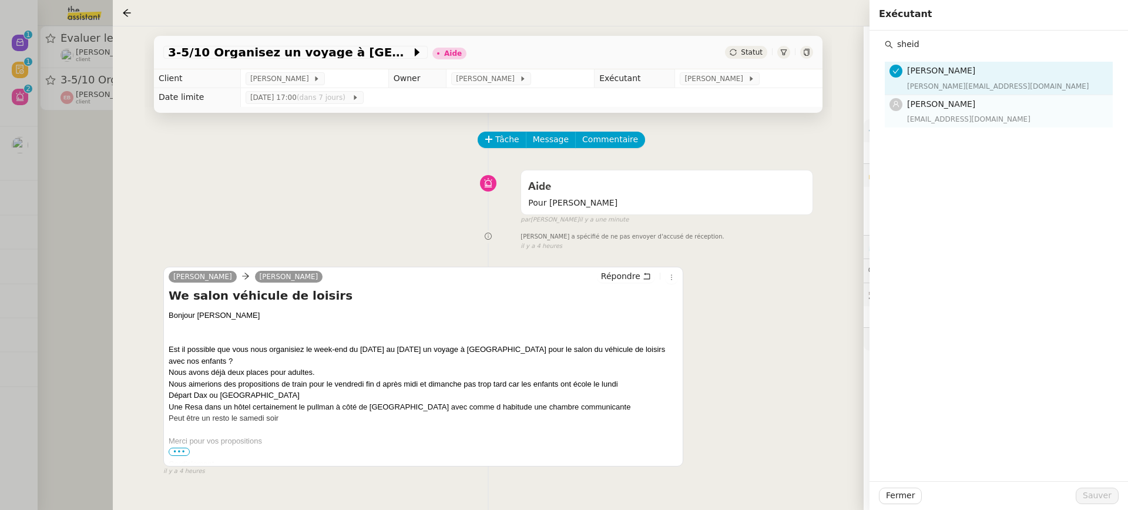
type input "sheid"
click at [960, 106] on span "[PERSON_NAME]" at bounding box center [941, 103] width 68 height 9
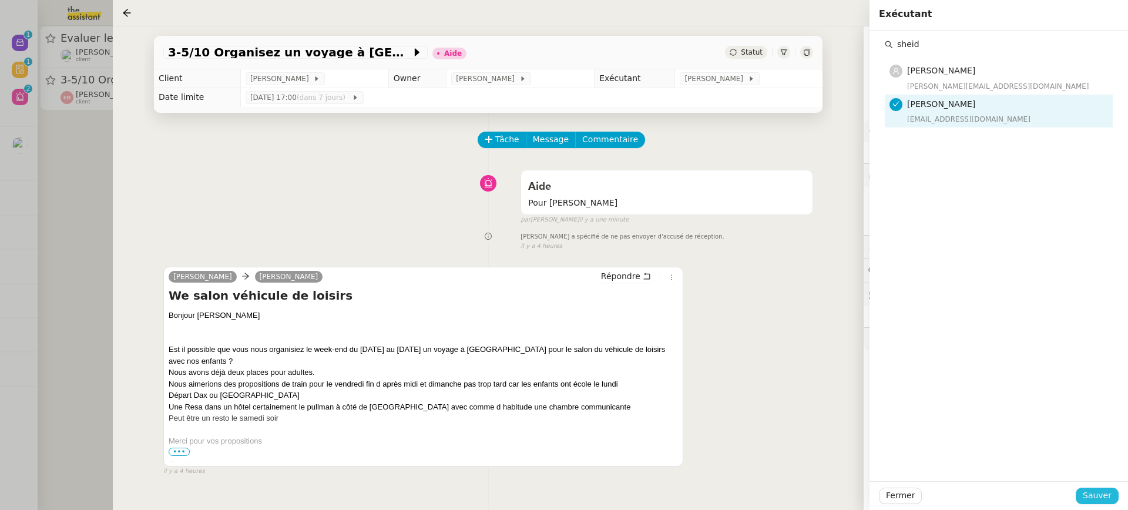
click at [1095, 492] on span "Sauver" at bounding box center [1096, 496] width 29 height 14
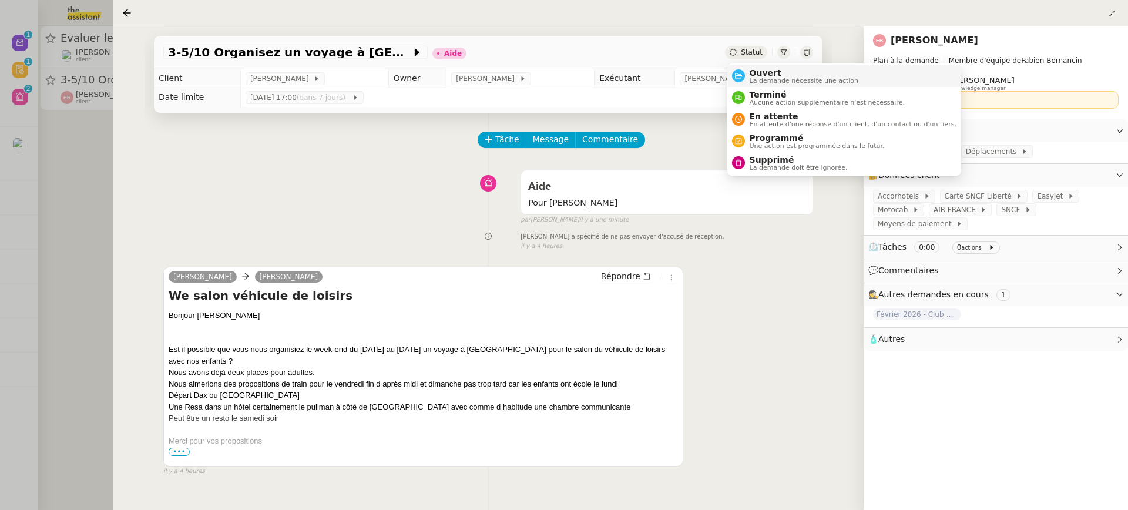
click at [772, 82] on span "La demande nécessite une action" at bounding box center [803, 81] width 109 height 6
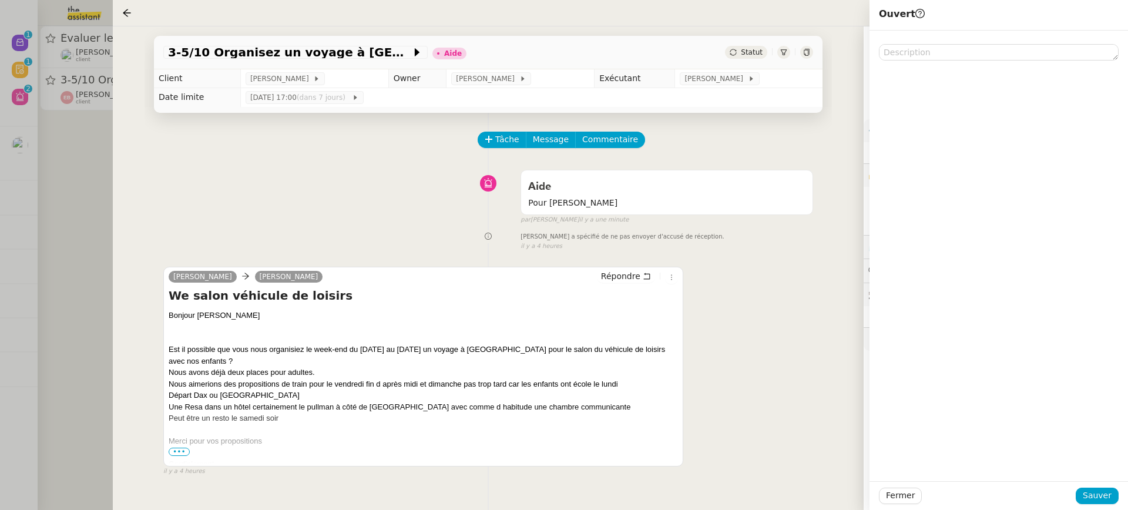
click at [1099, 505] on div "Fermer Sauver" at bounding box center [998, 495] width 258 height 29
click at [1090, 489] on span "Sauver" at bounding box center [1096, 496] width 29 height 14
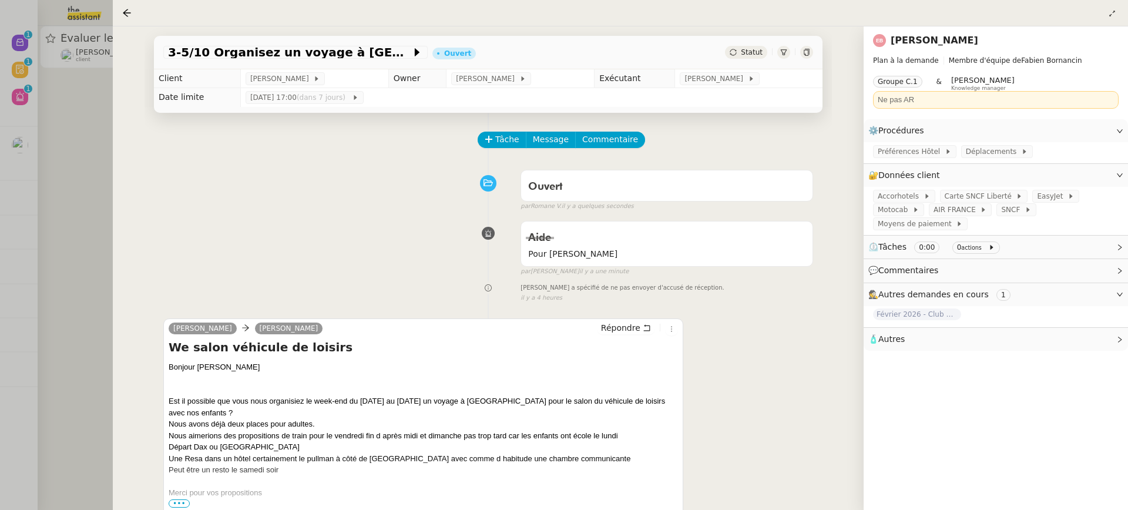
click at [103, 114] on div at bounding box center [564, 255] width 1128 height 510
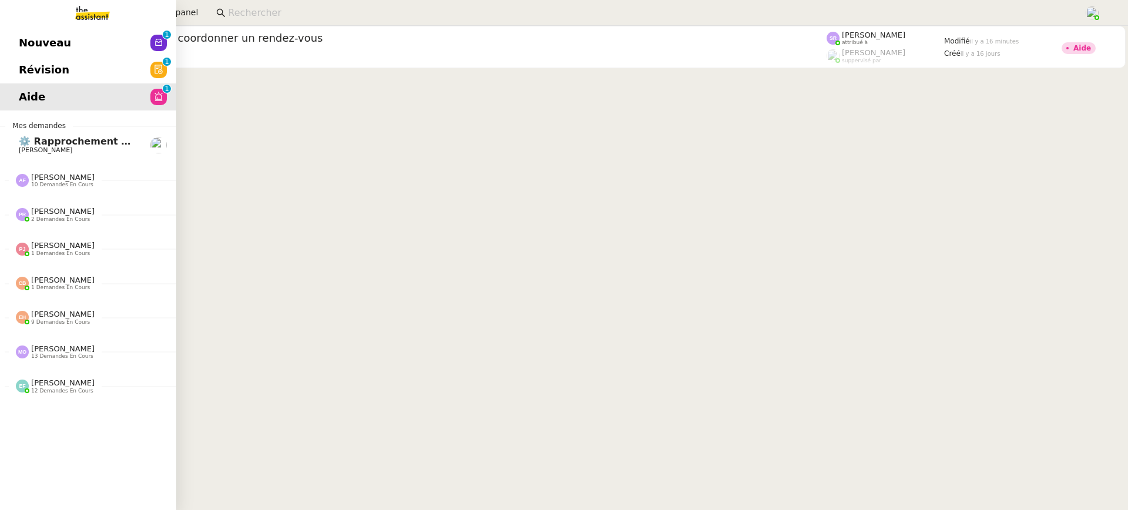
click at [32, 43] on span "Nouveau" at bounding box center [45, 43] width 52 height 18
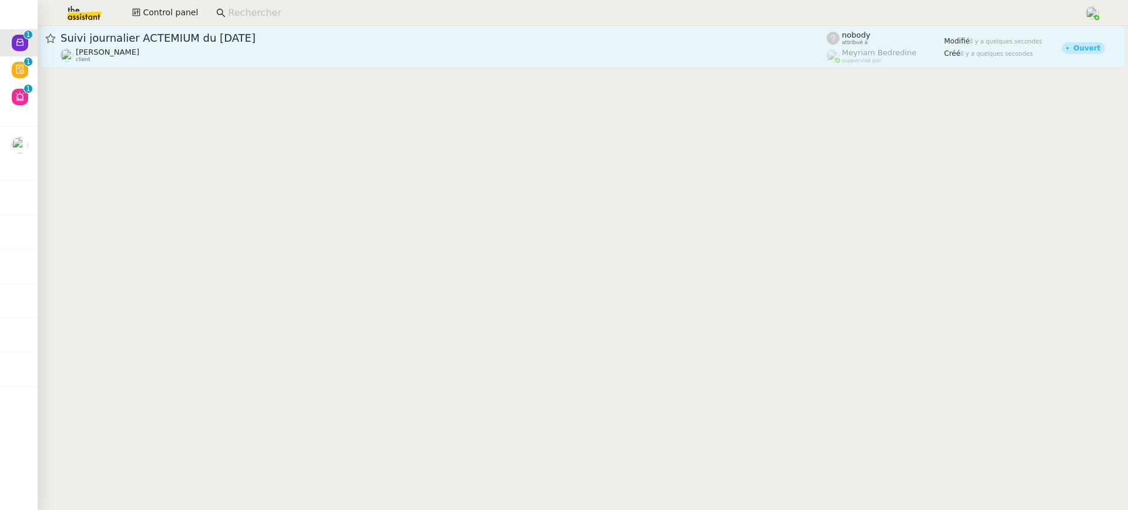
click at [262, 29] on link "Suivi journalier ACTEMIUM du 25-09-2025 Léna Buonomo client nobody attribué à M…" at bounding box center [582, 47] width 1085 height 42
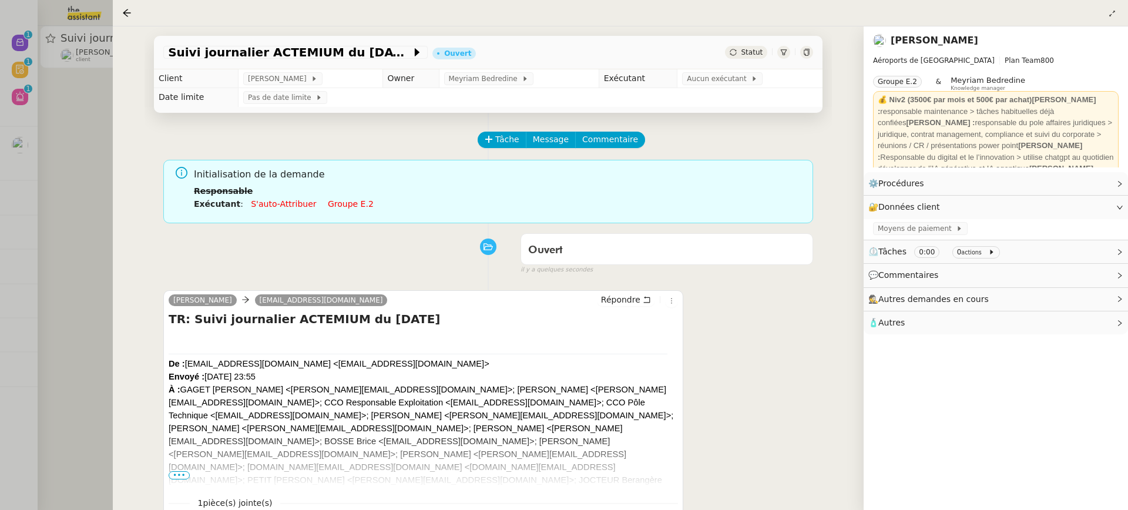
click at [356, 205] on link "Groupe e.2" at bounding box center [351, 203] width 46 height 9
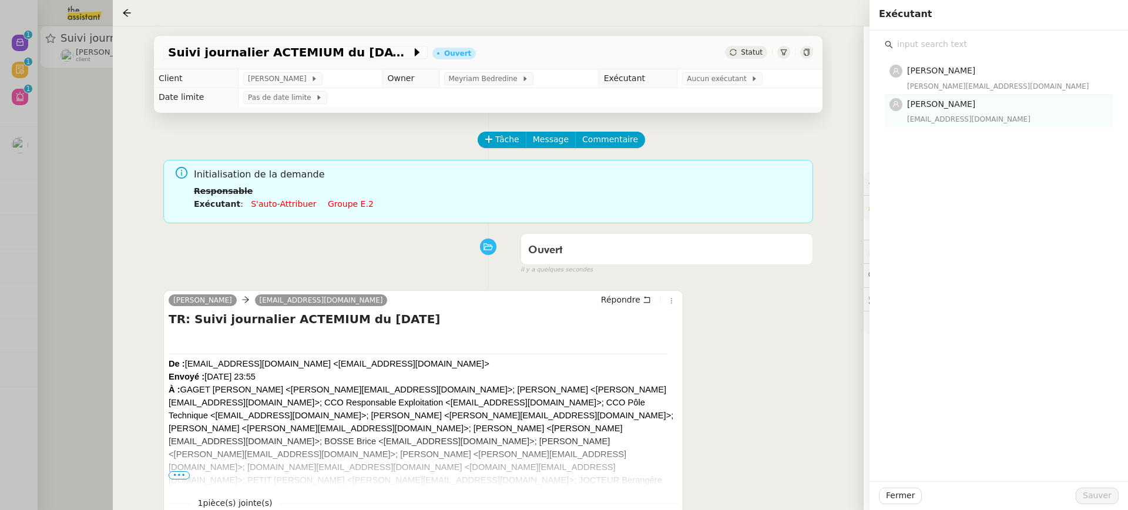
click at [947, 125] on nz-list-item "Léa Jonville lea@theassistant.team" at bounding box center [999, 111] width 228 height 32
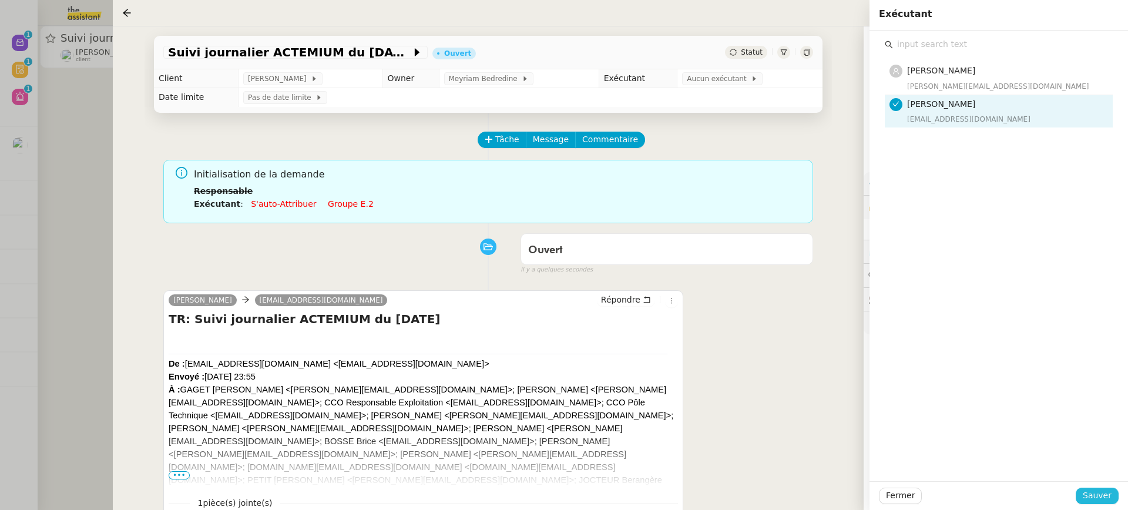
click at [1110, 503] on button "Sauver" at bounding box center [1096, 495] width 43 height 16
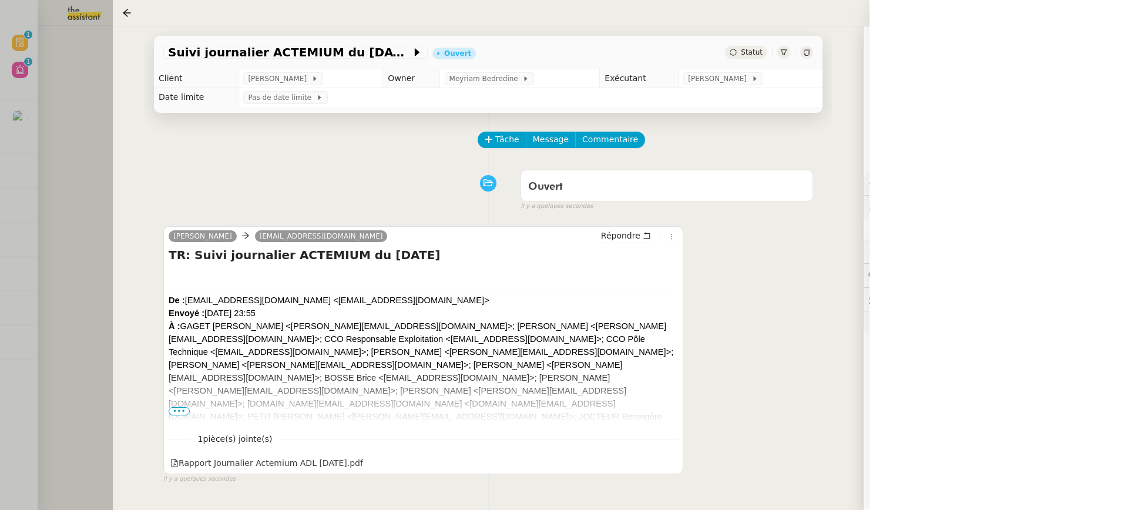
click at [39, 86] on div at bounding box center [564, 255] width 1128 height 510
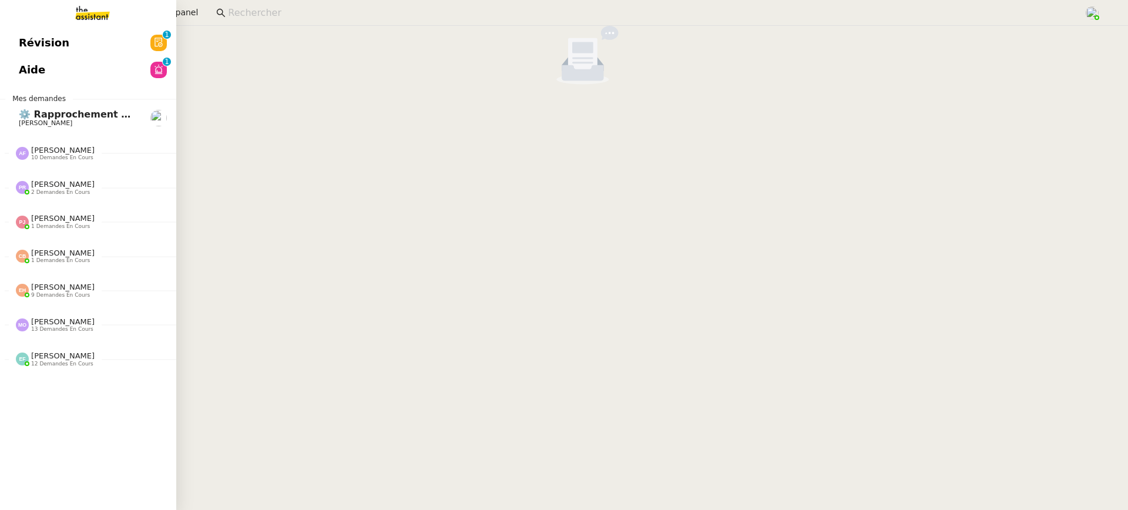
click at [19, 33] on link "Révision 0 1 2 3 4 5 6 7 8 9" at bounding box center [88, 42] width 176 height 27
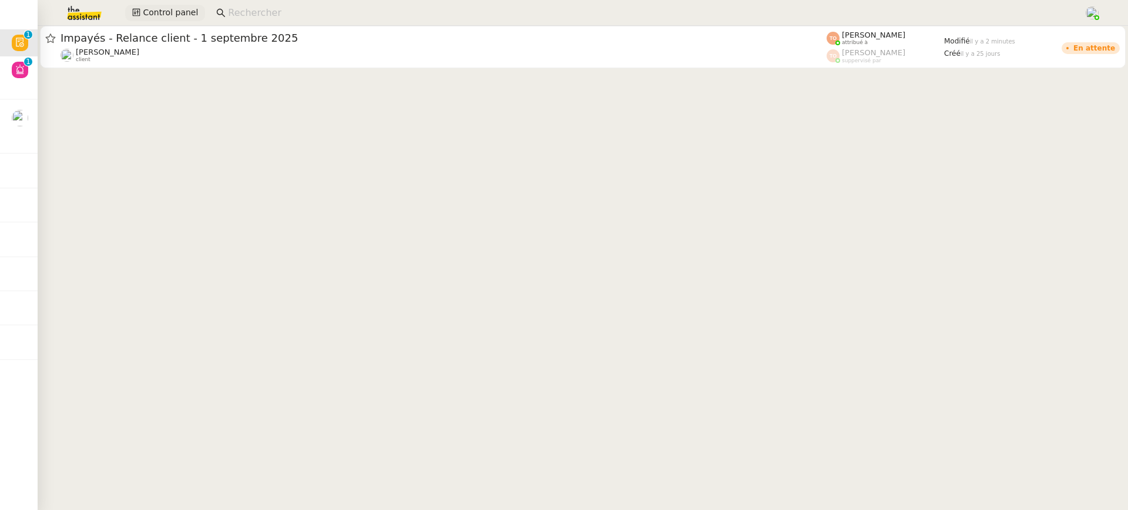
click at [179, 19] on span "Control panel" at bounding box center [170, 13] width 55 height 14
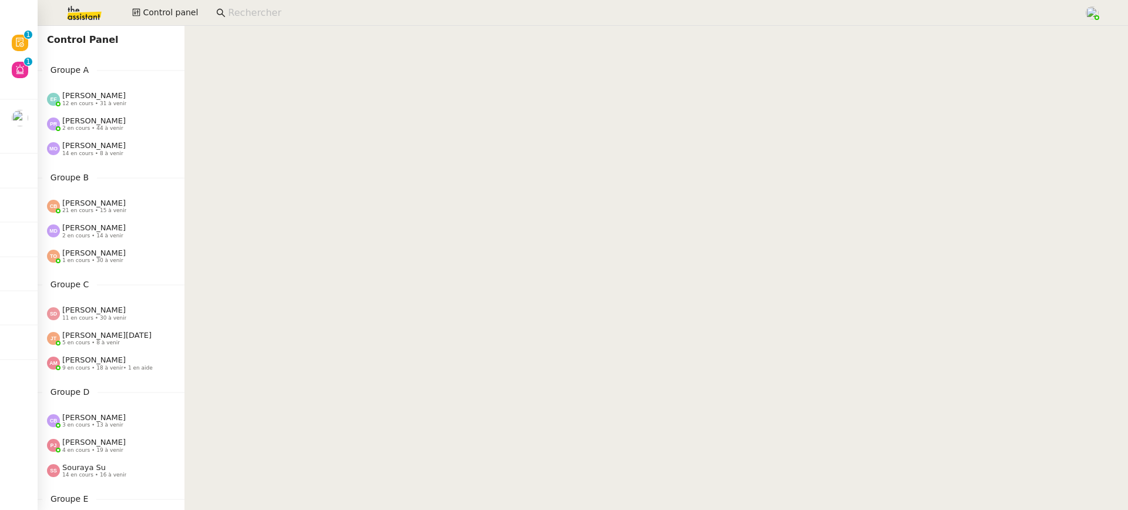
click at [127, 126] on div "Pauline Ribas 2 en cours • 44 à venir" at bounding box center [115, 123] width 137 height 15
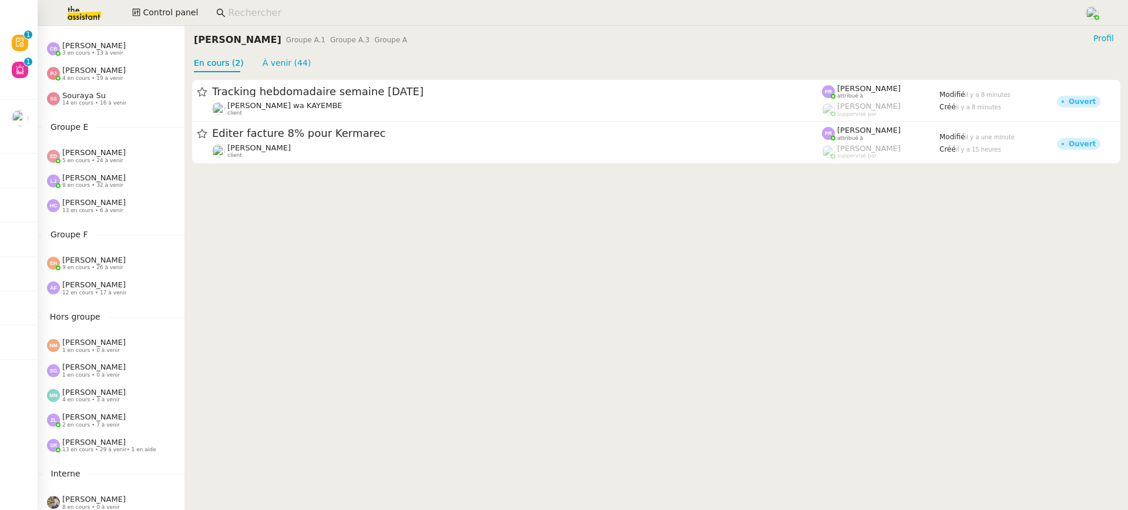
scroll to position [452, 0]
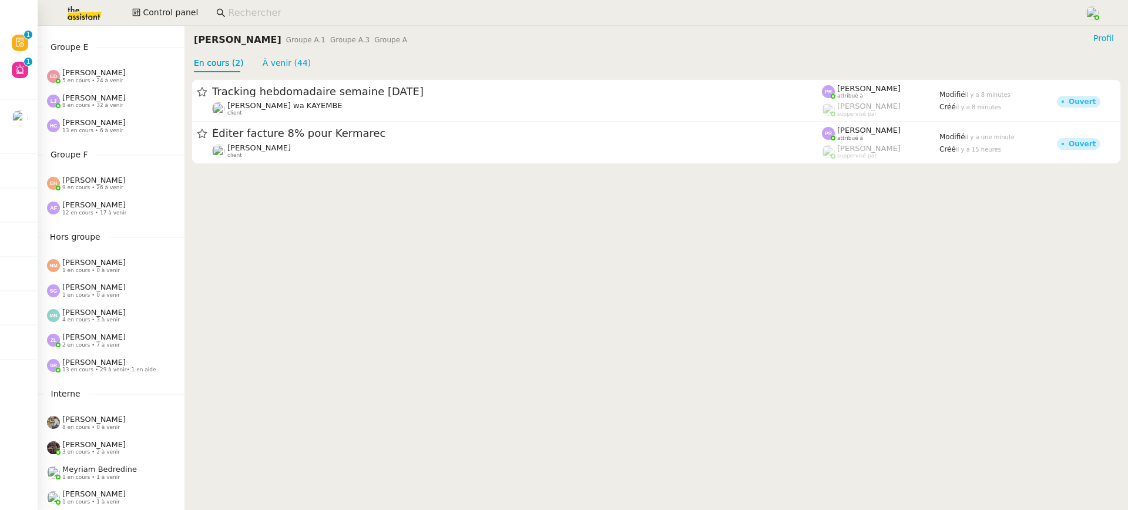
click at [115, 165] on div "Groupe F Esther Hillenbrand 9 en cours • 26 à venir Anna Florent 12 en cours • …" at bounding box center [111, 184] width 147 height 73
click at [122, 181] on span "[PERSON_NAME]" at bounding box center [93, 180] width 63 height 9
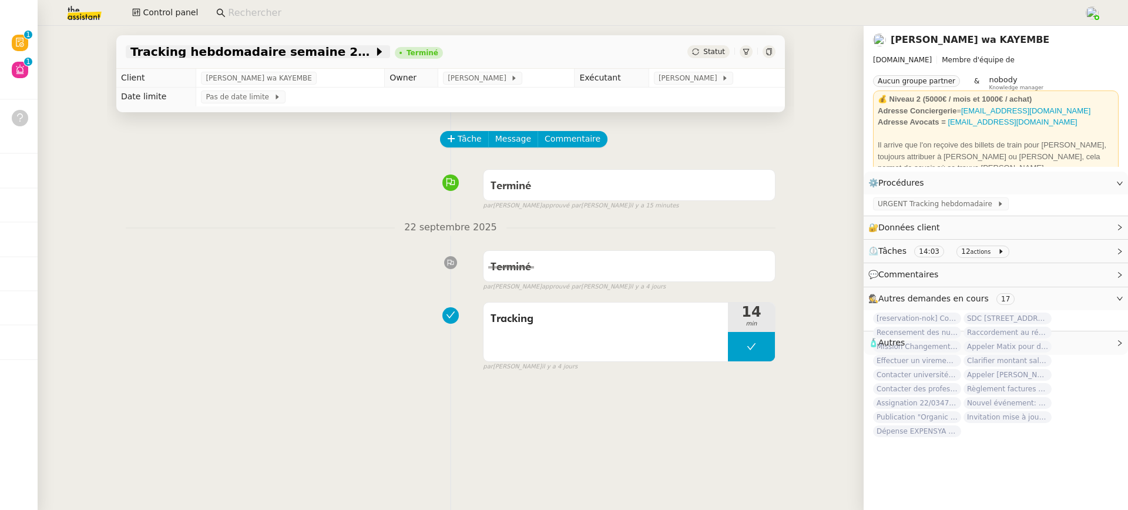
click at [285, 47] on span "Tracking hebdomadaire semaine 22 septembre 2025" at bounding box center [251, 52] width 243 height 12
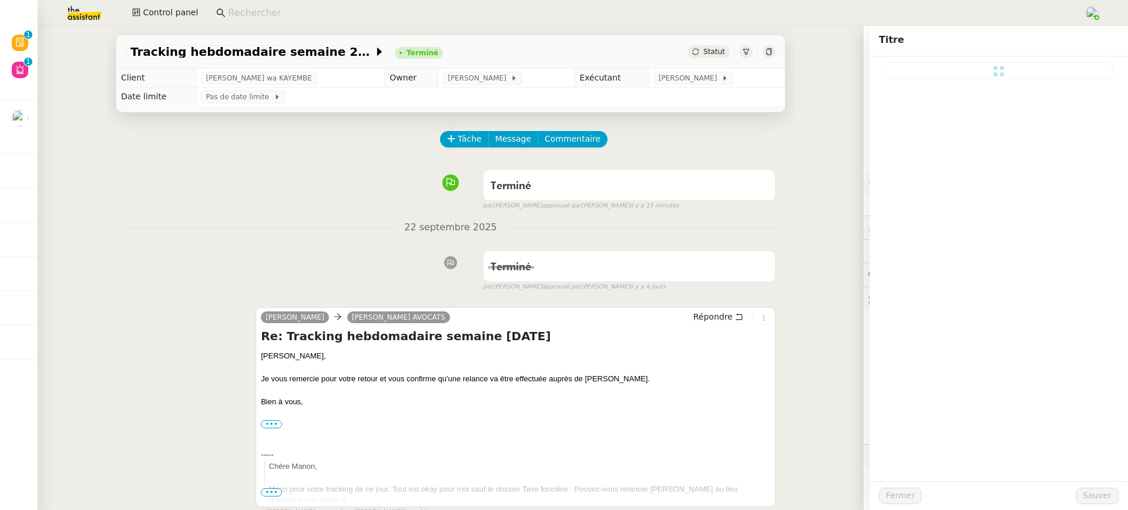
type input "Tracking hebdomadaire semaine 22 septembre 2025"
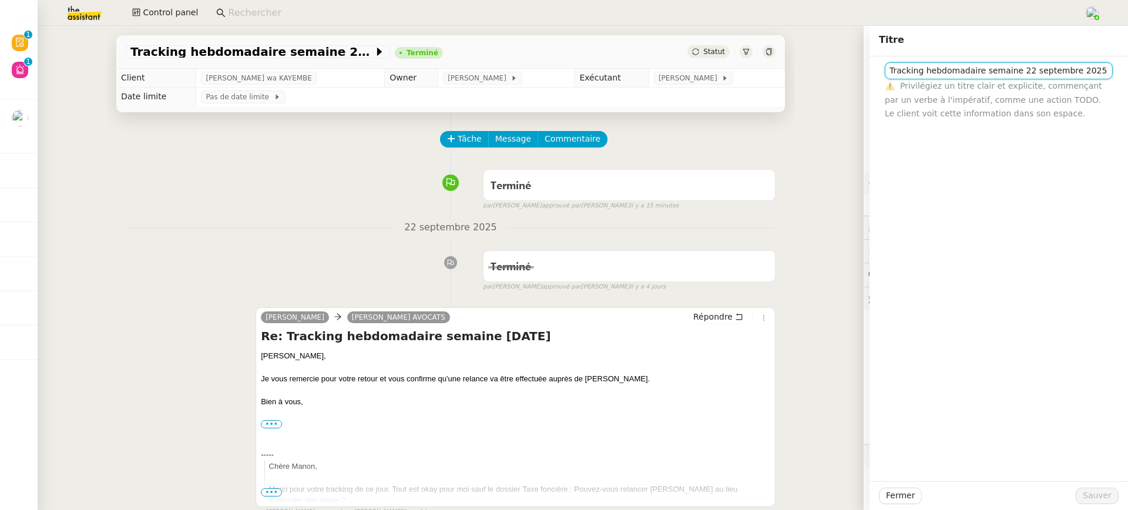
drag, startPoint x: 887, startPoint y: 67, endPoint x: 1127, endPoint y: 63, distance: 239.7
click at [1127, 63] on div "Tracking hebdomadaire semaine [DATE] ⚠️ Privilégiez un titre clair et explicite…" at bounding box center [998, 88] width 258 height 64
drag, startPoint x: 1098, startPoint y: 68, endPoint x: 823, endPoint y: 70, distance: 275.5
click at [823, 70] on app-ticket "Tracking hebdomadaire semaine [DATE] Terminé Statut Client [PERSON_NAME] wa KAY…" at bounding box center [583, 268] width 1090 height 484
click at [92, 19] on img at bounding box center [74, 13] width 91 height 26
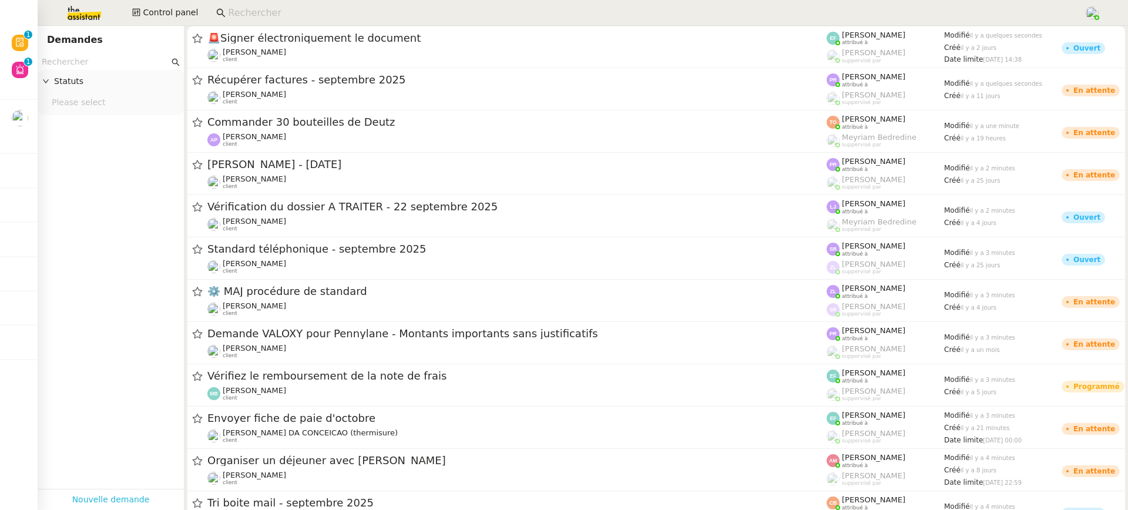
click at [112, 497] on link "Nouvelle demande" at bounding box center [111, 500] width 78 height 14
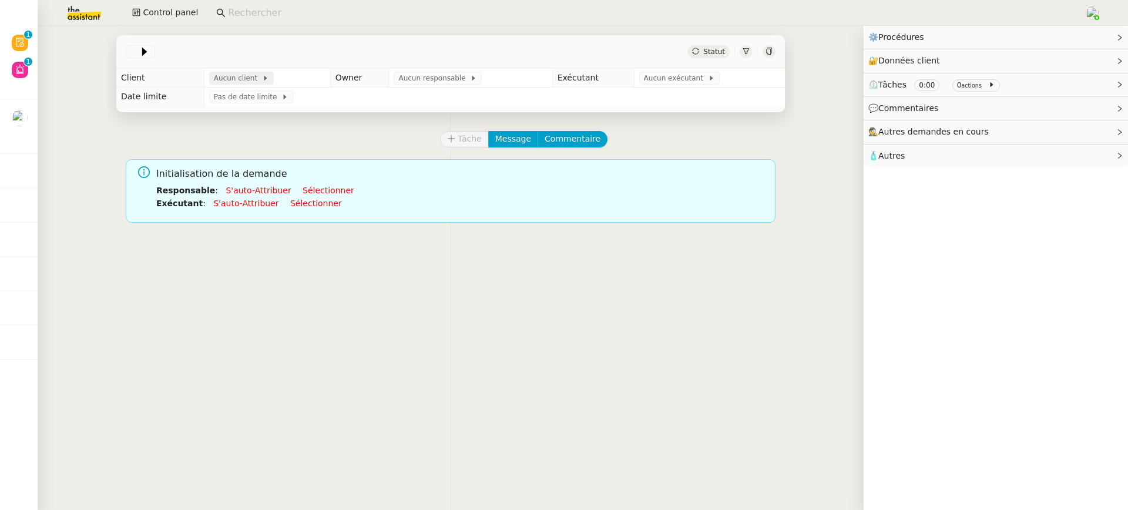
click at [221, 83] on span "Aucun client" at bounding box center [238, 78] width 48 height 12
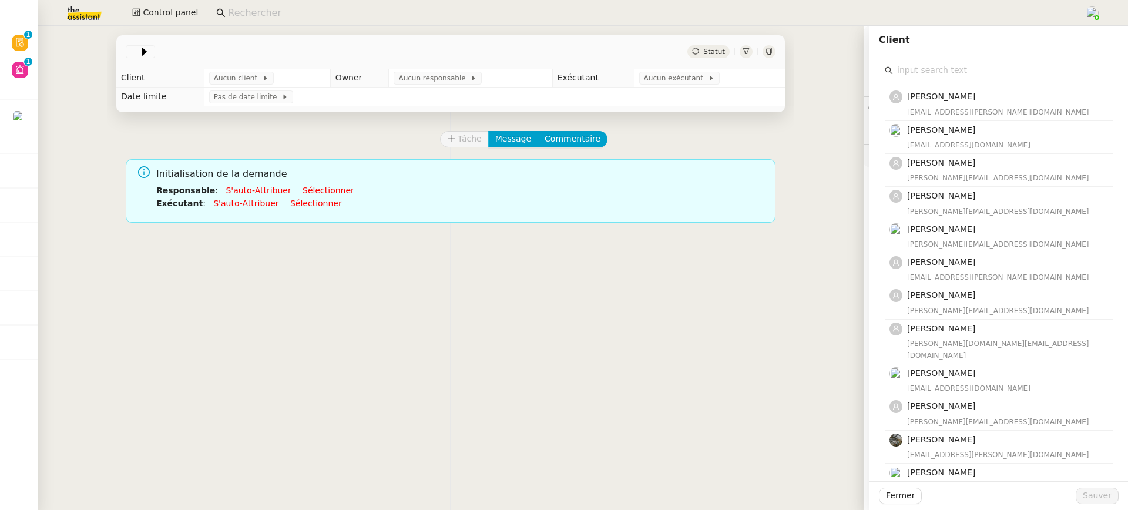
click at [961, 73] on input "text" at bounding box center [1003, 70] width 220 height 16
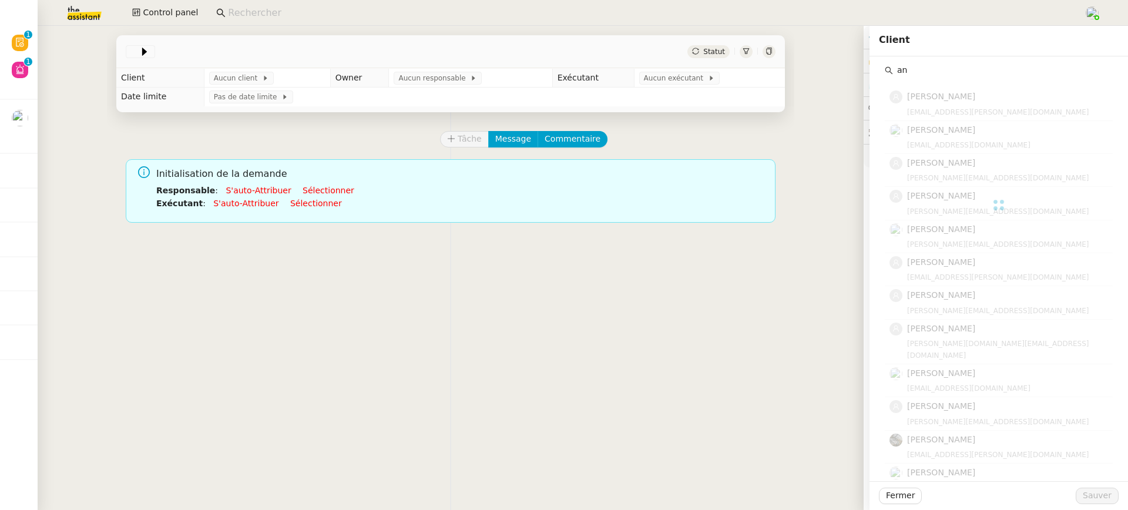
type input "a"
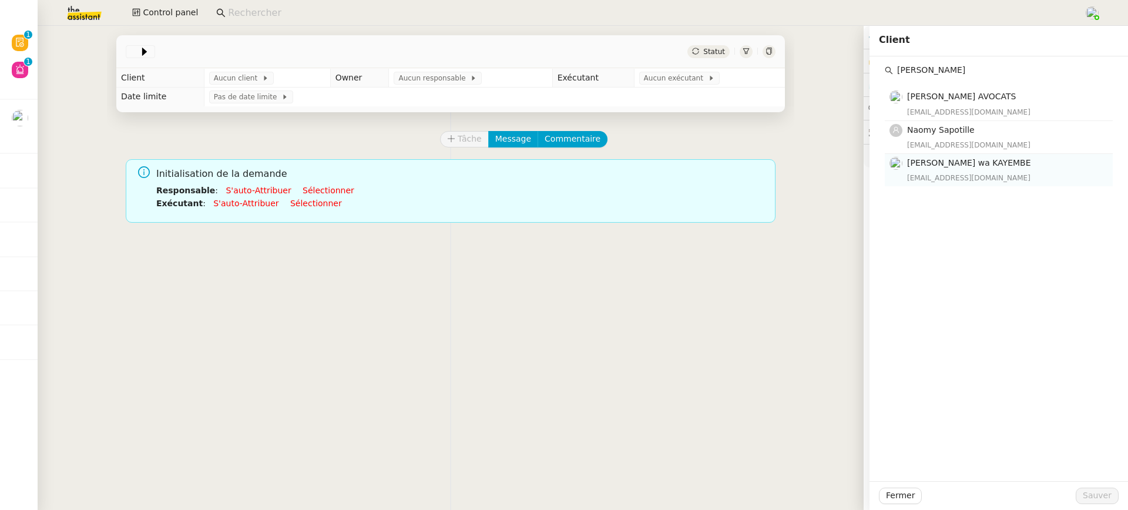
type input "naomi"
click at [990, 160] on span "[PERSON_NAME] wa KAYEMBE" at bounding box center [969, 162] width 124 height 9
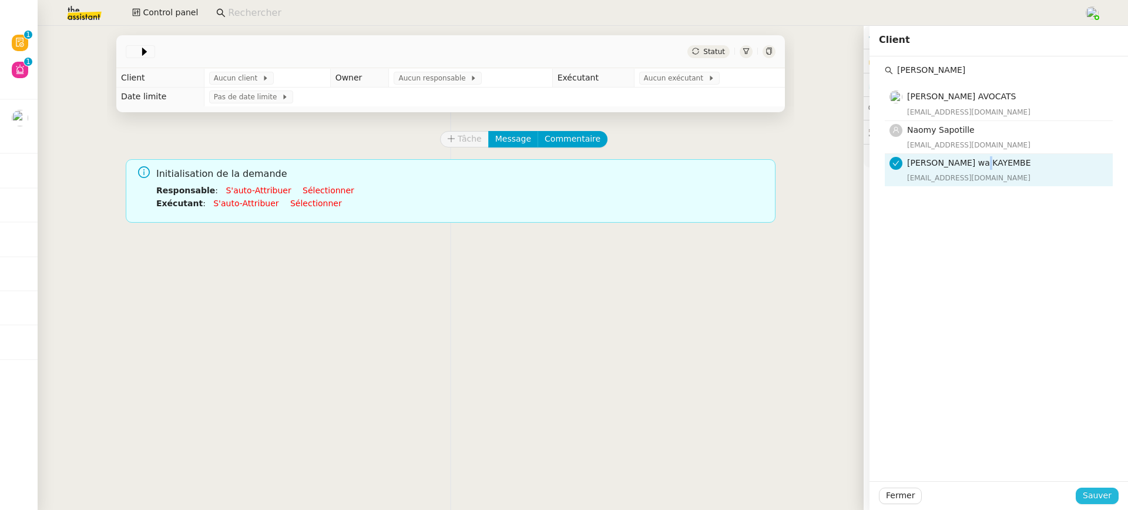
click at [1111, 500] on span "Sauver" at bounding box center [1096, 496] width 29 height 14
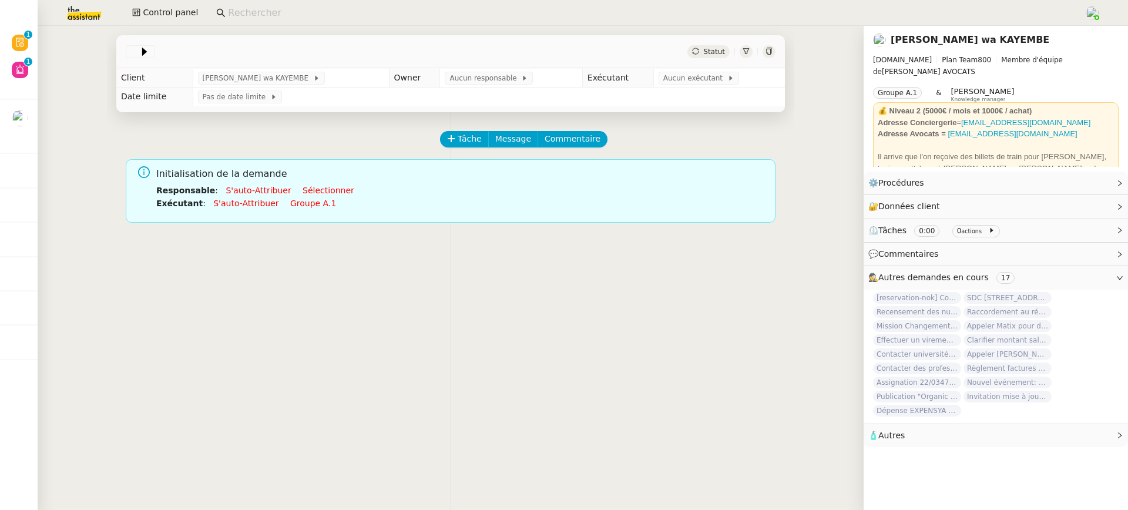
click at [465, 88] on td "Pas de date limite" at bounding box center [489, 97] width 592 height 19
click at [465, 83] on span "Aucun responsable" at bounding box center [485, 78] width 72 height 12
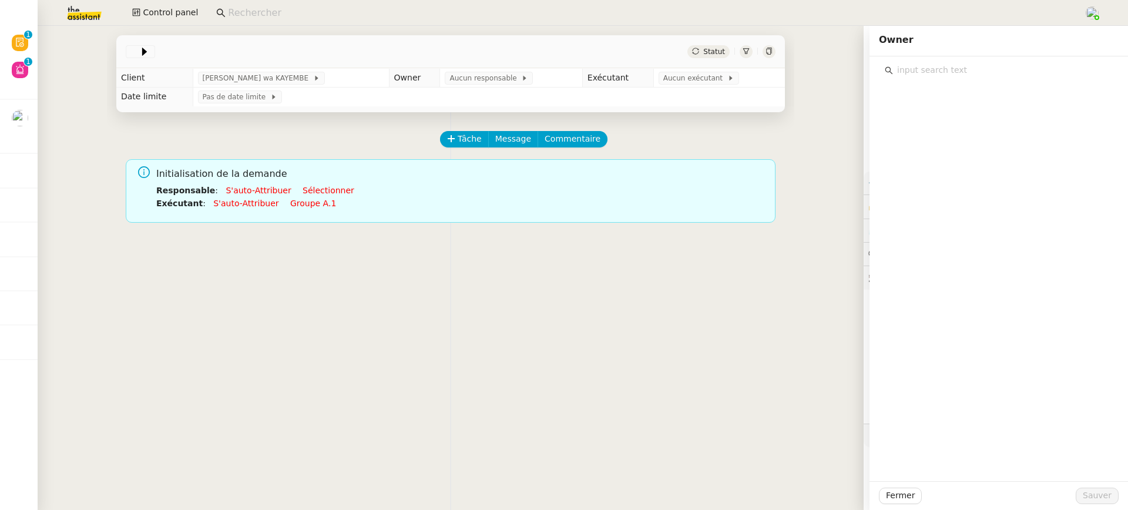
click at [954, 68] on input "text" at bounding box center [1003, 70] width 220 height 16
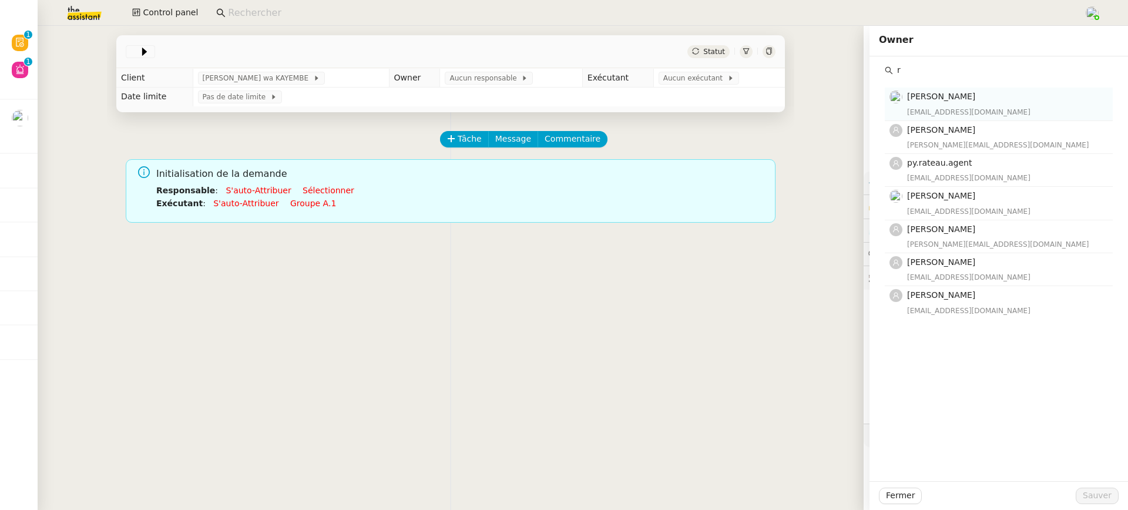
type input "r"
click at [953, 98] on span "[PERSON_NAME]" at bounding box center [941, 96] width 68 height 9
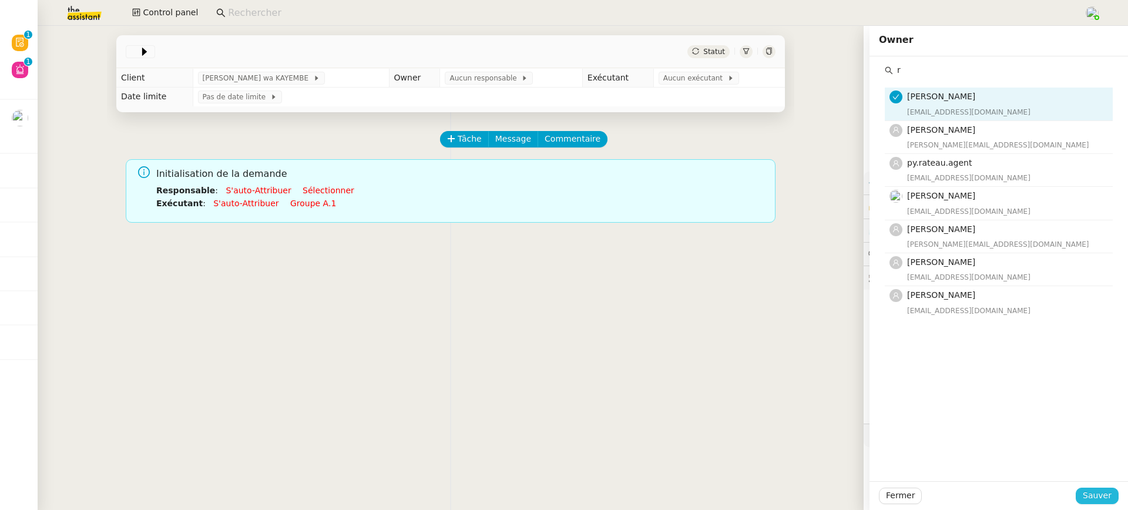
click at [1102, 495] on span "Sauver" at bounding box center [1096, 496] width 29 height 14
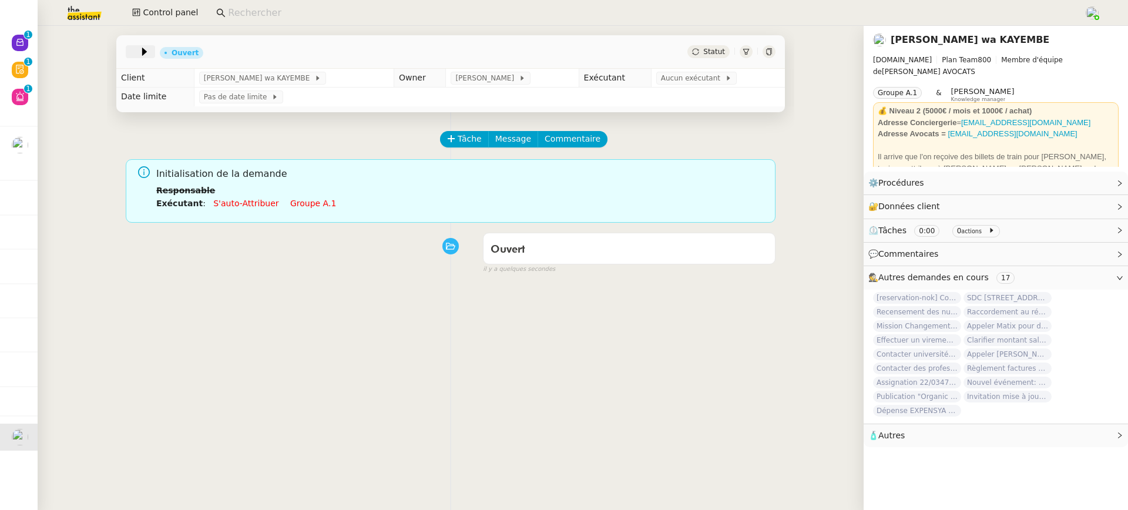
click at [150, 46] on div at bounding box center [140, 51] width 29 height 13
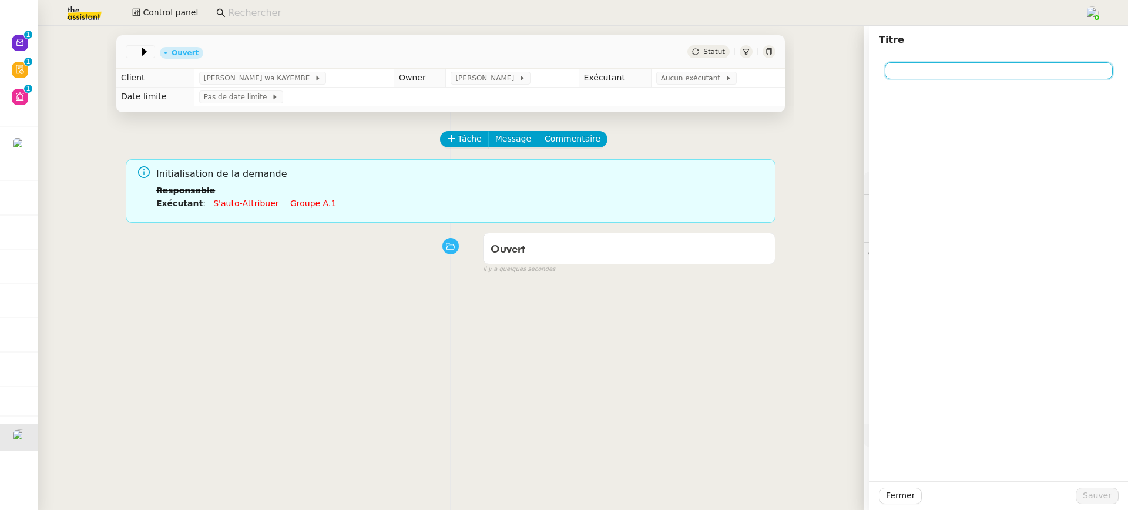
click at [909, 67] on input at bounding box center [999, 70] width 228 height 17
paste input "Tracking hebdomadaire semaine 22 septembre 2025"
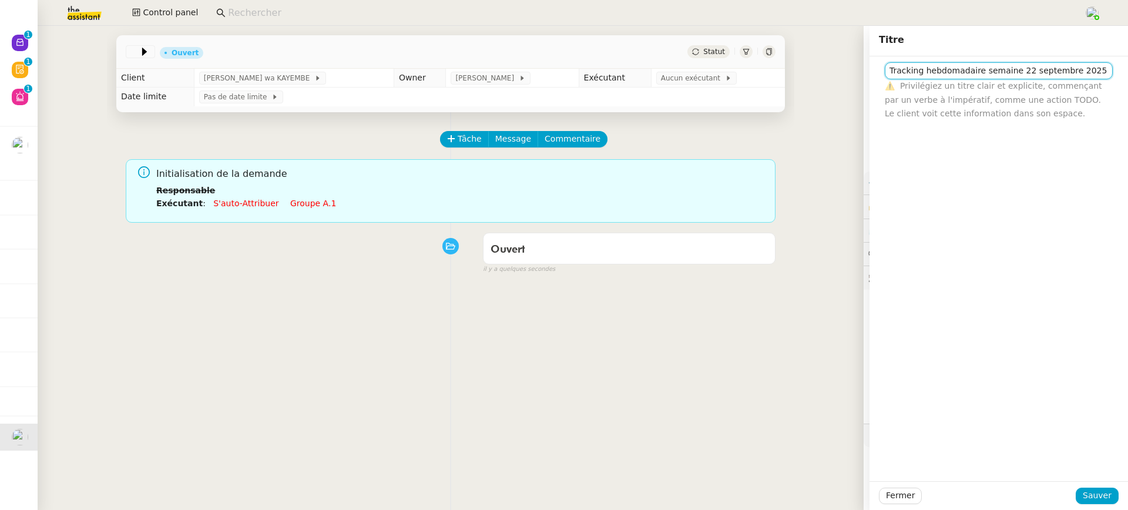
click at [1025, 70] on input "Tracking hebdomadaire semaine 22 septembre 2025" at bounding box center [999, 70] width 228 height 17
type input "Tracking hebdomadaire semaine 29 septembre 2025"
click at [1101, 492] on span "Sauver" at bounding box center [1096, 496] width 29 height 14
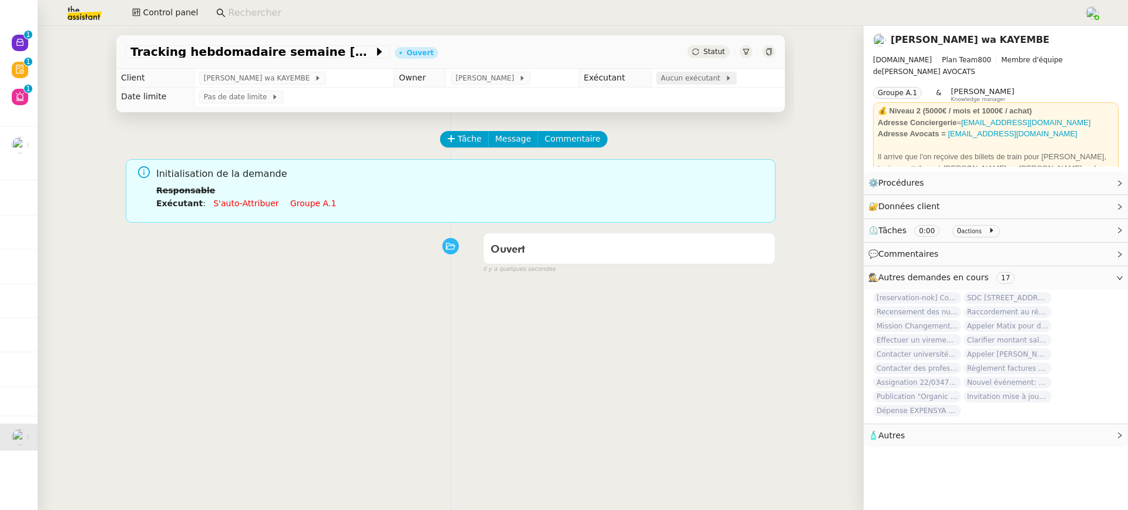
click at [669, 78] on span "Aucun exécutant" at bounding box center [693, 78] width 64 height 12
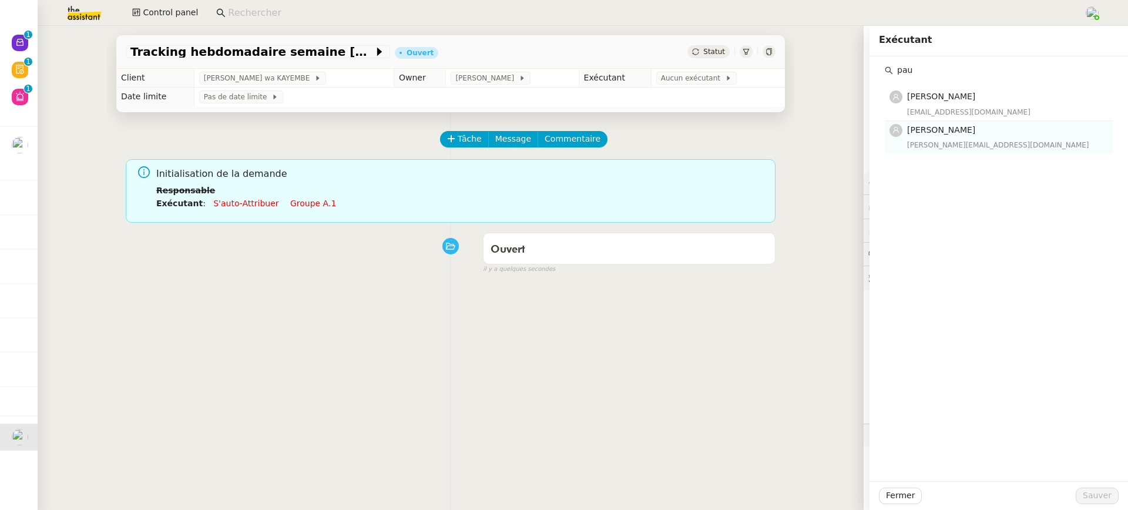
type input "pau"
click at [953, 125] on span "[PERSON_NAME]" at bounding box center [941, 129] width 68 height 9
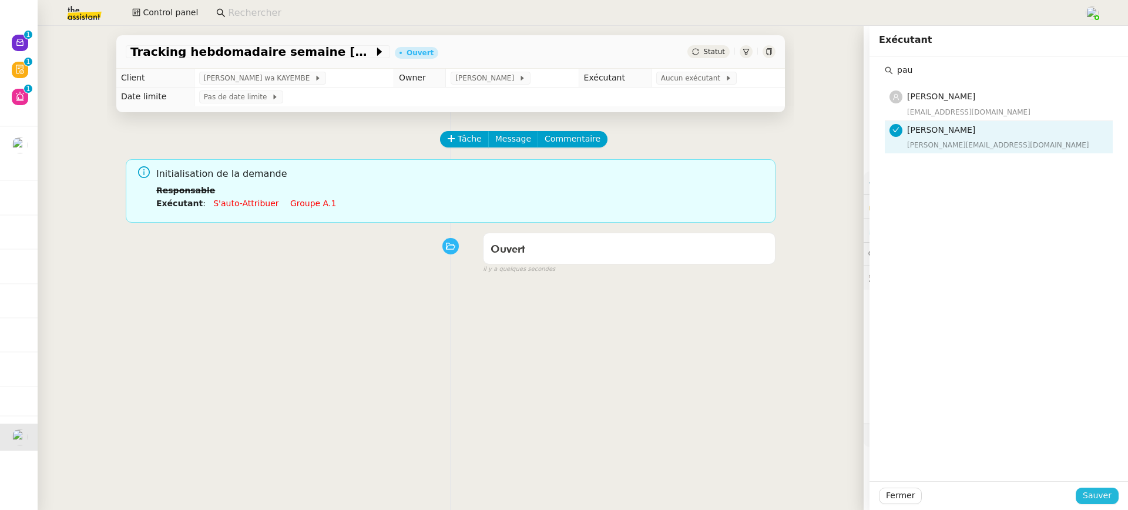
click at [1101, 503] on button "Sauver" at bounding box center [1096, 495] width 43 height 16
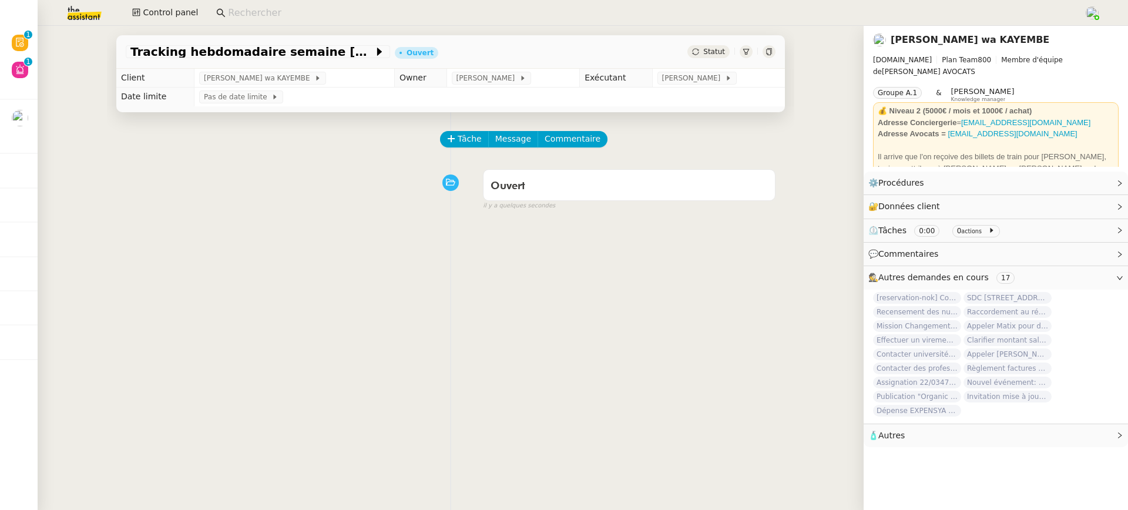
click at [697, 303] on div "Tâche Message Commentaire Veuillez patienter une erreur s'est produite 👌👌👌 mess…" at bounding box center [450, 367] width 687 height 510
click at [1034, 179] on div "⚙️ Procédures Modifier" at bounding box center [986, 183] width 236 height 14
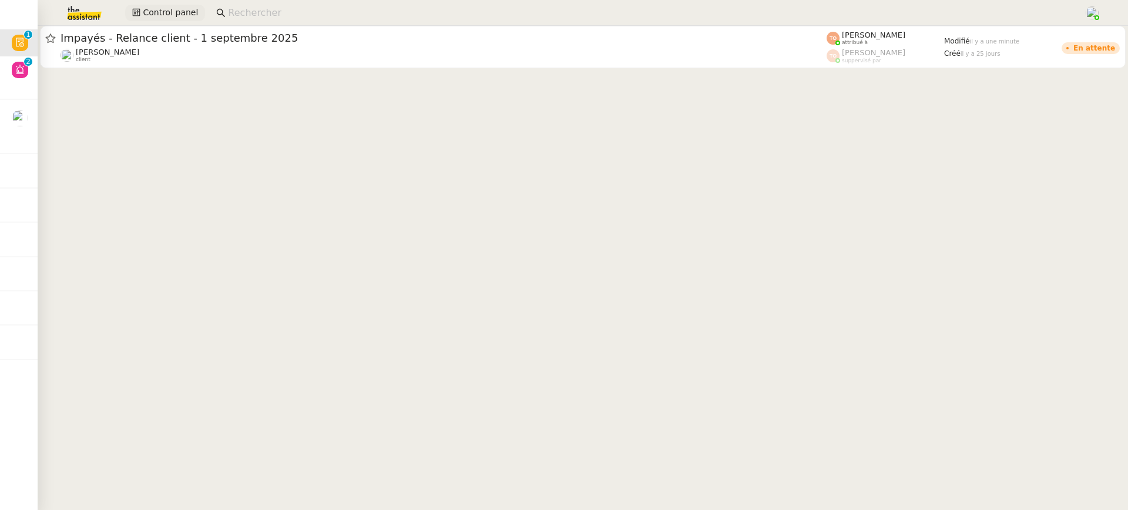
click at [166, 4] on div "Control panel" at bounding box center [563, 13] width 1069 height 26
click at [166, 5] on button "Control panel" at bounding box center [165, 13] width 80 height 16
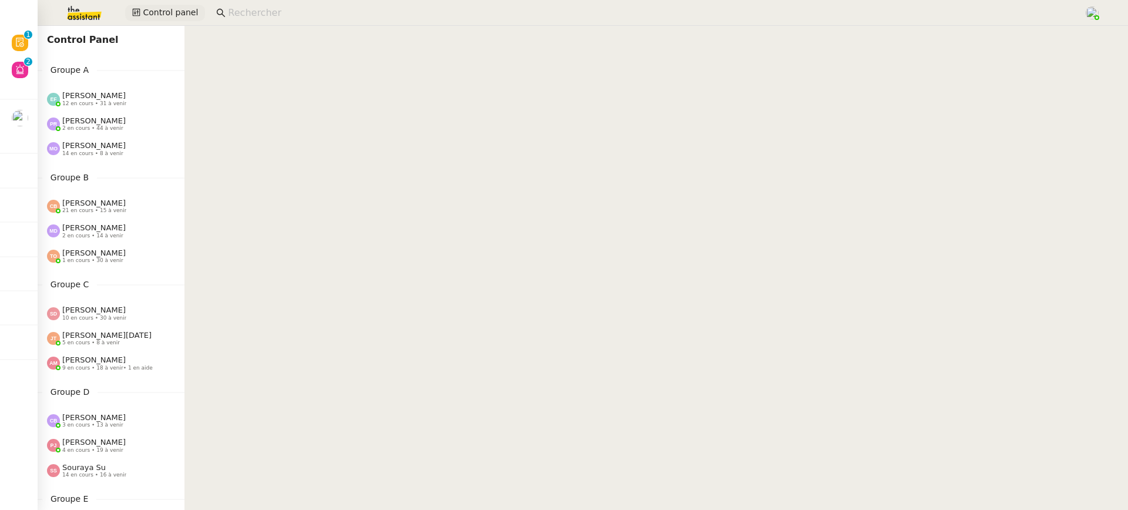
scroll to position [452, 0]
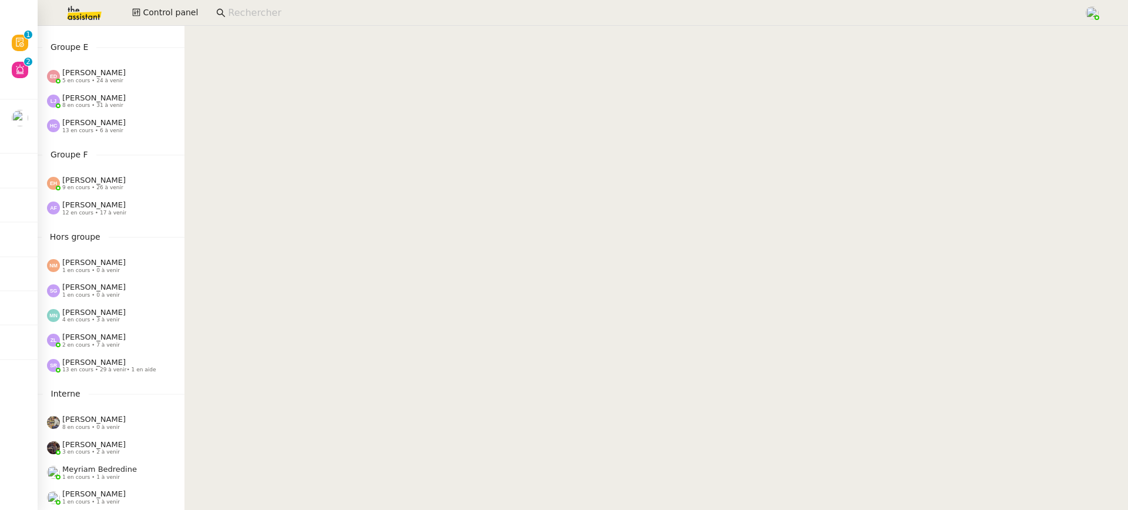
click at [117, 342] on span "2 en cours • 7 à venir" at bounding box center [91, 345] width 58 height 6
click at [117, 369] on span "13 en cours • 29 à venir • 1 en aide" at bounding box center [109, 369] width 94 height 6
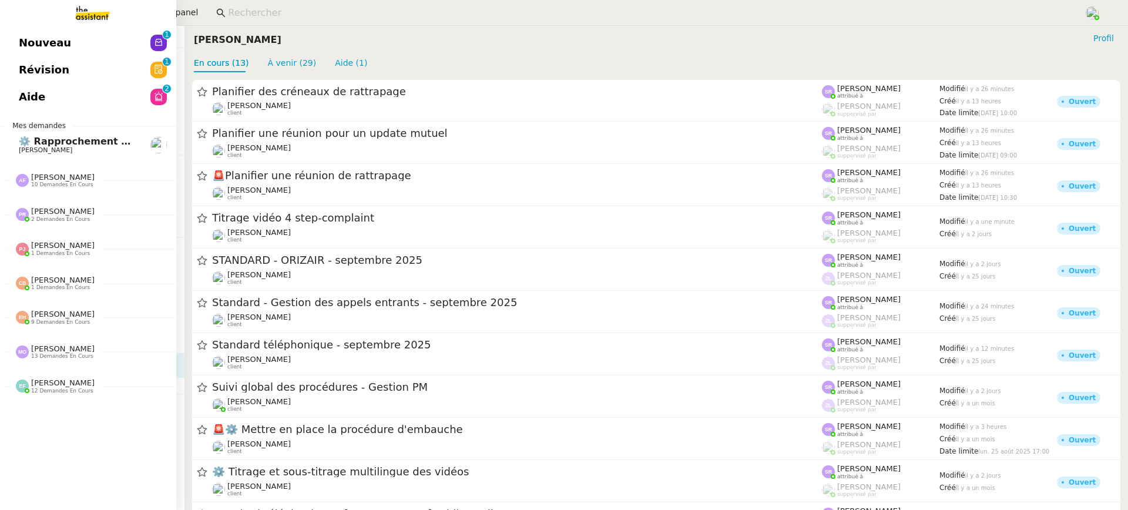
click at [35, 85] on link "Aide 0 1 2 3 4 5 6 7 8 9" at bounding box center [88, 96] width 176 height 27
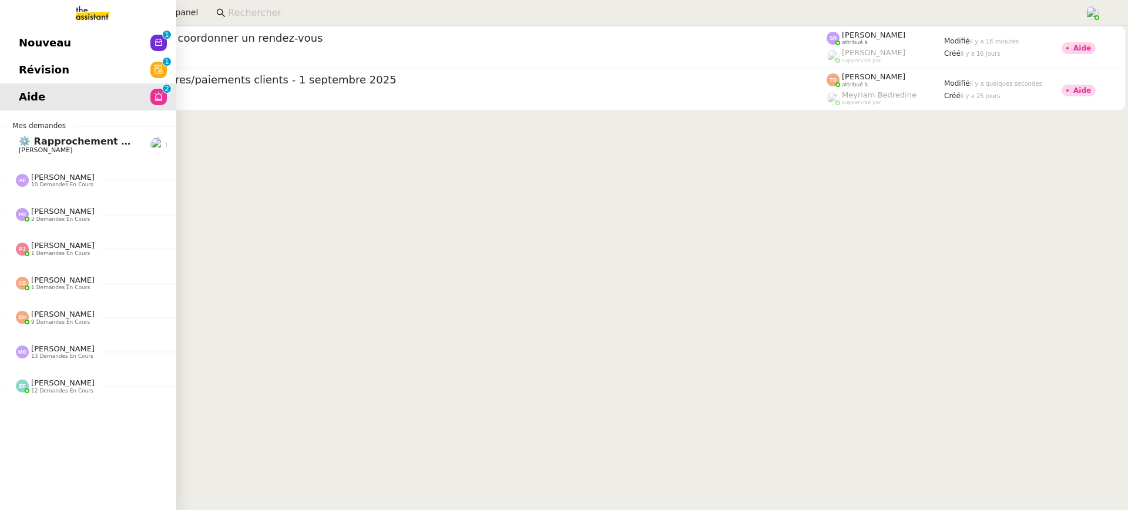
click at [63, 73] on link "Révision 0 1 2 3 4 5 6 7 8 9" at bounding box center [88, 69] width 176 height 27
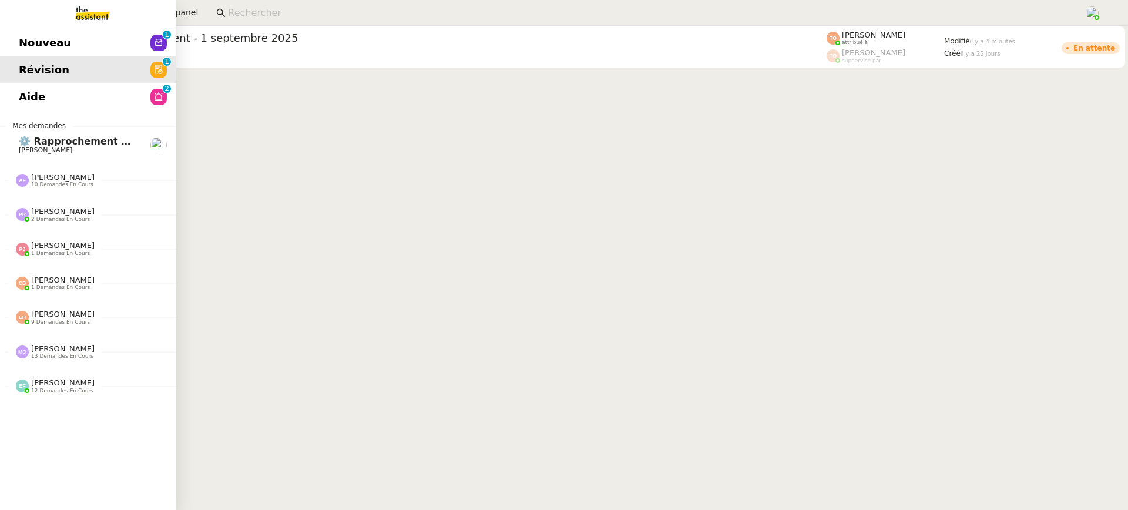
click at [61, 45] on span "Nouveau" at bounding box center [45, 43] width 52 height 18
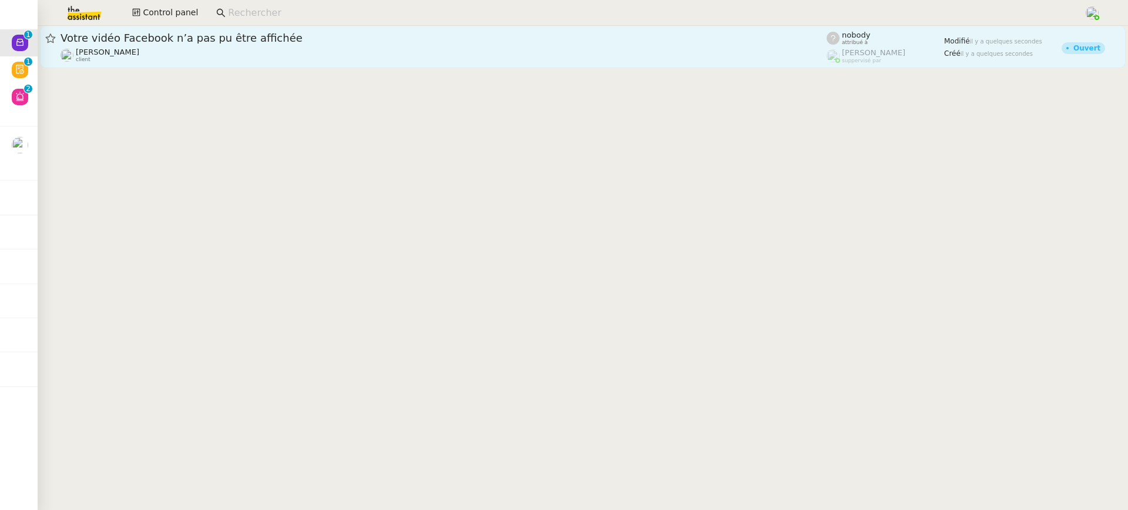
click at [496, 45] on div "Votre vidéo Facebook n’a pas pu être affichée" at bounding box center [443, 38] width 766 height 14
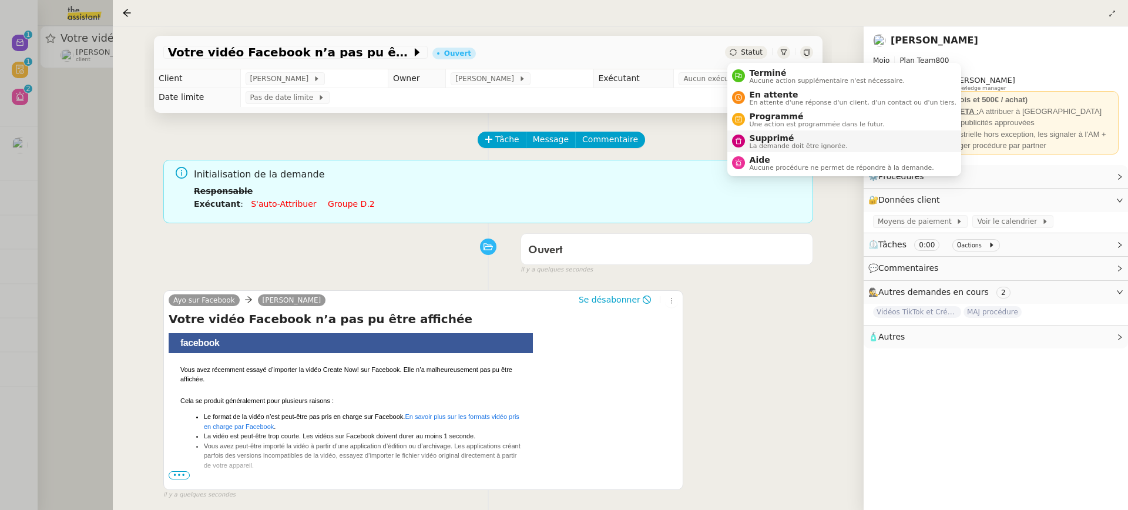
click at [791, 139] on span "Supprimé" at bounding box center [798, 137] width 98 height 9
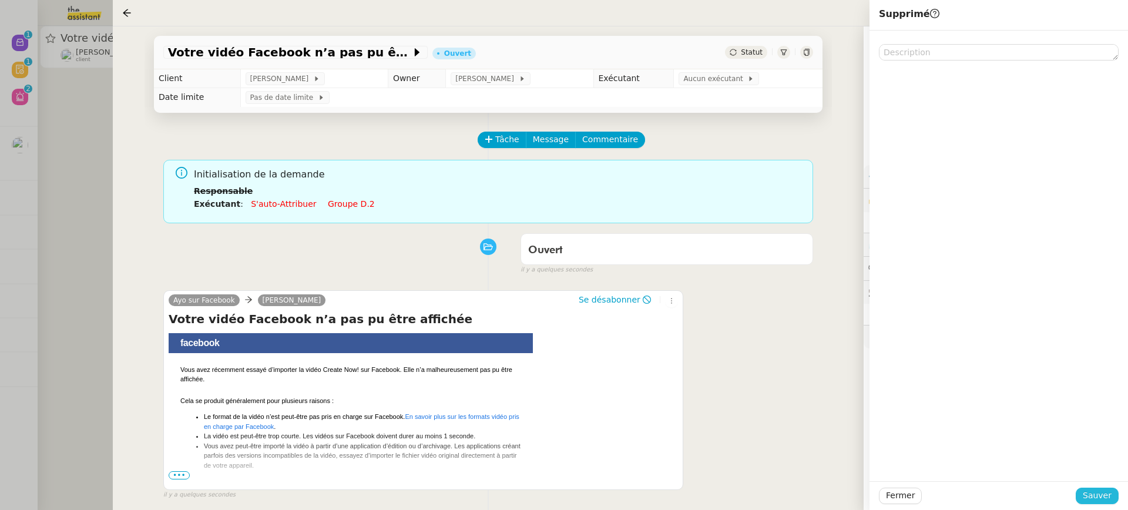
click at [1100, 493] on span "Sauver" at bounding box center [1096, 496] width 29 height 14
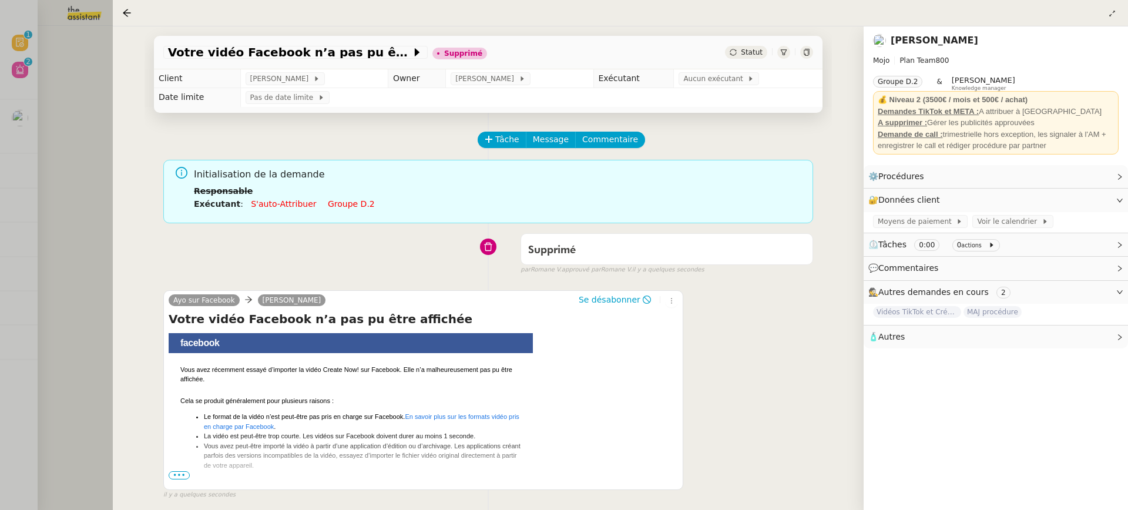
click at [86, 78] on div at bounding box center [564, 255] width 1128 height 510
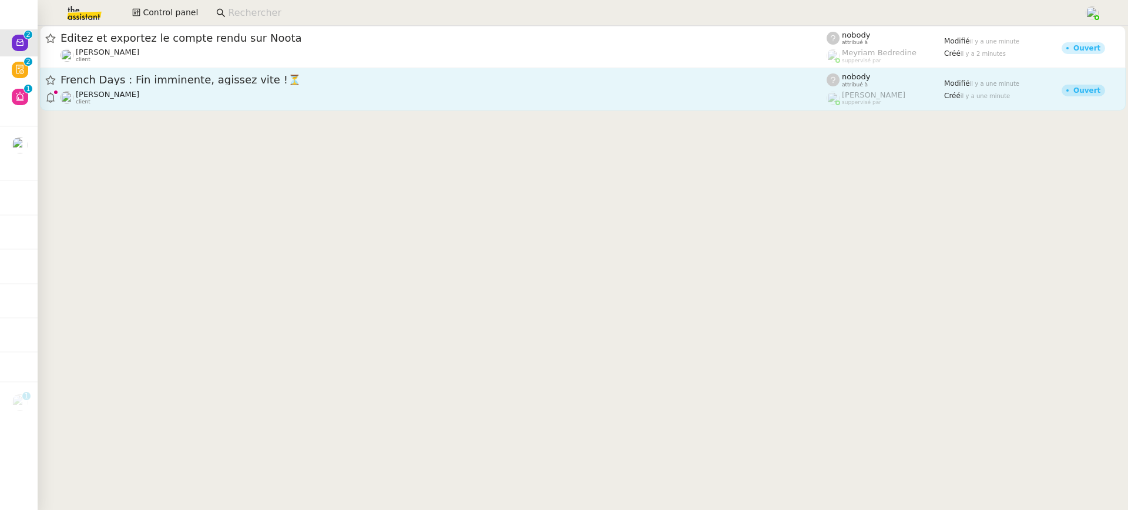
click at [191, 88] on div "French Days : Fin imminente, agissez vite !⏳ Gabrielle Tavernier client" at bounding box center [443, 89] width 766 height 32
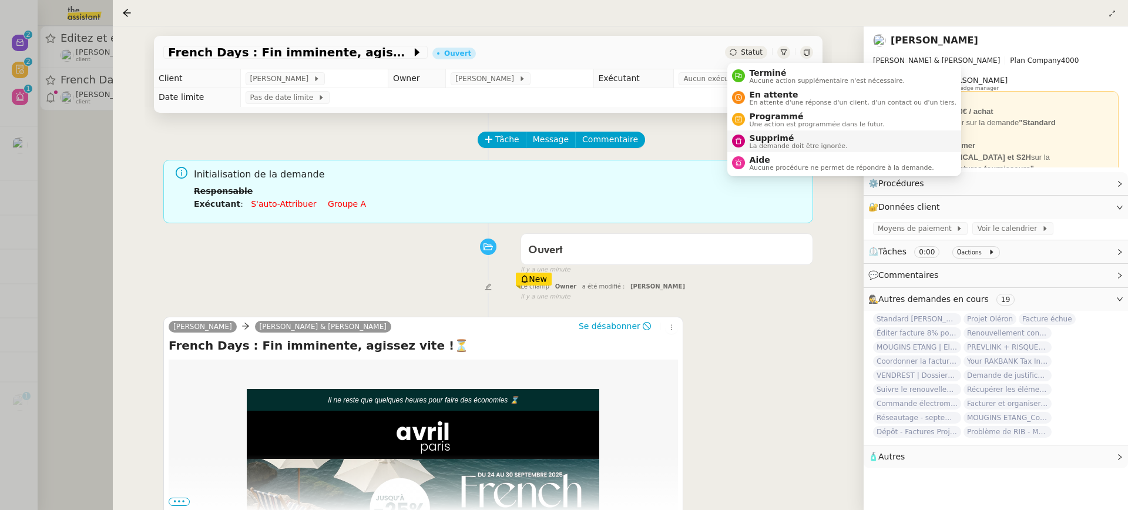
click at [787, 131] on li "Supprimé La demande doit être ignorée." at bounding box center [844, 141] width 234 height 22
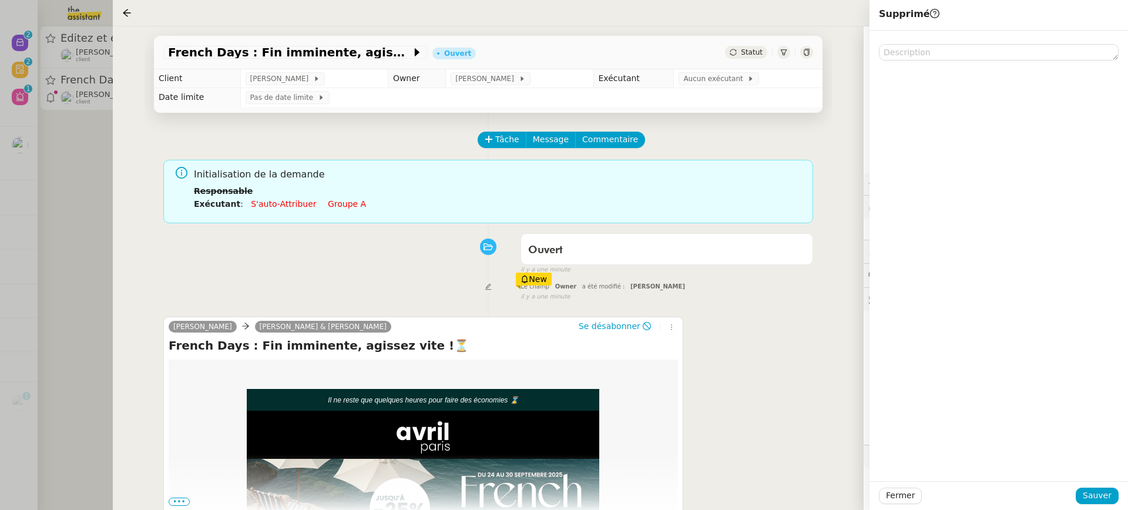
click at [1097, 487] on div "Fermer Sauver" at bounding box center [998, 495] width 258 height 29
click at [1099, 490] on span "Sauver" at bounding box center [1096, 496] width 29 height 14
click at [59, 83] on div at bounding box center [564, 255] width 1128 height 510
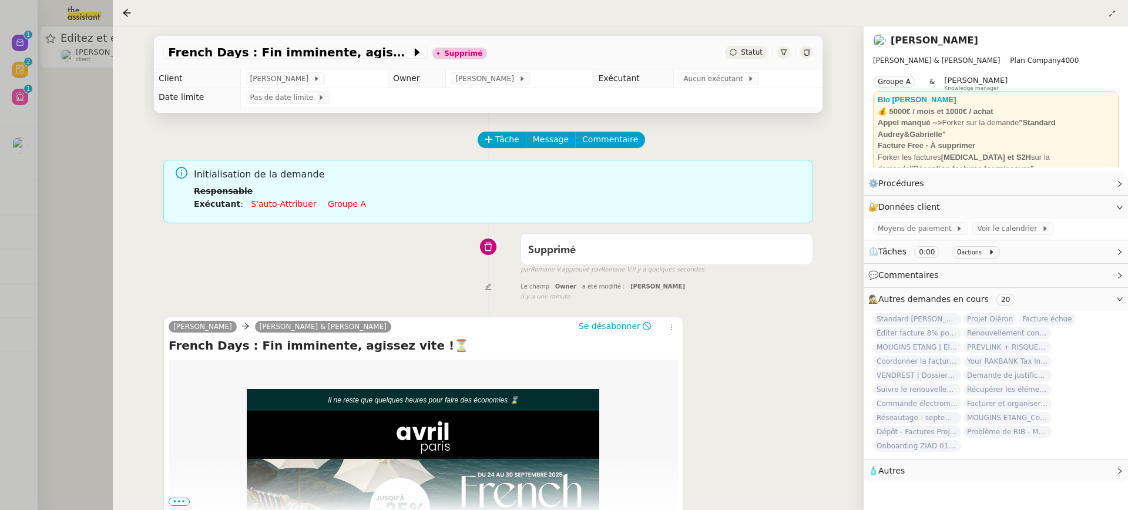
click at [29, 68] on div at bounding box center [564, 255] width 1128 height 510
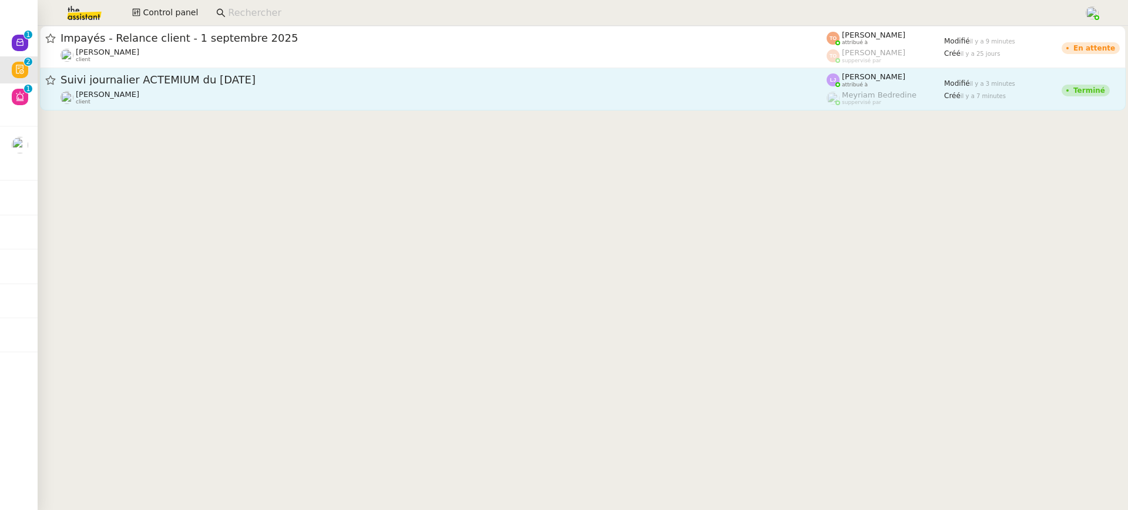
click at [438, 89] on div "Suivi journalier ACTEMIUM du 25-09-2025 Léna Buonomo client" at bounding box center [443, 89] width 766 height 32
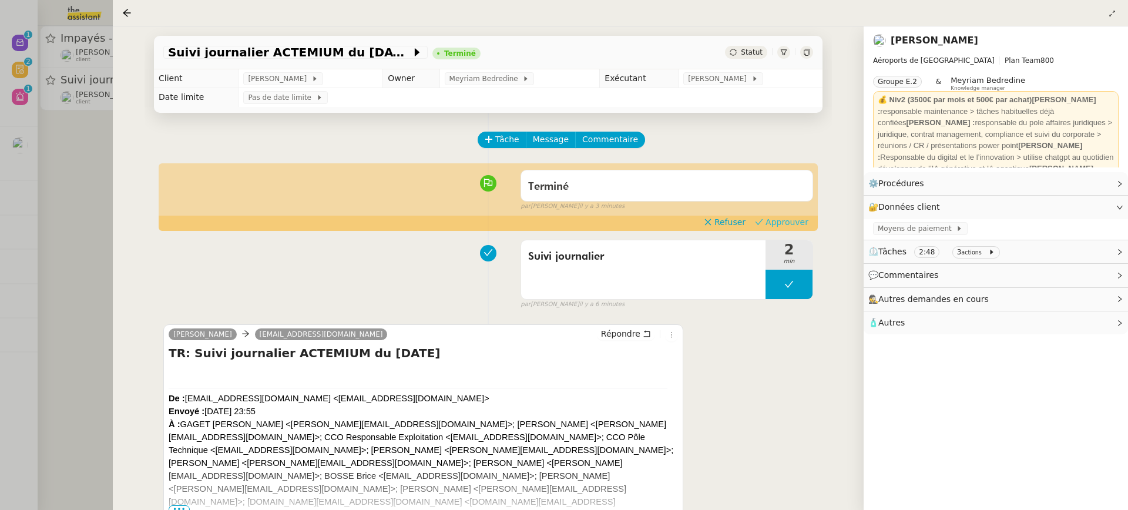
click at [796, 218] on span "Approuver" at bounding box center [786, 222] width 43 height 12
click at [4, 59] on div at bounding box center [564, 255] width 1128 height 510
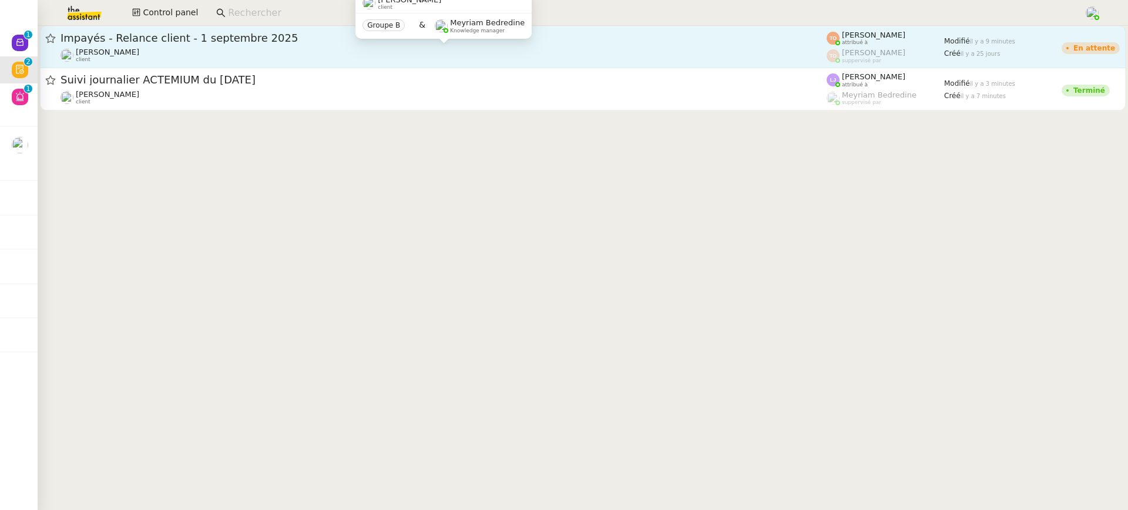
click at [115, 48] on span "Mathilde Borel" at bounding box center [107, 52] width 63 height 9
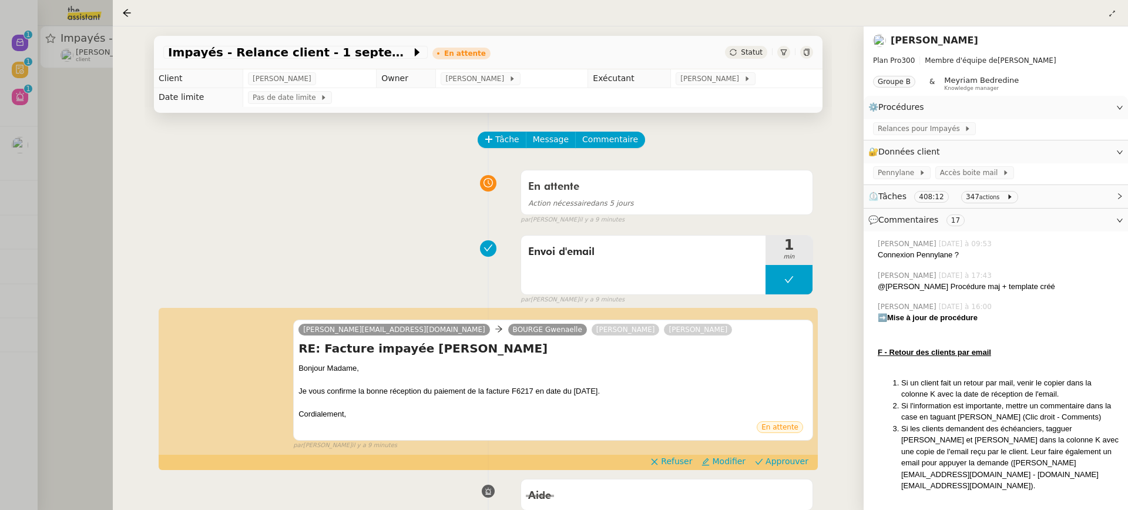
click at [70, 186] on div at bounding box center [564, 255] width 1128 height 510
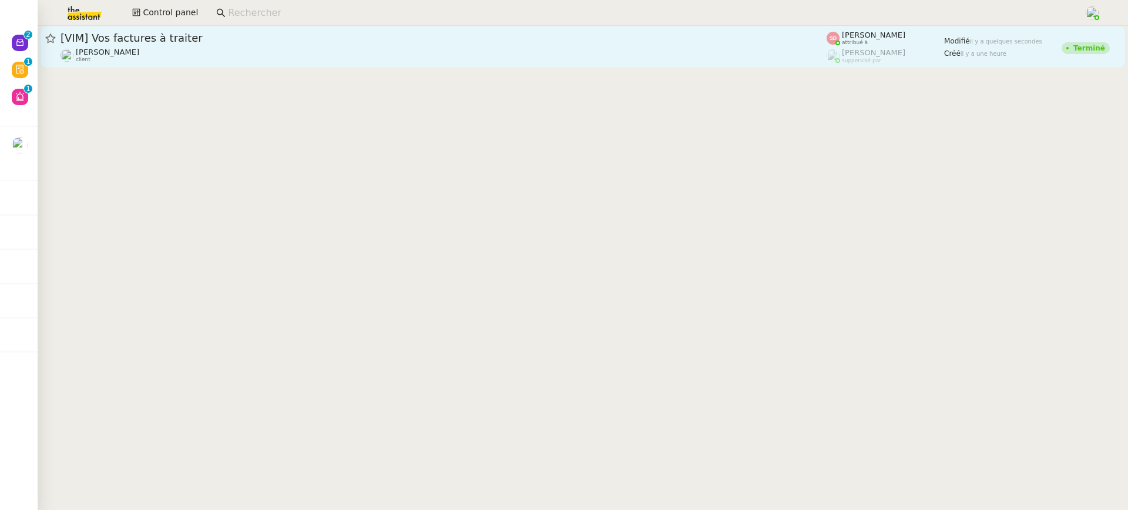
click at [40, 33] on link "[VIM] Vos factures à traiter David Berrebi client Sheida Delpazir attribué à Fr…" at bounding box center [582, 47] width 1085 height 42
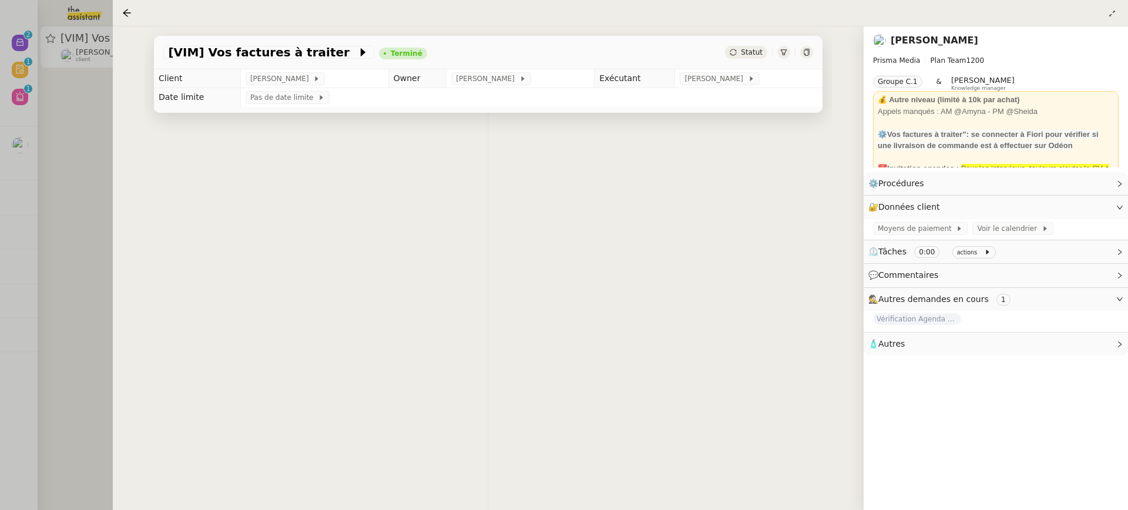
click at [31, 34] on div at bounding box center [564, 255] width 1128 height 510
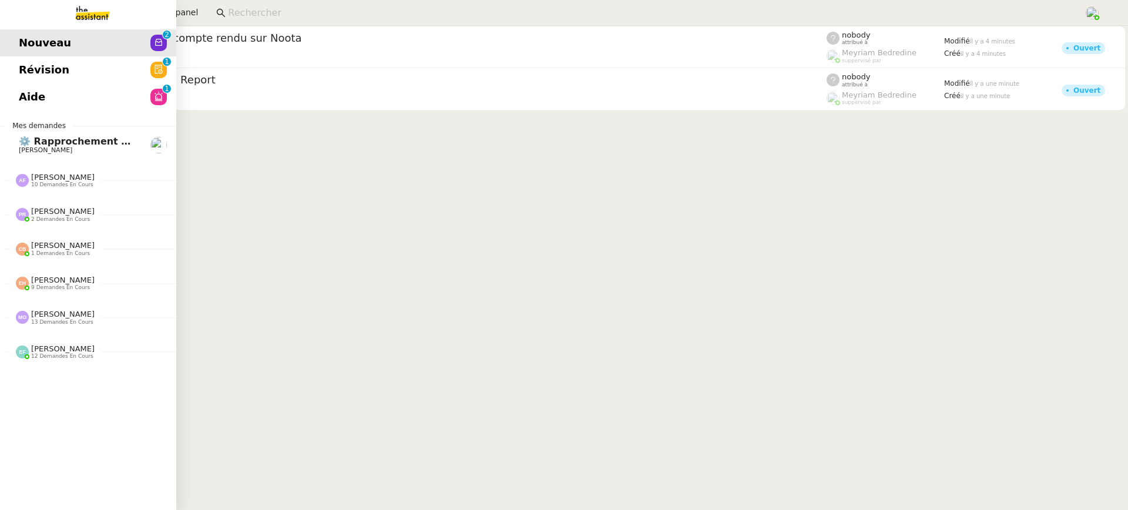
click at [23, 69] on span "Révision" at bounding box center [44, 70] width 51 height 18
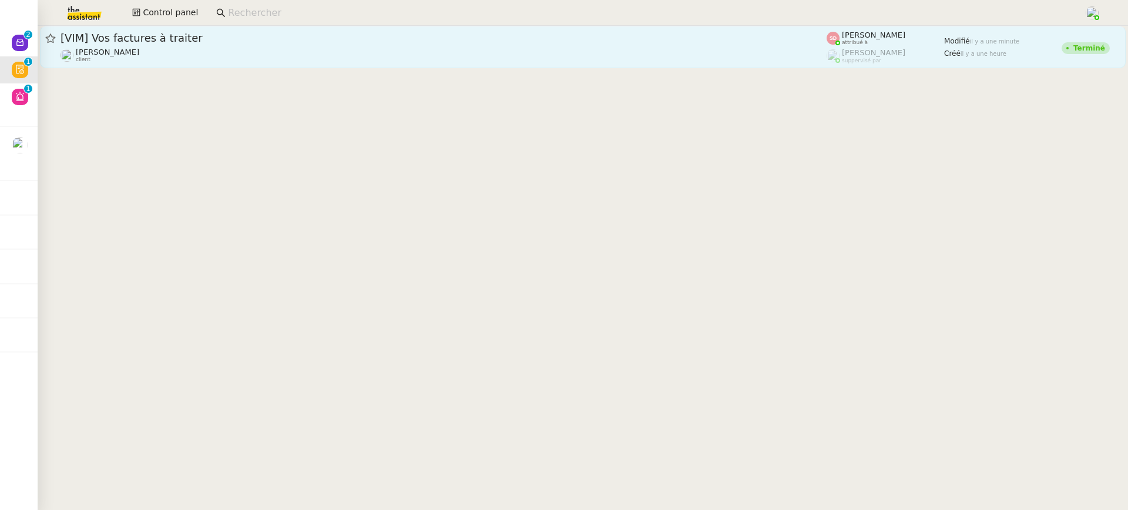
click at [455, 49] on div "David Berrebi client" at bounding box center [443, 55] width 766 height 15
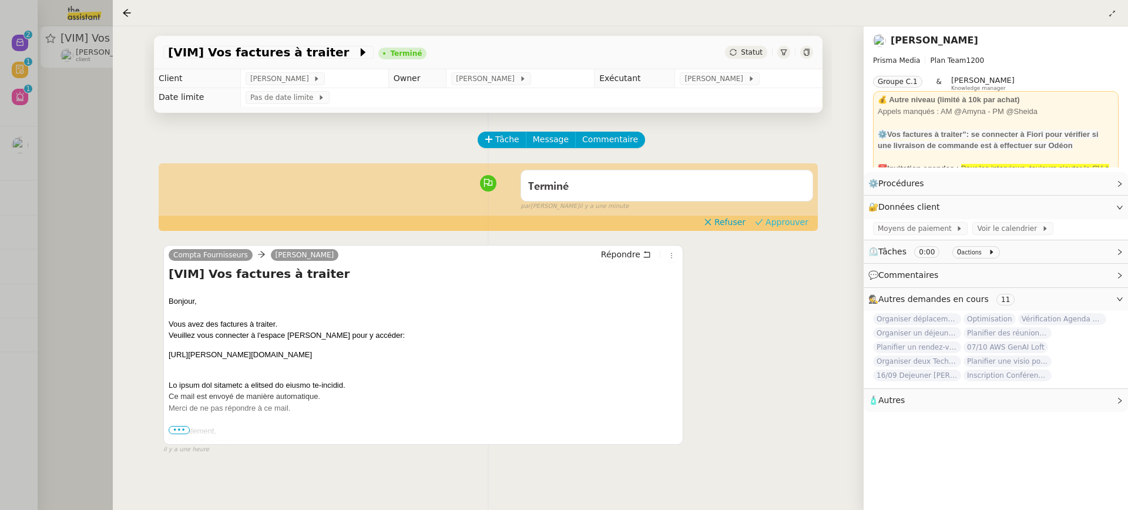
click at [792, 224] on span "Approuver" at bounding box center [786, 222] width 43 height 12
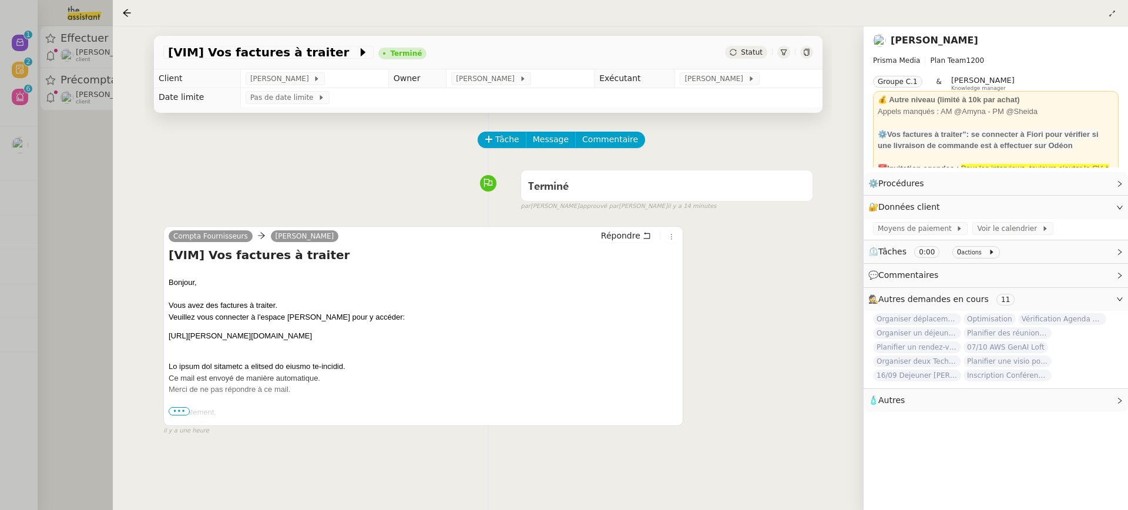
click at [63, 135] on div at bounding box center [564, 255] width 1128 height 510
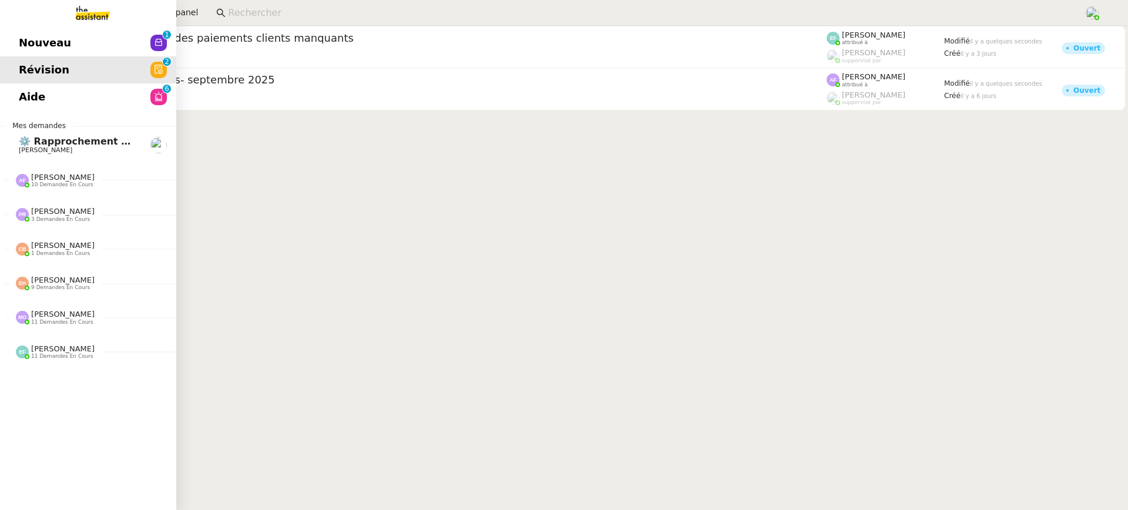
click at [21, 95] on link "Aide 0 1 2 3 4 5 6 7 8 9" at bounding box center [88, 96] width 176 height 27
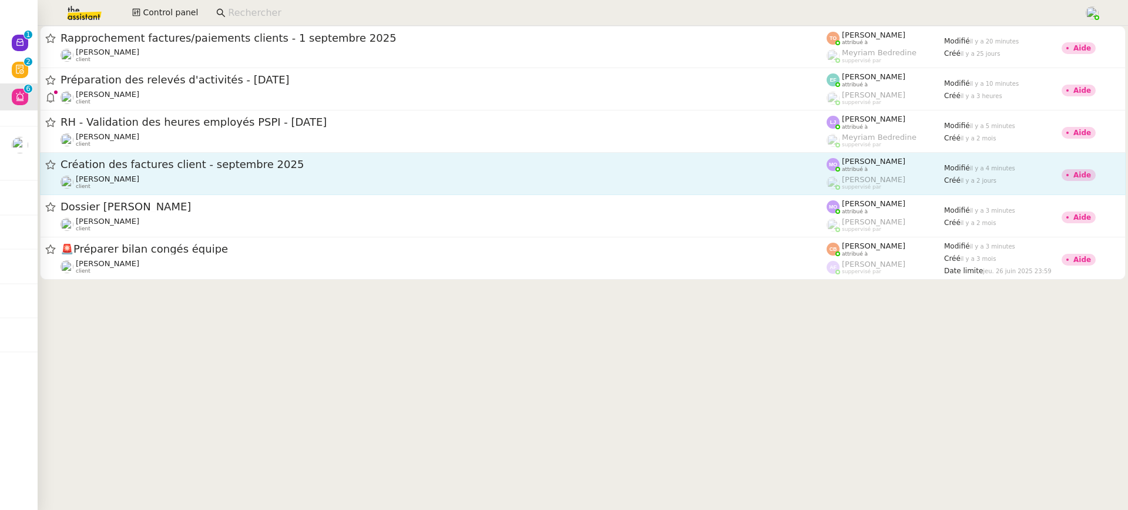
click at [830, 173] on div "Marie Orsoni attribué à Romane Vachon suppervisé par" at bounding box center [884, 173] width 117 height 32
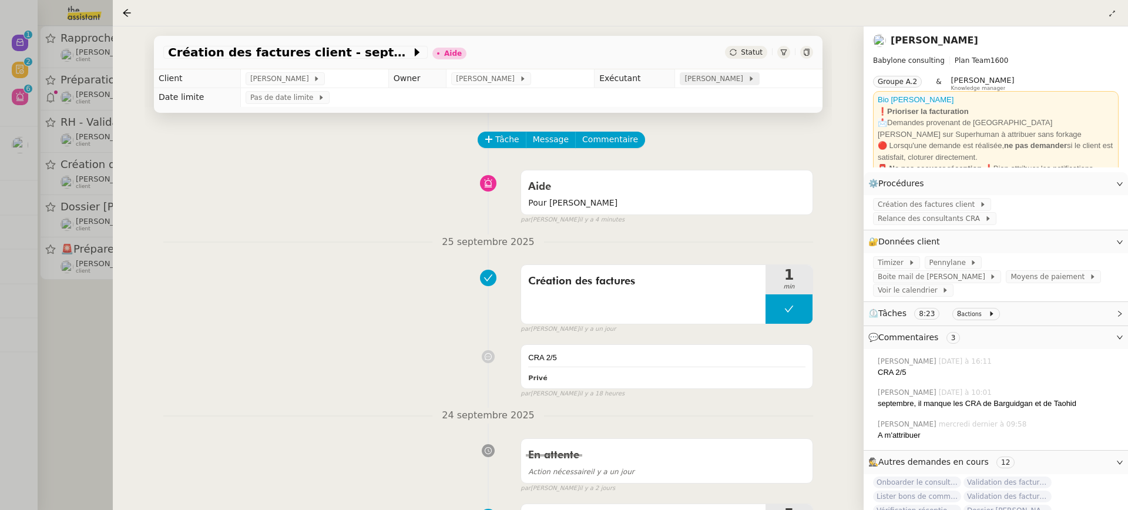
click at [729, 78] on span "[PERSON_NAME]" at bounding box center [715, 79] width 63 height 12
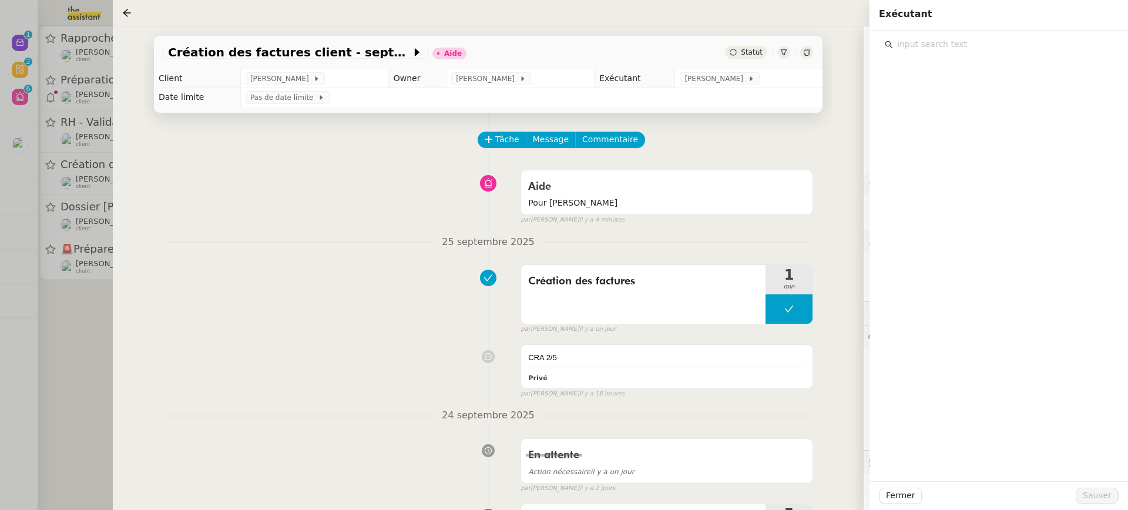
click at [969, 51] on input "text" at bounding box center [1003, 44] width 220 height 16
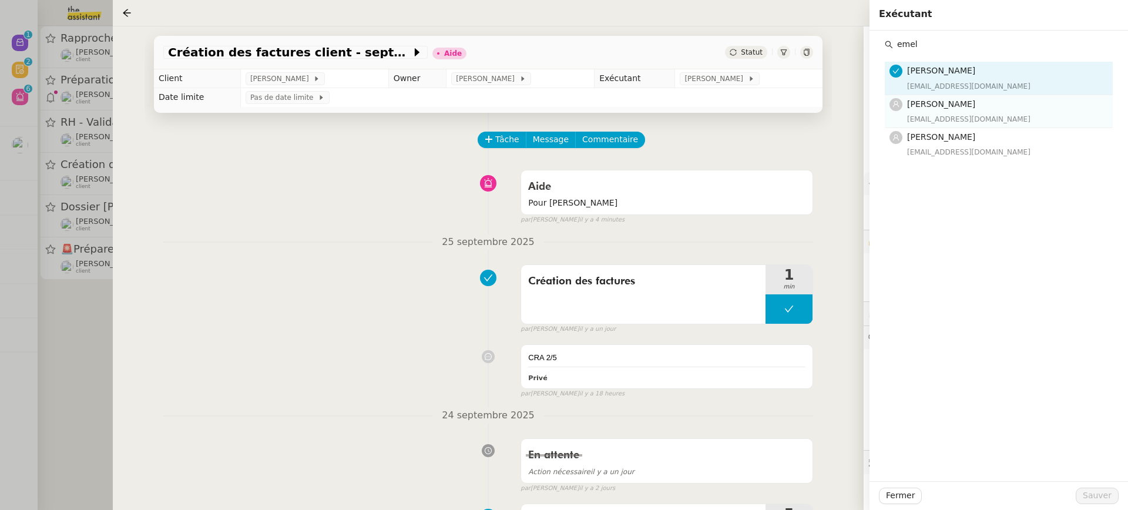
type input "emel"
click at [970, 120] on div "emelyne@team.theassistant.com" at bounding box center [1006, 119] width 199 height 12
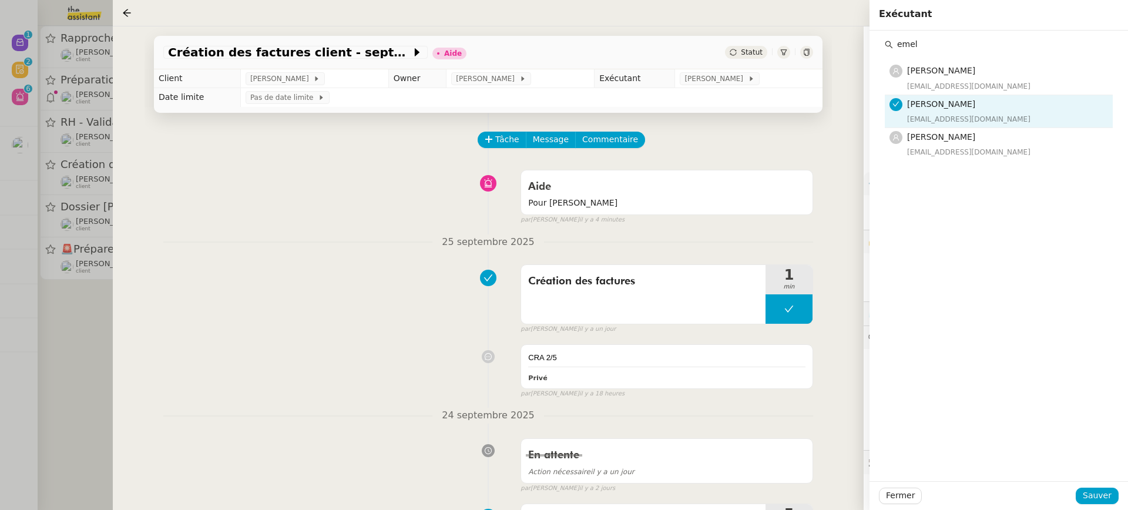
click at [1113, 480] on div "emel Marie Orsoni marie@team.theassistant.com Emelyne Foussier emelyne@team.the…" at bounding box center [998, 256] width 258 height 450
click at [1111, 495] on span "Sauver" at bounding box center [1096, 496] width 29 height 14
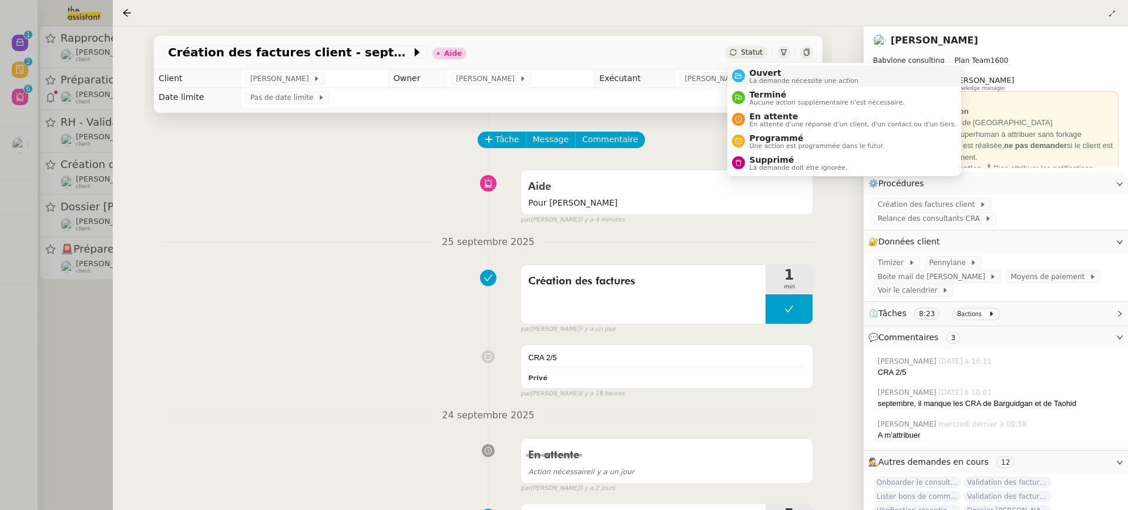
click at [761, 68] on span "Ouvert" at bounding box center [803, 72] width 109 height 9
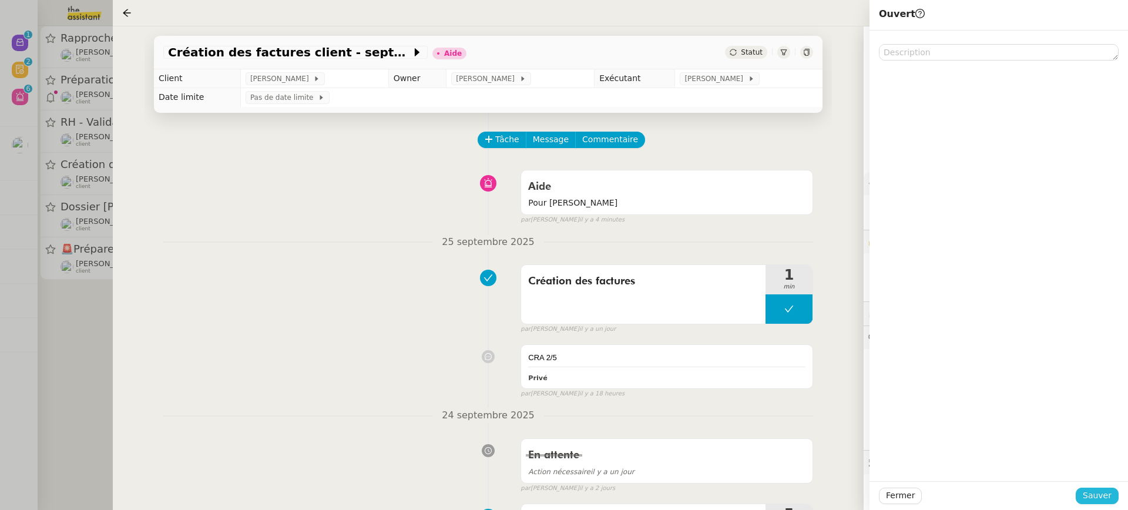
click at [1091, 496] on span "Sauver" at bounding box center [1096, 496] width 29 height 14
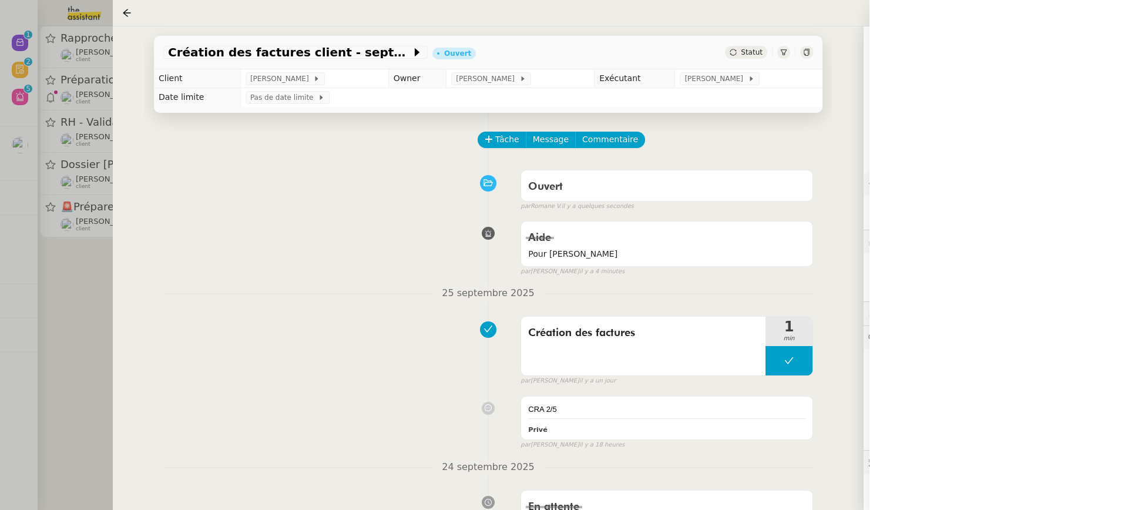
click at [89, 106] on div at bounding box center [564, 255] width 1128 height 510
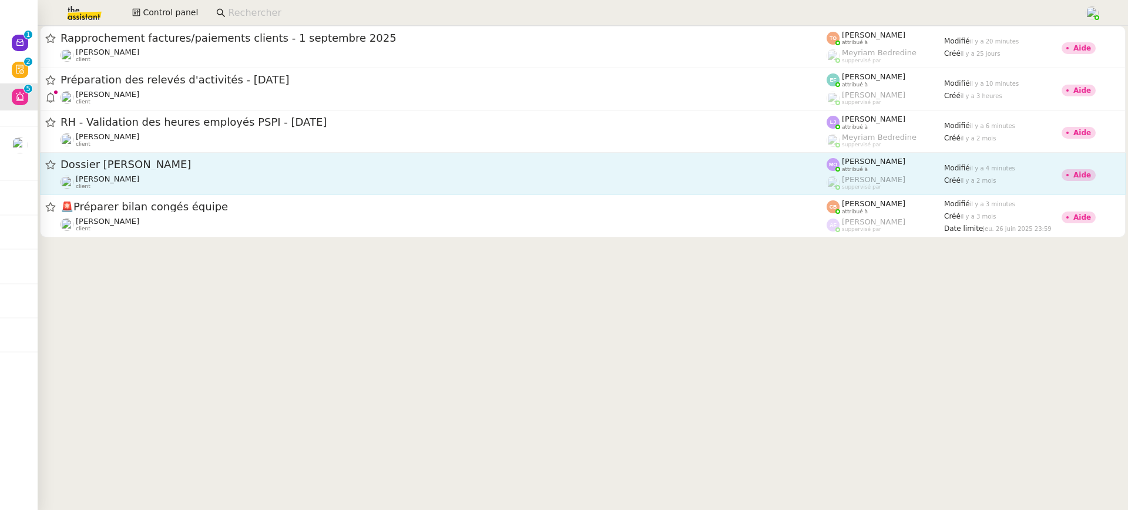
click at [203, 175] on div "Florent Seiler client" at bounding box center [443, 181] width 766 height 15
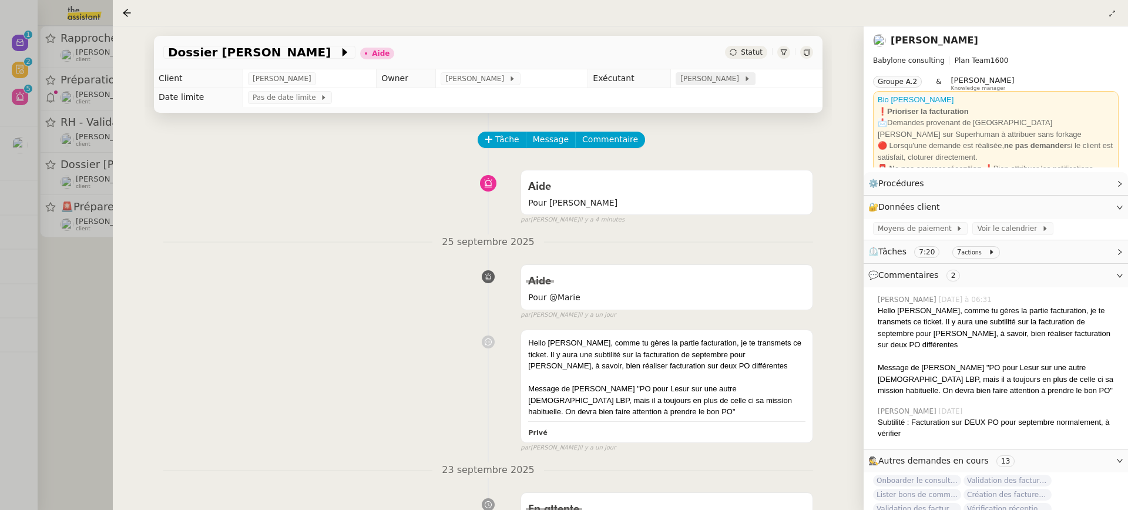
click at [727, 80] on span "[PERSON_NAME]" at bounding box center [711, 79] width 63 height 12
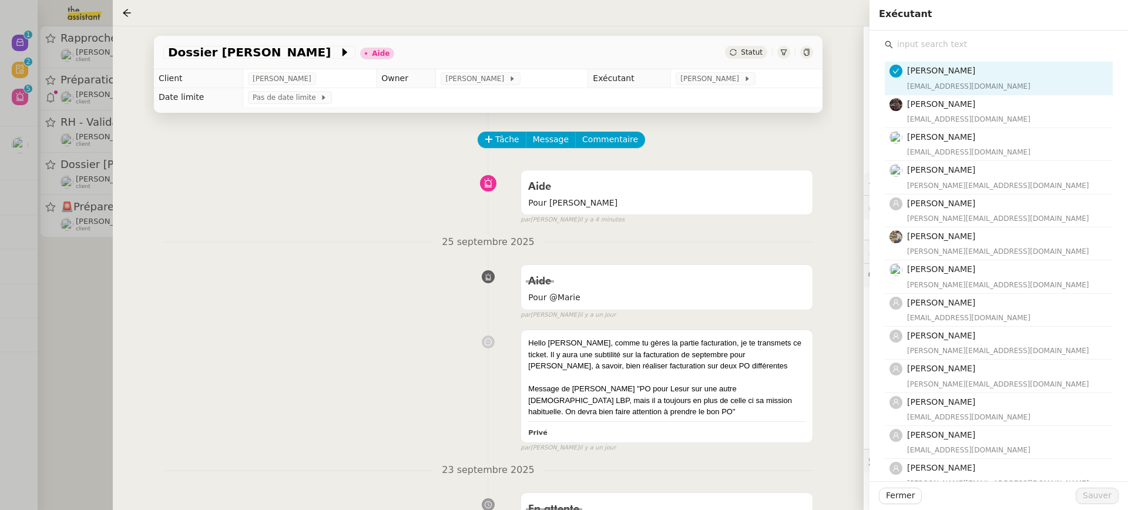
click at [941, 43] on input "text" at bounding box center [1003, 44] width 220 height 16
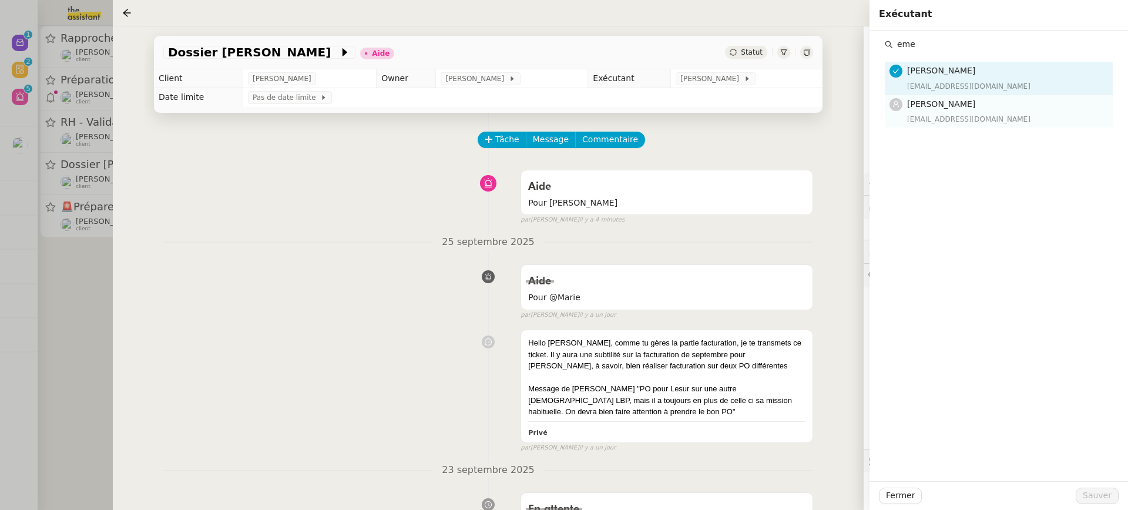
type input "eme"
click at [943, 126] on nz-list-item "Emelyne Foussier emelyne@team.theassistant.com" at bounding box center [999, 111] width 228 height 32
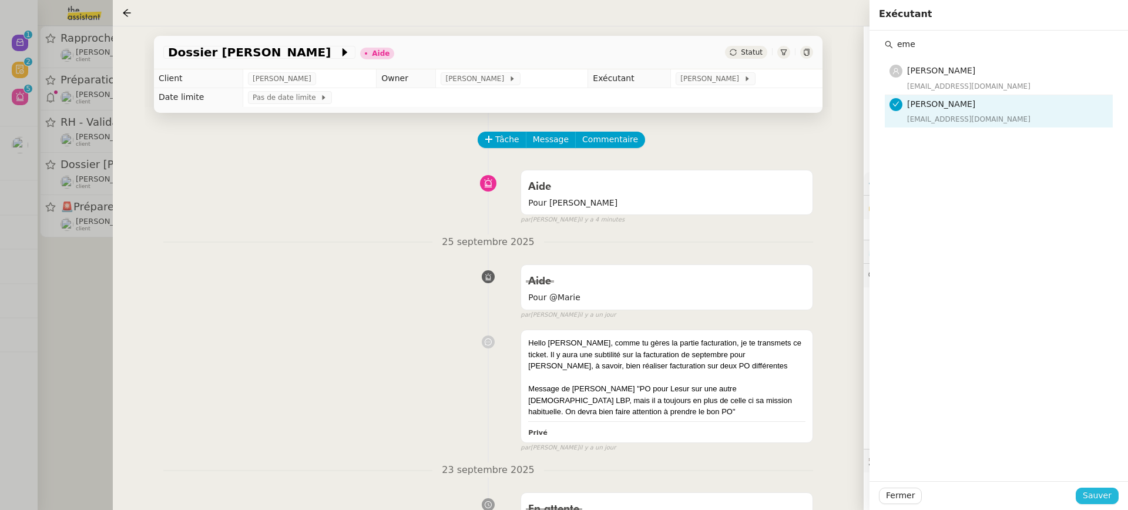
click at [1099, 491] on span "Sauver" at bounding box center [1096, 496] width 29 height 14
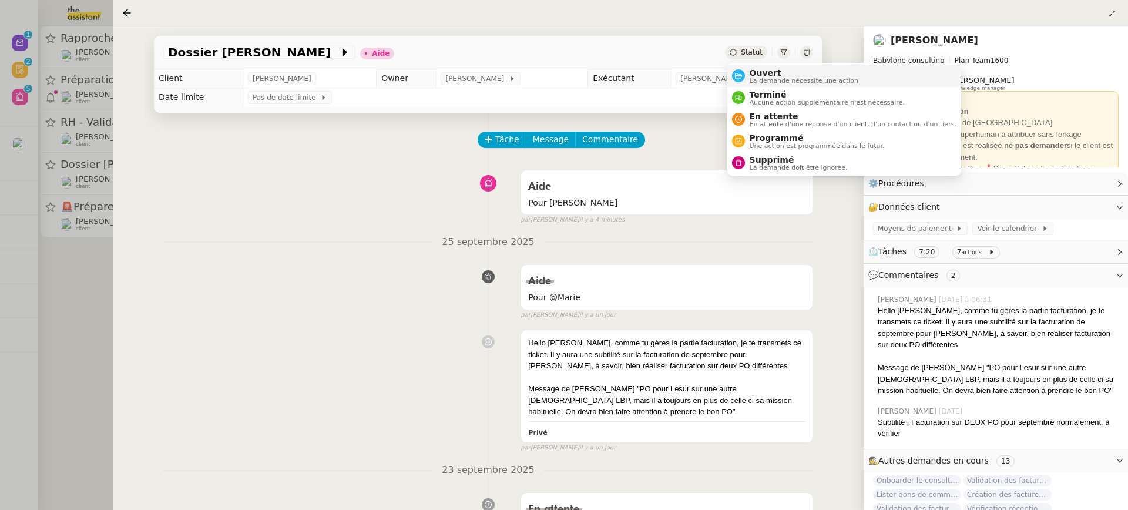
click at [766, 71] on span "Ouvert" at bounding box center [803, 72] width 109 height 9
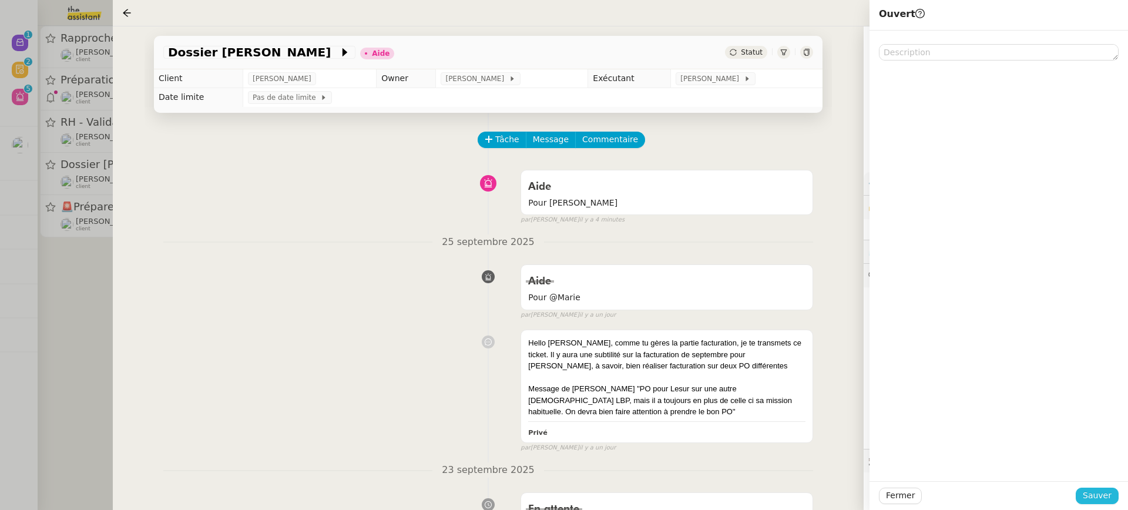
click at [1106, 499] on span "Sauver" at bounding box center [1096, 496] width 29 height 14
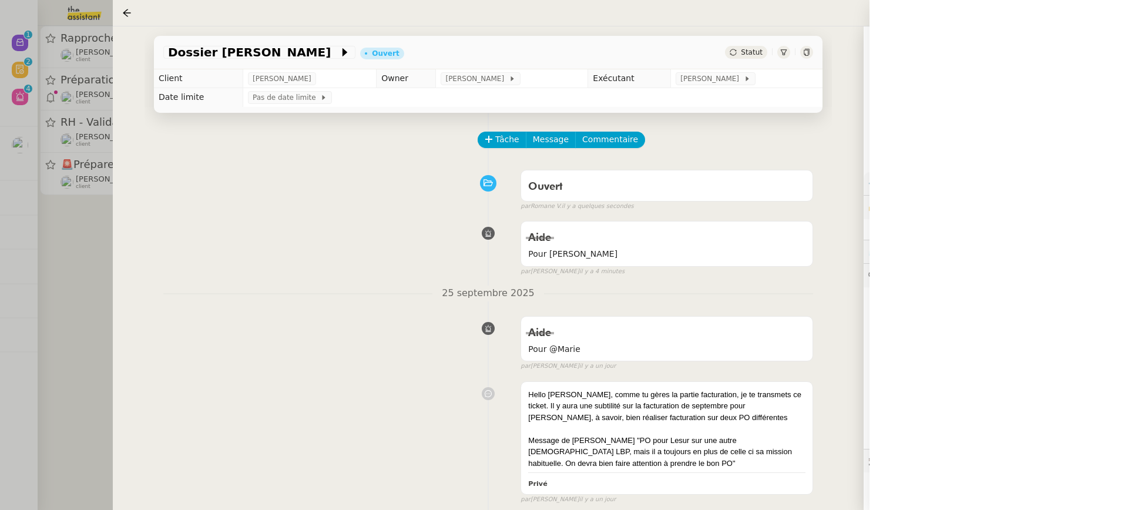
click at [92, 119] on div at bounding box center [564, 255] width 1128 height 510
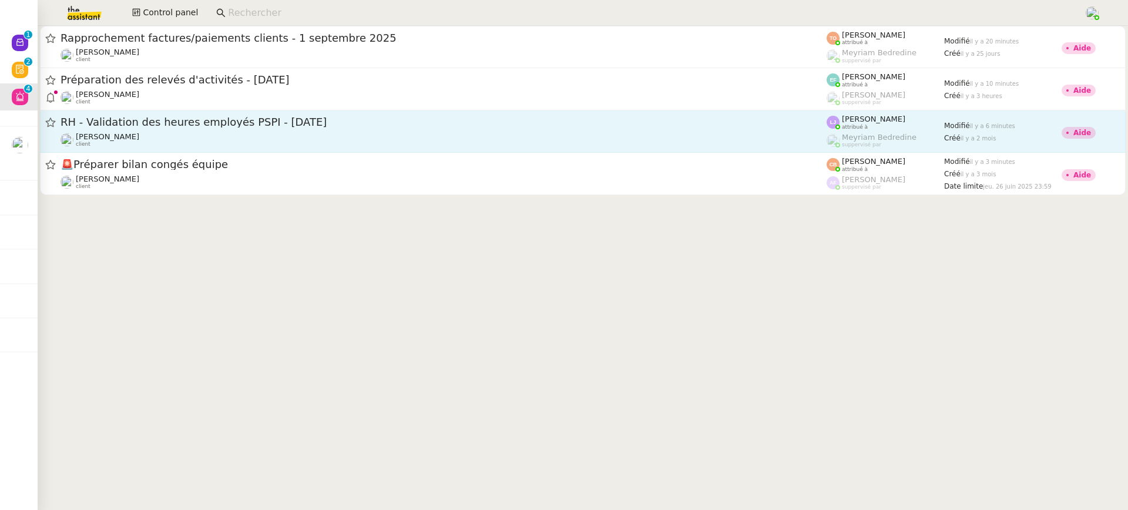
click at [315, 124] on span "RH - Validation des heures employés PSPI - 28 juillet 2025" at bounding box center [443, 122] width 766 height 11
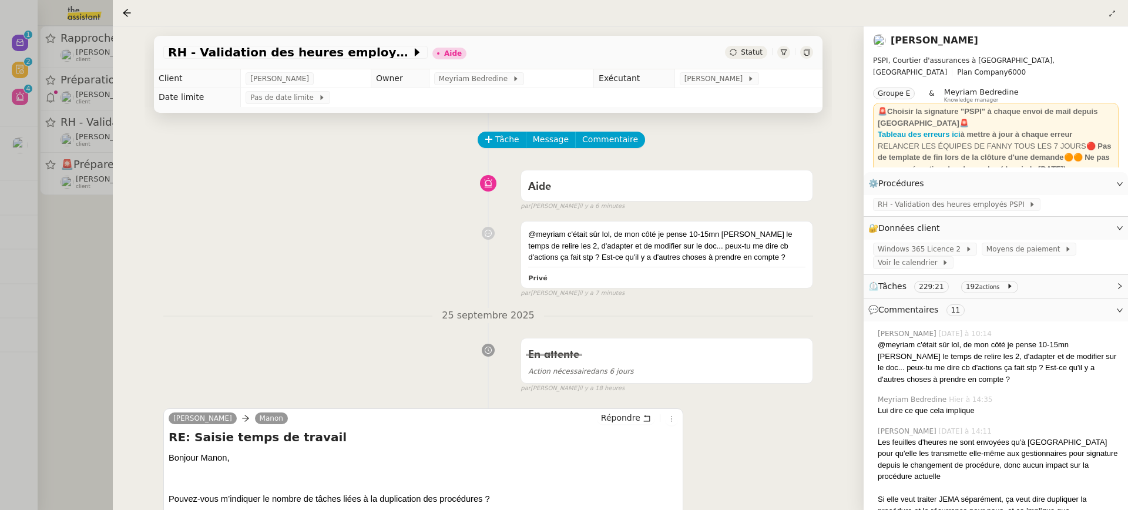
click at [142, 88] on div "RH - Validation des heures employés PSPI - 28 juillet 2025 Aide Statut Client F…" at bounding box center [488, 267] width 751 height 483
click at [129, 88] on div "RH - Validation des heures employés PSPI - 28 juillet 2025 Aide Statut Client F…" at bounding box center [488, 267] width 751 height 483
click at [84, 70] on div at bounding box center [564, 255] width 1128 height 510
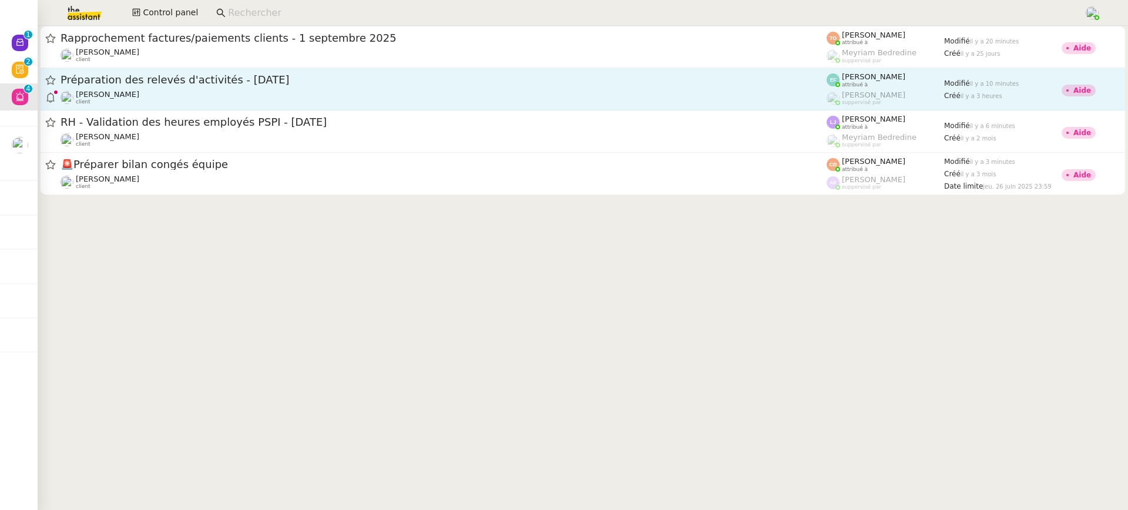
click at [153, 76] on span "Préparation des relevés d'activités - [DATE]" at bounding box center [443, 80] width 766 height 11
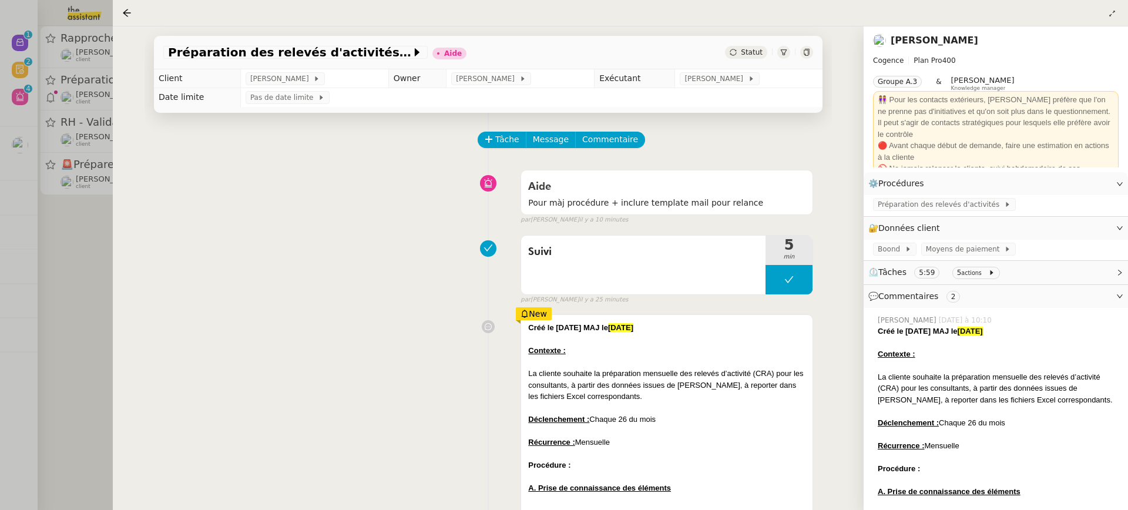
click at [51, 131] on div at bounding box center [564, 255] width 1128 height 510
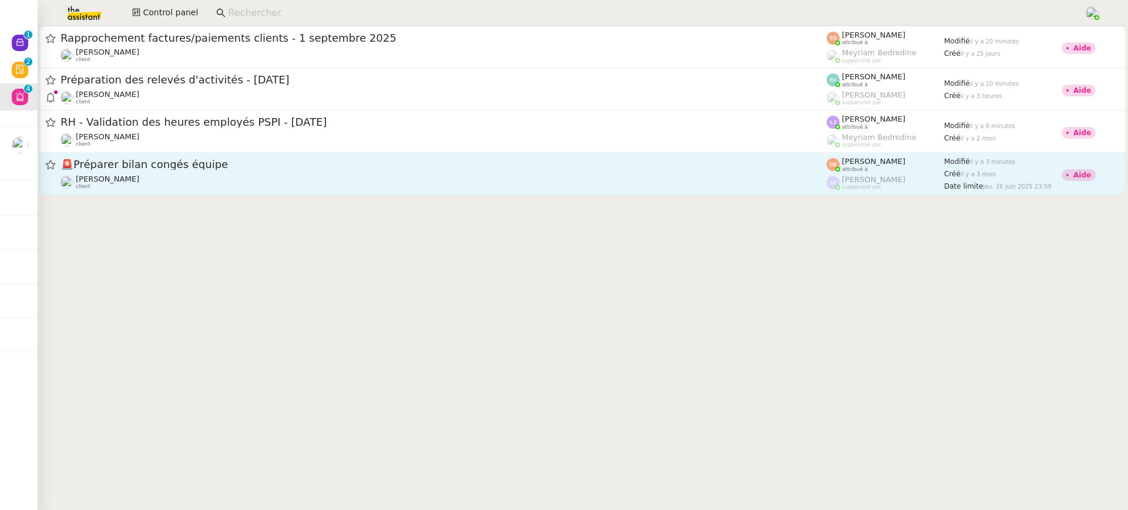
click at [176, 160] on span "🚨 Préparer bilan congés équipe" at bounding box center [443, 164] width 766 height 11
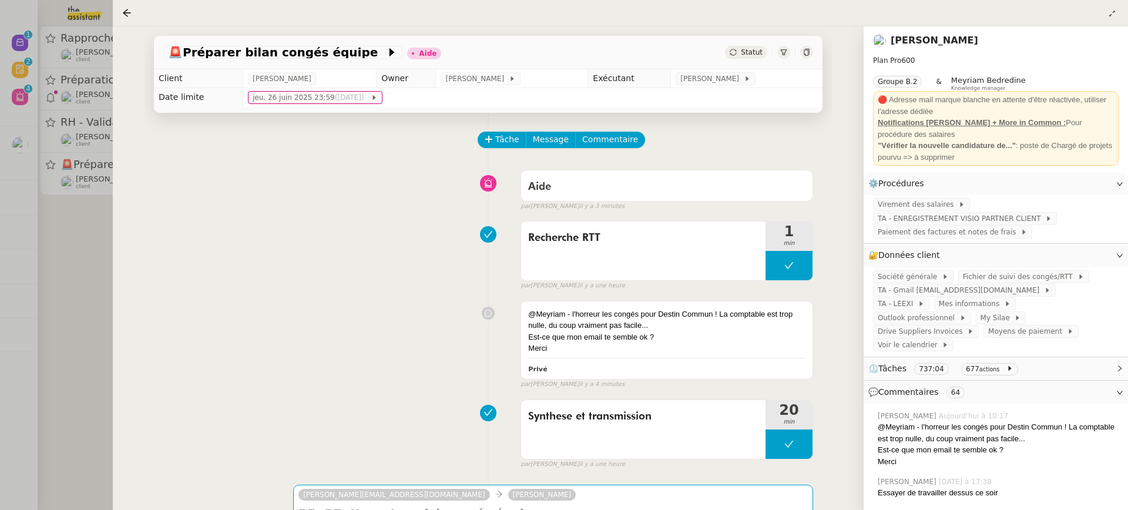
scroll to position [106, 0]
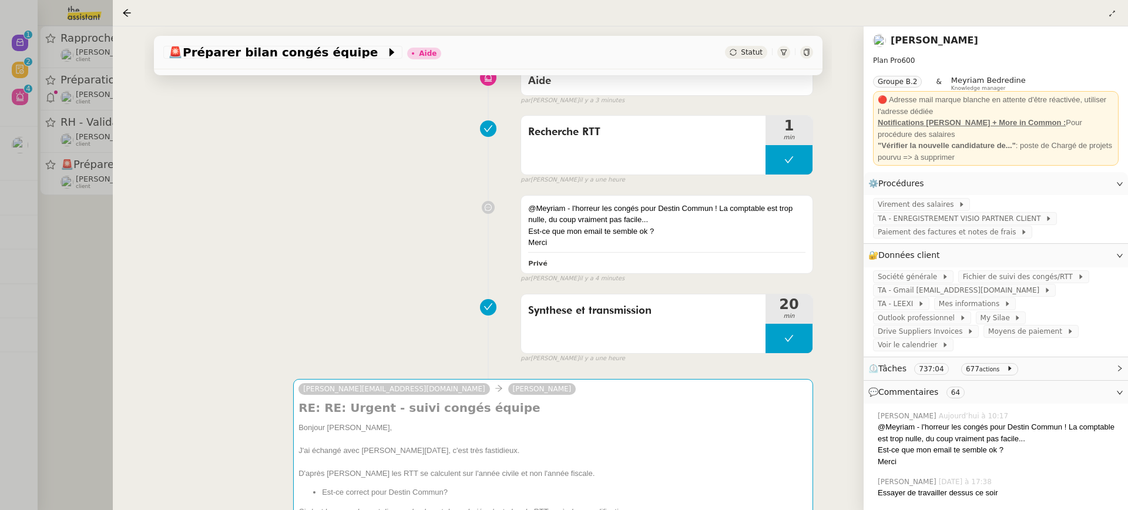
click at [92, 149] on div at bounding box center [564, 255] width 1128 height 510
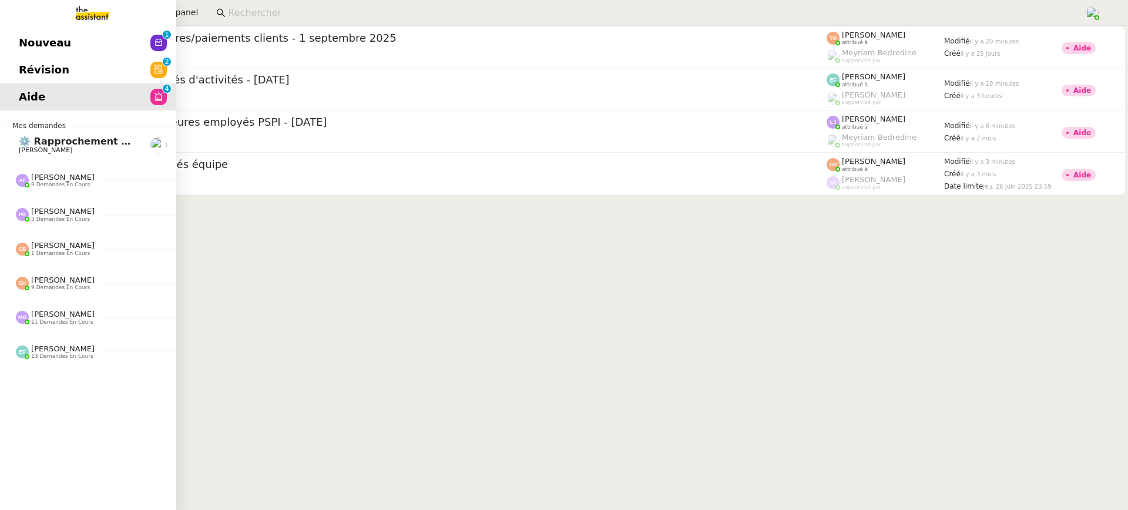
click at [15, 47] on link "Nouveau 0 1 2 3 4 5 6 7 8 9" at bounding box center [88, 42] width 176 height 27
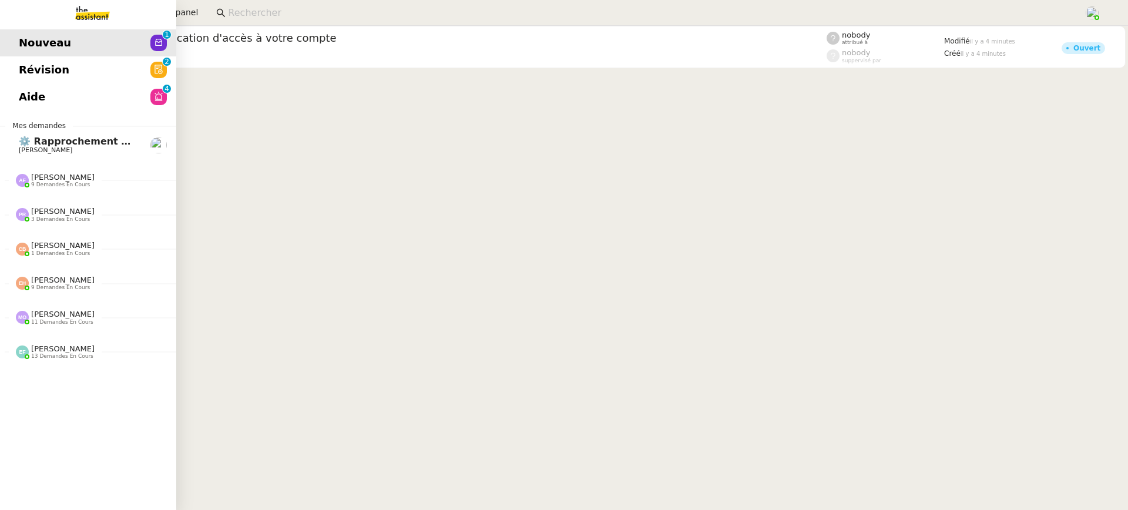
click at [19, 64] on span "Révision" at bounding box center [44, 70] width 51 height 18
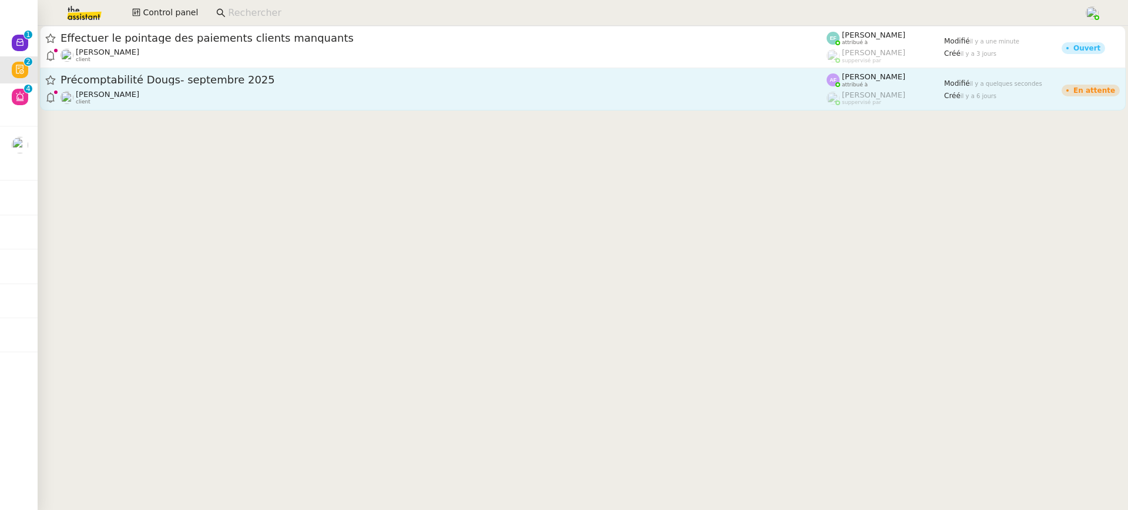
click at [654, 86] on div "Précomptabilité Dougs- septembre 2025" at bounding box center [443, 80] width 766 height 15
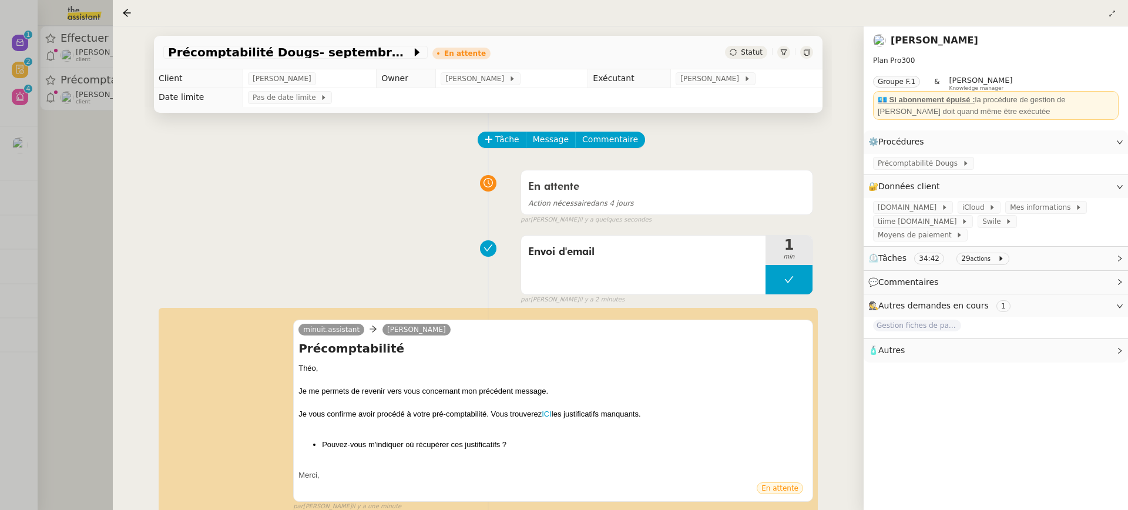
scroll to position [123, 0]
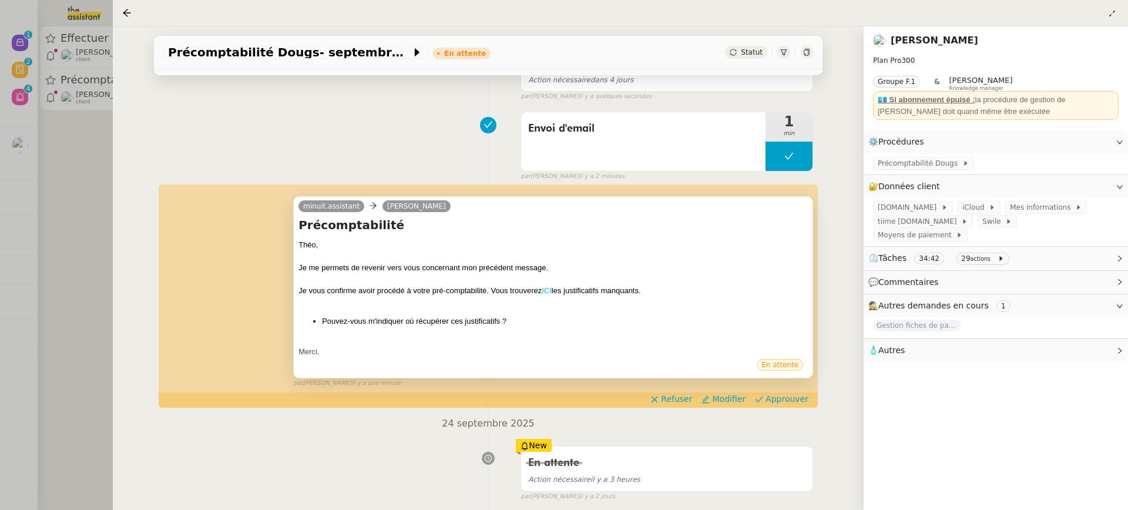
click at [543, 290] on link "ICI" at bounding box center [547, 290] width 10 height 9
click at [795, 400] on span "Approuver" at bounding box center [786, 399] width 43 height 12
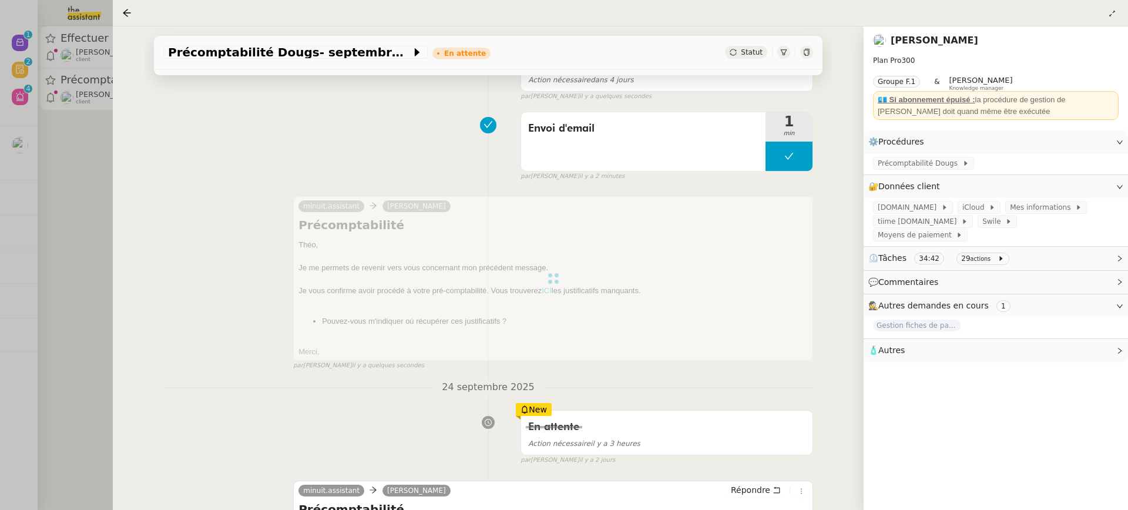
click at [93, 95] on div at bounding box center [564, 255] width 1128 height 510
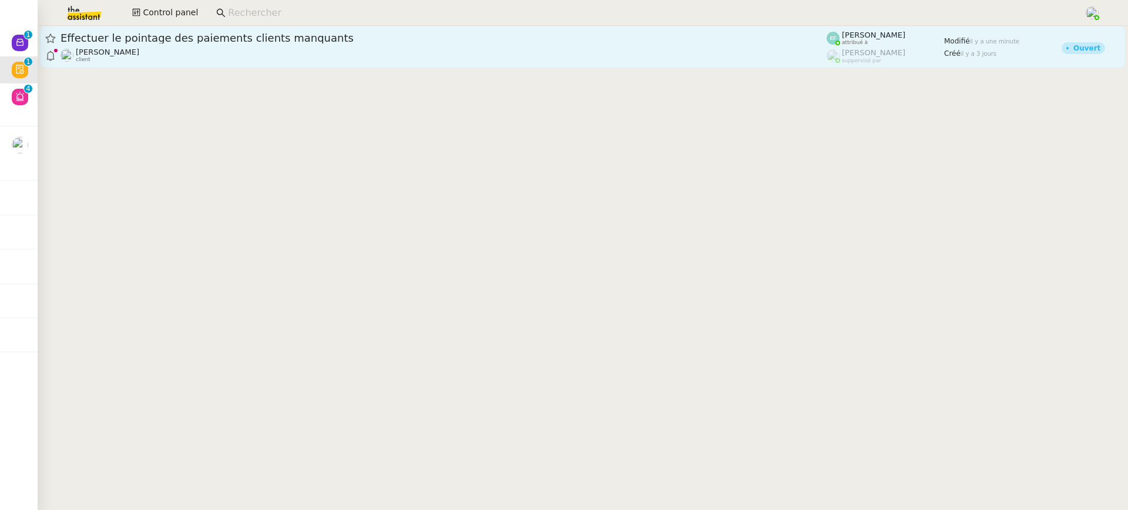
click at [170, 43] on span "Effectuer le pointage des paiements clients manquants" at bounding box center [443, 38] width 766 height 11
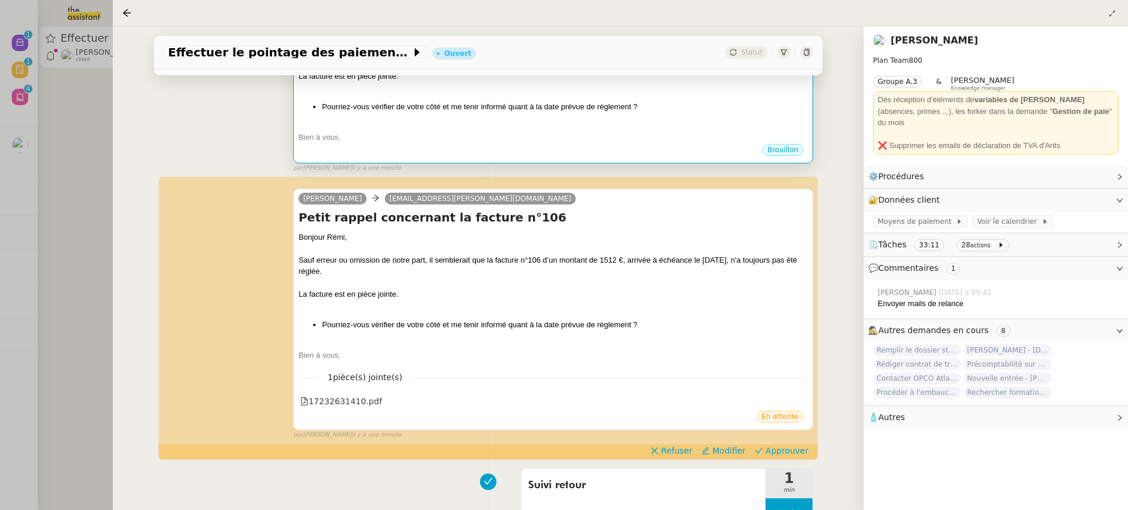
scroll to position [351, 0]
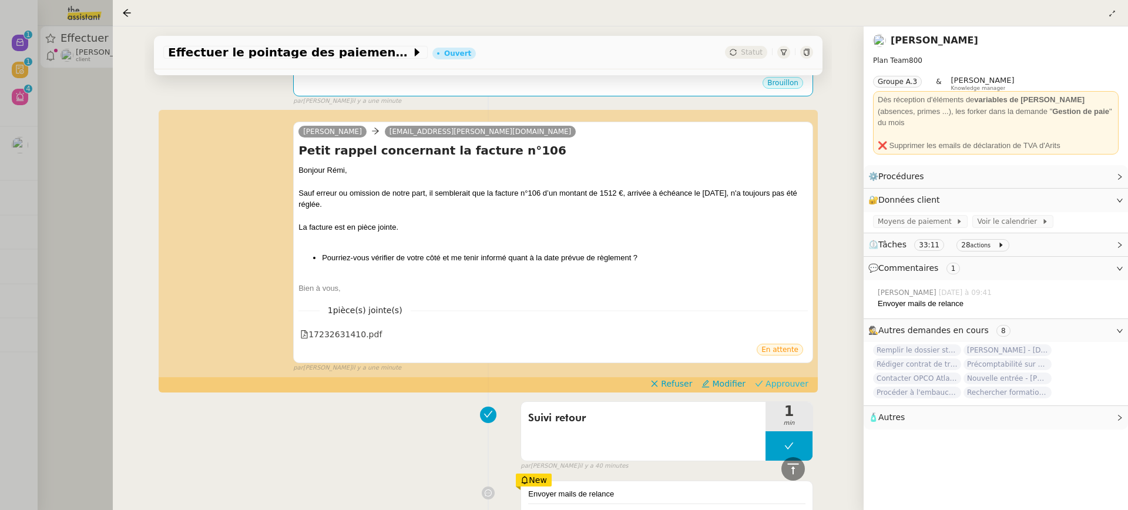
click at [784, 385] on span "Approuver" at bounding box center [786, 384] width 43 height 12
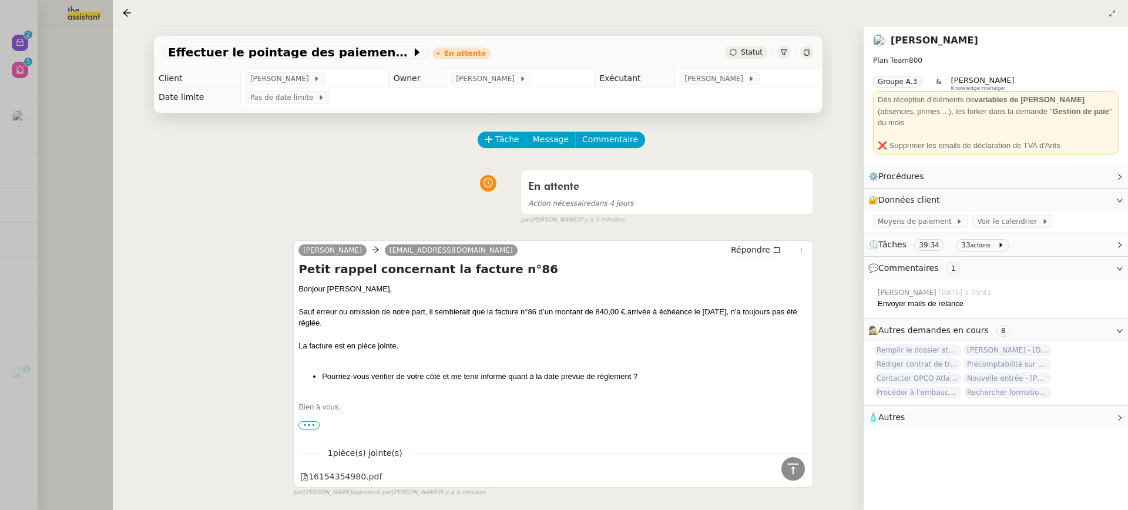
scroll to position [1455, 0]
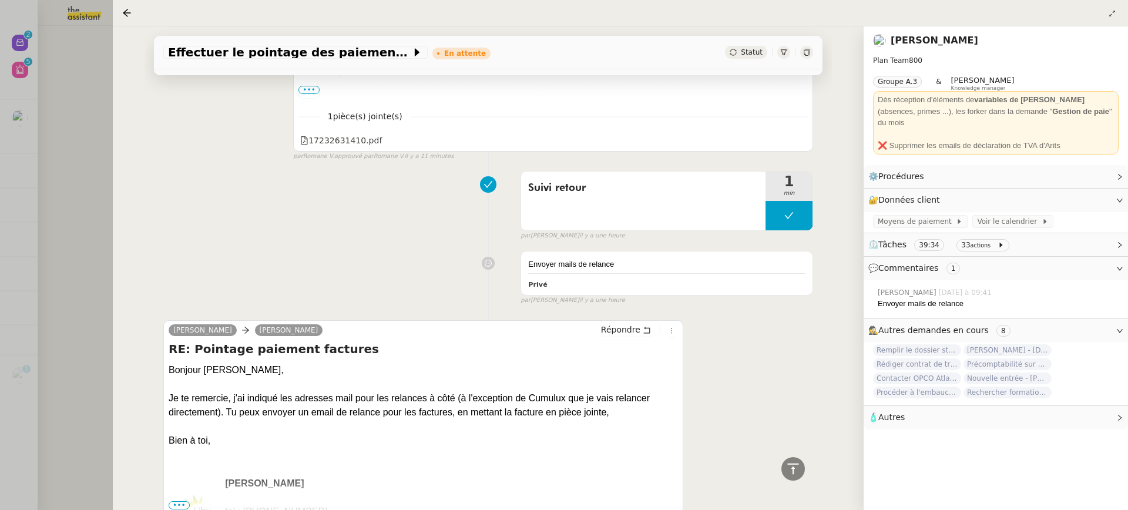
click at [22, 129] on div at bounding box center [564, 255] width 1128 height 510
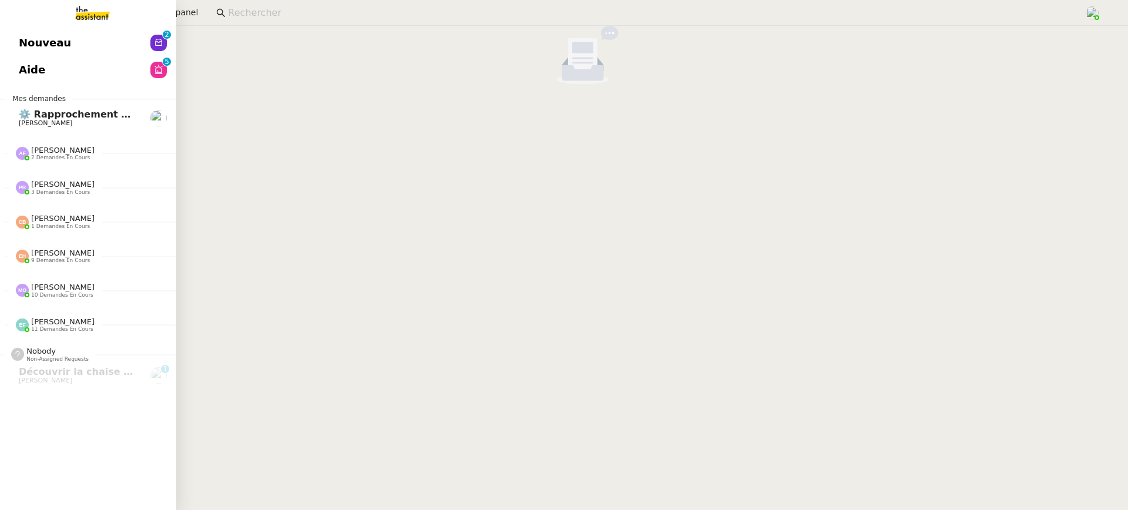
click at [14, 61] on link "Aide 0 1 2 3 4 5 6 7 8 9" at bounding box center [88, 69] width 176 height 27
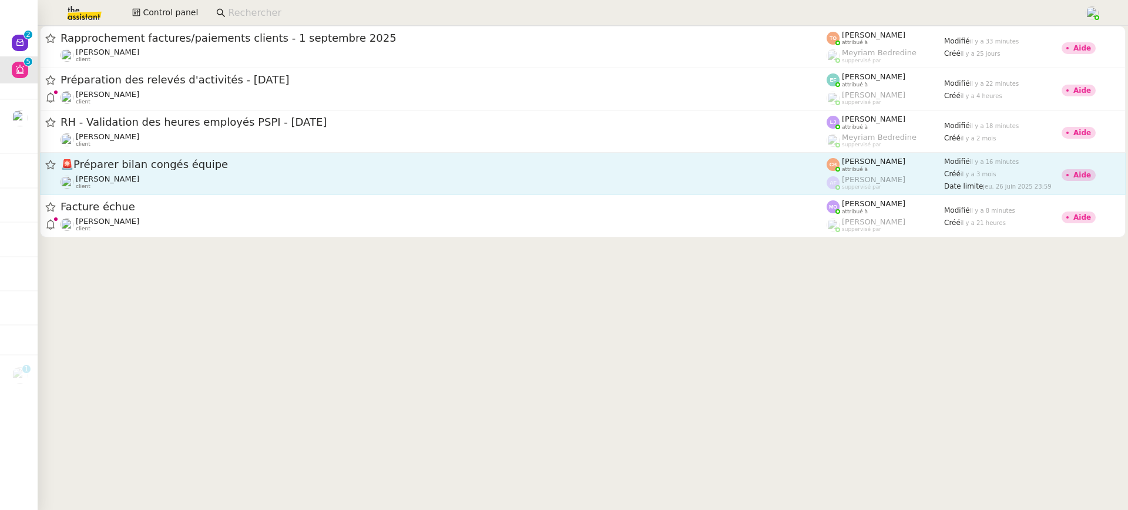
click at [276, 191] on link "🚨 Préparer bilan congés équipe [PERSON_NAME] client [PERSON_NAME] attribué à [P…" at bounding box center [582, 174] width 1085 height 42
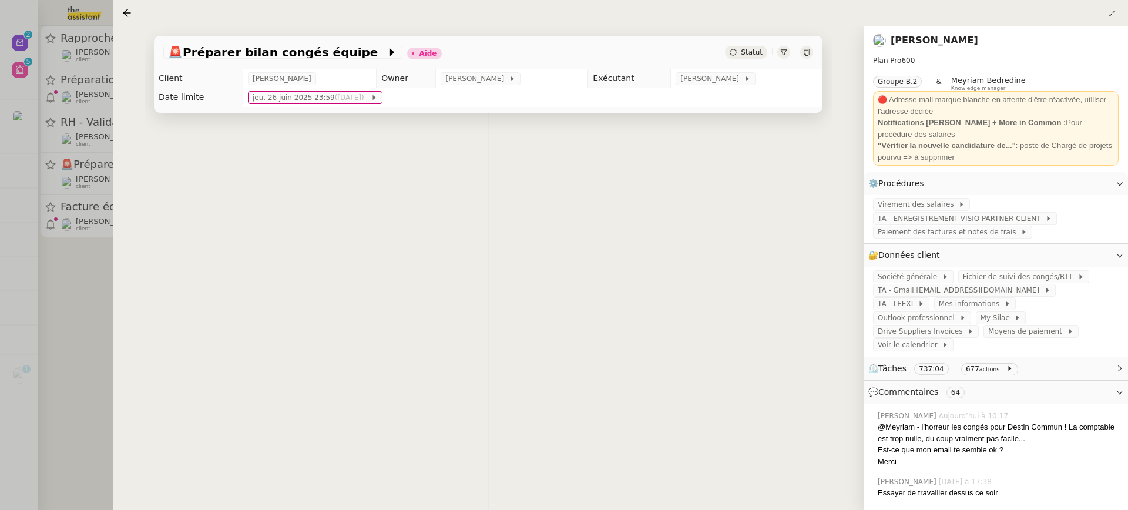
click at [89, 62] on div at bounding box center [564, 255] width 1128 height 510
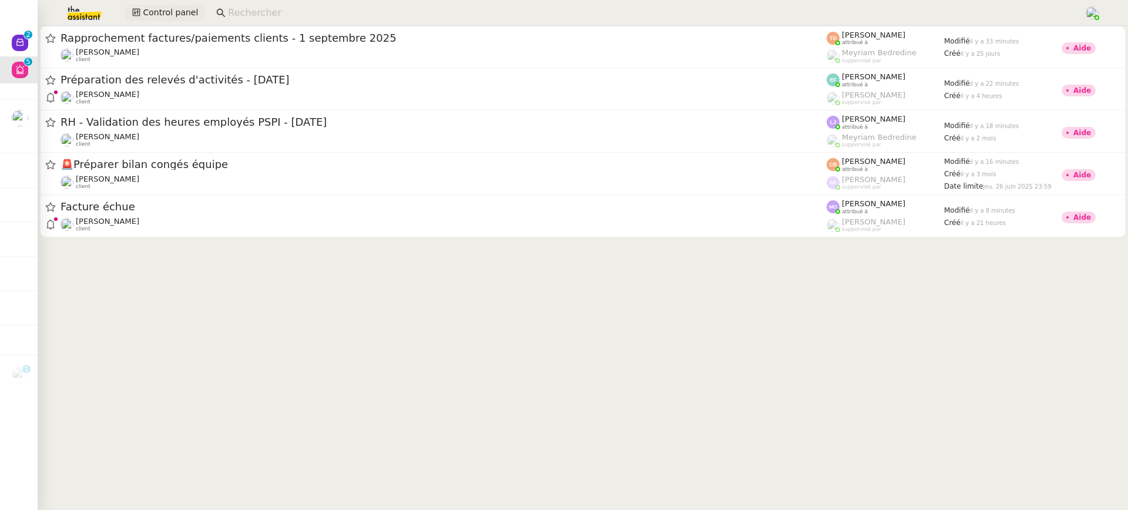
click at [150, 11] on span "Control panel" at bounding box center [170, 13] width 55 height 14
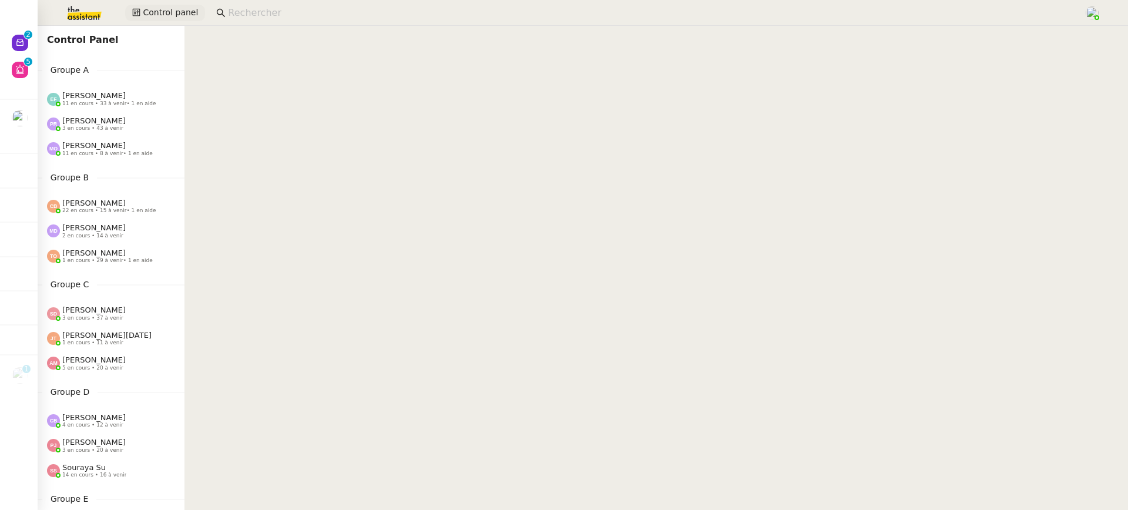
scroll to position [452, 0]
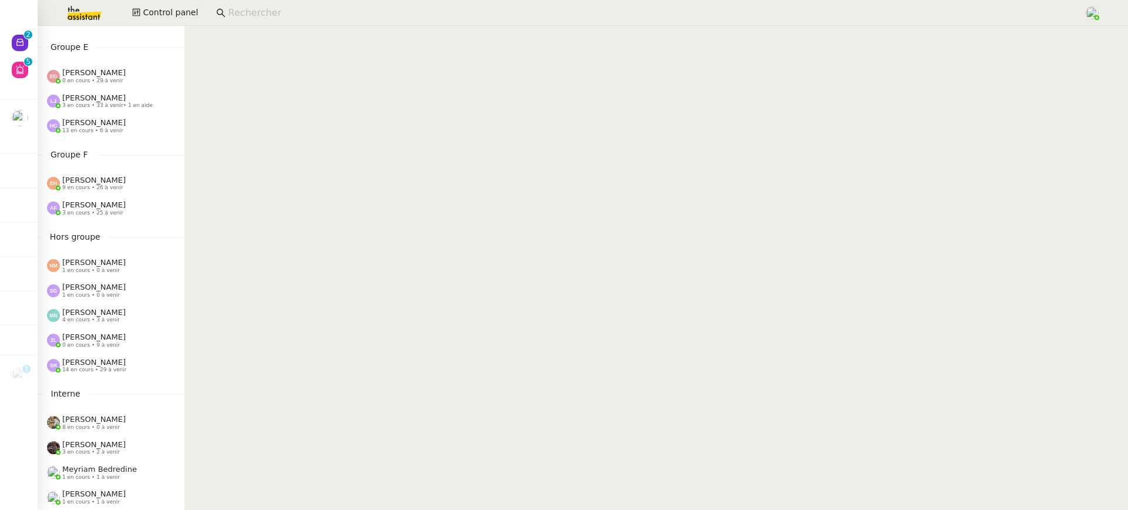
click at [108, 196] on div "[PERSON_NAME] 3 en cours • 25 à venir" at bounding box center [111, 208] width 147 height 25
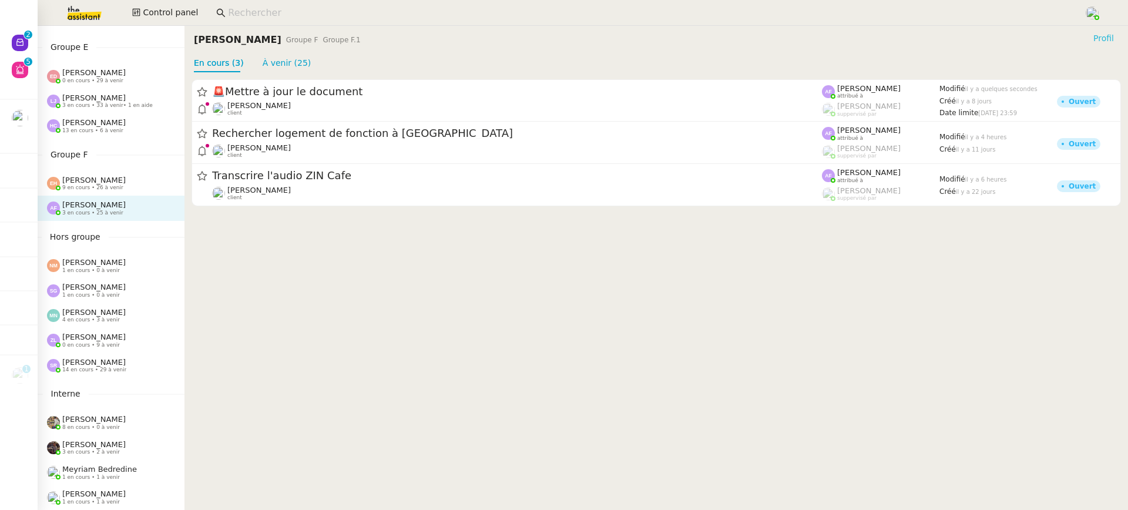
click at [1103, 45] on button "Profil" at bounding box center [1103, 38] width 30 height 13
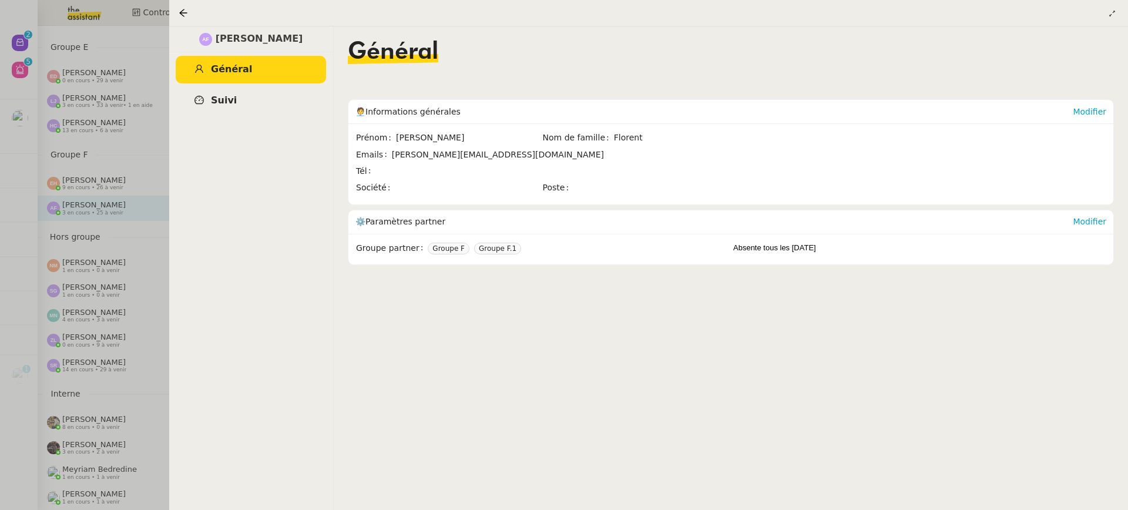
click at [300, 88] on link "Suivi" at bounding box center [251, 101] width 150 height 28
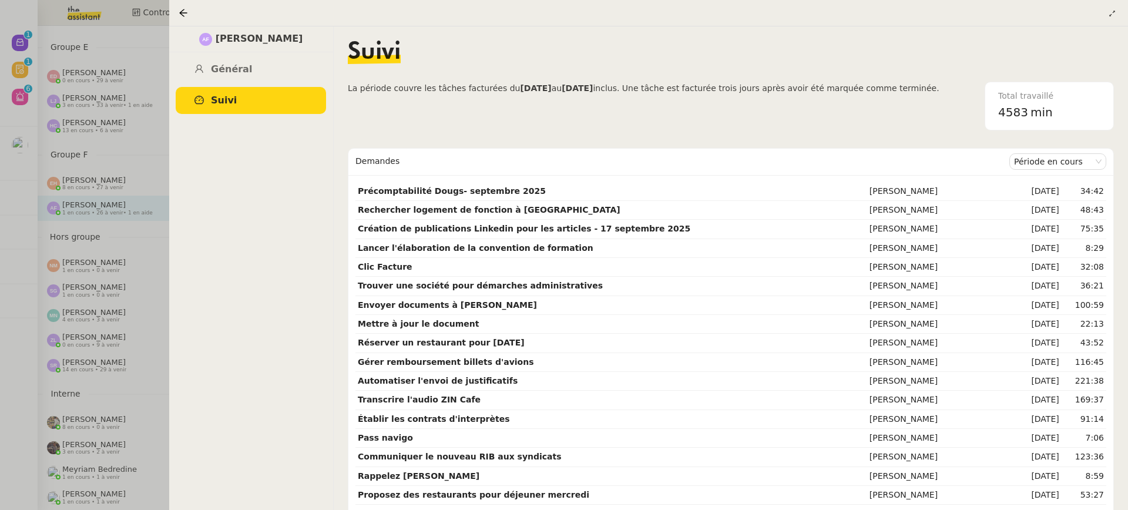
click at [66, 79] on div at bounding box center [564, 255] width 1128 height 510
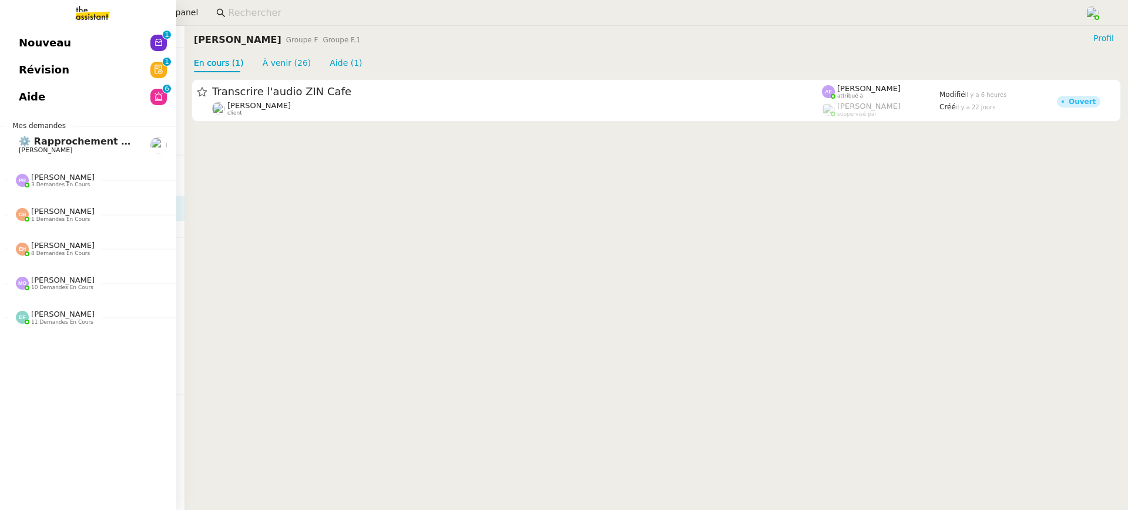
click at [16, 101] on link "Aide 0 1 2 3 4 5 6 7 8 9" at bounding box center [88, 96] width 176 height 27
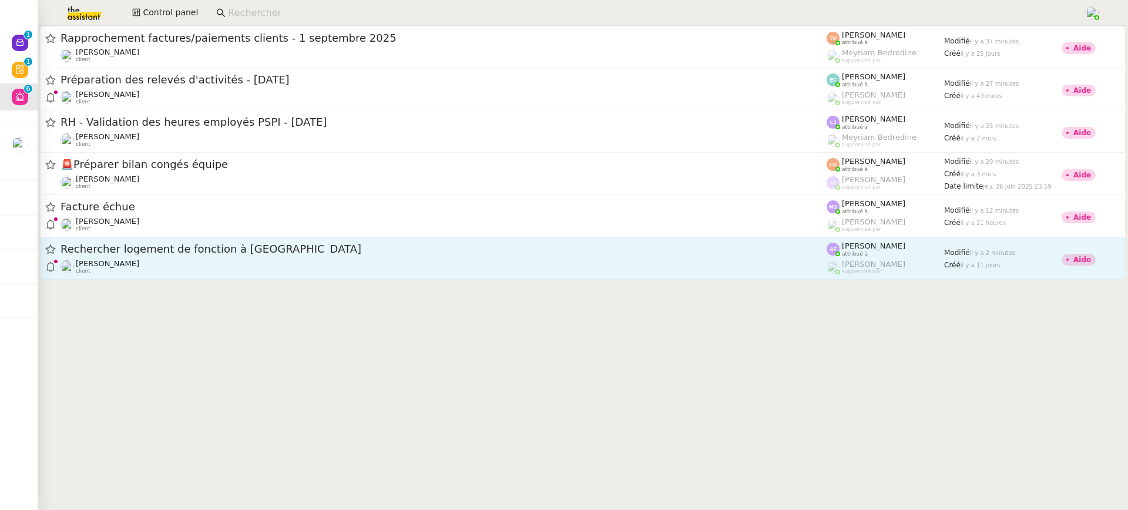
click at [849, 254] on span "attribué à" at bounding box center [855, 254] width 26 height 6
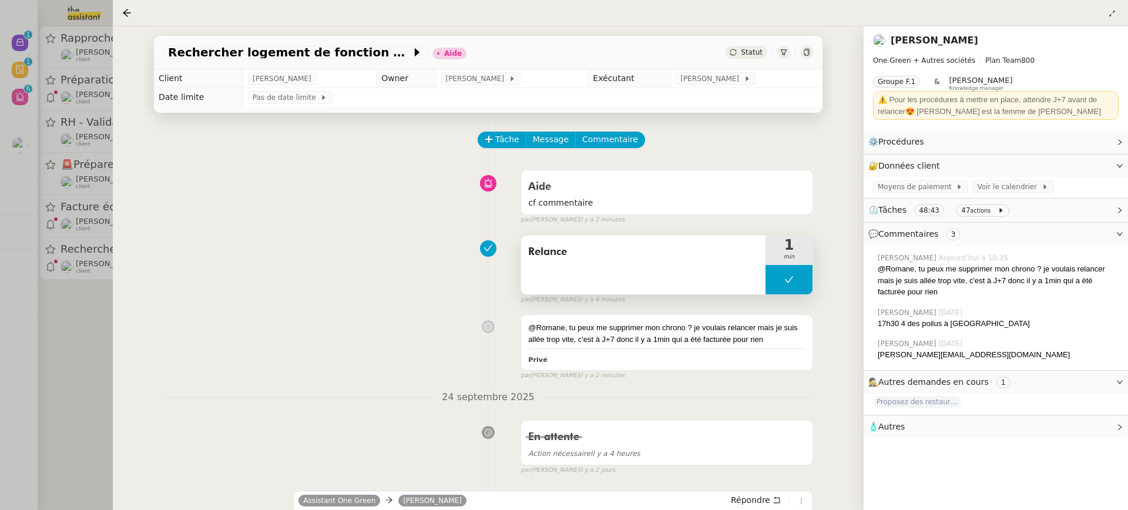
click at [690, 254] on span "Relance" at bounding box center [643, 252] width 230 height 18
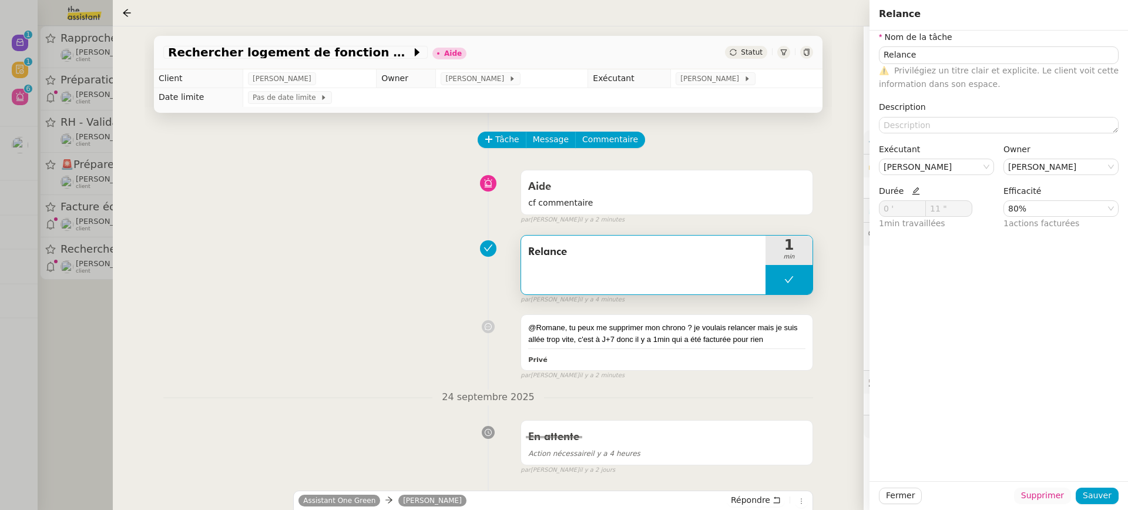
click at [1057, 501] on span "Supprimer" at bounding box center [1042, 496] width 43 height 14
click at [1078, 472] on div "Êtes-vous sûr? Annuler Ok" at bounding box center [1049, 454] width 87 height 49
click at [1075, 459] on span "Ok" at bounding box center [1074, 464] width 11 height 12
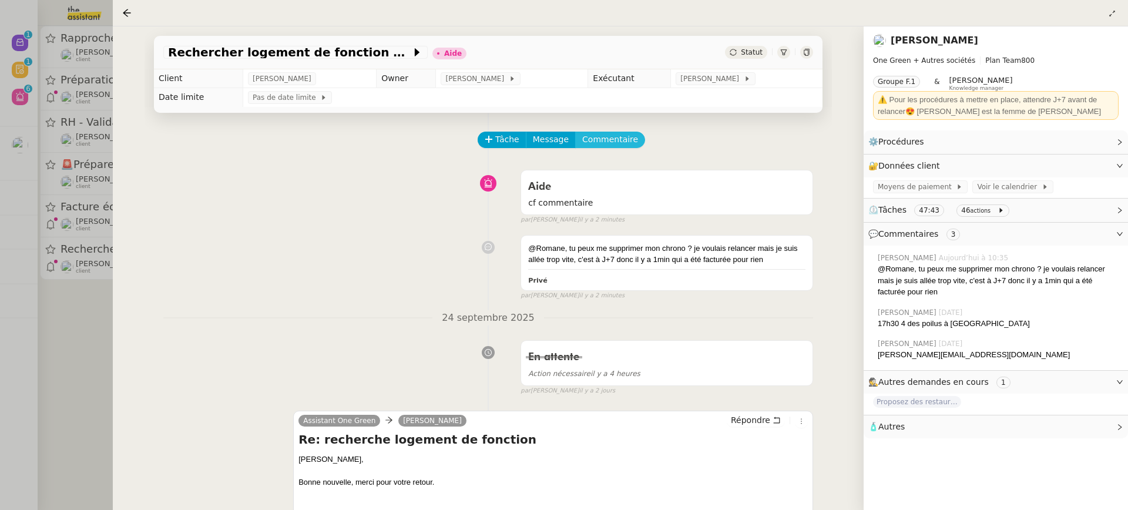
click at [628, 134] on span "Commentaire" at bounding box center [610, 140] width 56 height 14
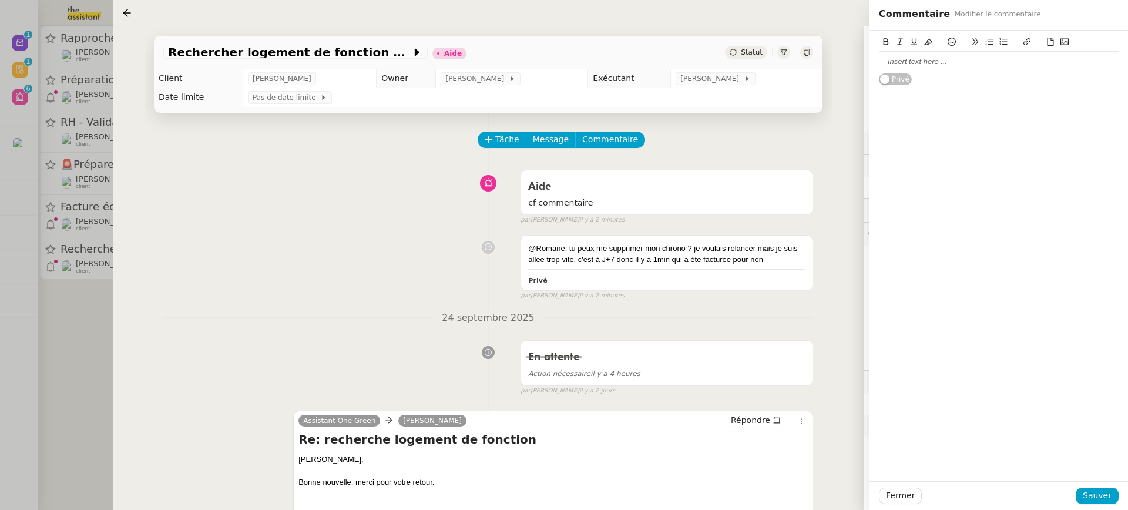
click at [939, 60] on div at bounding box center [999, 61] width 240 height 11
click at [930, 63] on div at bounding box center [999, 61] width 240 height 11
click at [1102, 499] on span "Sauver" at bounding box center [1096, 496] width 29 height 14
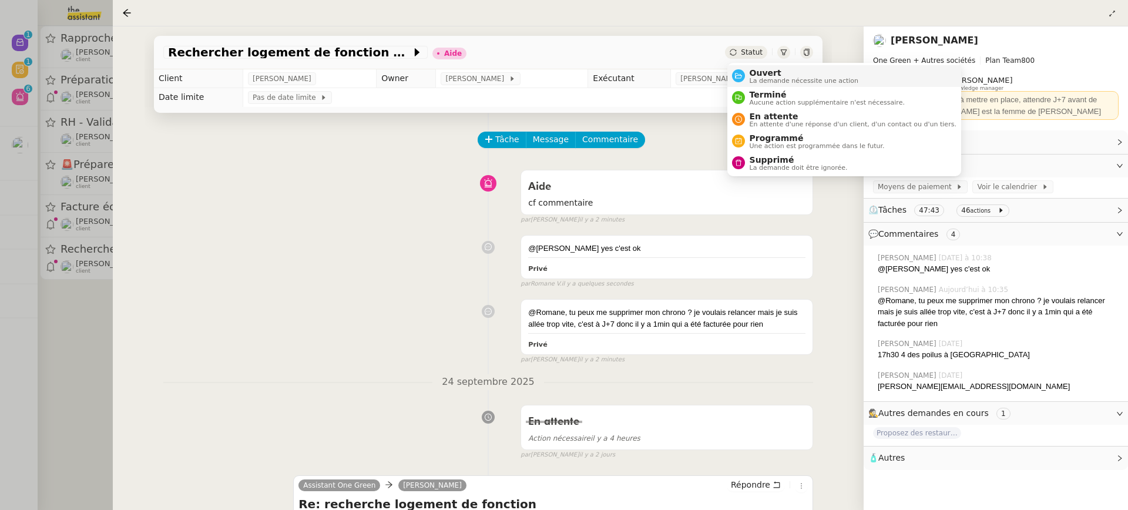
click at [774, 80] on span "La demande nécessite une action" at bounding box center [803, 81] width 109 height 6
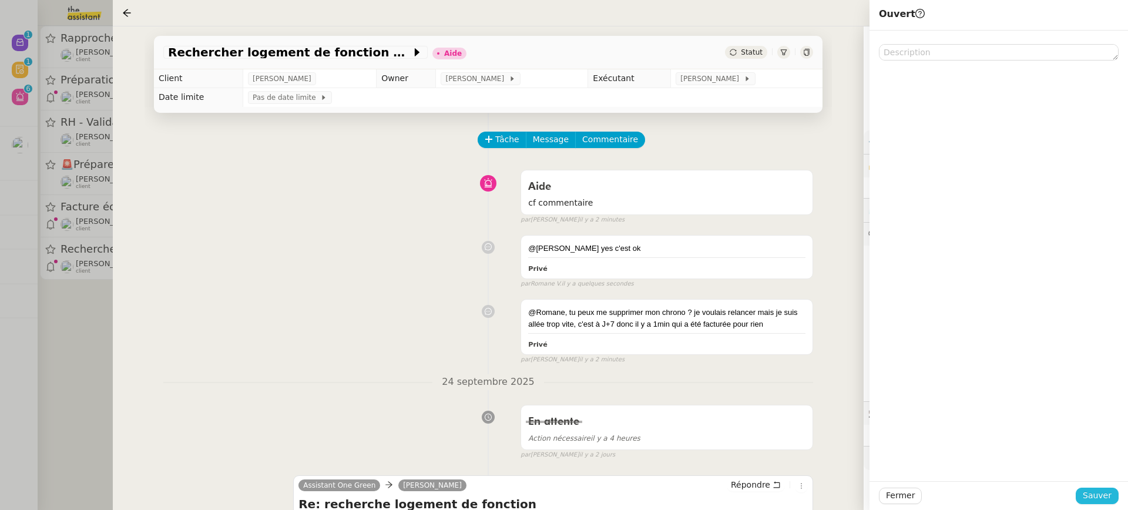
click at [1104, 498] on span "Sauver" at bounding box center [1096, 496] width 29 height 14
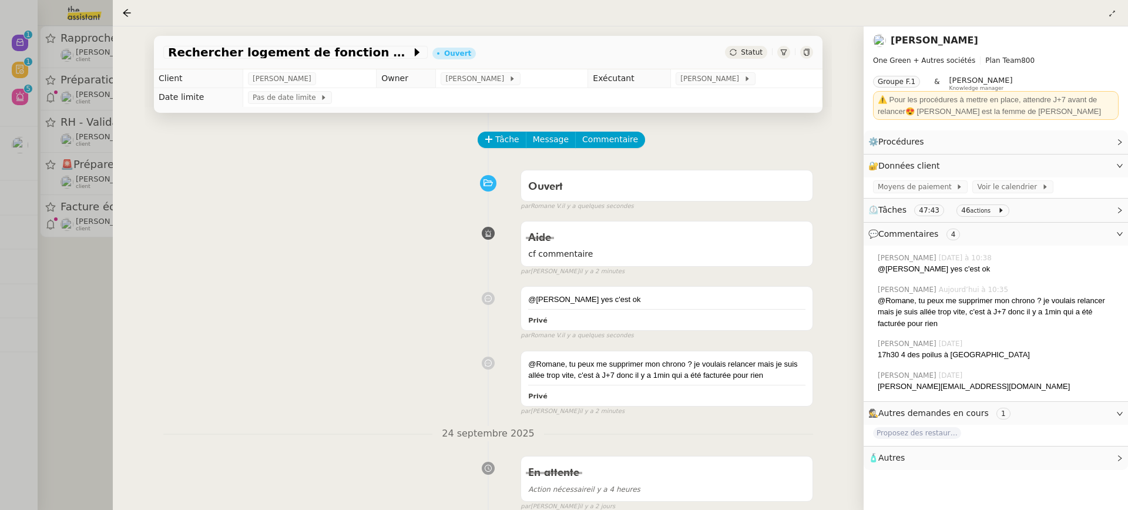
click at [78, 173] on div at bounding box center [564, 255] width 1128 height 510
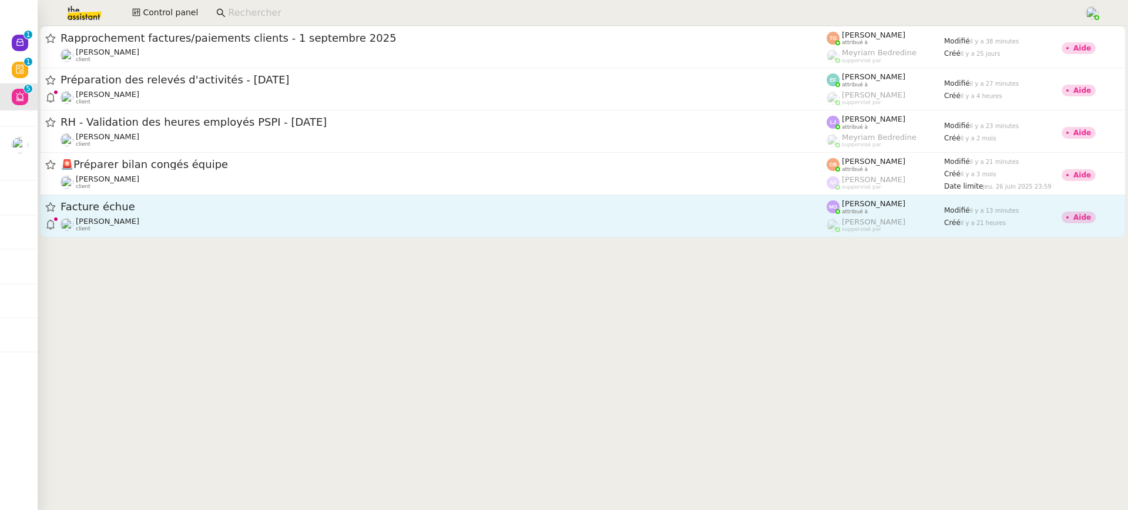
click at [190, 217] on div "Gabrielle Tavernier client" at bounding box center [443, 224] width 766 height 15
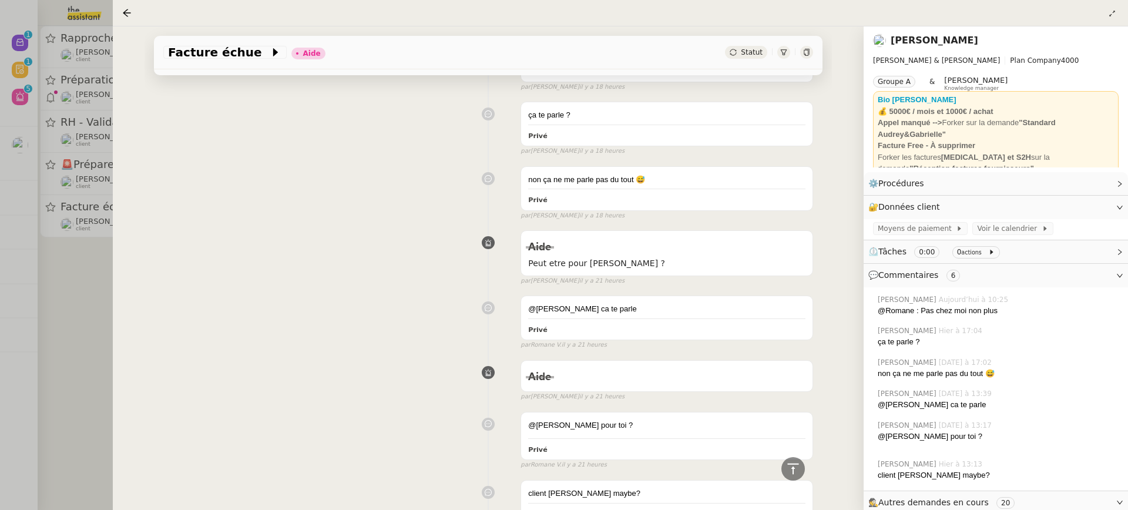
scroll to position [628, 0]
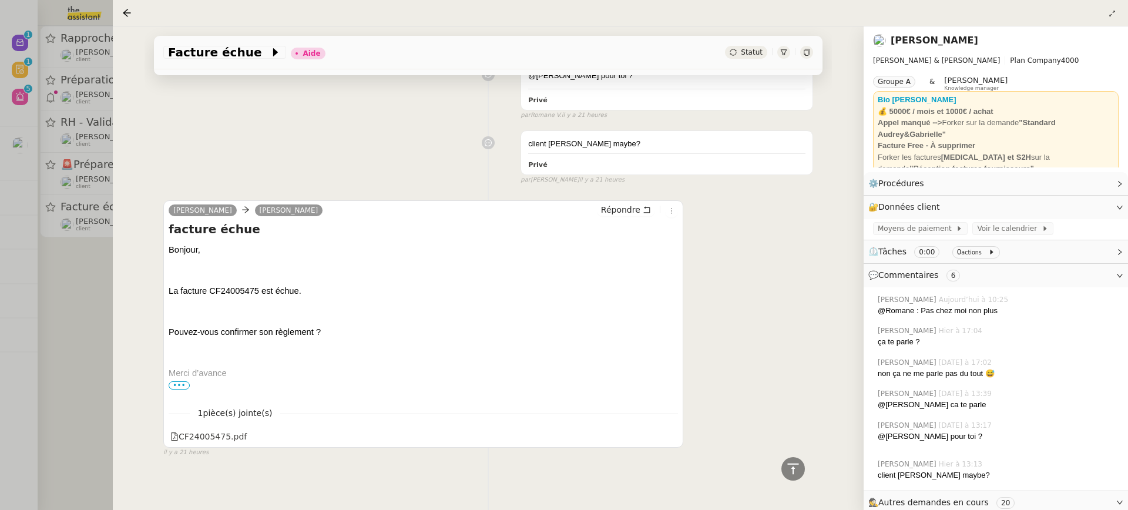
click at [166, 384] on div "emmanuel CHARDENOUX camille Répondre facture échue Bonjour, La facture CF240054…" at bounding box center [423, 324] width 520 height 248
click at [177, 387] on p at bounding box center [423, 393] width 509 height 13
click at [176, 381] on span "•••" at bounding box center [179, 385] width 21 height 8
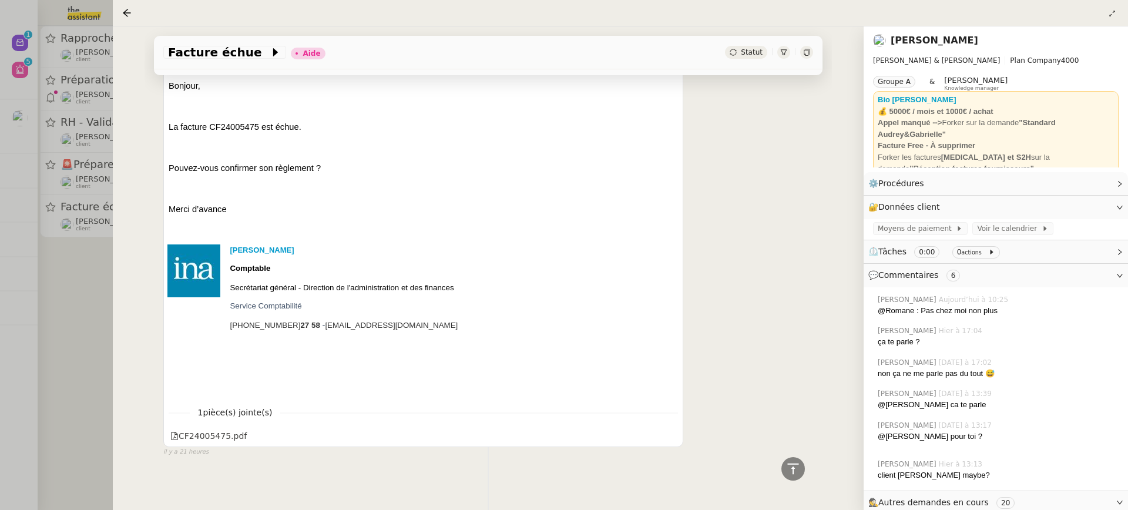
scroll to position [651, 0]
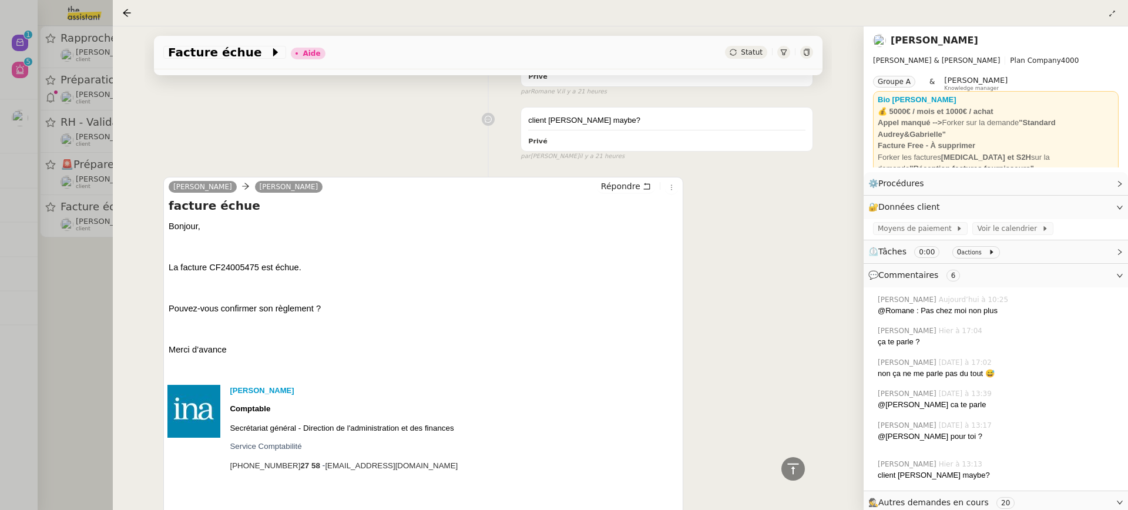
click at [88, 136] on div at bounding box center [564, 255] width 1128 height 510
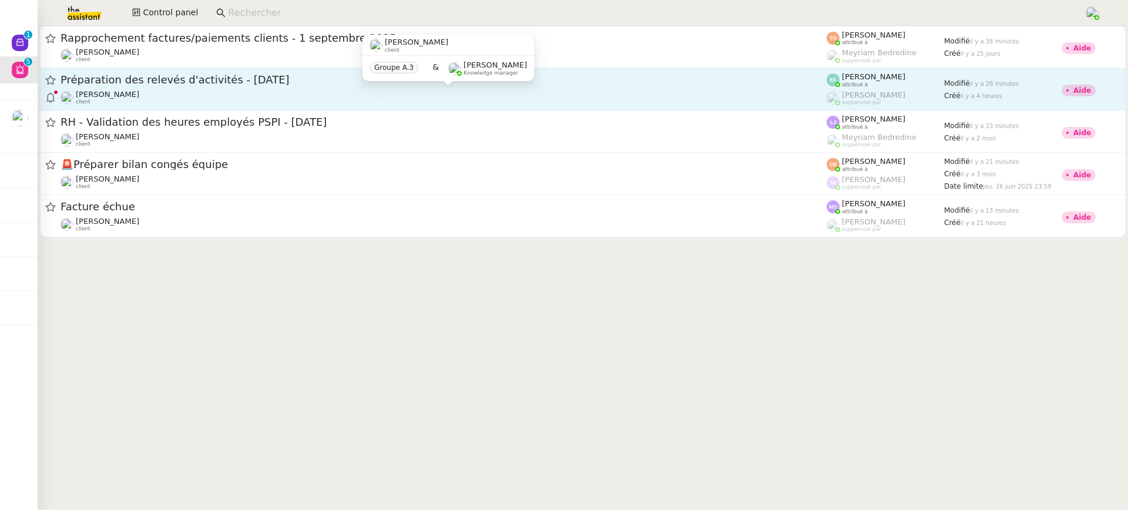
click at [198, 97] on div "Juliette Rihal client" at bounding box center [443, 97] width 766 height 15
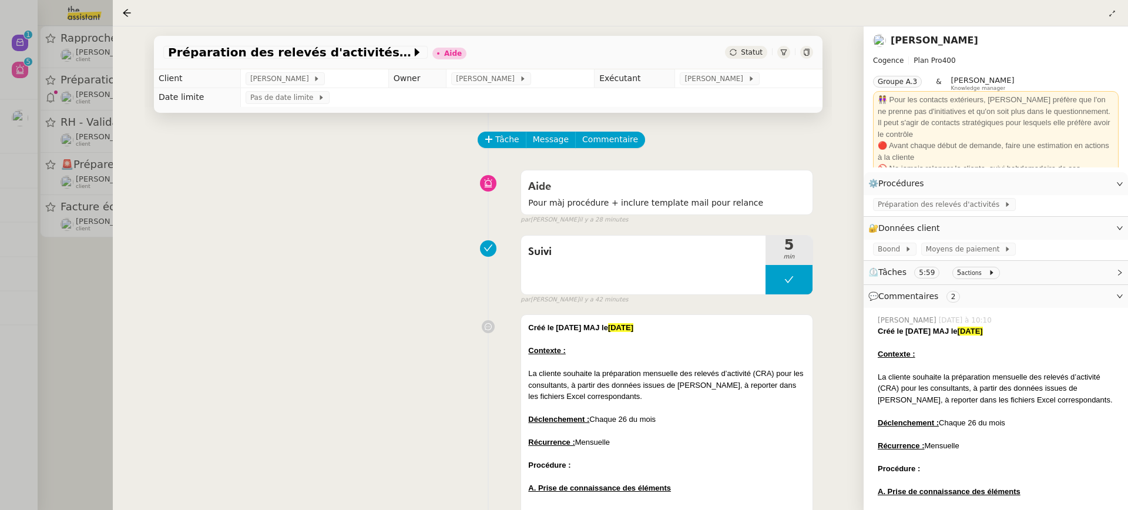
click at [12, 173] on div at bounding box center [564, 255] width 1128 height 510
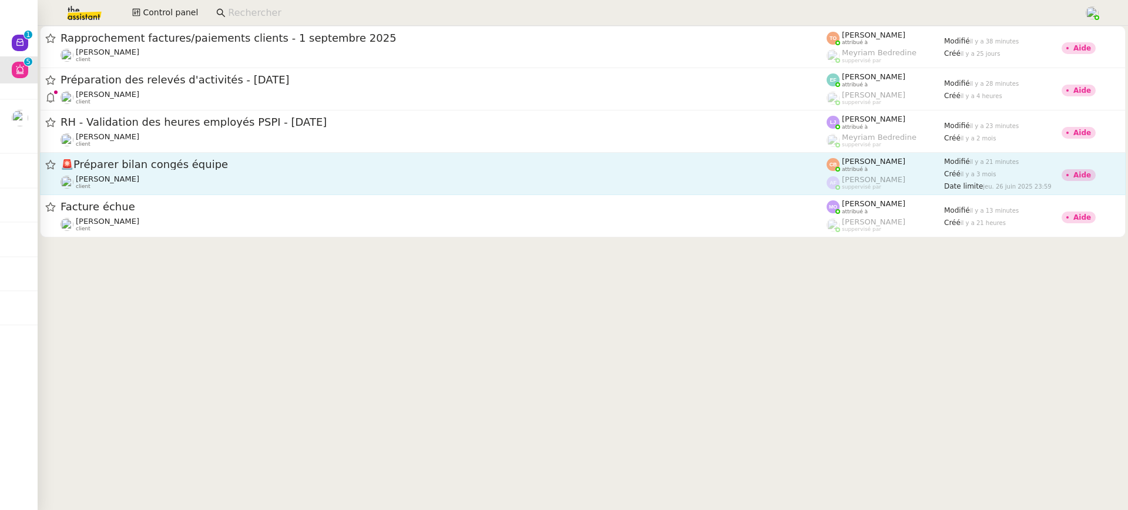
click at [139, 179] on span "[PERSON_NAME]" at bounding box center [107, 178] width 63 height 9
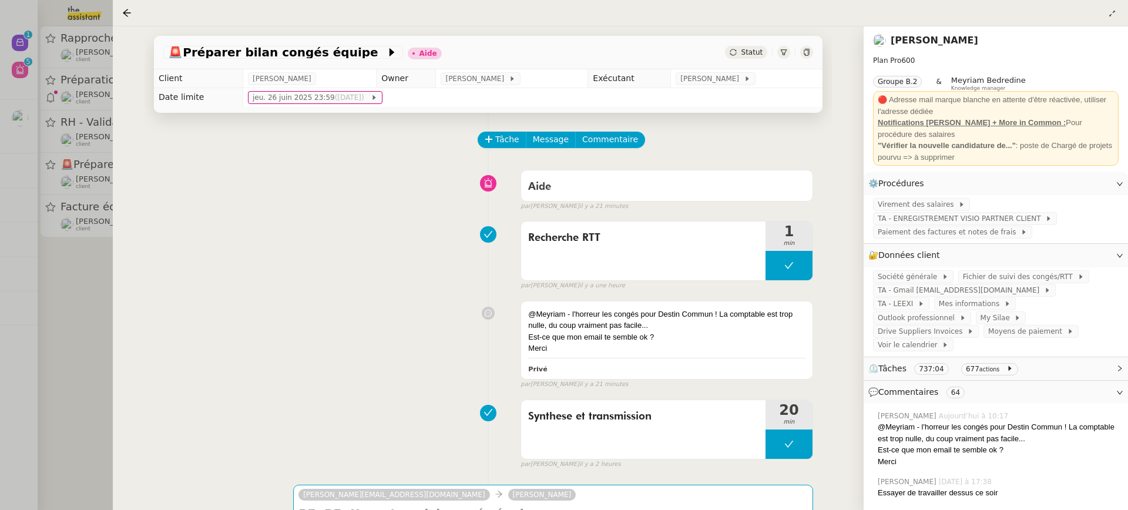
click at [63, 173] on div at bounding box center [564, 255] width 1128 height 510
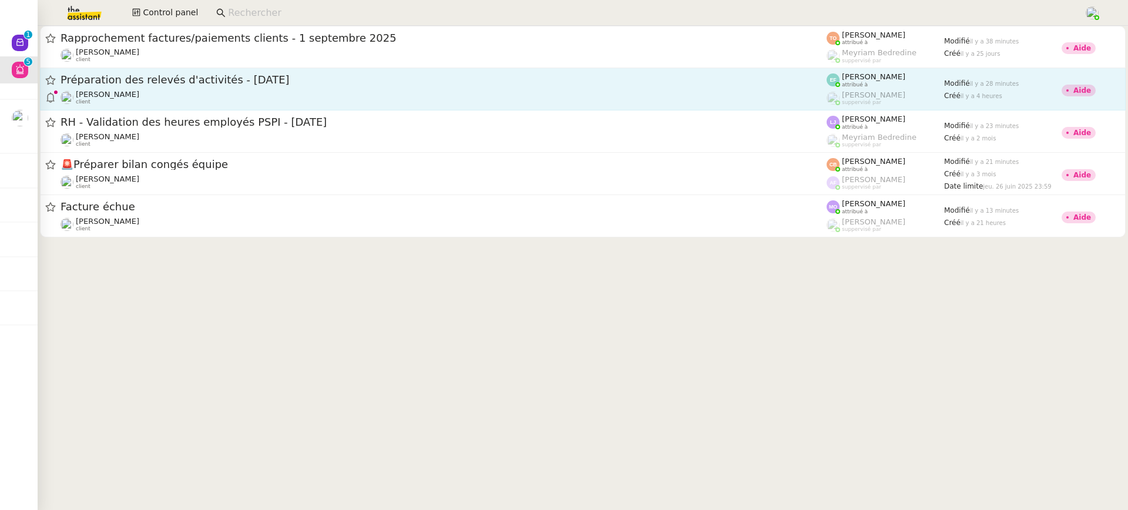
click at [176, 108] on link "Préparation des relevés d'activités - septembre 2025 Juliette Rihal client Emel…" at bounding box center [582, 89] width 1085 height 42
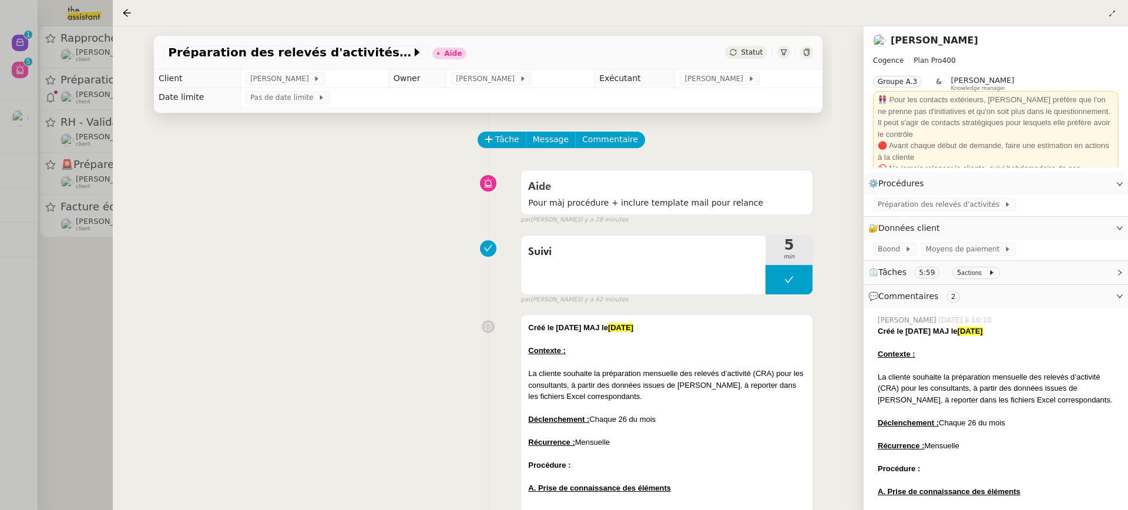
click at [89, 129] on div at bounding box center [564, 255] width 1128 height 510
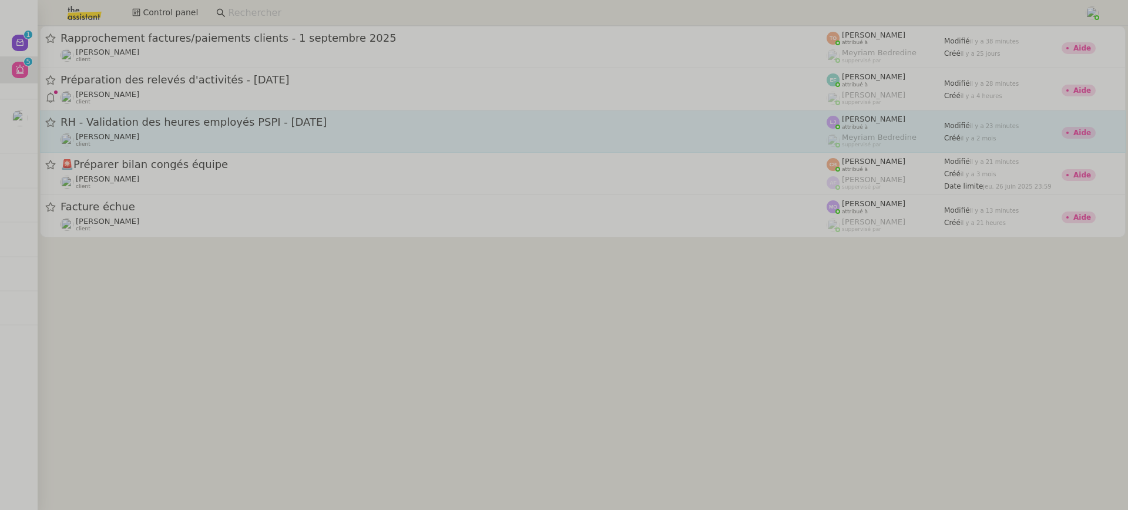
click at [153, 135] on div "Fanny Eyraud client" at bounding box center [443, 139] width 766 height 15
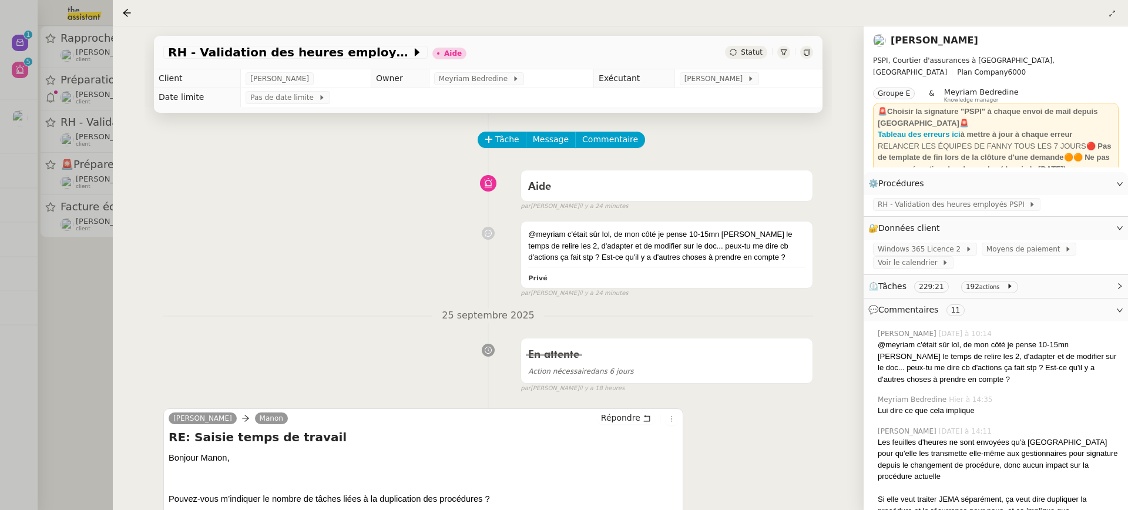
scroll to position [20, 0]
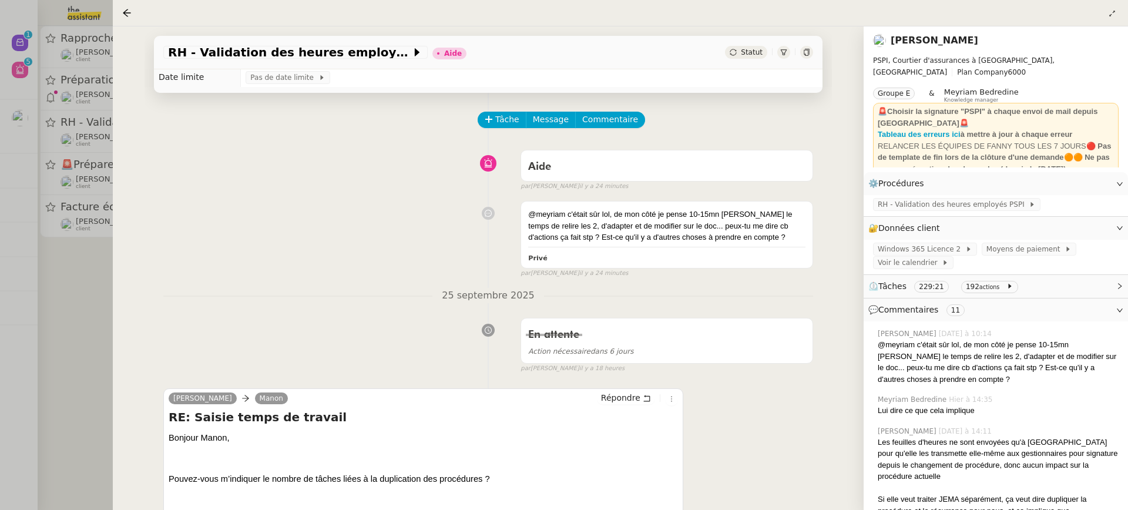
click at [76, 189] on div at bounding box center [564, 255] width 1128 height 510
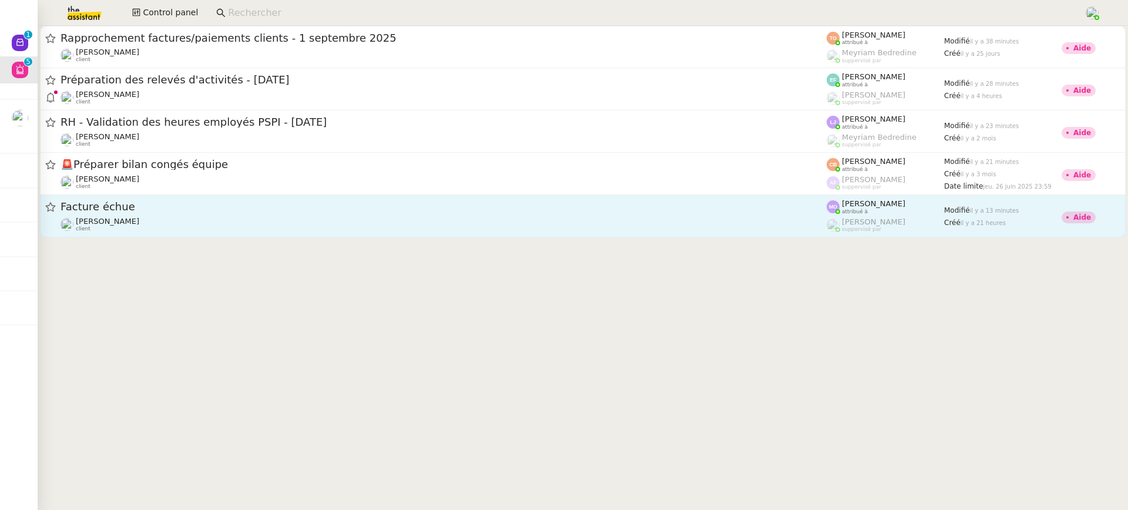
click at [186, 235] on link "Facture échue Gabrielle Tavernier client Marie Orsoni attribué à Romane Vachon …" at bounding box center [582, 216] width 1085 height 42
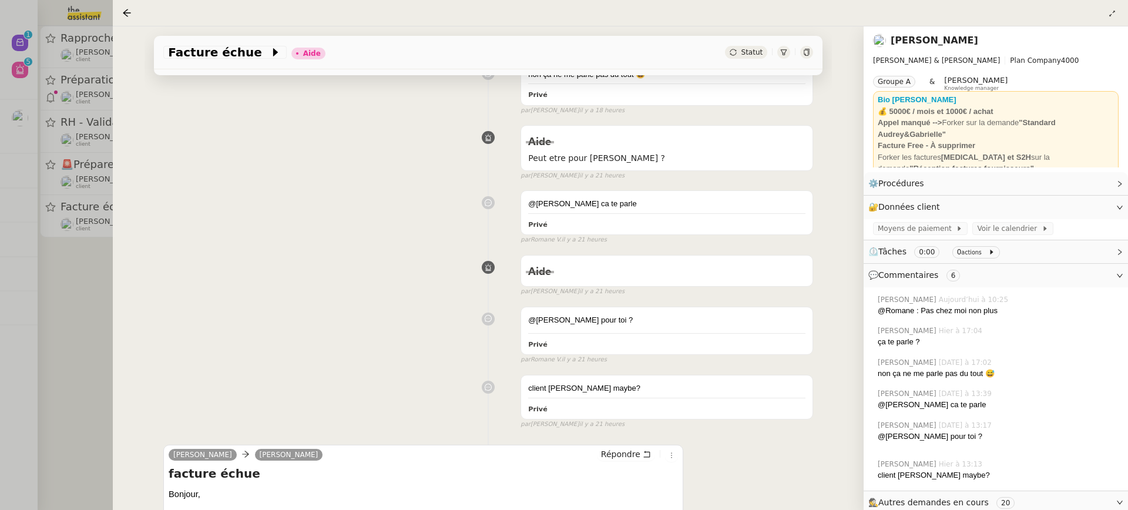
scroll to position [411, 0]
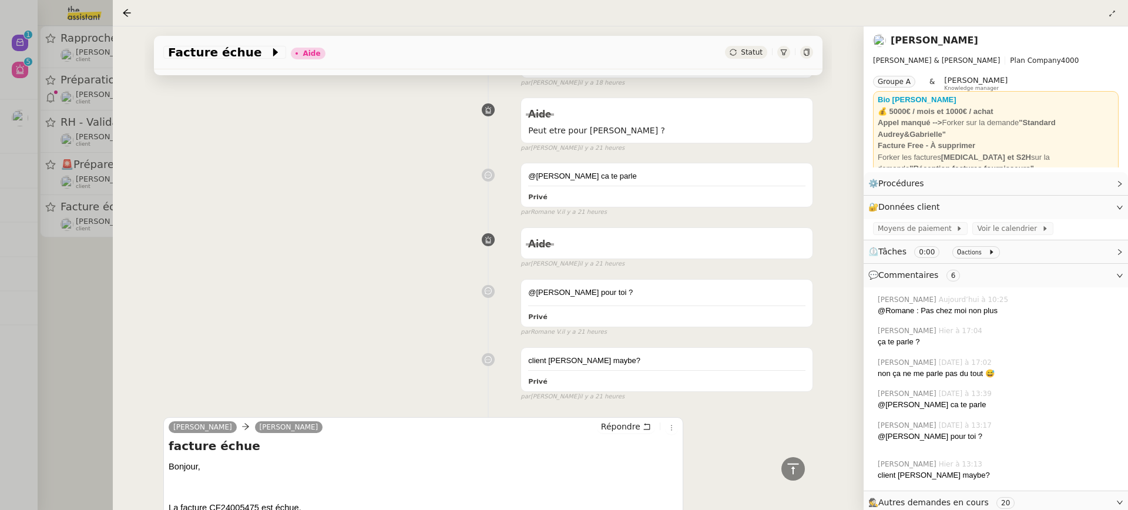
click at [92, 39] on div at bounding box center [564, 255] width 1128 height 510
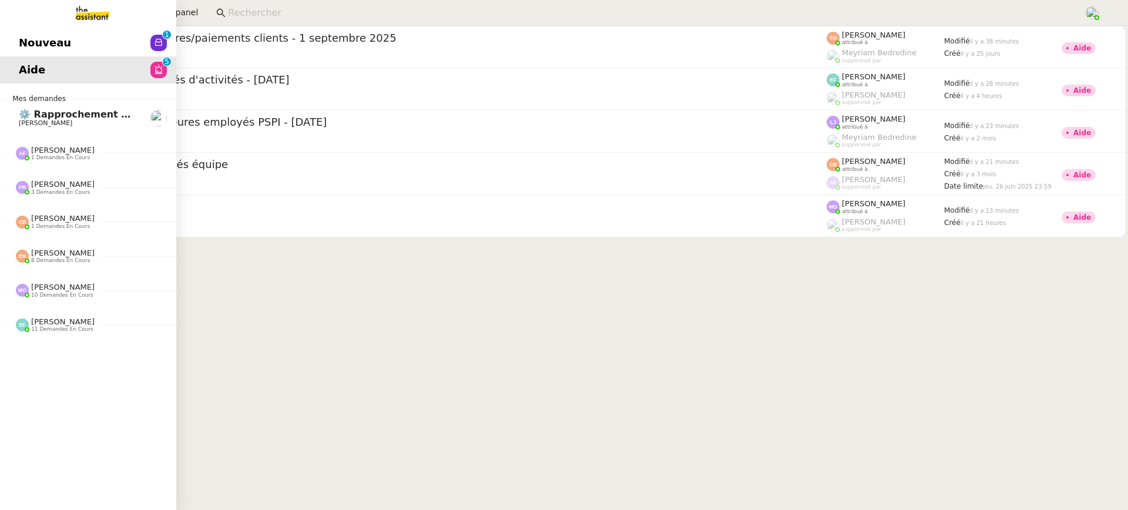
click at [6, 58] on link "Aide 0 1 2 3 4 5 6 7 8 9" at bounding box center [88, 69] width 176 height 27
click at [48, 40] on span "Nouveau" at bounding box center [45, 43] width 52 height 18
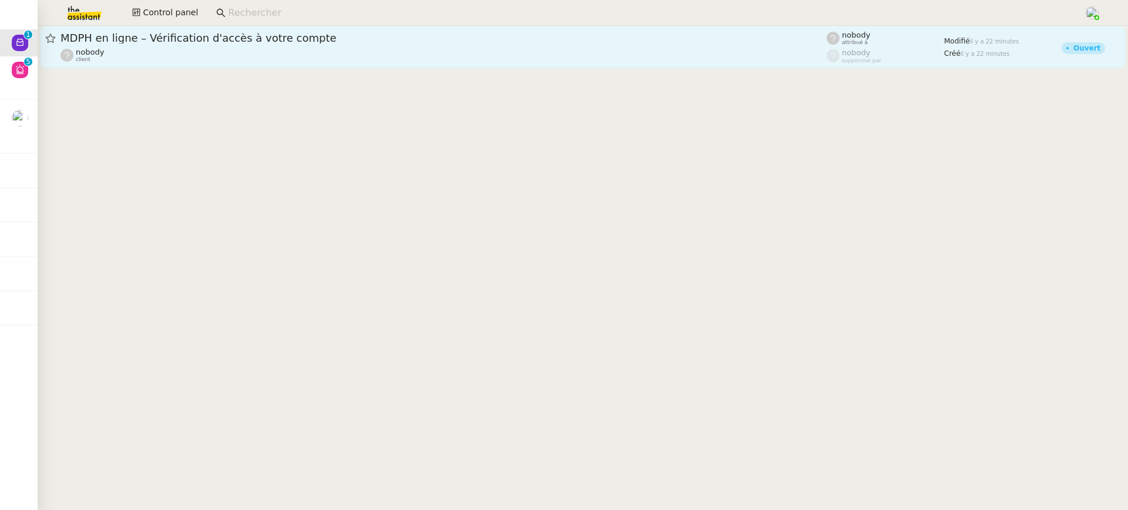
click at [281, 52] on div "nobody client" at bounding box center [443, 55] width 766 height 15
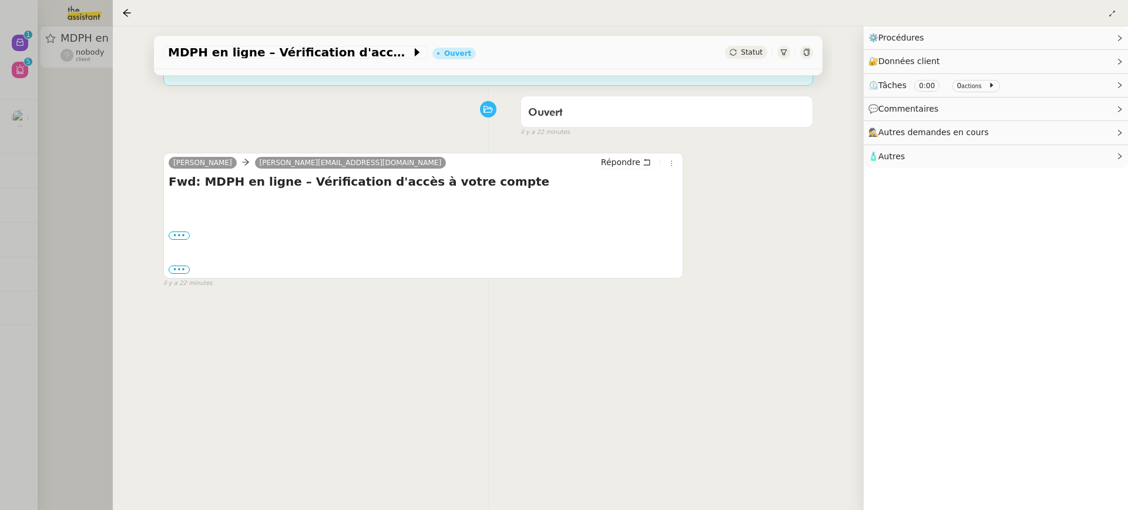
scroll to position [150, 0]
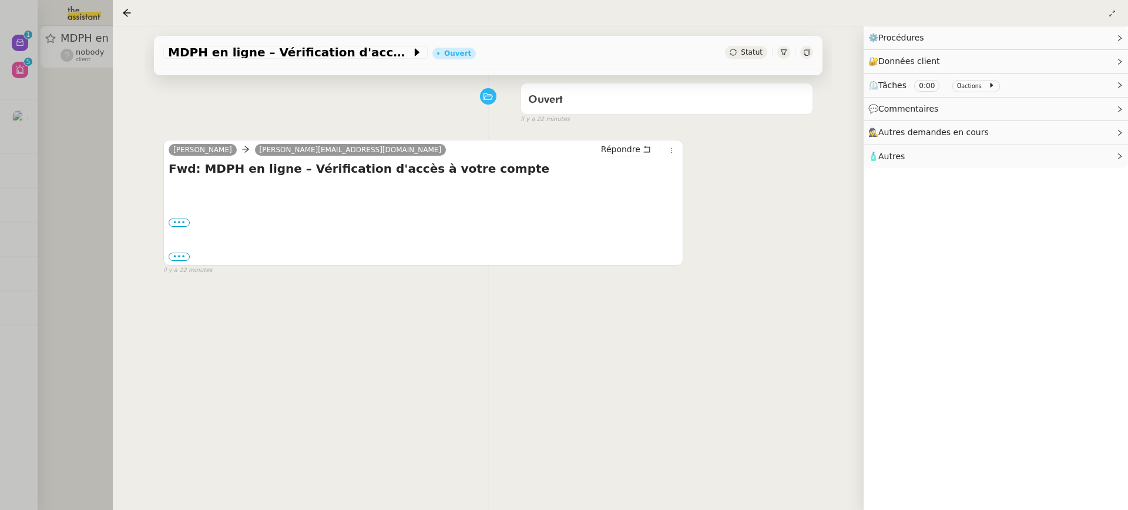
click at [73, 93] on div at bounding box center [564, 255] width 1128 height 510
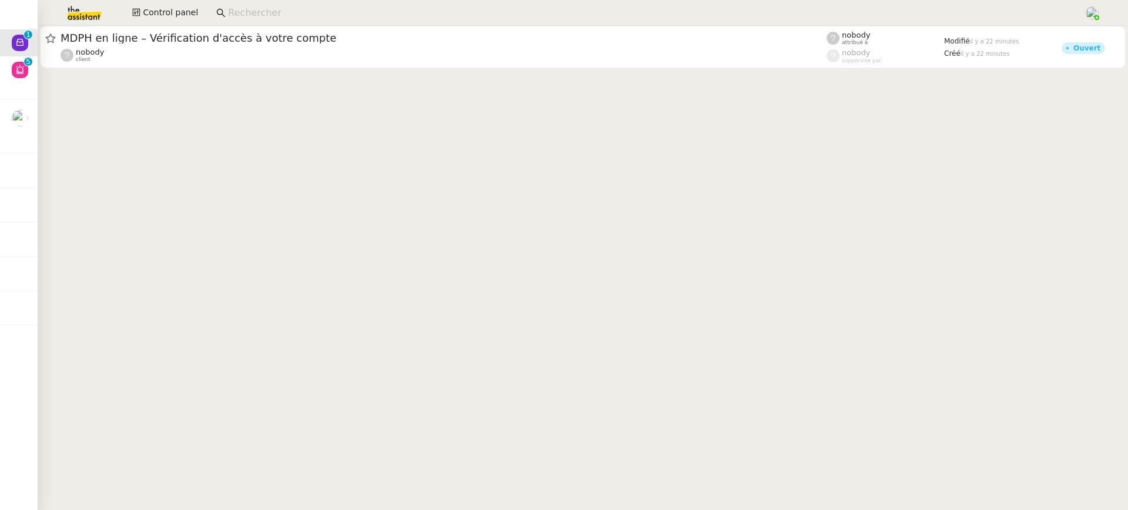
click at [284, 9] on input at bounding box center [650, 13] width 844 height 16
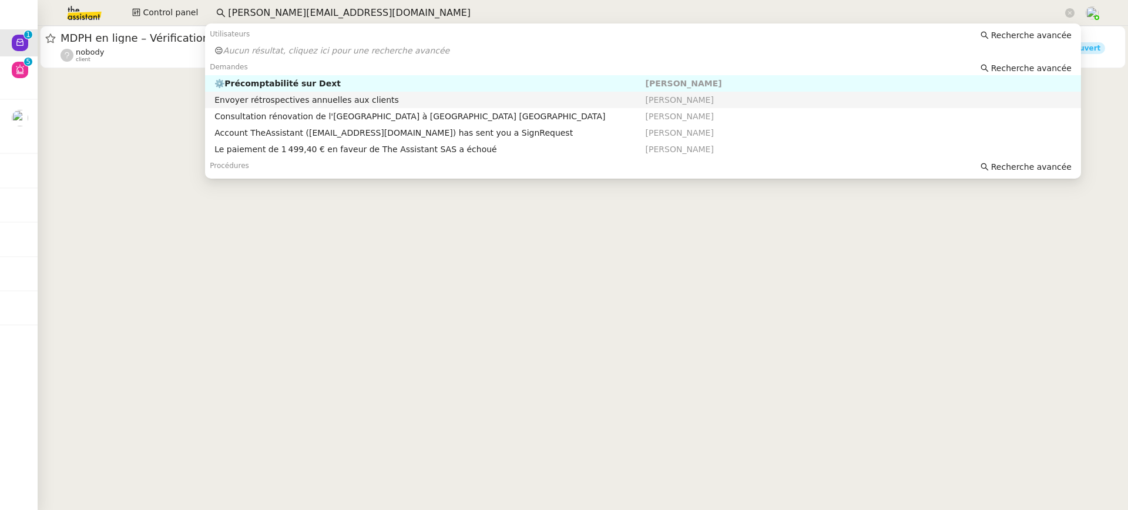
click at [497, 105] on div "Envoyer rétrospectives annuelles aux clients" at bounding box center [429, 100] width 431 height 11
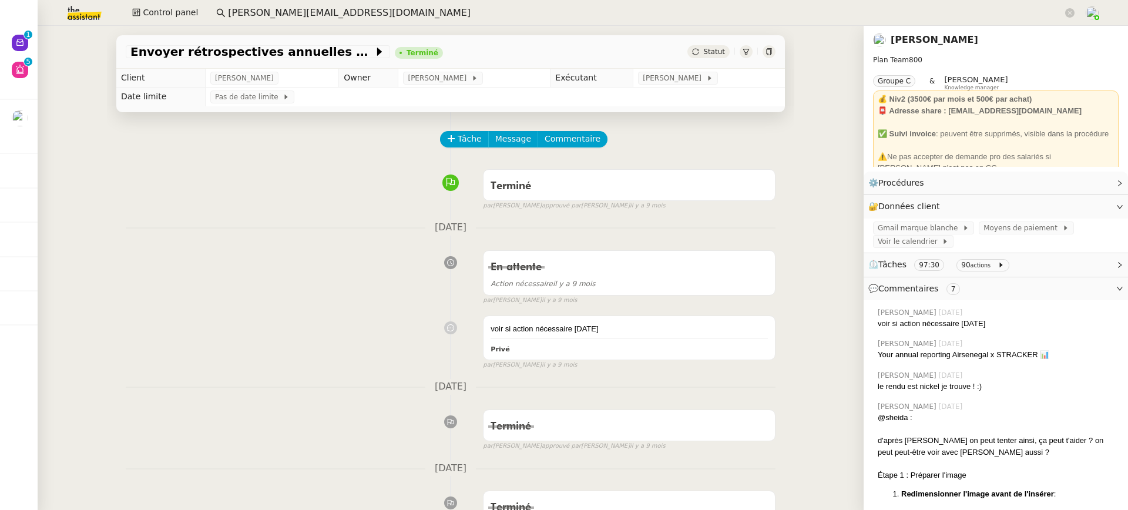
click at [913, 45] on link "Axel BANDIAKY" at bounding box center [934, 39] width 88 height 11
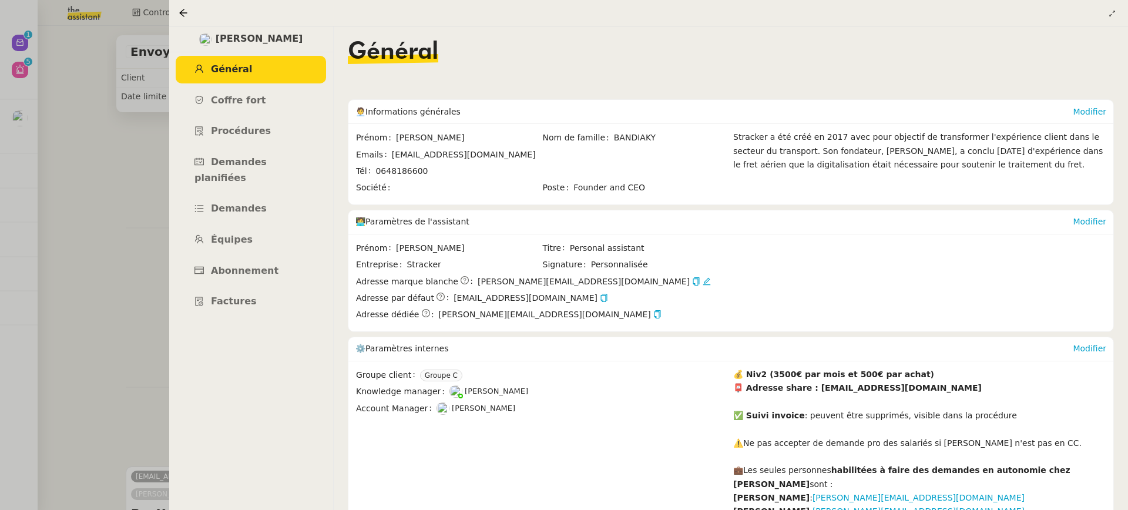
click at [137, 123] on div at bounding box center [564, 255] width 1128 height 510
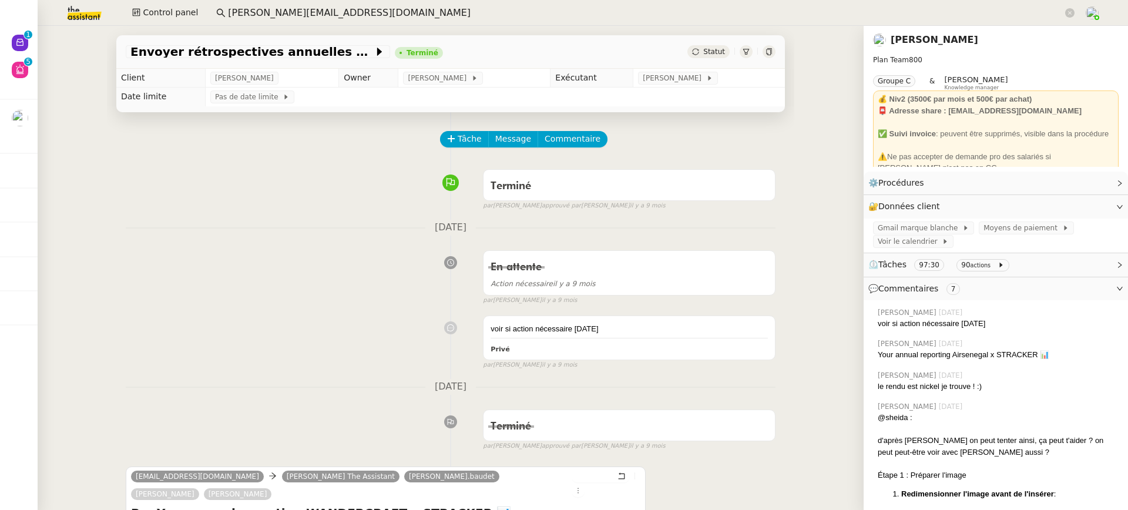
click at [335, 15] on input "emilie@team.th" at bounding box center [645, 13] width 835 height 16
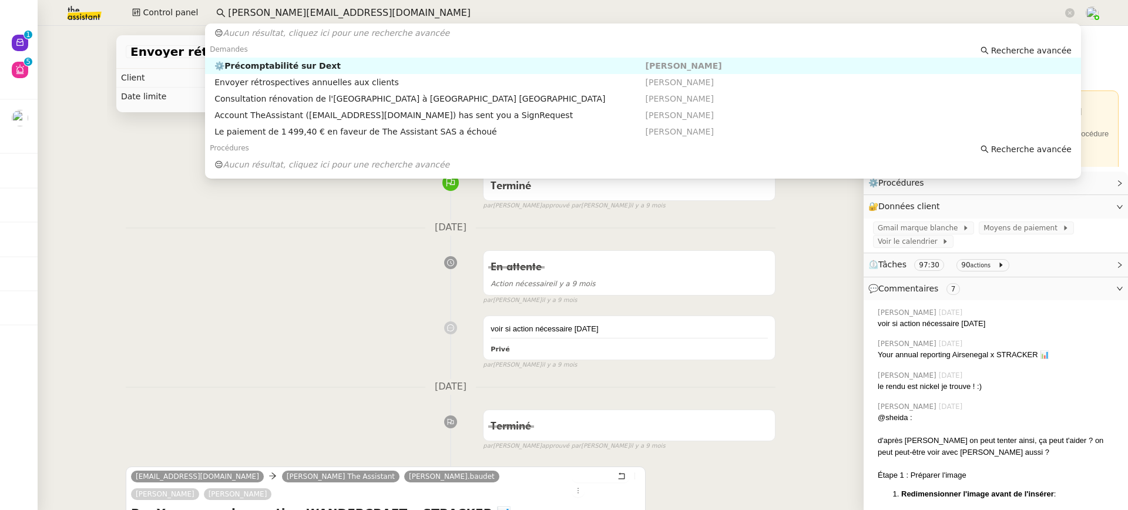
scroll to position [15, 0]
click at [419, 110] on nz-auto-option "Account TheAssistant (account@team.theassistant.com) has sent you a SignRequest…" at bounding box center [643, 118] width 876 height 16
type input "emilie@team.theassistant.com"
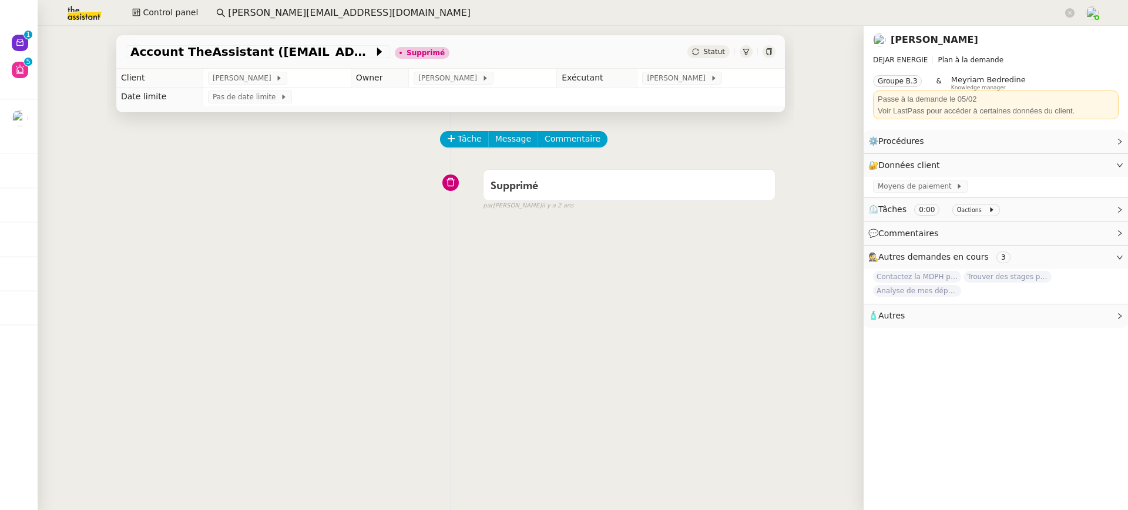
click at [890, 52] on nz-page-header-content "DEJAR ENERGIE Plan à la demande Groupe B.3 & Meyriam Bedredine Knowledge manage…" at bounding box center [996, 87] width 246 height 76
click at [907, 46] on nz-page-header-title "Patrice DEJAR" at bounding box center [934, 40] width 88 height 16
click at [902, 41] on link "Patrice DEJAR" at bounding box center [934, 39] width 88 height 11
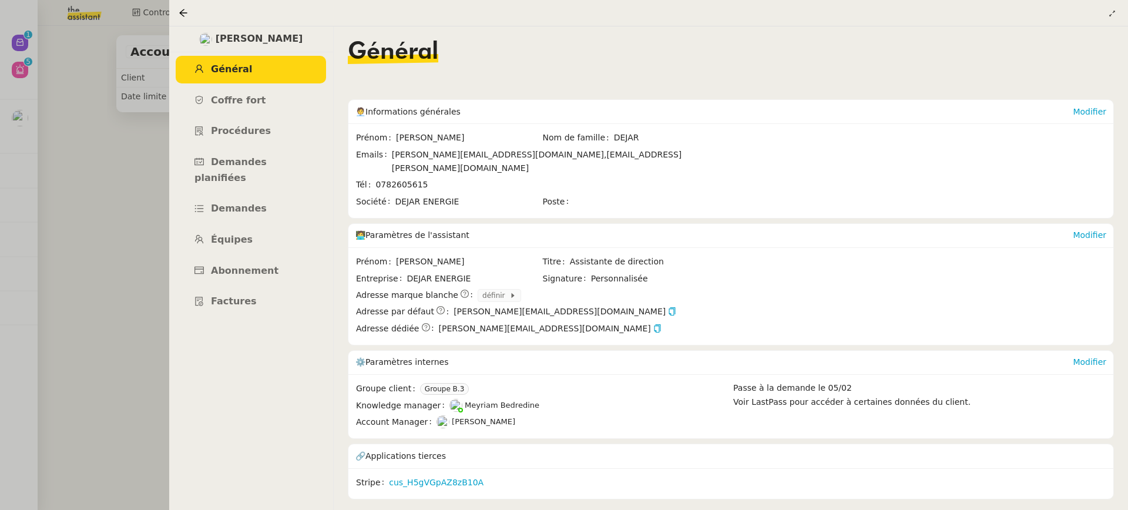
click at [42, 52] on div at bounding box center [564, 255] width 1128 height 510
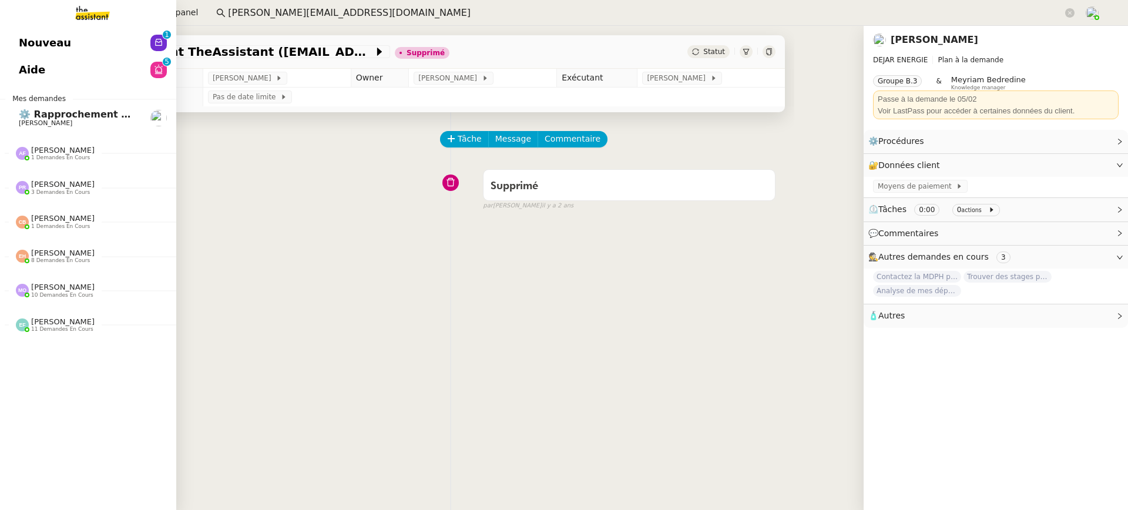
click at [15, 40] on link "Nouveau 0 1 2 3 4 5 6 7 8 9" at bounding box center [88, 42] width 176 height 27
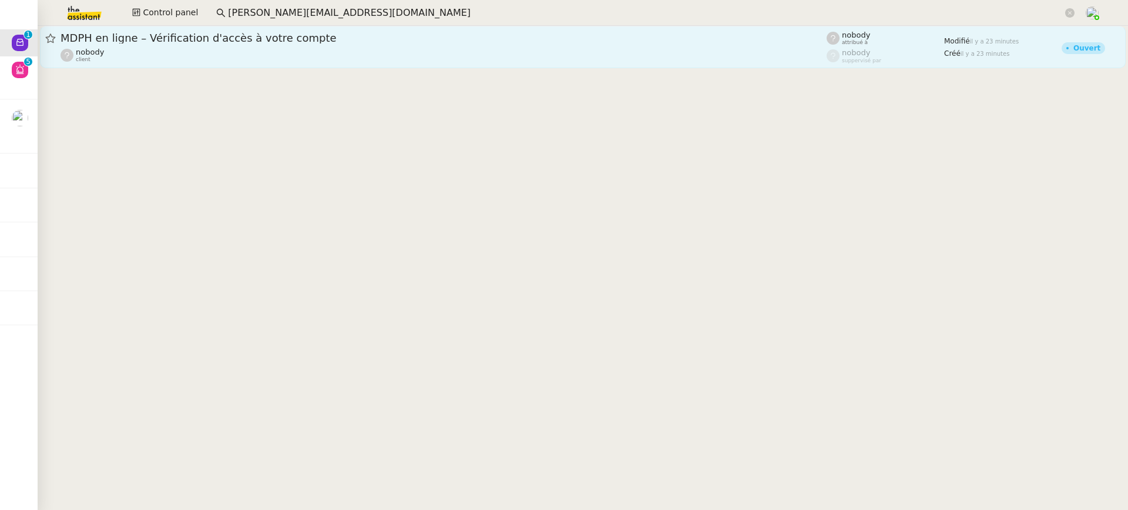
click at [334, 48] on div "nobody client" at bounding box center [443, 55] width 766 height 15
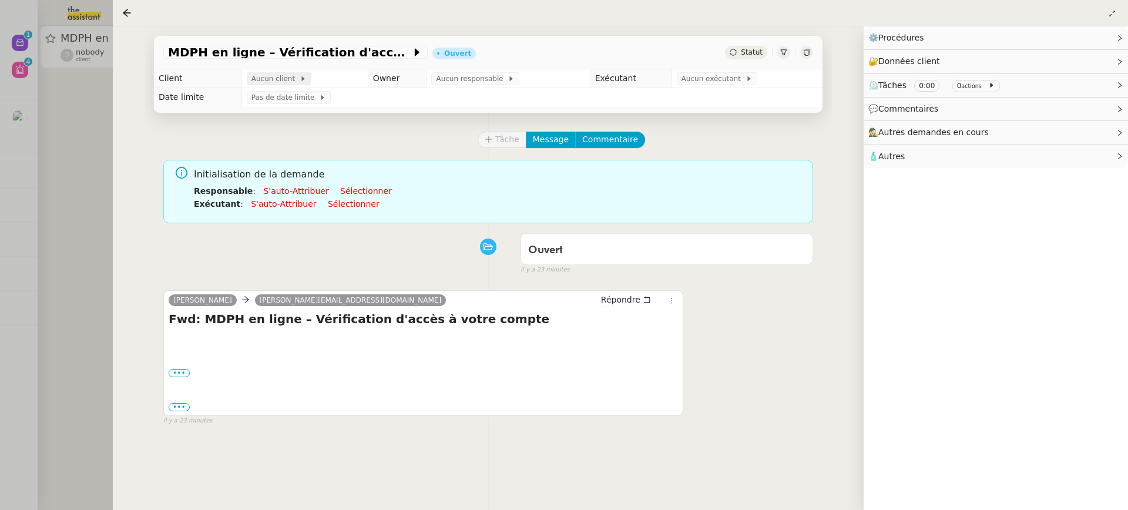
click at [266, 78] on span "Aucun client" at bounding box center [275, 79] width 48 height 12
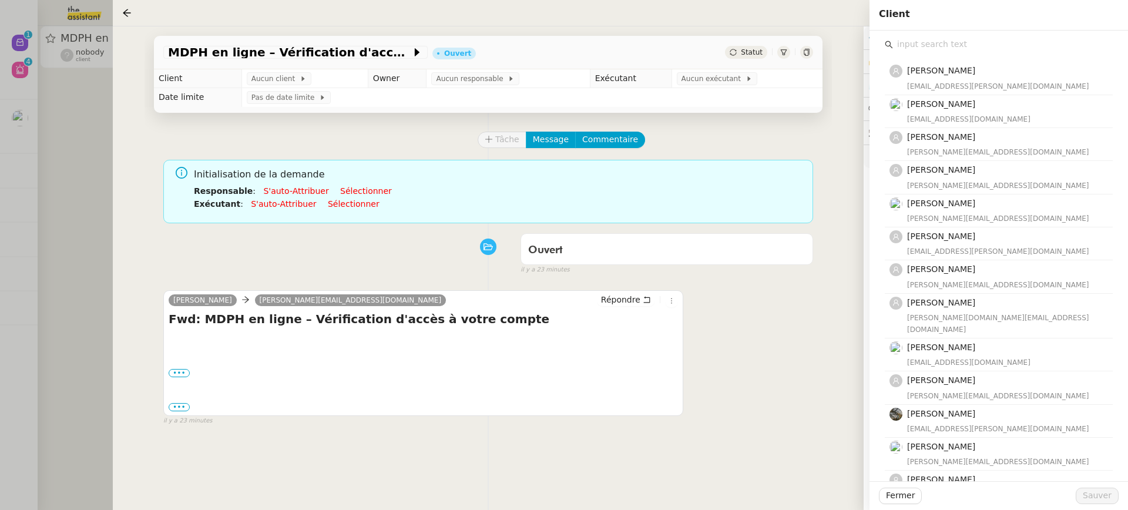
click at [969, 47] on input "text" at bounding box center [1003, 44] width 220 height 16
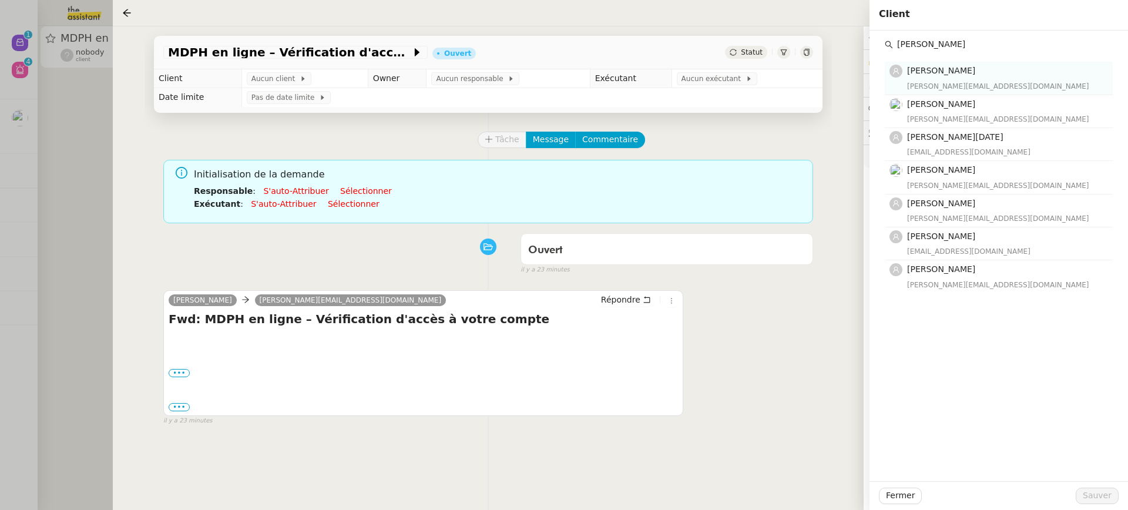
type input "patrice"
click at [959, 66] on h4 "Patrice COLLOMB" at bounding box center [1006, 71] width 199 height 14
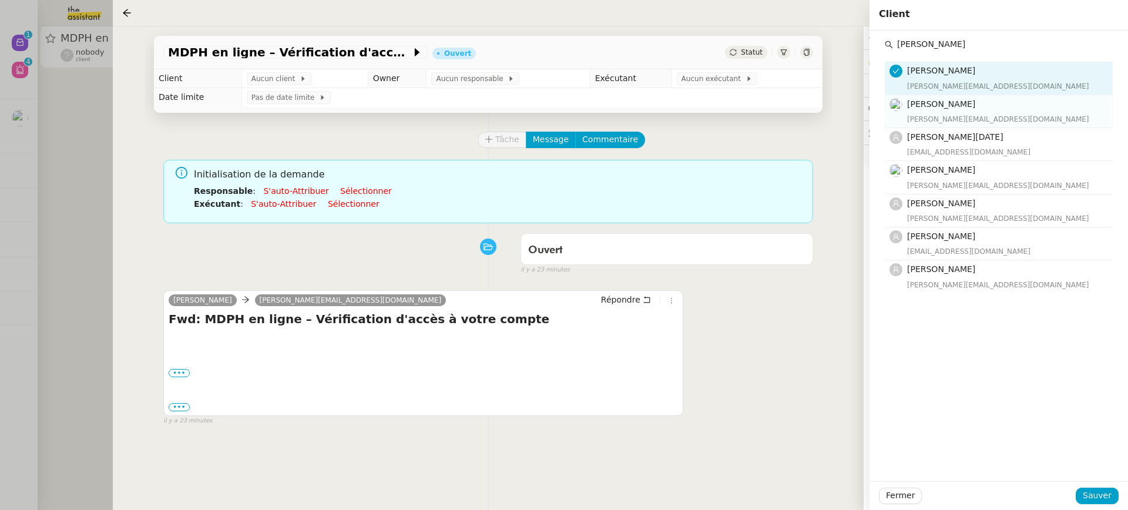
click at [964, 100] on h4 "Patrice DEJAR" at bounding box center [1006, 104] width 199 height 14
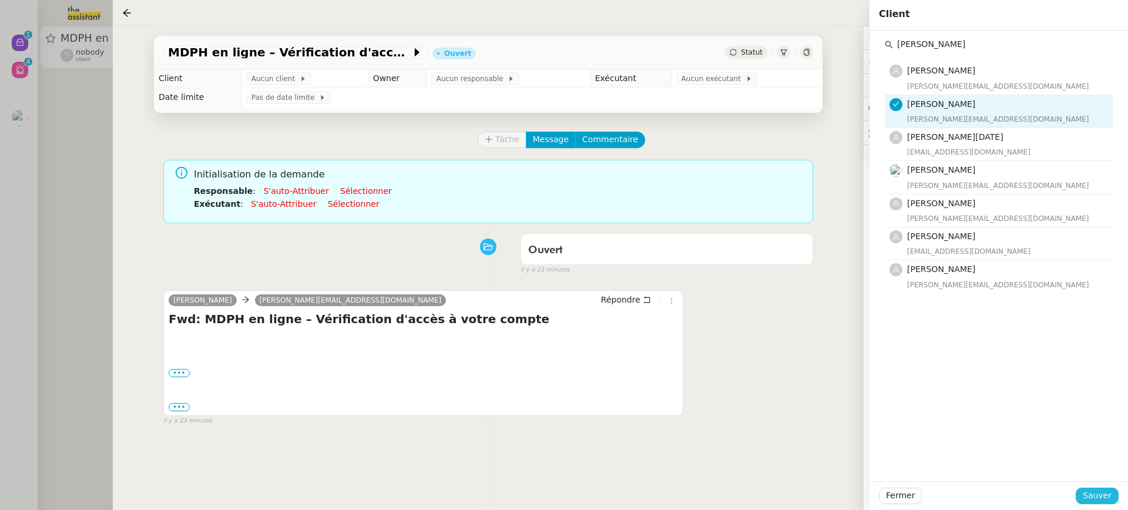
click at [1105, 492] on span "Sauver" at bounding box center [1096, 496] width 29 height 14
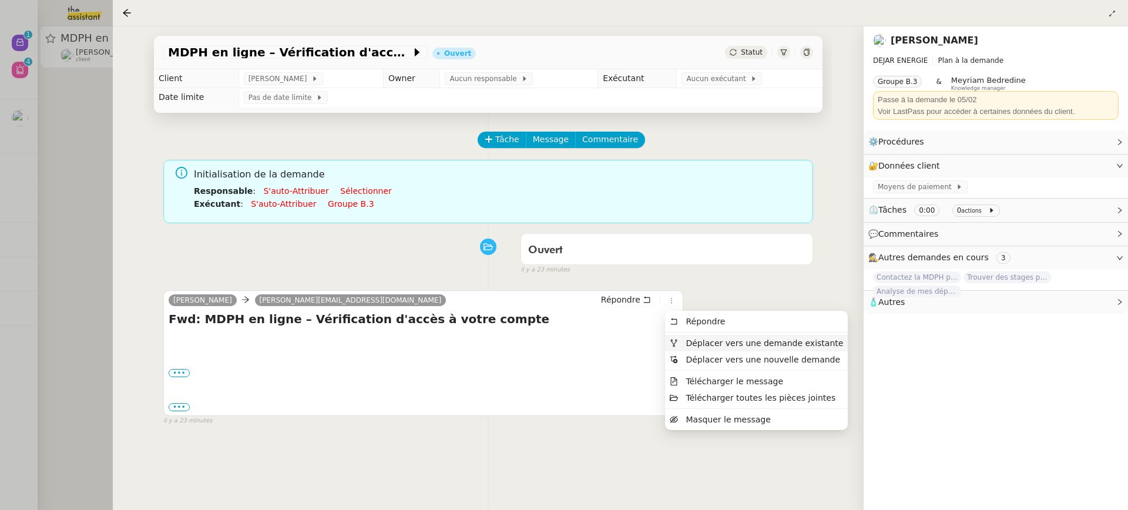
click at [704, 342] on span "Déplacer vers une demande existante" at bounding box center [763, 342] width 157 height 9
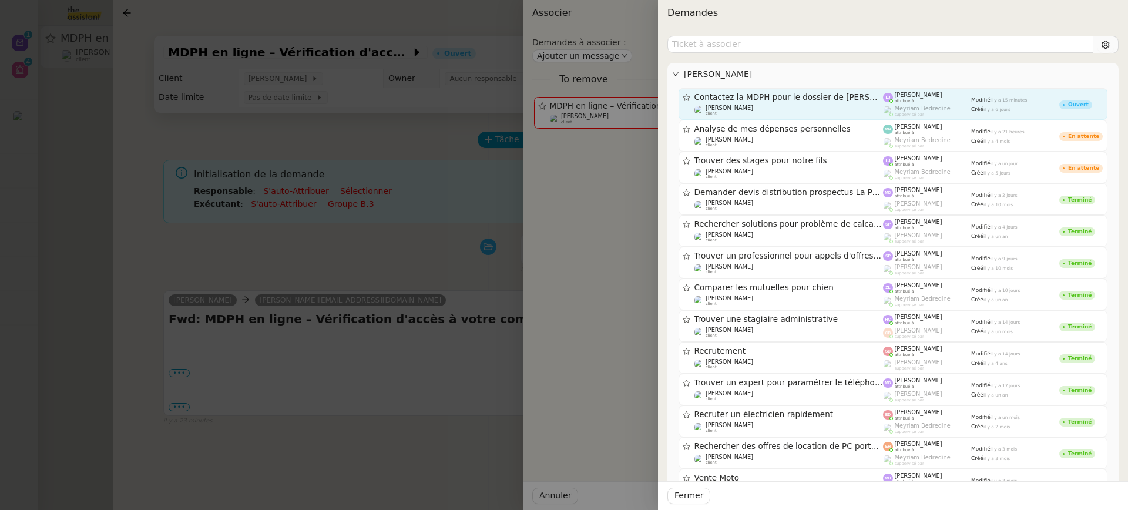
click at [753, 95] on span "Contactez la MDPH pour le dossier de Lïa" at bounding box center [788, 97] width 189 height 8
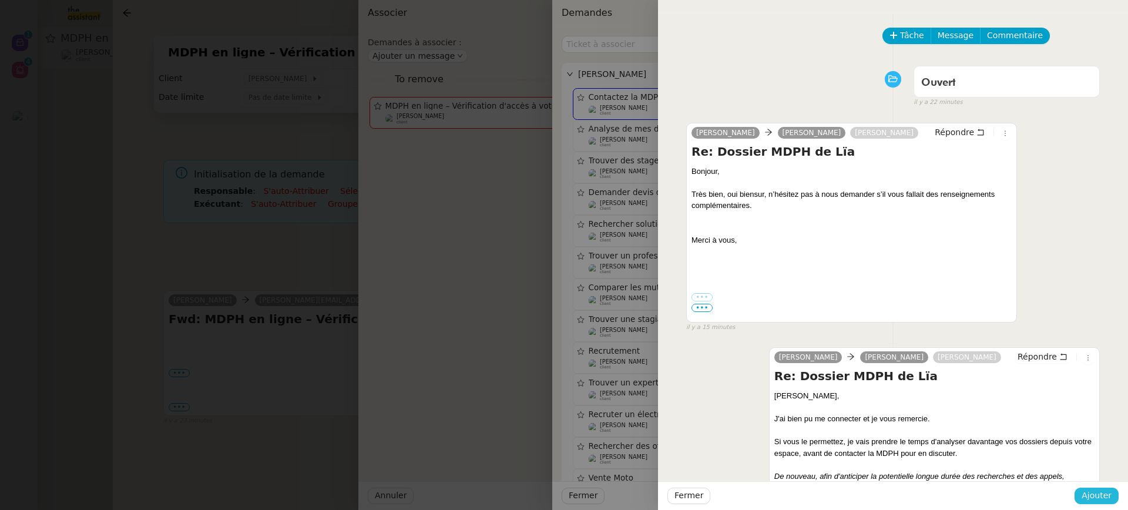
click at [1101, 496] on span "Ajouter" at bounding box center [1096, 496] width 30 height 14
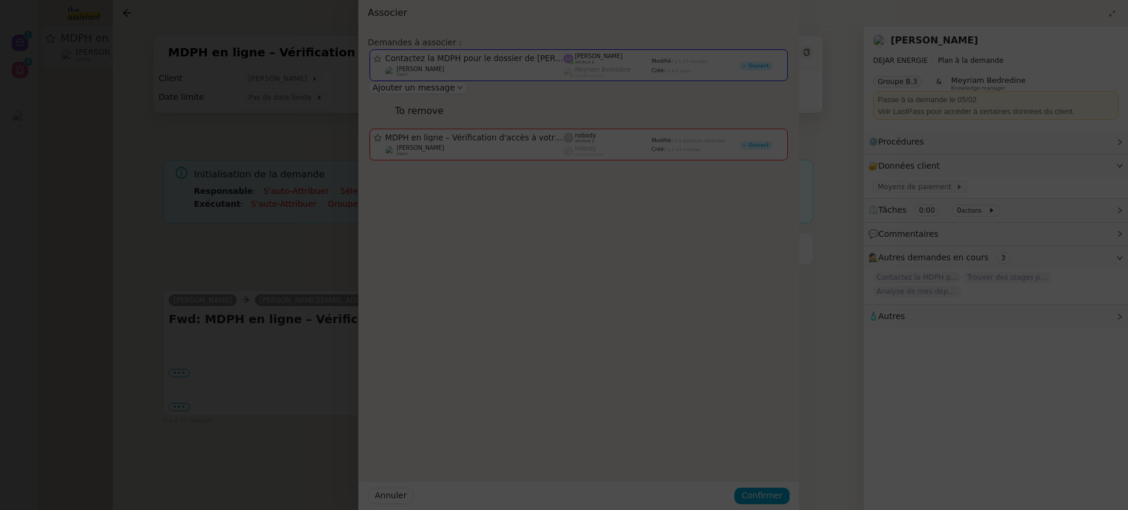
click at [1101, 493] on body "Nouveau 0 1 2 3 4 5 6 7 8 9 Aide 0 1 2 3 4 5 6 7 8 9 Mes demandes ⚙️ Rapprochem…" at bounding box center [564, 255] width 1128 height 510
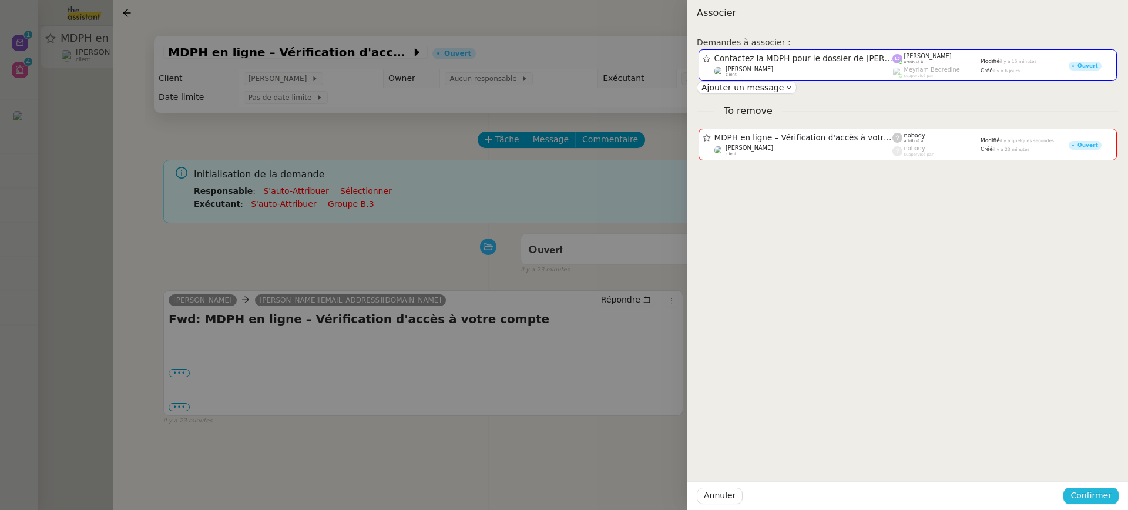
click at [1101, 489] on span "Confirmer" at bounding box center [1090, 496] width 41 height 14
click at [1100, 466] on span "Ajouter" at bounding box center [1092, 464] width 30 height 12
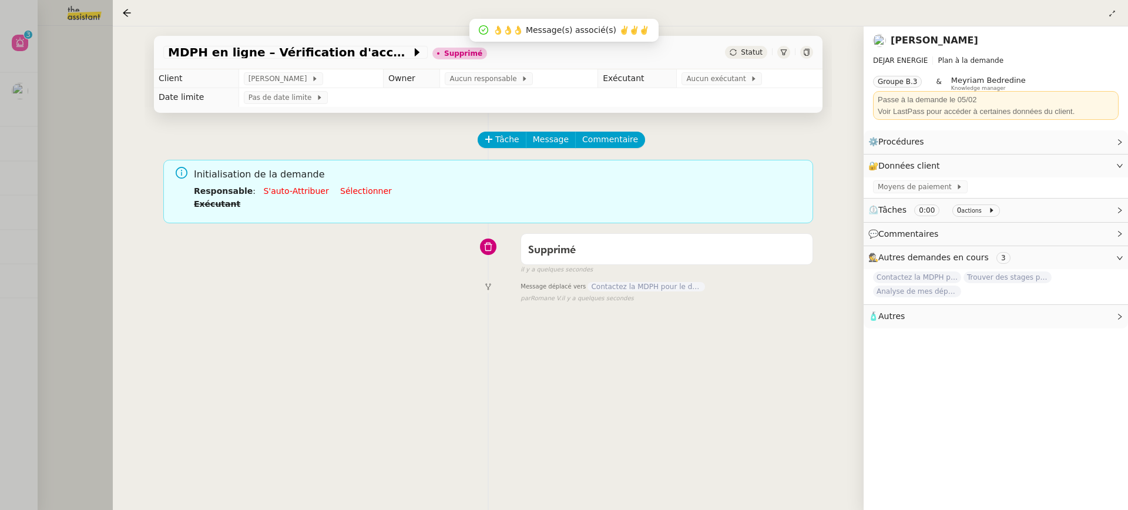
click at [38, 73] on div at bounding box center [564, 255] width 1128 height 510
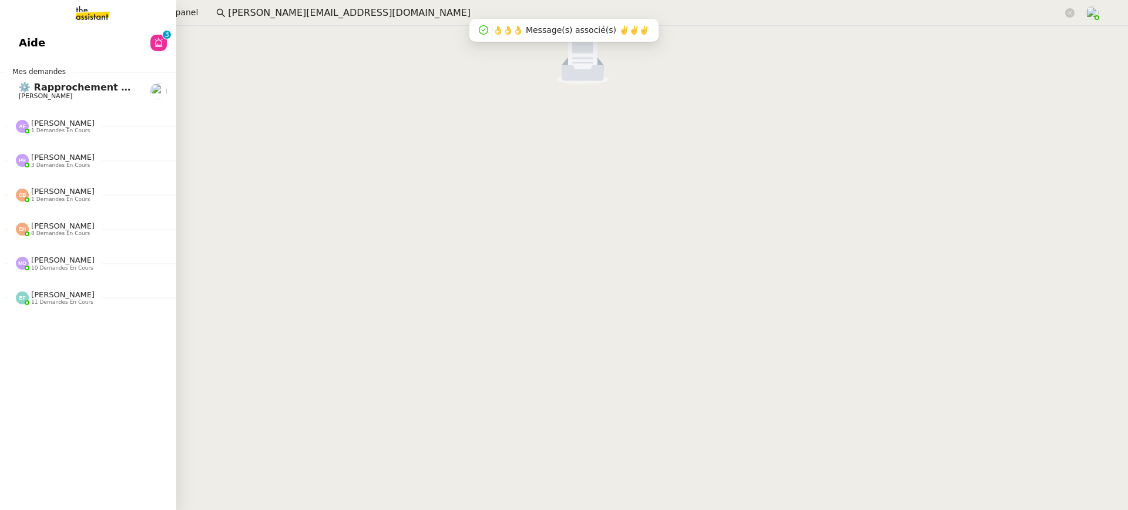
click at [15, 42] on link "Aide 0 1 2 3 4 5 6 7 8 9" at bounding box center [88, 42] width 176 height 27
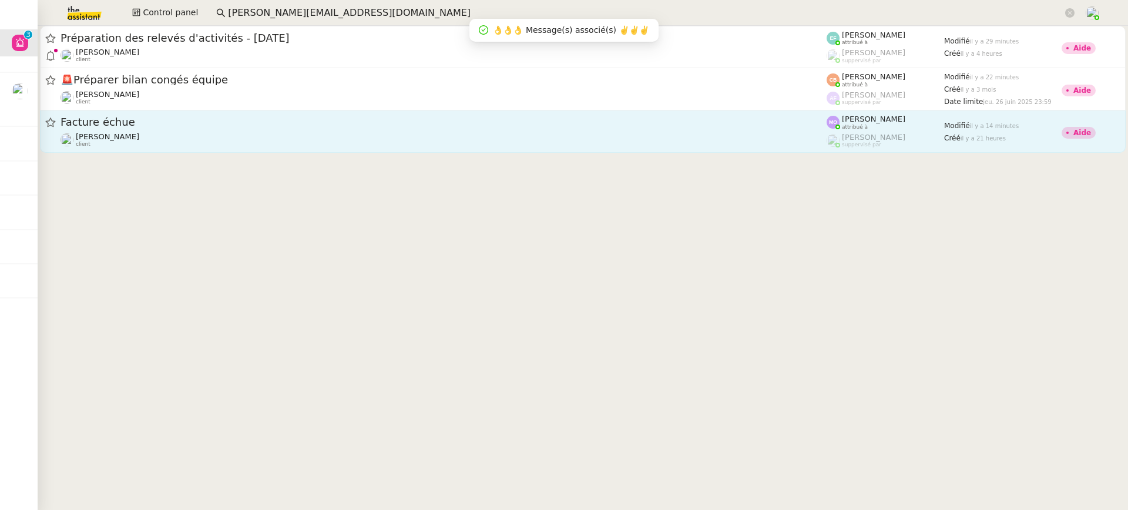
click at [503, 150] on link "Facture échue Gabrielle Tavernier client Marie Orsoni attribué à Romane Vachon …" at bounding box center [582, 131] width 1085 height 42
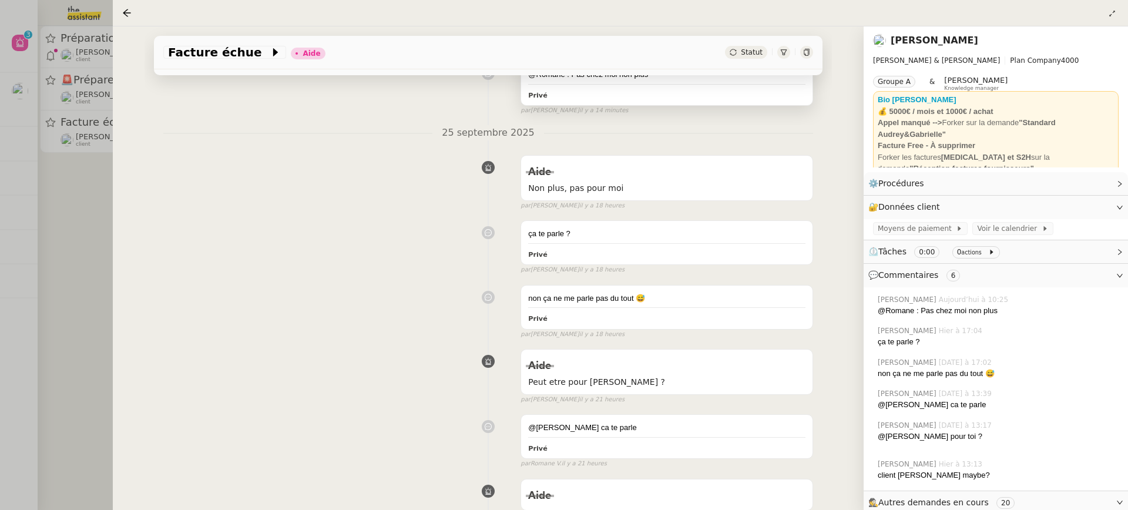
scroll to position [628, 0]
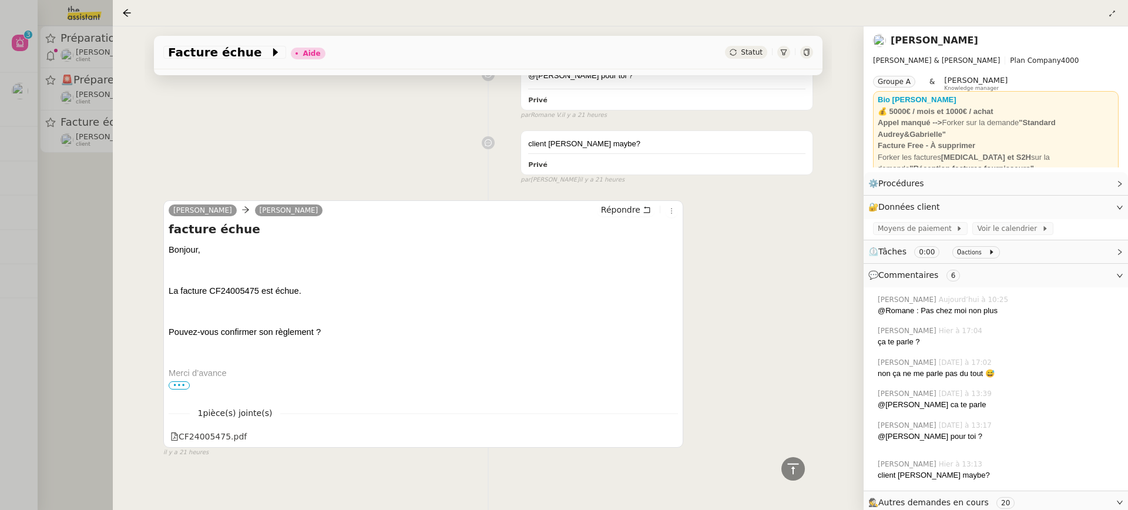
click at [180, 382] on span "•••" at bounding box center [179, 385] width 21 height 8
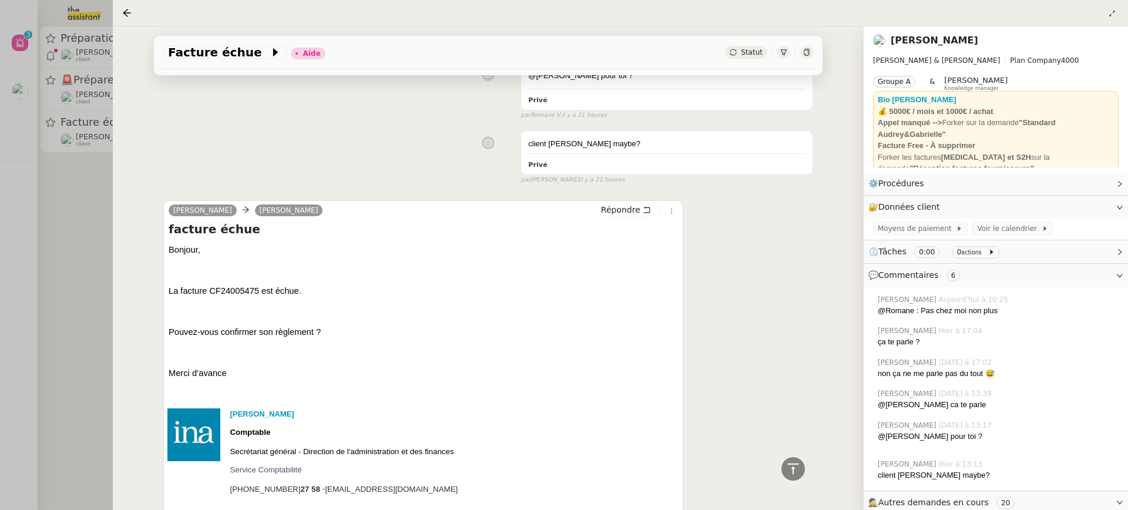
scroll to position [792, 0]
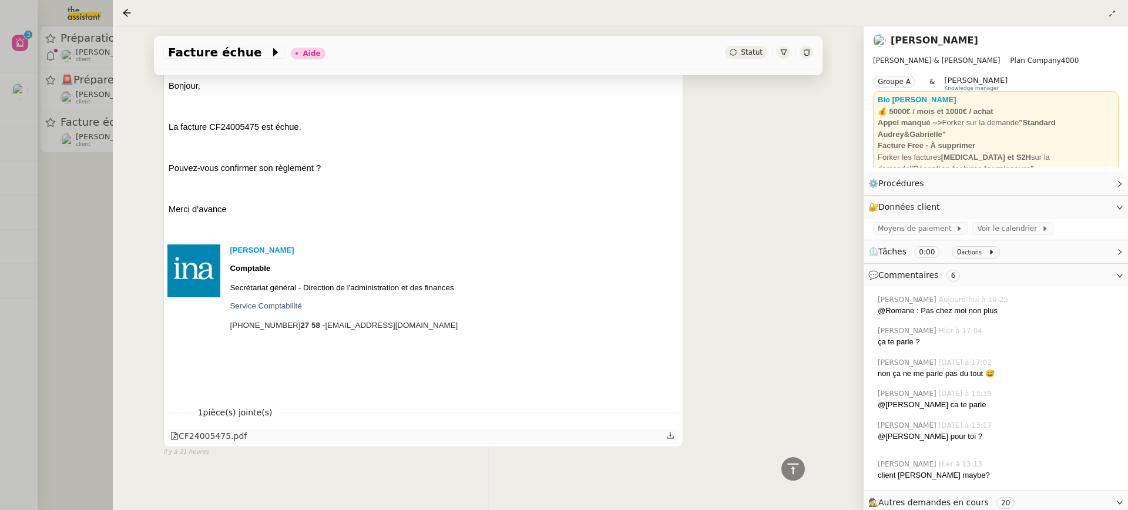
click at [230, 429] on div "CF24005475.pdf" at bounding box center [208, 436] width 76 height 14
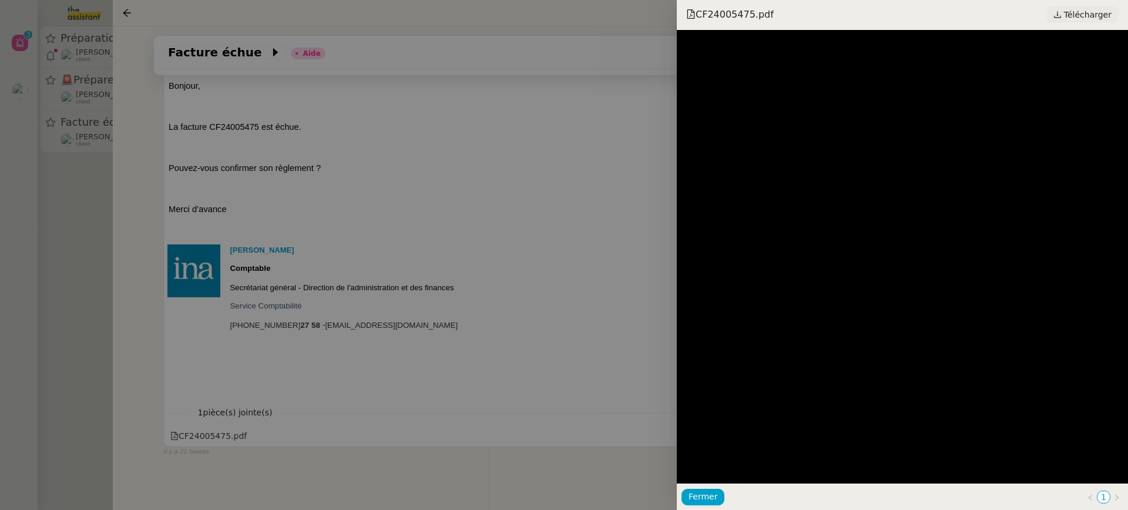
click at [1090, 22] on link "Télécharger" at bounding box center [1082, 14] width 72 height 16
click at [85, 31] on div at bounding box center [564, 255] width 1128 height 510
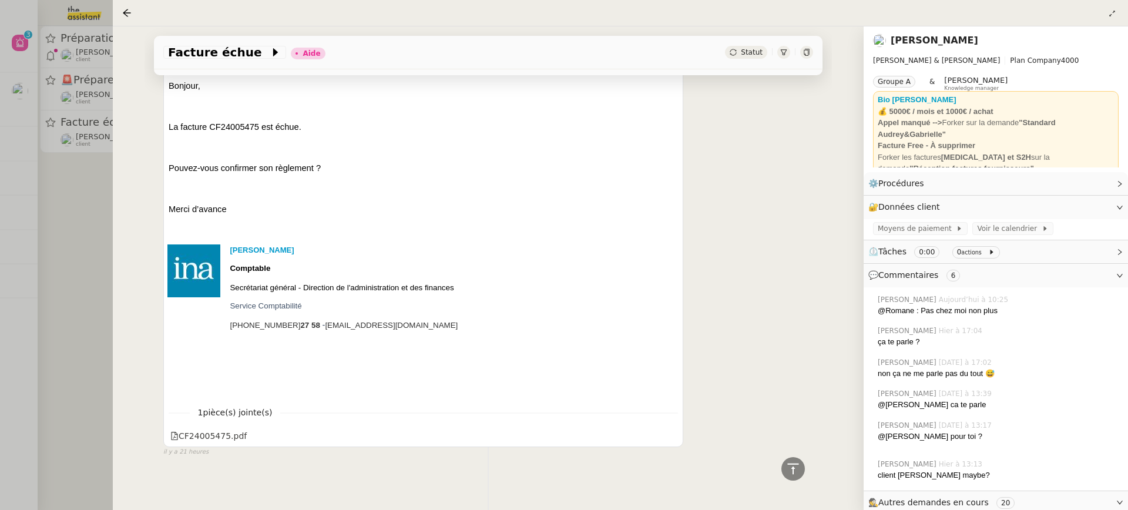
click at [95, 26] on div at bounding box center [564, 255] width 1128 height 510
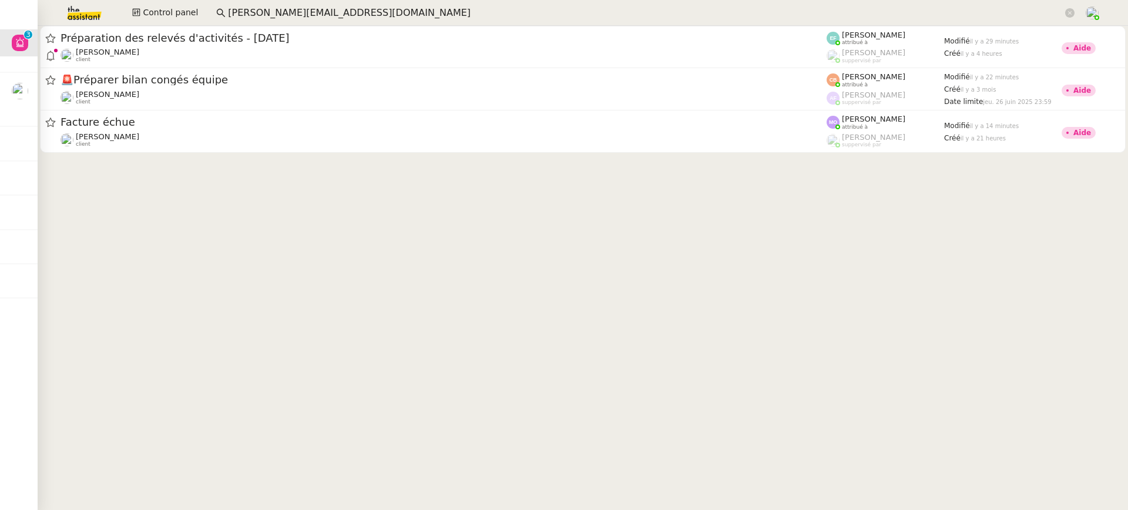
click at [83, 15] on img at bounding box center [74, 13] width 91 height 26
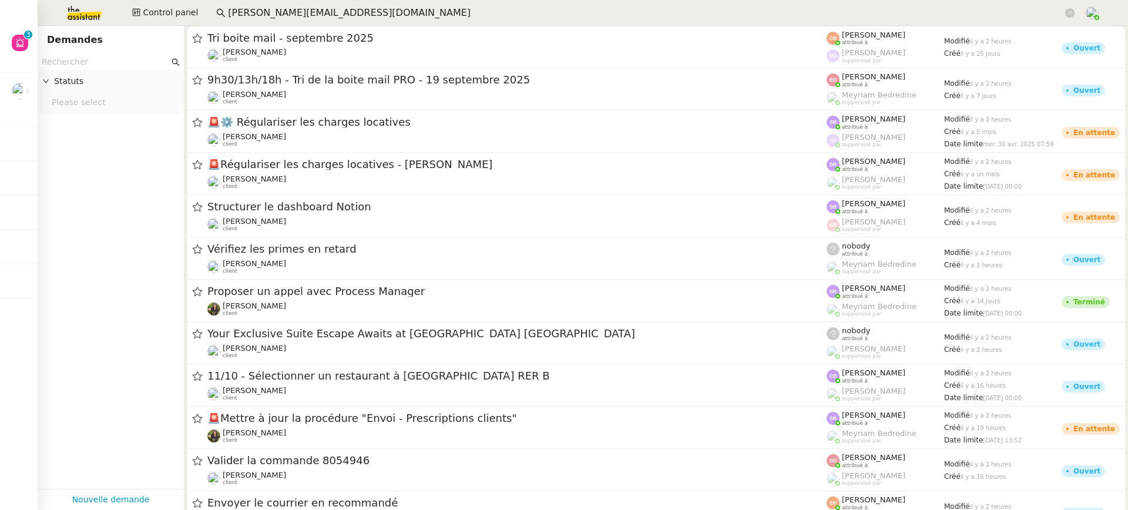
click at [127, 58] on input "text" at bounding box center [105, 62] width 127 height 14
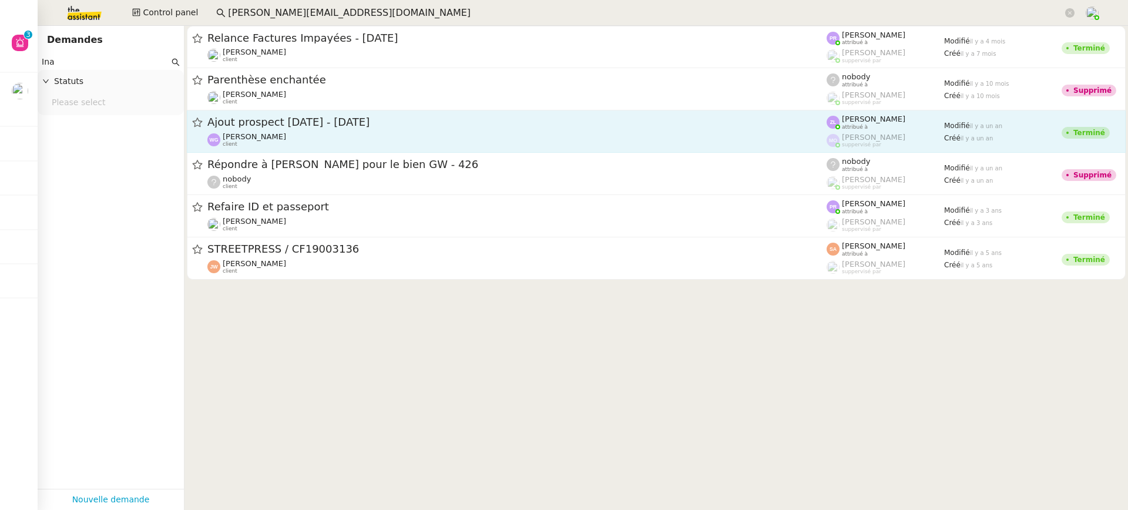
type input "Ina"
click at [550, 126] on span "Ajout prospect MONDAY - octobre 2024" at bounding box center [516, 122] width 619 height 11
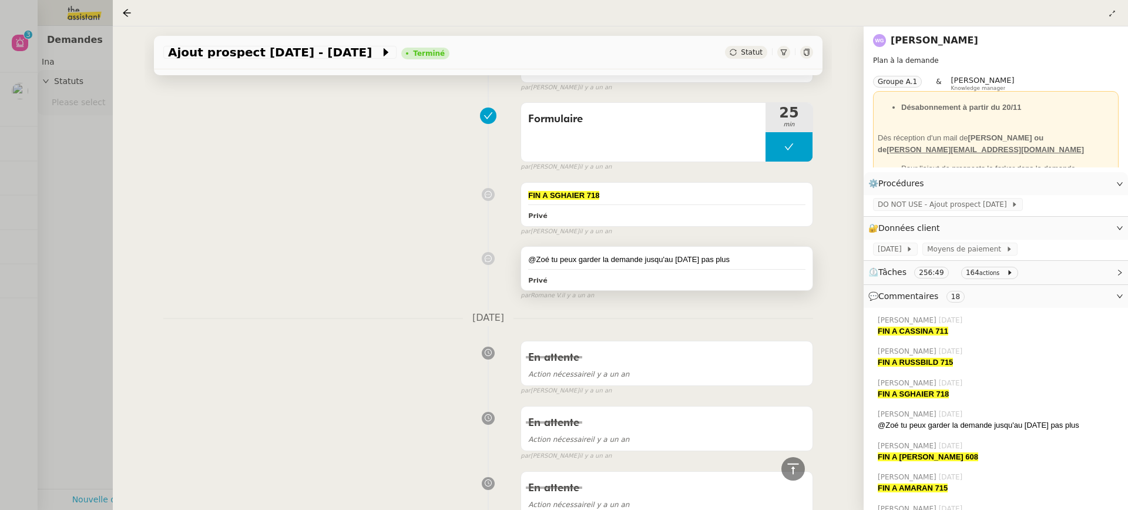
scroll to position [4793, 0]
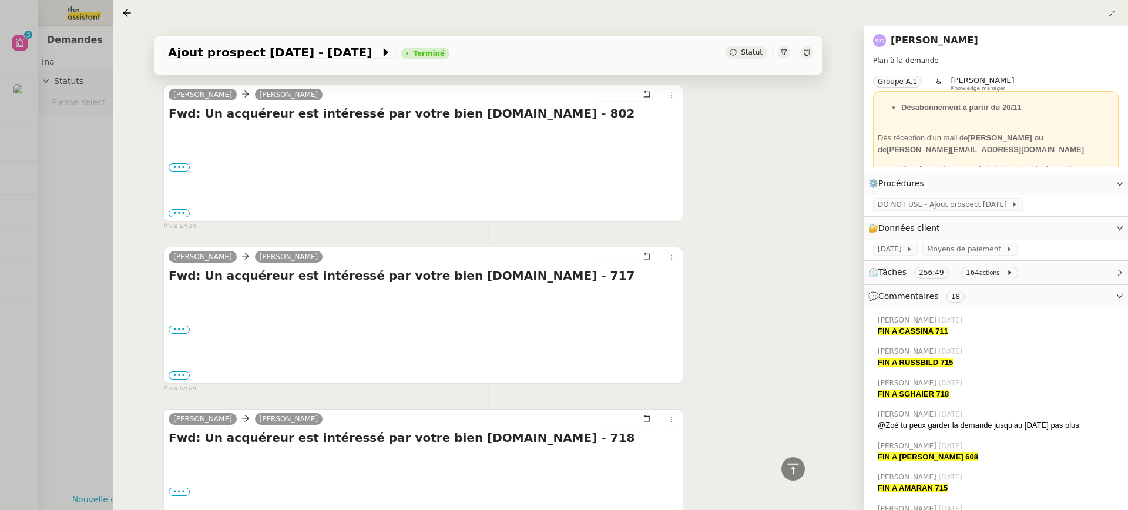
click at [63, 143] on div at bounding box center [564, 255] width 1128 height 510
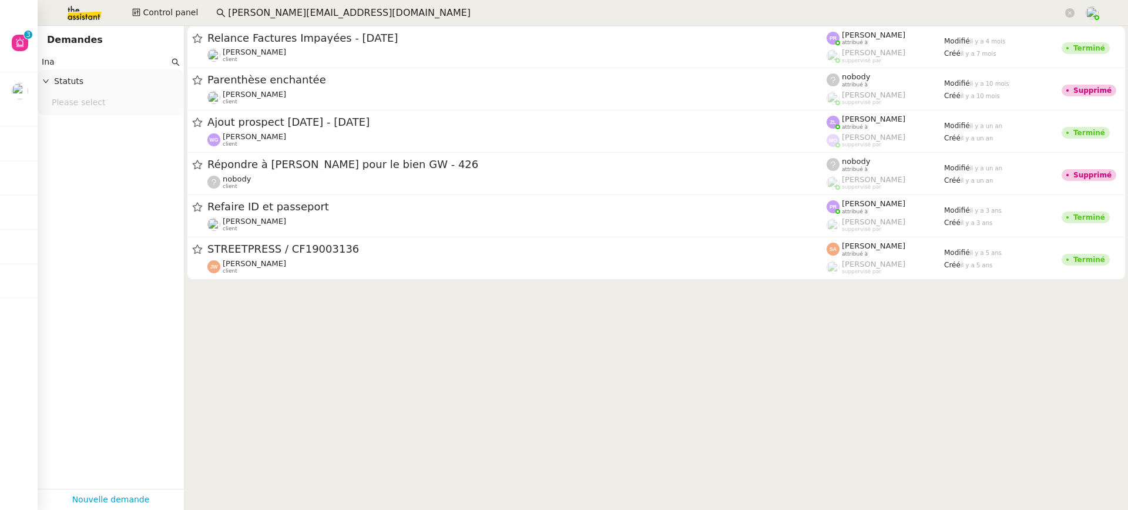
click at [31, 60] on div at bounding box center [564, 255] width 1128 height 510
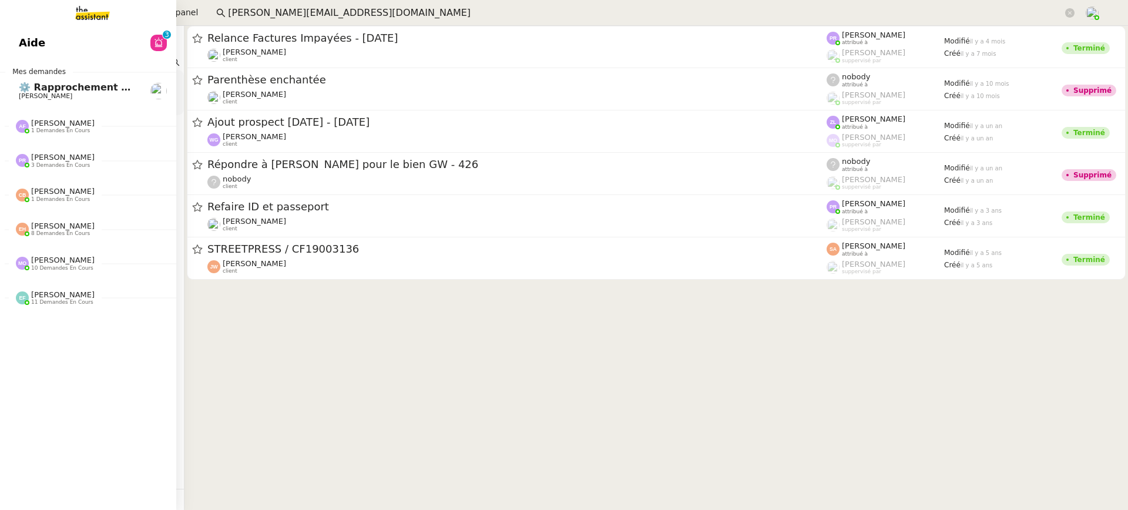
click at [23, 45] on span "Aide" at bounding box center [32, 43] width 26 height 18
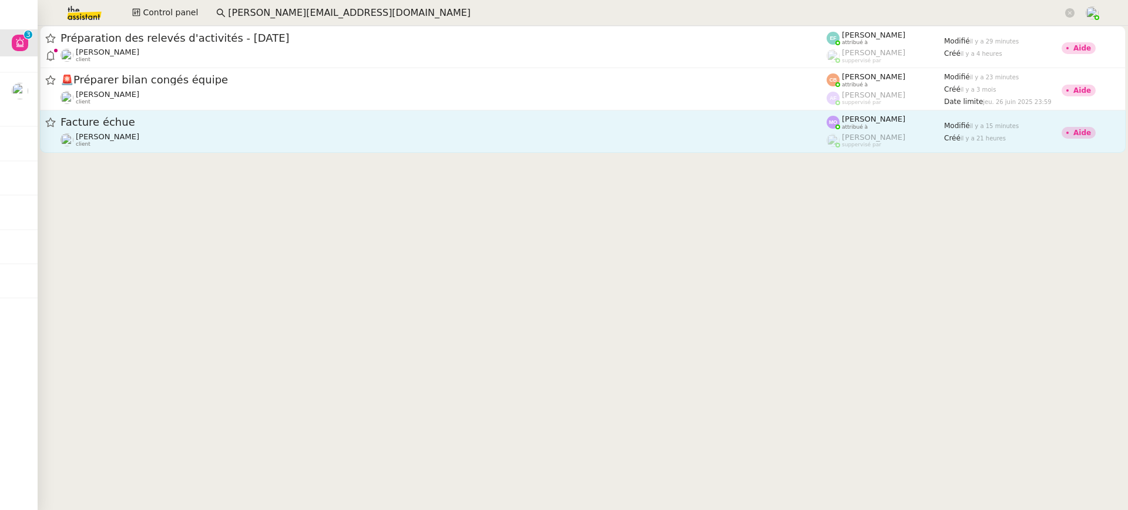
click at [334, 162] on cdk-virtual-scroll-viewport "Préparation des relevés d'activités - septembre 2025 Juliette Rihal client Emel…" at bounding box center [583, 268] width 1090 height 484
click at [326, 140] on div "Gabrielle Tavernier client" at bounding box center [443, 139] width 766 height 15
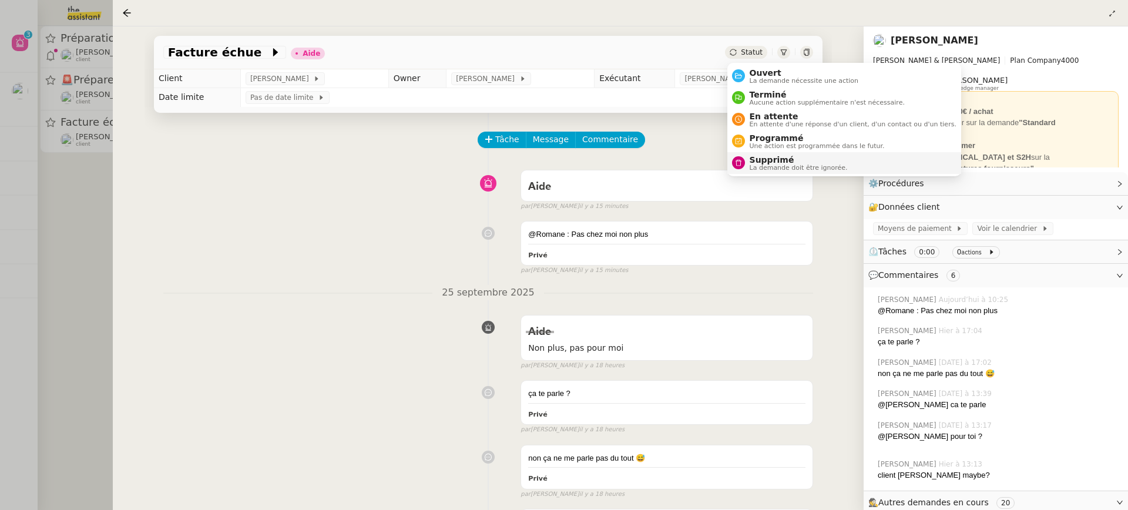
click at [798, 169] on span "La demande doit être ignorée." at bounding box center [798, 167] width 98 height 6
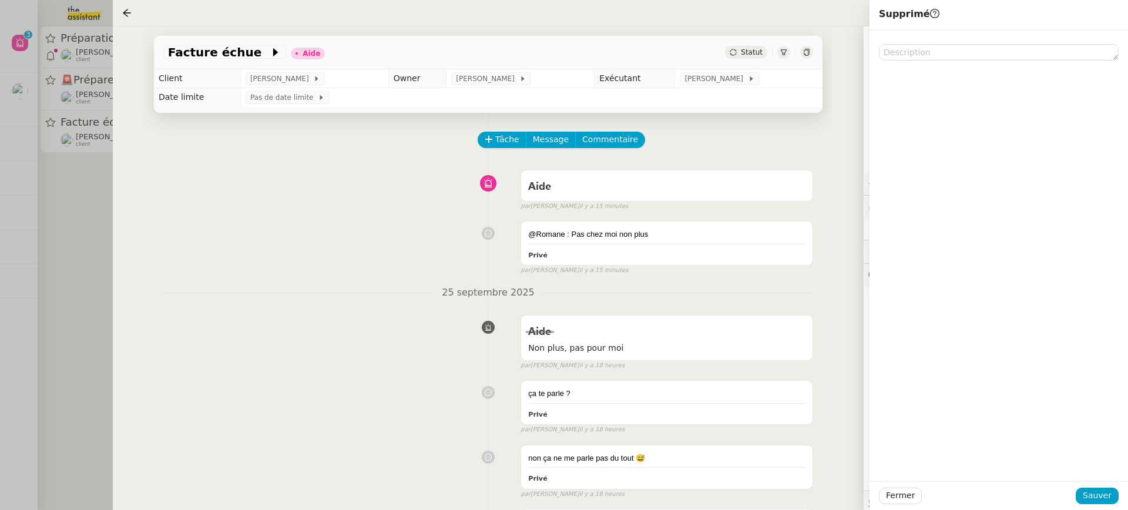
click at [1104, 504] on div "Fermer Sauver" at bounding box center [998, 495] width 258 height 29
click at [1090, 481] on div "Fermer Sauver" at bounding box center [998, 495] width 258 height 29
click at [1097, 500] on span "Sauver" at bounding box center [1096, 496] width 29 height 14
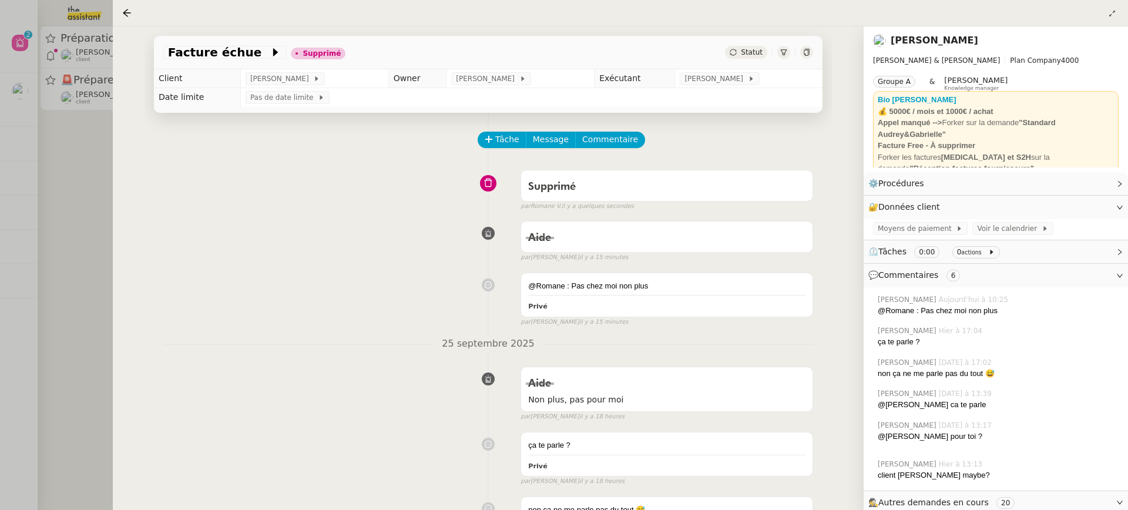
click at [45, 96] on div at bounding box center [564, 255] width 1128 height 510
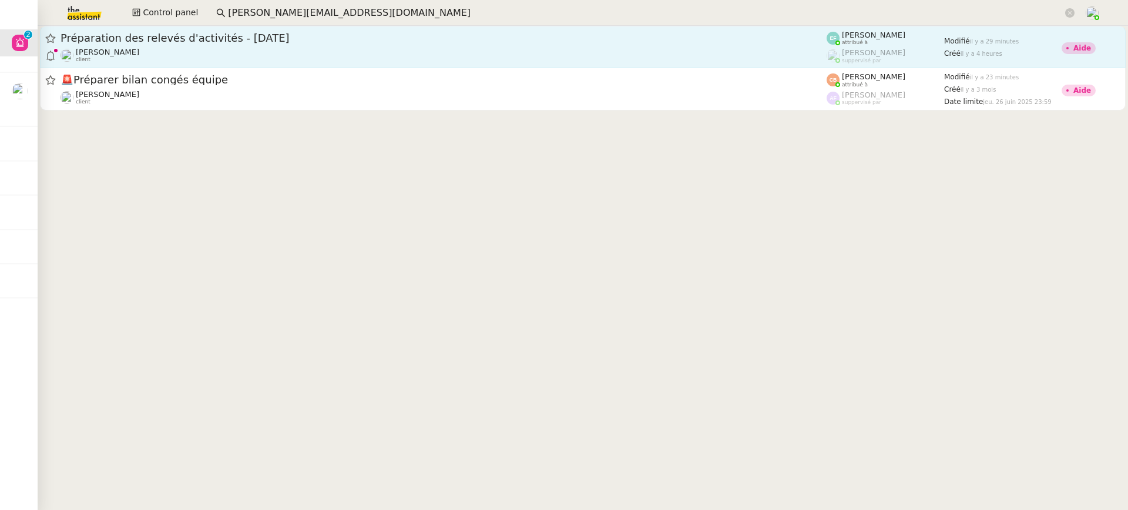
click at [197, 42] on span "Préparation des relevés d'activités - [DATE]" at bounding box center [443, 38] width 766 height 11
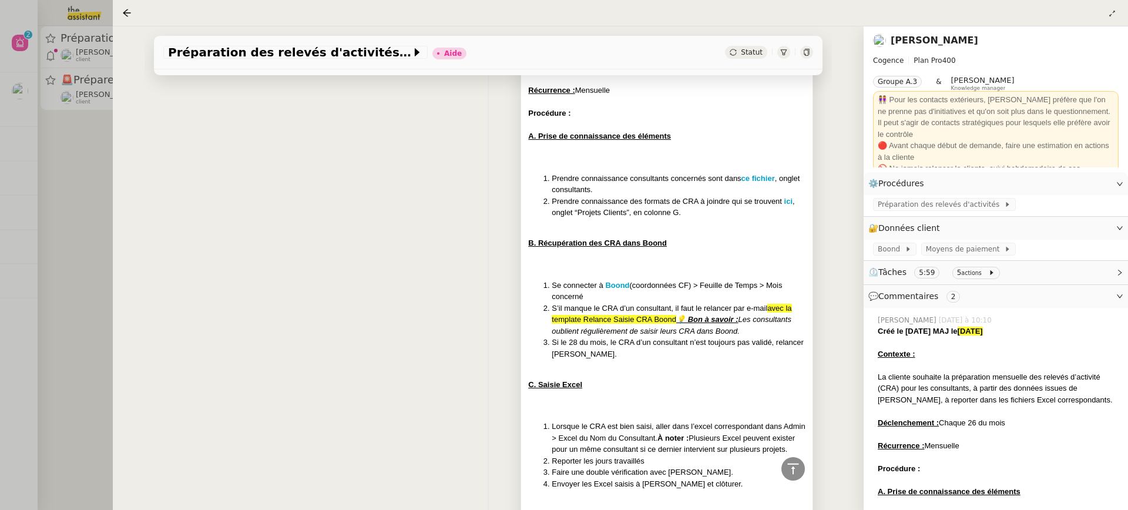
scroll to position [342, 0]
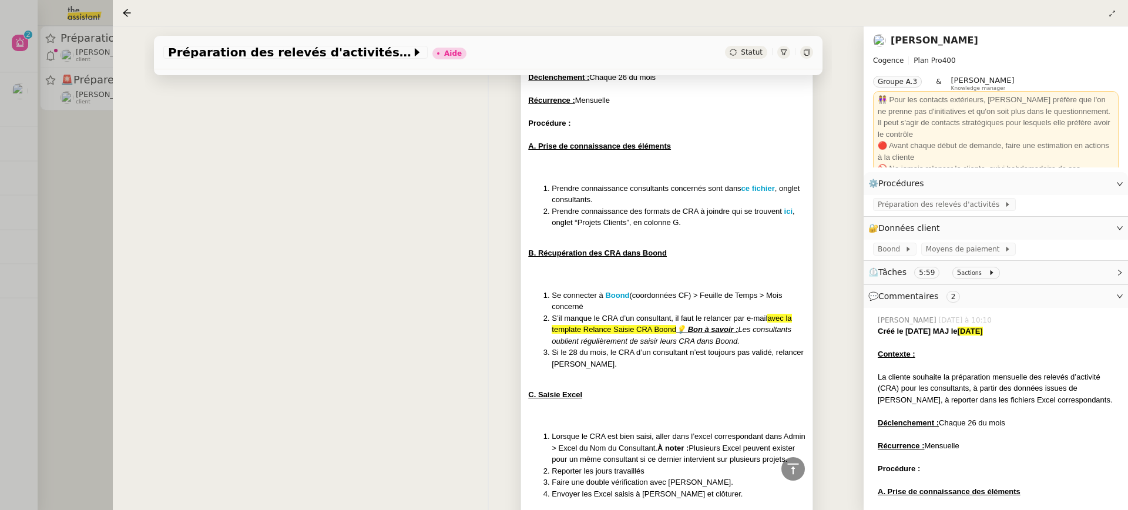
click at [658, 283] on div "Créé le 23/05/25 MAJ le 26/09/25 Contexte : La cliente souhaite la préparation …" at bounding box center [666, 249] width 277 height 539
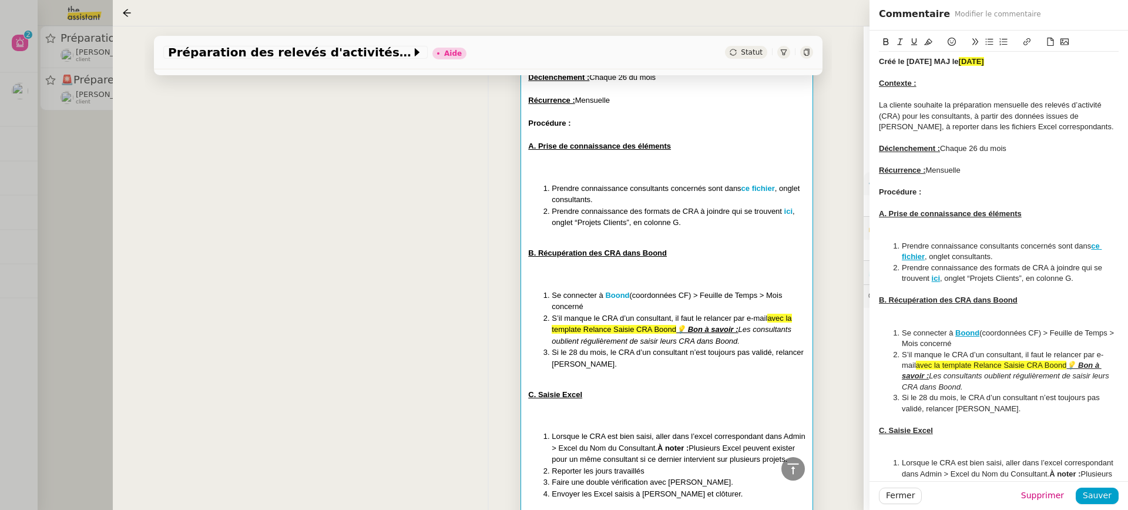
drag, startPoint x: 920, startPoint y: 361, endPoint x: 1070, endPoint y: 363, distance: 149.8
click at [1067, 363] on span "avec la template Relance Saisie CRA Boond" at bounding box center [991, 365] width 151 height 9
copy span "avec la template Relance Saisie CRA Boond"
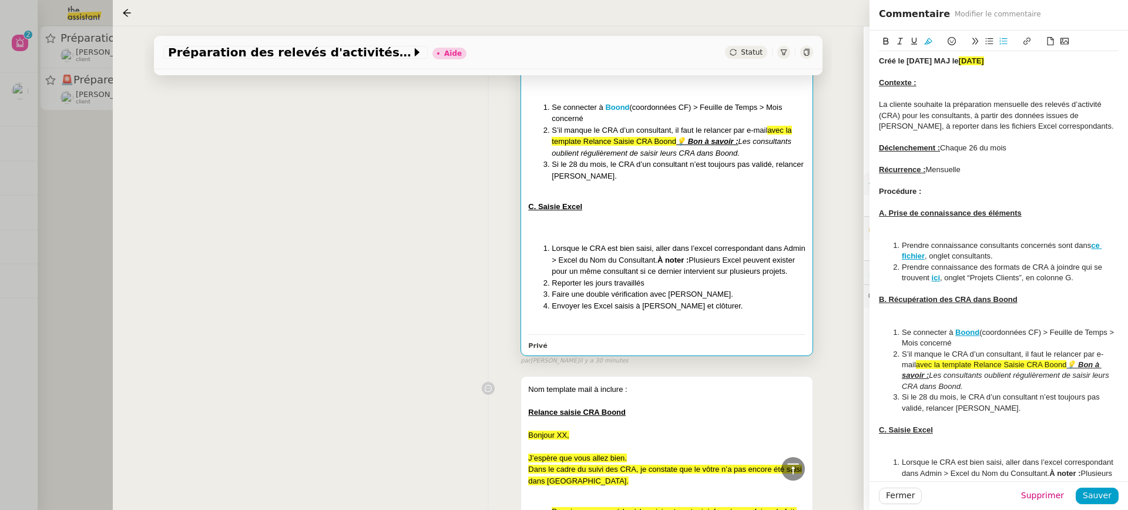
scroll to position [495, 0]
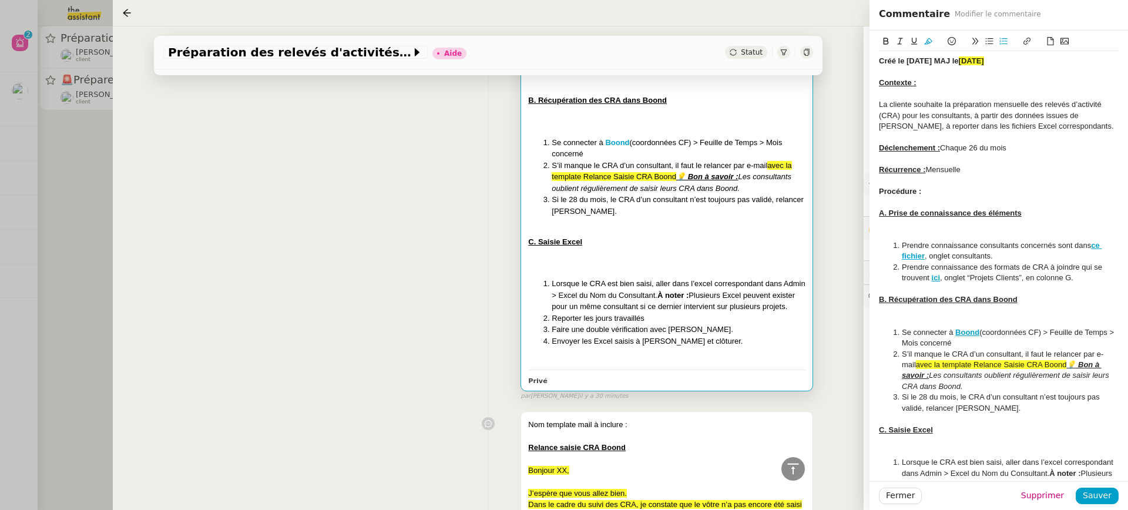
copy span "avec la template Relance Saisie CRA Boond"
click at [332, 254] on div "Créé le 23/05/25 MAJ le 26/09/25 Contexte : La cliente souhaite la préparation …" at bounding box center [488, 107] width 650 height 586
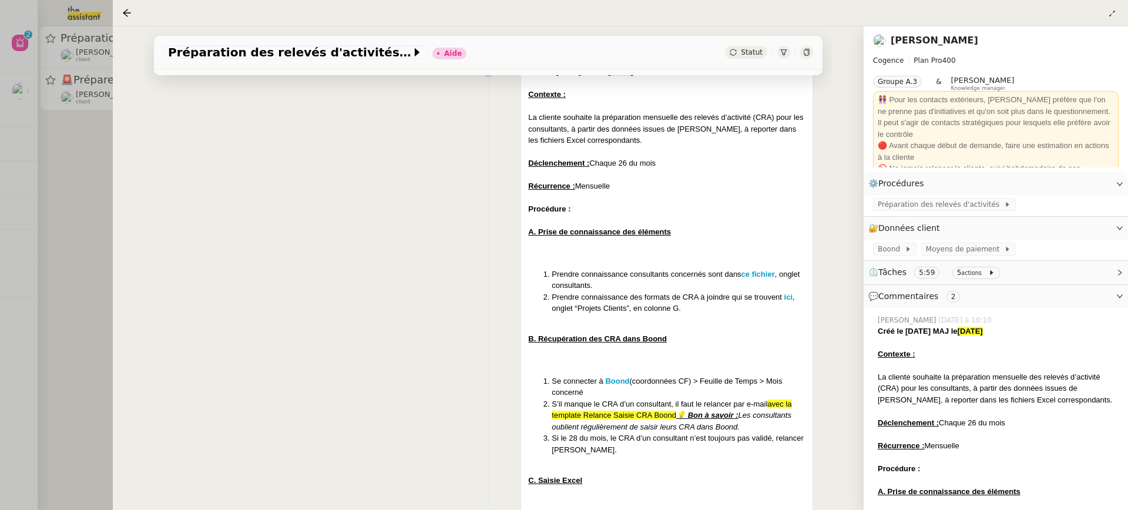
scroll to position [172, 0]
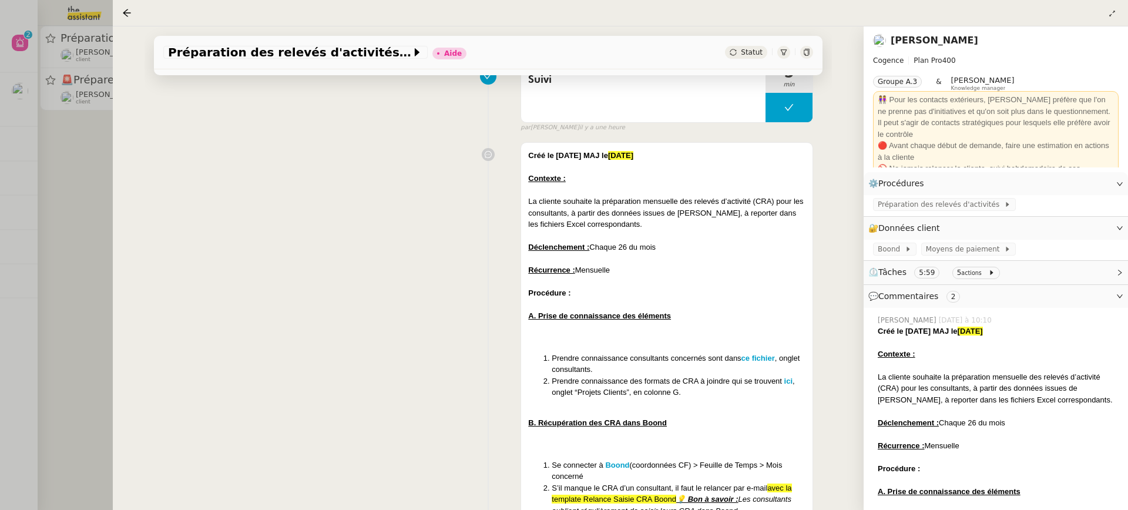
click at [112, 76] on div at bounding box center [564, 255] width 1128 height 510
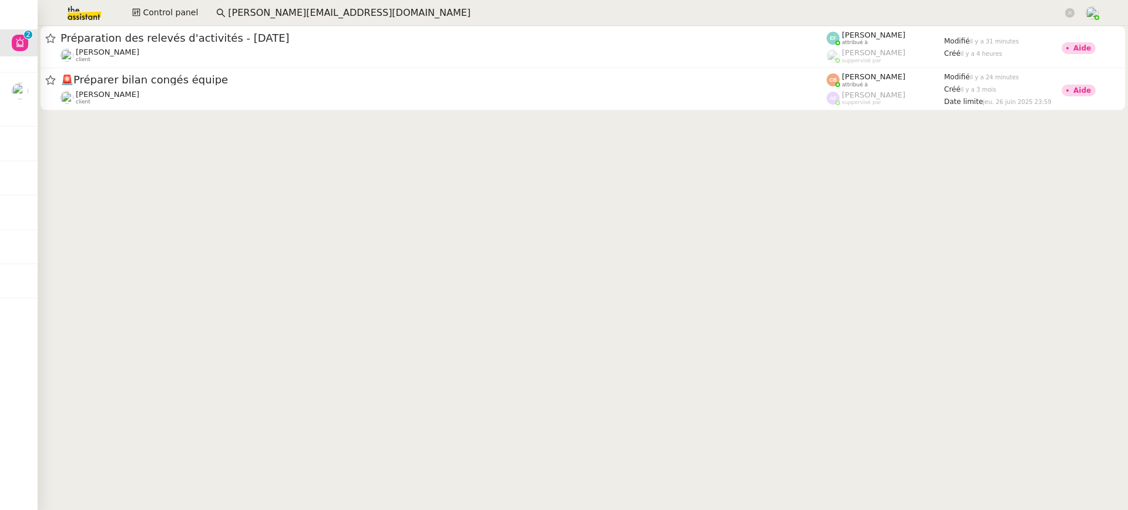
click at [93, 60] on div at bounding box center [564, 255] width 1128 height 510
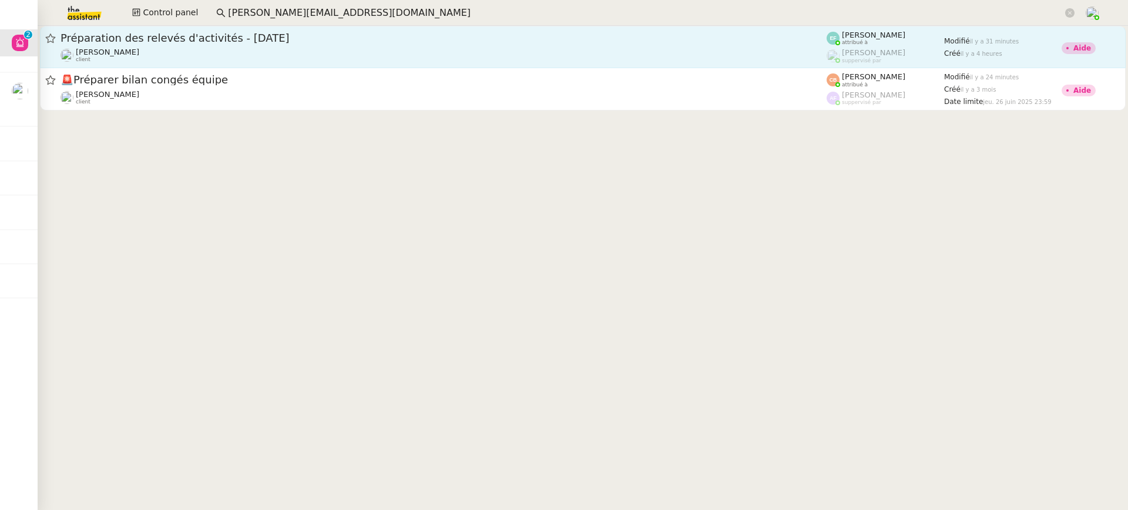
click at [80, 30] on link "Préparation des relevés d'activités - septembre 2025 Juliette Rihal client Emel…" at bounding box center [582, 47] width 1085 height 42
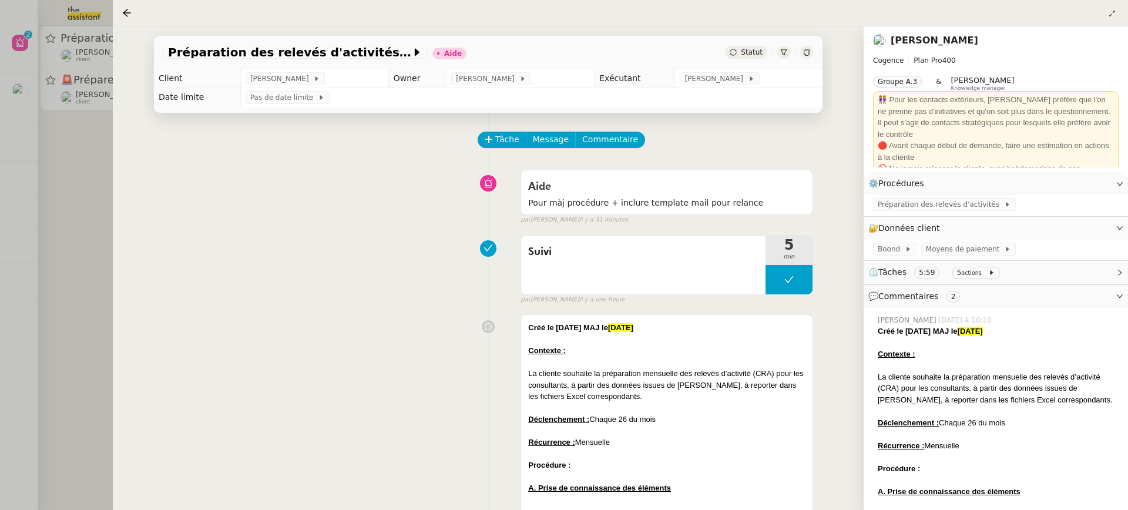
click at [37, 246] on div at bounding box center [564, 255] width 1128 height 510
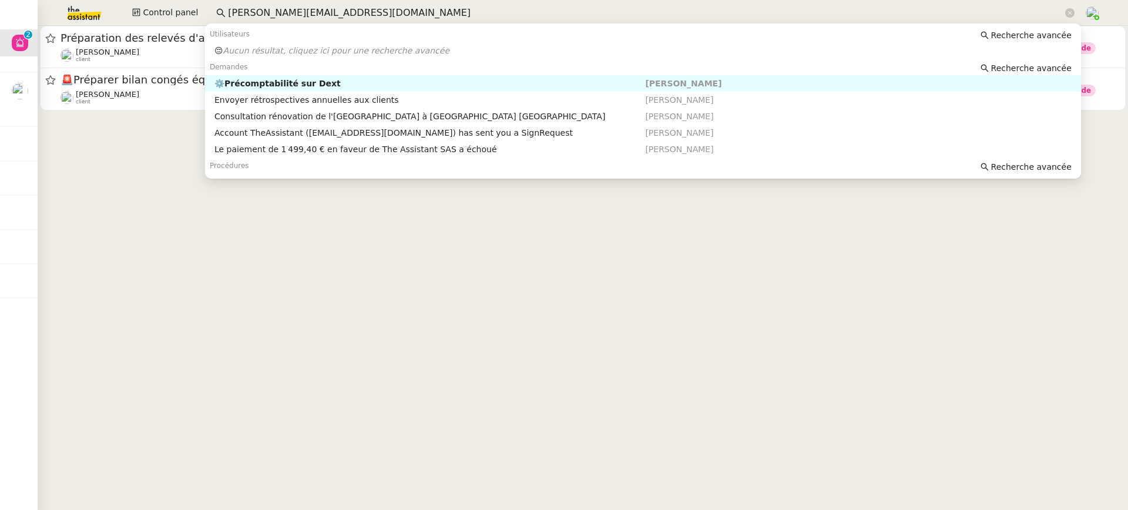
drag, startPoint x: 415, startPoint y: 18, endPoint x: 0, endPoint y: 19, distance: 414.7
click at [3, 19] on nz-layout "Aide 0 1 2 3 4 5 6 7 8 9 Mes demandes ⚙️ Rapprochement bancaire Raphael Tougero…" at bounding box center [564, 255] width 1128 height 510
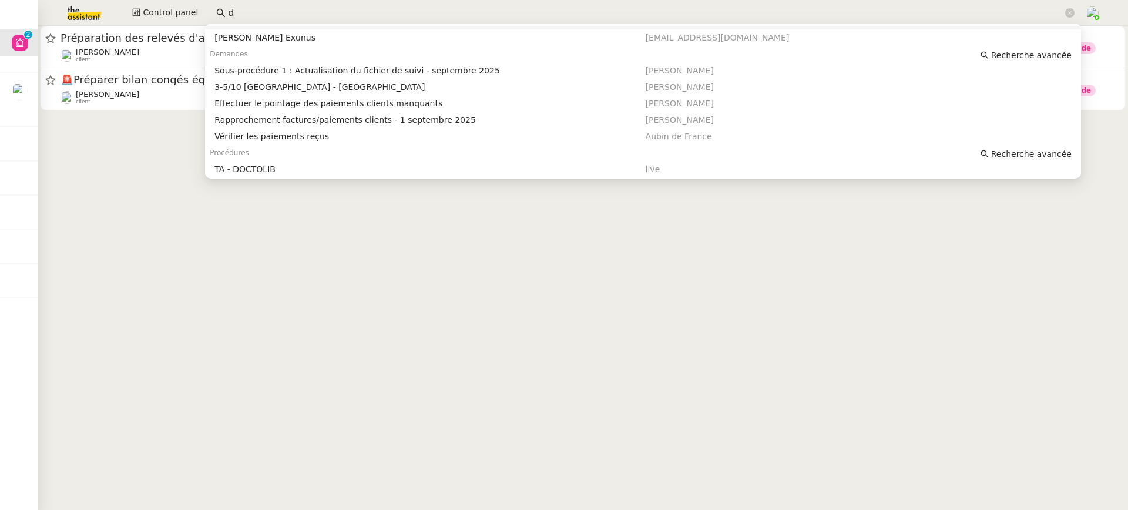
scroll to position [234, 0]
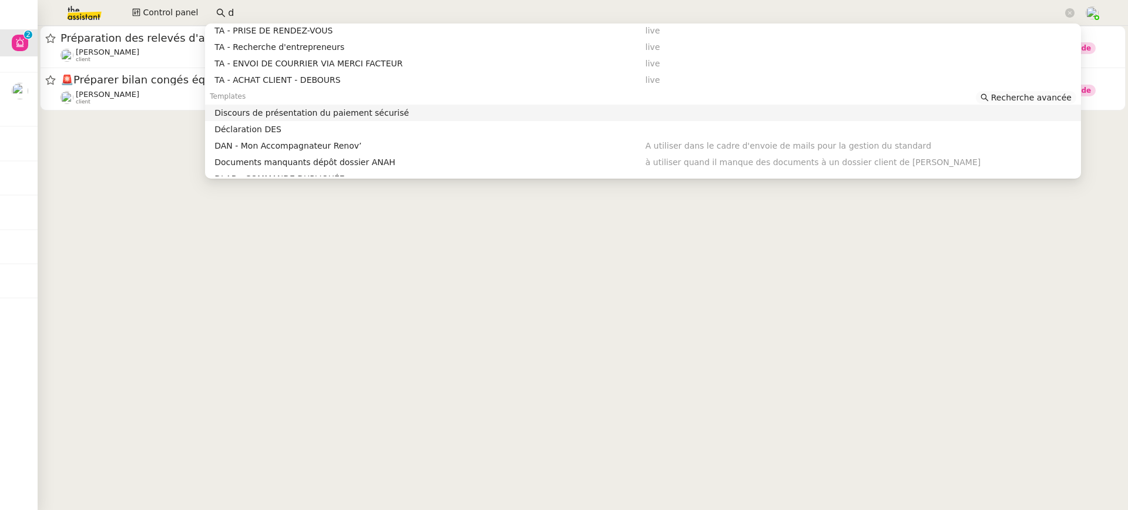
type input "d"
click at [1032, 102] on span "Recherche avancée" at bounding box center [1031, 98] width 80 height 12
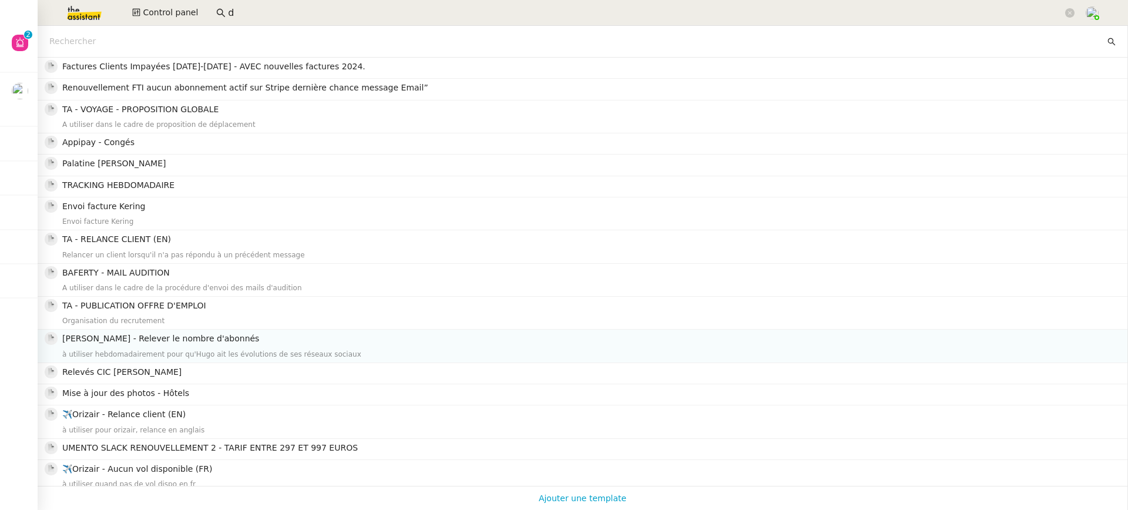
scroll to position [503, 0]
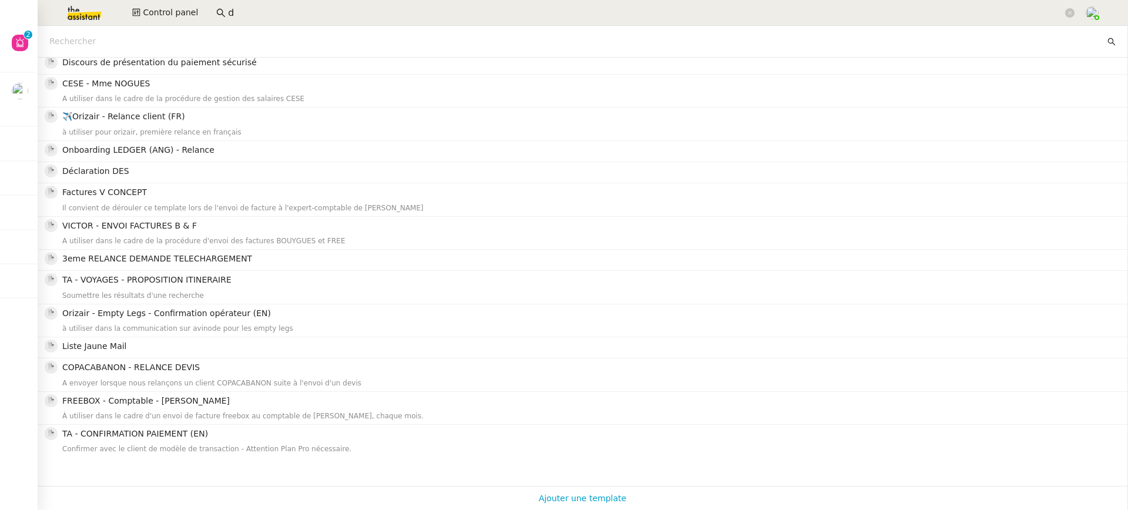
click at [175, 39] on input "text" at bounding box center [576, 42] width 1055 height 14
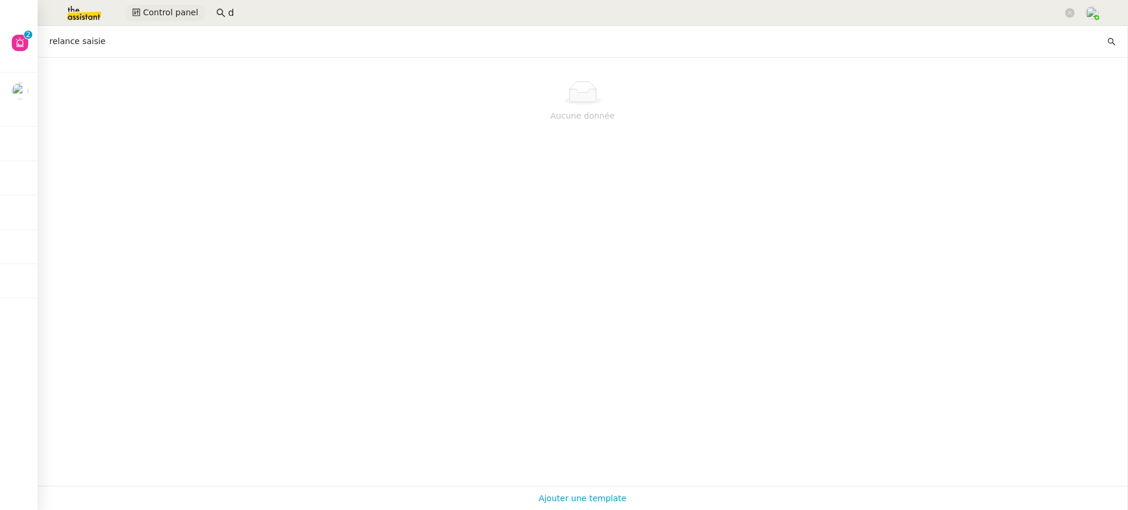
type input "relance saisie"
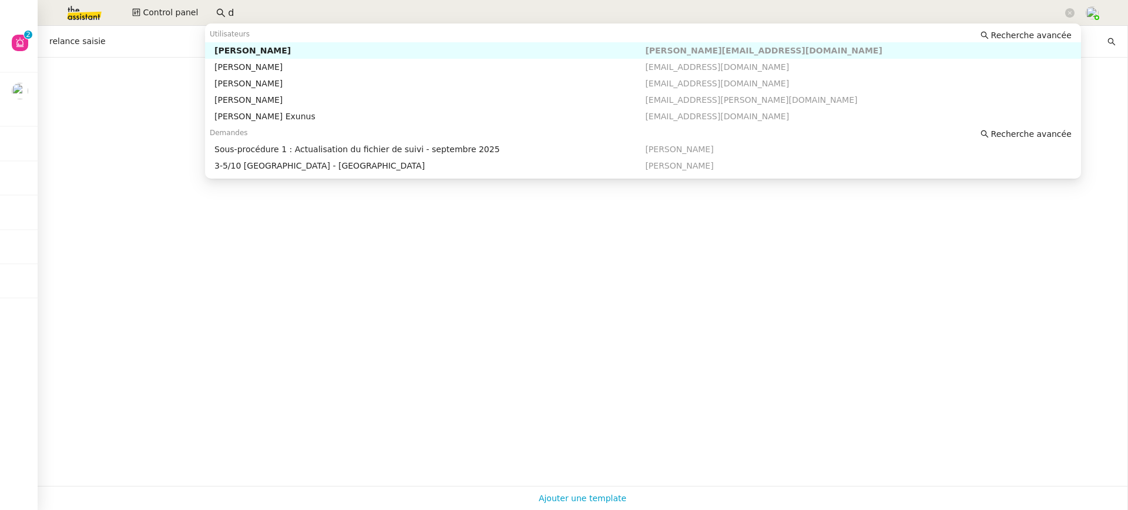
click at [300, 12] on input "d" at bounding box center [645, 13] width 835 height 16
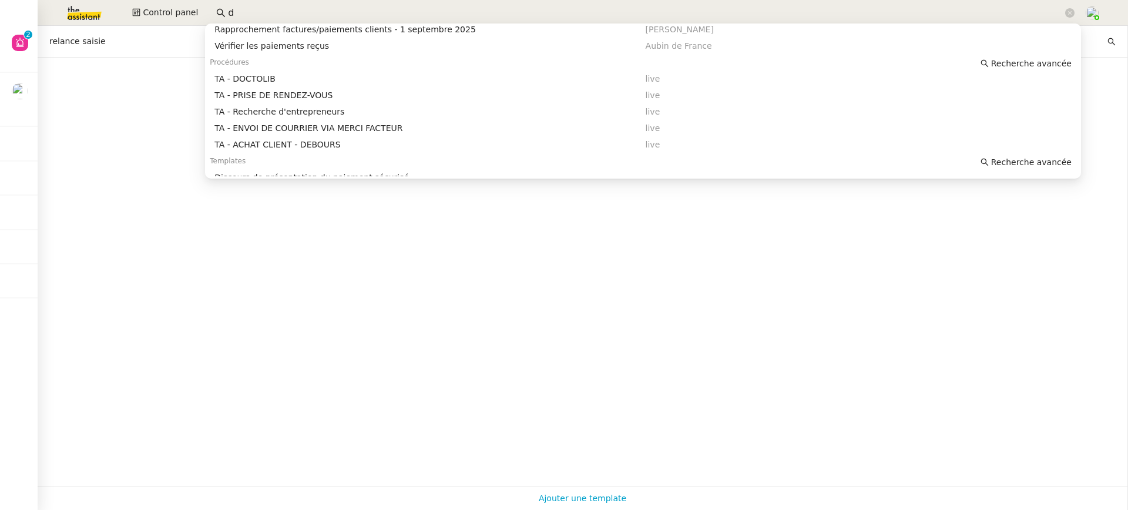
scroll to position [214, 0]
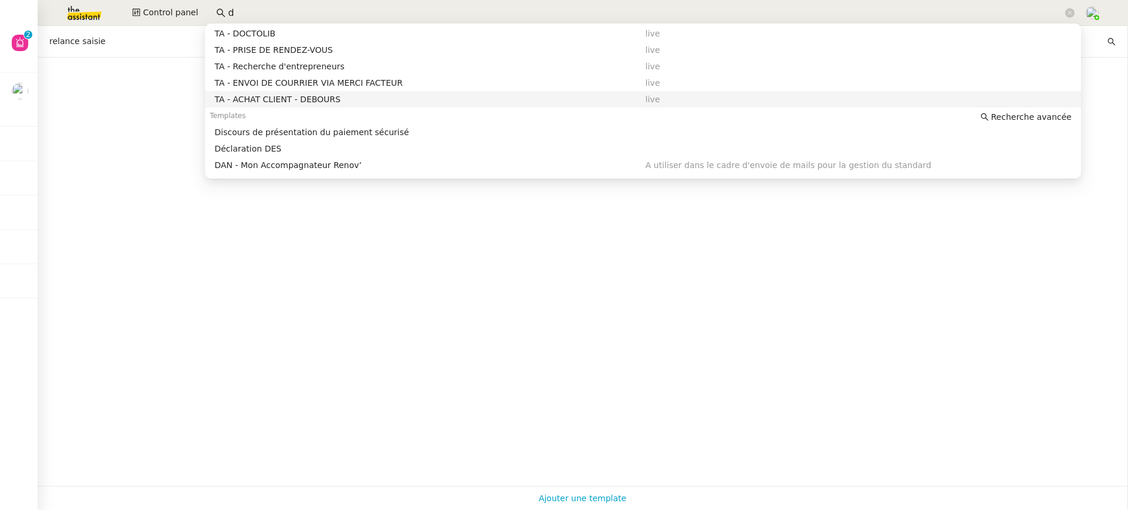
click at [1060, 109] on div "Templates Recherche avancée" at bounding box center [643, 115] width 876 height 16
click at [1060, 111] on span "Recherche avancée" at bounding box center [1031, 117] width 80 height 12
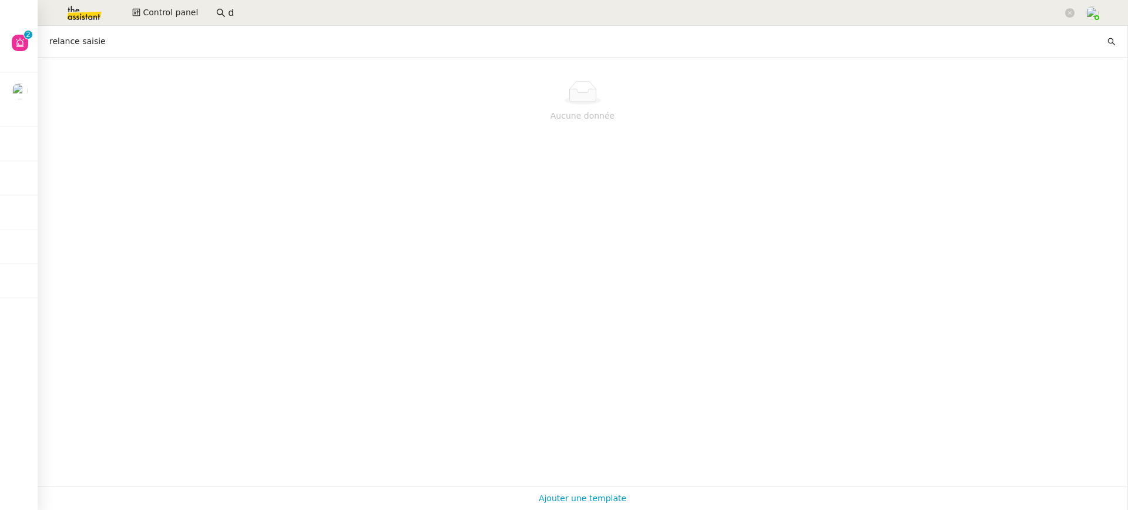
click at [577, 487] on div "Ajouter une template" at bounding box center [583, 498] width 1090 height 24
click at [583, 490] on span "Ajouter une template" at bounding box center [583, 497] width 88 height 15
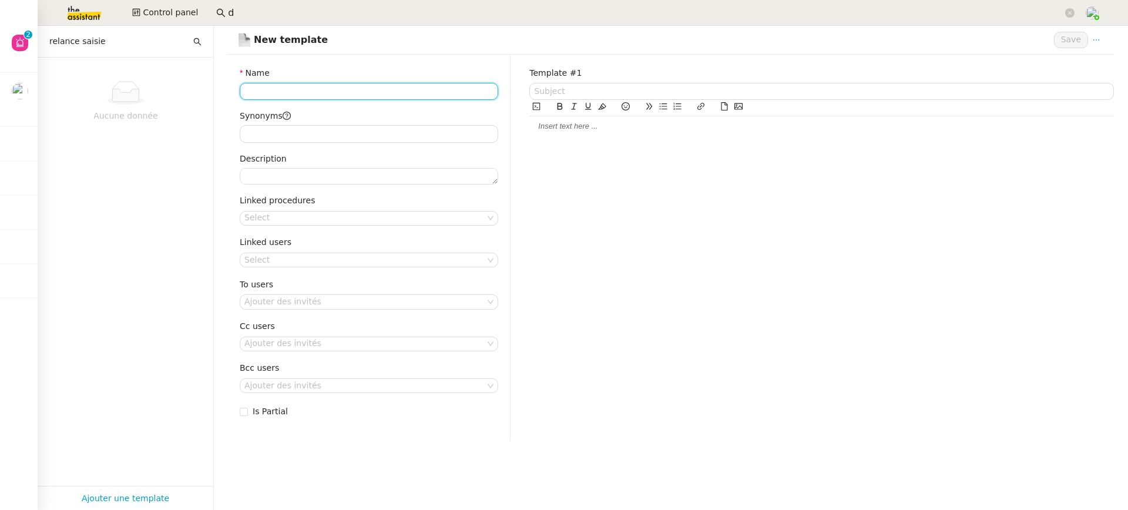
click at [324, 99] on input "Name" at bounding box center [369, 91] width 258 height 17
type input "Relance Saisie CRA Boond"
click at [546, 122] on div at bounding box center [821, 126] width 584 height 11
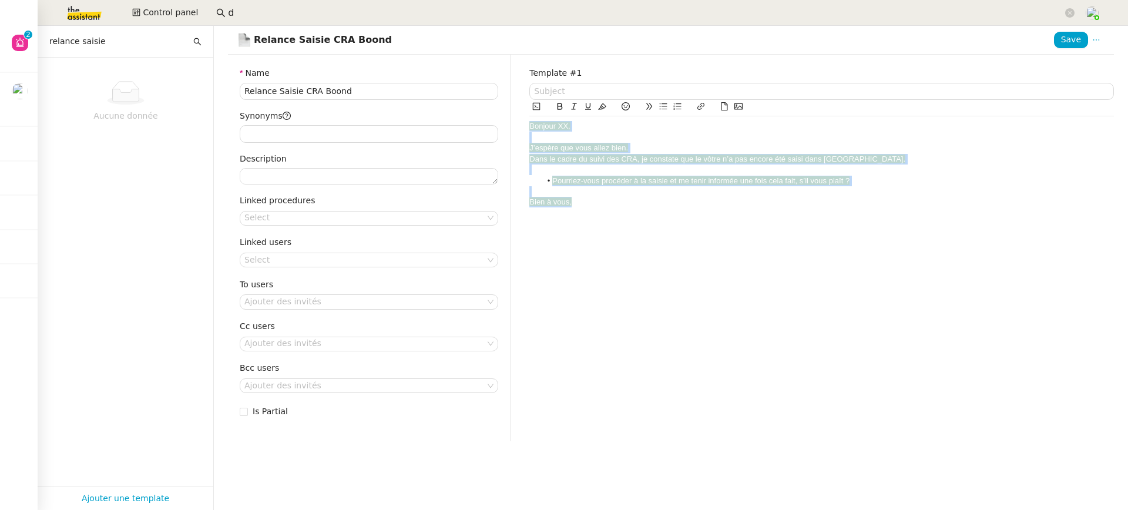
drag, startPoint x: 590, startPoint y: 200, endPoint x: 507, endPoint y: 95, distance: 133.7
click at [507, 95] on div "Name Relance Saisie CRA Boond Synonyms Description Linked procedures Select Lin…" at bounding box center [670, 248] width 904 height 386
click at [601, 109] on icon at bounding box center [602, 106] width 8 height 8
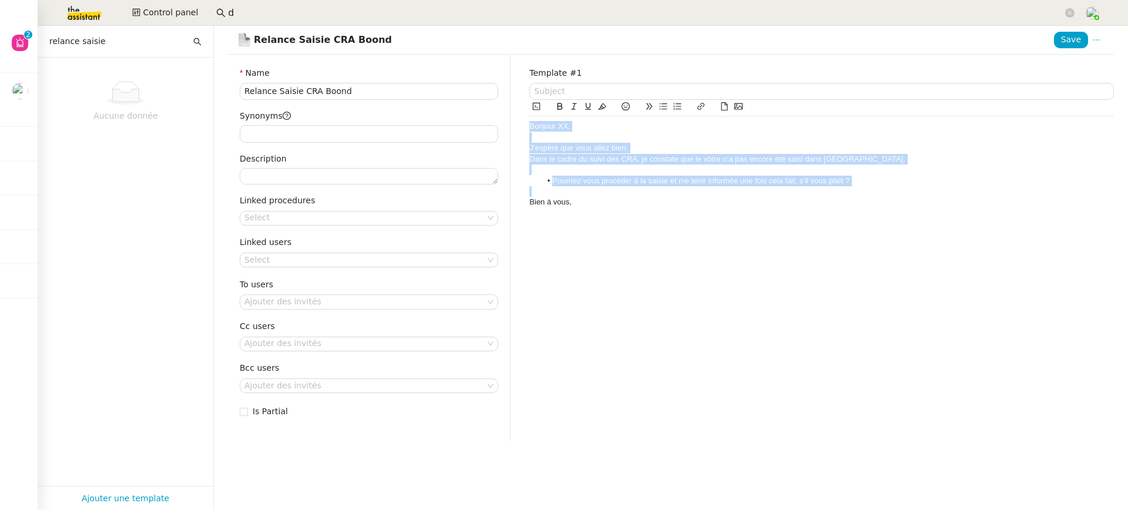
click at [600, 140] on div at bounding box center [821, 137] width 584 height 11
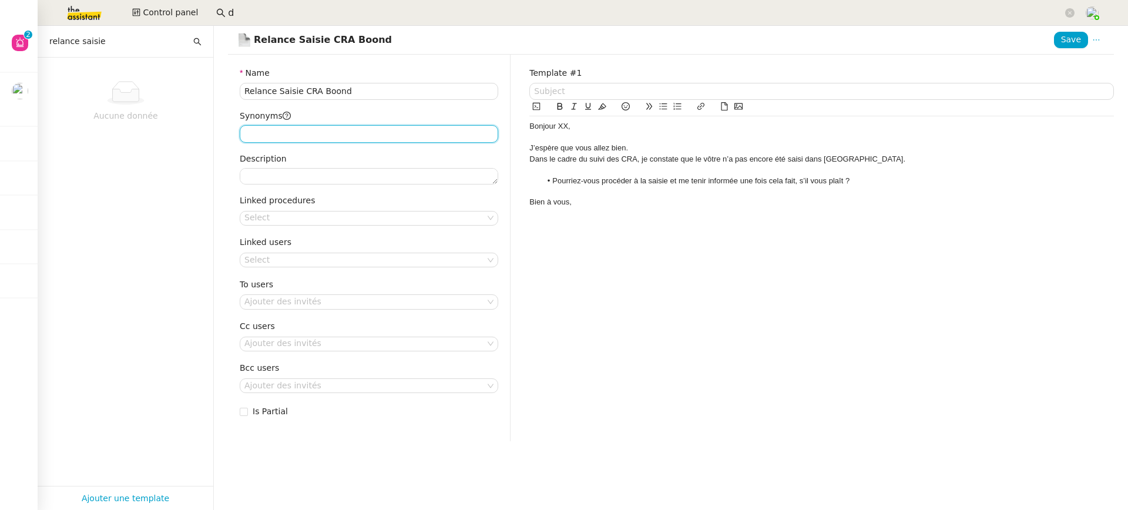
click at [368, 134] on input "Synonyms" at bounding box center [369, 133] width 258 height 17
click at [368, 187] on div "Name Relance Saisie CRA Boond Synonyms Description Linked procedures Select Lin…" at bounding box center [369, 248] width 283 height 386
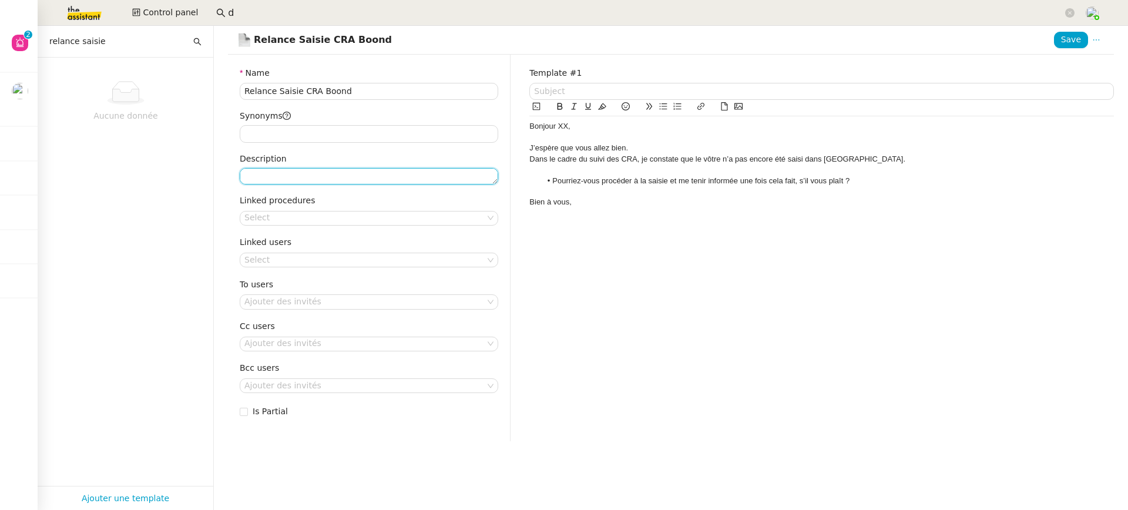
click at [366, 183] on textarea "Description" at bounding box center [369, 176] width 258 height 16
type textarea "relance,saisie,cra,boond"
click at [324, 218] on nz-select-top-control "Select" at bounding box center [369, 218] width 258 height 15
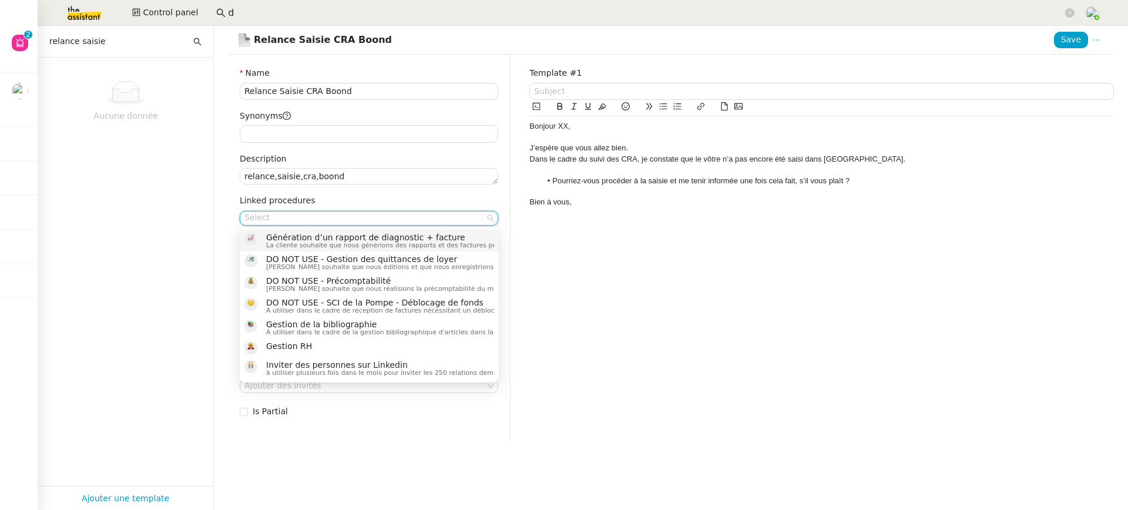
type input "p"
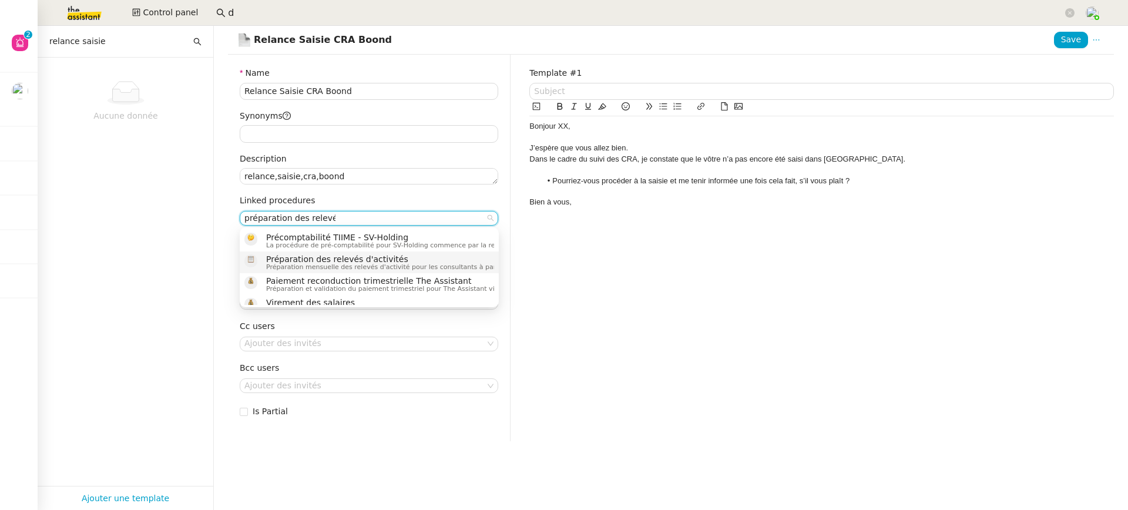
type input "préparation des relevés"
click at [365, 264] on span "Préparation mensuelle des relevés d'activité pour les consultants à partir des …" at bounding box center [506, 267] width 480 height 6
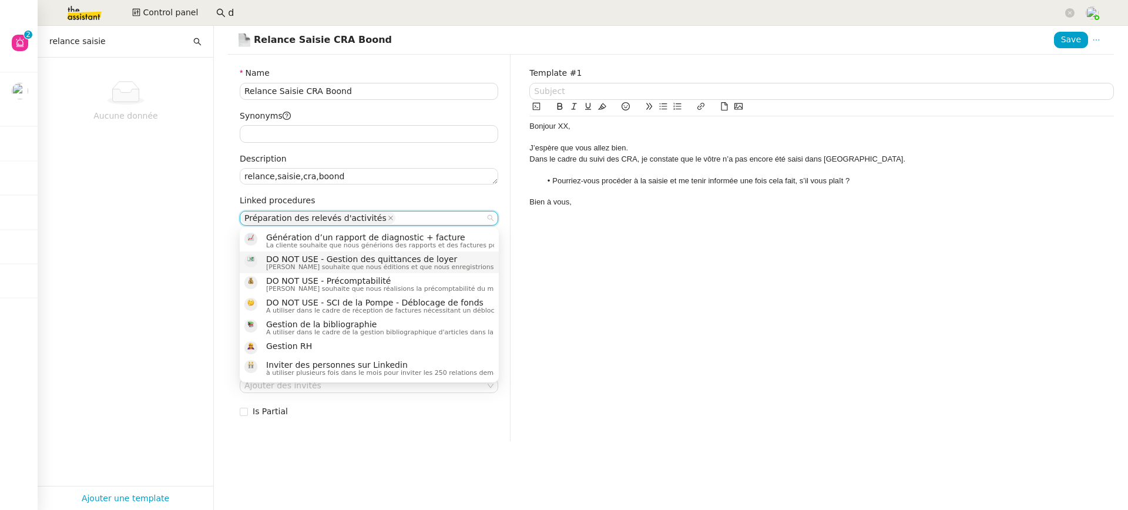
click at [683, 228] on div "Template #1 Bonjour XX, J’espère que vous allez bien. Dans le cadre du suivi de…" at bounding box center [821, 248] width 603 height 386
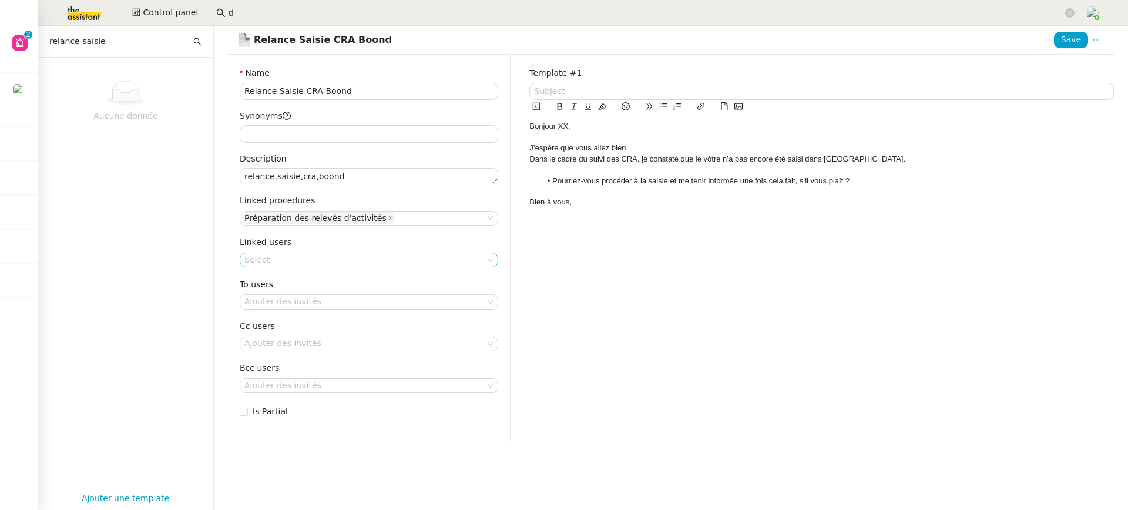
click at [280, 258] on nz-select-top-control "Select" at bounding box center [369, 260] width 258 height 15
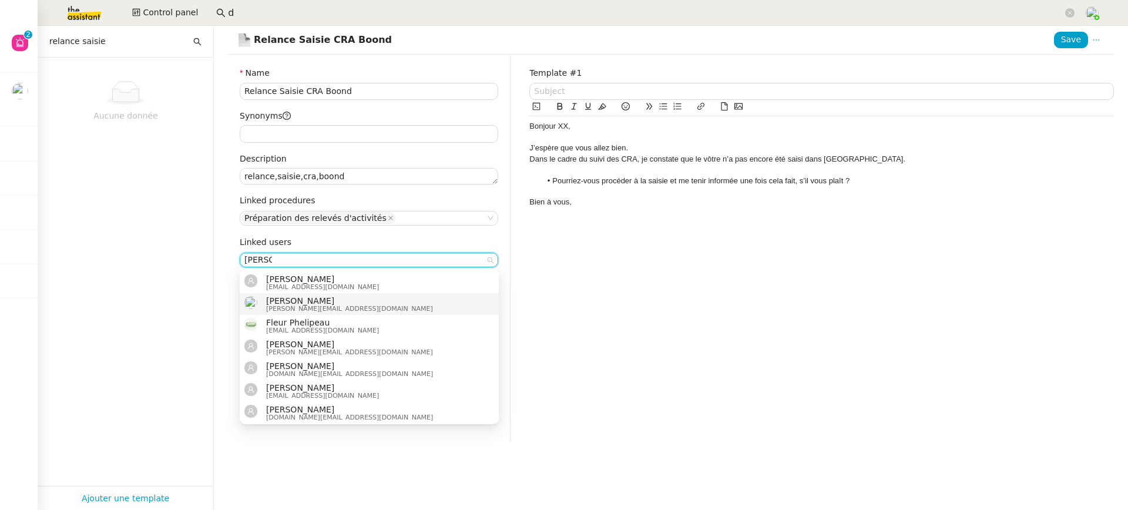
type input "juliette"
click at [339, 298] on span "[PERSON_NAME]" at bounding box center [349, 300] width 167 height 9
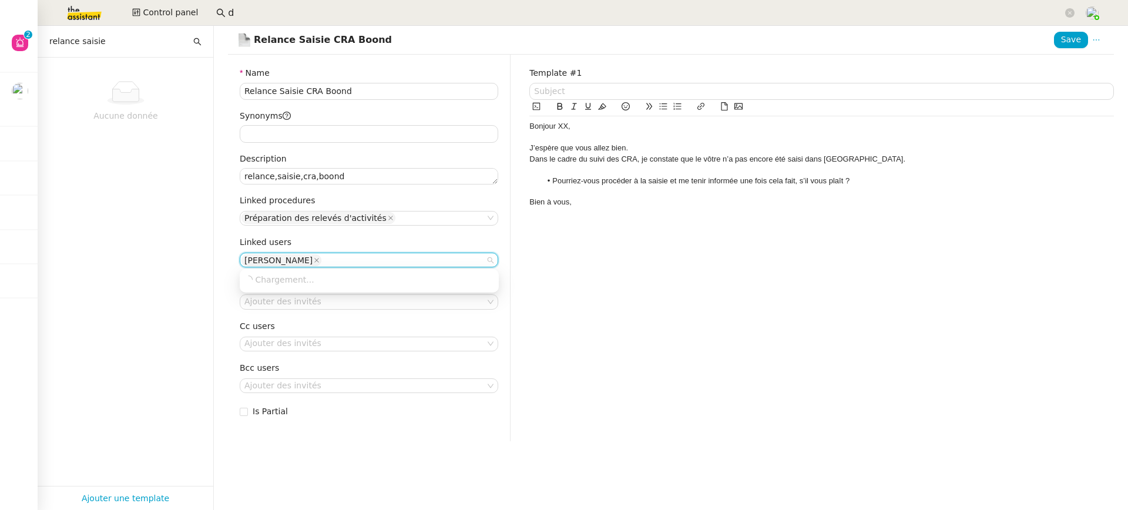
click at [637, 335] on div "Template #1 Bonjour XX, J’espère que vous allez bien. Dans le cadre du suivi de…" at bounding box center [821, 248] width 603 height 386
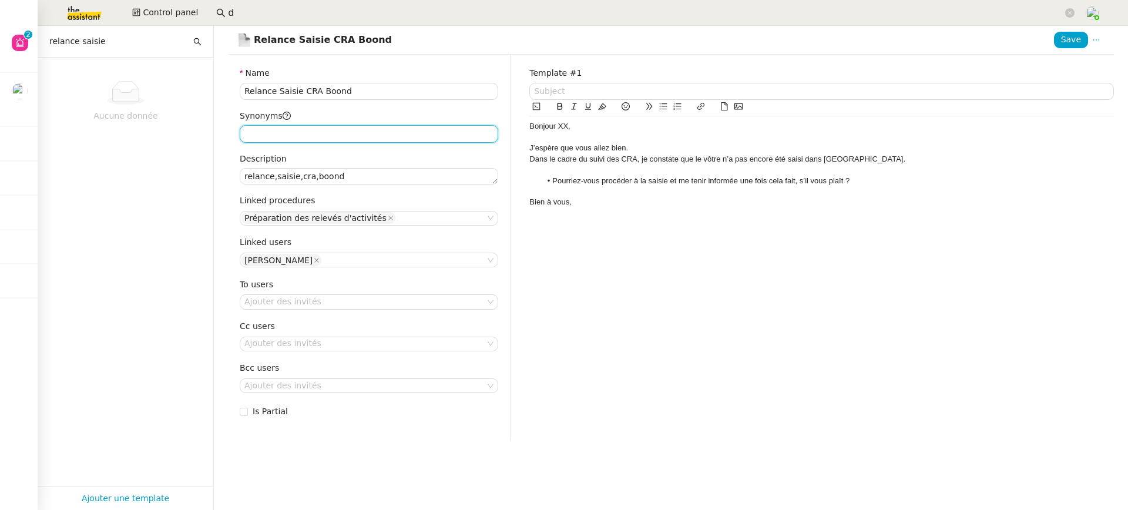
click at [331, 129] on input "Synonyms" at bounding box center [369, 133] width 258 height 17
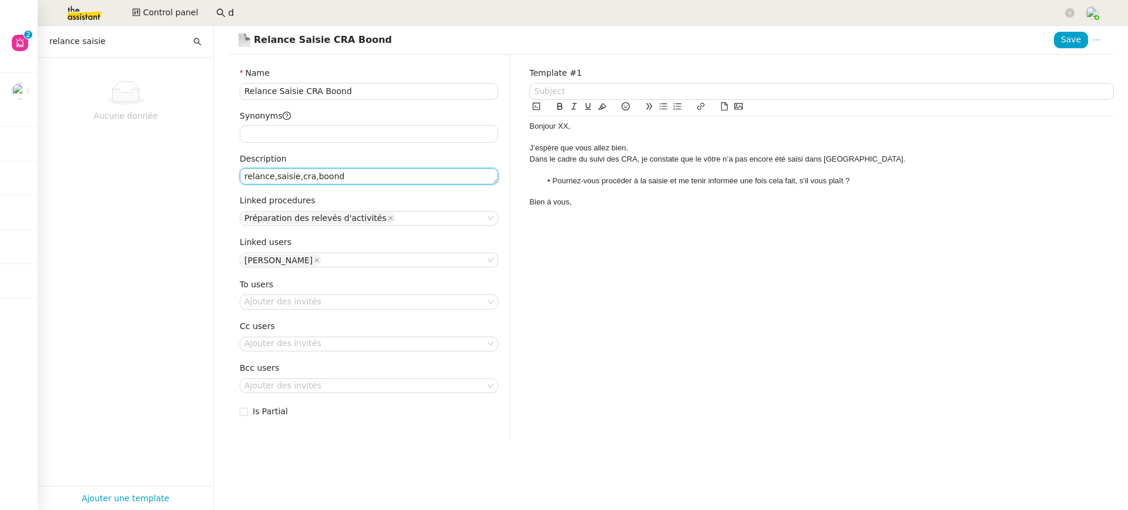
drag, startPoint x: 371, startPoint y: 173, endPoint x: 73, endPoint y: 175, distance: 297.8
click at [72, 175] on nz-layout "relance saisie Aucune donnée Ajouter une template Relance Saisie CRA Boond Save…" at bounding box center [583, 268] width 1090 height 484
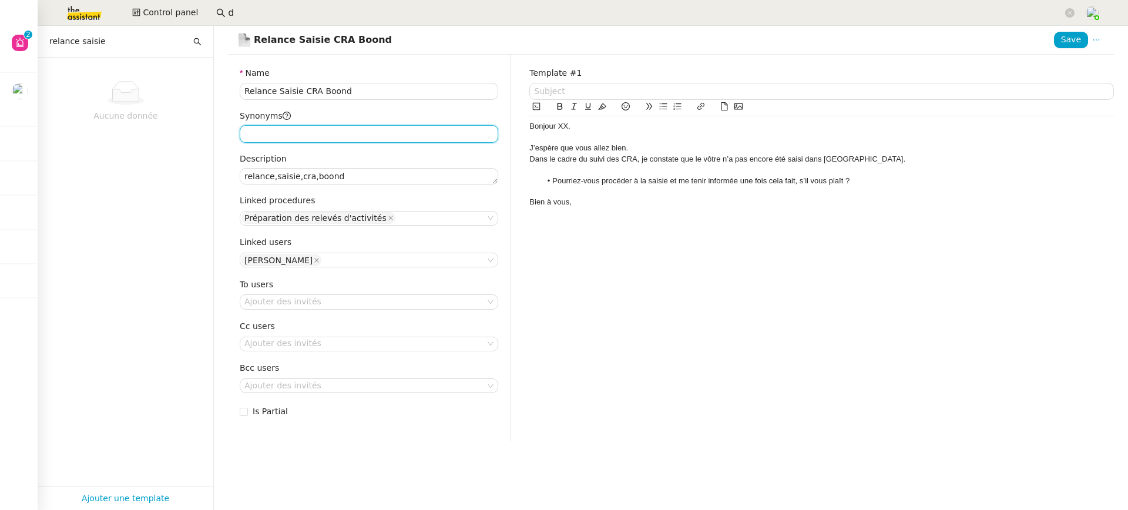
click at [251, 132] on input "Synonyms" at bounding box center [369, 133] width 258 height 17
paste input "relance,saisie,cra,boond"
type input "relance,saisie,cra,boond"
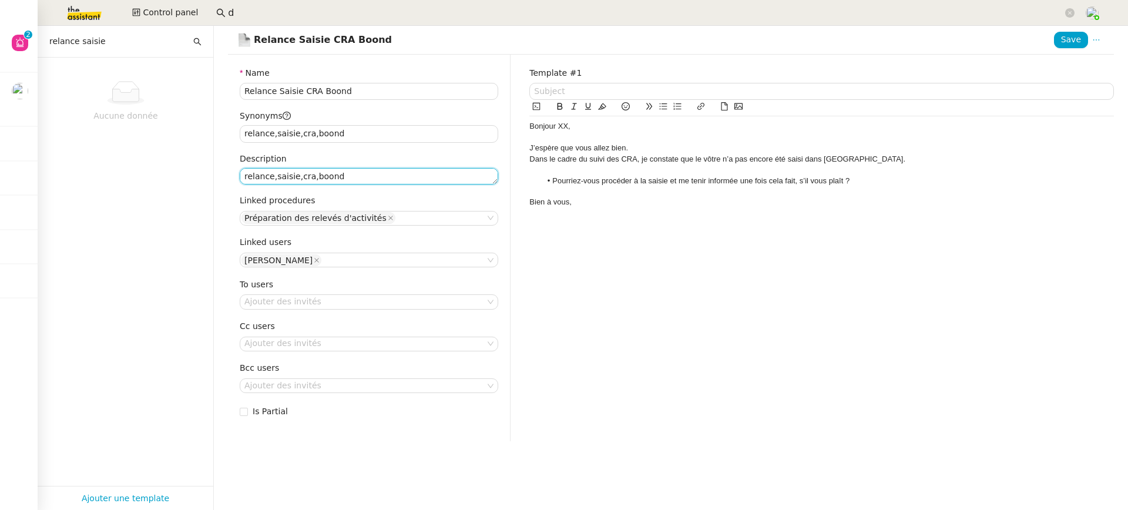
drag, startPoint x: 373, startPoint y: 171, endPoint x: 68, endPoint y: 165, distance: 304.9
click at [68, 165] on nz-layout "relance saisie Aucune donnée Ajouter une template Relance Saisie CRA Boond Save…" at bounding box center [583, 268] width 1090 height 484
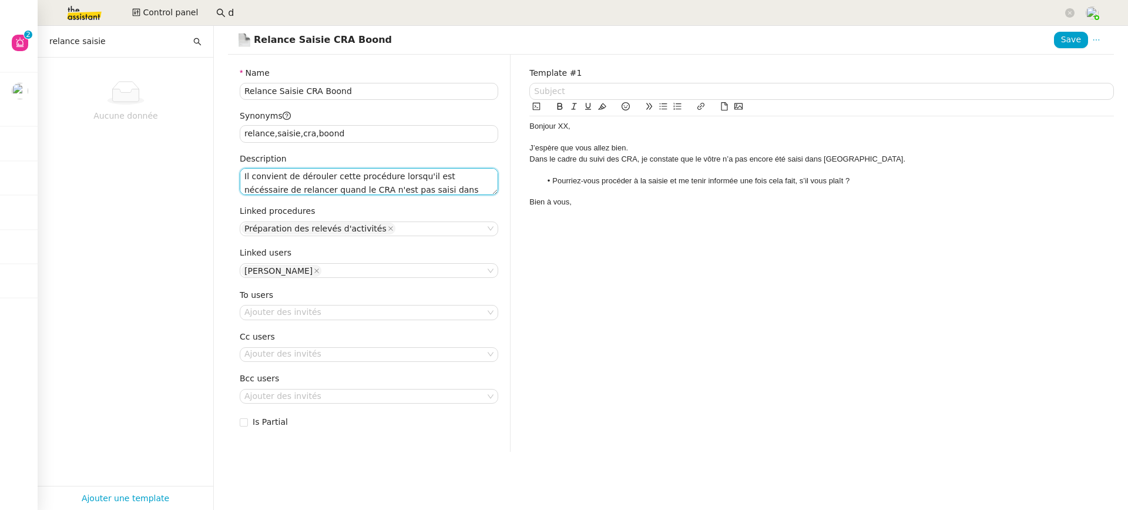
click at [459, 172] on textarea "Il convient de dérouler cette procédure lorsqu'il est nécéssaire de relancer qu…" at bounding box center [369, 181] width 258 height 27
click at [0, 0] on lt-span "néc e ssaire" at bounding box center [0, 0] width 0 height 0
type textarea "Il convient de dérouler cette procédure lorsqu'il est nécessaire de relancer qu…"
click at [1075, 36] on span "Save" at bounding box center [1071, 40] width 20 height 14
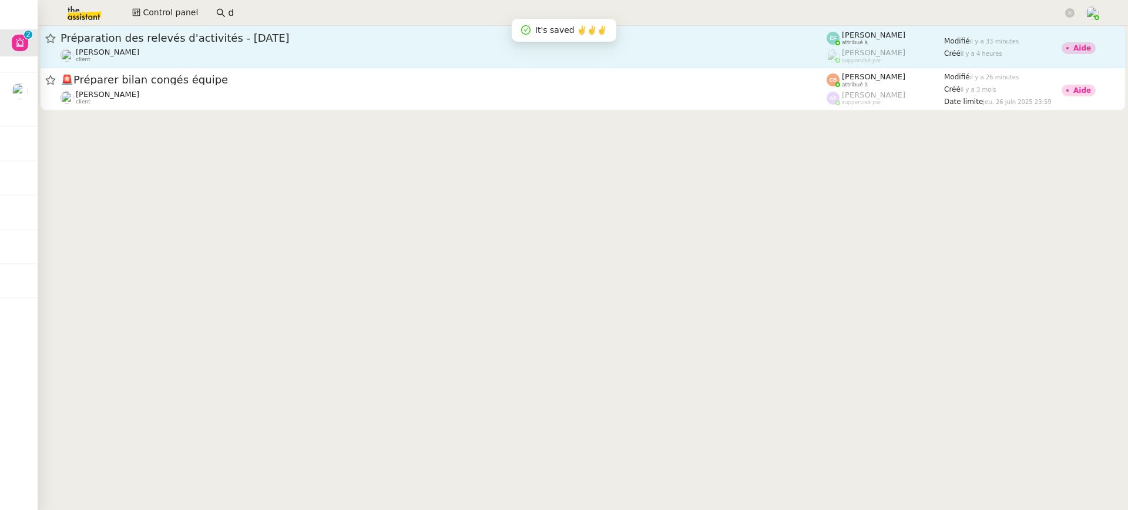
click at [418, 50] on div "[PERSON_NAME] client" at bounding box center [443, 55] width 766 height 15
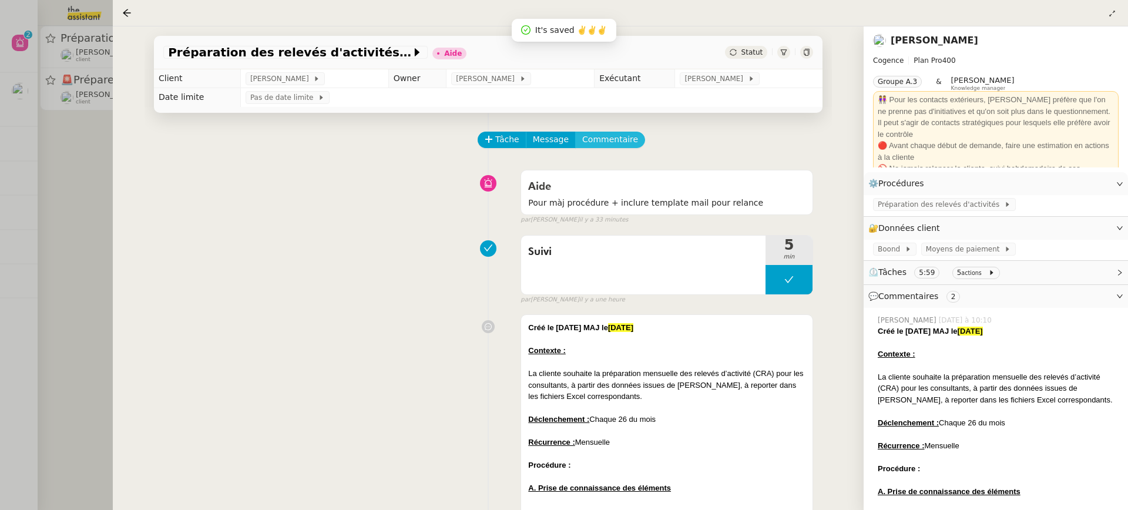
click at [584, 142] on span "Commentaire" at bounding box center [610, 140] width 56 height 14
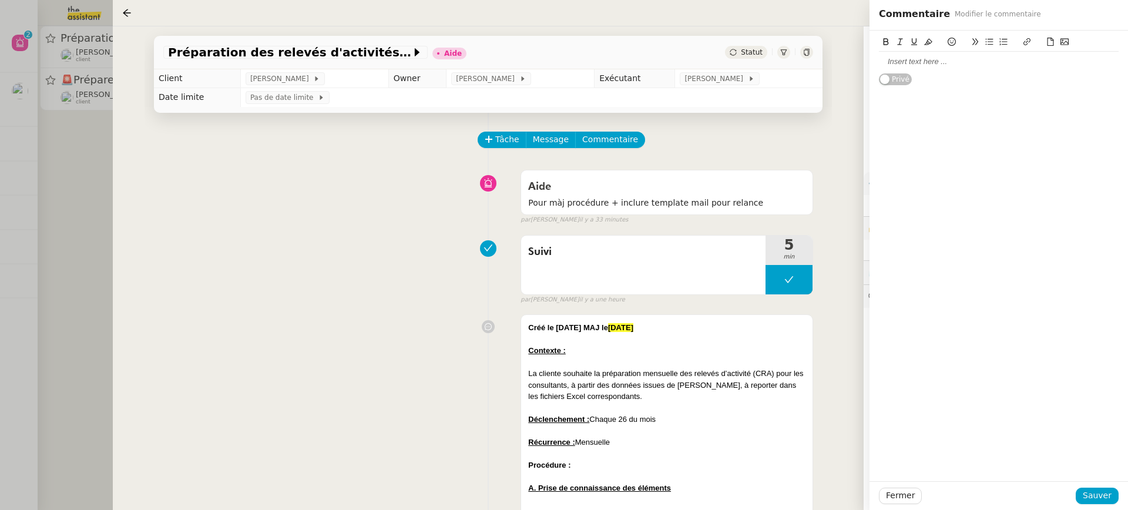
click at [949, 66] on div at bounding box center [999, 61] width 240 height 11
click at [1099, 493] on span "Sauver" at bounding box center [1096, 496] width 29 height 14
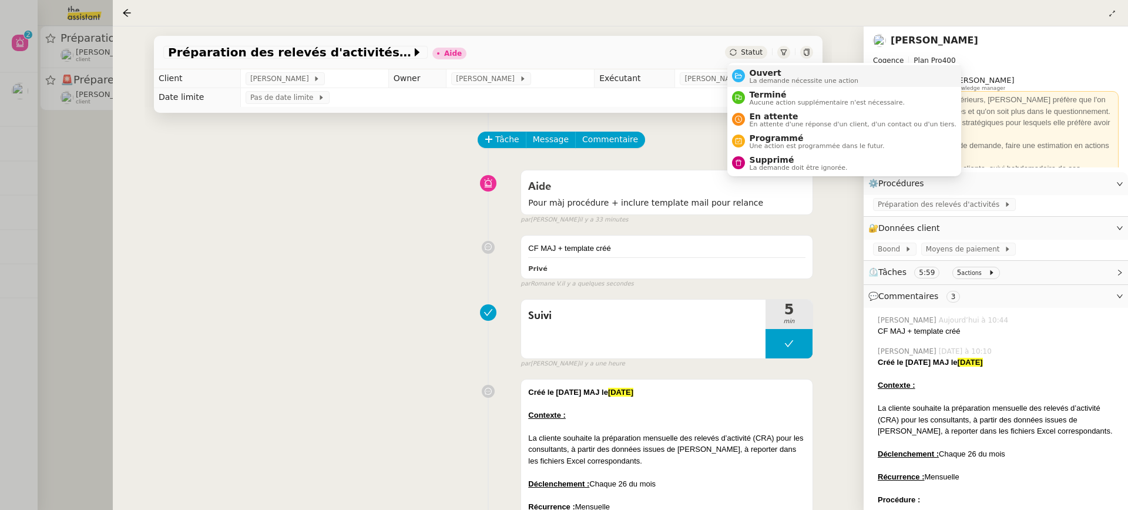
drag, startPoint x: 762, startPoint y: 55, endPoint x: 784, endPoint y: 81, distance: 33.8
click at [784, 81] on span "La demande nécessite une action" at bounding box center [803, 81] width 109 height 6
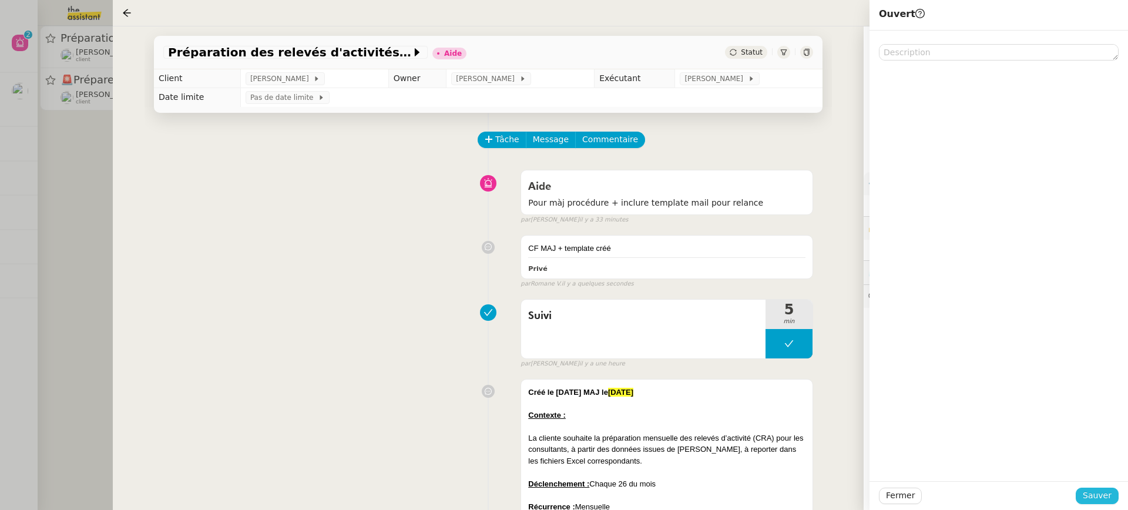
click at [1092, 488] on button "Sauver" at bounding box center [1096, 495] width 43 height 16
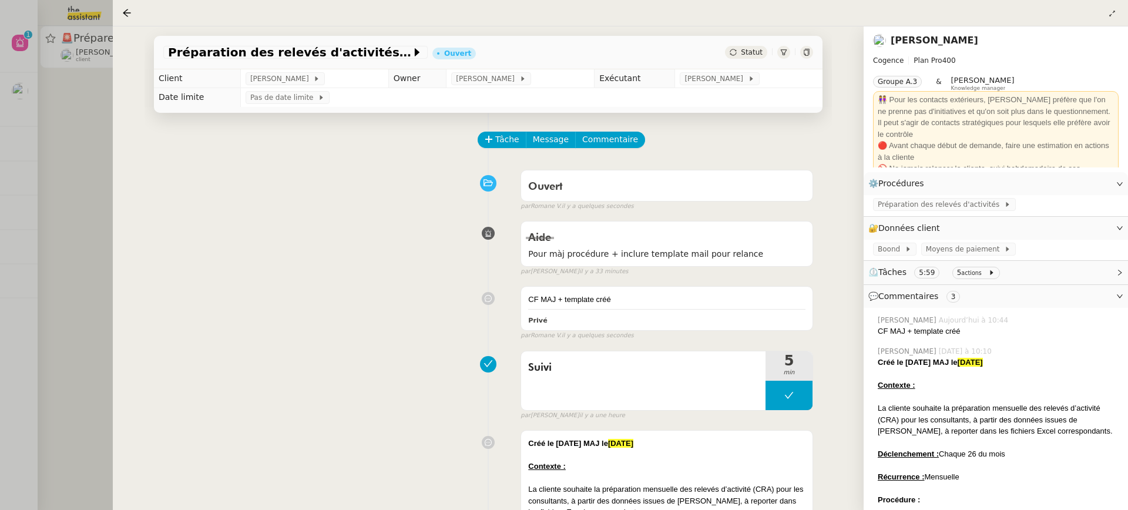
click at [12, 87] on div at bounding box center [564, 255] width 1128 height 510
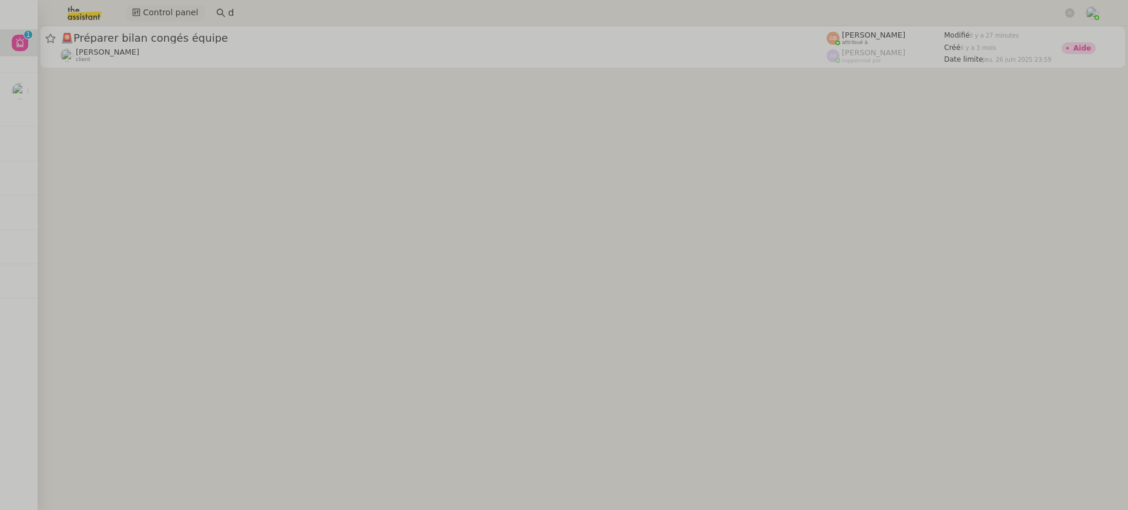
click at [130, 15] on button "Control panel" at bounding box center [165, 13] width 80 height 16
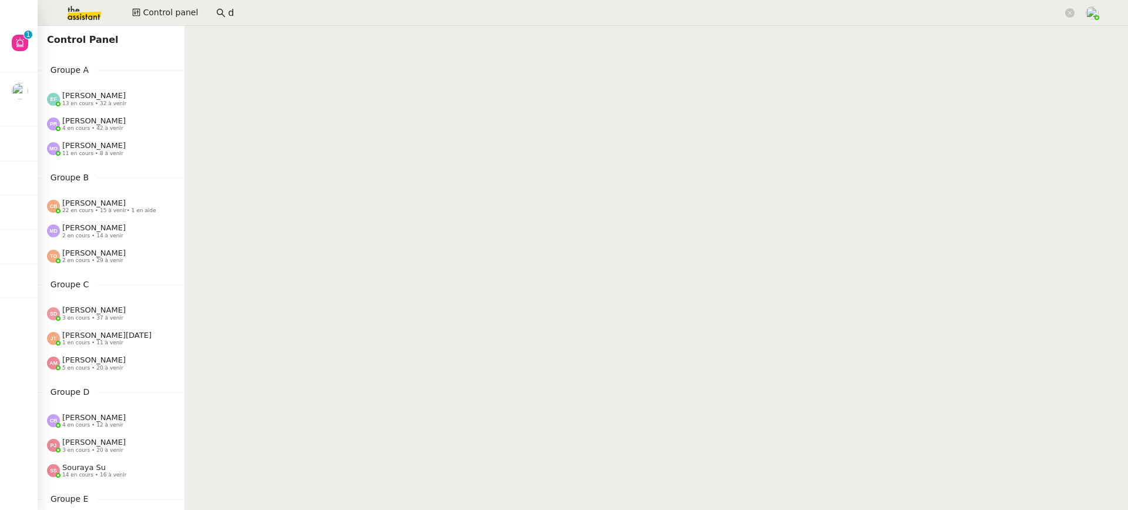
click at [39, 39] on nz-page-header "Control Panel" at bounding box center [111, 40] width 147 height 28
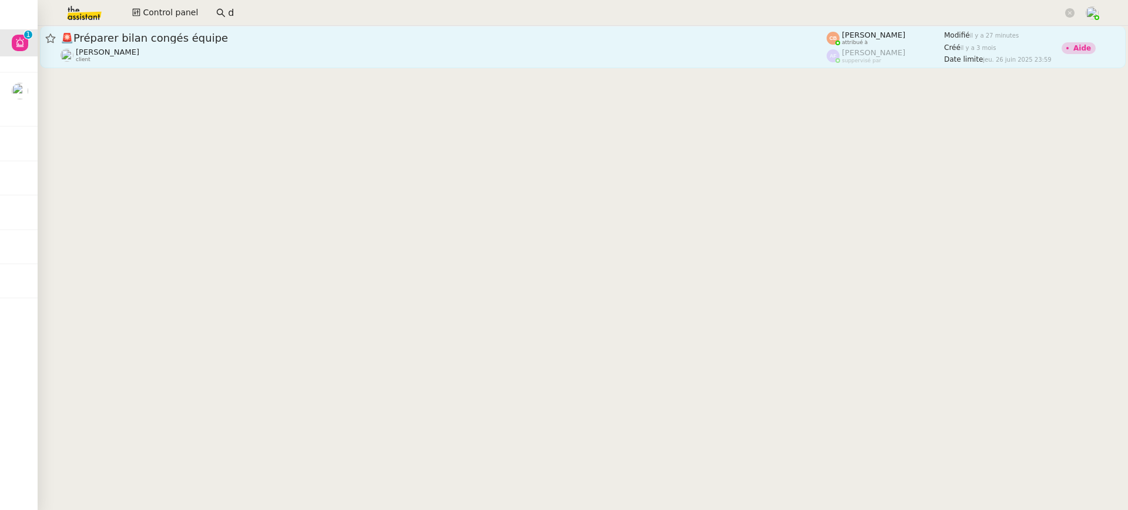
click at [306, 68] on link "🚨 Préparer bilan congés équipe Laurence de Nervaux client Coralie Bordas attrib…" at bounding box center [582, 47] width 1085 height 42
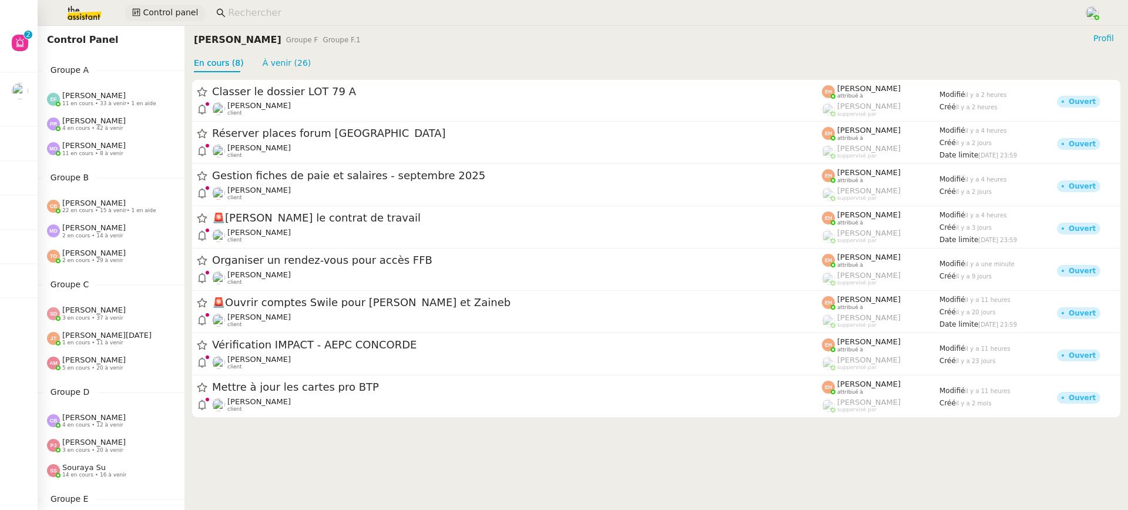
scroll to position [452, 0]
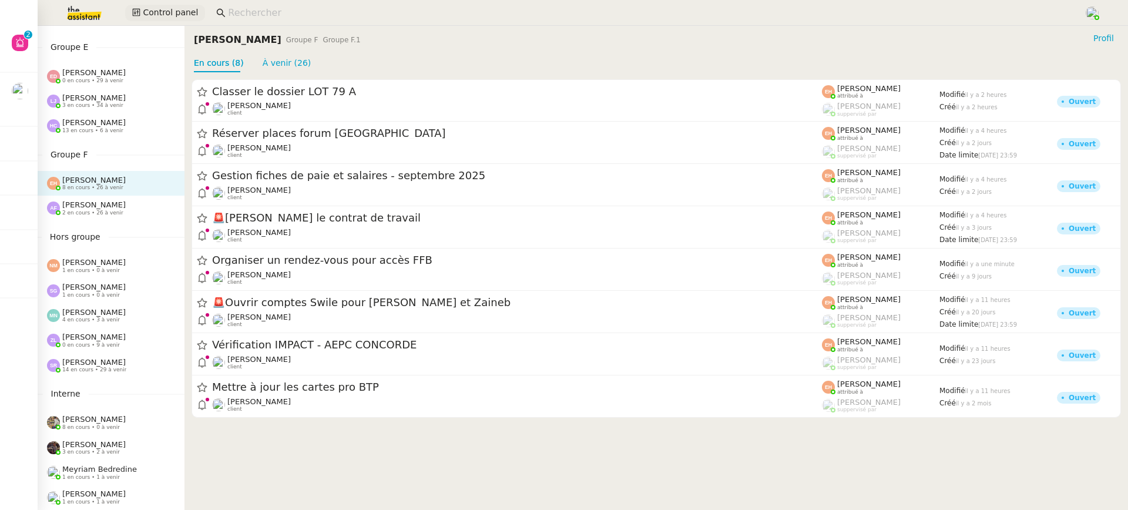
click at [143, 8] on span "Control panel" at bounding box center [170, 13] width 55 height 14
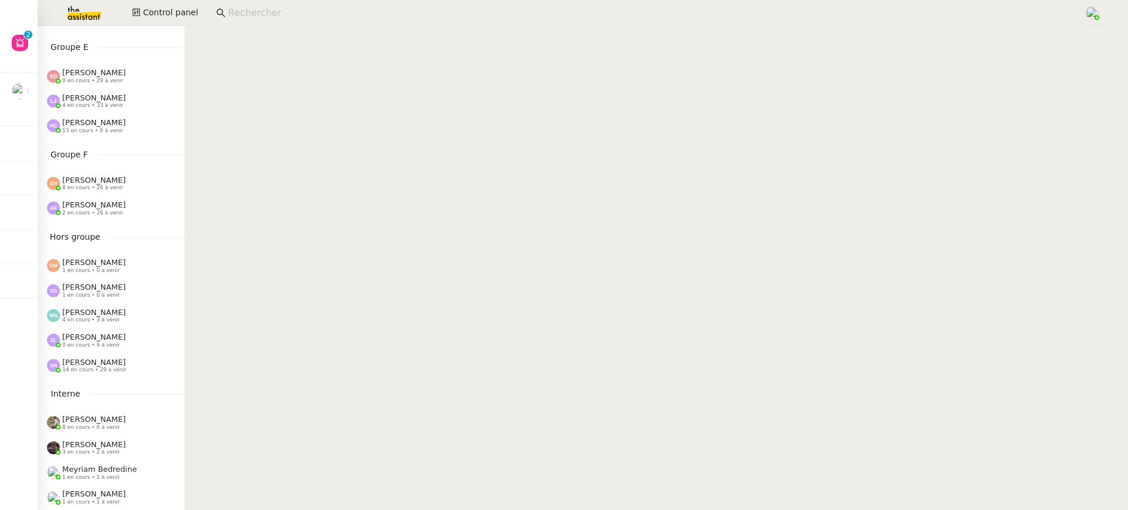
click at [302, 12] on input at bounding box center [650, 13] width 844 height 16
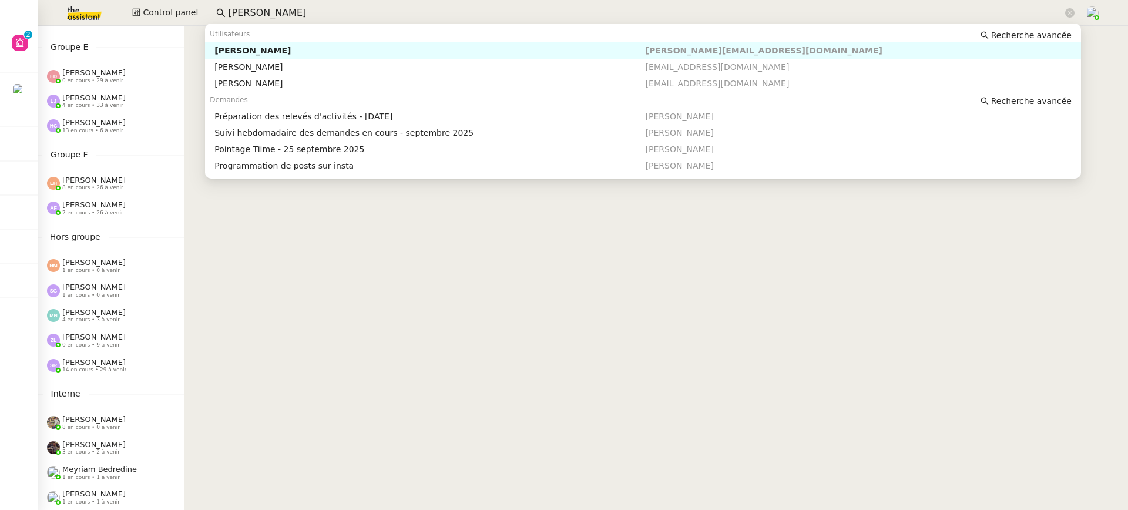
click at [391, 48] on div "[PERSON_NAME]" at bounding box center [429, 50] width 431 height 11
type input "[PERSON_NAME]"
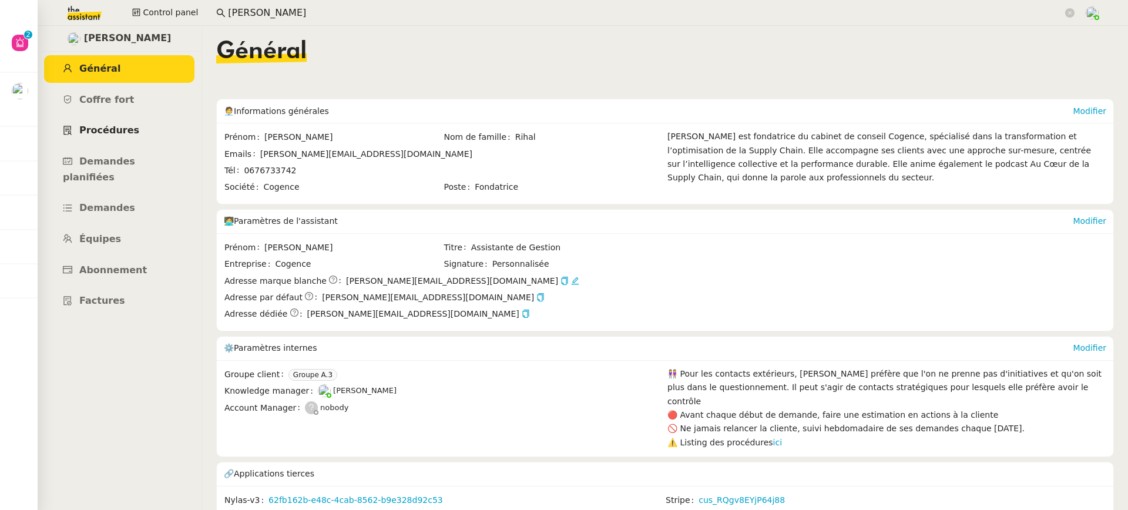
click at [137, 143] on link "Procédures" at bounding box center [119, 131] width 150 height 28
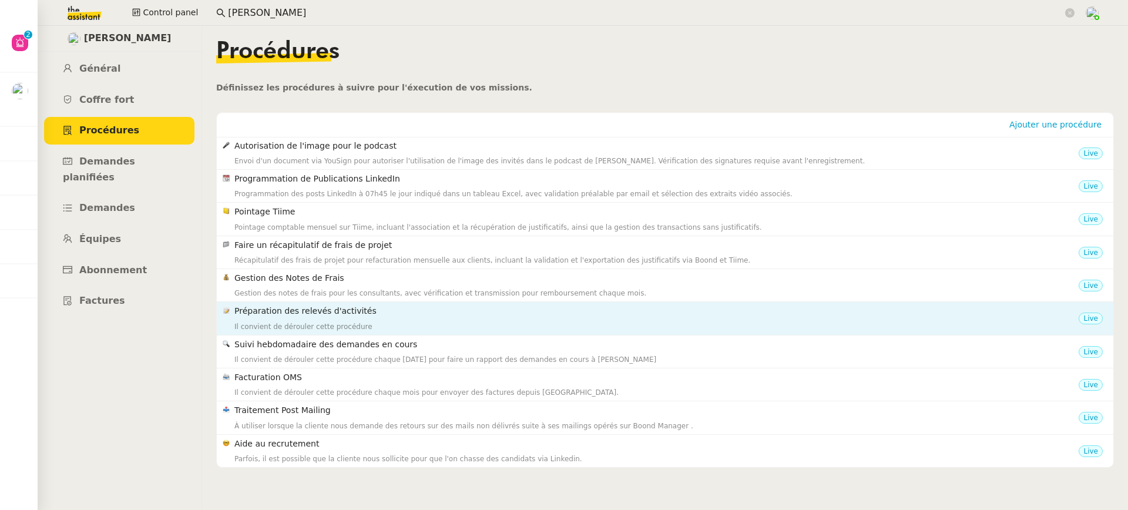
click at [326, 304] on h4 "Préparation des relevés d'activités" at bounding box center [656, 311] width 844 height 14
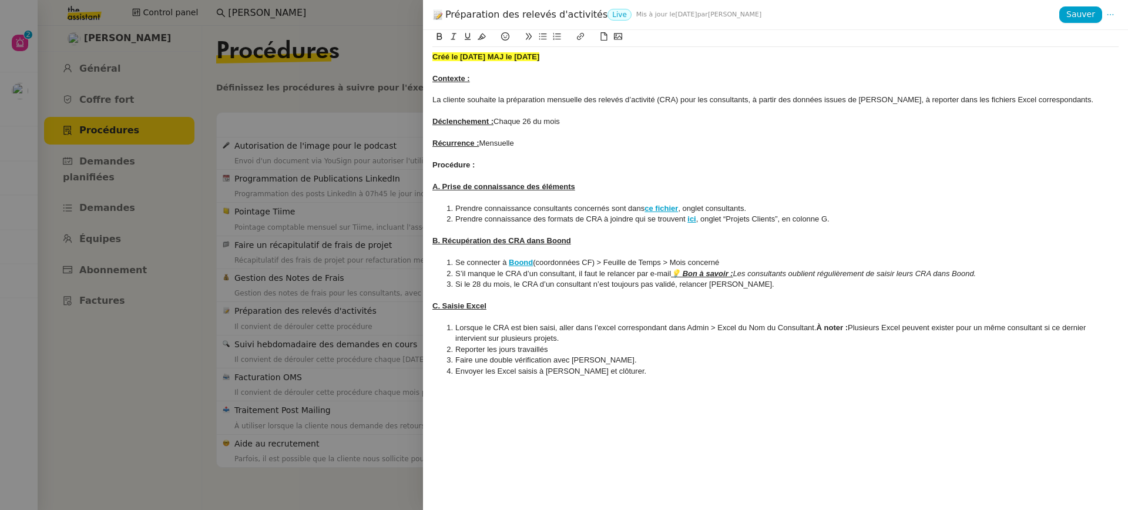
click at [671, 275] on span "S’il manque le CRA d’un consultant, il faut le relancer par e-mail" at bounding box center [563, 273] width 216 height 9
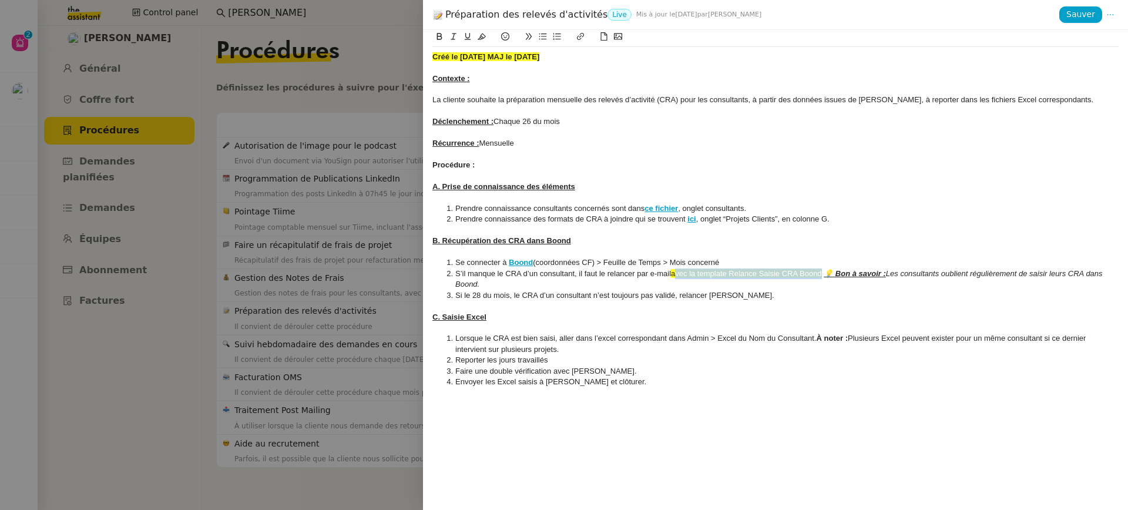
drag, startPoint x: 824, startPoint y: 274, endPoint x: 675, endPoint y: 272, distance: 149.2
click at [675, 272] on span "avec la template Relance Saisie CRA Boond" at bounding box center [746, 273] width 151 height 9
drag, startPoint x: 672, startPoint y: 273, endPoint x: 825, endPoint y: 278, distance: 152.8
click at [825, 278] on li "S’il manque le CRA d’un consultant, il faut le relancer par e-mail avec la temp…" at bounding box center [781, 279] width 675 height 22
click at [486, 39] on button at bounding box center [482, 37] width 14 height 14
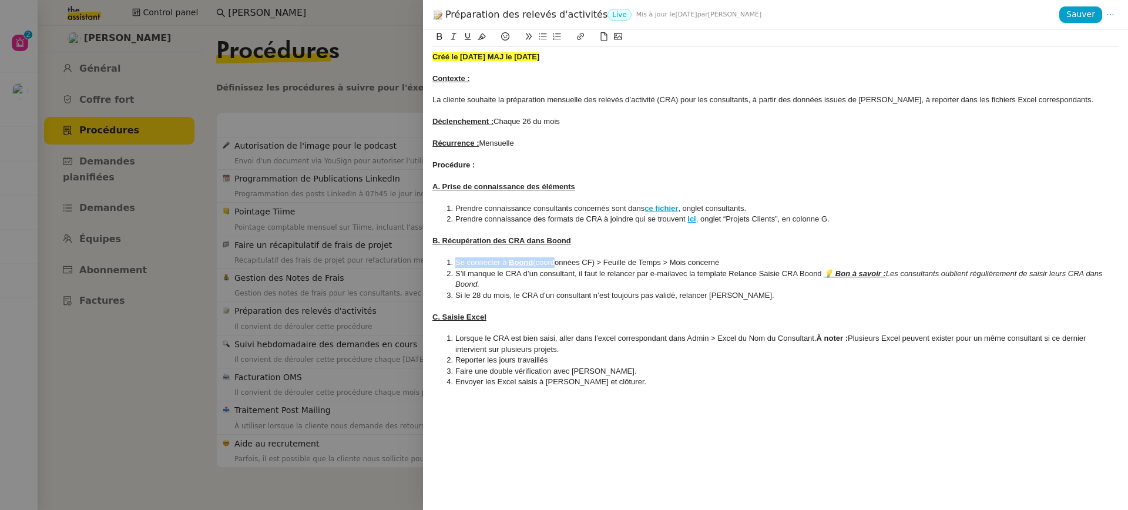
click at [552, 258] on li "Se connecter à Boond (coordonnées CF) > Feuille de Temps > Mois concerné" at bounding box center [781, 262] width 675 height 11
click at [552, 258] on span "(coordonnées CF) > Feuille de Temps > Mois concerné" at bounding box center [626, 262] width 186 height 9
click at [495, 57] on strong "Créé le [DATE] MAJ le [DATE]" at bounding box center [485, 56] width 107 height 9
click at [492, 56] on strong "Créé le [DATE] MAJ le [DATE]" at bounding box center [485, 56] width 107 height 9
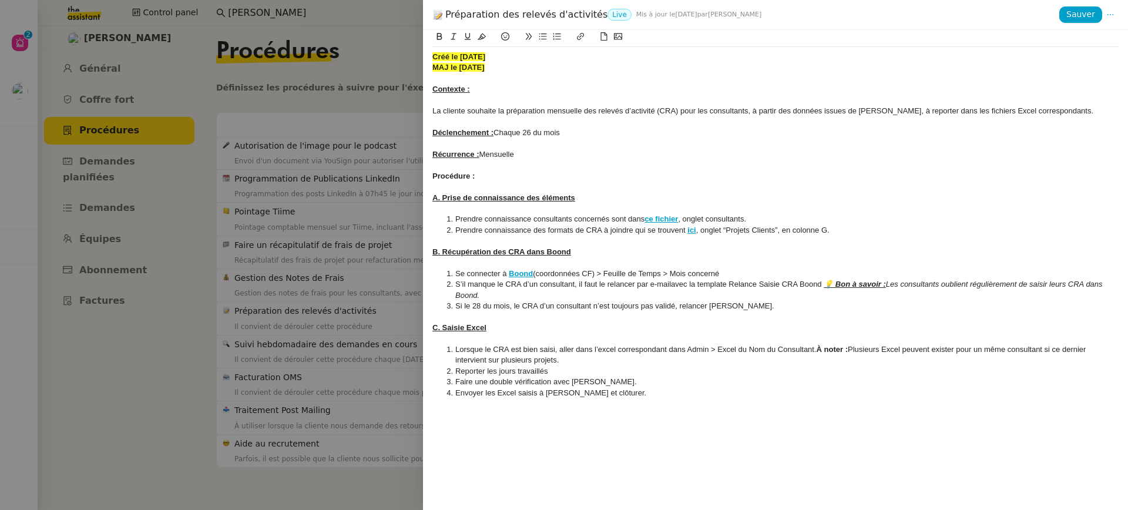
click at [468, 66] on strong "﻿ MAJ le [DATE]" at bounding box center [458, 67] width 52 height 9
click at [1080, 14] on span "Sauver" at bounding box center [1080, 15] width 29 height 14
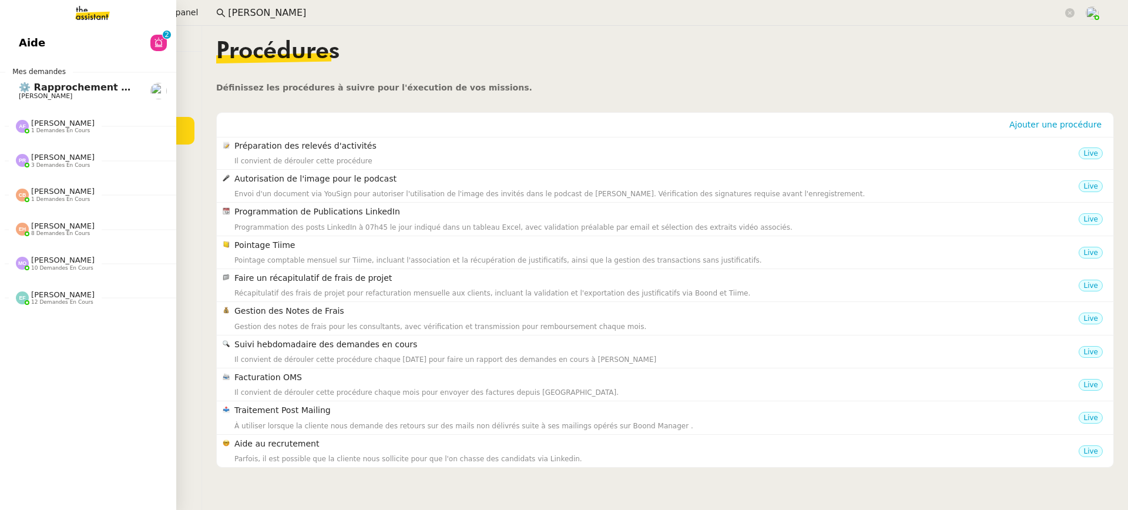
click at [28, 33] on link "Aide 0 1 2 3 4 5 6 7 8 9" at bounding box center [88, 42] width 176 height 27
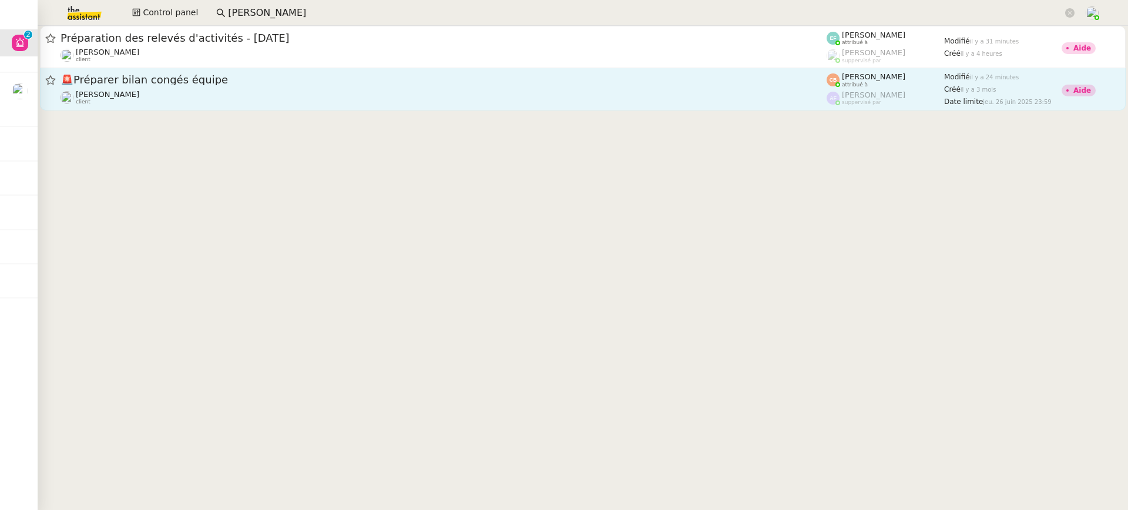
click at [399, 91] on div "[PERSON_NAME] client" at bounding box center [443, 97] width 766 height 15
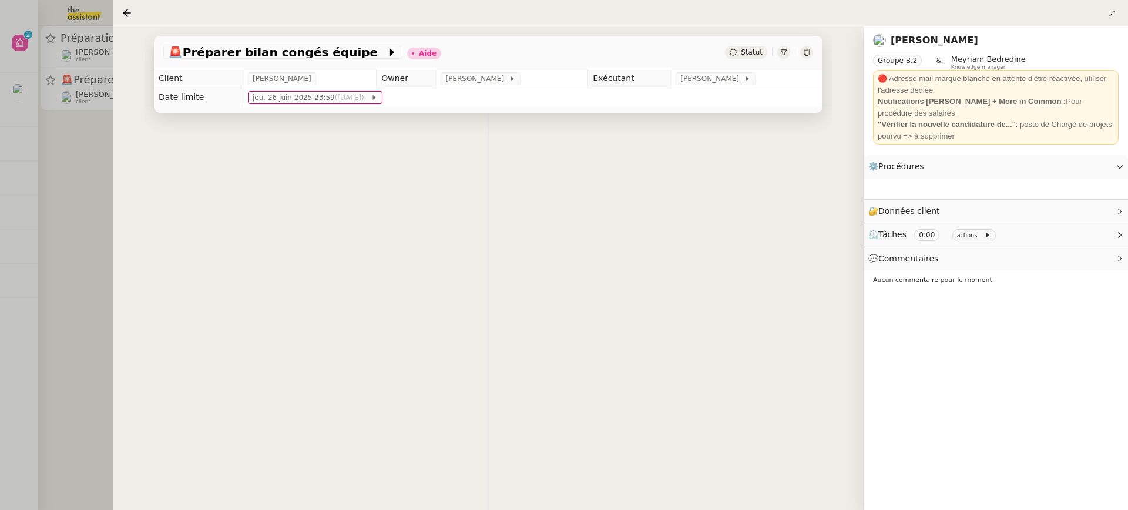
click at [100, 127] on div at bounding box center [564, 255] width 1128 height 510
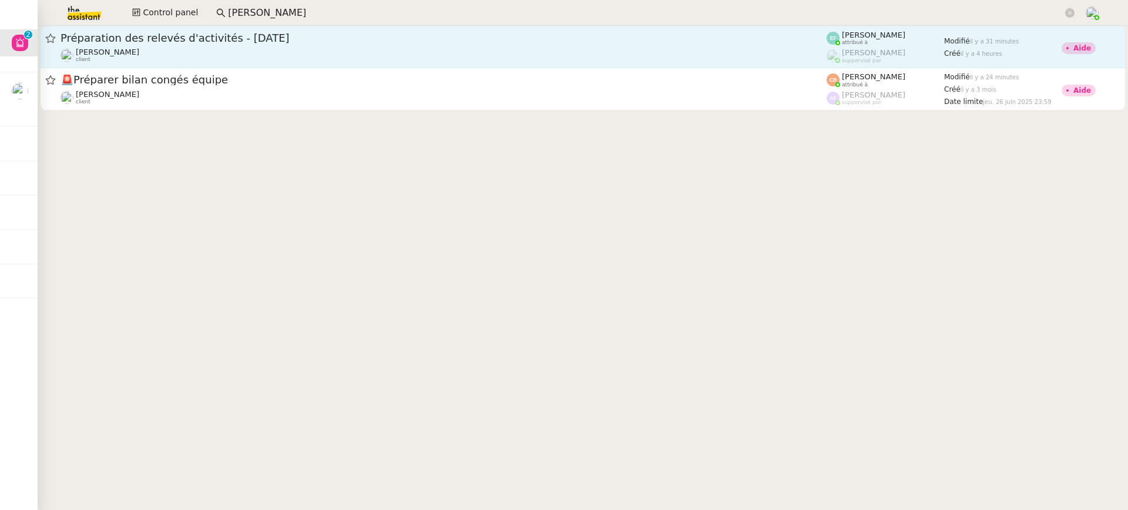
click at [198, 38] on span "Préparation des relevés d'activités - [DATE]" at bounding box center [443, 38] width 766 height 11
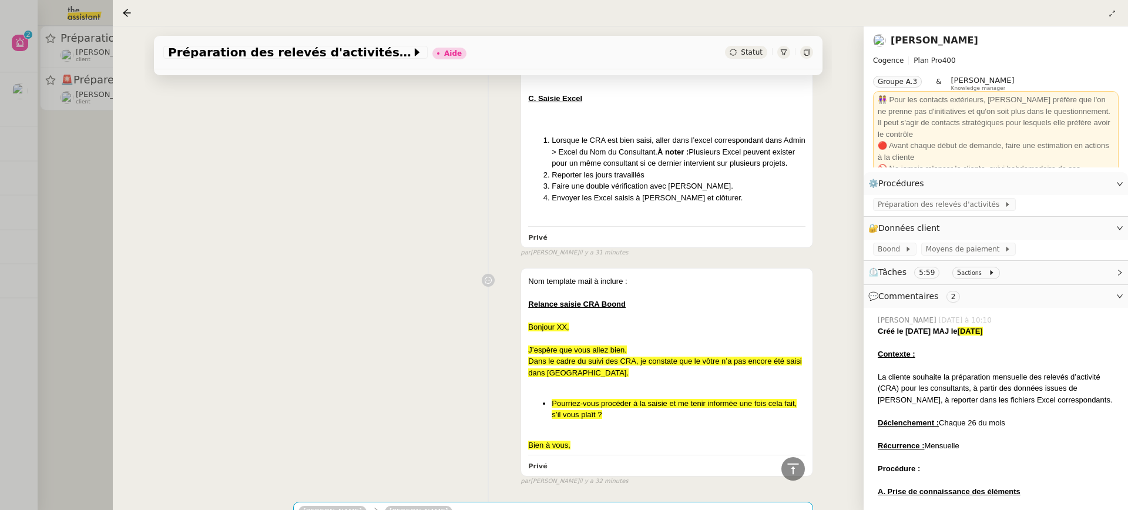
scroll to position [741, 0]
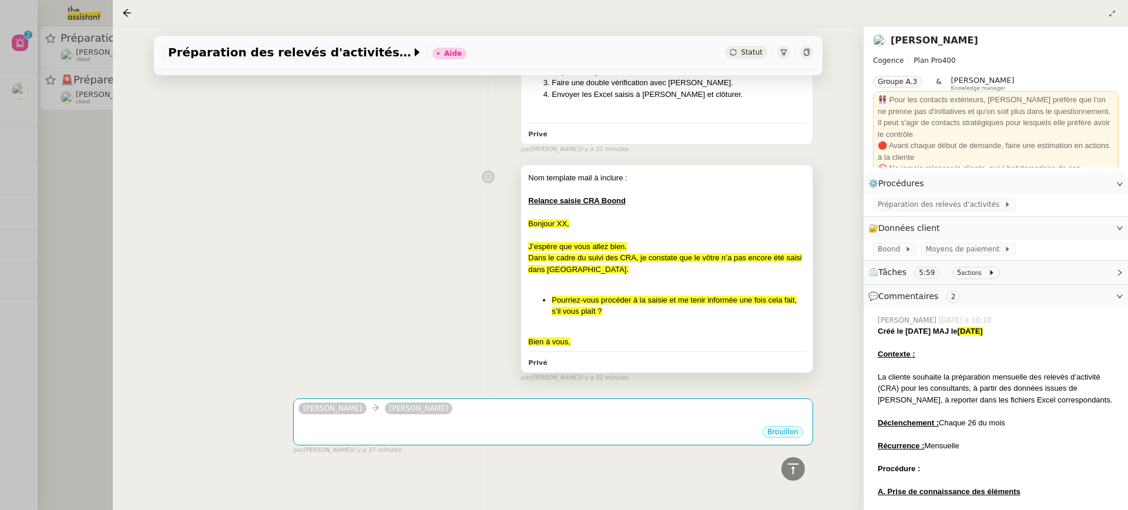
click at [613, 265] on div "Dans le cadre du suivi des CRA, je constate que le vôtre n’a pas encore été sai…" at bounding box center [666, 263] width 277 height 23
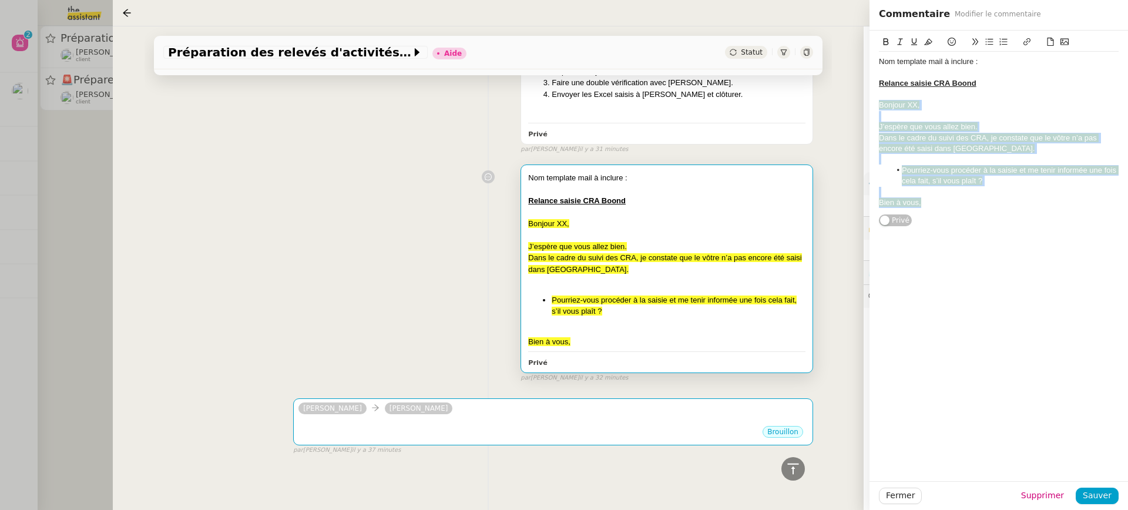
drag, startPoint x: 929, startPoint y: 209, endPoint x: 855, endPoint y: 105, distance: 127.1
click at [855, 105] on app-ticket "Préparation des relevés d'activités - [DATE] Aide Statut Client [PERSON_NAME] O…" at bounding box center [620, 267] width 1015 height 483
copy div "Bonjour XX, J’espère que vous allez bien. Dans le cadre du suivi des CRA, je co…"
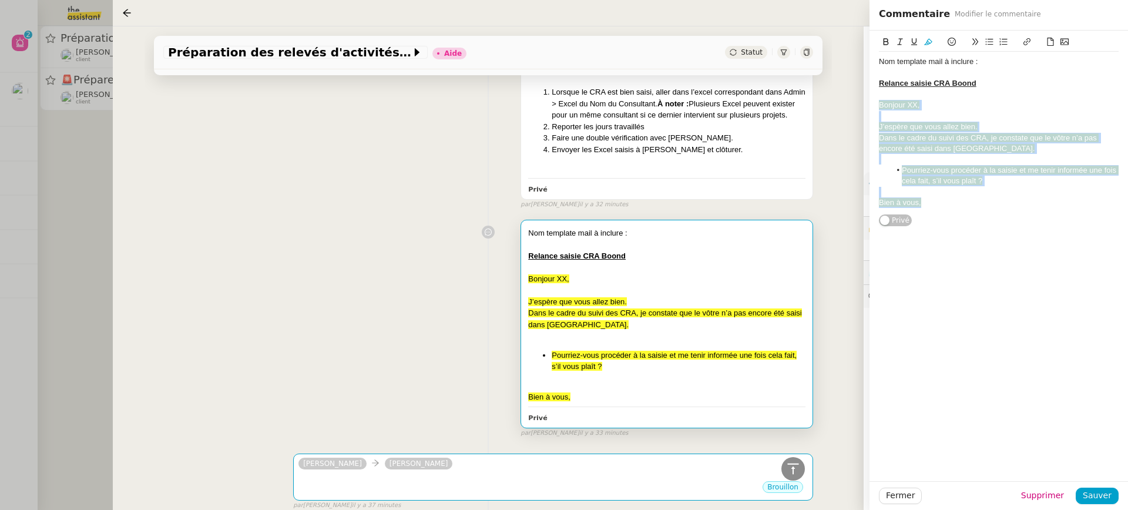
scroll to position [685, 0]
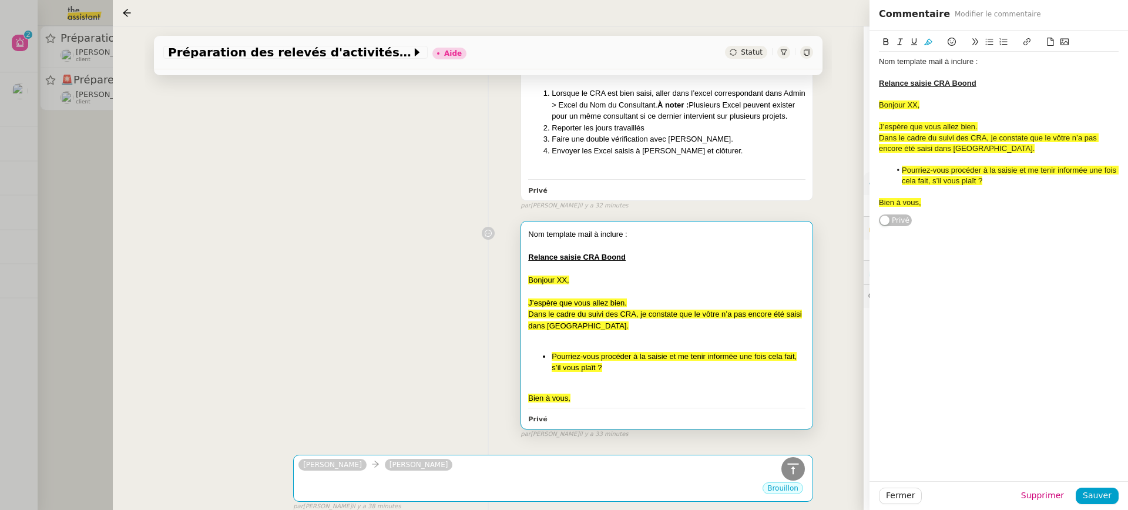
click at [403, 321] on div "Nom template mail à inclure : Relance saisie CRA Boond Bonjour XX, J’espère que…" at bounding box center [488, 328] width 650 height 224
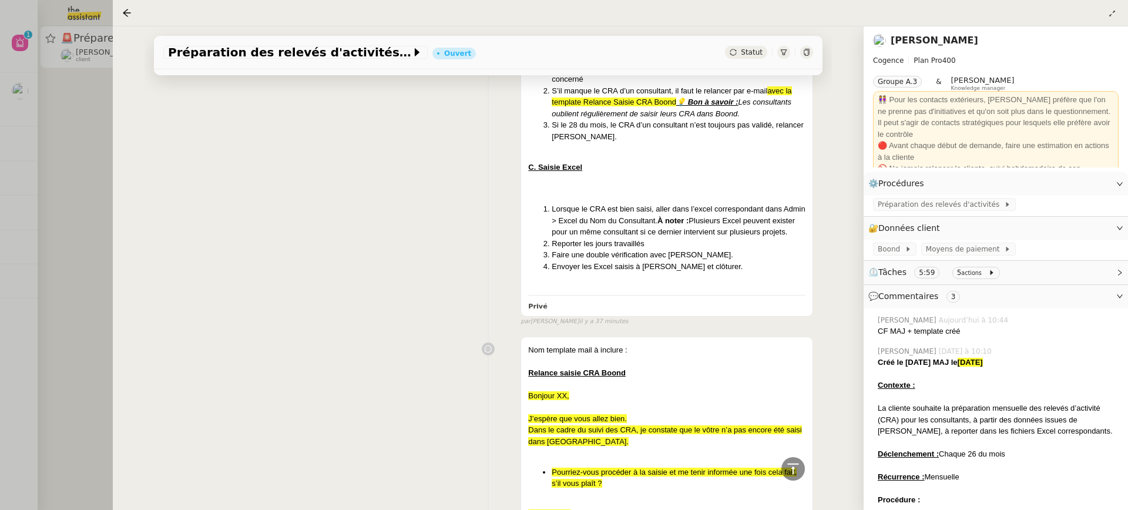
scroll to position [800, 0]
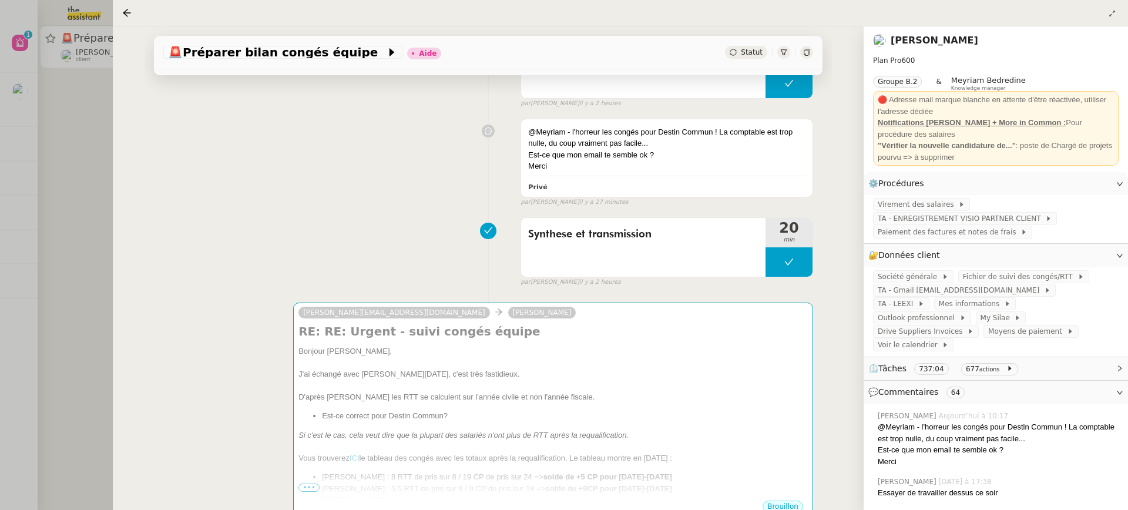
scroll to position [311, 0]
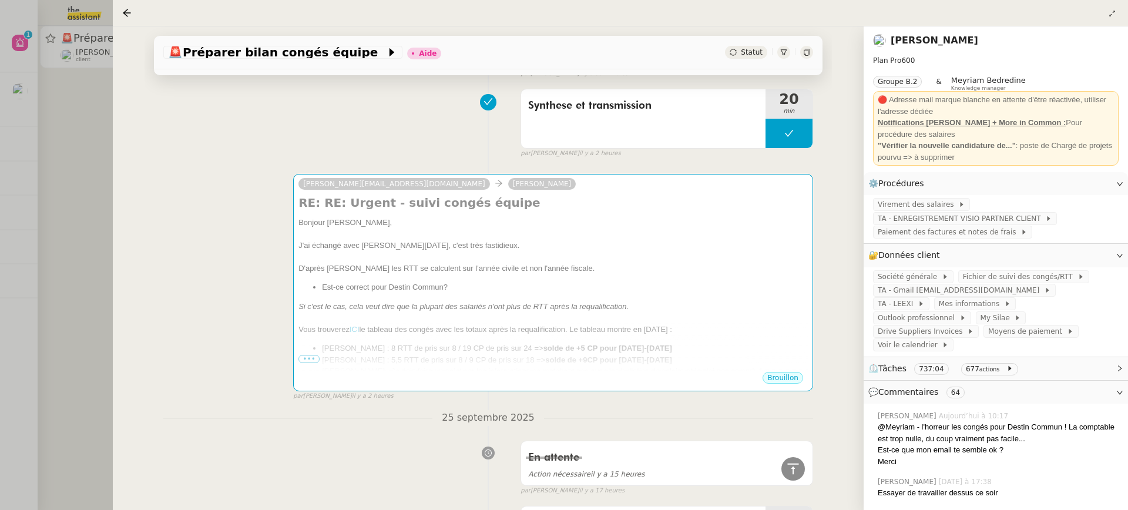
click at [63, 72] on div at bounding box center [564, 255] width 1128 height 510
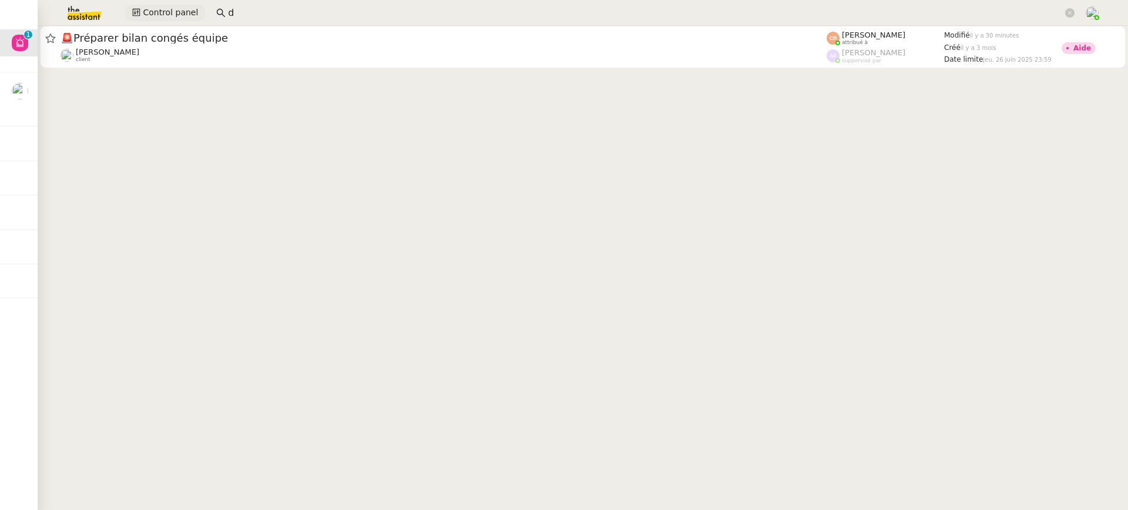
click at [190, 14] on span "Control panel" at bounding box center [170, 13] width 55 height 14
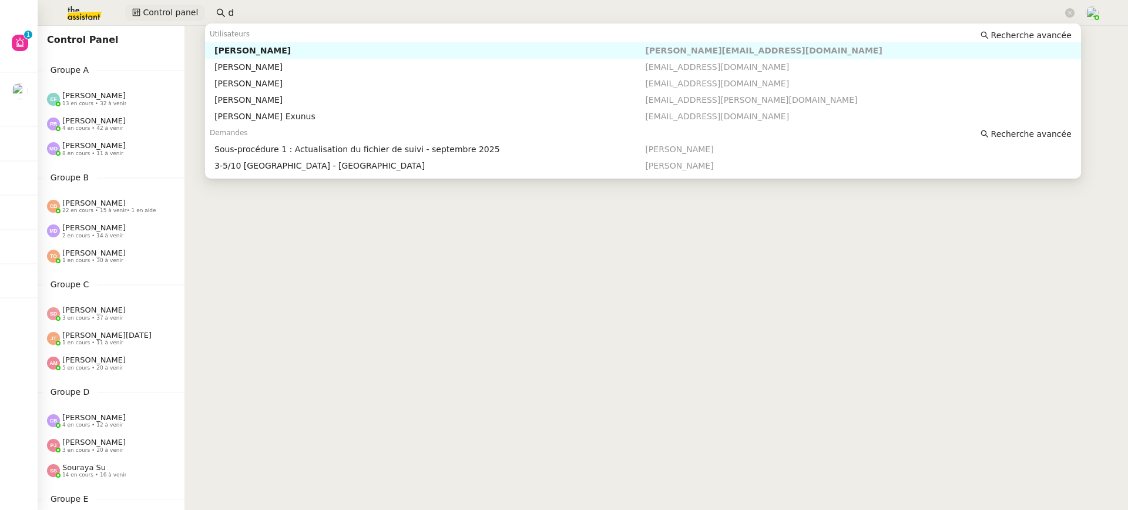
drag, startPoint x: 238, startPoint y: 18, endPoint x: 196, endPoint y: 9, distance: 43.9
click at [210, 12] on nz-input-group "d" at bounding box center [645, 13] width 871 height 18
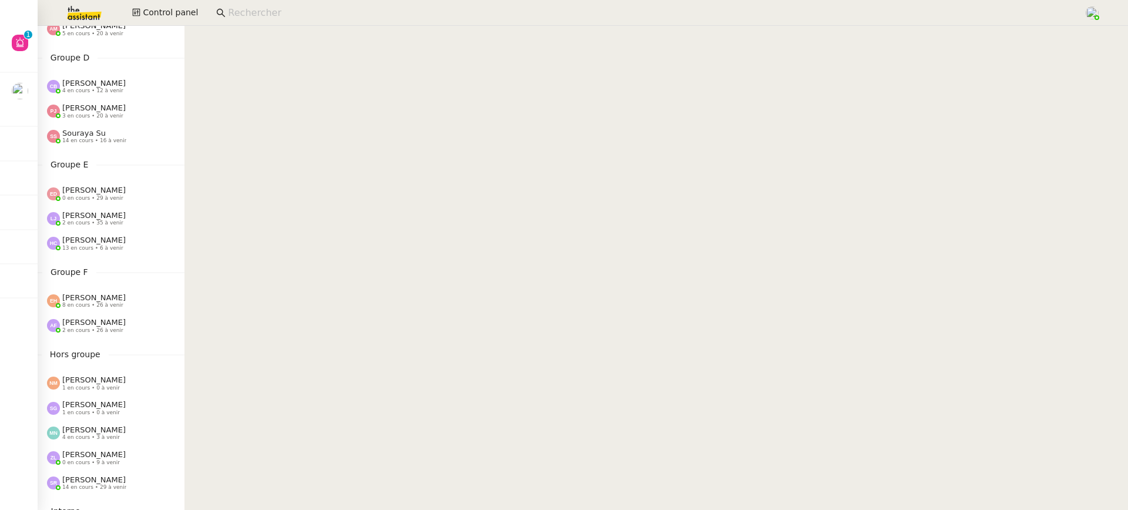
scroll to position [452, 0]
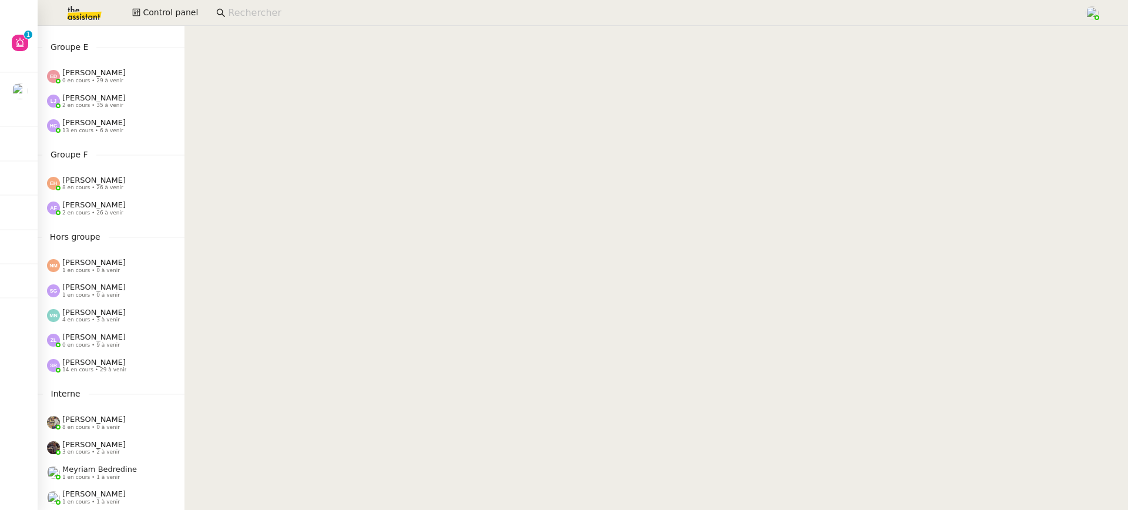
click at [153, 172] on div "[PERSON_NAME] 8 en cours • 26 à venir" at bounding box center [111, 183] width 147 height 25
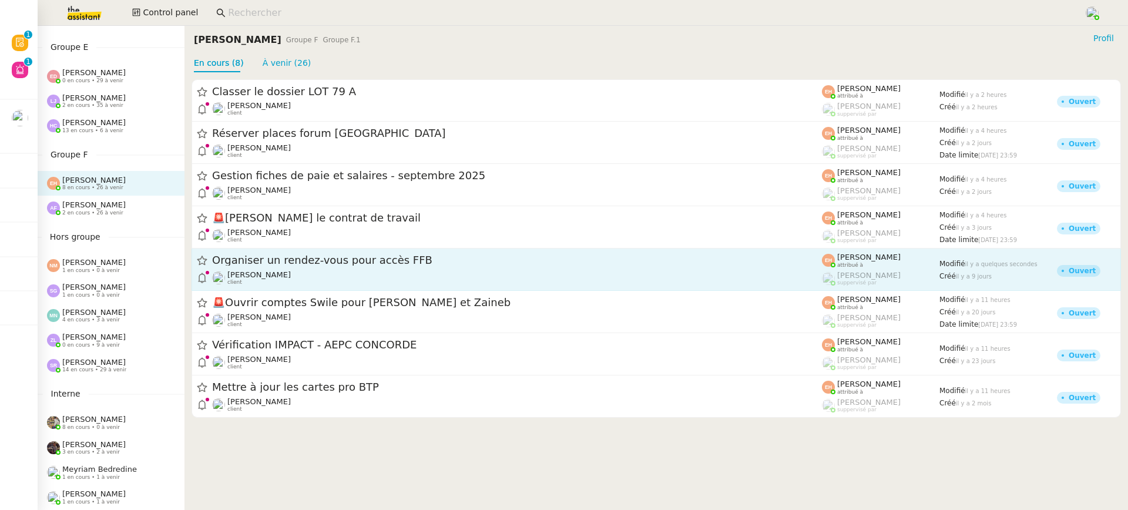
click at [236, 287] on link "Organiser un rendez-vous pour accès FFB Vitor Alvites client Esther Hillenbrand…" at bounding box center [655, 269] width 929 height 42
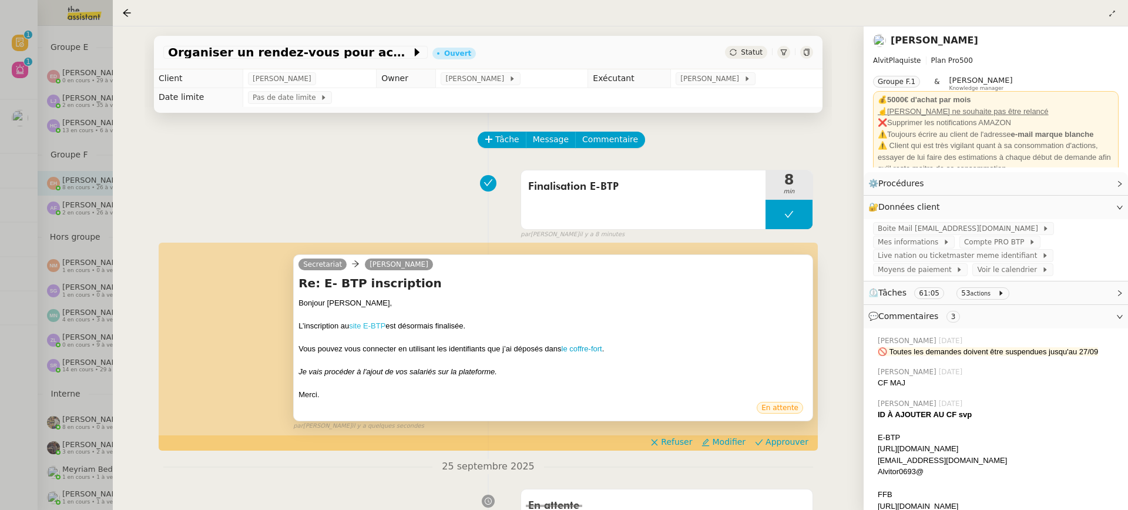
click at [370, 323] on link "site E-BTP" at bounding box center [367, 325] width 36 height 9
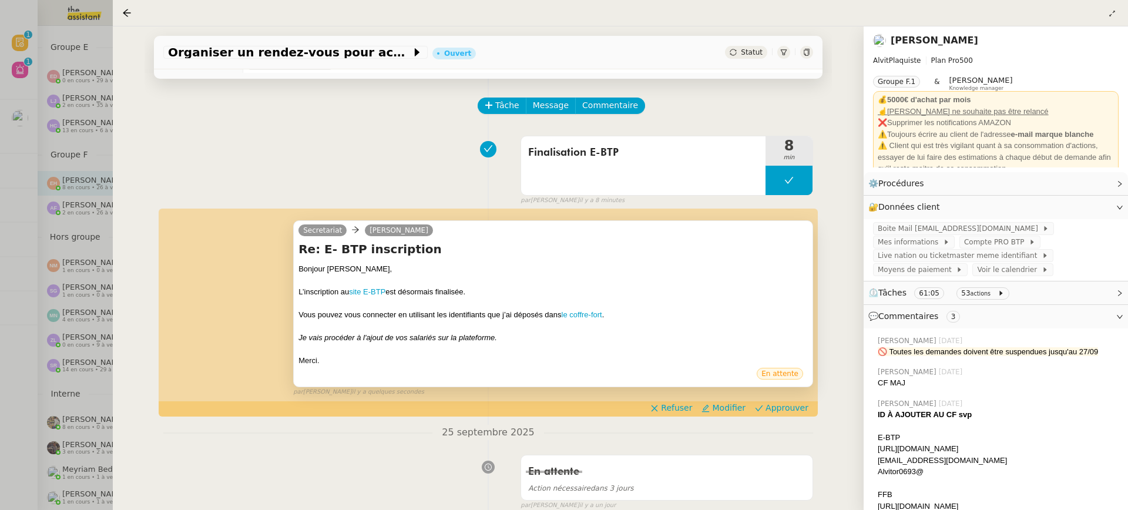
scroll to position [41, 0]
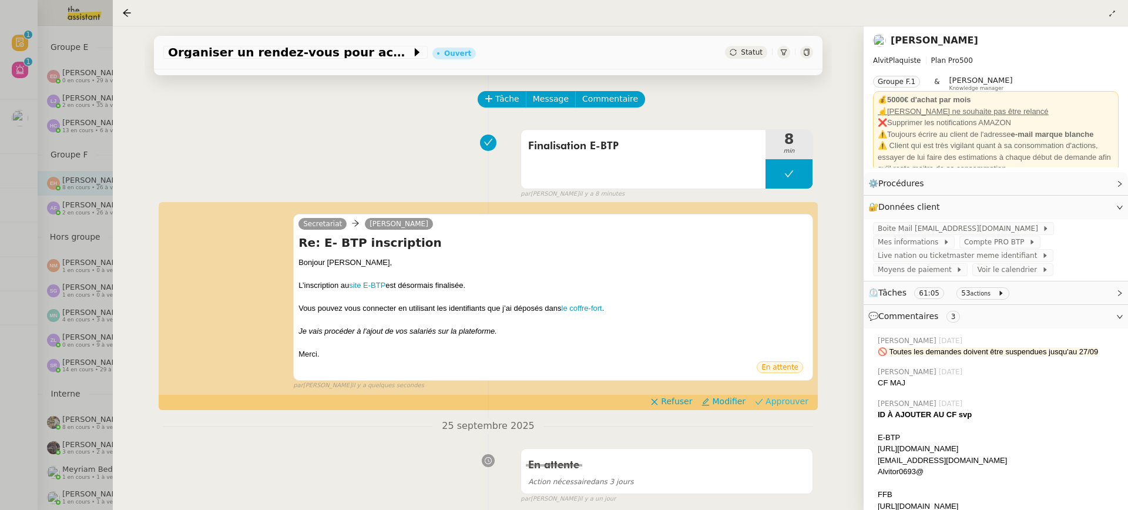
click at [795, 403] on span "Approuver" at bounding box center [786, 401] width 43 height 12
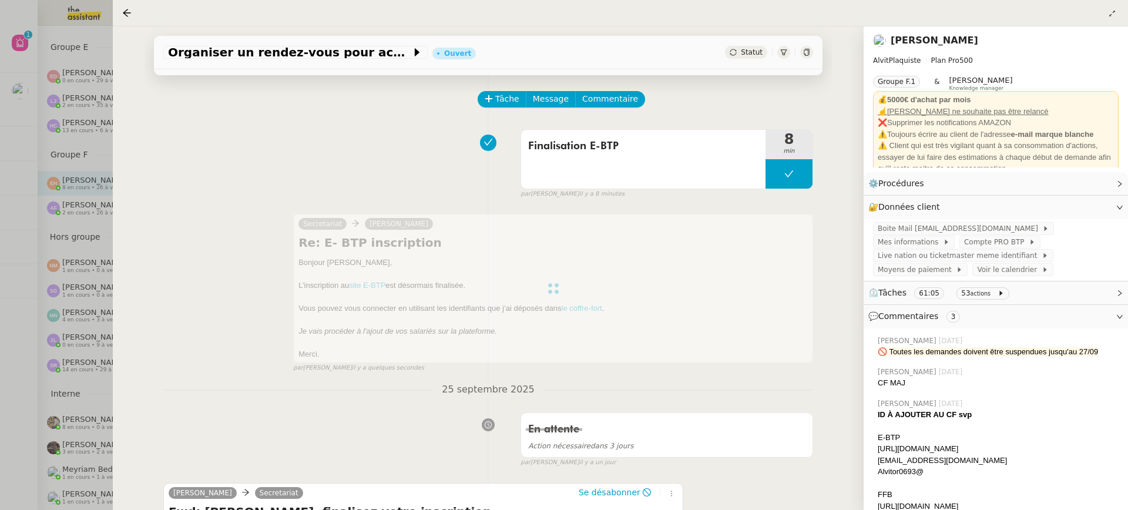
scroll to position [243, 0]
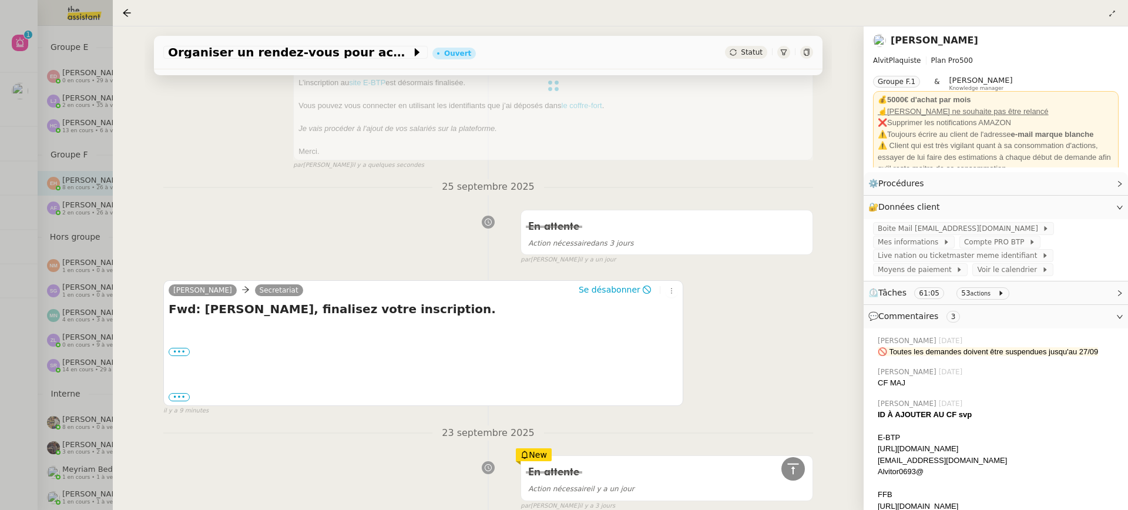
click at [60, 109] on div at bounding box center [564, 255] width 1128 height 510
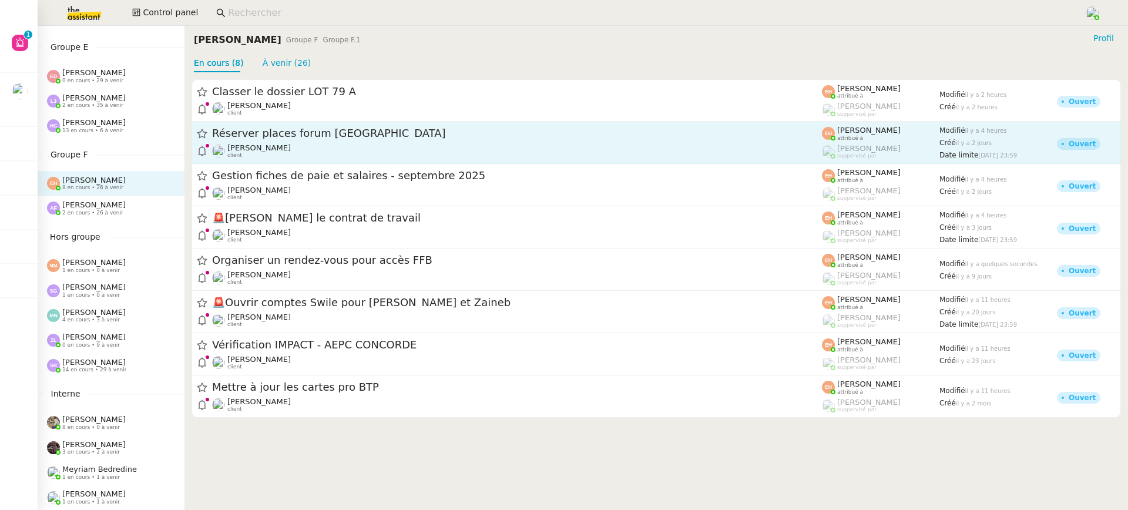
click at [328, 152] on div "Quang Tam NGUYEN client" at bounding box center [517, 150] width 610 height 15
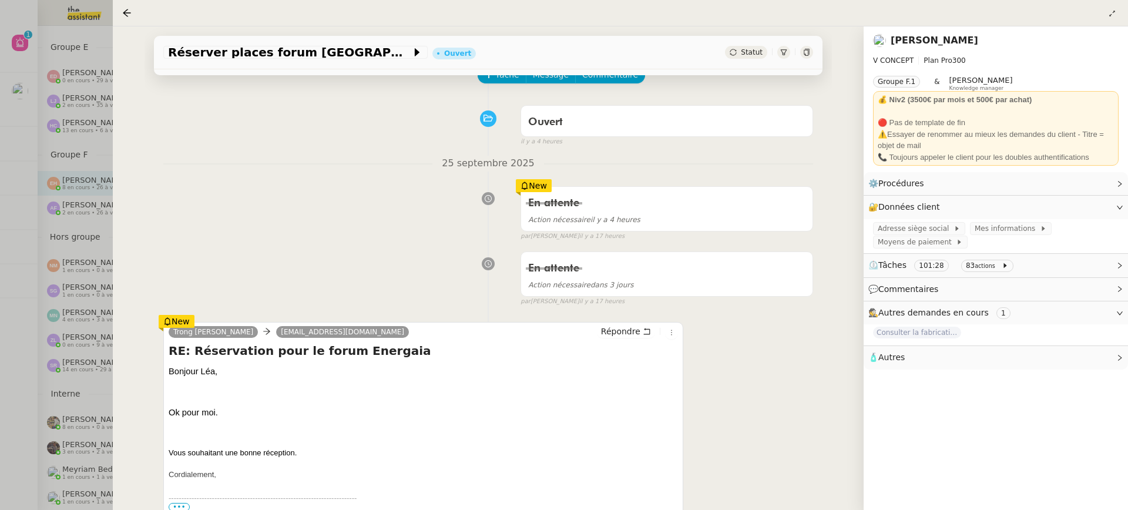
scroll to position [106, 0]
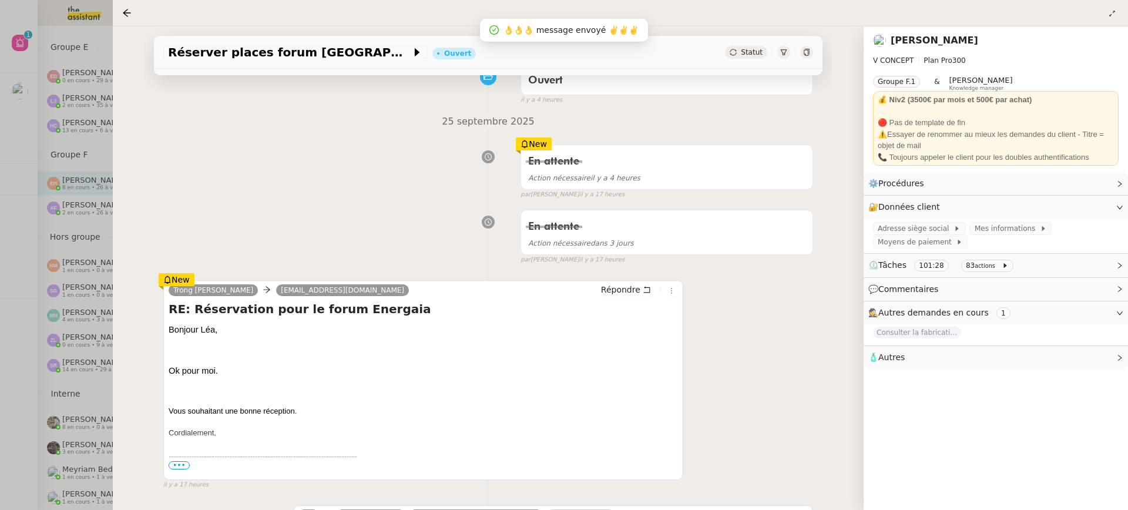
click at [52, 176] on div at bounding box center [564, 255] width 1128 height 510
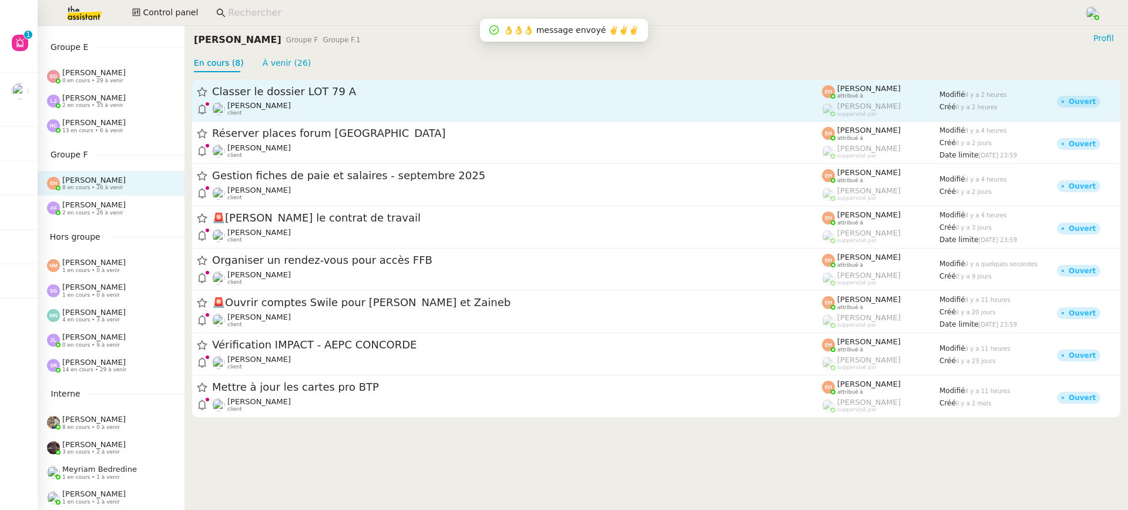
click at [411, 89] on span "Classer le dossier LOT 79 A" at bounding box center [517, 91] width 610 height 11
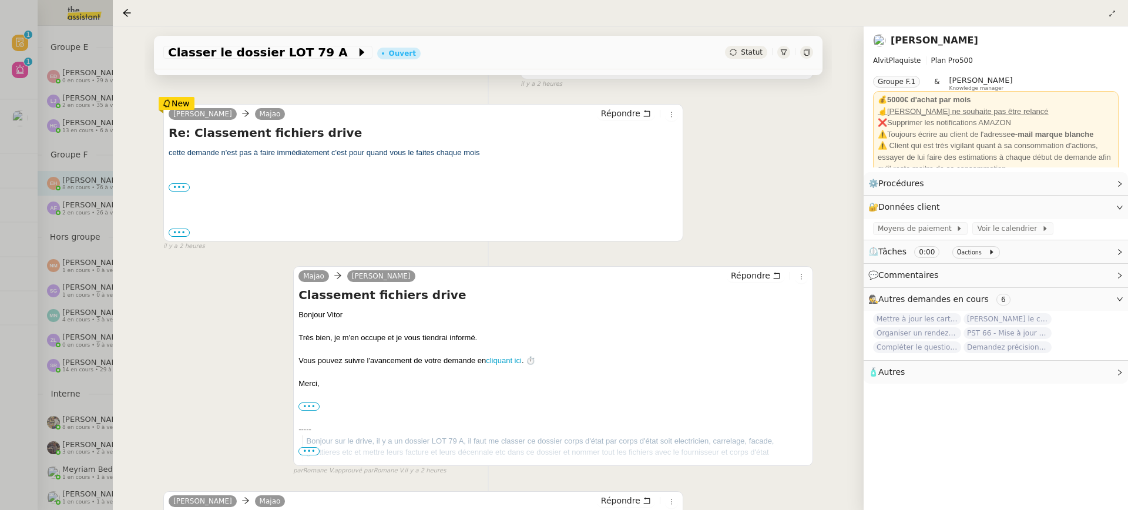
scroll to position [261, 0]
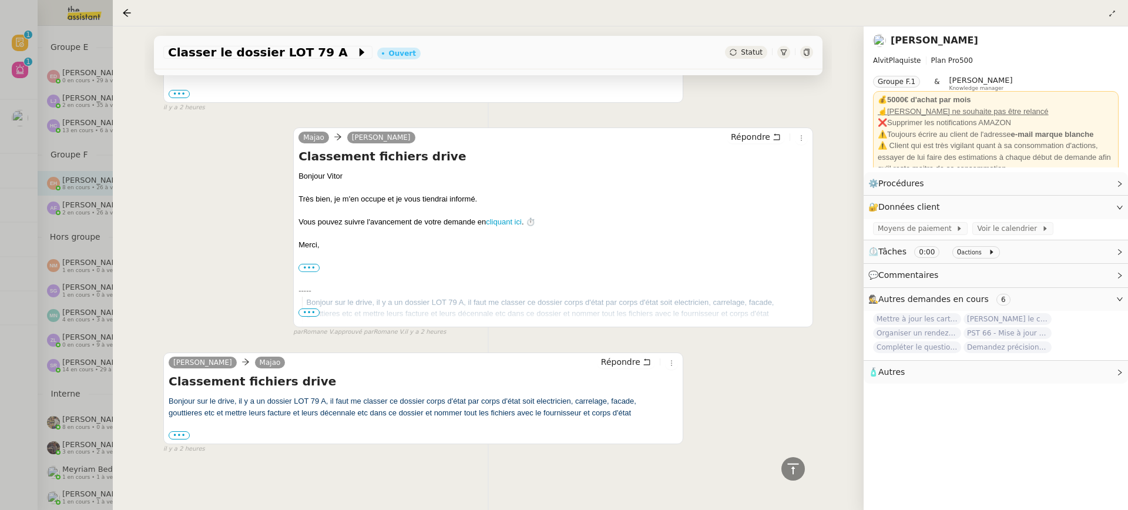
click at [86, 233] on div at bounding box center [564, 255] width 1128 height 510
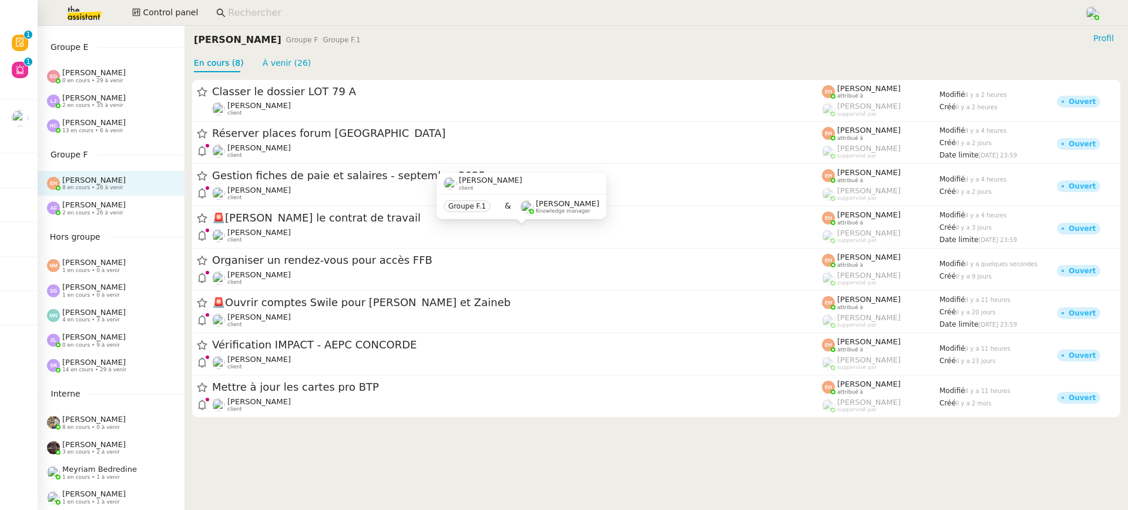
click at [122, 211] on div "Anna Florent 2 en cours • 26 à venir" at bounding box center [115, 207] width 137 height 15
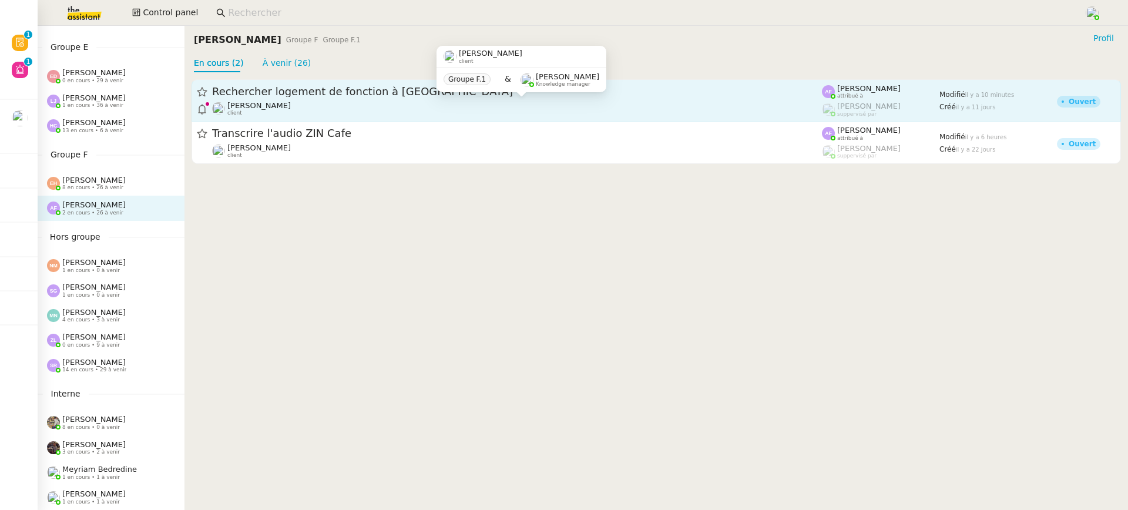
click at [352, 116] on div "Jerome Proust client" at bounding box center [517, 108] width 610 height 15
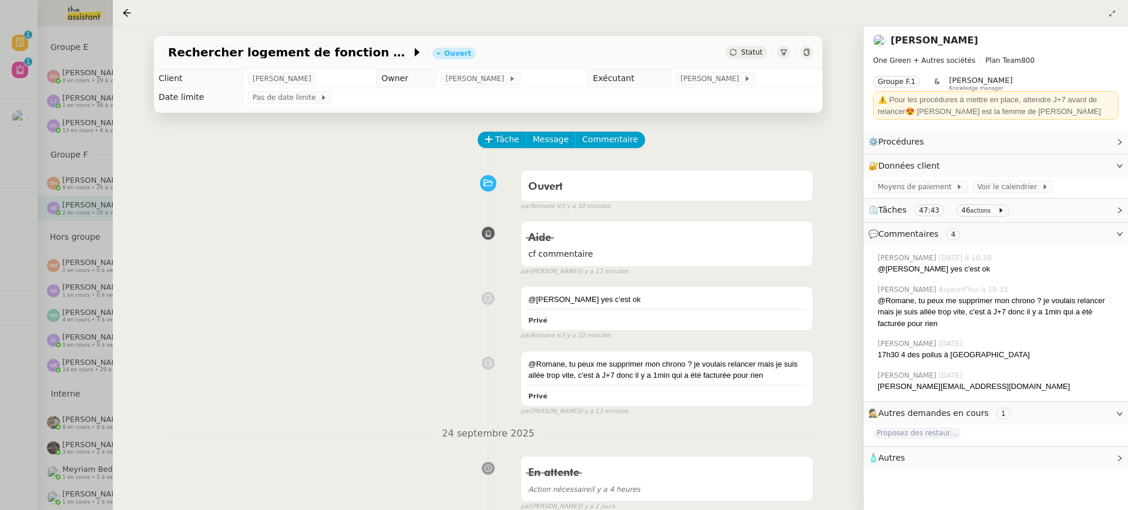
scroll to position [446, 0]
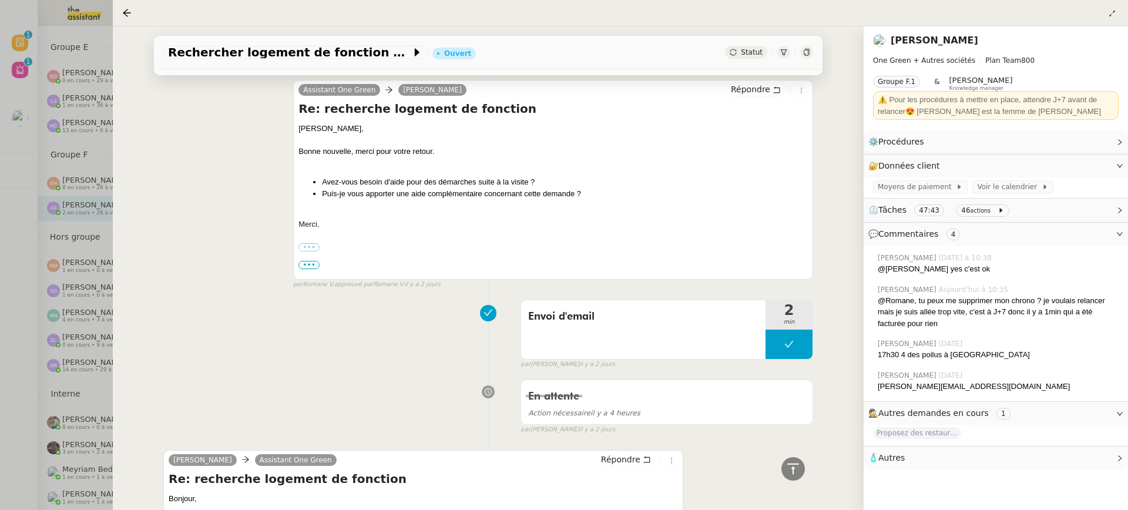
click at [21, 246] on div at bounding box center [564, 255] width 1128 height 510
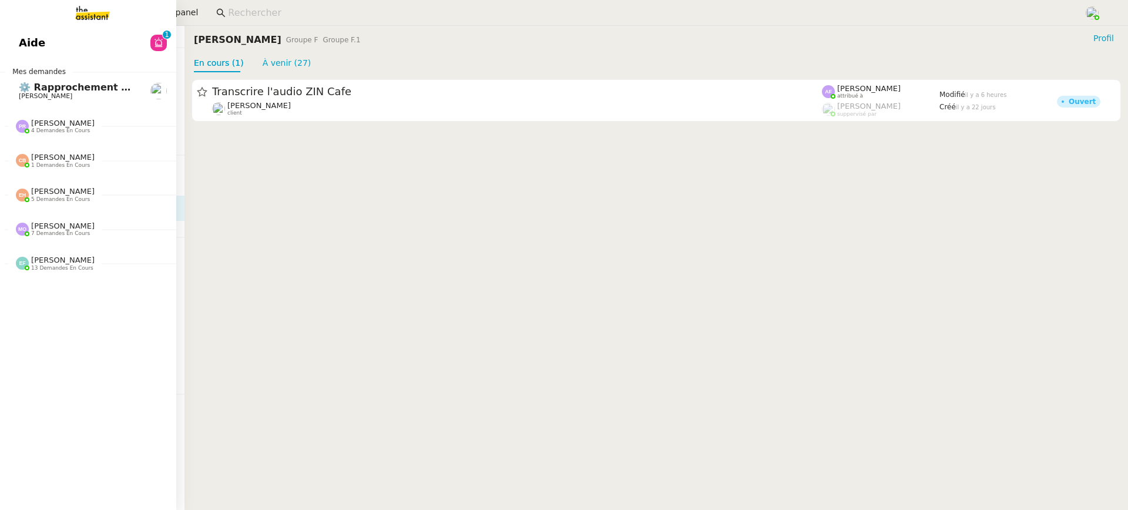
click at [58, 52] on link "Aide 0 1 2 3 4 5 6 7 8 9" at bounding box center [88, 42] width 176 height 27
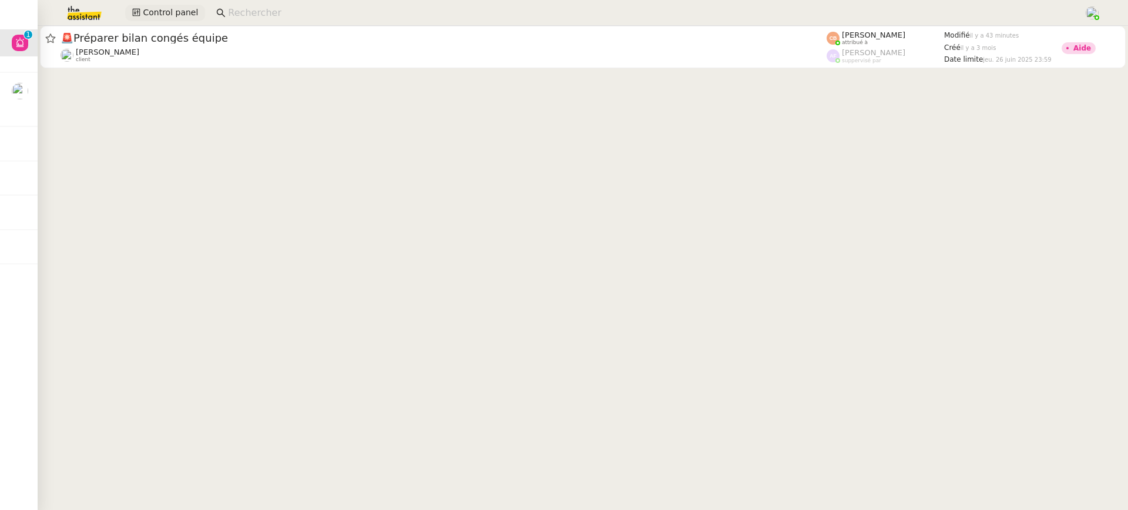
click at [189, 18] on span "Control panel" at bounding box center [170, 13] width 55 height 14
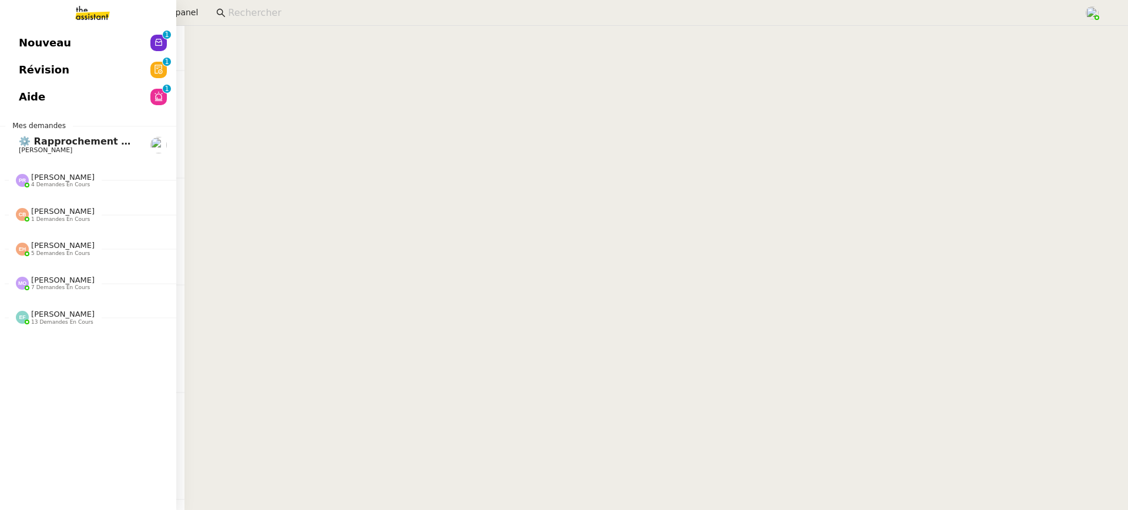
click at [28, 51] on span "Nouveau" at bounding box center [45, 43] width 52 height 18
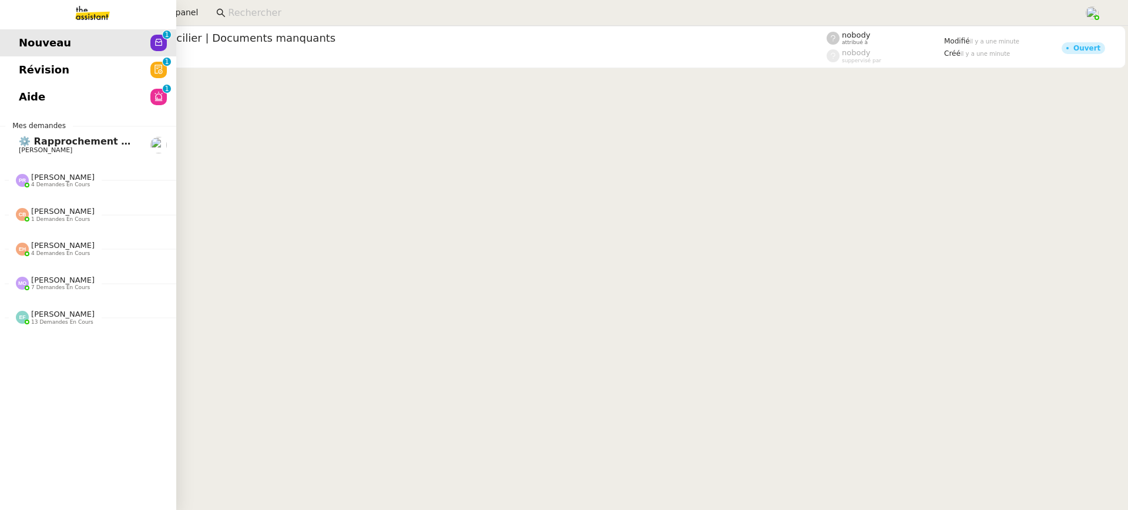
click at [24, 62] on span "Révision" at bounding box center [44, 70] width 51 height 18
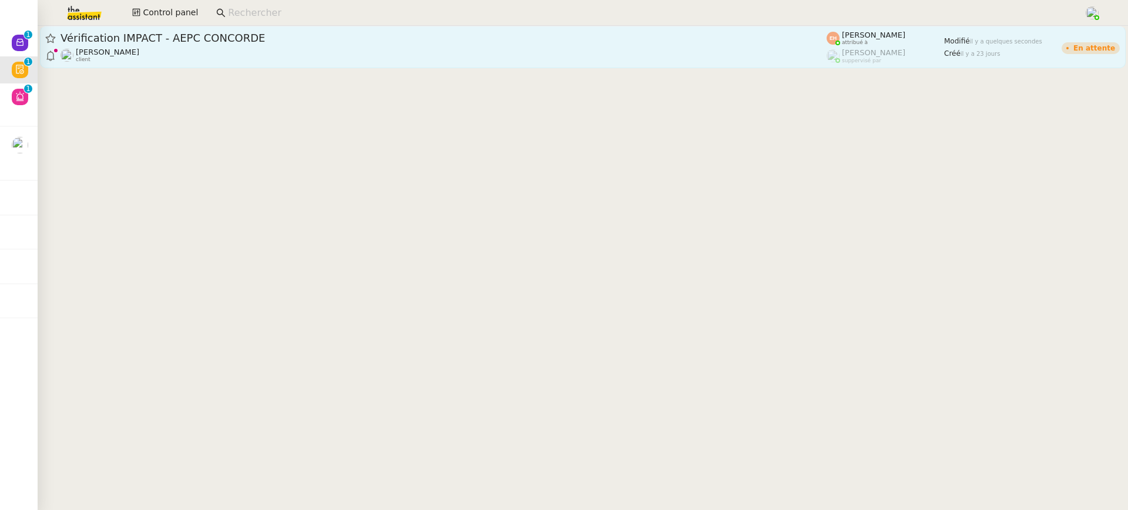
click at [468, 35] on span "Vérification IMPACT - AEPC CONCORDE" at bounding box center [443, 38] width 766 height 11
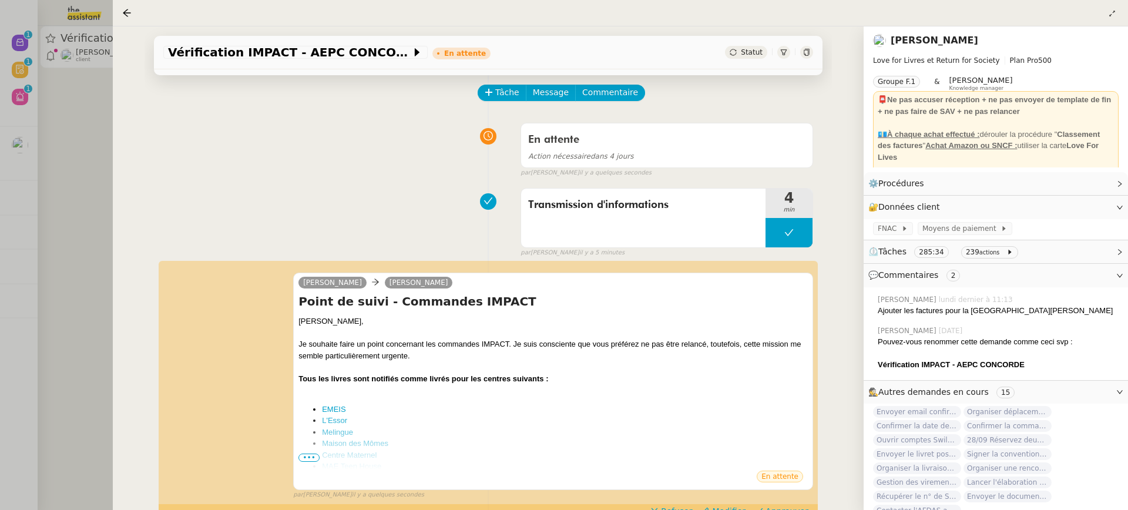
scroll to position [49, 0]
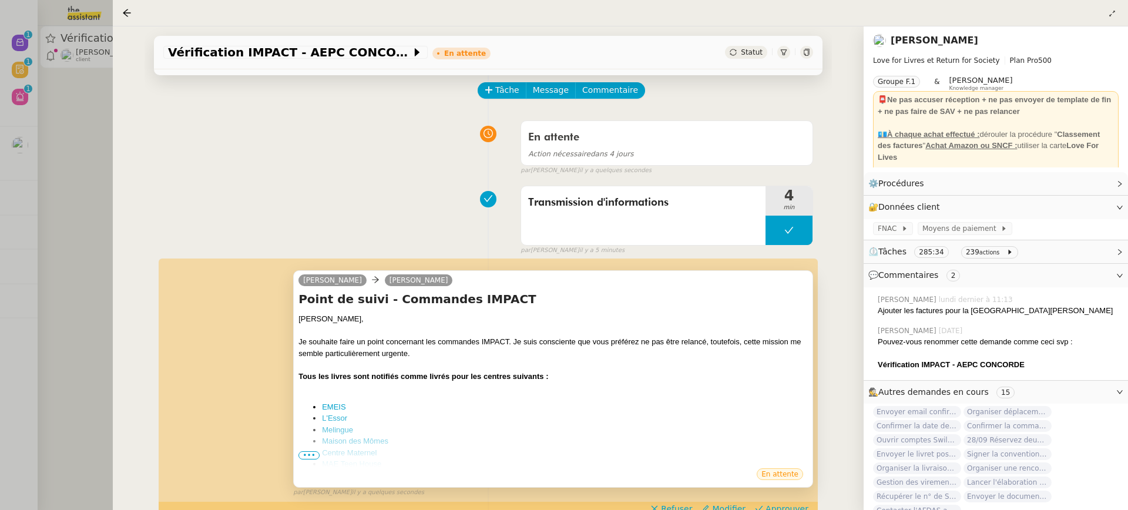
click at [303, 459] on ul "EMEIS L'Essor Melingue Maison des Mômes Centre Maternel MAE Teen House" at bounding box center [552, 435] width 509 height 69
click at [303, 455] on span "•••" at bounding box center [308, 455] width 21 height 8
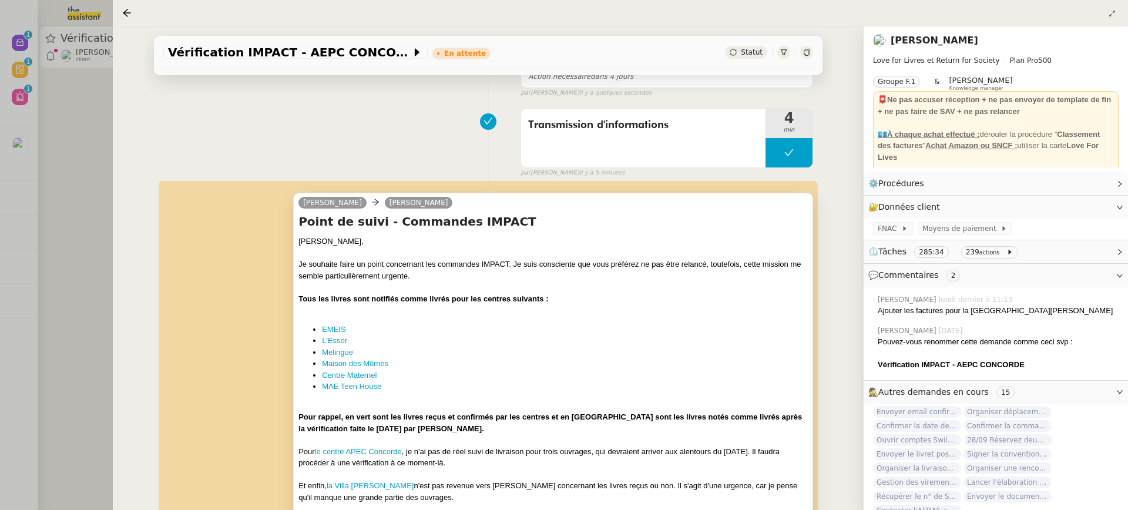
scroll to position [208, 0]
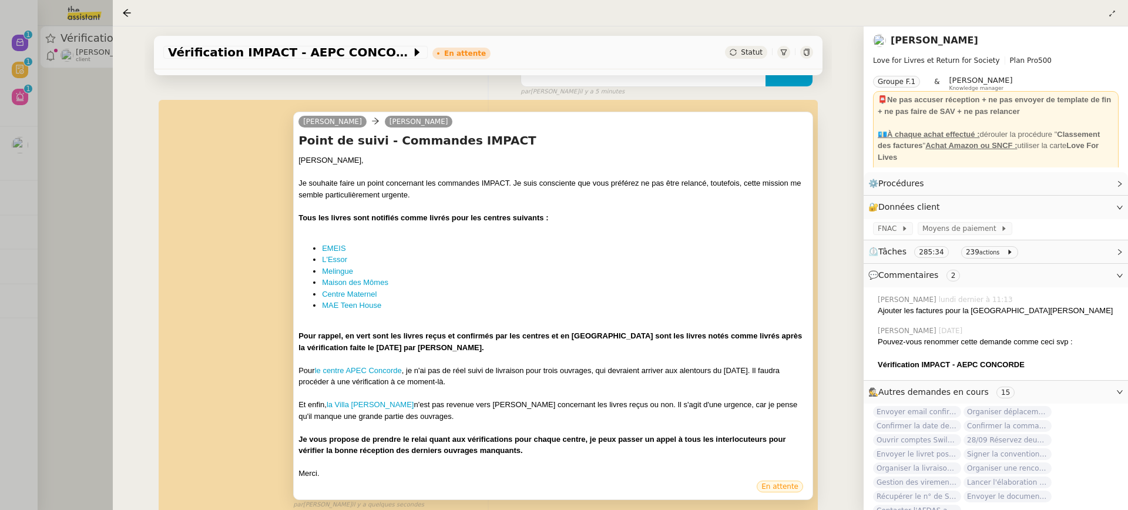
click at [335, 241] on div "Céline, Je souhaite faire un point concernant les commandes IMPACT. Je suis con…" at bounding box center [552, 316] width 509 height 325
click at [337, 246] on link "EMEIS" at bounding box center [333, 248] width 23 height 9
click at [341, 255] on link "L'Essor" at bounding box center [334, 259] width 25 height 9
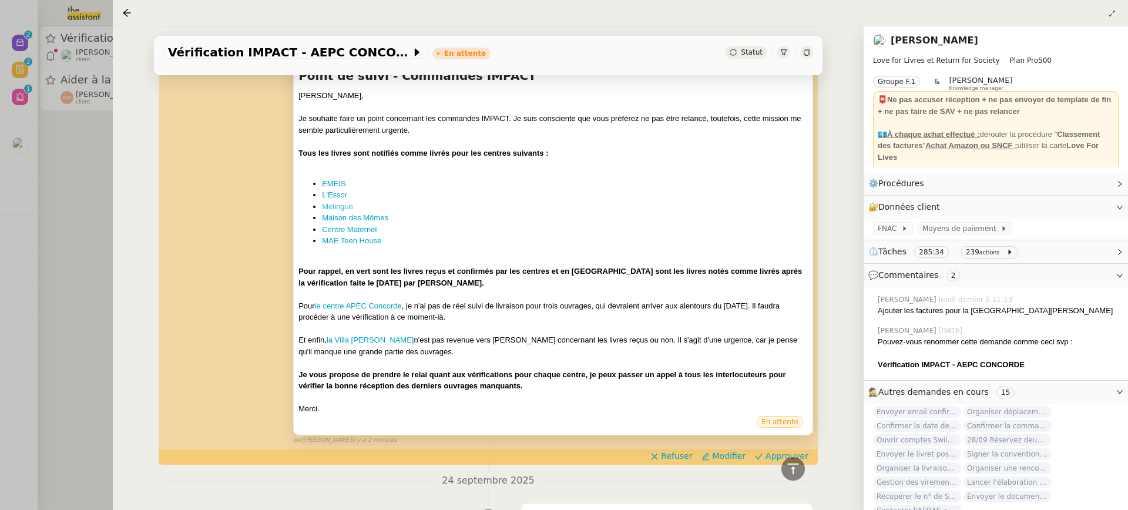
click at [348, 208] on link "Melingue" at bounding box center [337, 206] width 31 height 9
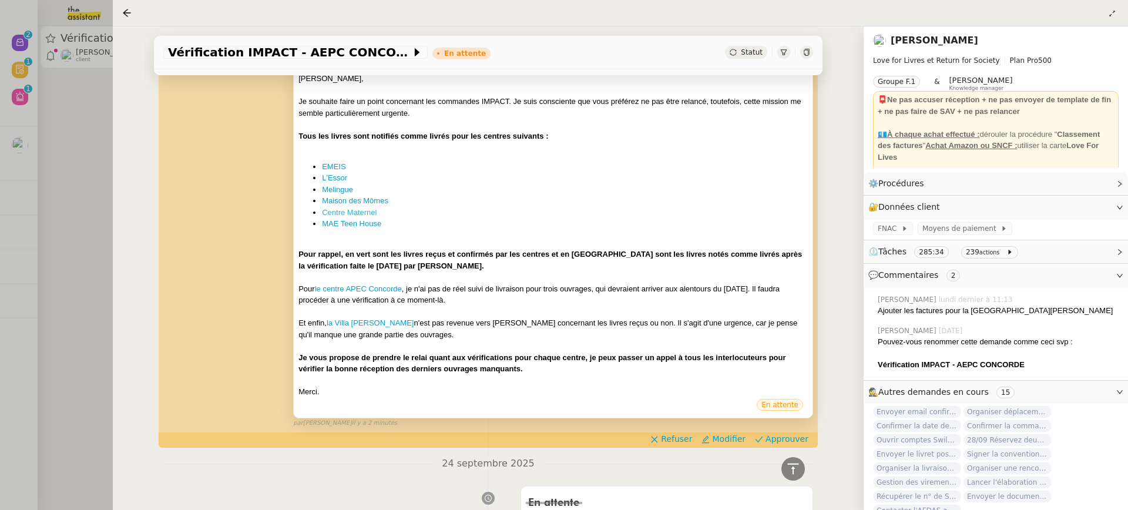
click at [358, 209] on link "Centre Maternel" at bounding box center [349, 212] width 55 height 9
click at [359, 220] on link "MAE Teen House" at bounding box center [351, 223] width 59 height 9
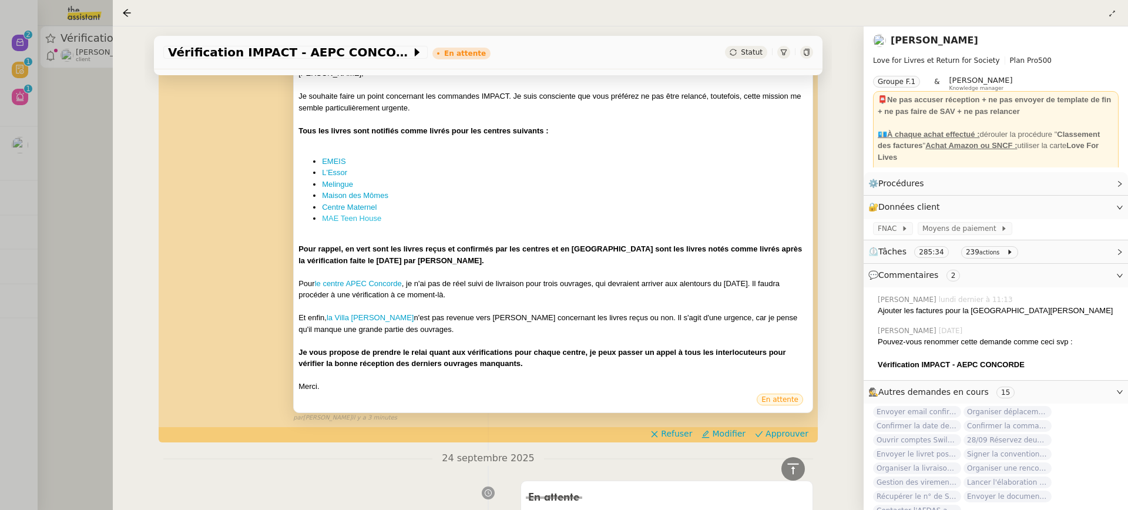
click at [347, 214] on link "MAE Teen House" at bounding box center [351, 218] width 59 height 9
click at [366, 288] on div "Pour le centre APEC Concorde , je n'ai pas de réel suivi de livraison pour troi…" at bounding box center [552, 289] width 509 height 23
click at [362, 283] on link "le centre APEC Concorde" at bounding box center [358, 283] width 87 height 9
click at [348, 318] on link "la Villa Wilson" at bounding box center [371, 317] width 88 height 9
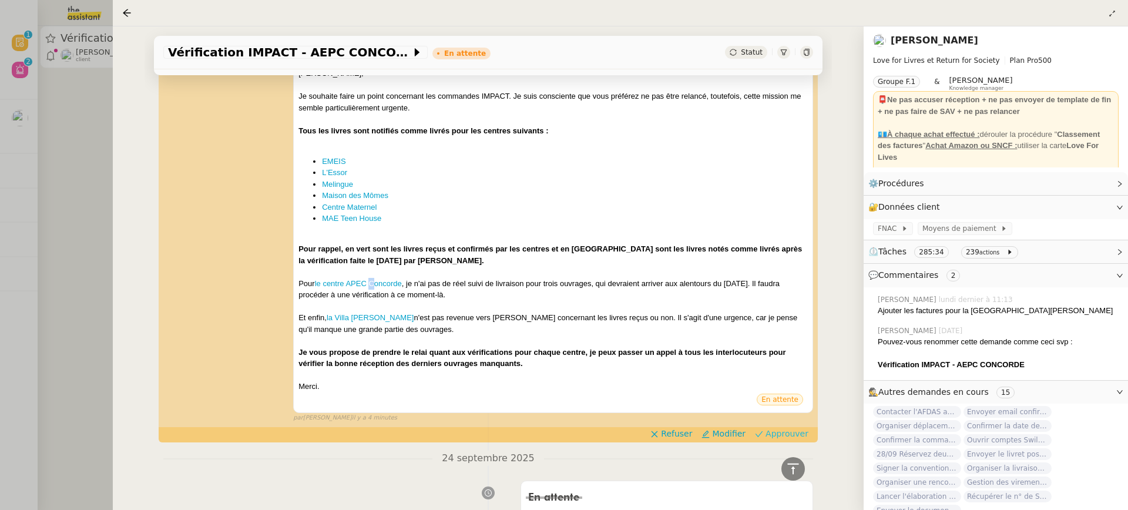
click at [791, 433] on span "Approuver" at bounding box center [786, 434] width 43 height 12
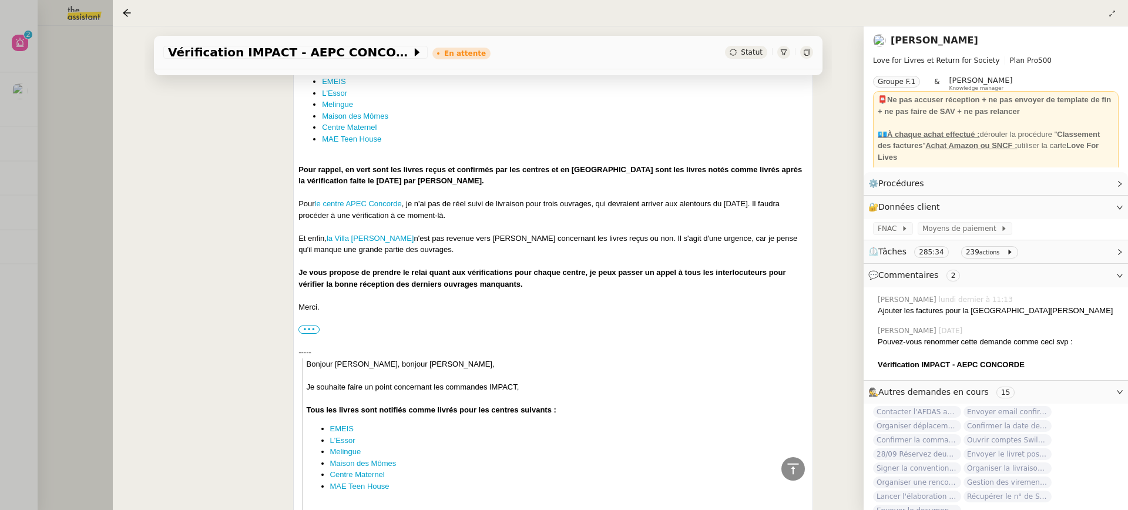
click at [120, 153] on div "Vérification IMPACT - AEPC CONCORDE En attente Statut Client Céline MAS Owner R…" at bounding box center [488, 267] width 751 height 483
click at [93, 128] on div at bounding box center [564, 255] width 1128 height 510
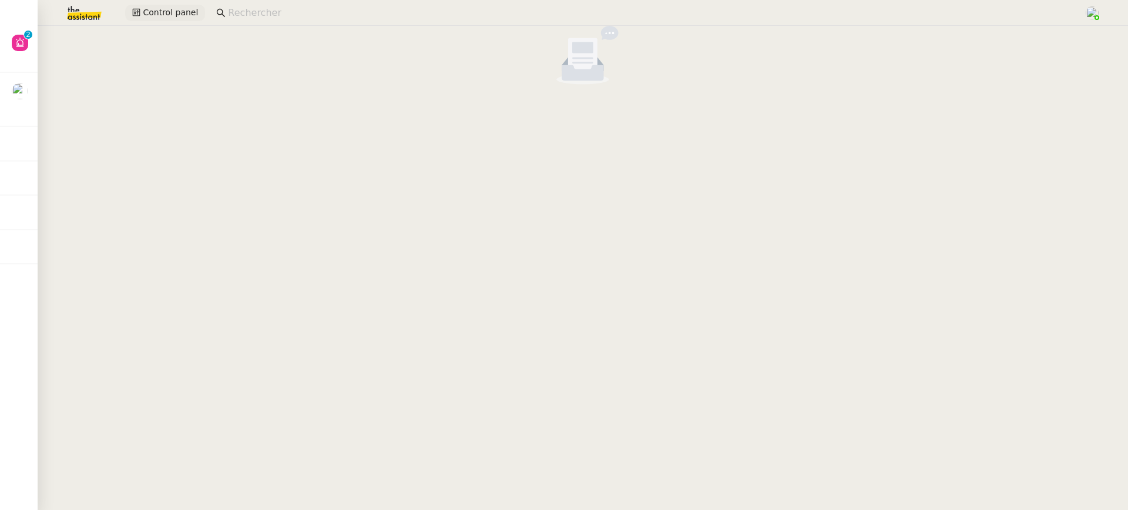
click at [181, 6] on span "Control panel" at bounding box center [170, 13] width 55 height 14
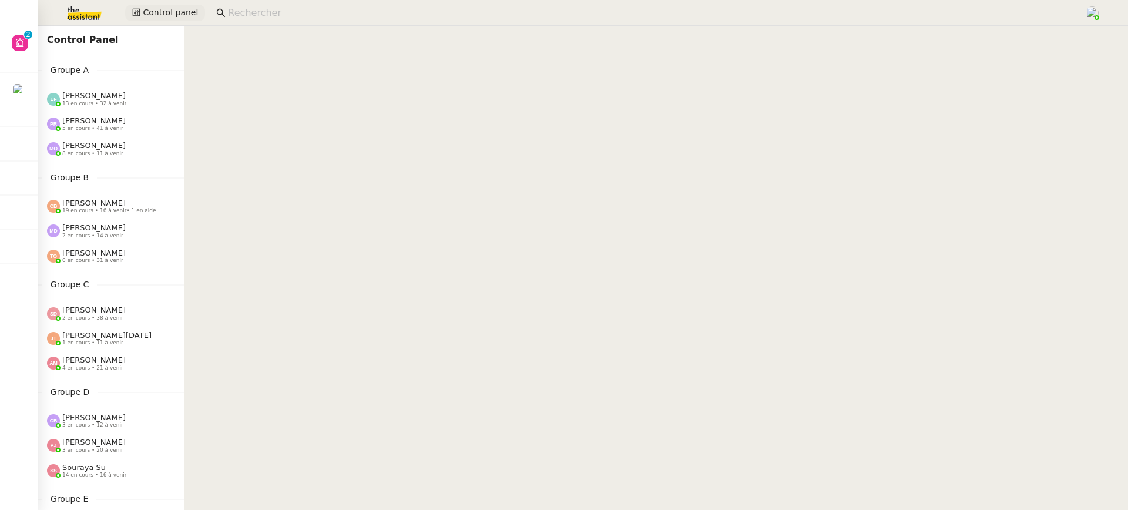
scroll to position [452, 0]
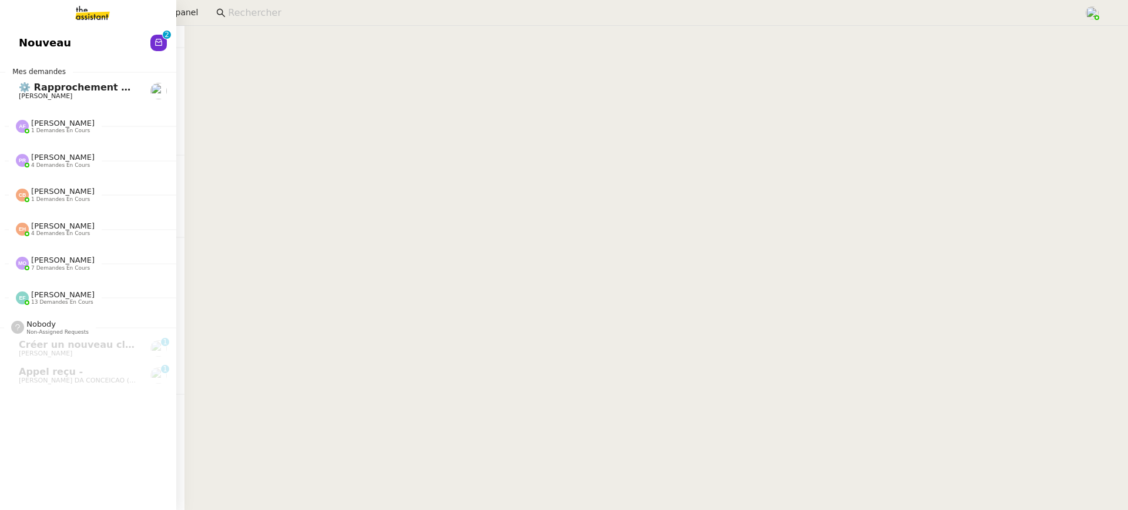
click at [12, 43] on link "Nouveau 0 1 2 3 4 5 6 7 8 9" at bounding box center [88, 42] width 176 height 27
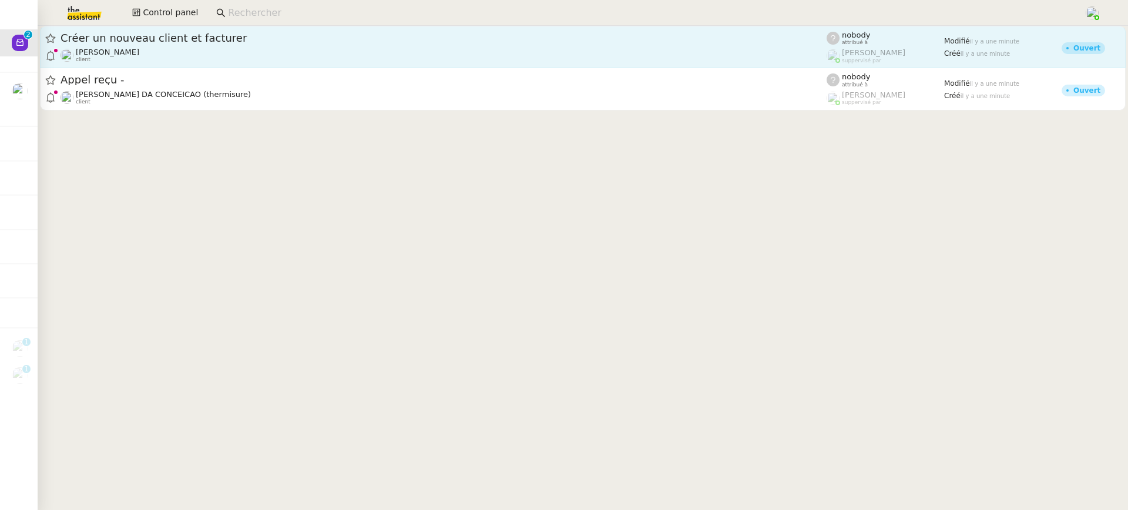
click at [295, 45] on div "Créer un nouveau client et facturer Florent Seiler client" at bounding box center [443, 47] width 766 height 32
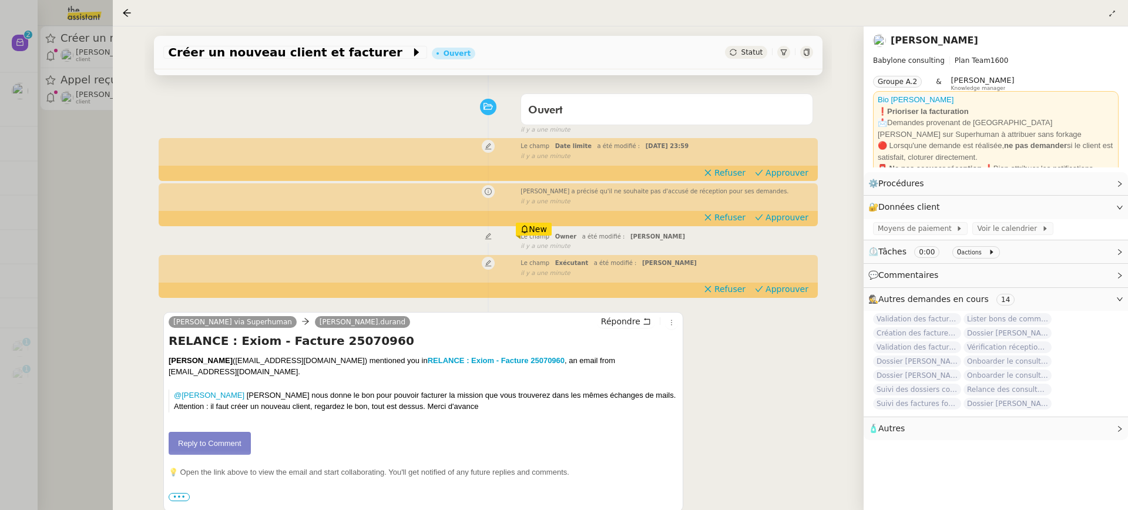
scroll to position [81, 0]
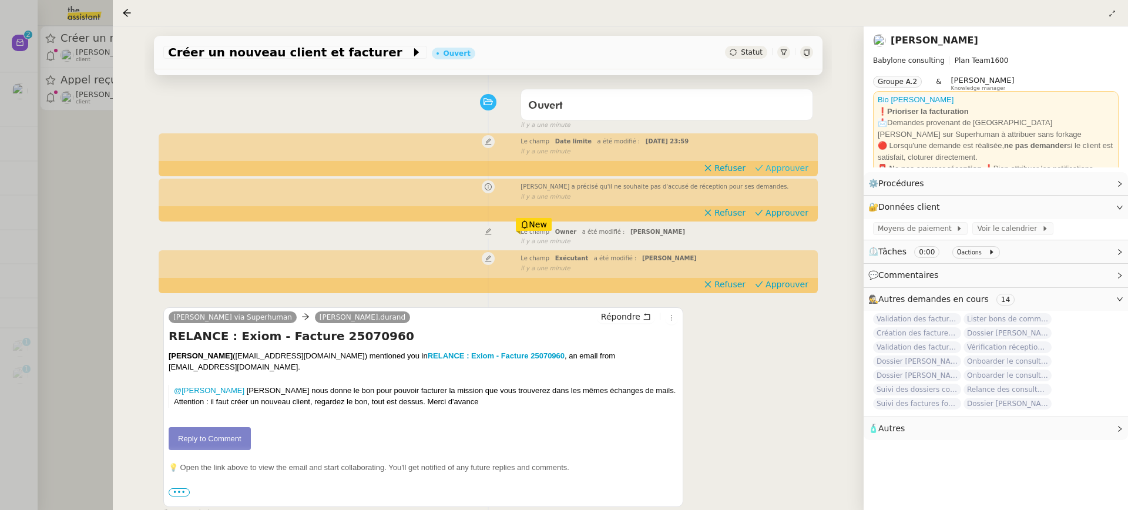
click at [786, 171] on span "Approuver" at bounding box center [786, 168] width 43 height 12
click at [789, 215] on span "Approuver" at bounding box center [786, 213] width 43 height 12
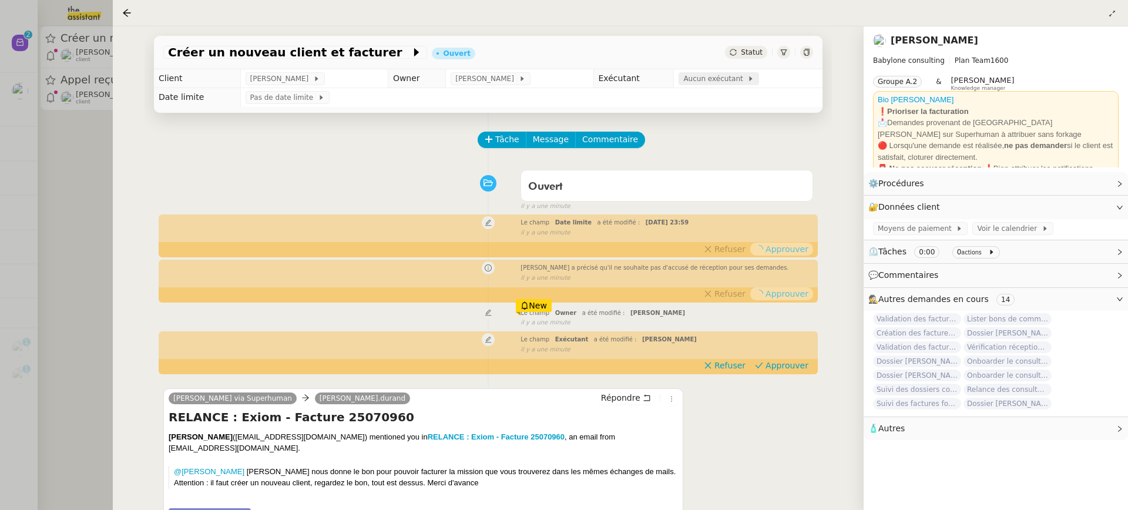
click at [723, 79] on span "Aucun exécutant" at bounding box center [715, 79] width 64 height 12
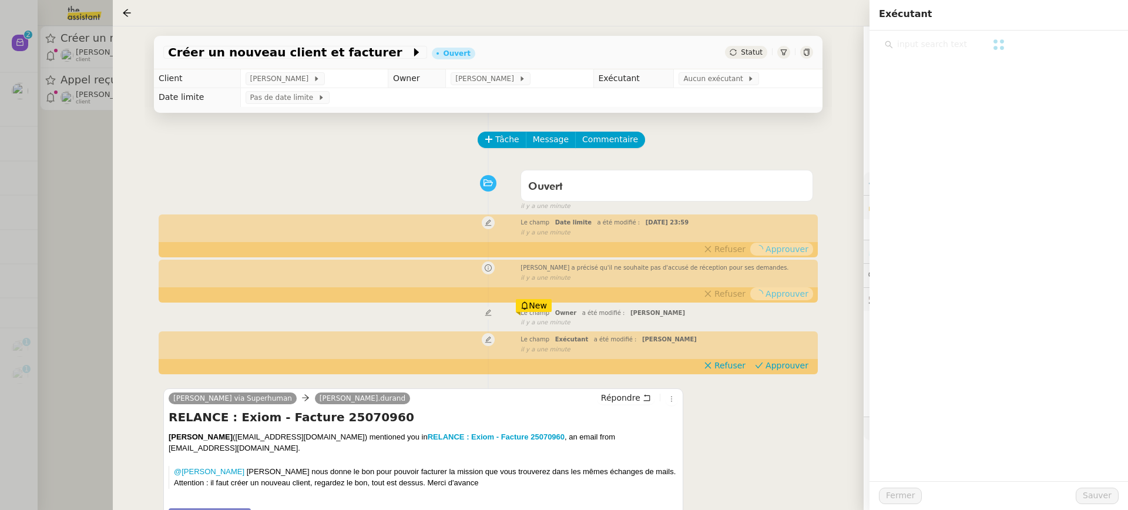
click at [1018, 54] on div at bounding box center [998, 256] width 258 height 450
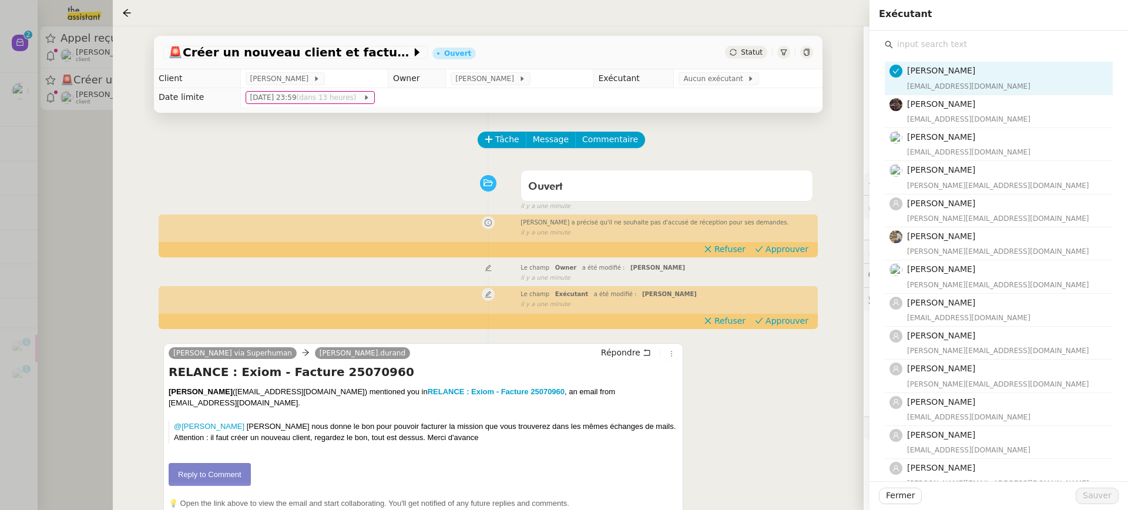
click at [1010, 44] on input "text" at bounding box center [1003, 44] width 220 height 16
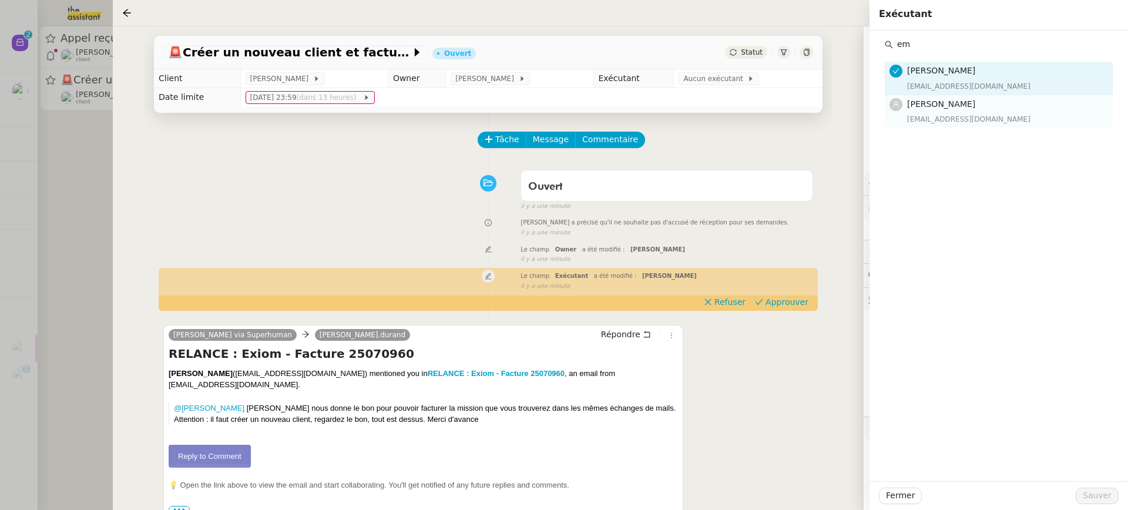
type input "em"
click at [1010, 100] on h4 "[PERSON_NAME]" at bounding box center [1006, 104] width 199 height 14
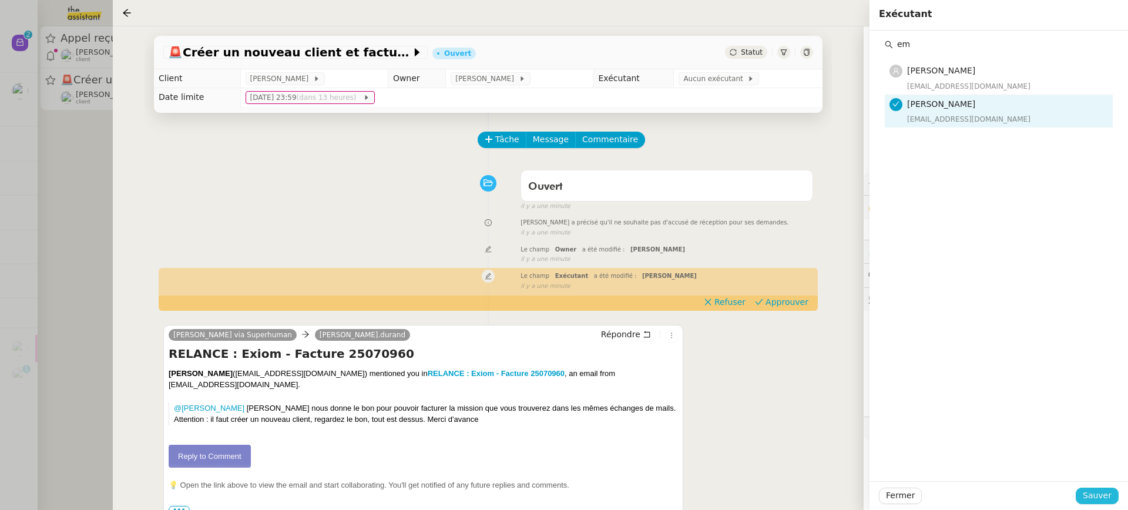
click at [1091, 495] on span "Sauver" at bounding box center [1096, 496] width 29 height 14
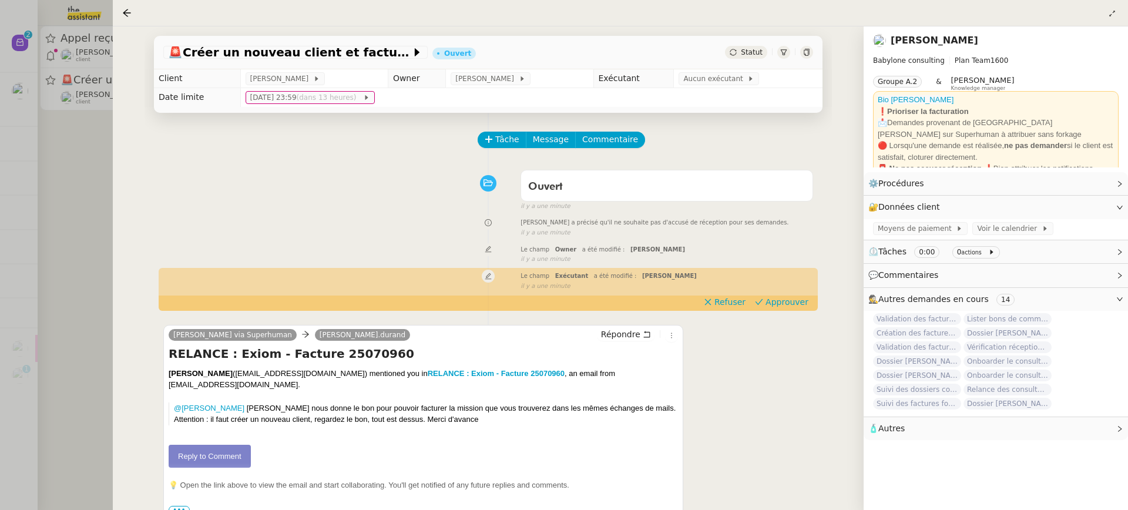
click at [84, 76] on div at bounding box center [564, 255] width 1128 height 510
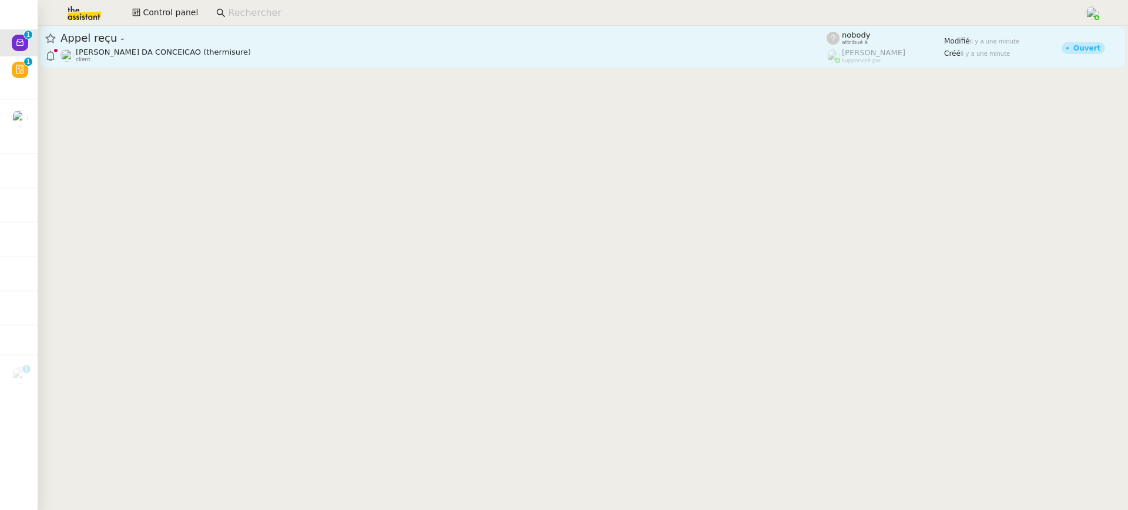
click at [115, 53] on span "Charles DA CONCEICAO (thermisure)" at bounding box center [163, 52] width 175 height 9
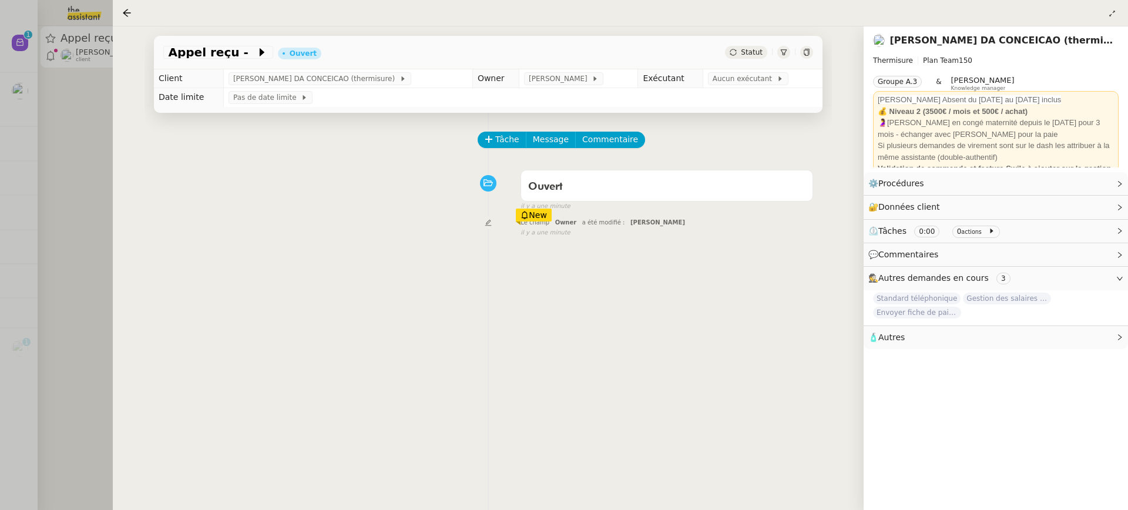
scroll to position [150, 0]
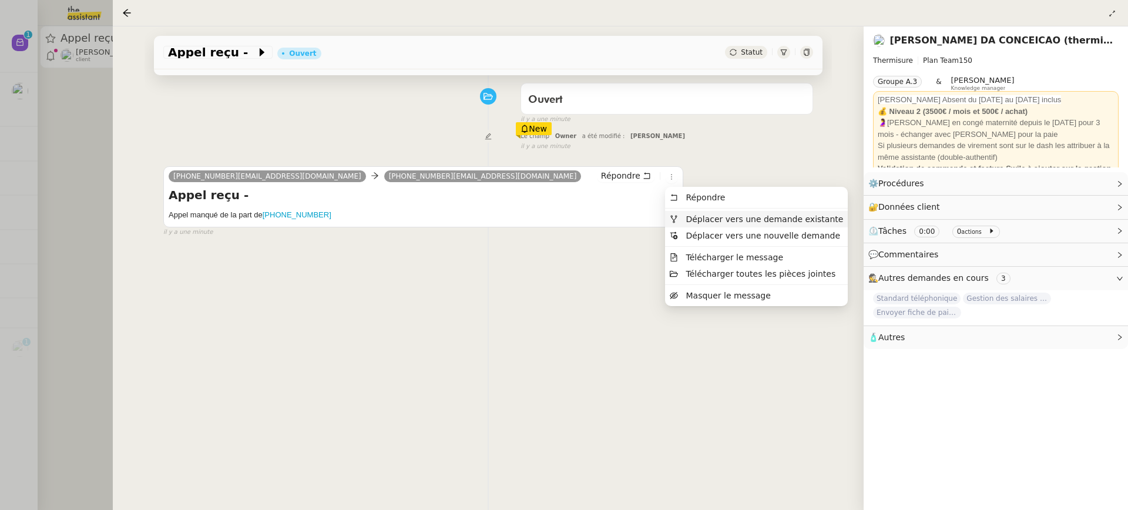
click at [694, 211] on li "Déplacer vers une demande existante" at bounding box center [756, 219] width 183 height 16
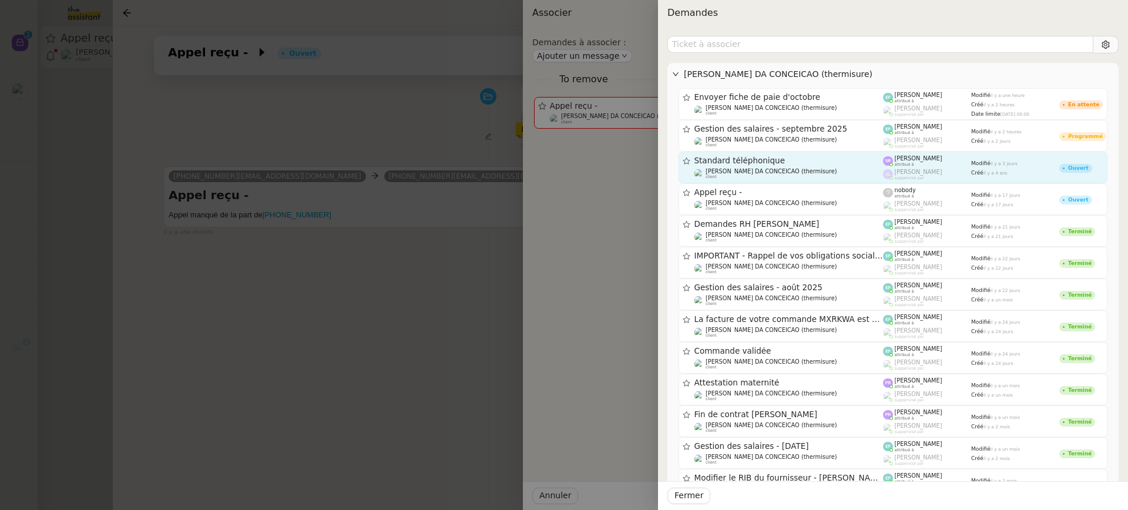
click at [780, 164] on div "Standard téléphonique" at bounding box center [788, 161] width 189 height 10
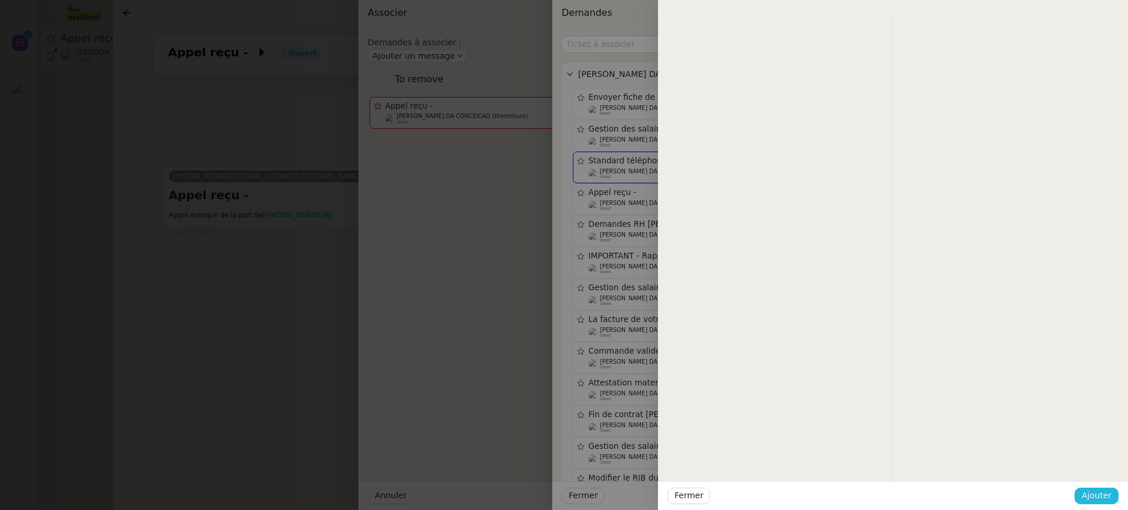
click at [1084, 496] on span "Ajouter" at bounding box center [1096, 496] width 30 height 14
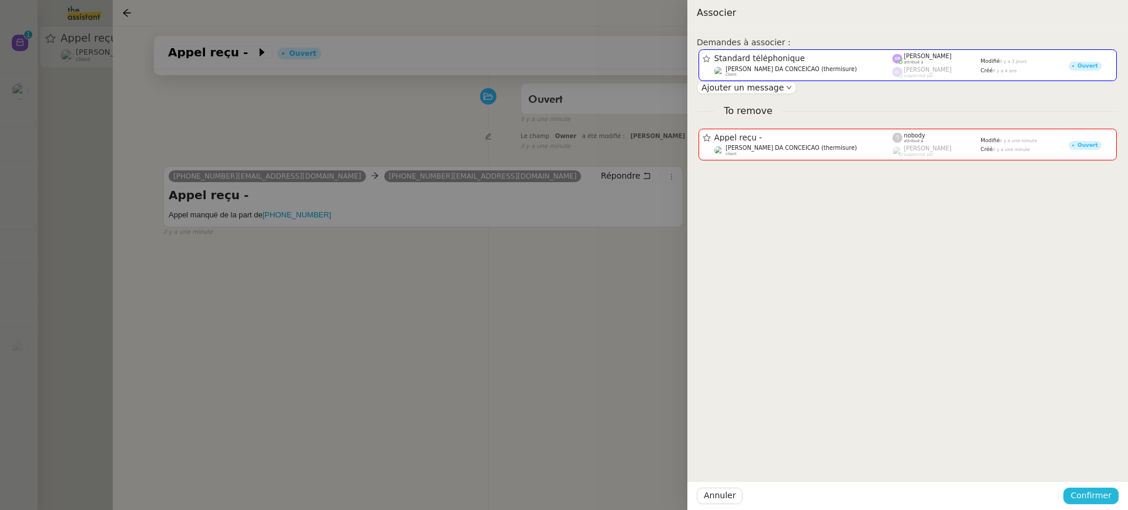
click at [1084, 495] on span "Confirmer" at bounding box center [1090, 496] width 41 height 14
click at [1085, 468] on span "Ajouter" at bounding box center [1092, 464] width 30 height 12
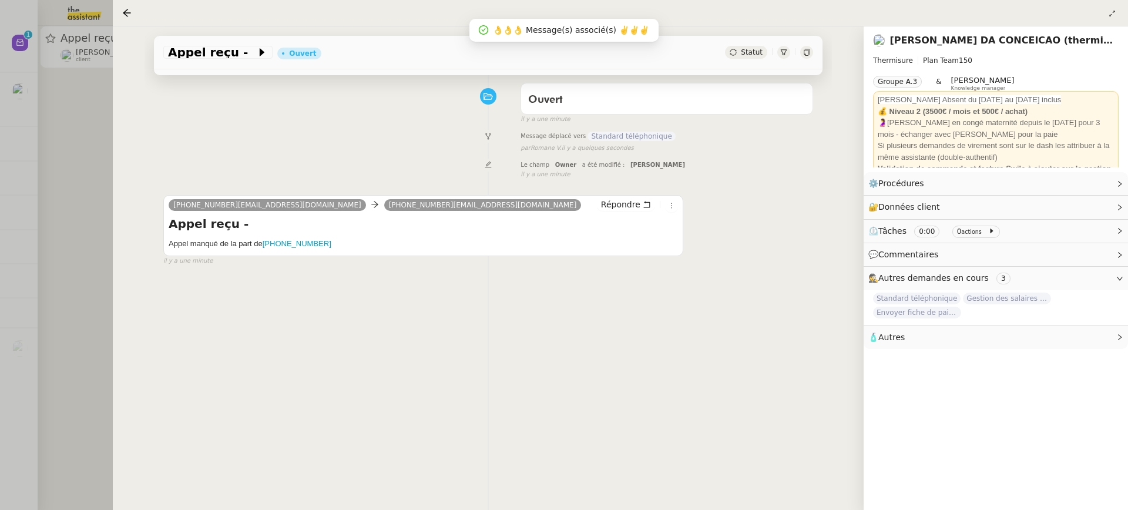
click at [23, 132] on div at bounding box center [564, 255] width 1128 height 510
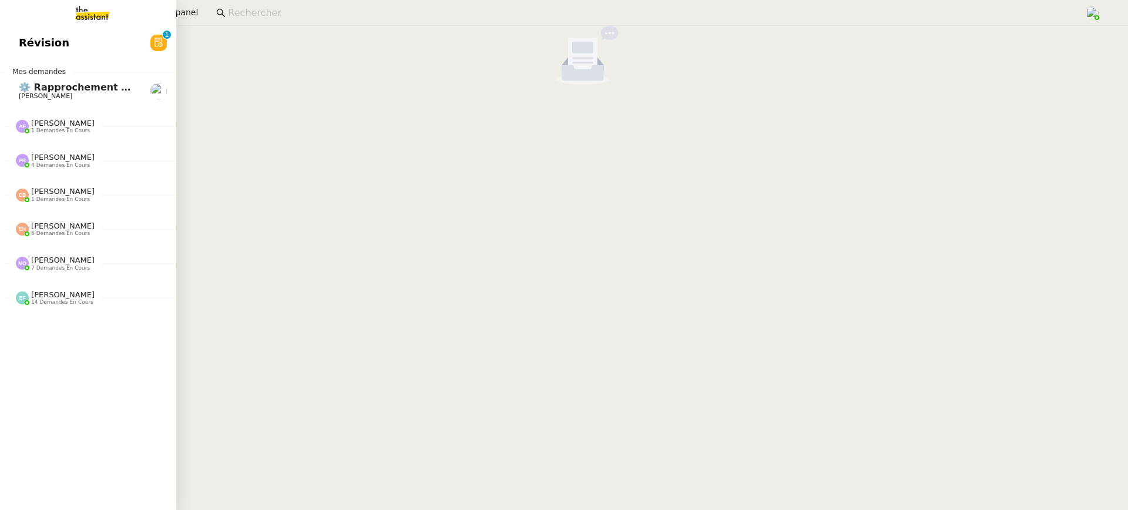
click at [19, 40] on span "Révision" at bounding box center [44, 43] width 51 height 18
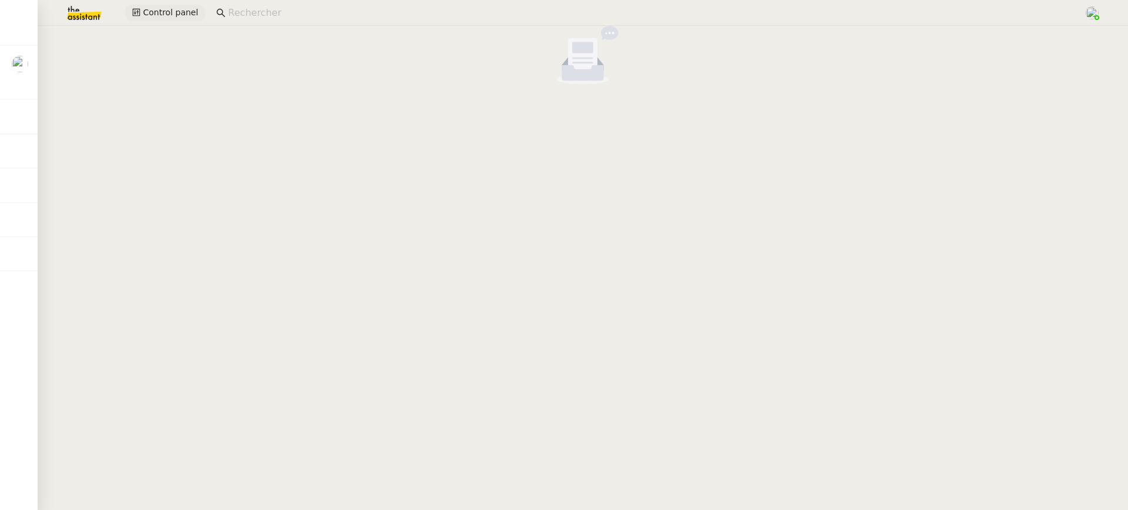
click at [187, 8] on span "Control panel" at bounding box center [170, 13] width 55 height 14
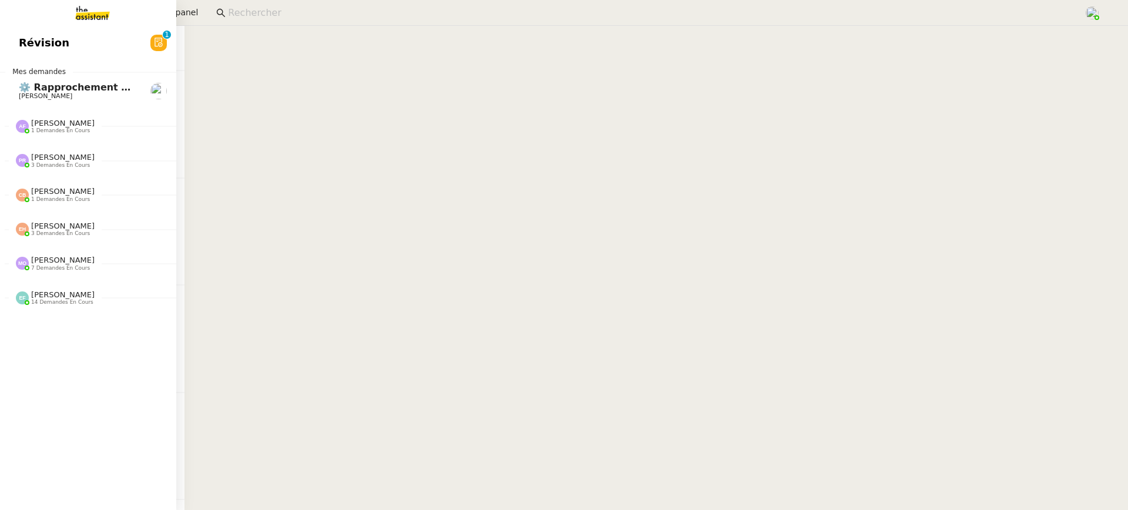
click at [39, 39] on span "Révision" at bounding box center [44, 43] width 51 height 18
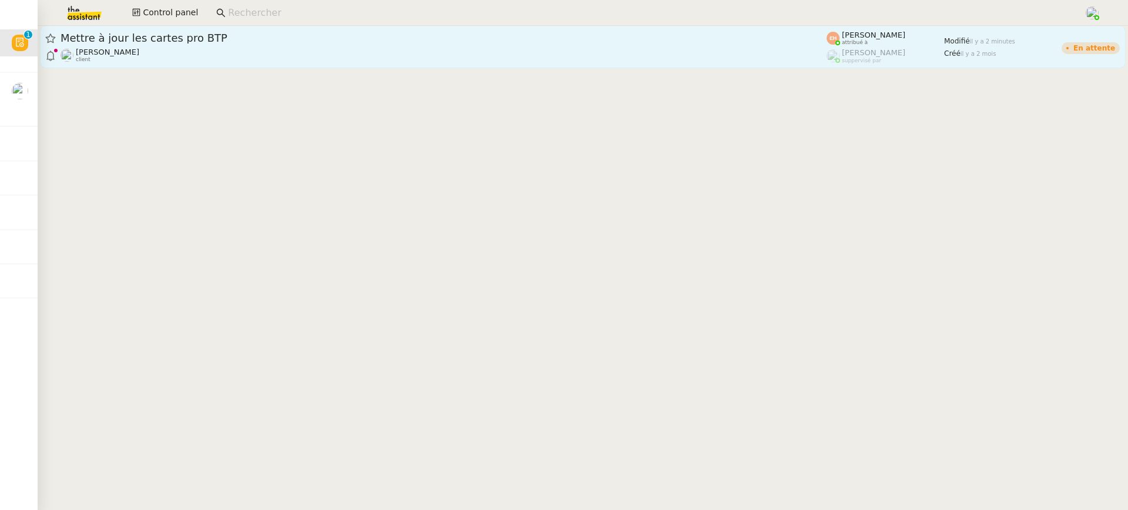
click at [162, 44] on div "Mettre à jour les cartes pro BTP" at bounding box center [443, 38] width 766 height 14
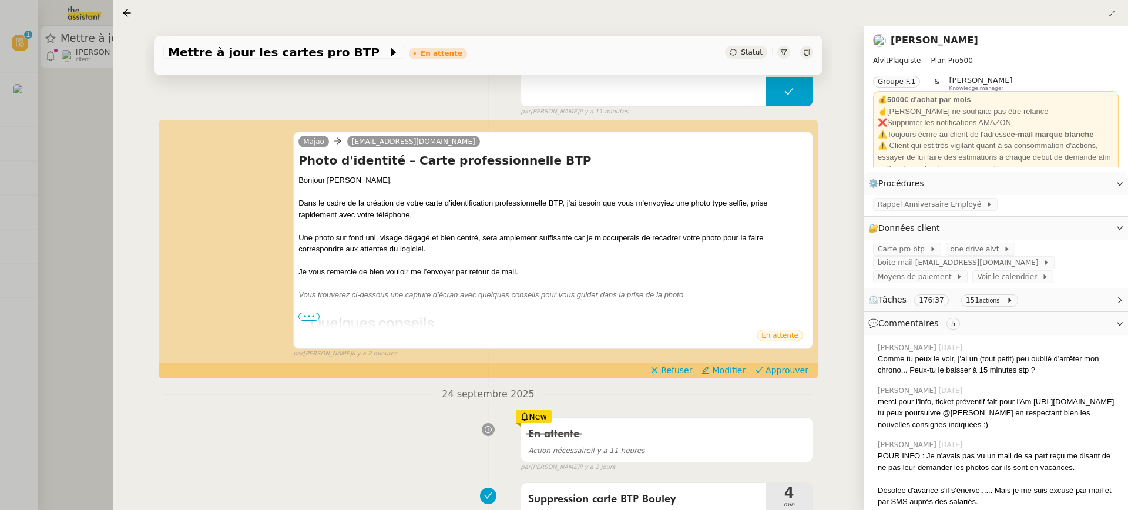
scroll to position [224, 0]
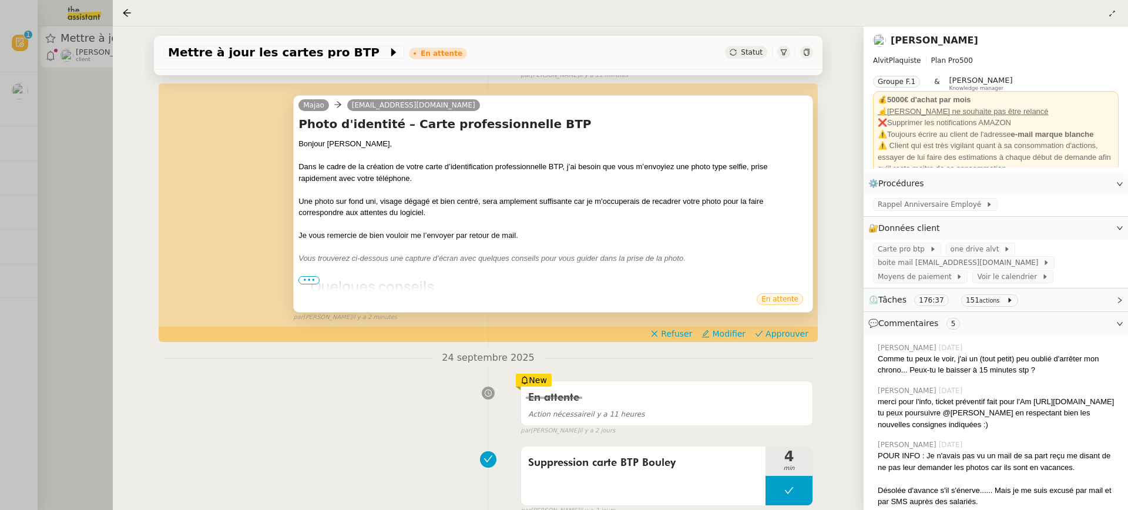
click at [310, 276] on span "•••" at bounding box center [308, 280] width 21 height 8
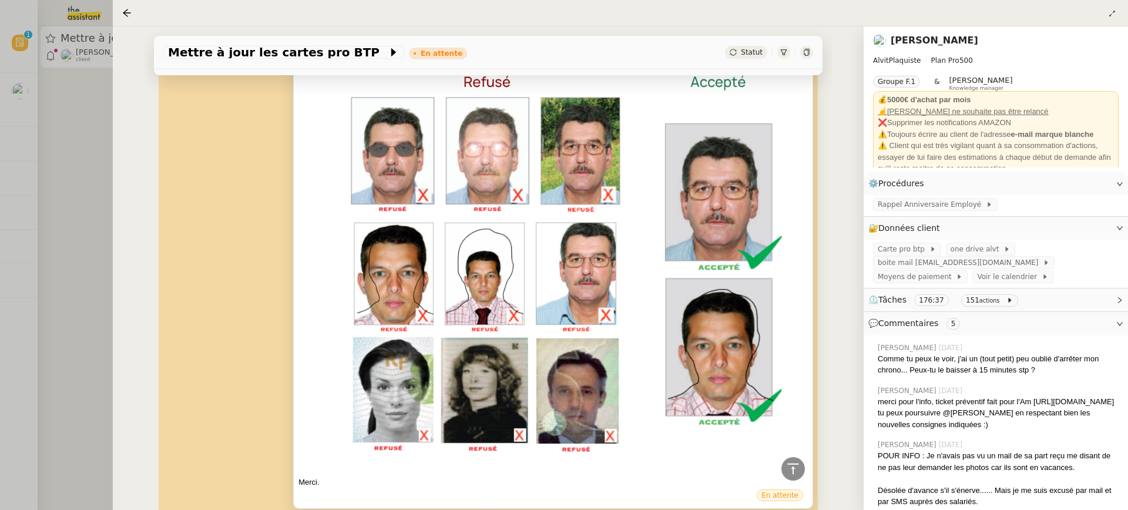
scroll to position [767, 0]
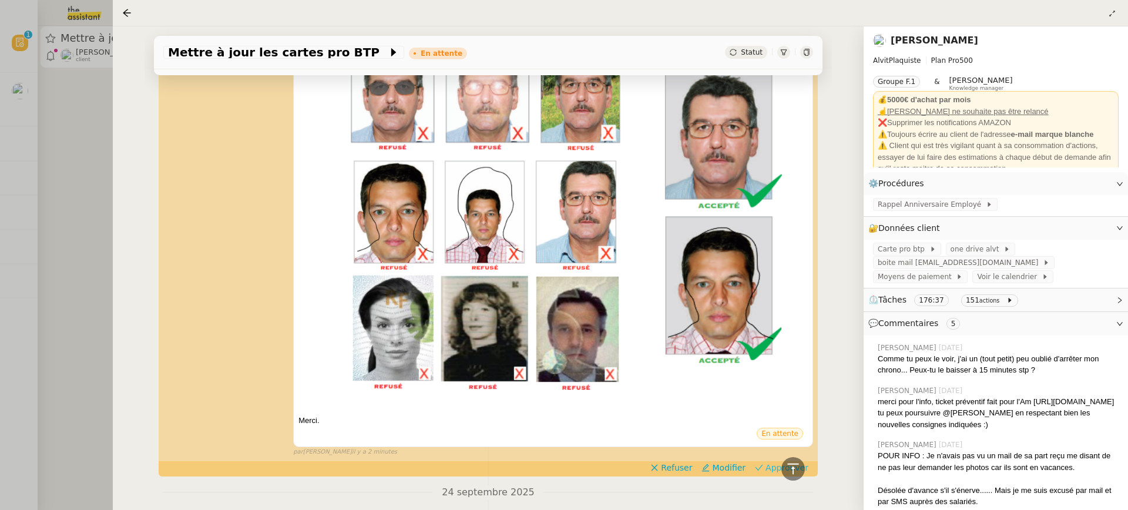
click at [763, 468] on icon at bounding box center [759, 467] width 8 height 8
click at [76, 162] on div at bounding box center [564, 255] width 1128 height 510
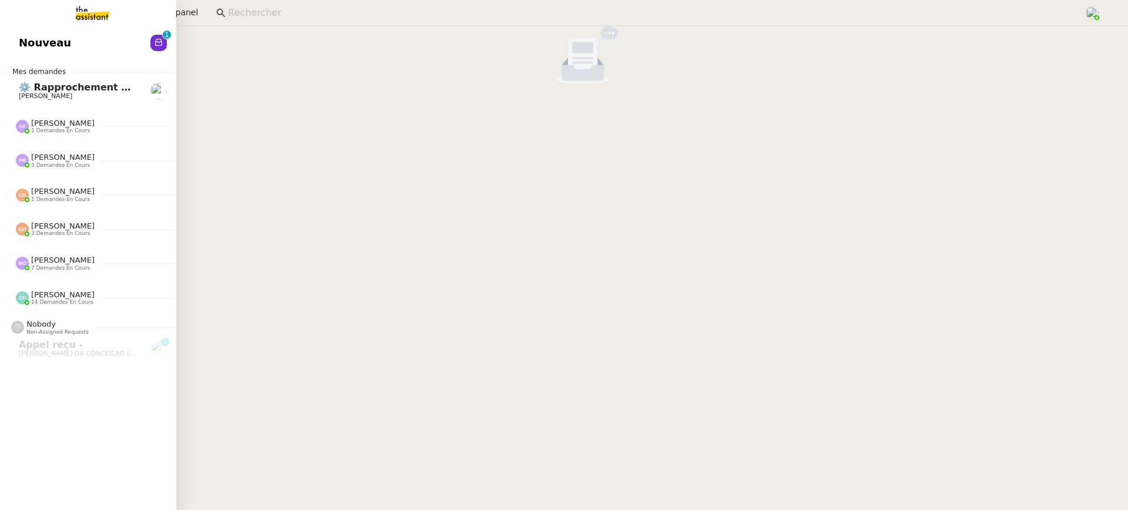
click at [26, 55] on link "Nouveau 0 1 2 3 4 5 6 7 8 9" at bounding box center [88, 42] width 176 height 27
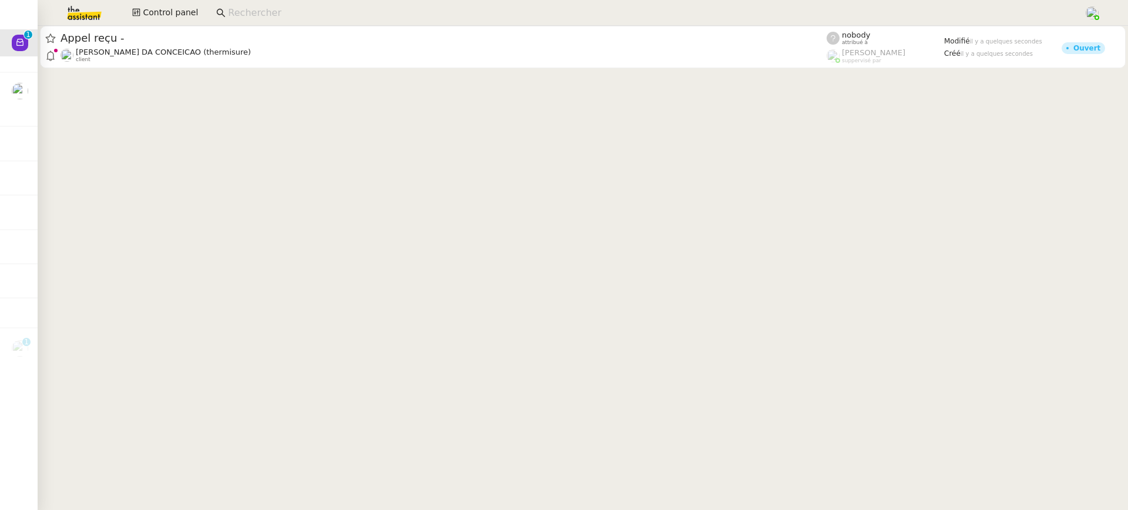
click at [419, 18] on input at bounding box center [650, 13] width 844 height 16
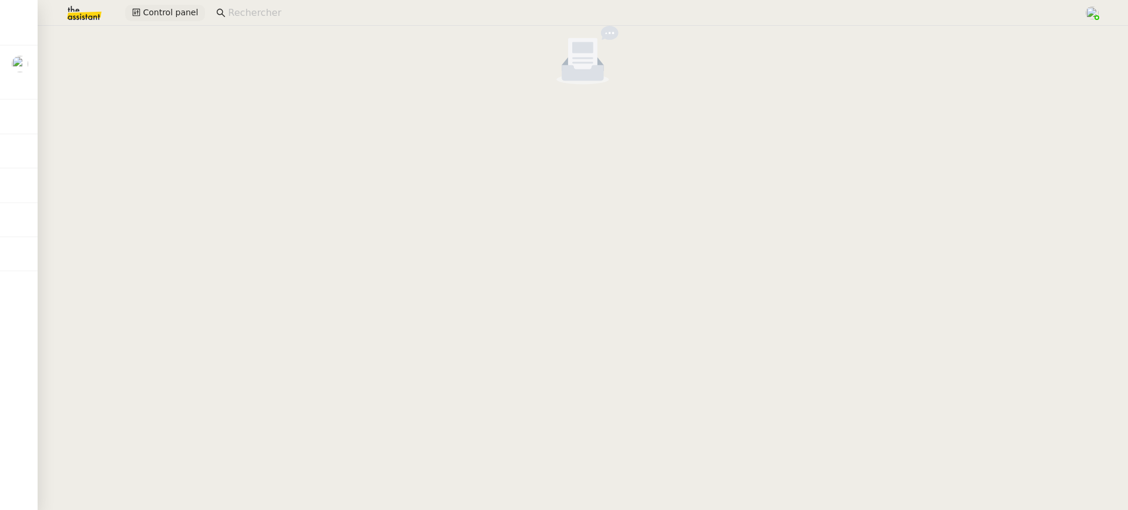
drag, startPoint x: 155, startPoint y: 29, endPoint x: 155, endPoint y: 19, distance: 10.6
click at [155, 29] on nz-empty-default at bounding box center [582, 55] width 1081 height 59
click at [153, 18] on span "Control panel" at bounding box center [170, 13] width 55 height 14
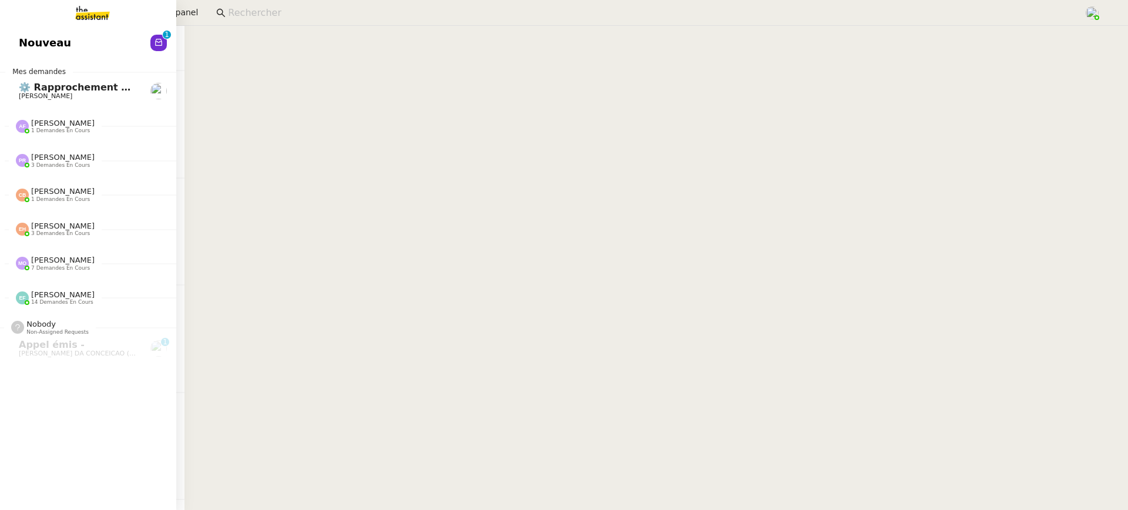
click at [16, 41] on link "Nouveau 0 1 2 3 4 5 6 7 8 9" at bounding box center [88, 42] width 176 height 27
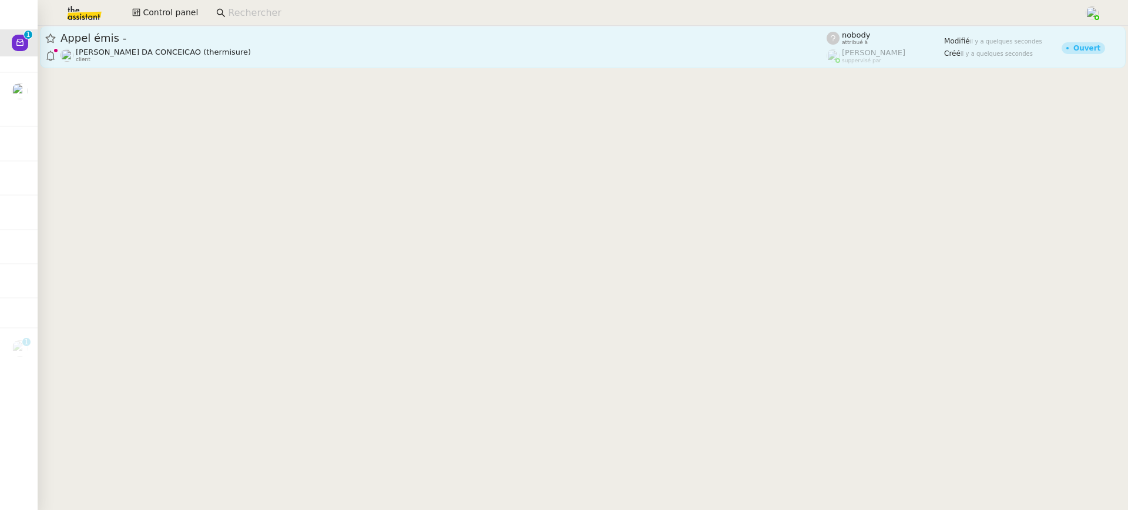
click at [556, 35] on span "Appel émis -" at bounding box center [443, 38] width 766 height 11
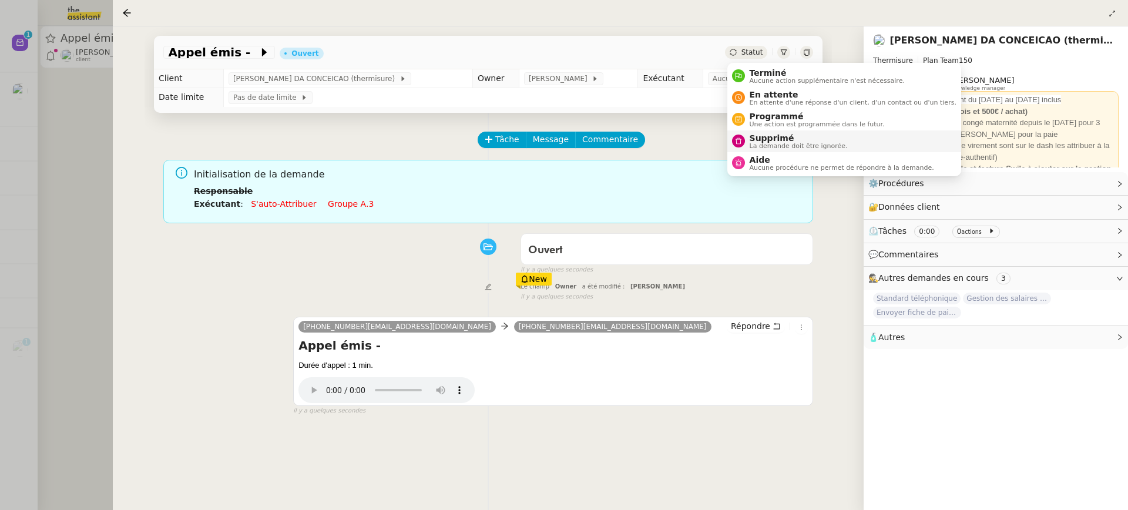
click at [812, 132] on li "Supprimé La demande doit être ignorée." at bounding box center [844, 141] width 234 height 22
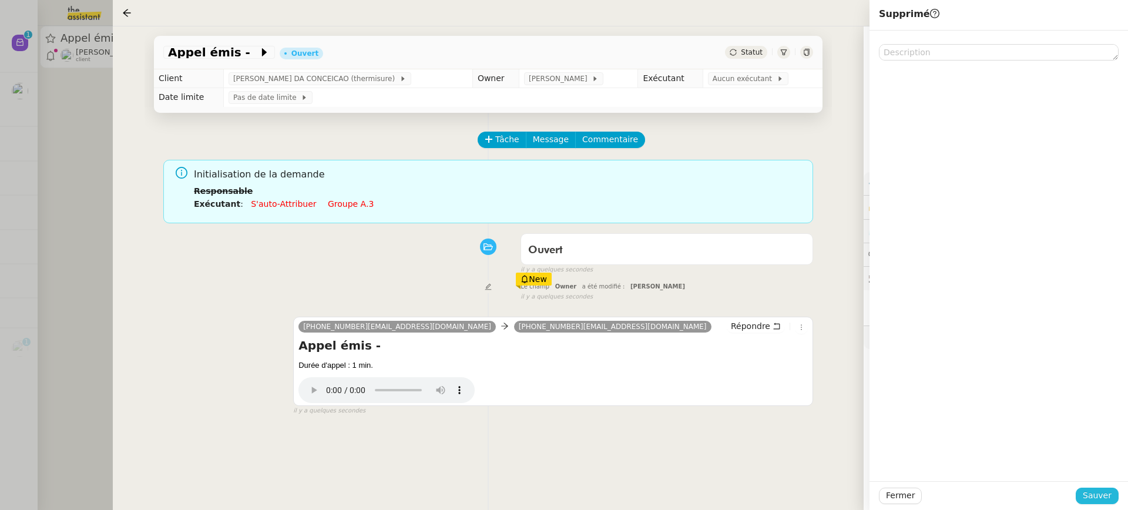
click at [1107, 492] on span "Sauver" at bounding box center [1096, 496] width 29 height 14
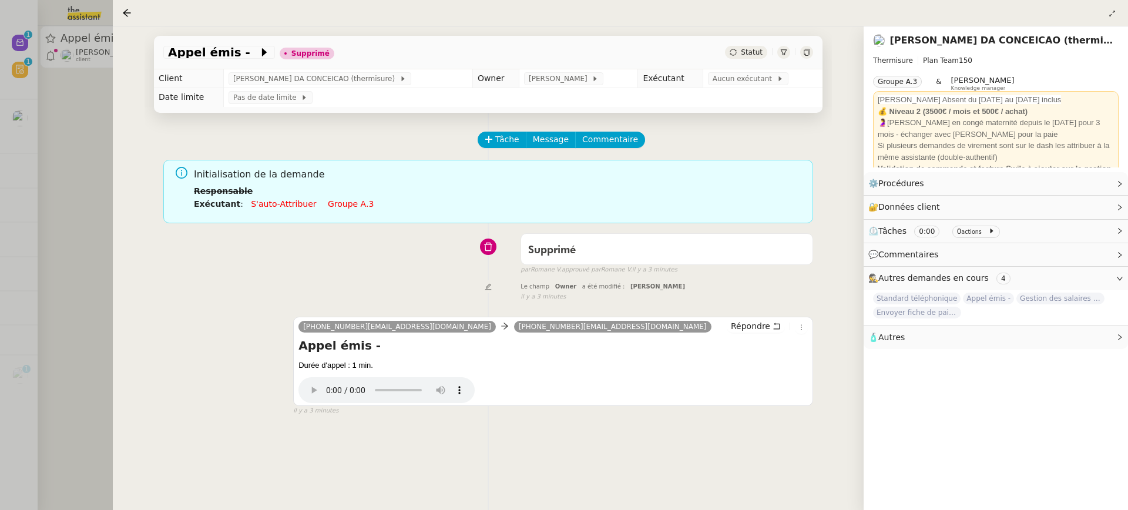
click at [82, 58] on div at bounding box center [564, 255] width 1128 height 510
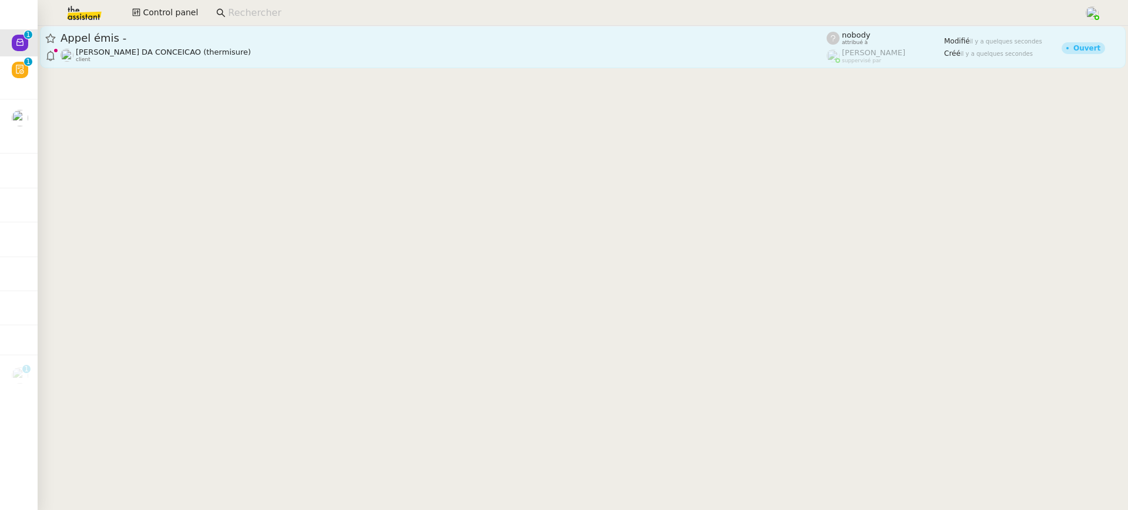
click at [43, 43] on link "Appel émis - Charles DA CONCEICAO (thermisure) client nobody attribué à Romane …" at bounding box center [582, 47] width 1085 height 42
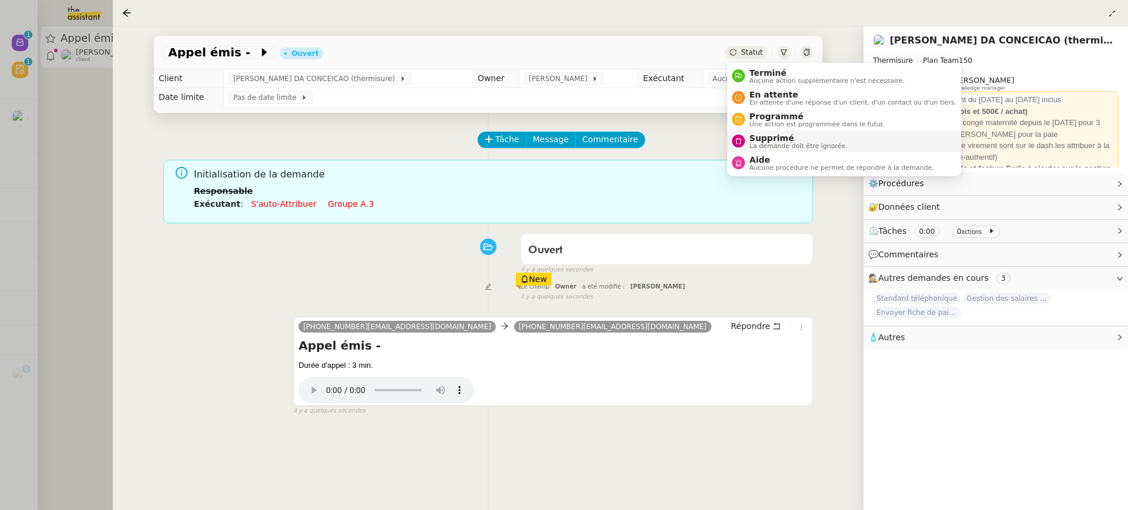
click at [796, 143] on span "La demande doit être ignorée." at bounding box center [798, 146] width 98 height 6
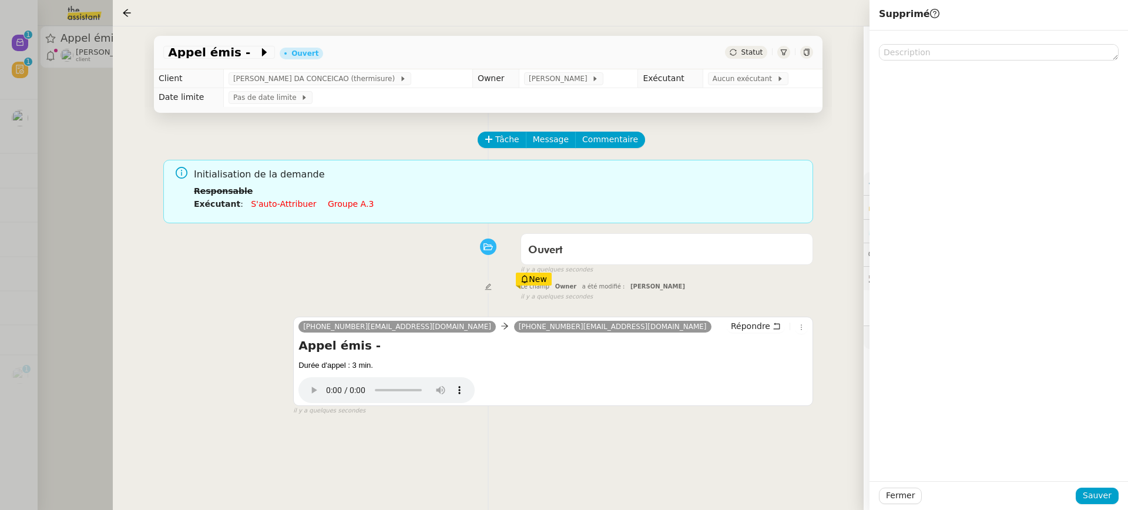
click at [1100, 505] on div "Fermer Sauver" at bounding box center [998, 495] width 258 height 29
click at [1097, 493] on span "Sauver" at bounding box center [1096, 496] width 29 height 14
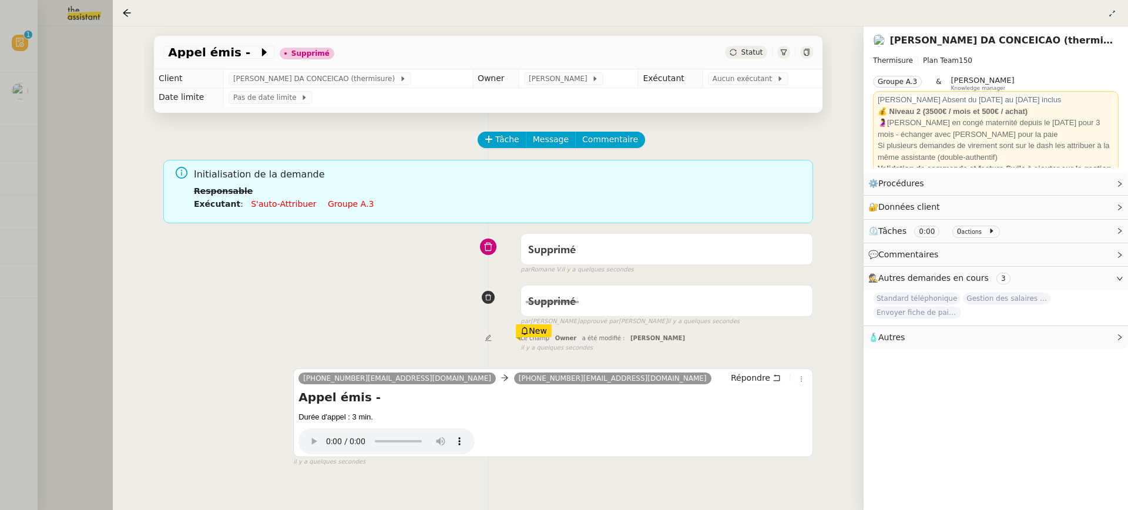
click at [11, 200] on div at bounding box center [564, 255] width 1128 height 510
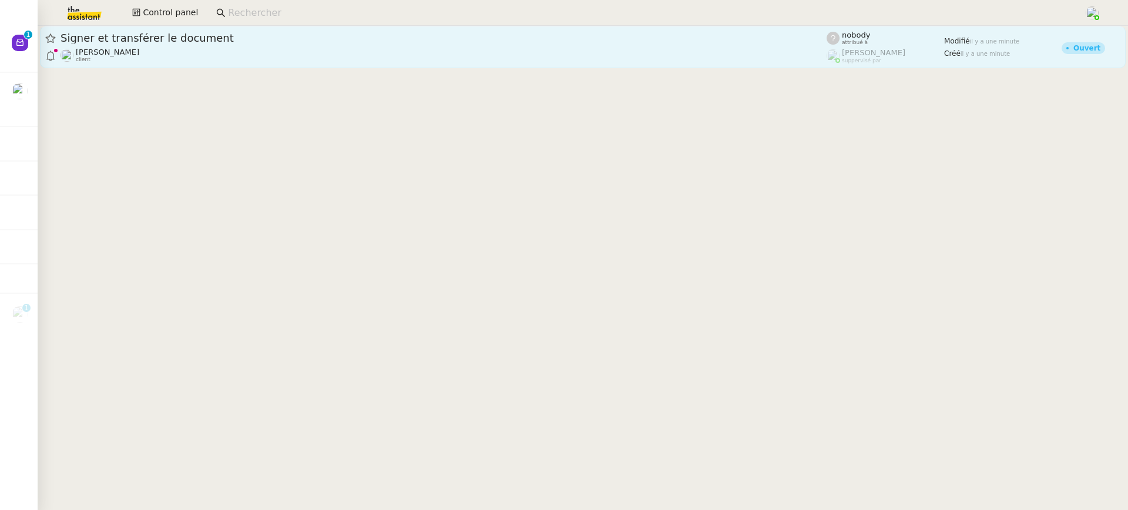
click at [236, 43] on div "Signer et transférer le document" at bounding box center [443, 38] width 766 height 14
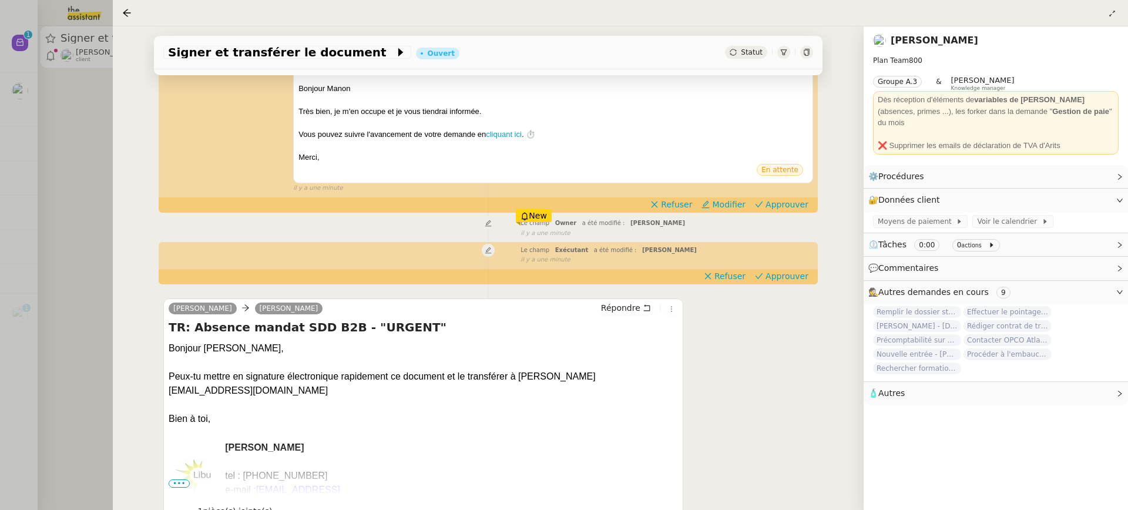
scroll to position [224, 0]
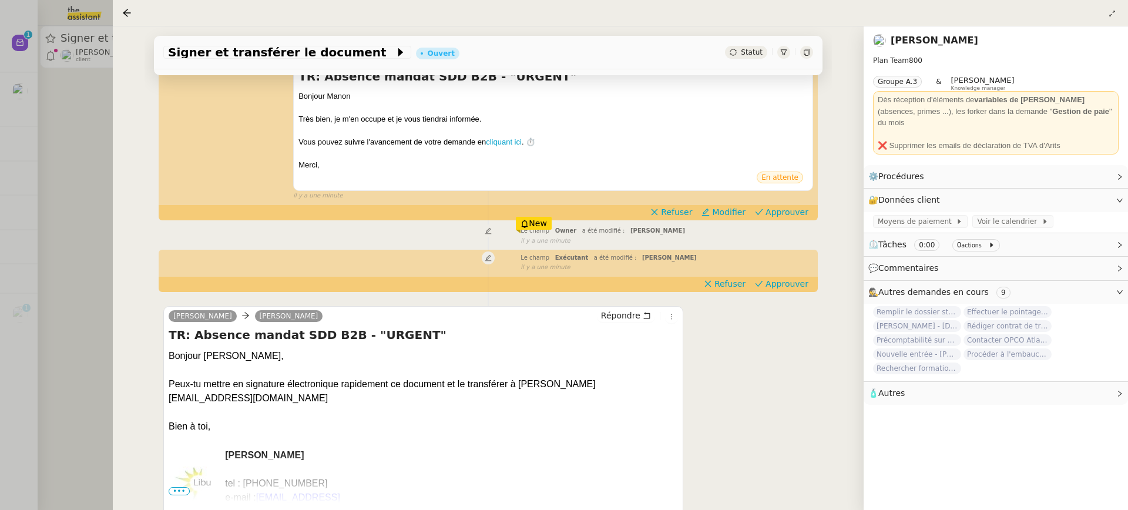
click at [782, 223] on div "Tâche Message Commentaire Veuillez patienter une erreur s'est produite 👌👌👌 mess…" at bounding box center [487, 236] width 687 height 694
click at [779, 213] on span "Approuver" at bounding box center [786, 212] width 43 height 12
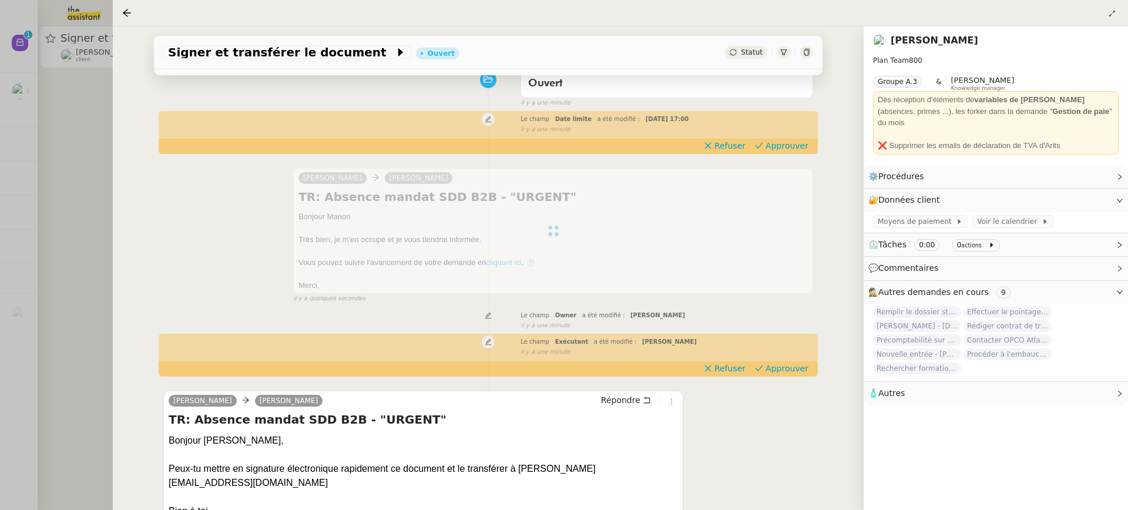
scroll to position [160, 0]
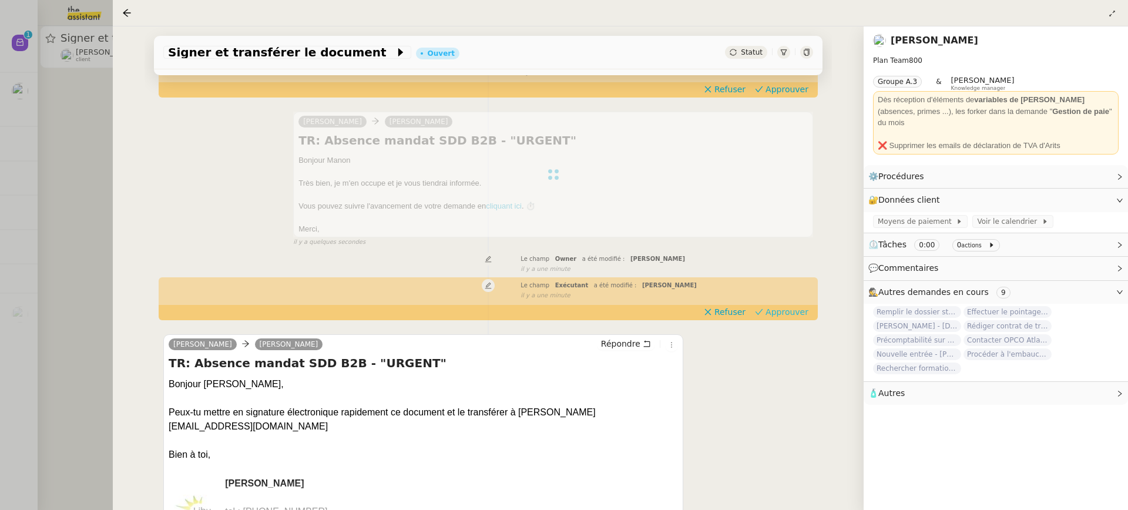
click at [788, 316] on span "Approuver" at bounding box center [786, 312] width 43 height 12
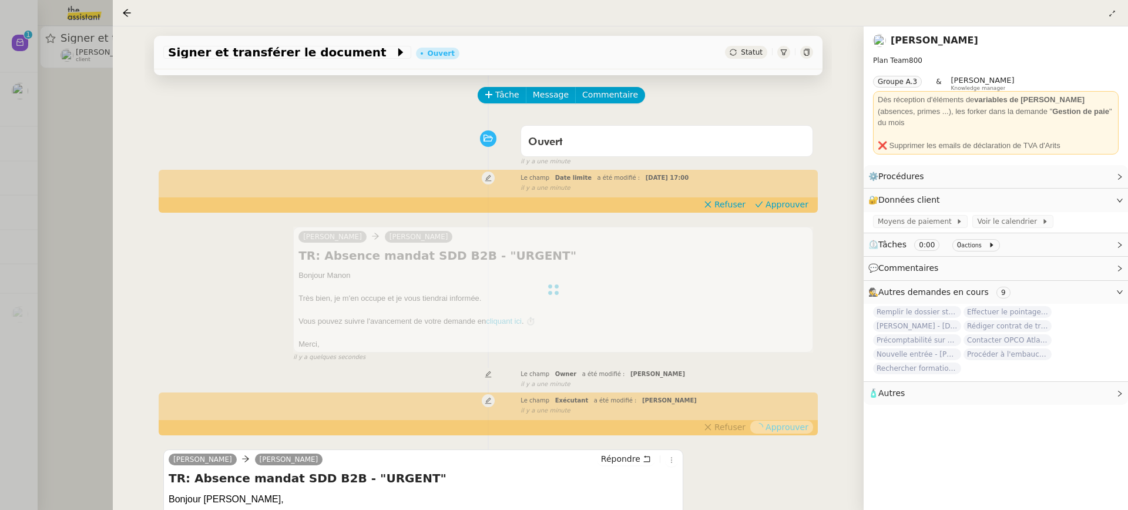
scroll to position [0, 0]
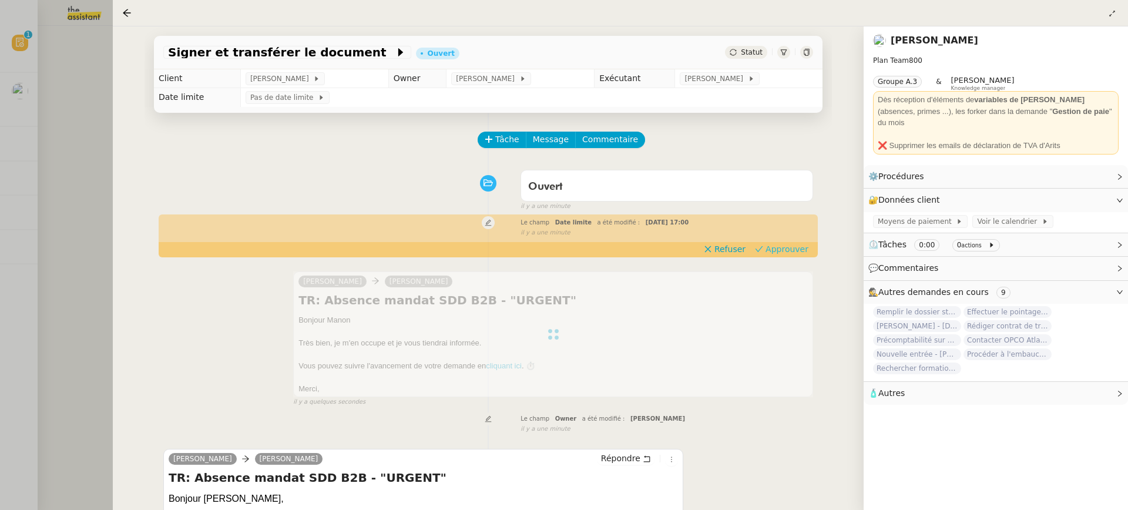
click at [792, 246] on span "Approuver" at bounding box center [786, 249] width 43 height 12
click at [713, 64] on div "Signer et transférer le document Ouvert Statut" at bounding box center [488, 52] width 668 height 33
click at [713, 72] on td "[PERSON_NAME]" at bounding box center [748, 78] width 147 height 19
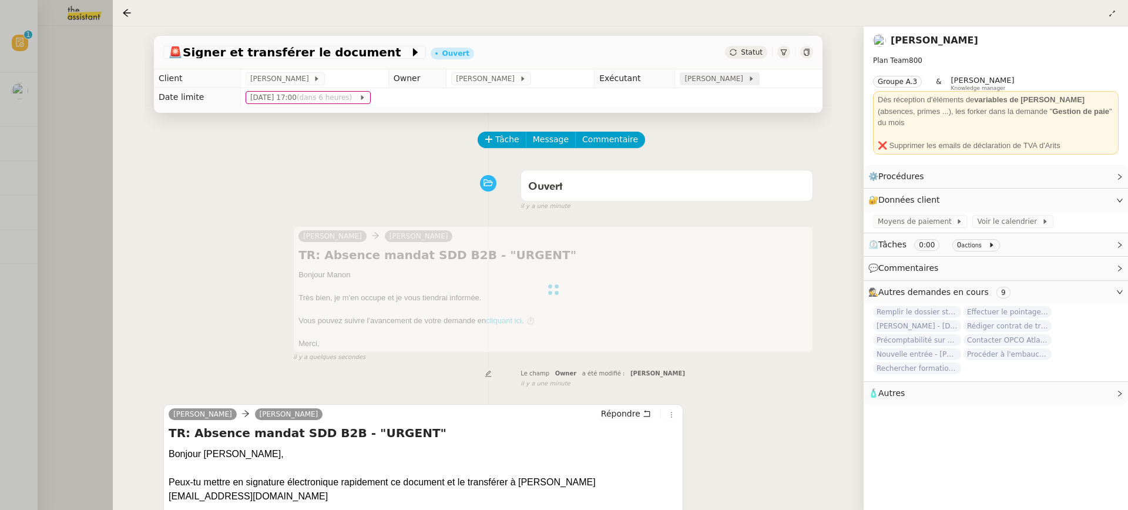
click at [715, 76] on span "[PERSON_NAME]" at bounding box center [715, 79] width 63 height 12
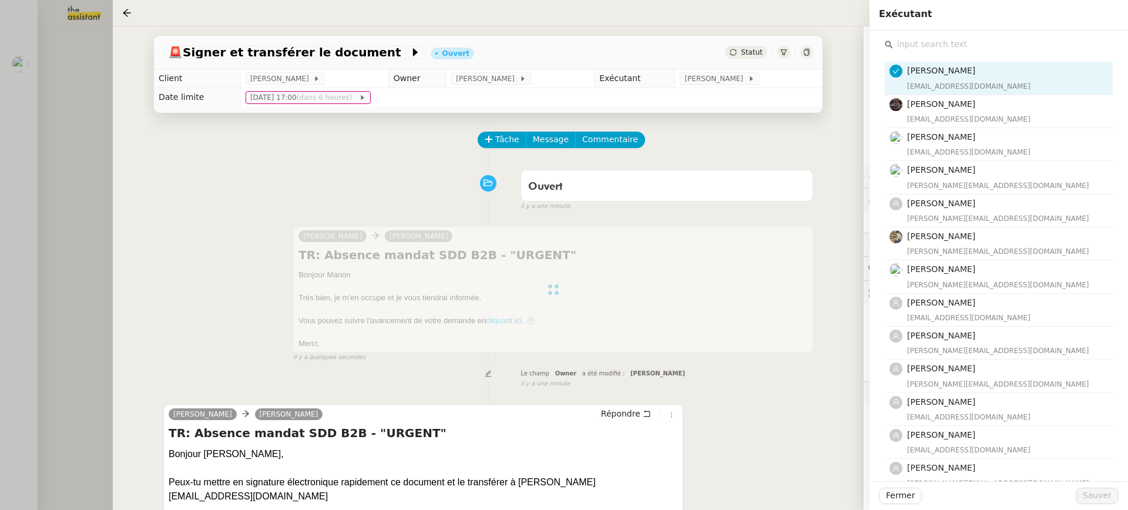
click at [996, 56] on div "Emelyne Foussier emelyne@team.theassistant.com Bert Canavaggio bert.canavaggio@…" at bounding box center [999, 404] width 228 height 704
click at [994, 55] on div "Emelyne Foussier emelyne@team.theassistant.com Bert Canavaggio bert.canavaggio@…" at bounding box center [999, 404] width 228 height 704
click at [991, 37] on input "text" at bounding box center [1003, 44] width 220 height 16
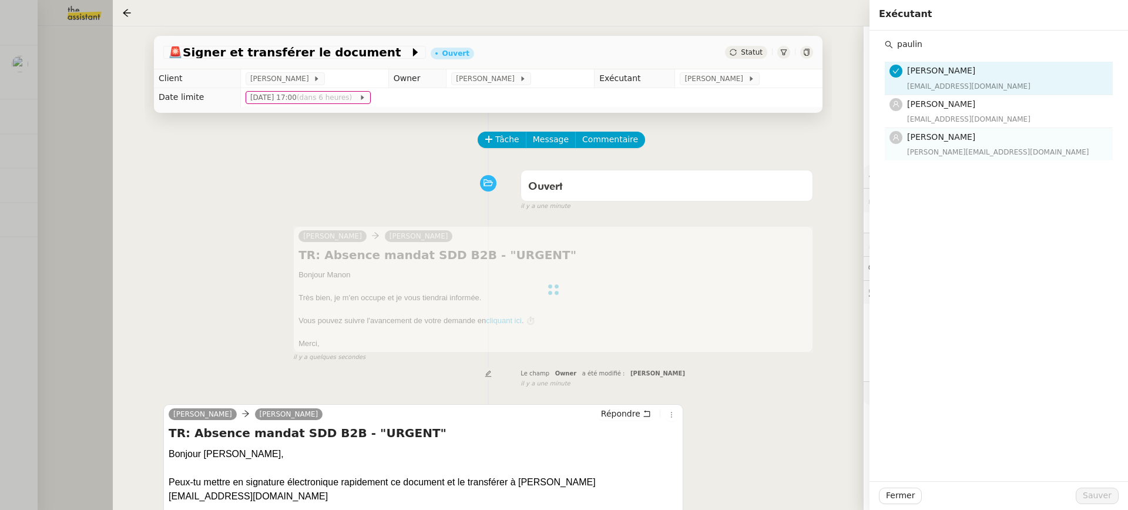
type input "paulin"
click at [994, 139] on h4 "[PERSON_NAME]" at bounding box center [1006, 137] width 199 height 14
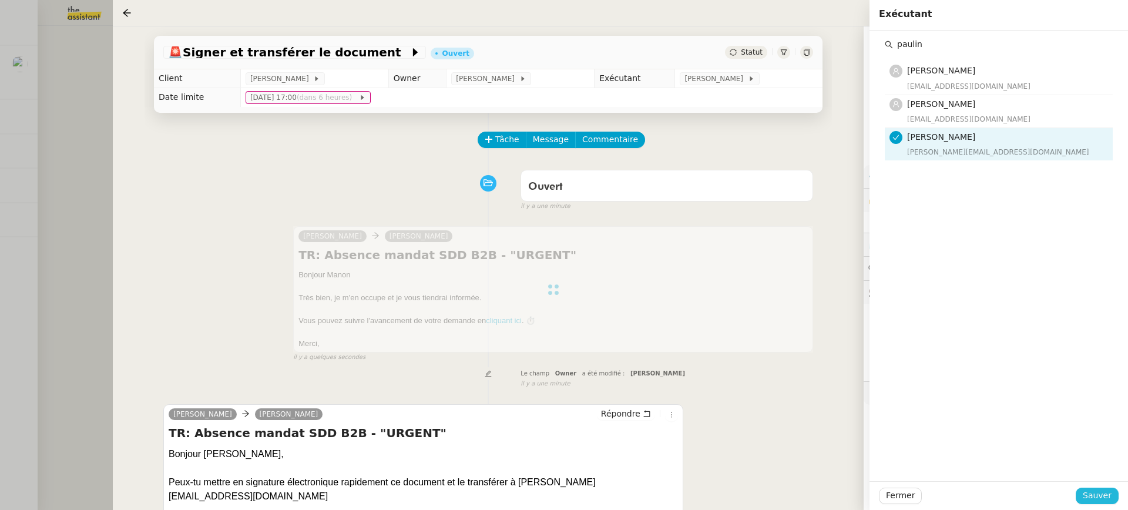
click at [1095, 495] on span "Sauver" at bounding box center [1096, 496] width 29 height 14
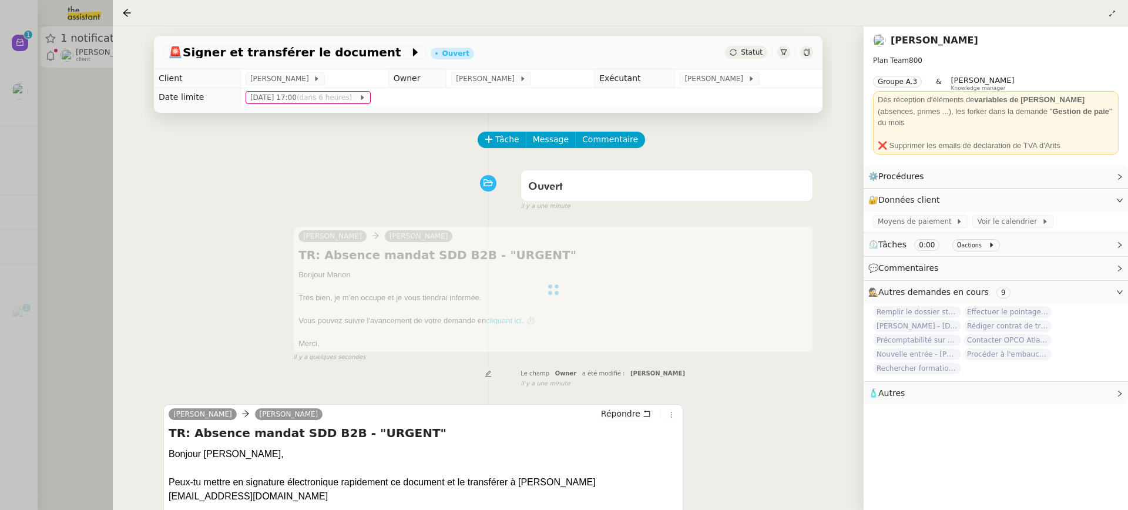
click at [83, 70] on div at bounding box center [564, 255] width 1128 height 510
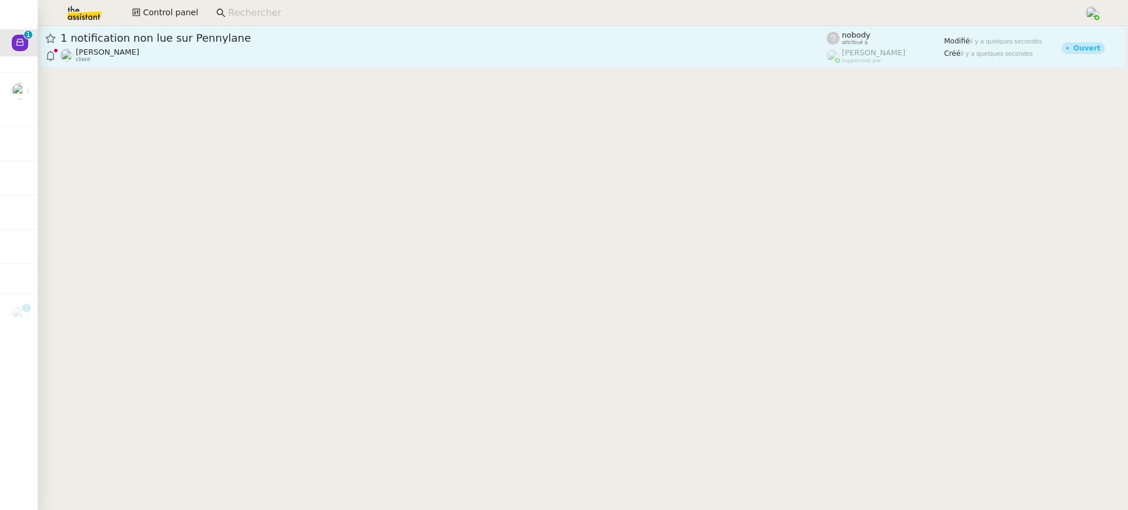
click at [227, 66] on link "1 notification non lue sur Pennylane Gabrielle Tavernier client nobody attribué…" at bounding box center [582, 47] width 1085 height 42
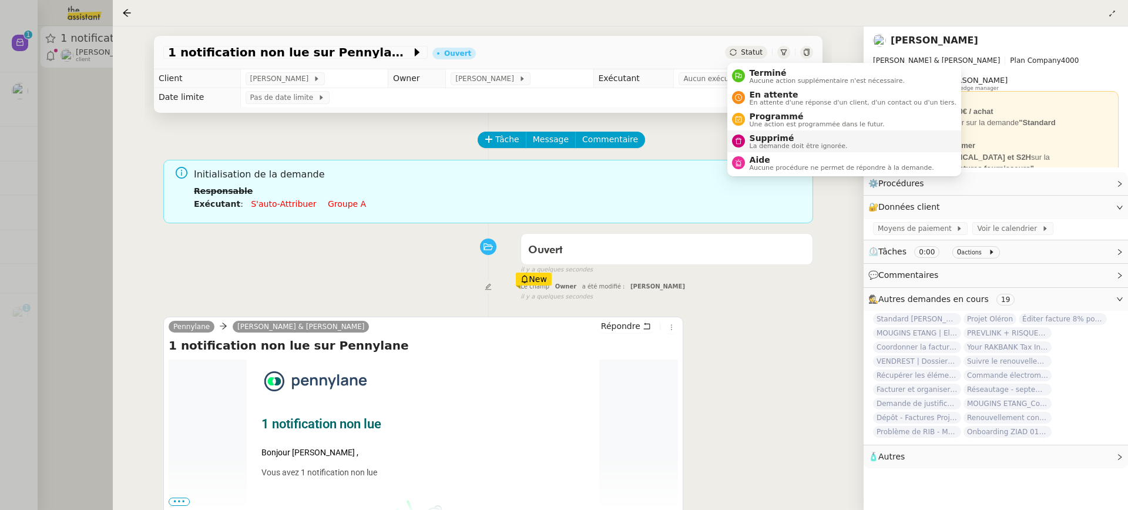
click at [800, 134] on span "Supprimé" at bounding box center [798, 137] width 98 height 9
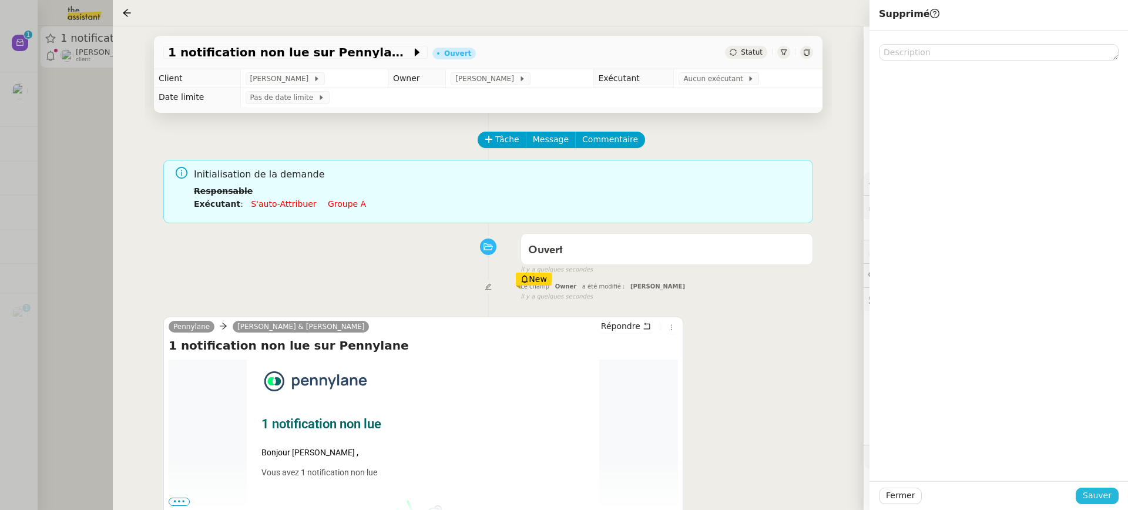
click at [1112, 496] on button "Sauver" at bounding box center [1096, 495] width 43 height 16
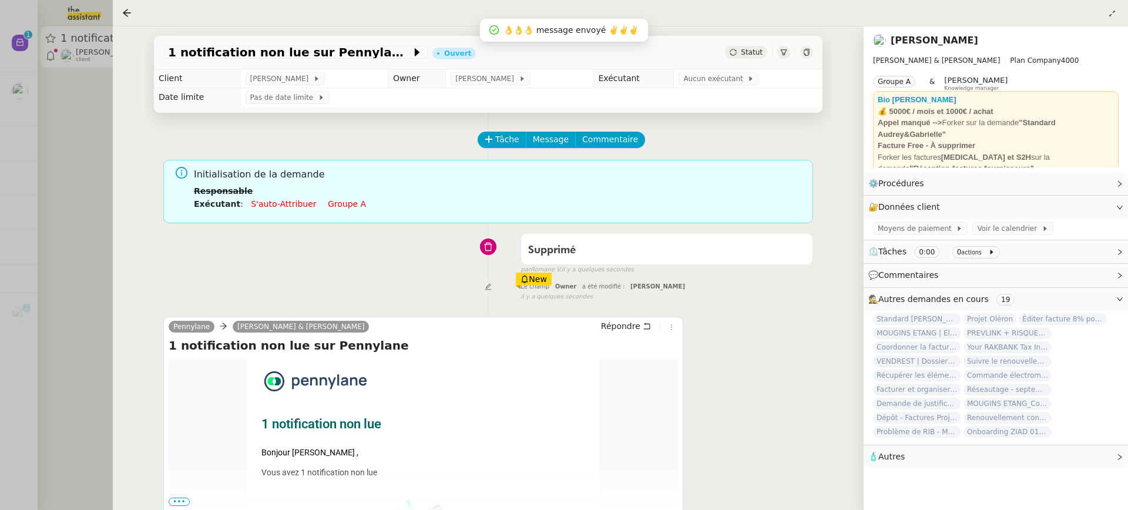
click at [94, 92] on div at bounding box center [564, 255] width 1128 height 510
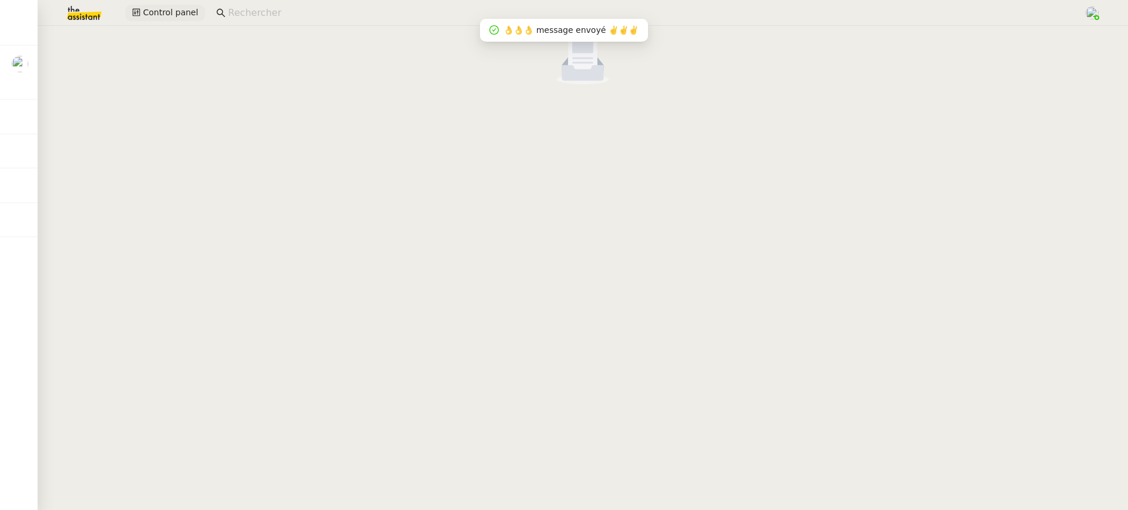
click at [153, 10] on span "Control panel" at bounding box center [170, 13] width 55 height 14
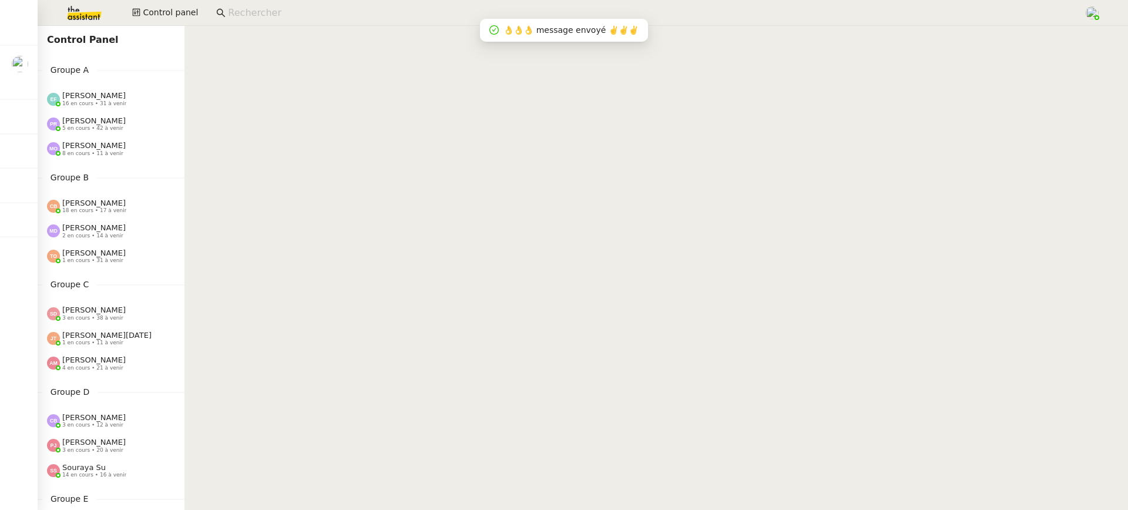
click at [126, 102] on div "Emelyne Foussier 16 en cours • 31 à venir" at bounding box center [115, 98] width 137 height 15
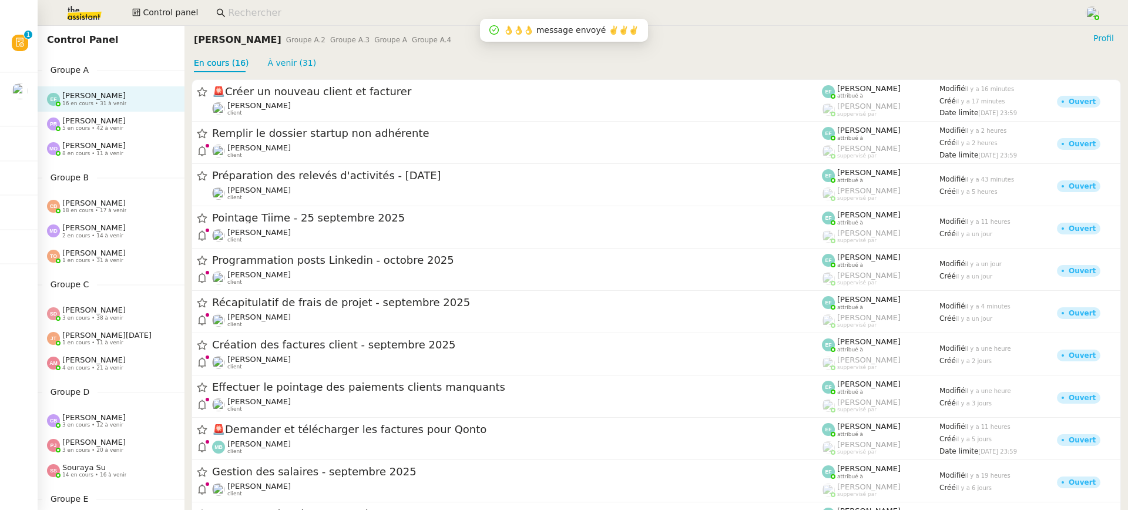
click at [128, 132] on div "Pauline Ribas 5 en cours • 42 à venir" at bounding box center [111, 124] width 147 height 25
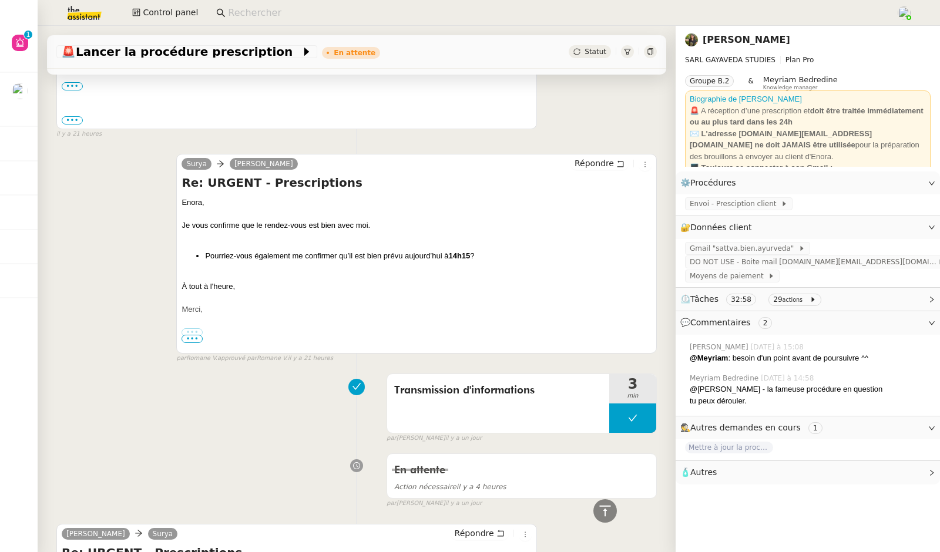
scroll to position [1756, 0]
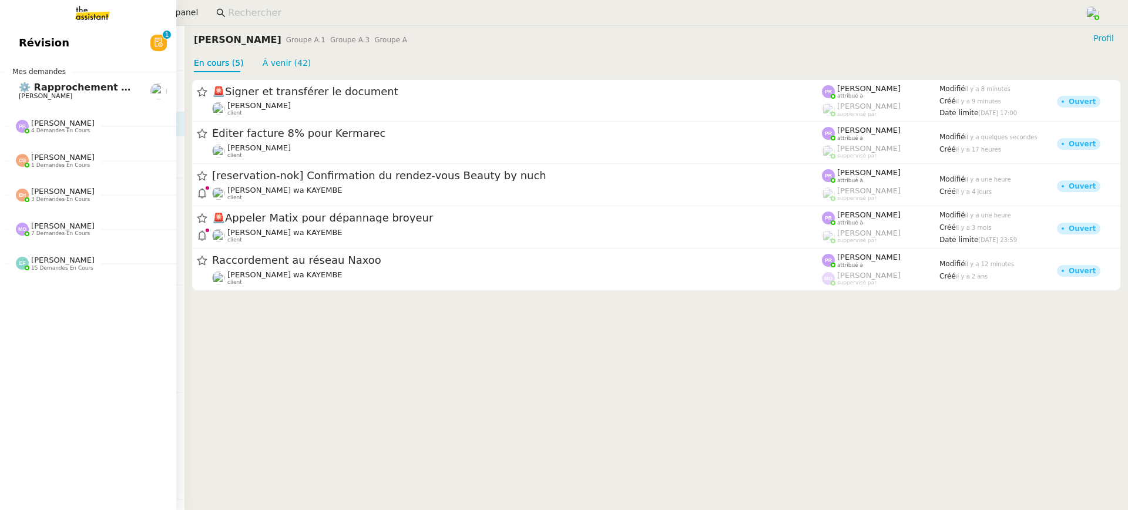
click at [31, 31] on link "Révision 0 1 2 3 4 5 6 7 8 9" at bounding box center [88, 42] width 176 height 27
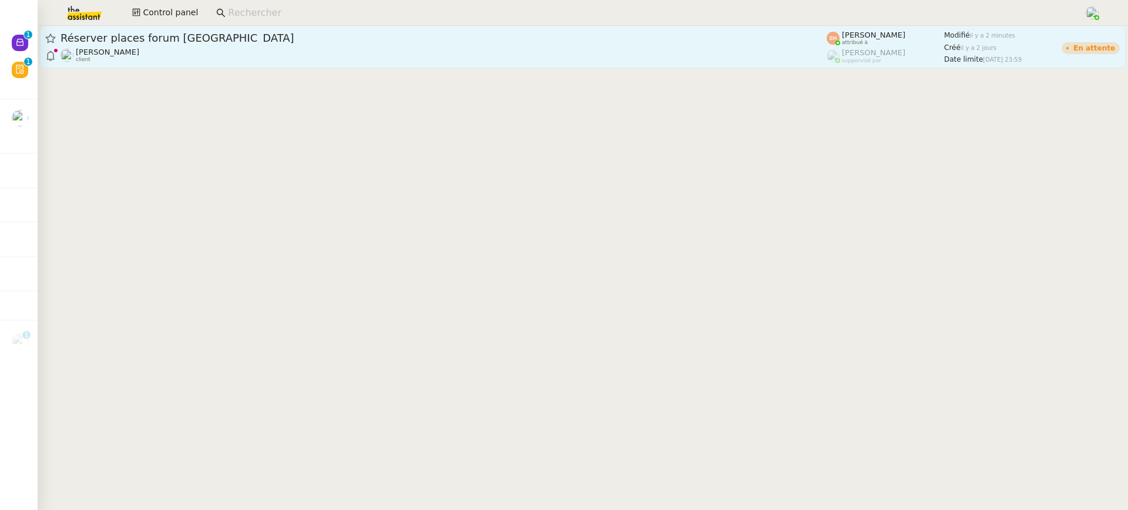
click at [239, 35] on span "Réserver places forum [GEOGRAPHIC_DATA]" at bounding box center [443, 38] width 766 height 11
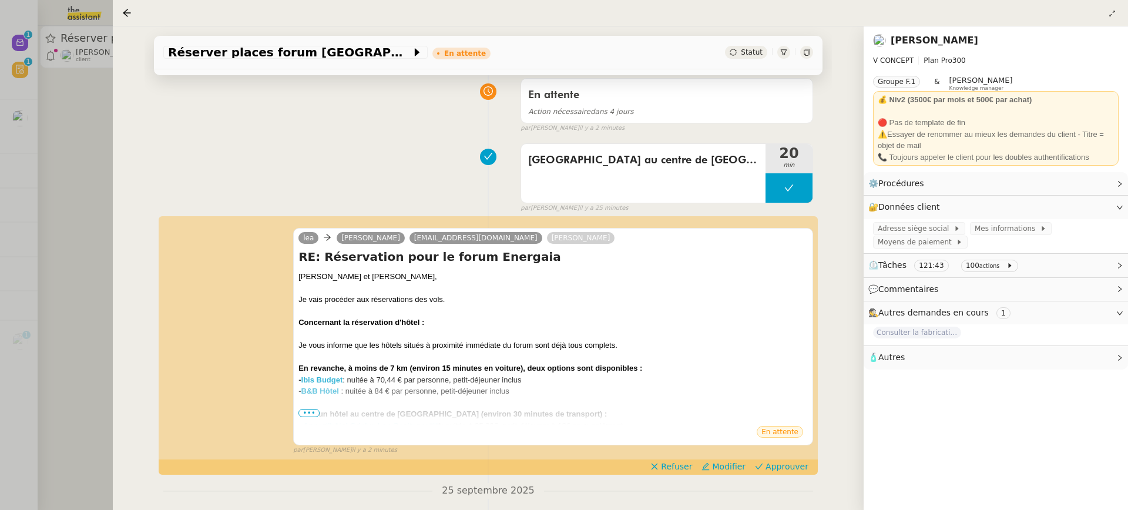
scroll to position [155, 0]
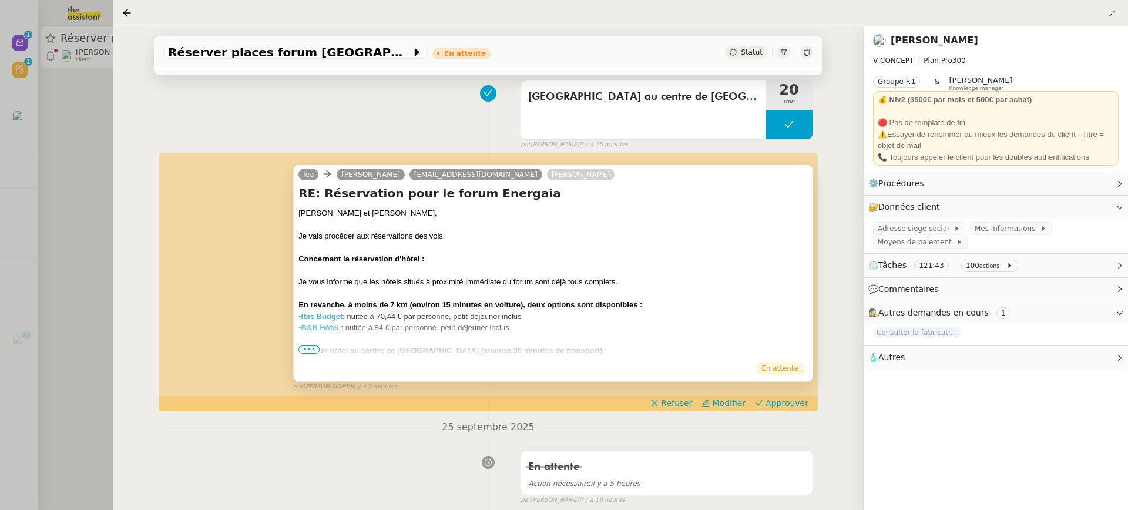
click at [311, 357] on div "- Appart'hôtel Odalys Les Occitanes*** * : nuitée à 95,20€, petit-déjeuner à 18…" at bounding box center [552, 363] width 509 height 12
click at [309, 351] on span "•••" at bounding box center [308, 349] width 21 height 8
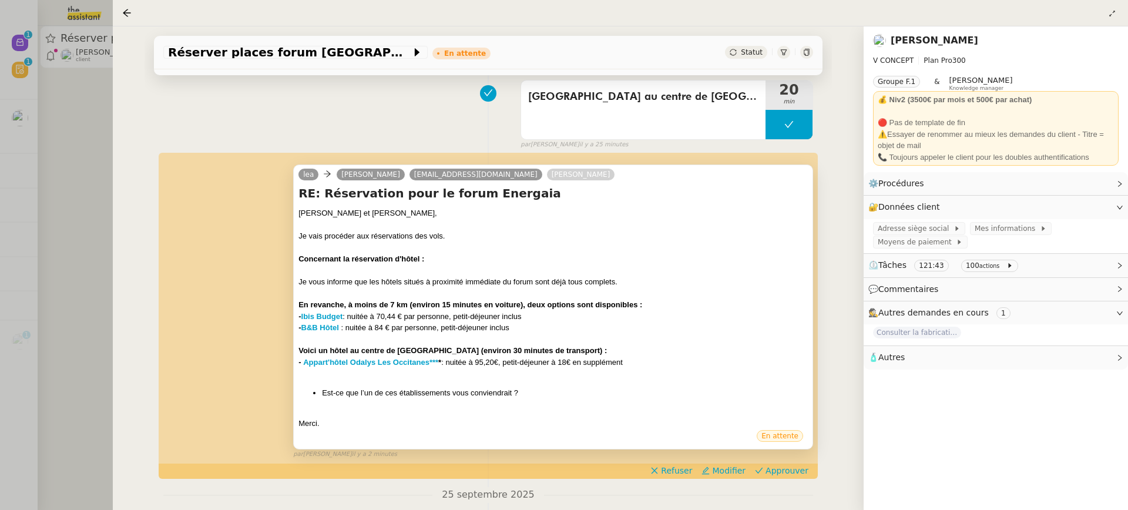
scroll to position [191, 0]
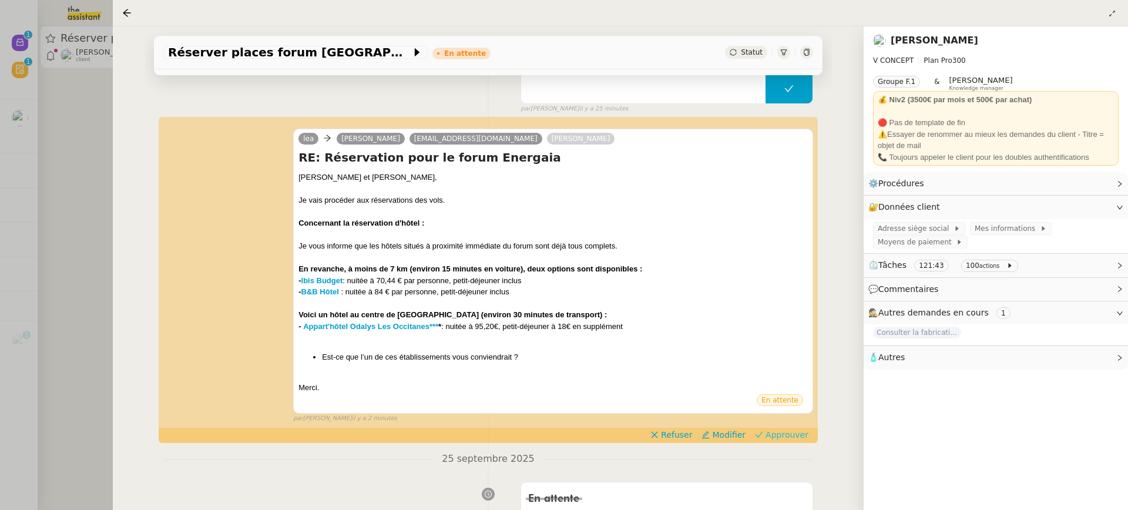
click at [796, 431] on span "Approuver" at bounding box center [786, 435] width 43 height 12
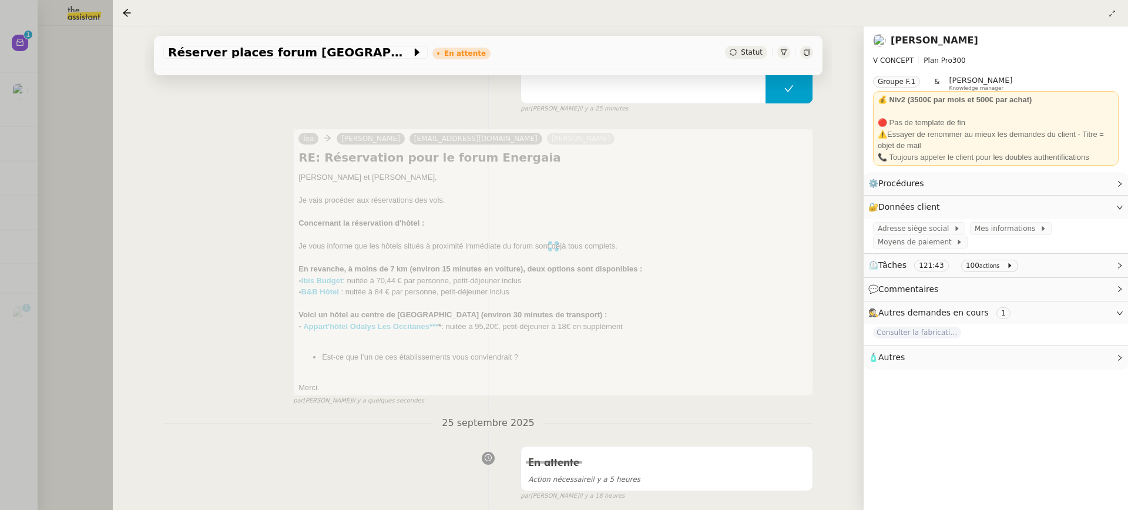
click at [361, 332] on div at bounding box center [553, 246] width 520 height 235
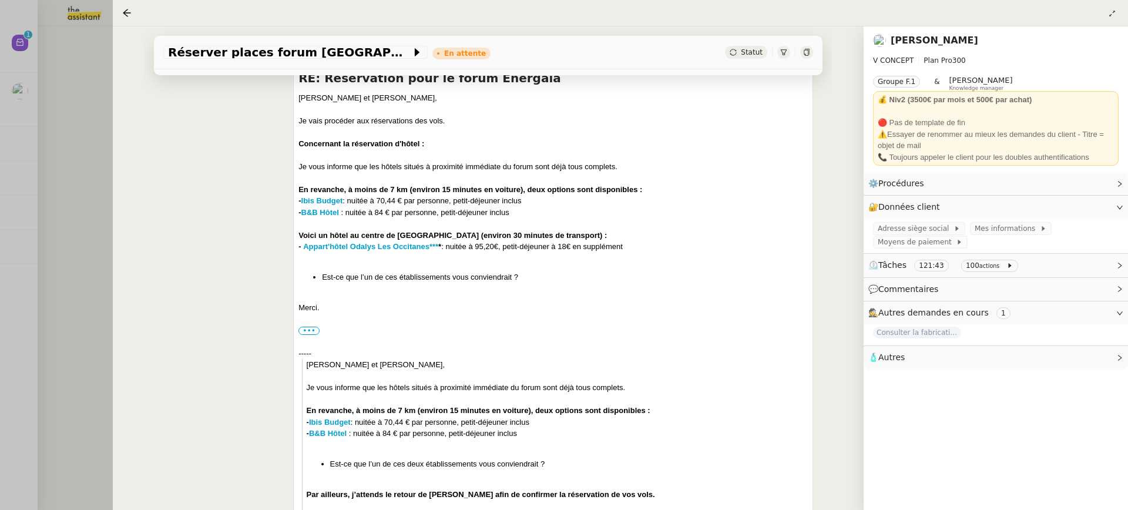
click at [86, 34] on div at bounding box center [564, 255] width 1128 height 510
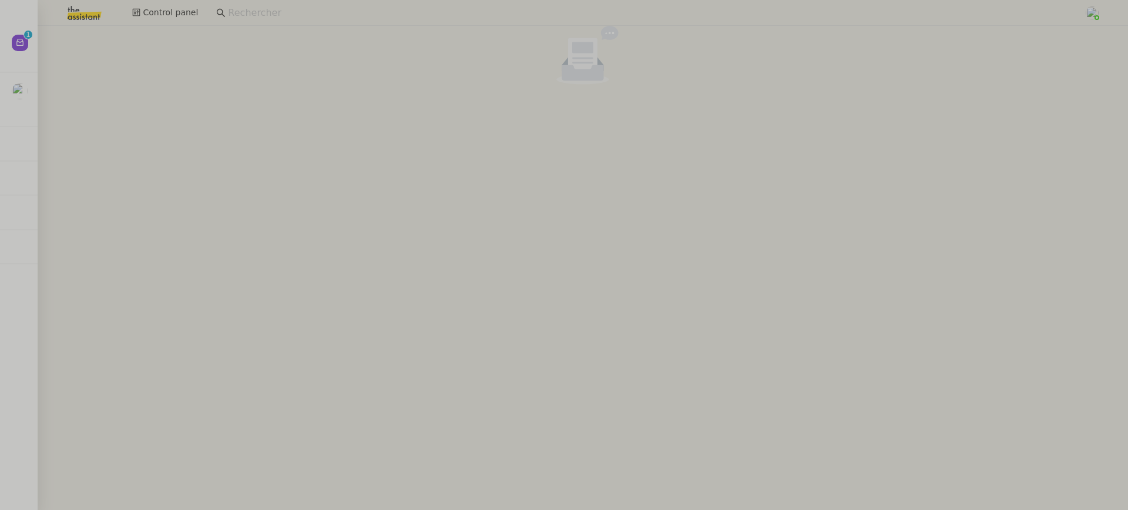
click at [47, 34] on nz-empty-default at bounding box center [582, 55] width 1081 height 59
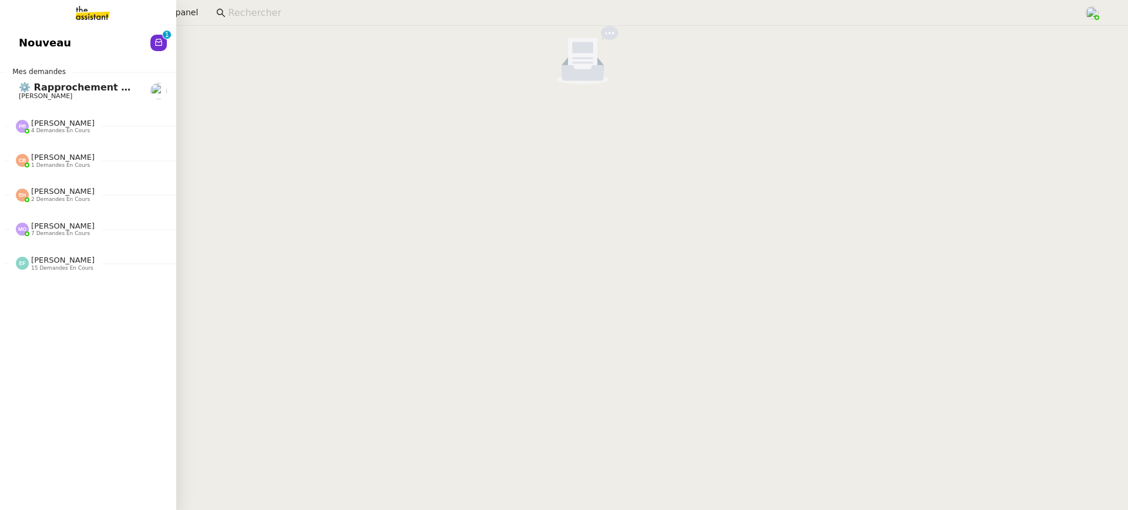
click at [23, 34] on span "Nouveau" at bounding box center [45, 43] width 52 height 18
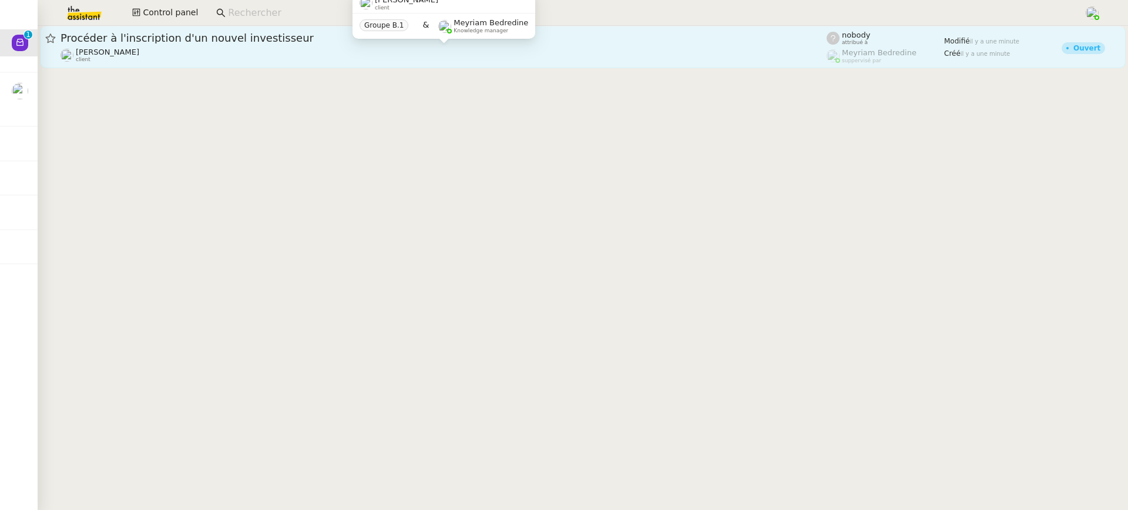
click at [393, 56] on div "[PERSON_NAME] client" at bounding box center [443, 55] width 766 height 15
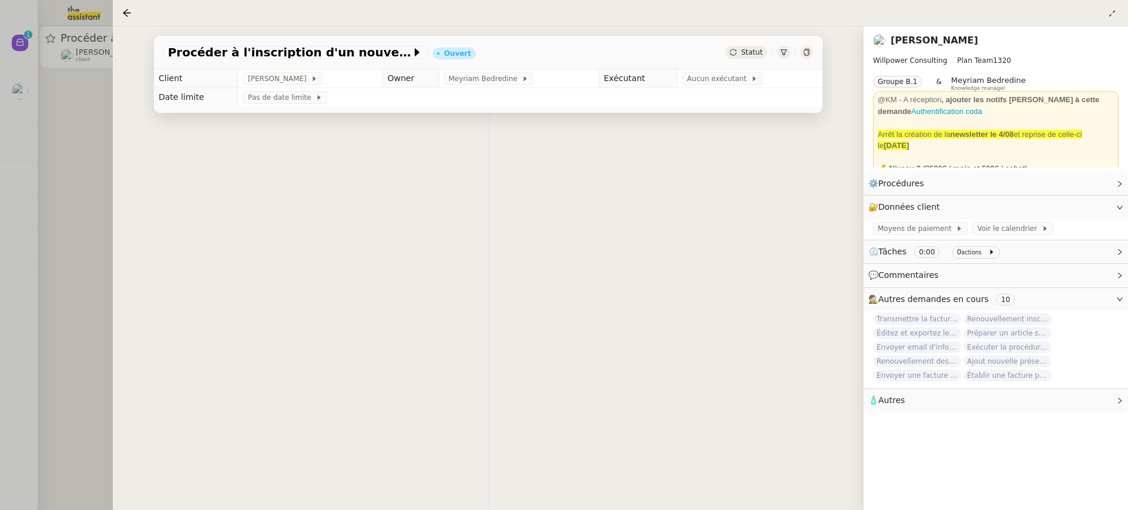
scroll to position [150, 0]
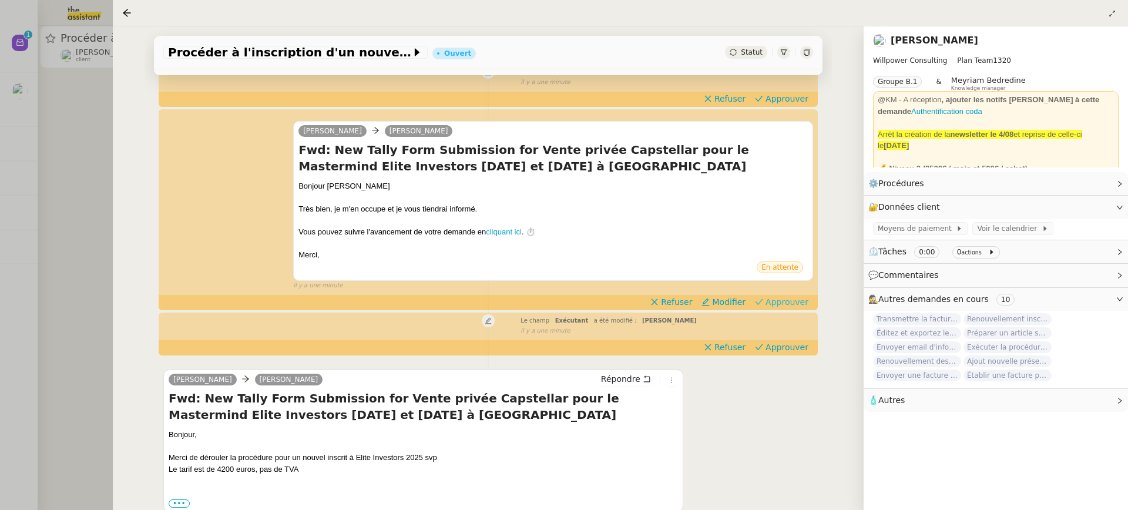
click at [781, 303] on span "Approuver" at bounding box center [786, 302] width 43 height 12
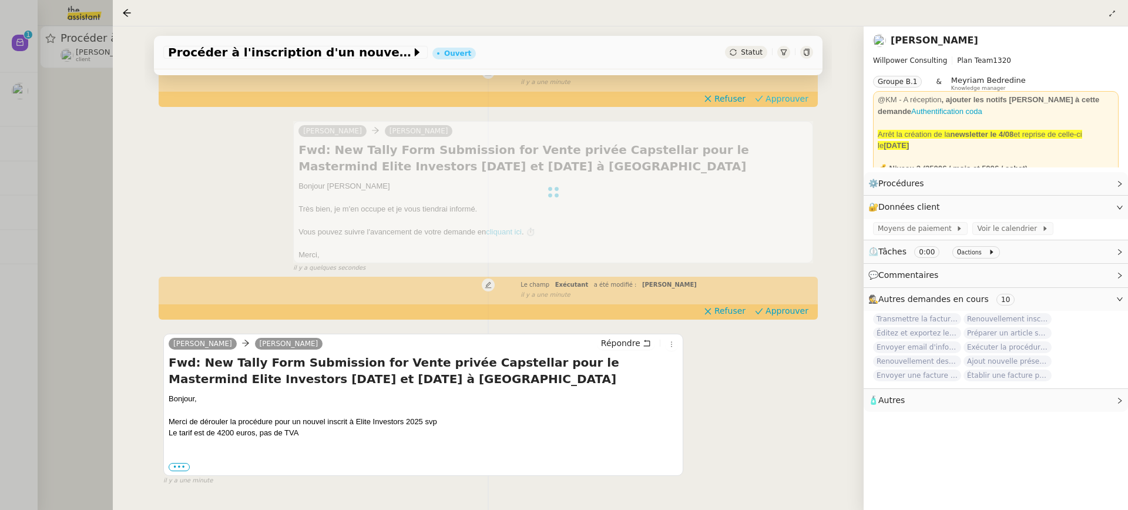
click at [782, 99] on span "Approuver" at bounding box center [786, 99] width 43 height 12
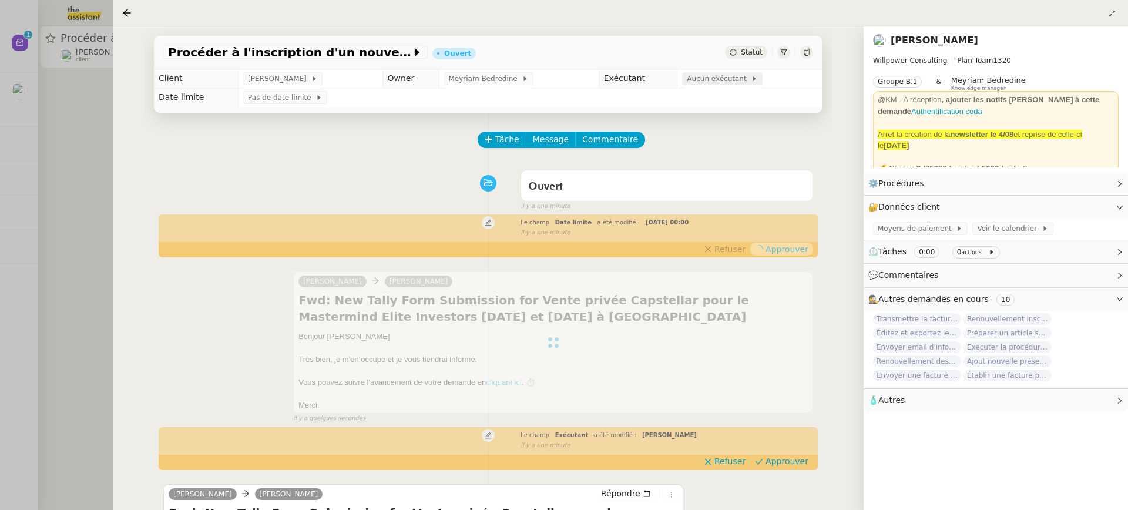
click at [746, 75] on span "Aucun exécutant" at bounding box center [719, 79] width 64 height 12
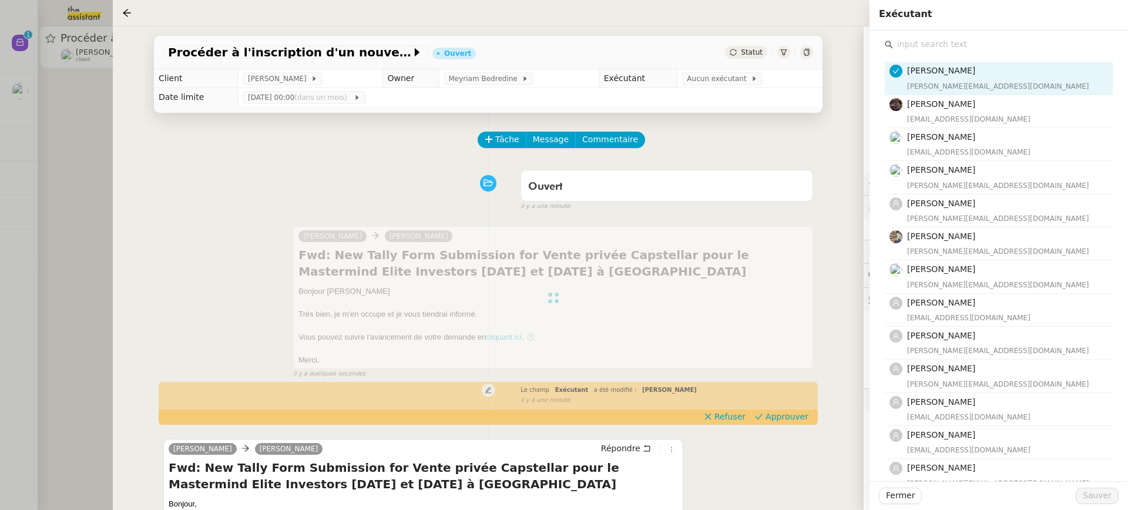
click at [962, 48] on input "text" at bounding box center [1003, 44] width 220 height 16
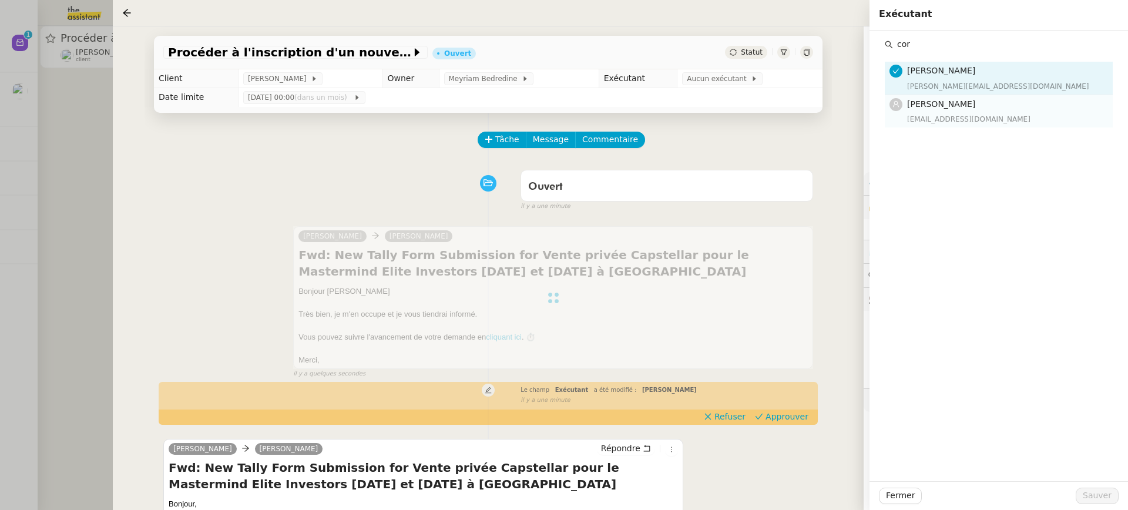
type input "cor"
click at [921, 123] on div "[EMAIL_ADDRESS][DOMAIN_NAME]" at bounding box center [1006, 119] width 199 height 12
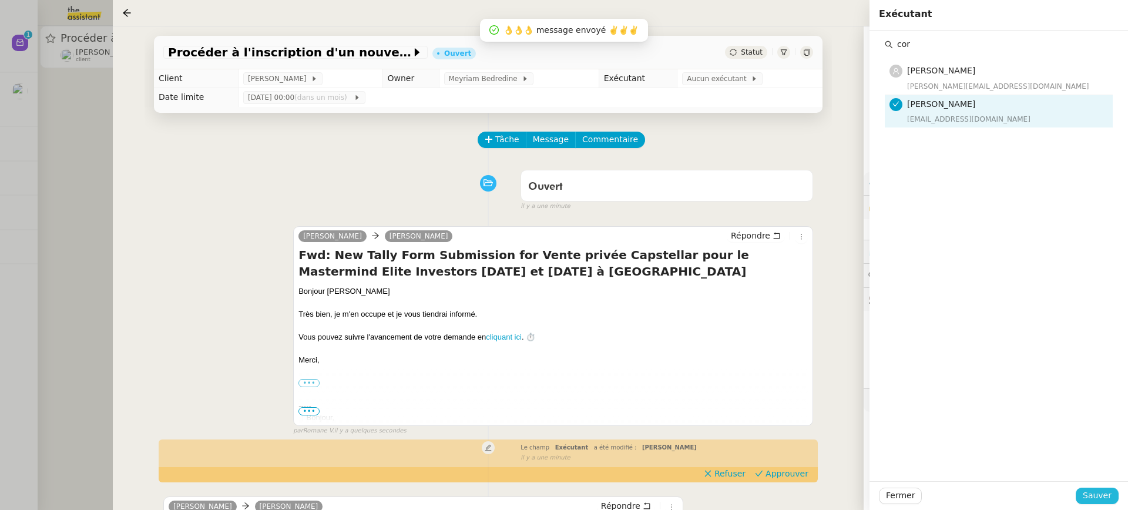
click at [1106, 487] on button "Sauver" at bounding box center [1096, 495] width 43 height 16
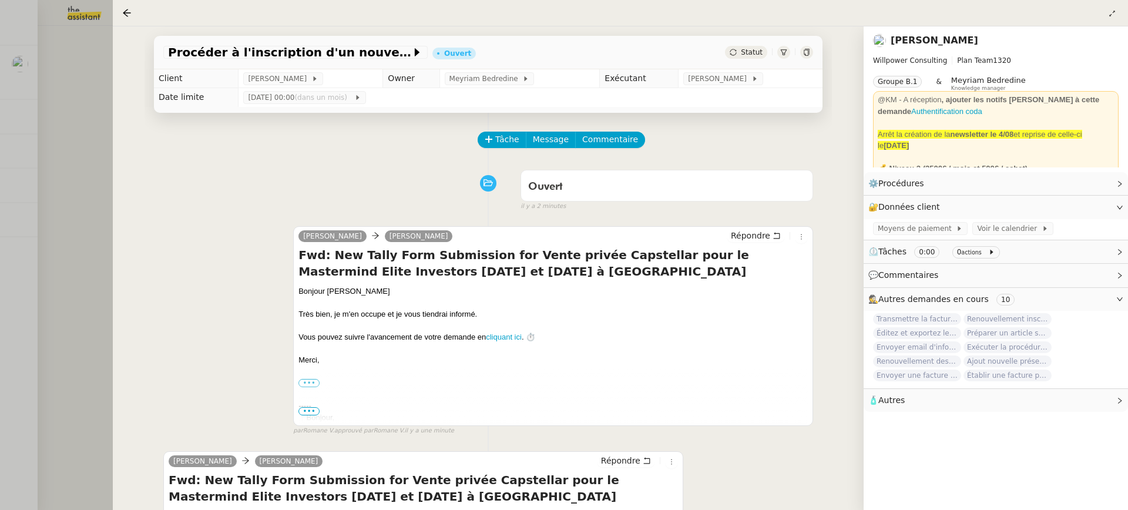
click at [109, 69] on div at bounding box center [564, 255] width 1128 height 510
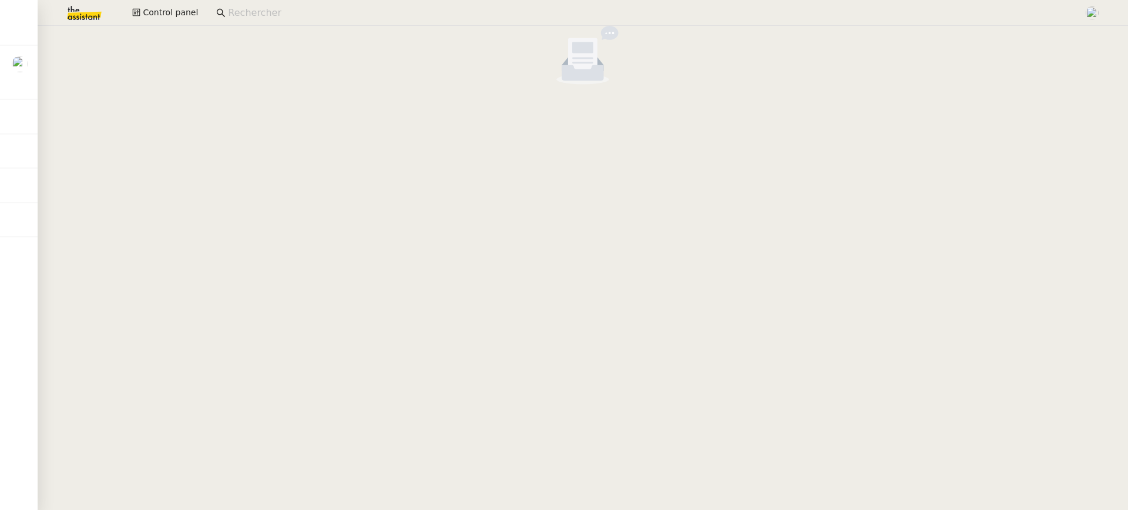
click at [174, 24] on div "Control panel" at bounding box center [563, 13] width 1069 height 26
click at [162, 8] on span "Control panel" at bounding box center [170, 13] width 55 height 14
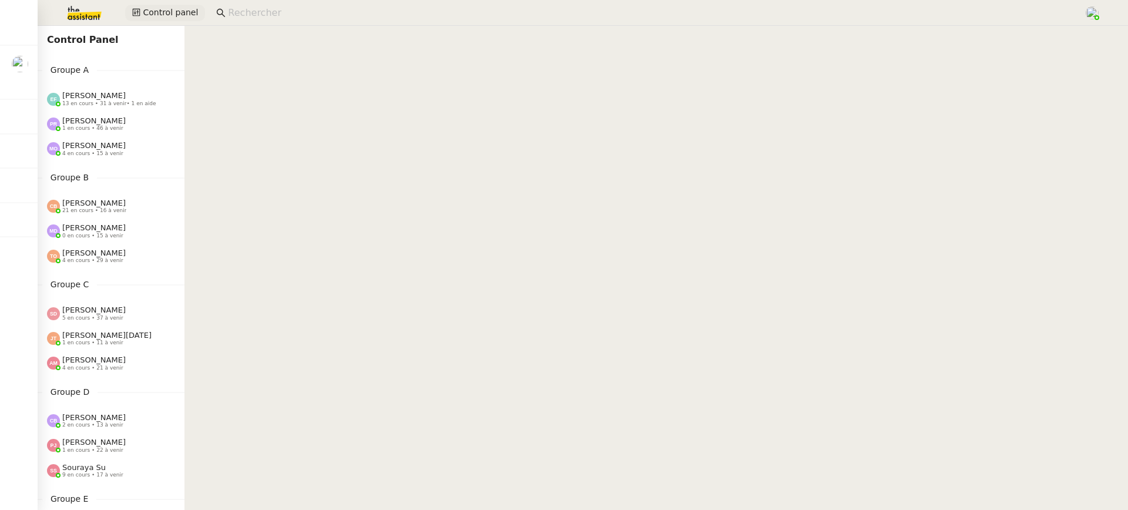
click at [157, 14] on span "Control panel" at bounding box center [170, 13] width 55 height 14
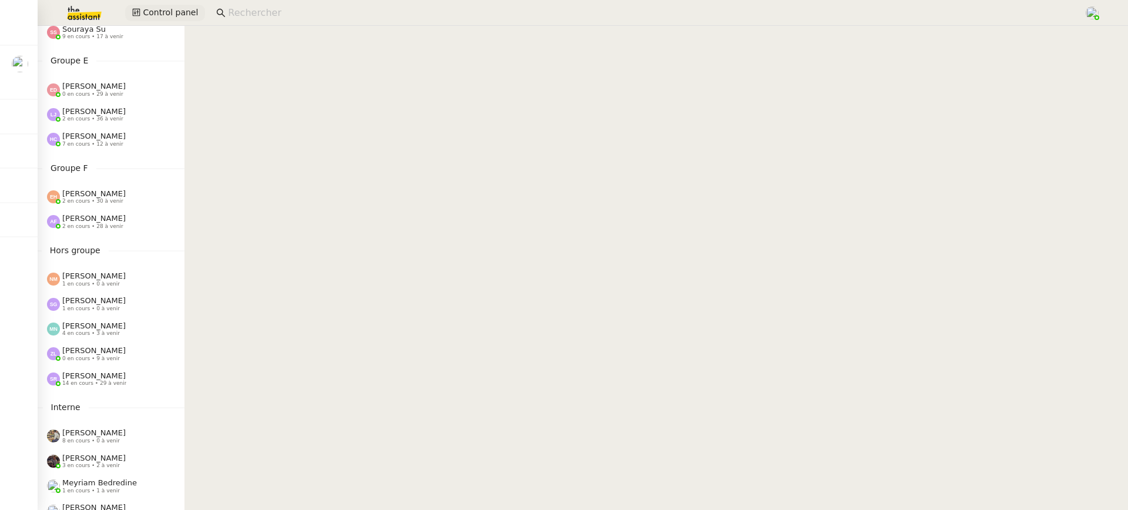
scroll to position [452, 0]
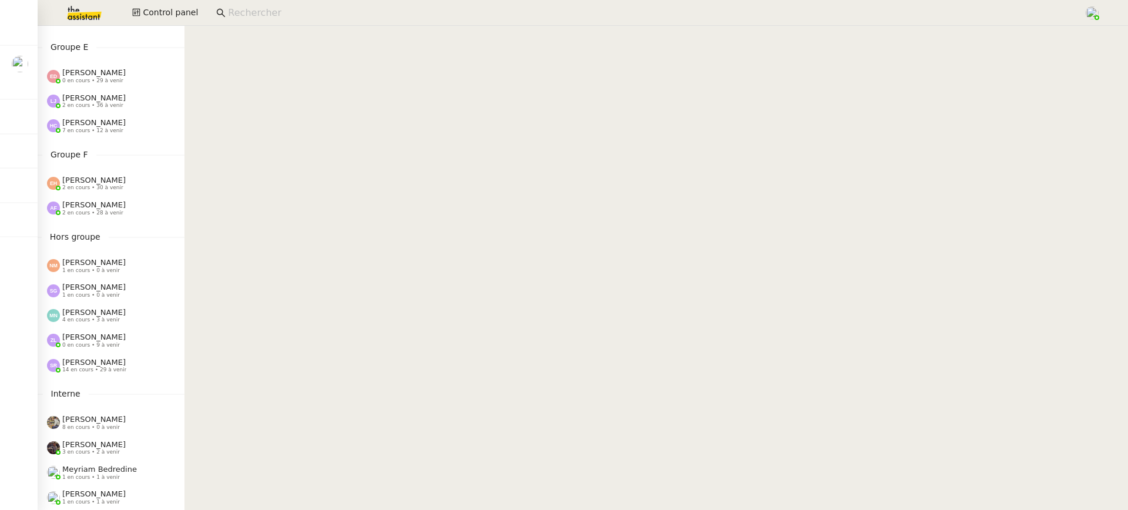
click at [99, 184] on span "2 en cours • 30 à venir" at bounding box center [92, 187] width 61 height 6
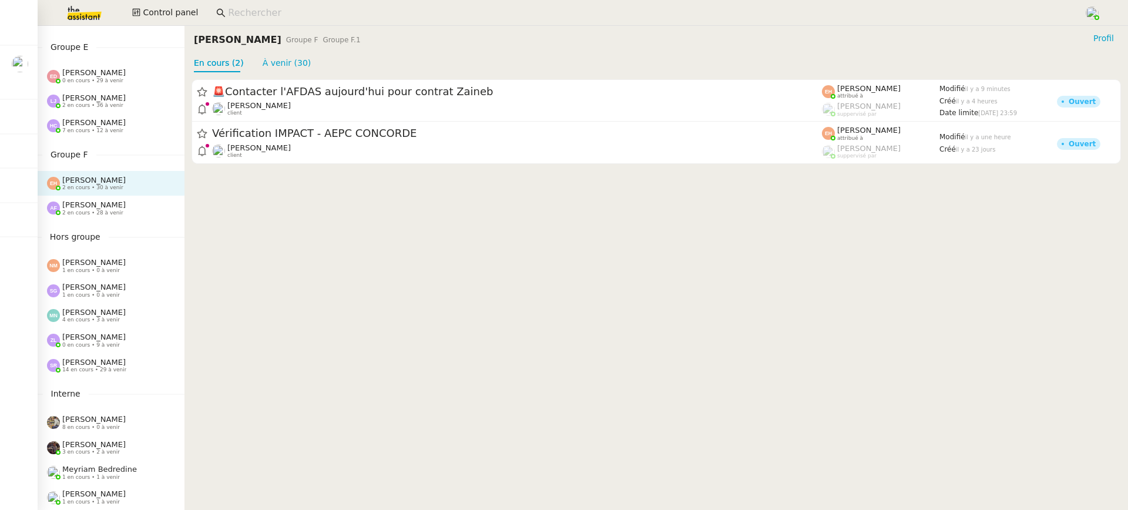
click at [229, 21] on nz-input-group at bounding box center [645, 13] width 871 height 18
click at [240, 15] on input at bounding box center [650, 13] width 844 height 16
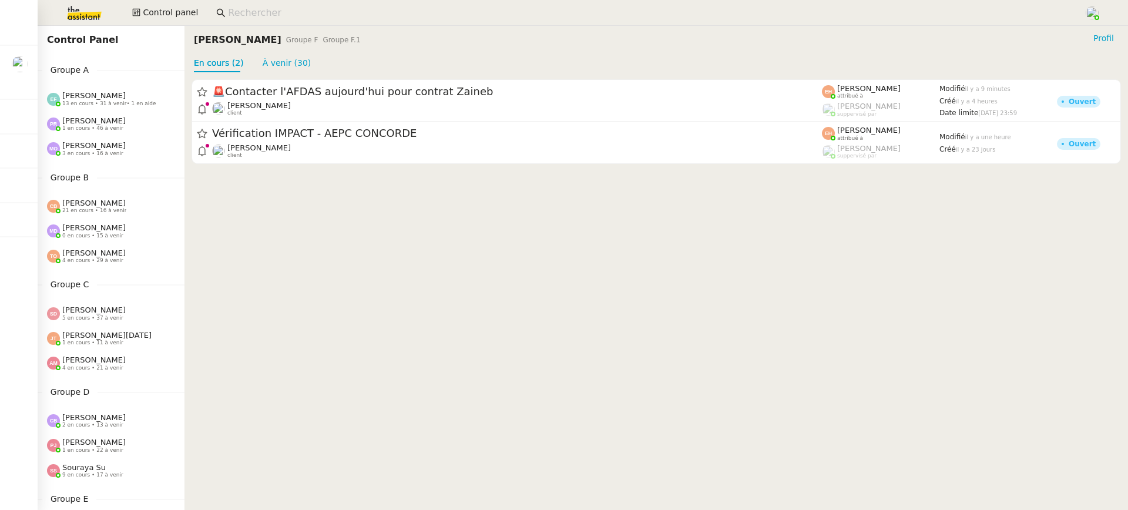
click at [125, 97] on div "[PERSON_NAME] 13 en cours • 31 à venir • 1 en aide" at bounding box center [109, 98] width 94 height 15
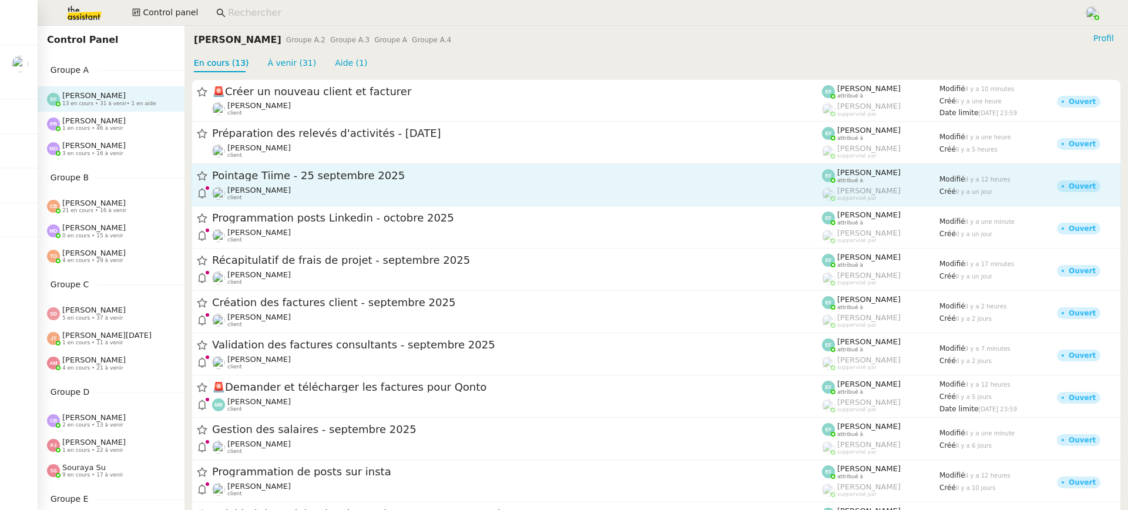
click at [321, 186] on div "[PERSON_NAME] client" at bounding box center [517, 193] width 610 height 15
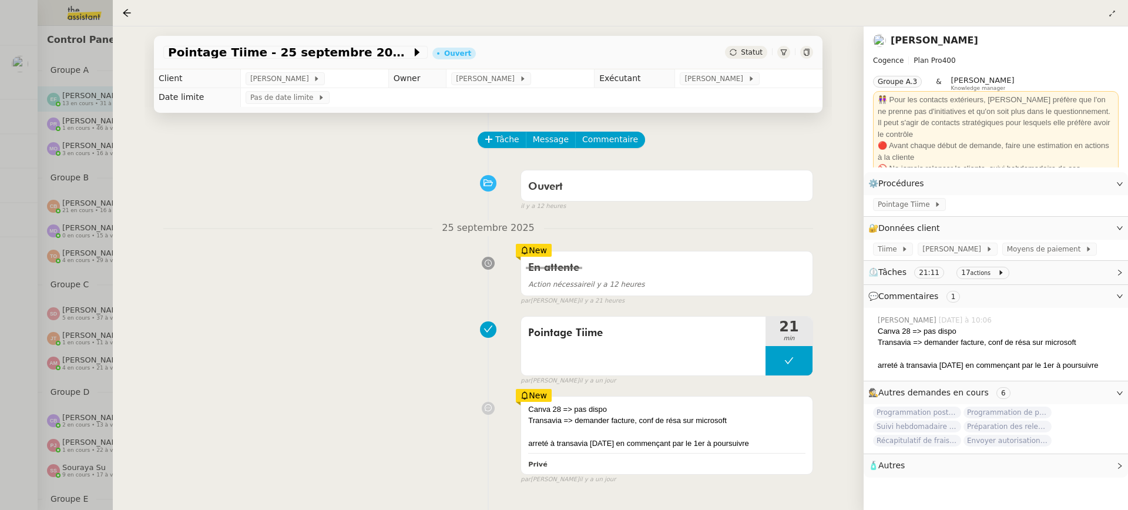
click at [35, 105] on div at bounding box center [564, 255] width 1128 height 510
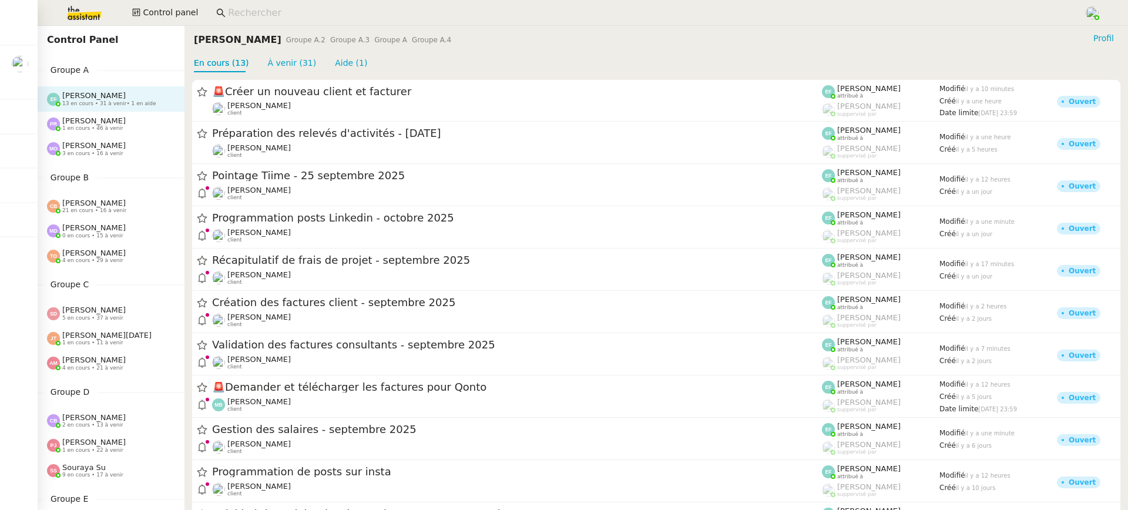
click at [102, 110] on div "[PERSON_NAME] 13 en cours • 31 à venir • 1 en aide" at bounding box center [111, 98] width 147 height 25
click at [84, 16] on img at bounding box center [74, 13] width 91 height 26
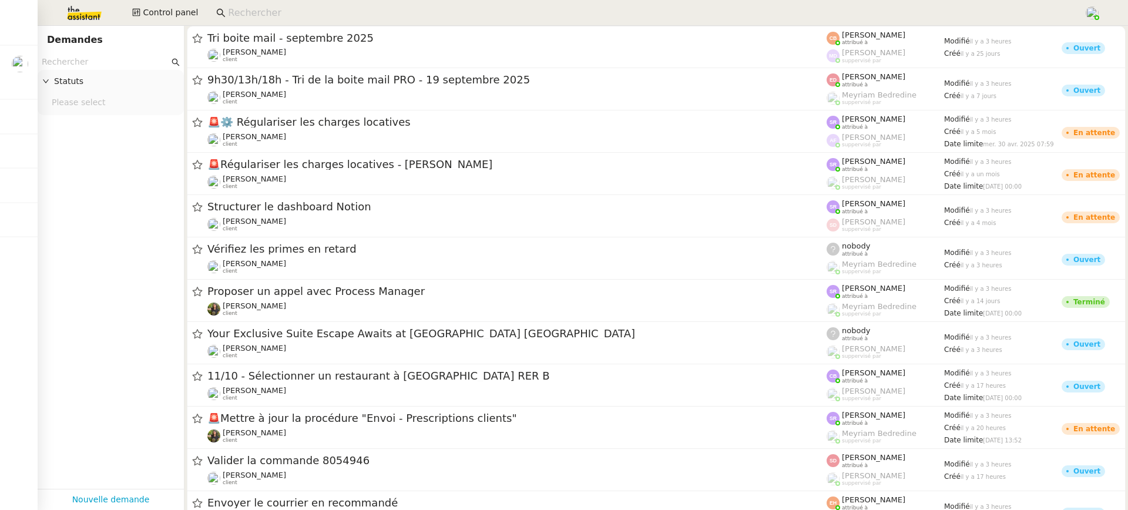
click at [105, 60] on input "text" at bounding box center [105, 62] width 127 height 14
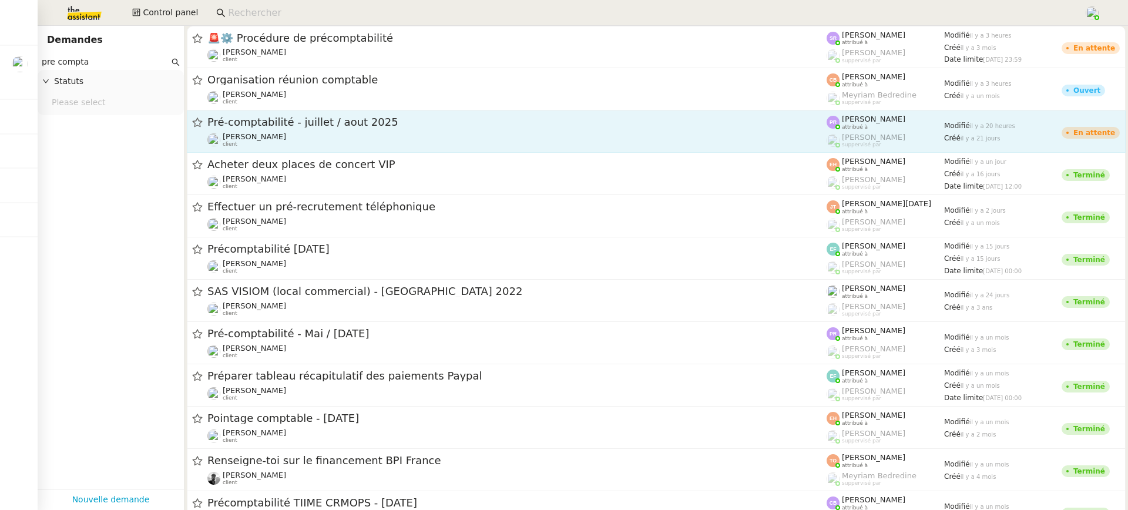
type input "pre compta"
click at [386, 139] on div "[PERSON_NAME] client" at bounding box center [516, 139] width 619 height 15
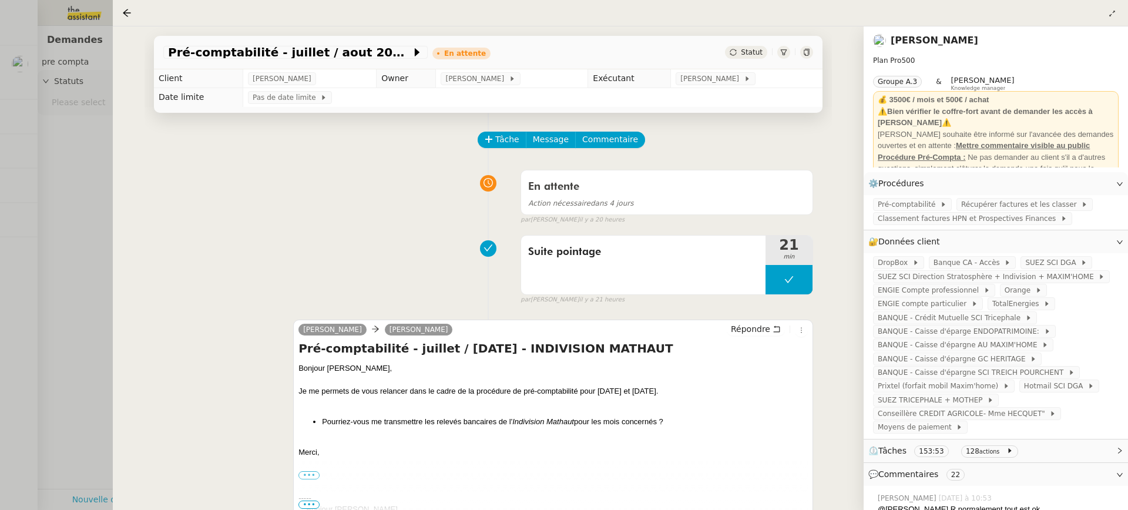
click at [15, 134] on div at bounding box center [564, 255] width 1128 height 510
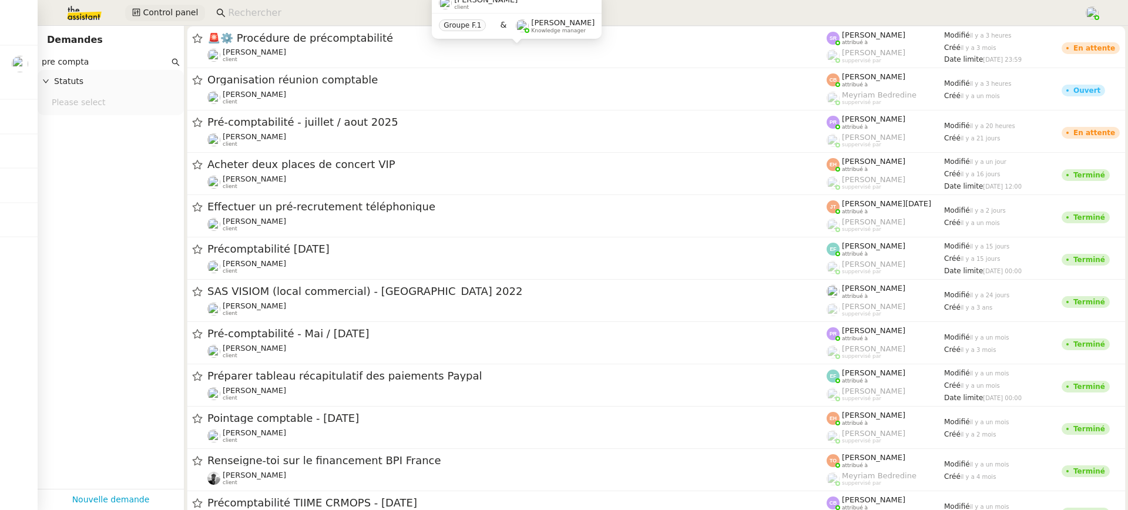
click at [150, 8] on span "Control panel" at bounding box center [170, 13] width 55 height 14
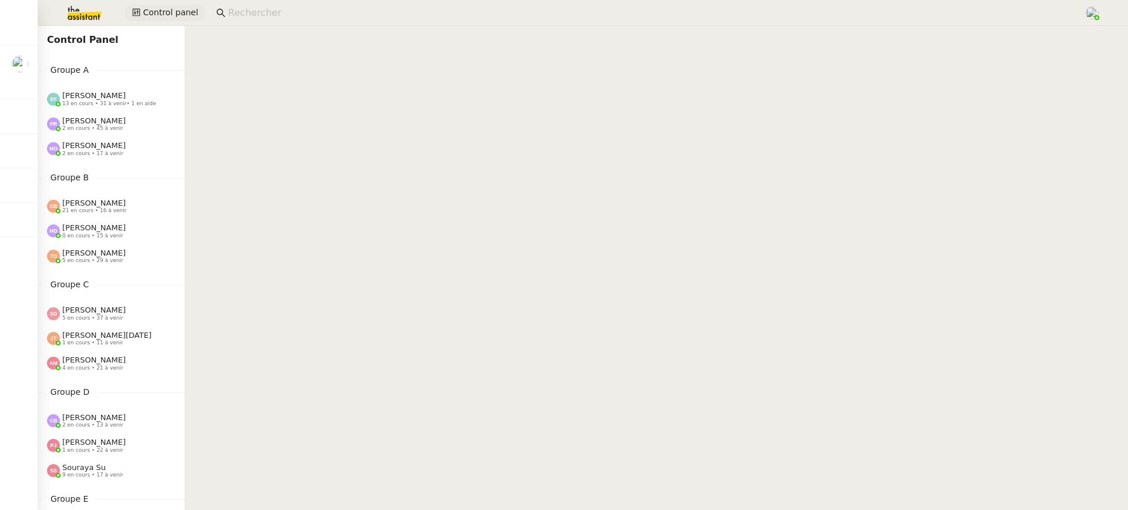
scroll to position [6, 0]
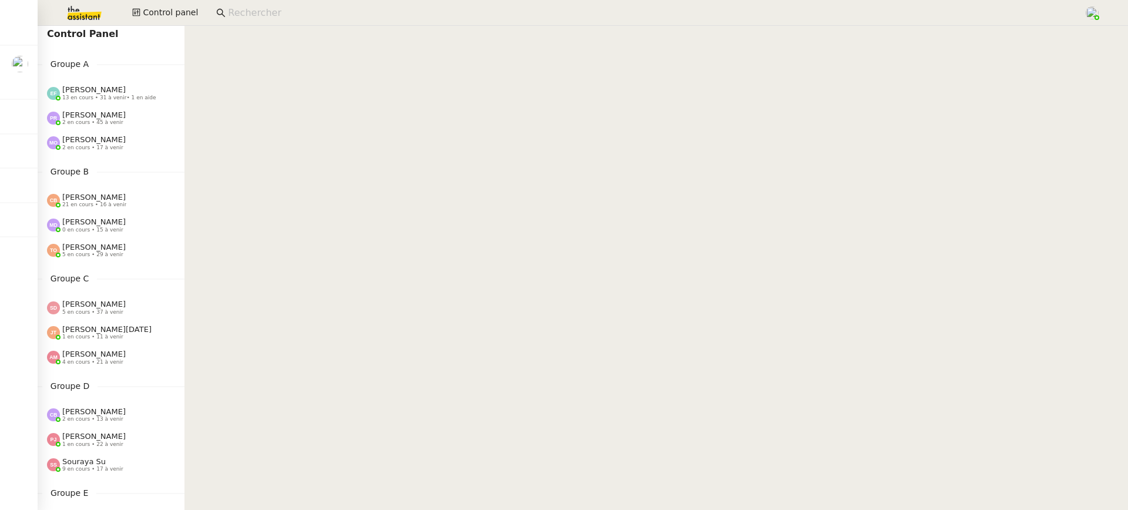
click at [82, 142] on span "[PERSON_NAME]" at bounding box center [93, 139] width 63 height 9
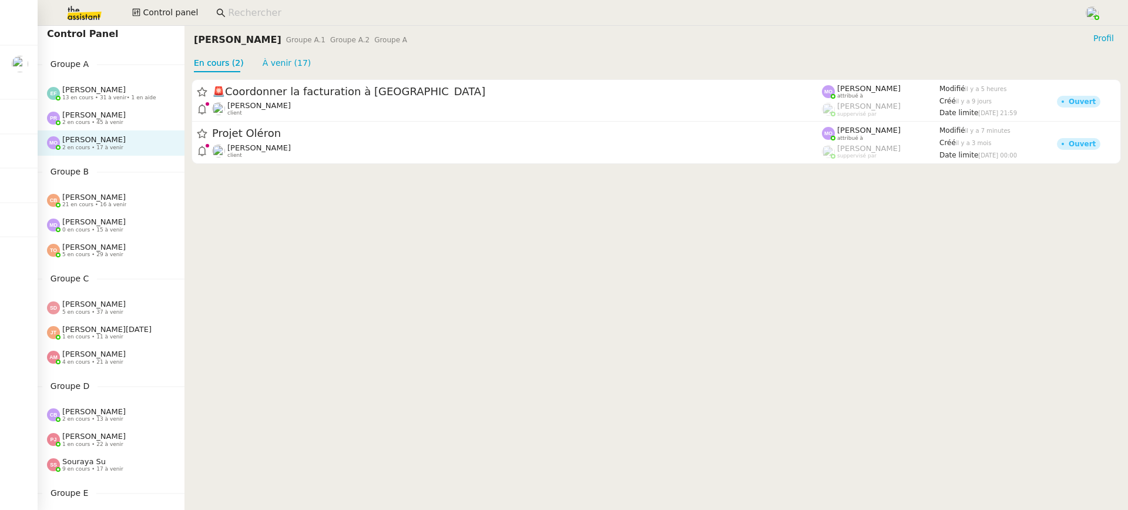
click at [122, 86] on span "[PERSON_NAME]" at bounding box center [93, 89] width 63 height 9
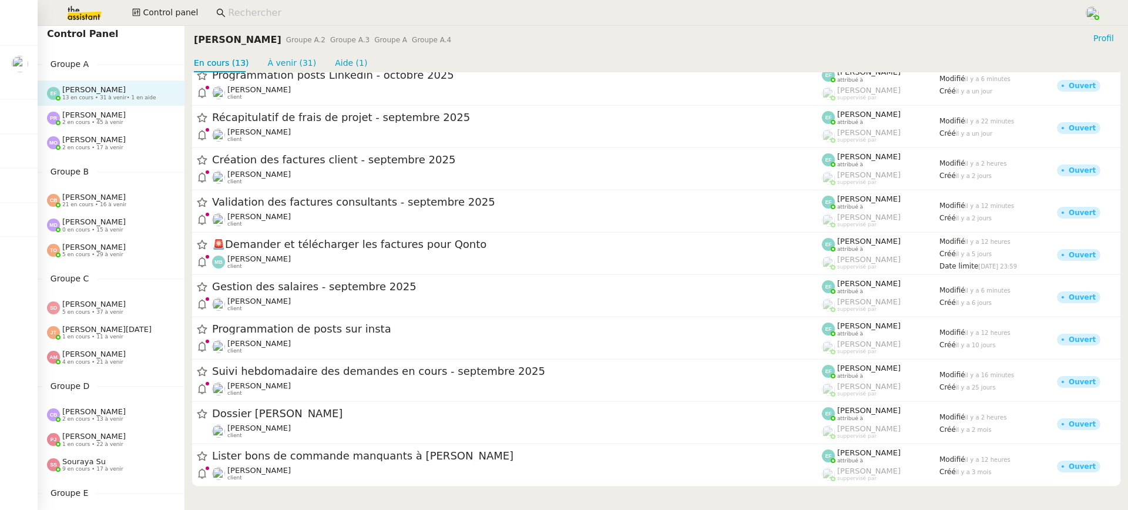
scroll to position [452, 0]
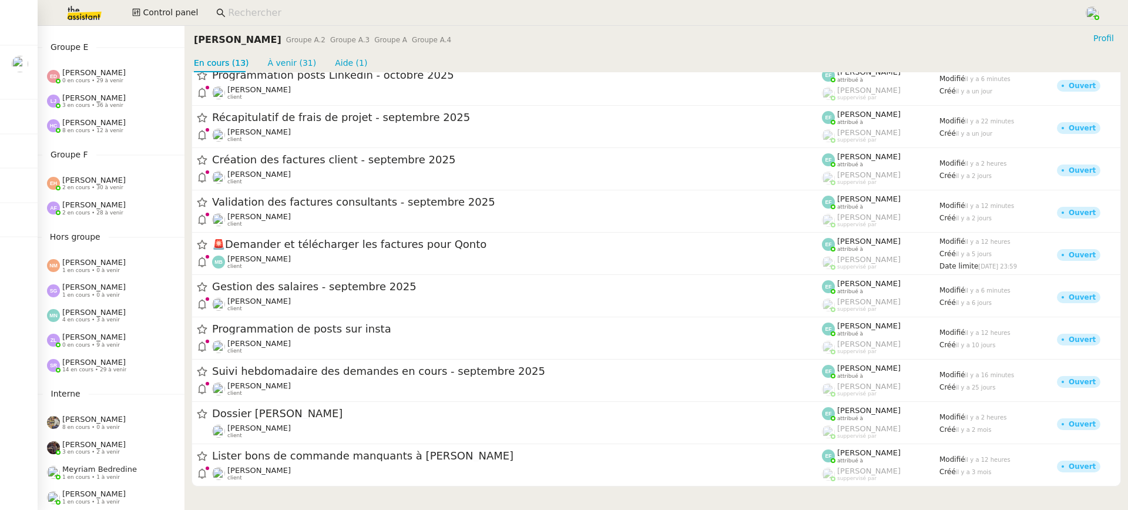
click at [125, 179] on span "[PERSON_NAME]" at bounding box center [93, 180] width 63 height 9
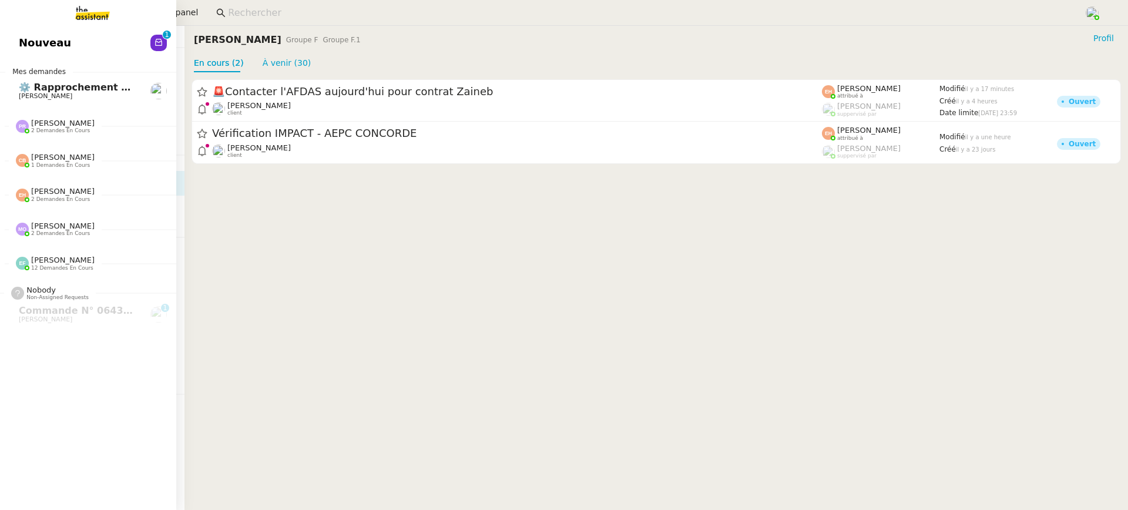
click at [21, 54] on link "Nouveau 0 1 2 3 4 5 6 7 8 9" at bounding box center [88, 42] width 176 height 27
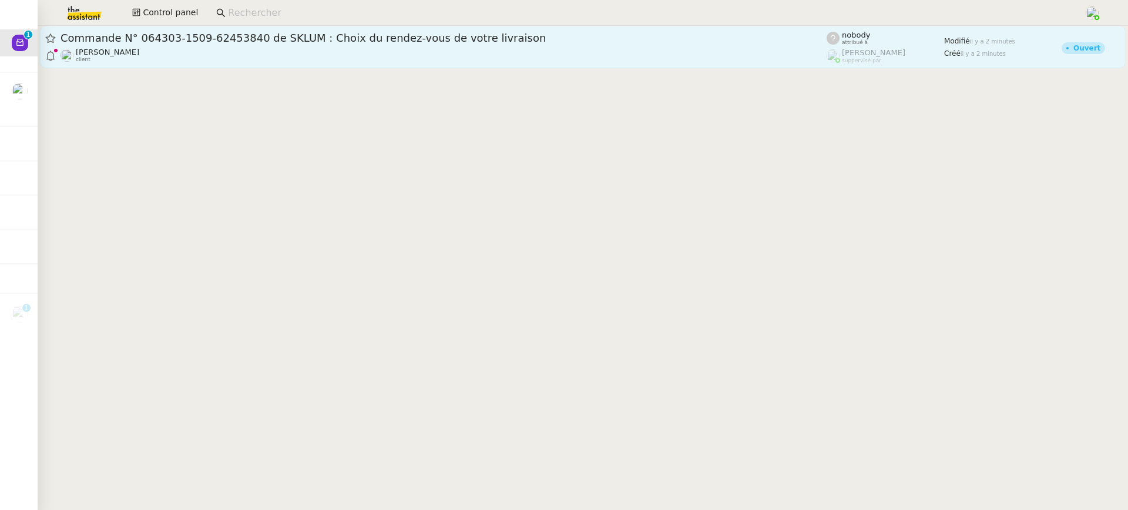
click at [424, 52] on div "Gabrielle Tavernier client" at bounding box center [443, 55] width 766 height 15
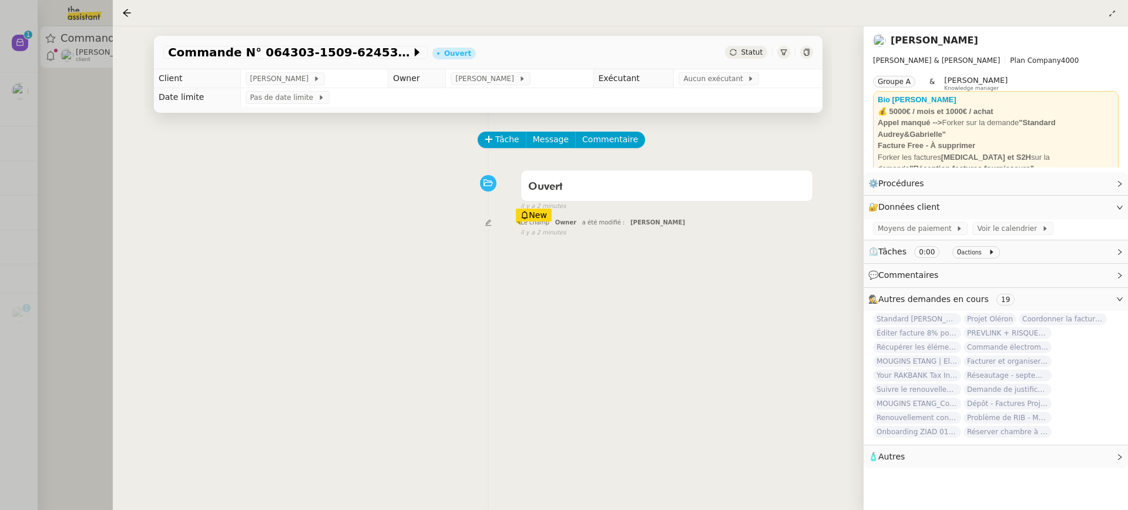
scroll to position [150, 0]
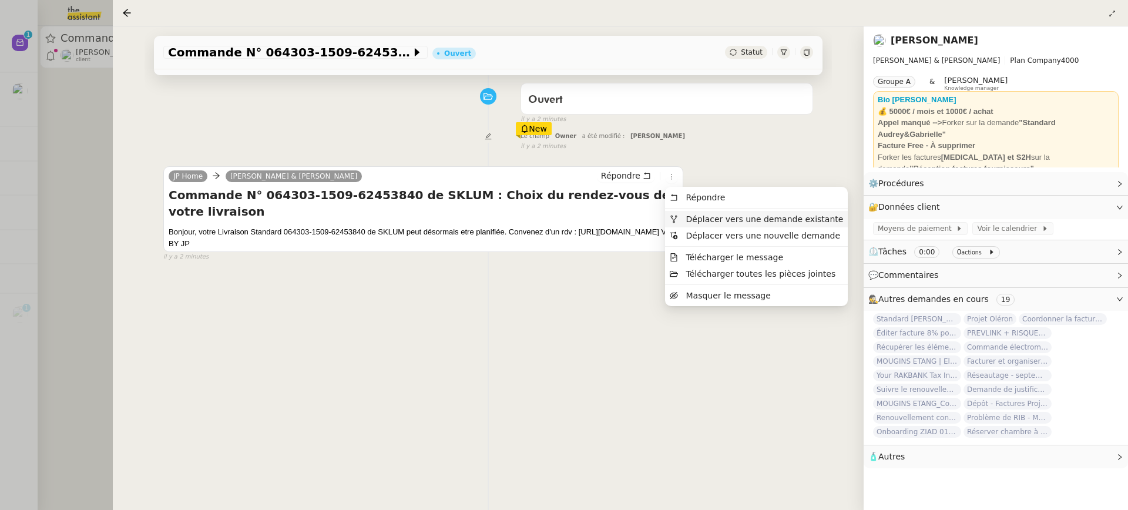
click at [708, 221] on span "Déplacer vers une demande existante" at bounding box center [763, 218] width 157 height 9
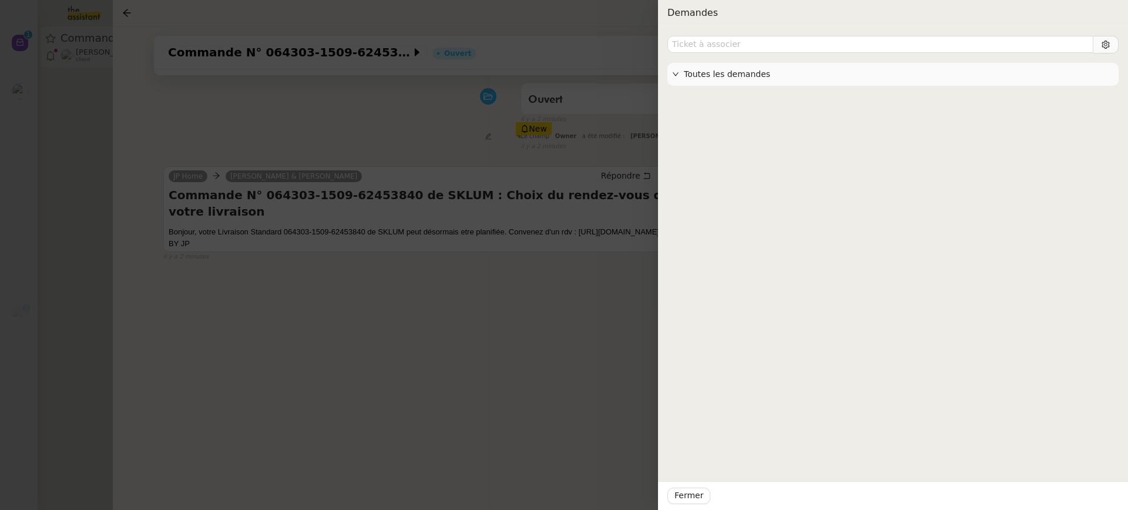
type input "i"
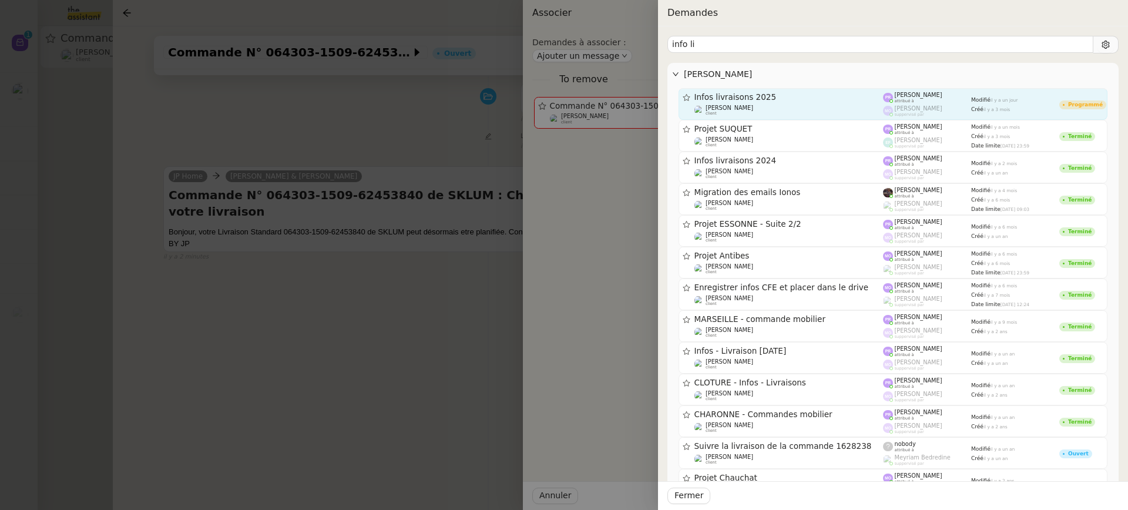
type input "info li"
click at [768, 93] on div "Infos livraisons 2025" at bounding box center [788, 97] width 189 height 10
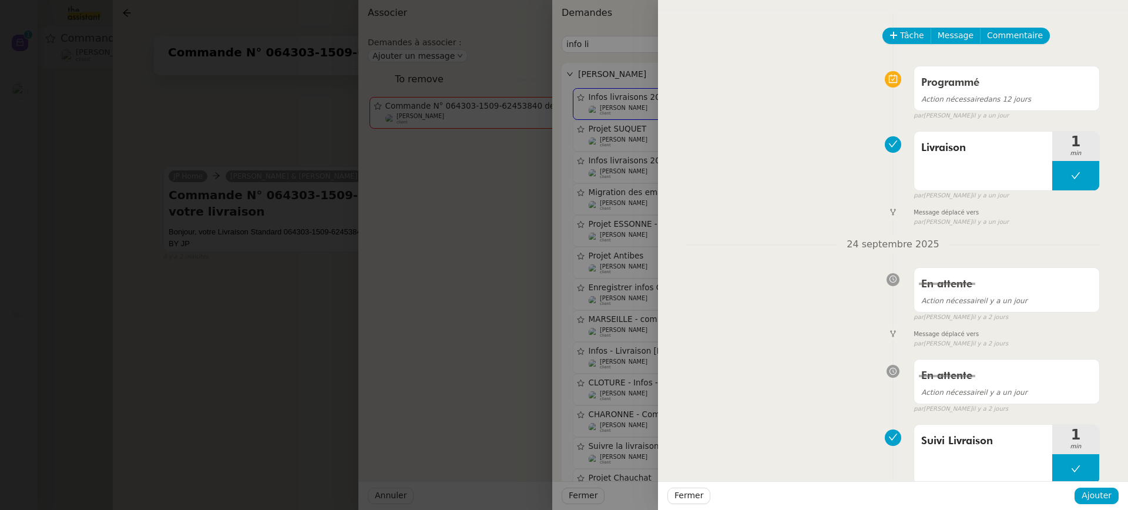
click at [1111, 505] on div "Fermer Ajouter" at bounding box center [893, 495] width 470 height 29
click at [1107, 502] on span "Ajouter" at bounding box center [1096, 496] width 30 height 14
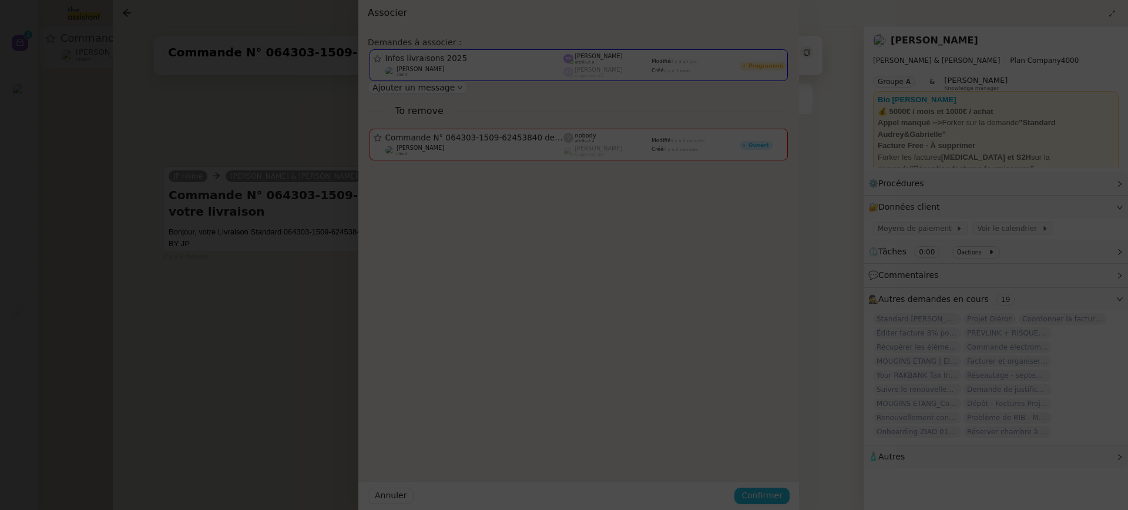
click at [782, 502] on span "Confirmer" at bounding box center [761, 496] width 41 height 14
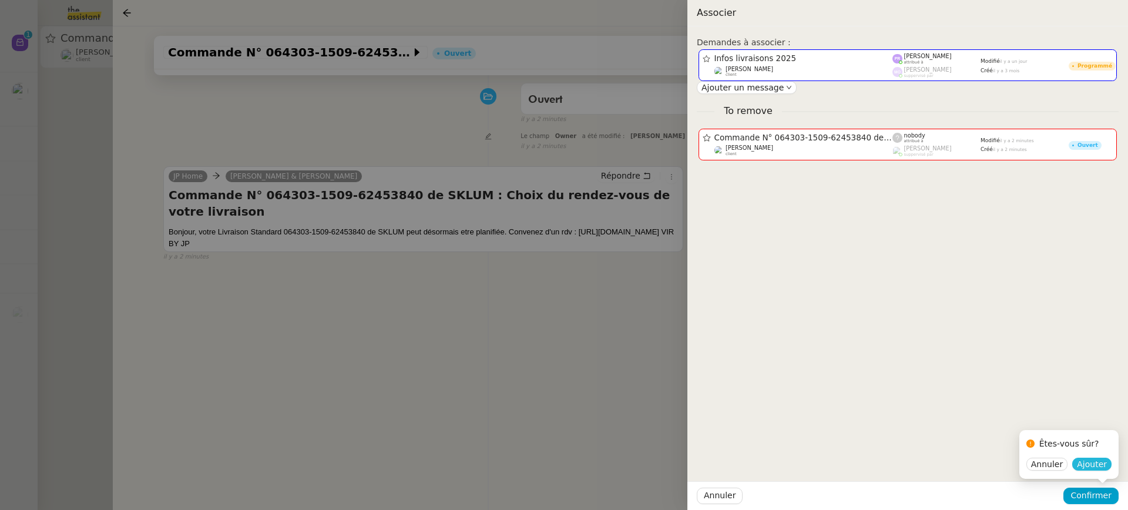
click at [1093, 468] on span "Ajouter" at bounding box center [1092, 464] width 30 height 12
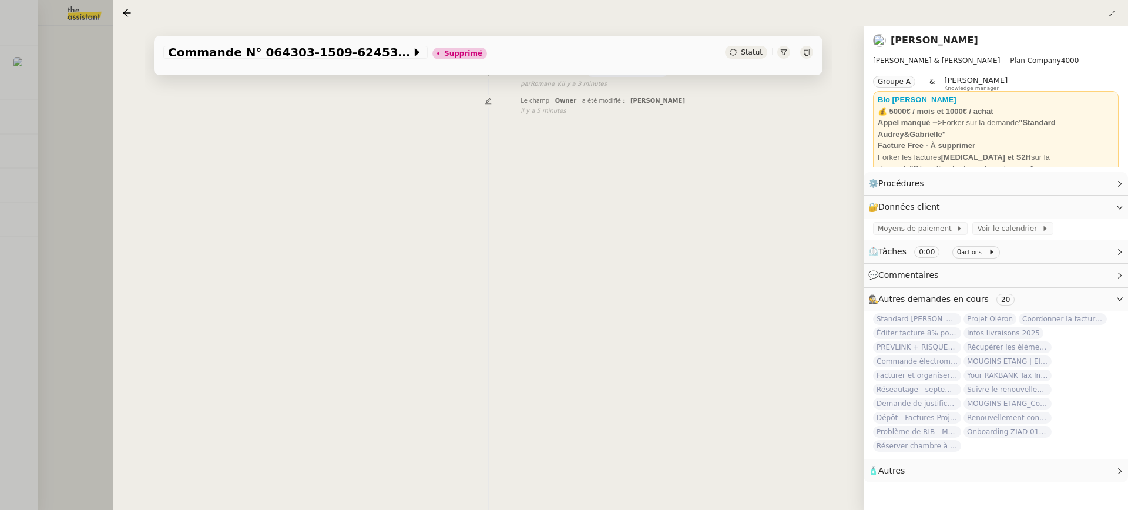
click at [58, 74] on div at bounding box center [564, 255] width 1128 height 510
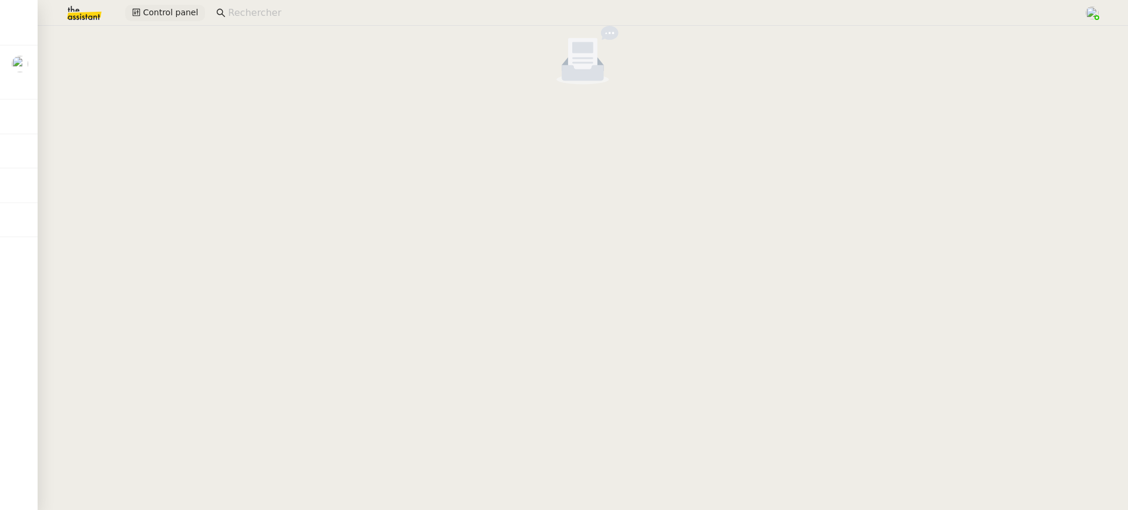
click at [172, 9] on span "Control panel" at bounding box center [170, 13] width 55 height 14
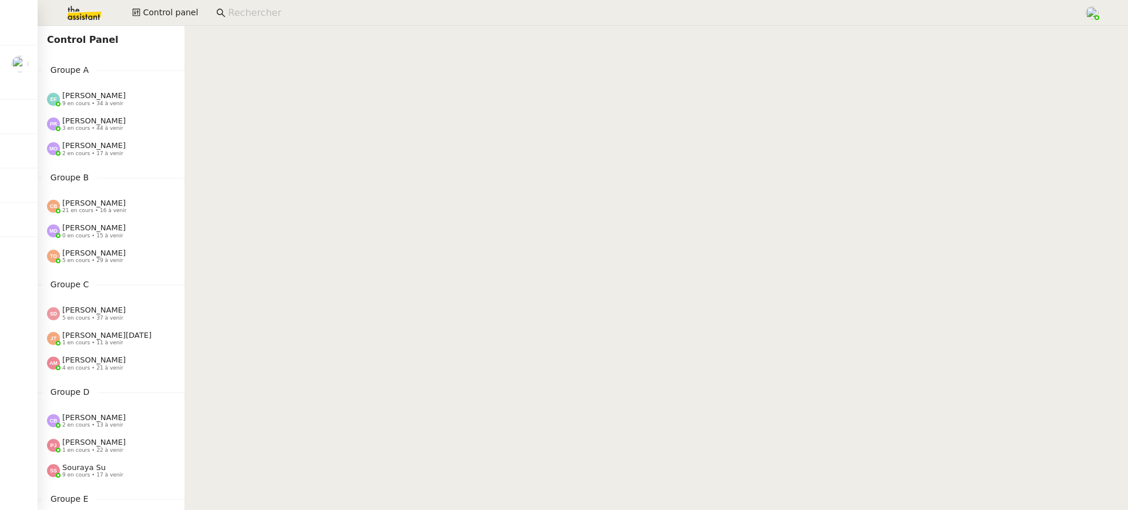
click at [136, 136] on div "Pauline Ribas 3 en cours • 44 à venir" at bounding box center [111, 124] width 147 height 25
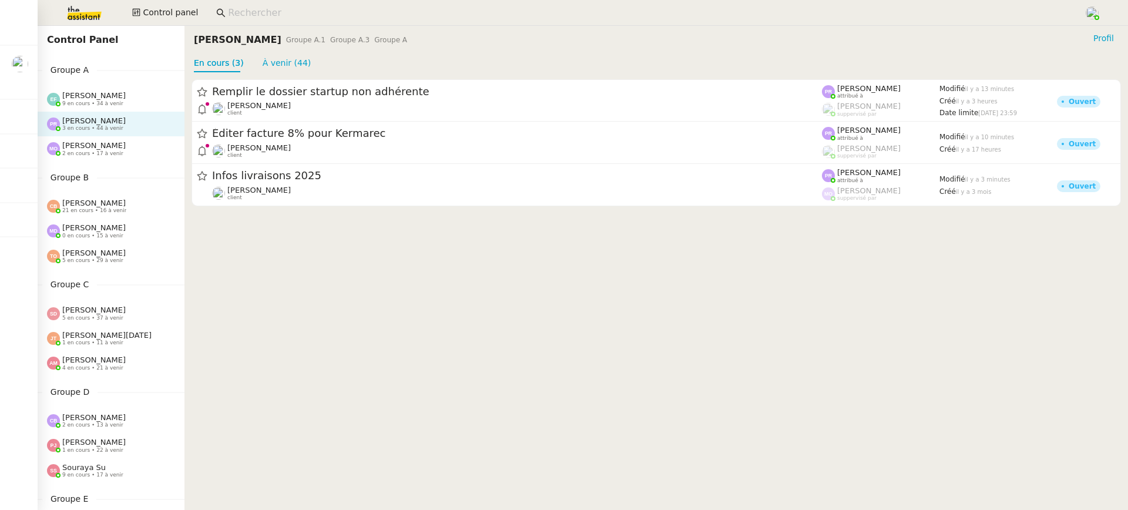
click at [125, 110] on div "Emelyne Foussier 9 en cours • 34 à venir" at bounding box center [111, 98] width 147 height 25
